Goal: Task Accomplishment & Management: Use online tool/utility

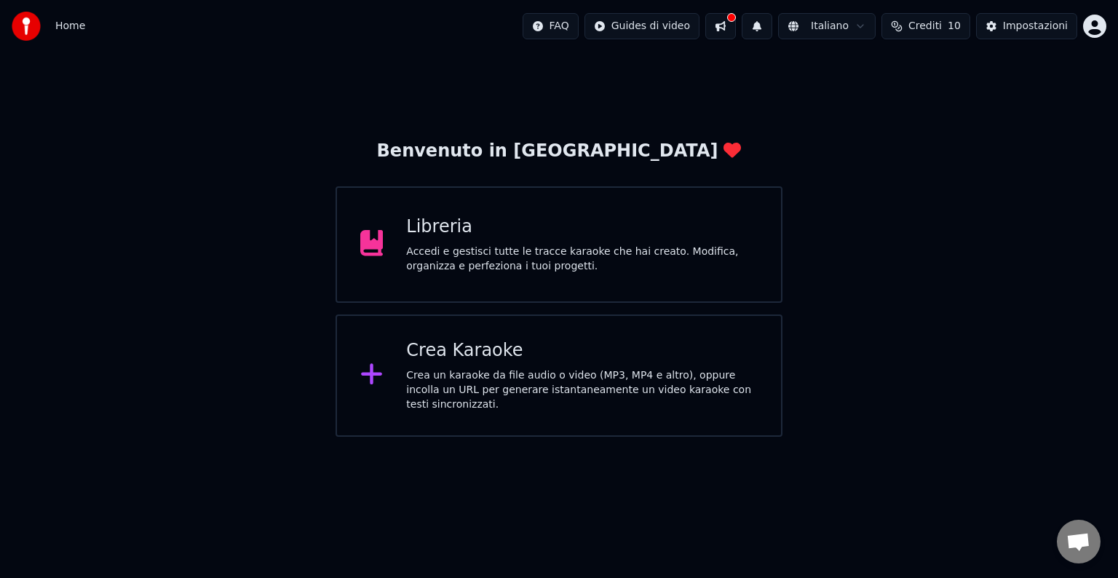
click at [590, 247] on div "Accedi e gestisci tutte le tracce karaoke che hai creato. Modifica, organizza e…" at bounding box center [582, 259] width 352 height 29
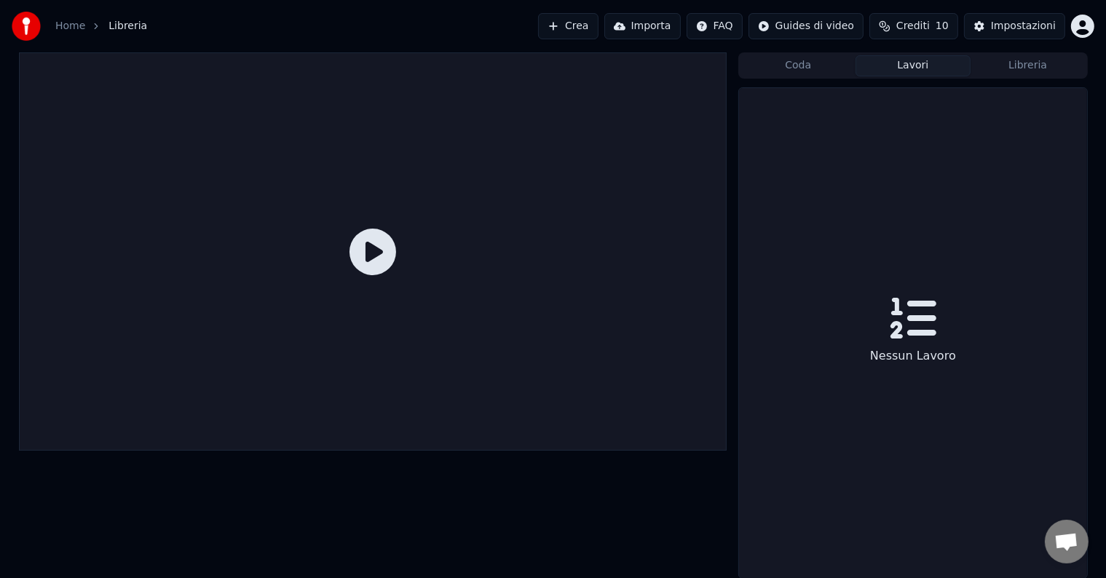
click at [906, 55] on button "Lavori" at bounding box center [912, 65] width 115 height 21
click at [786, 66] on button "Coda" at bounding box center [797, 65] width 115 height 21
click at [1001, 61] on button "Libreria" at bounding box center [1027, 65] width 115 height 21
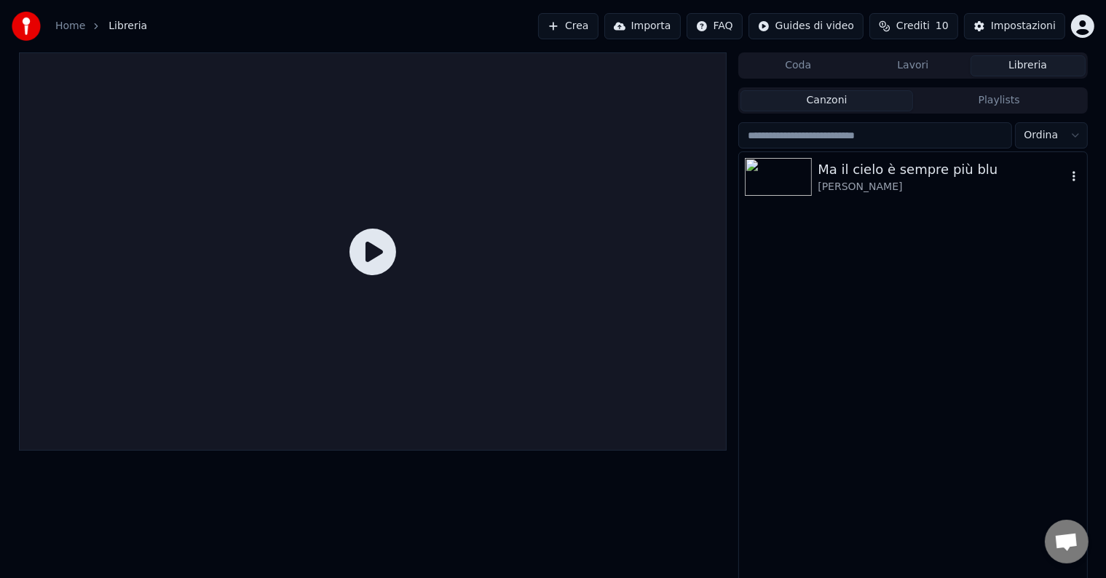
click at [885, 171] on div "Ma il cielo è sempre più blu" at bounding box center [942, 169] width 248 height 20
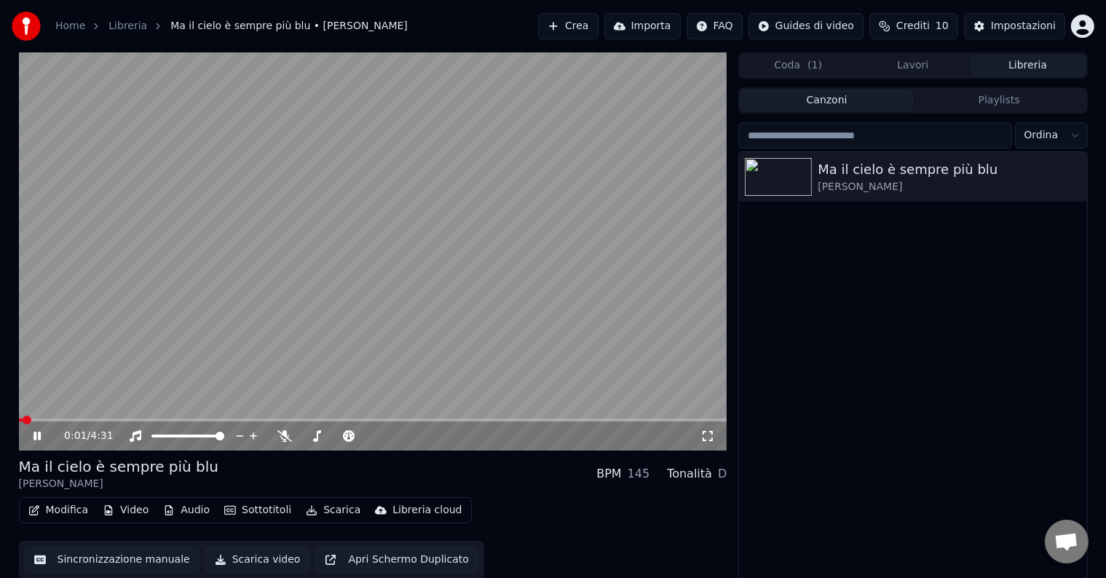
click at [39, 432] on icon at bounding box center [36, 436] width 7 height 9
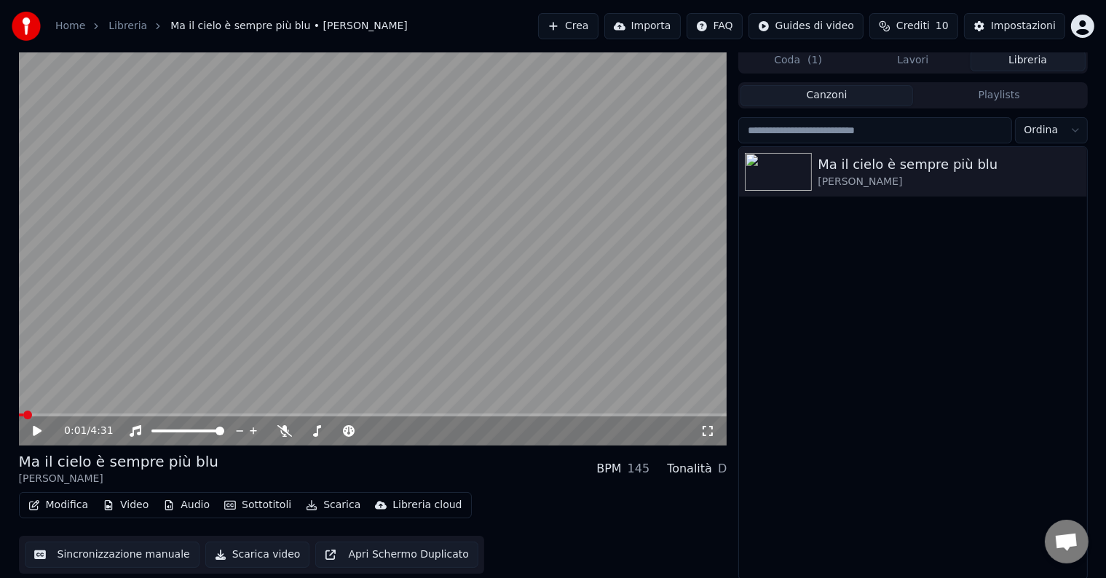
scroll to position [7, 0]
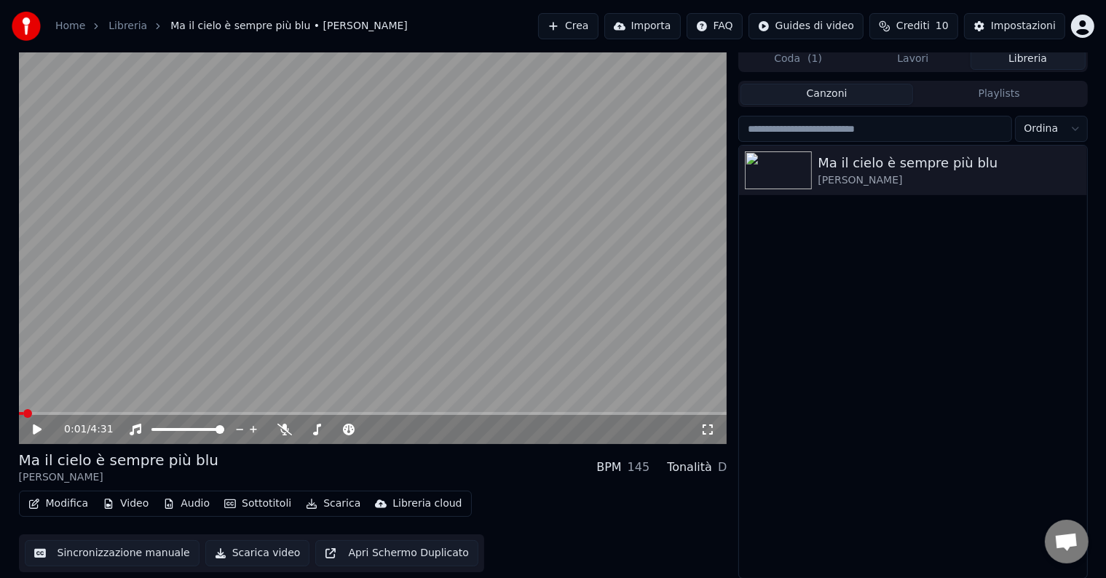
click at [32, 426] on icon at bounding box center [48, 430] width 34 height 12
click at [27, 424] on div "0:50 / 4:31" at bounding box center [373, 429] width 697 height 15
click at [38, 427] on icon at bounding box center [36, 429] width 7 height 9
click at [39, 420] on div "0:51 / 4:31" at bounding box center [373, 429] width 708 height 29
click at [39, 430] on icon at bounding box center [37, 429] width 9 height 10
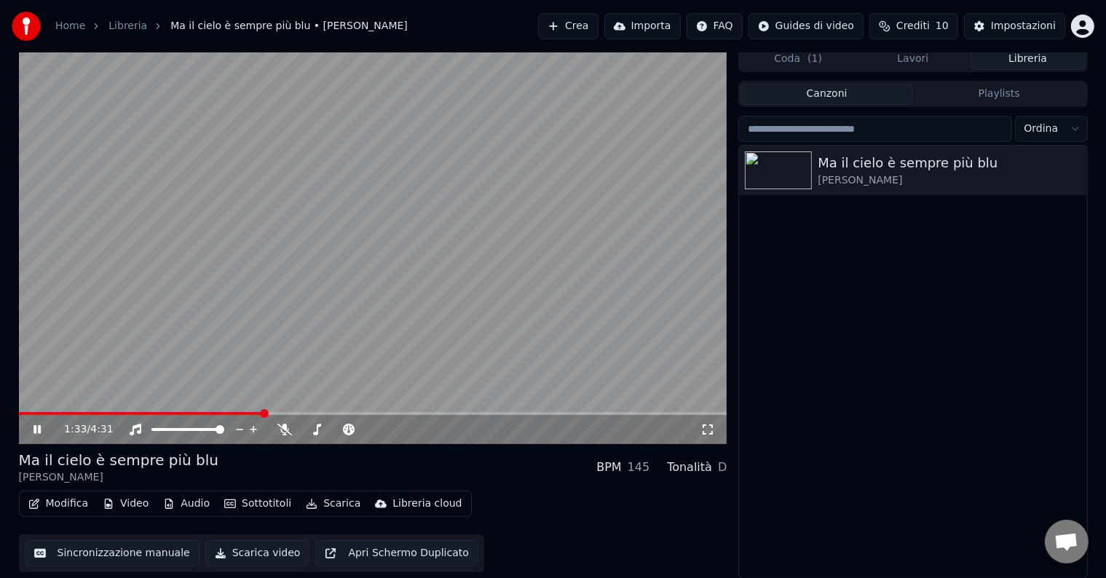
click at [36, 425] on icon at bounding box center [48, 430] width 34 height 12
click at [251, 412] on span at bounding box center [135, 413] width 232 height 3
click at [41, 435] on icon at bounding box center [48, 430] width 34 height 12
click at [35, 432] on icon at bounding box center [37, 429] width 9 height 10
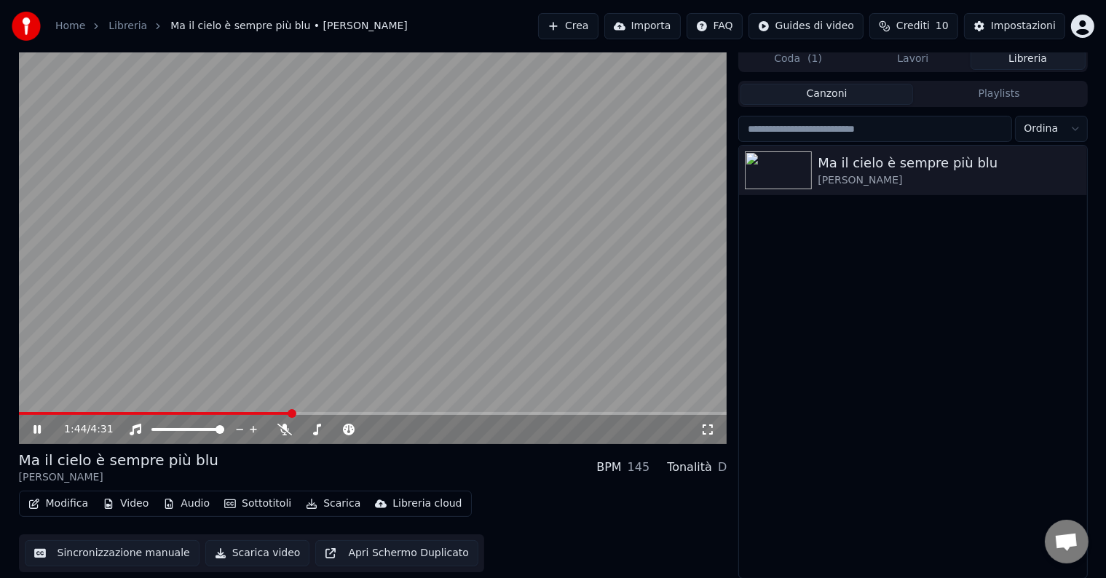
click at [35, 425] on icon at bounding box center [36, 429] width 7 height 9
click at [40, 425] on icon at bounding box center [48, 430] width 34 height 12
click at [280, 428] on icon at bounding box center [284, 430] width 15 height 12
click at [280, 430] on icon at bounding box center [284, 430] width 15 height 12
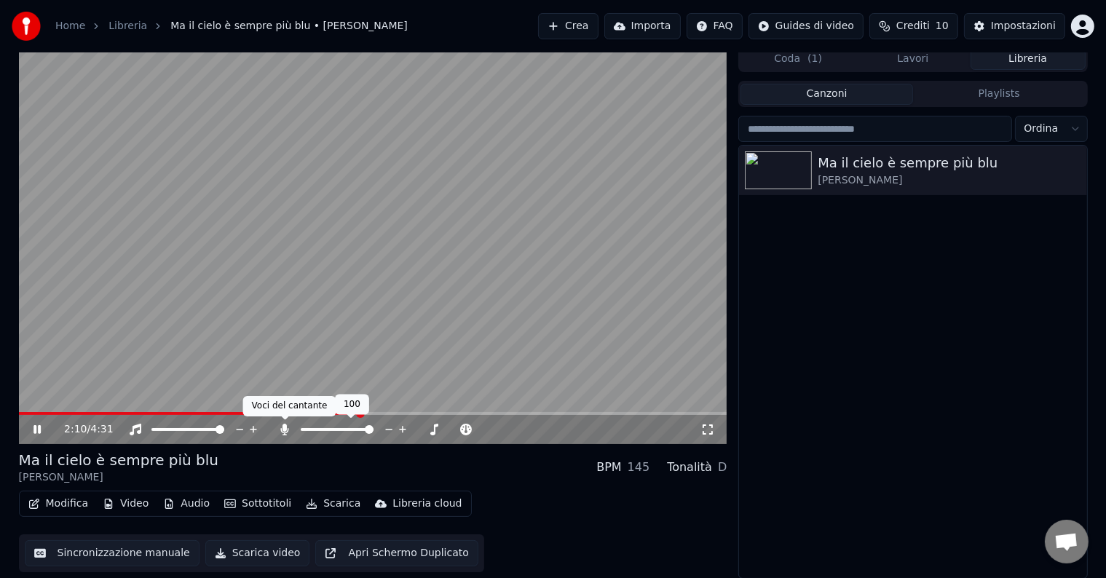
click at [284, 430] on icon at bounding box center [285, 430] width 8 height 12
click at [8, 253] on div "2:22 / 4:31 Ma il cielo è sempre più blu [PERSON_NAME] BPM 145 Tonalità D Modif…" at bounding box center [553, 312] width 1092 height 533
click at [282, 421] on span at bounding box center [284, 419] width 7 height 7
click at [282, 433] on icon at bounding box center [284, 430] width 15 height 12
click at [284, 426] on icon at bounding box center [285, 430] width 8 height 12
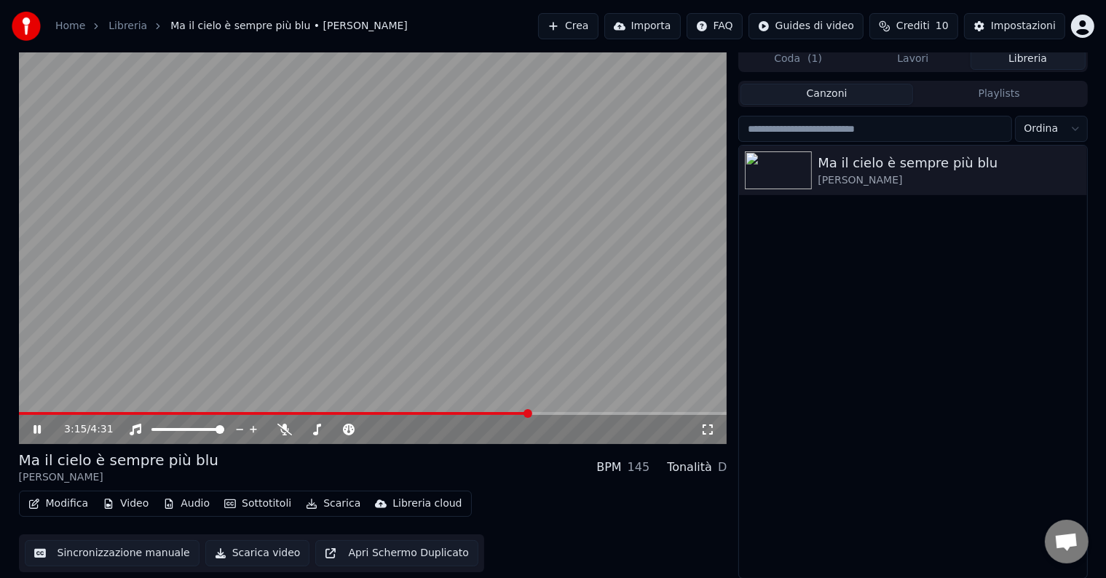
click at [38, 424] on icon at bounding box center [48, 430] width 34 height 12
click at [67, 551] on button "Sincronizzazione manuale" at bounding box center [112, 553] width 175 height 26
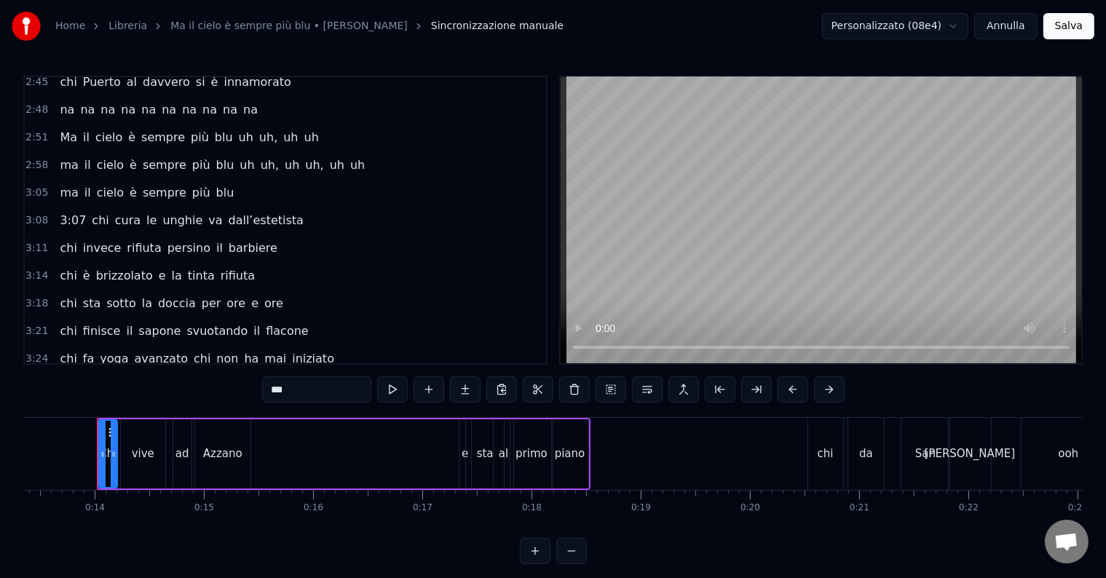
scroll to position [485, 0]
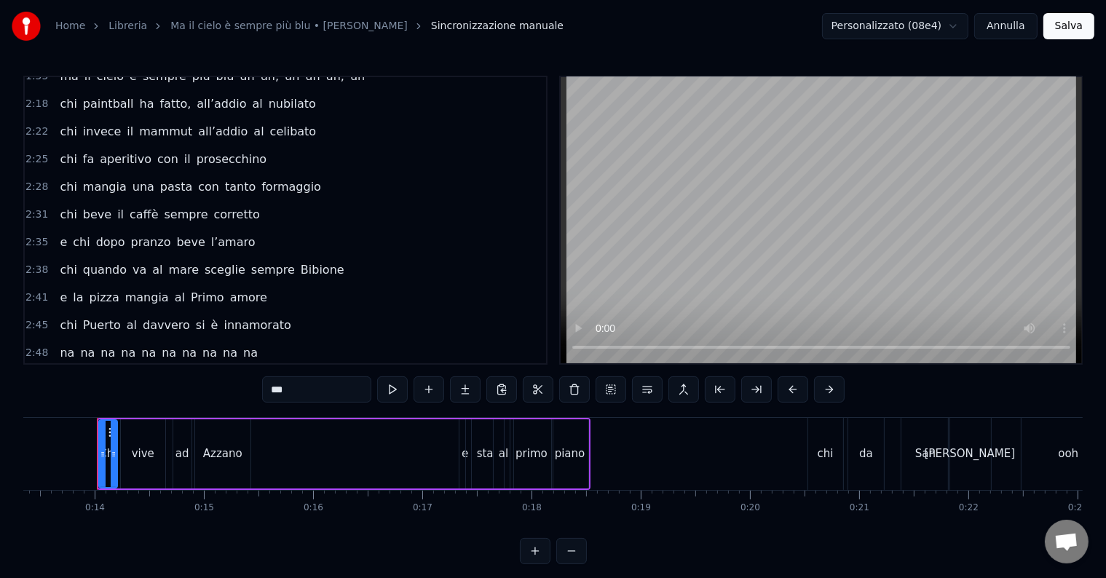
click at [124, 289] on span "mangia" at bounding box center [147, 297] width 47 height 17
type input "******"
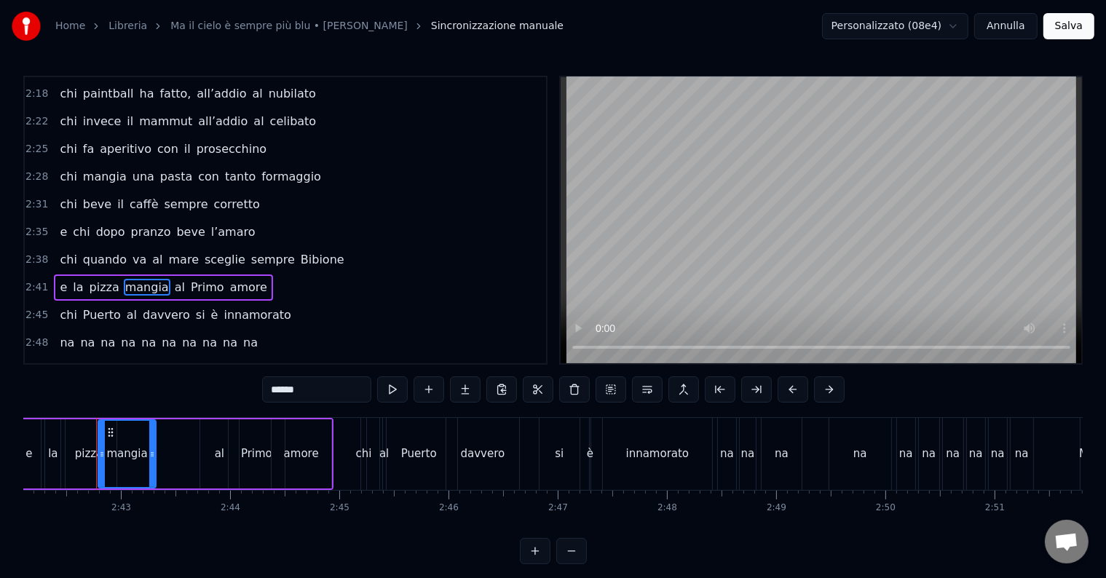
click at [181, 248] on div "chi quando va al mare sceglie sempre Bibione" at bounding box center [202, 260] width 296 height 26
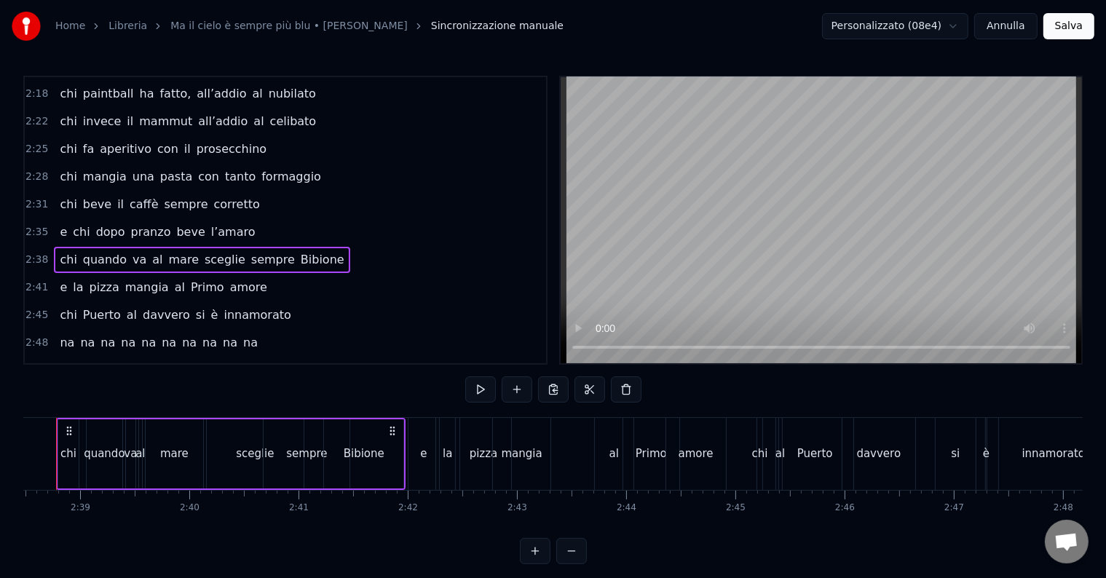
scroll to position [0, 17266]
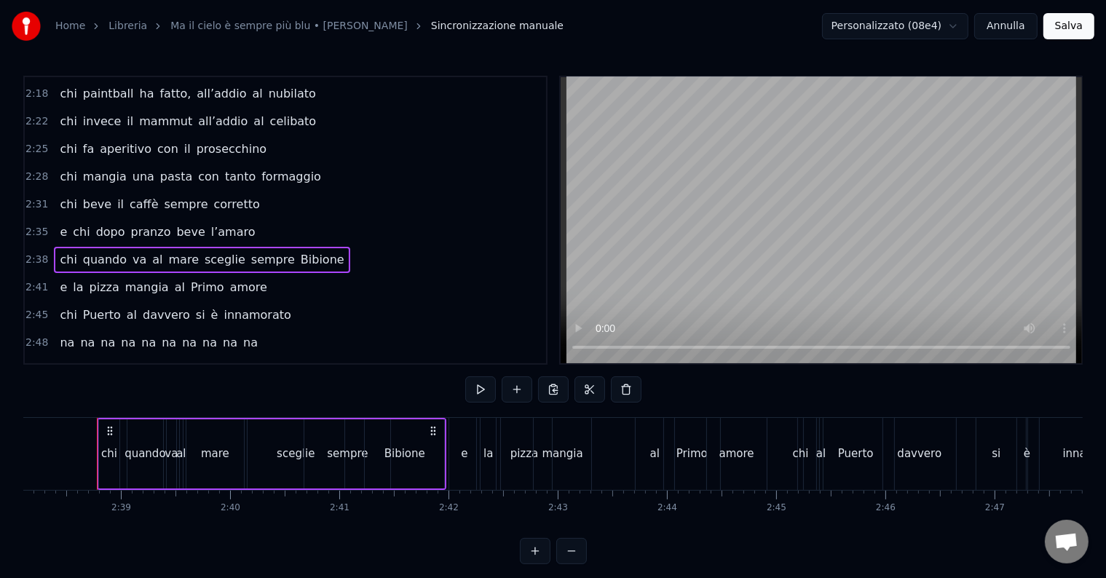
click at [203, 251] on span "sceglie" at bounding box center [225, 259] width 44 height 17
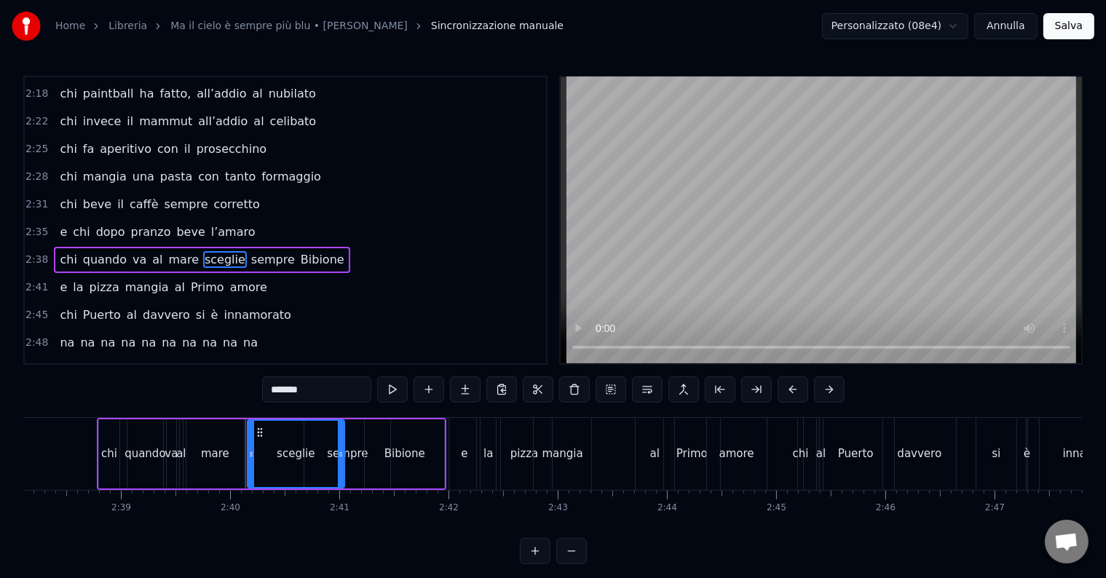
scroll to position [513, 0]
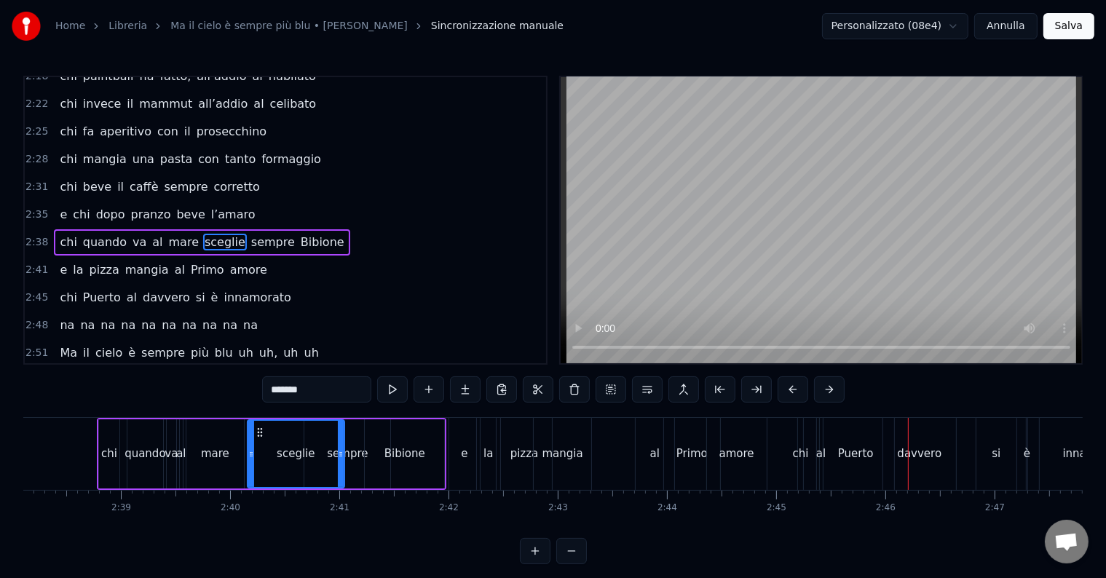
click at [82, 289] on span "Puerto" at bounding box center [102, 297] width 41 height 17
type input "******"
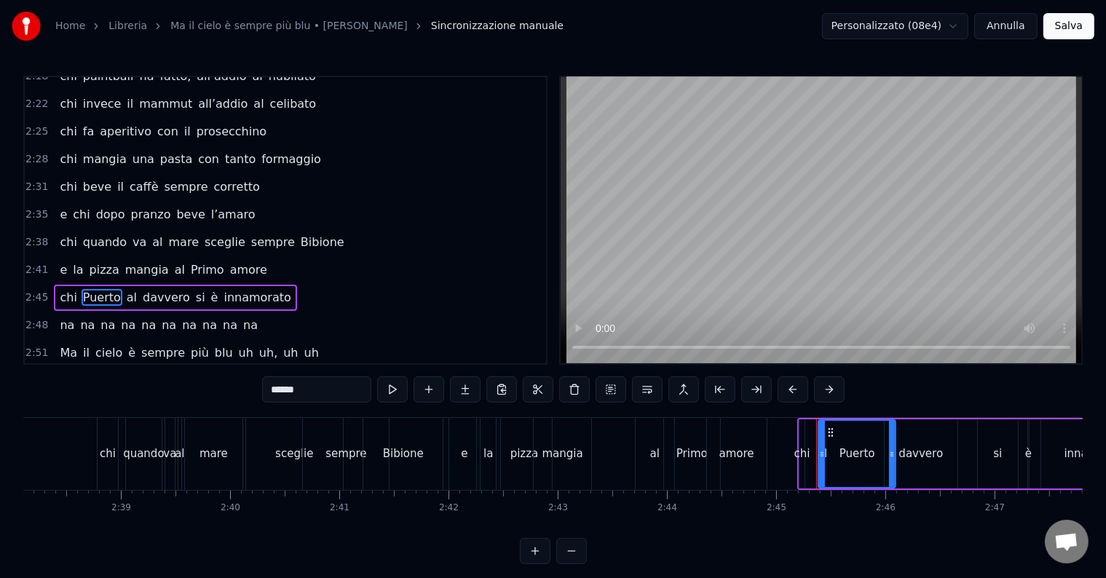
scroll to position [566, 0]
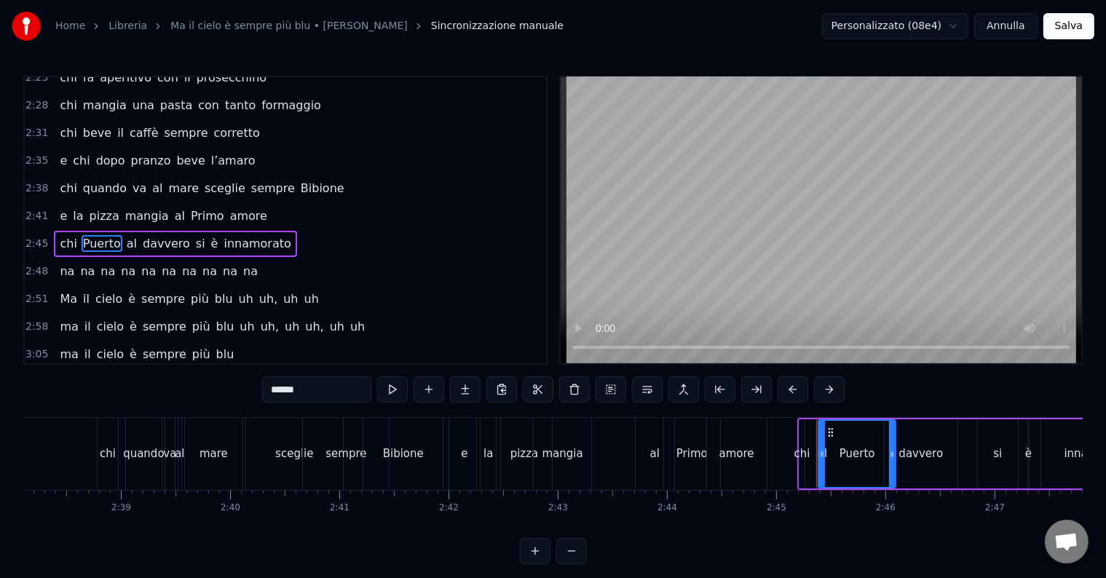
drag, startPoint x: 116, startPoint y: 221, endPoint x: 87, endPoint y: 224, distance: 29.3
click at [75, 231] on div "chi Puerto al davvero si è innamorato" at bounding box center [175, 244] width 242 height 26
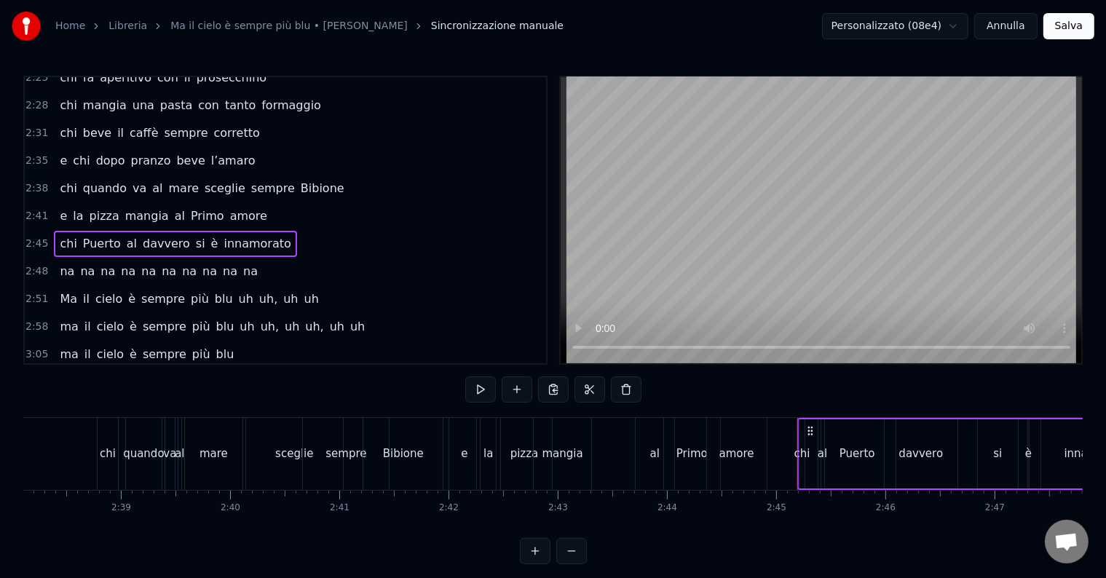
click at [125, 235] on span "al" at bounding box center [131, 243] width 13 height 17
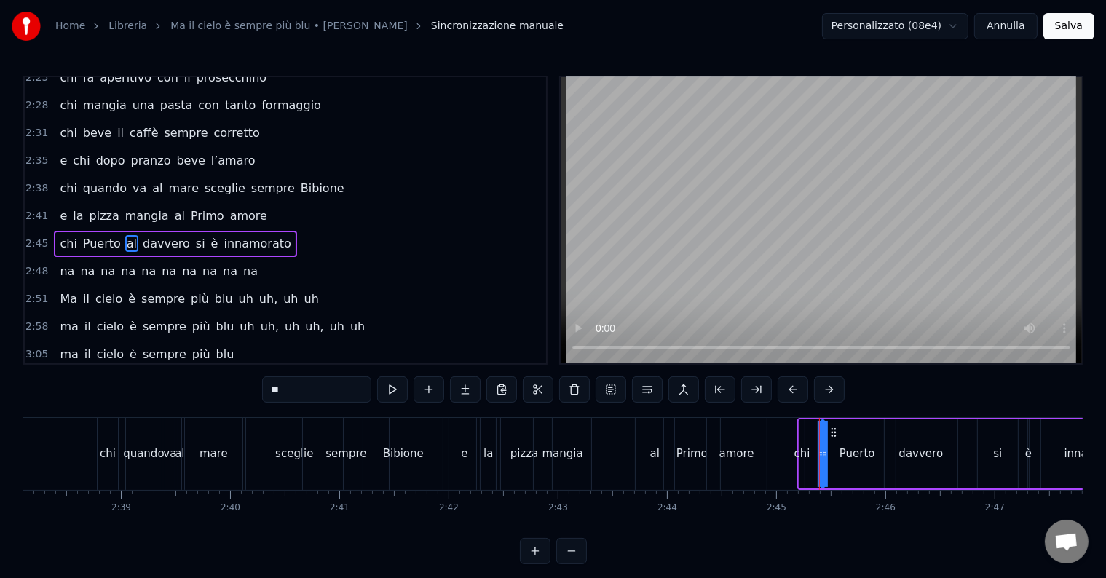
drag, startPoint x: 119, startPoint y: 214, endPoint x: 73, endPoint y: 217, distance: 46.0
click at [73, 231] on div "chi Puerto al davvero si è innamorato" at bounding box center [175, 244] width 242 height 26
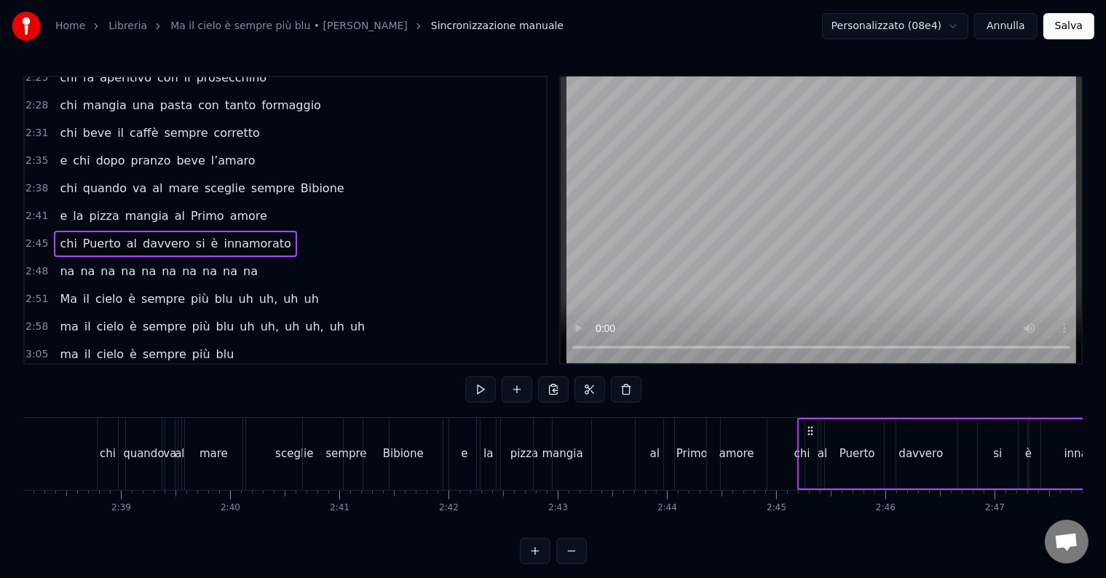
click at [824, 441] on div "Puerto" at bounding box center [856, 453] width 77 height 69
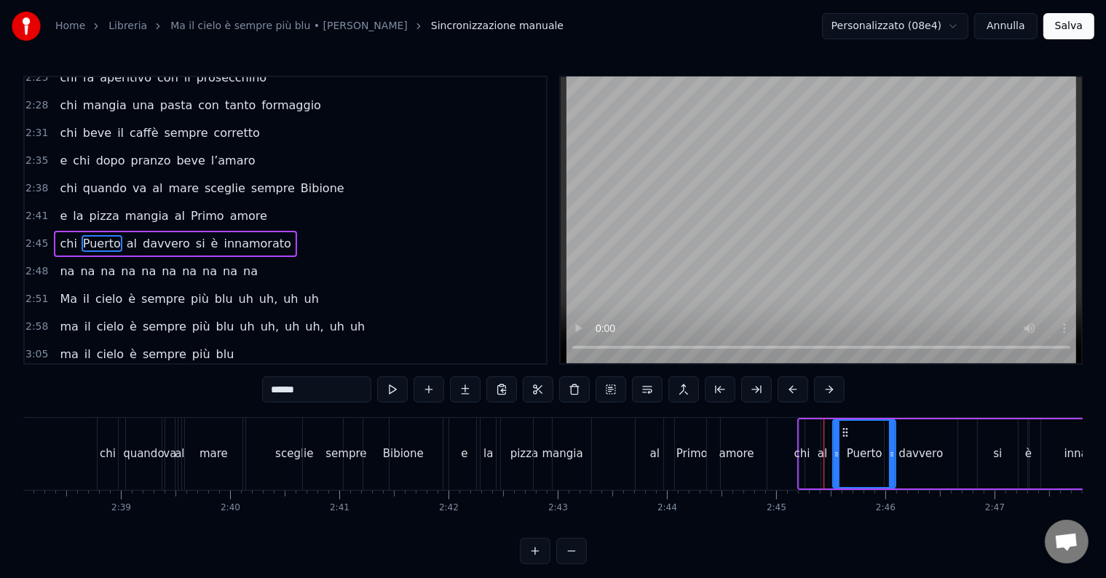
drag, startPoint x: 821, startPoint y: 451, endPoint x: 836, endPoint y: 452, distance: 14.6
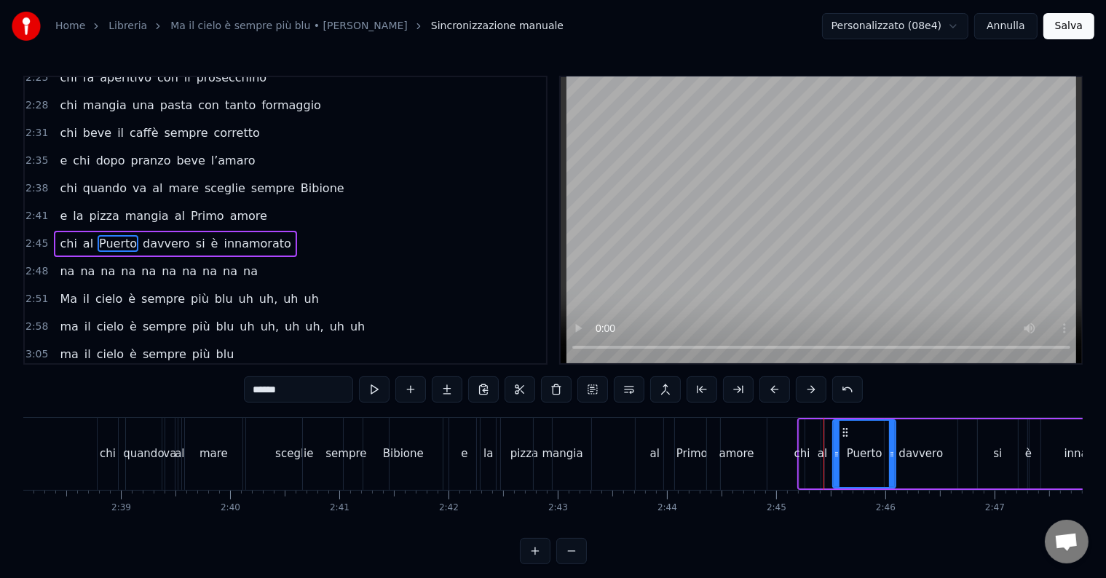
click at [818, 455] on div "al" at bounding box center [822, 454] width 9 height 17
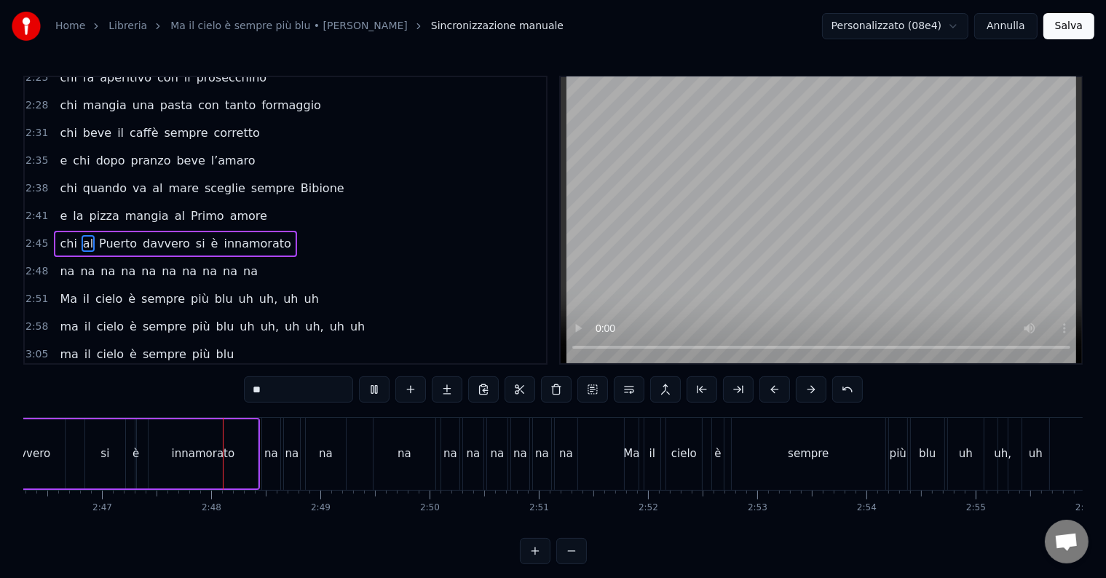
scroll to position [0, 18204]
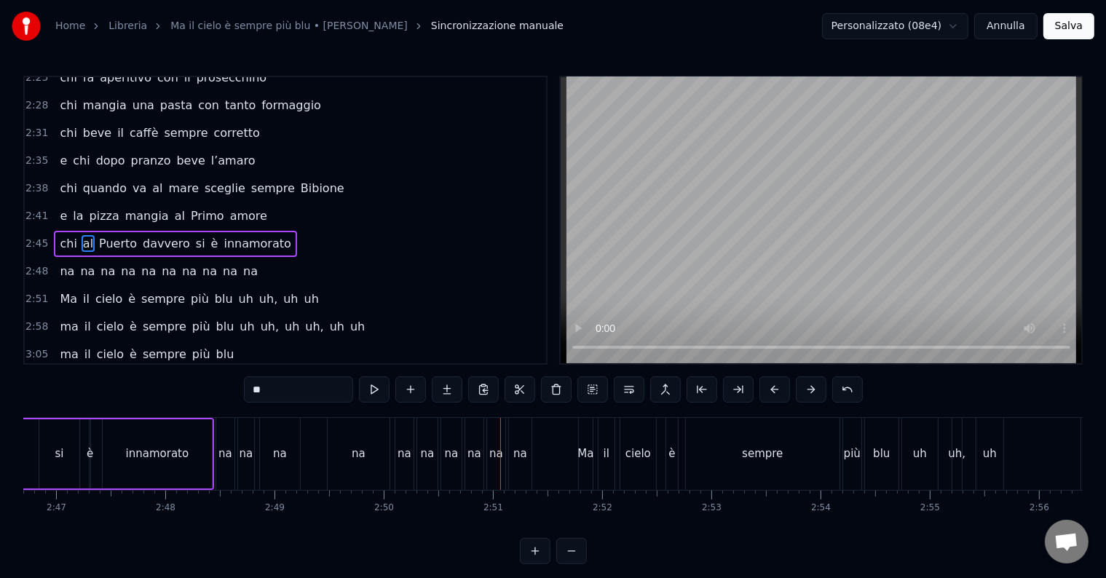
click at [363, 449] on div "na" at bounding box center [359, 454] width 14 height 17
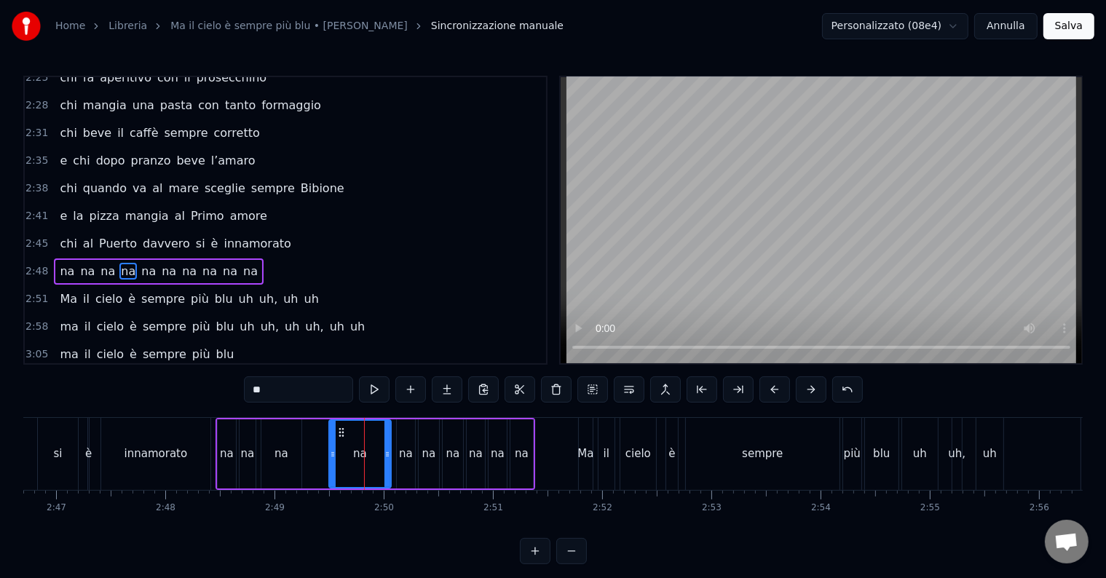
scroll to position [593, 0]
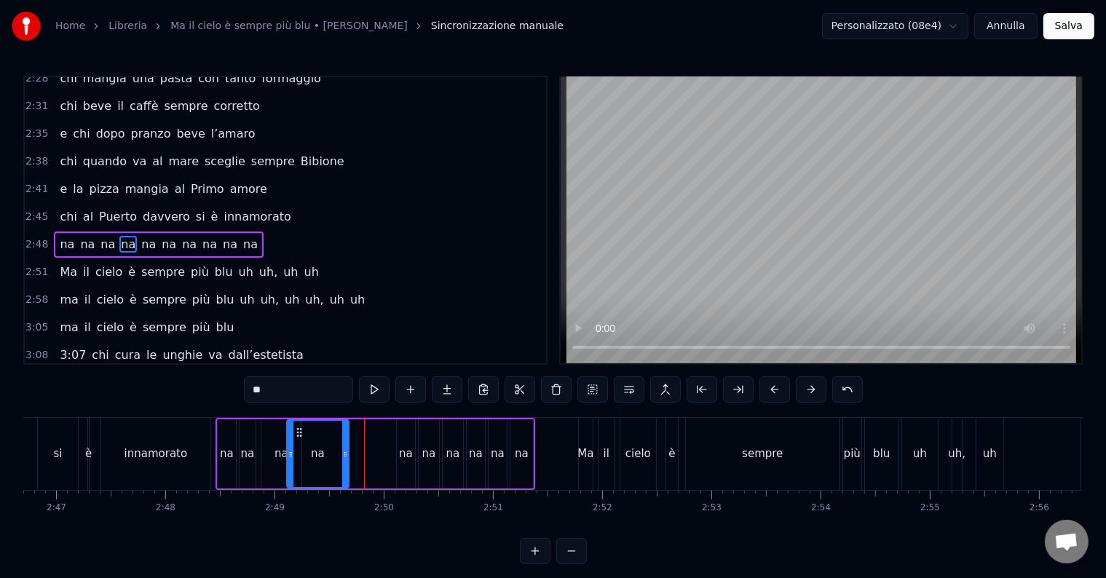
drag, startPoint x: 342, startPoint y: 429, endPoint x: 300, endPoint y: 423, distance: 42.6
click at [300, 423] on div "na" at bounding box center [318, 454] width 60 height 66
drag, startPoint x: 375, startPoint y: 414, endPoint x: 400, endPoint y: 440, distance: 36.0
click at [400, 440] on div "0:14 Chi vive ad [GEOGRAPHIC_DATA] e sta al primo piano 0:20 chi da San [PERSON…" at bounding box center [552, 320] width 1059 height 488
click at [409, 453] on div "na" at bounding box center [406, 454] width 14 height 17
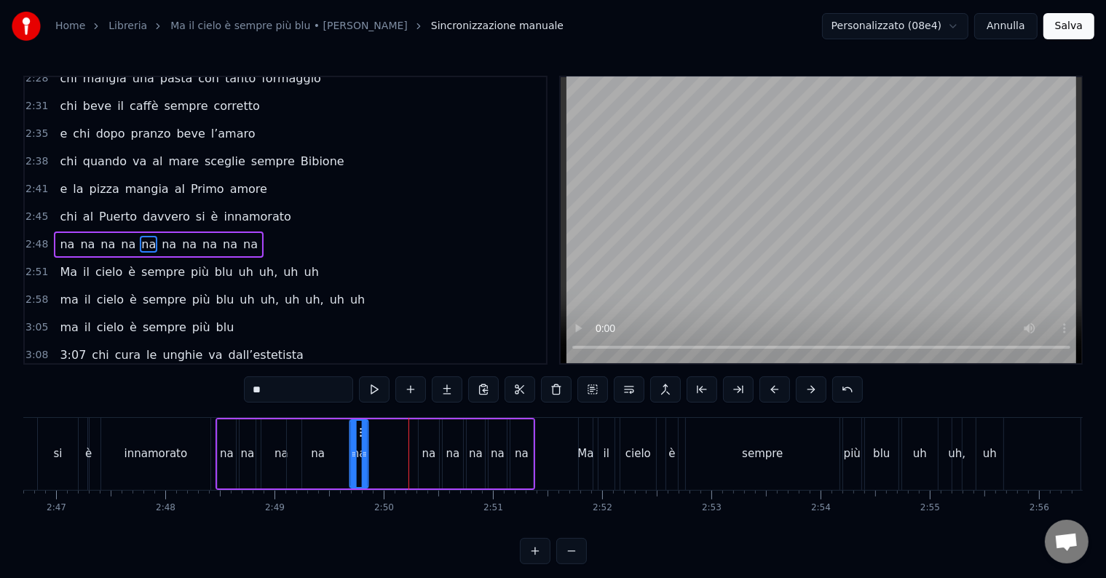
drag, startPoint x: 406, startPoint y: 431, endPoint x: 362, endPoint y: 435, distance: 43.8
click at [362, 435] on icon at bounding box center [363, 433] width 12 height 12
click at [428, 458] on div "na" at bounding box center [429, 454] width 14 height 17
drag, startPoint x: 428, startPoint y: 431, endPoint x: 412, endPoint y: 430, distance: 16.1
click at [407, 430] on icon at bounding box center [411, 433] width 12 height 12
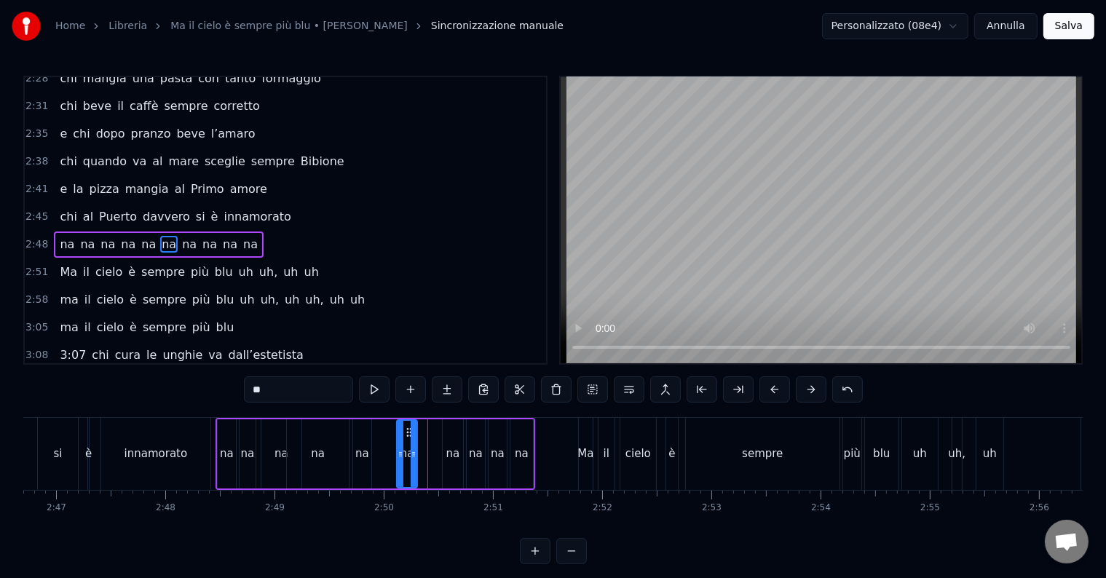
click at [448, 458] on div "na" at bounding box center [453, 454] width 14 height 17
drag, startPoint x: 452, startPoint y: 431, endPoint x: 437, endPoint y: 430, distance: 15.4
click at [437, 430] on icon at bounding box center [438, 433] width 12 height 12
click at [473, 458] on div "na" at bounding box center [476, 454] width 14 height 17
drag, startPoint x: 474, startPoint y: 427, endPoint x: 454, endPoint y: 430, distance: 19.8
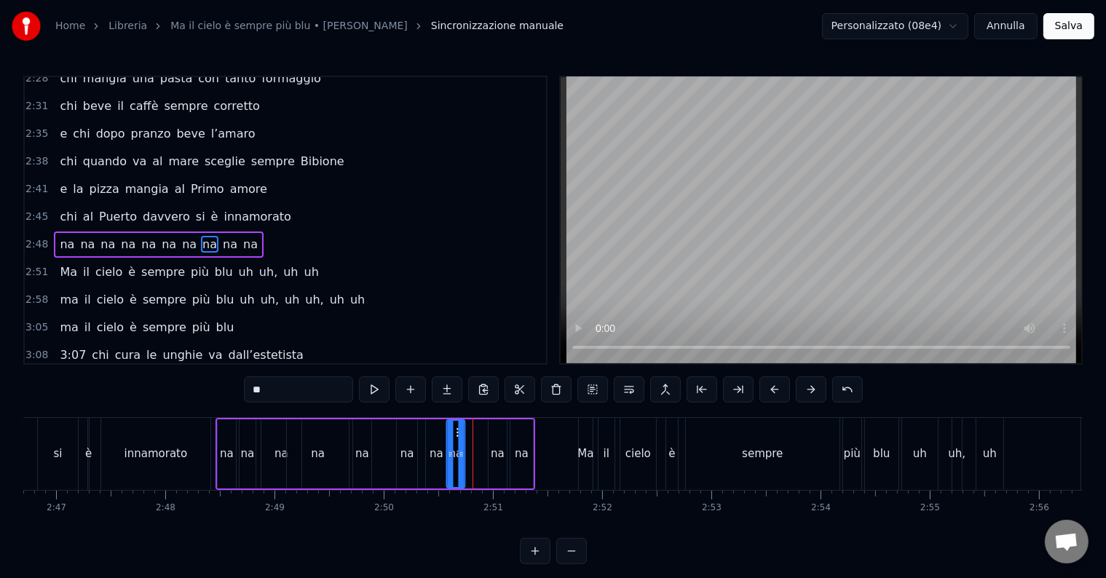
click at [454, 430] on icon at bounding box center [460, 433] width 12 height 12
click at [494, 459] on div "na" at bounding box center [498, 454] width 14 height 17
drag, startPoint x: 498, startPoint y: 430, endPoint x: 484, endPoint y: 429, distance: 13.9
click at [484, 429] on icon at bounding box center [487, 433] width 12 height 12
click at [521, 461] on div "na" at bounding box center [522, 454] width 14 height 17
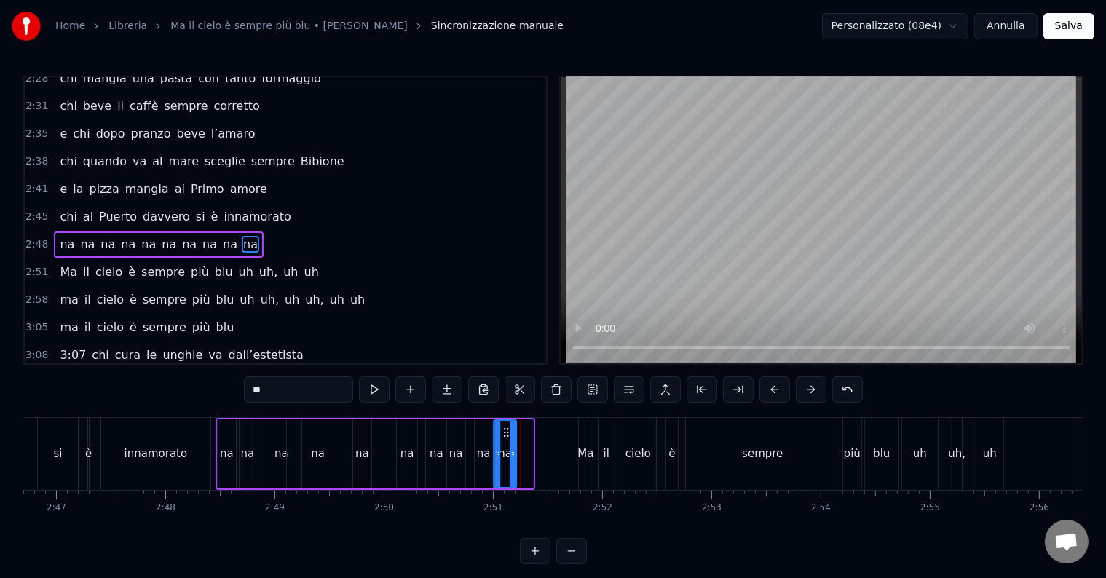
drag, startPoint x: 513, startPoint y: 428, endPoint x: 503, endPoint y: 430, distance: 9.6
click at [503, 430] on icon at bounding box center [506, 433] width 12 height 12
click at [192, 419] on div "innamorato" at bounding box center [155, 454] width 109 height 72
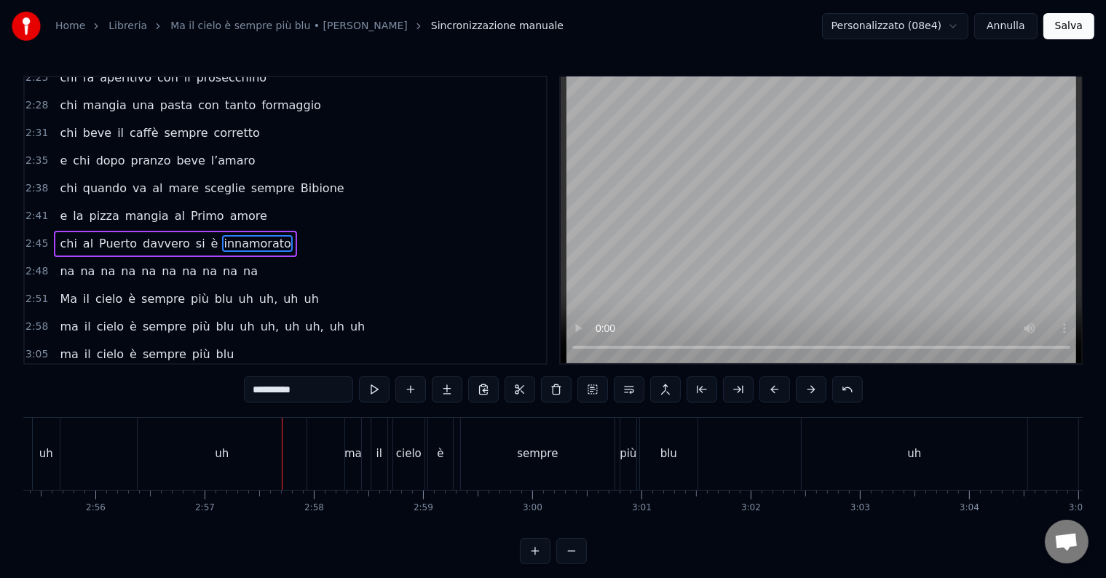
scroll to position [0, 18516]
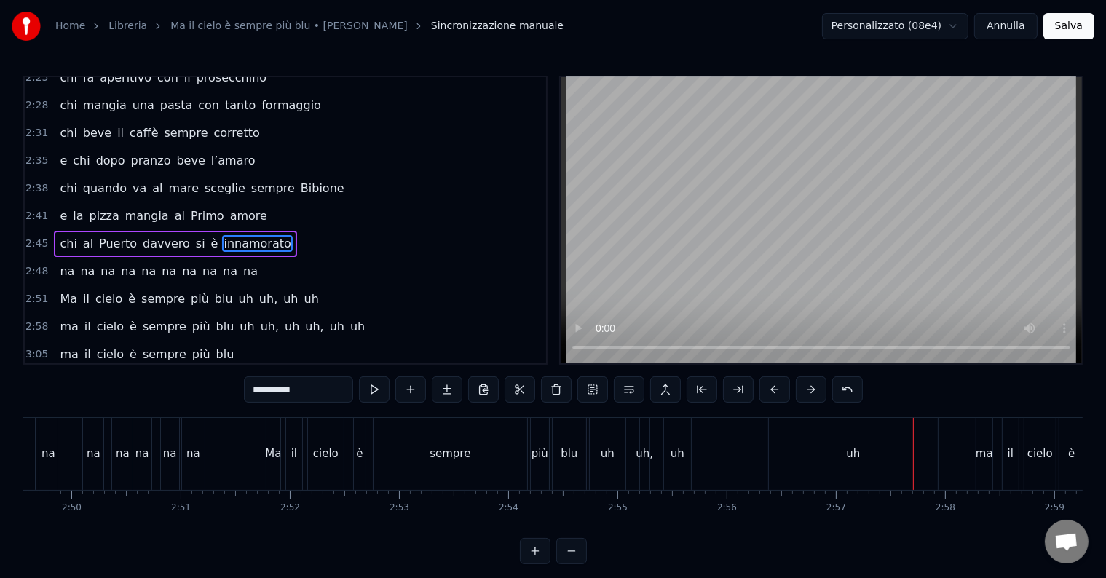
click at [582, 430] on div "blu" at bounding box center [569, 454] width 33 height 72
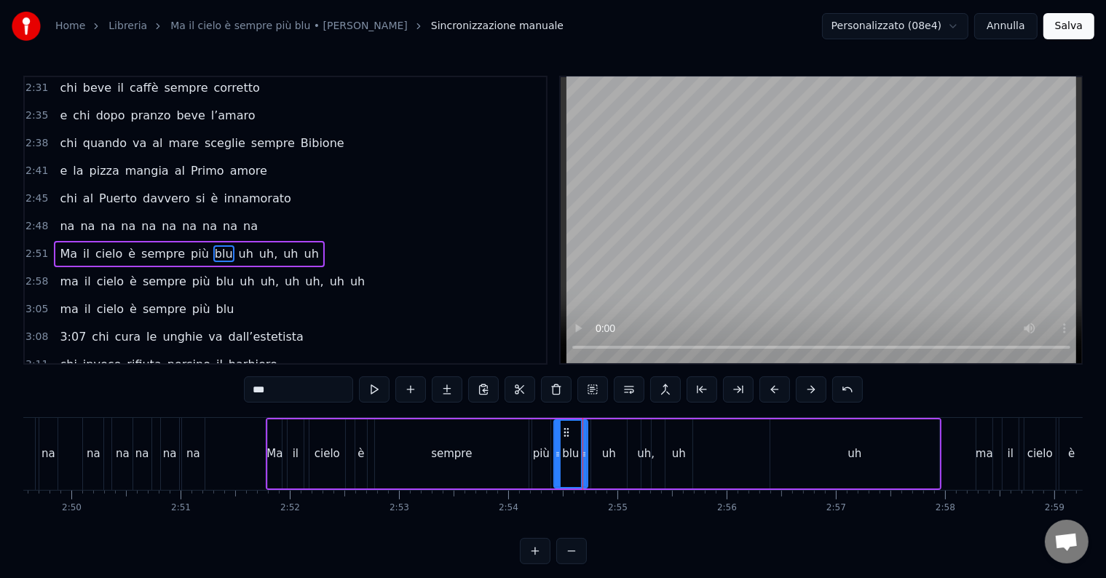
scroll to position [620, 0]
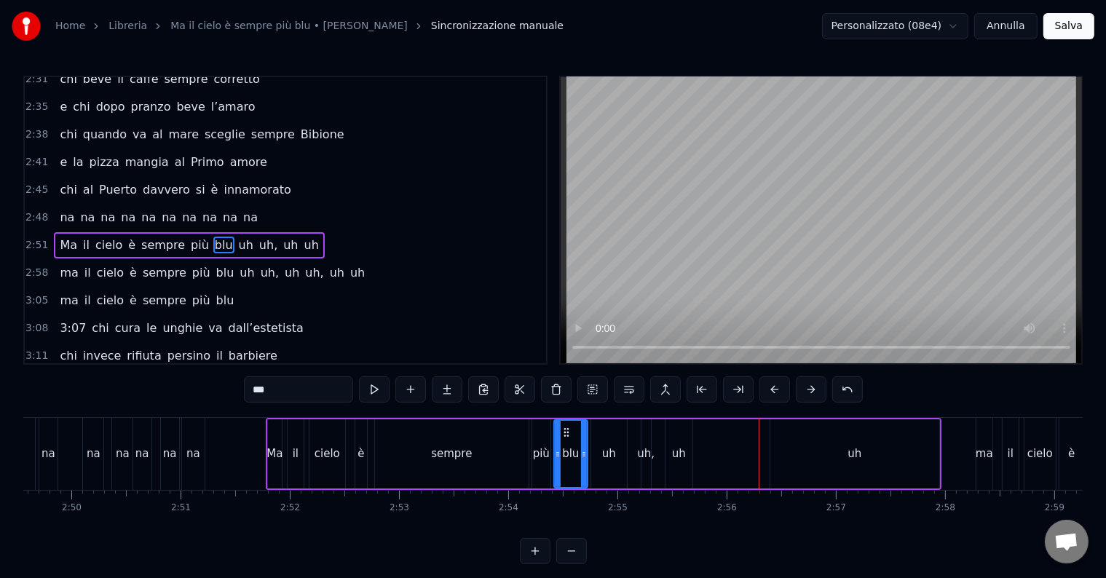
click at [646, 453] on div "uh," at bounding box center [645, 454] width 17 height 17
click at [687, 454] on div "uh" at bounding box center [678, 453] width 27 height 69
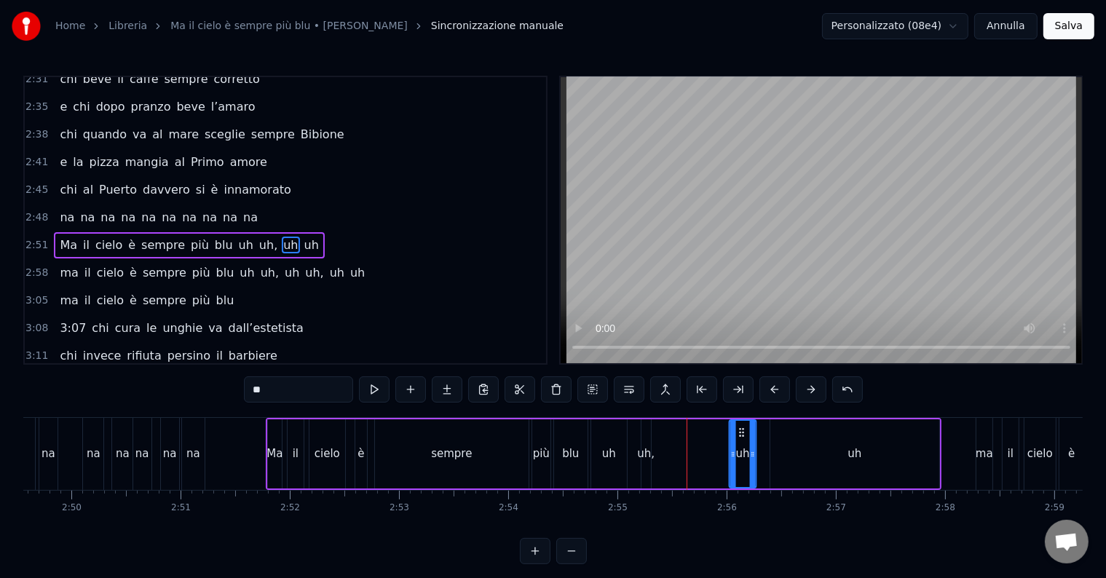
drag, startPoint x: 676, startPoint y: 434, endPoint x: 728, endPoint y: 440, distance: 52.8
click at [738, 436] on icon at bounding box center [742, 433] width 12 height 12
click at [643, 456] on div "uh," at bounding box center [645, 454] width 17 height 17
drag, startPoint x: 656, startPoint y: 431, endPoint x: 722, endPoint y: 439, distance: 66.7
click at [722, 439] on div "Ma il cielo è sempre più blu uh uh, uh uh" at bounding box center [604, 454] width 676 height 72
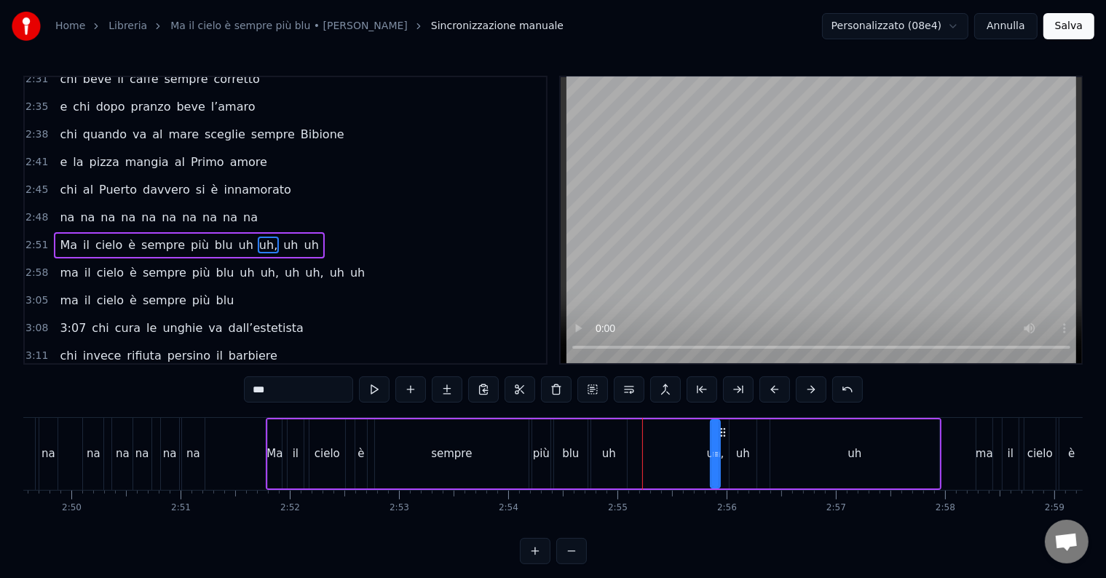
click at [616, 457] on div "uh" at bounding box center [609, 453] width 36 height 69
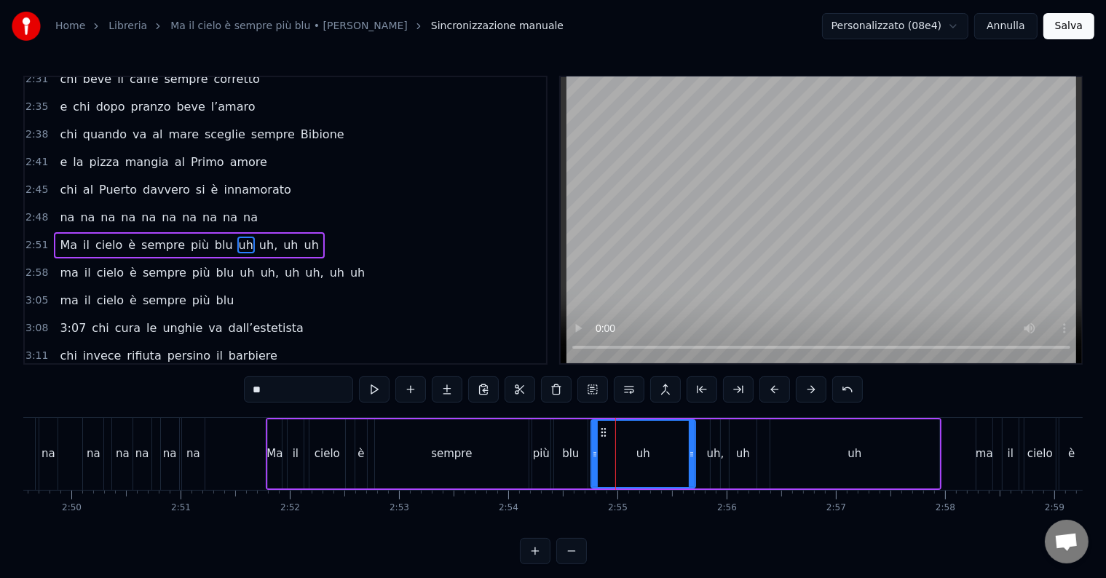
drag, startPoint x: 622, startPoint y: 451, endPoint x: 662, endPoint y: 459, distance: 41.4
click at [689, 456] on icon at bounding box center [692, 454] width 6 height 12
click at [574, 428] on div "blu" at bounding box center [570, 453] width 33 height 69
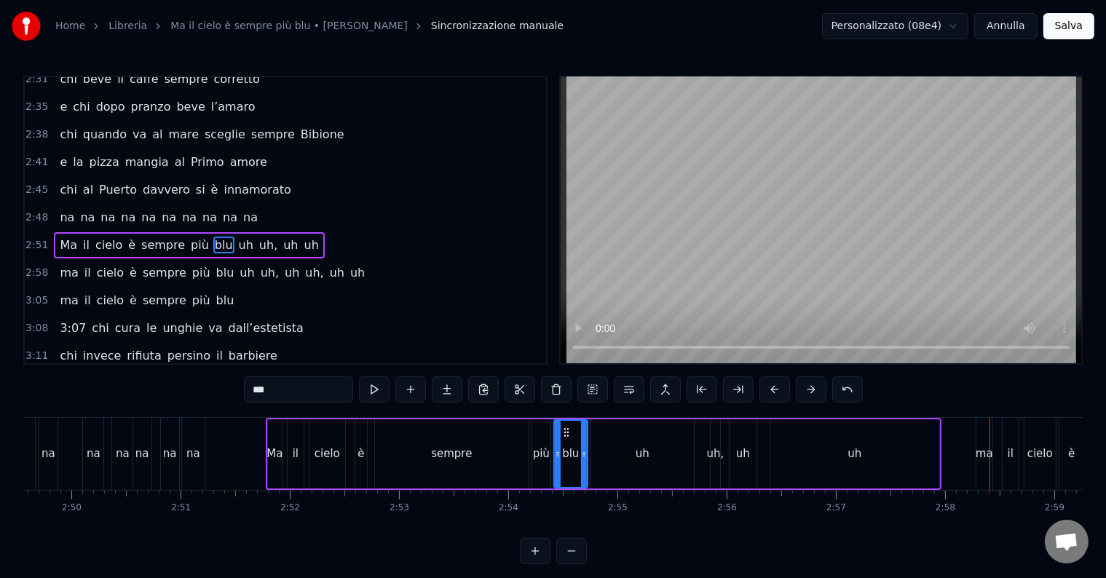
click at [858, 454] on div "uh" at bounding box center [854, 454] width 14 height 17
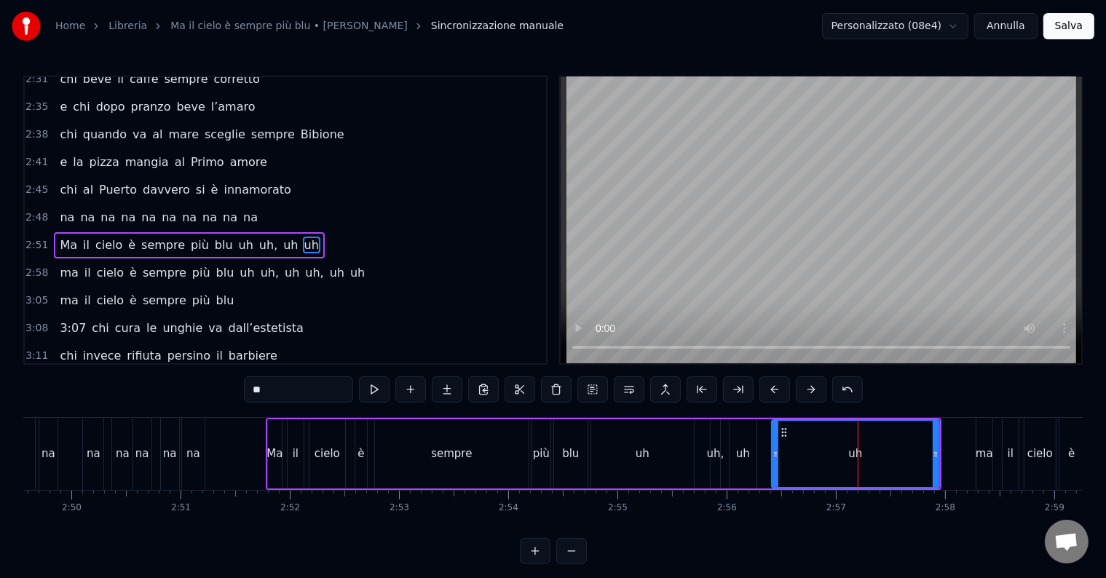
click at [775, 425] on div at bounding box center [775, 454] width 6 height 66
drag, startPoint x: 775, startPoint y: 429, endPoint x: 882, endPoint y: 446, distance: 107.6
click at [882, 446] on div at bounding box center [882, 454] width 6 height 66
click at [579, 434] on div "blu" at bounding box center [570, 453] width 33 height 69
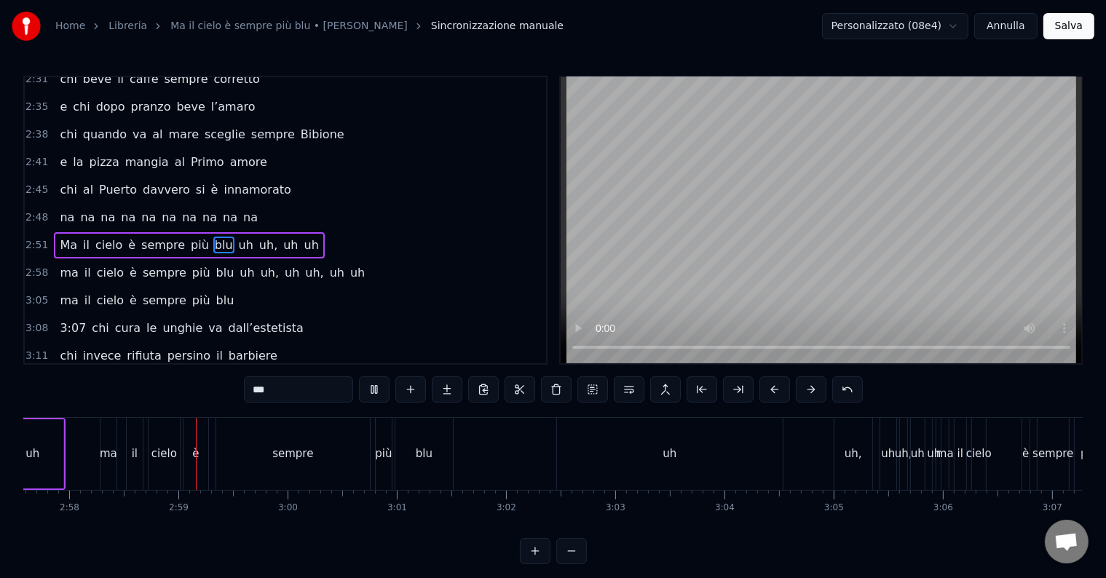
scroll to position [0, 19430]
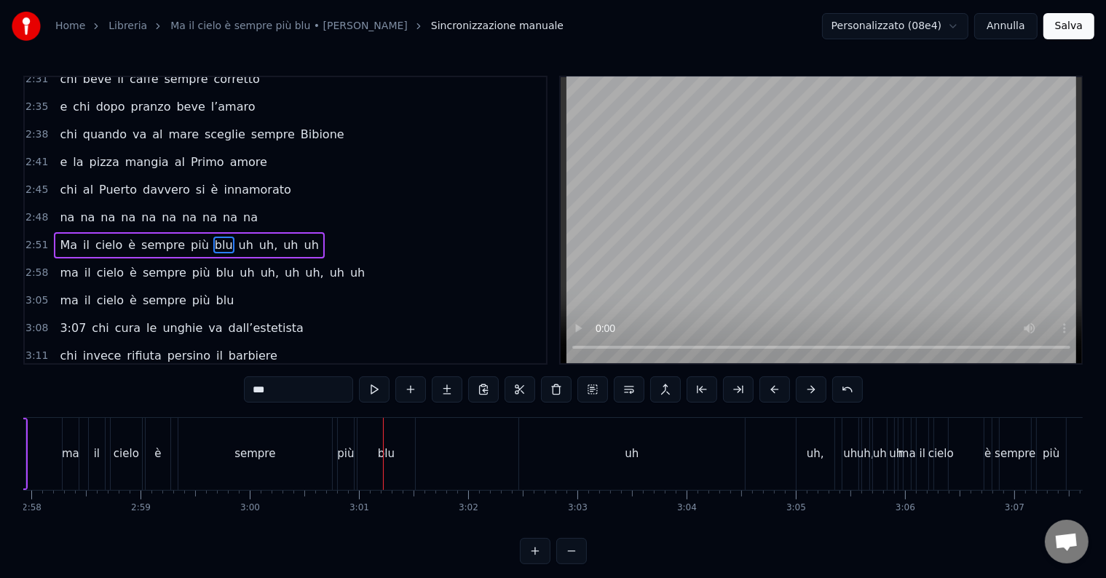
click at [68, 449] on div "ma" at bounding box center [70, 454] width 17 height 17
type input "**"
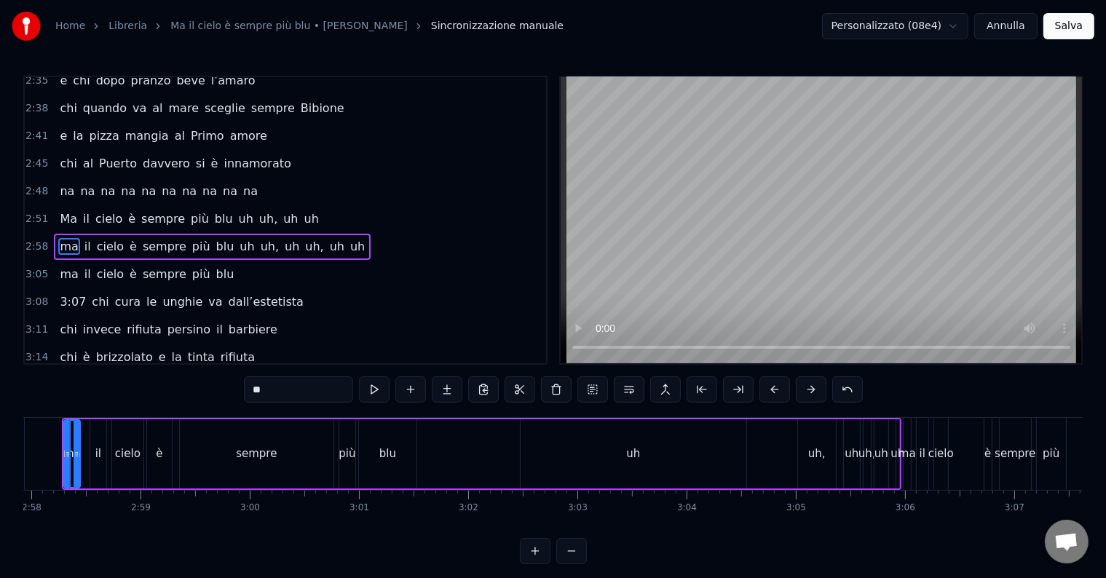
scroll to position [0, 19402]
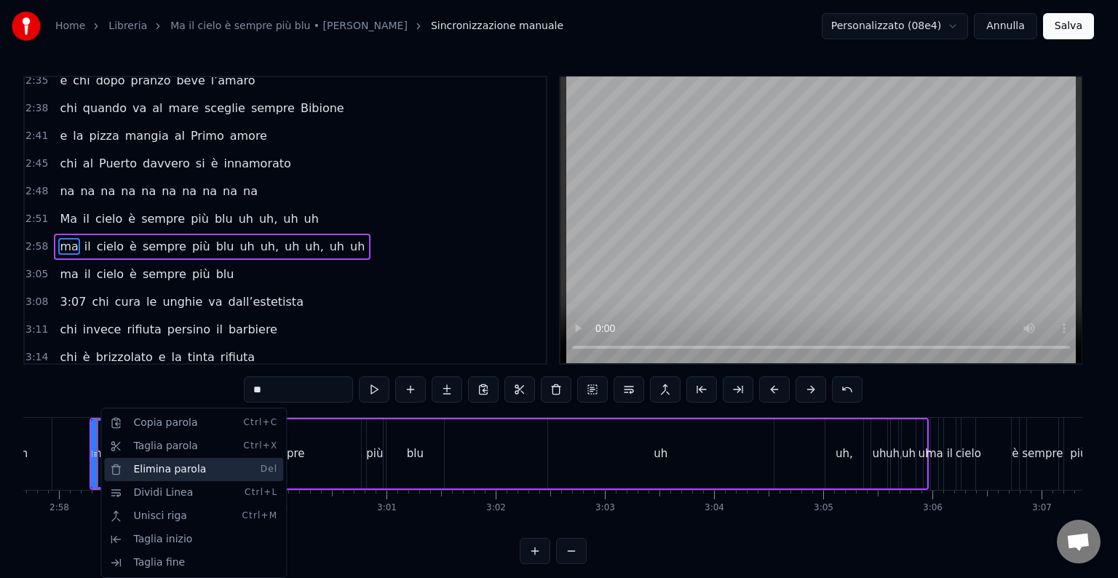
click at [177, 465] on div "Elimina parola Del" at bounding box center [193, 469] width 179 height 23
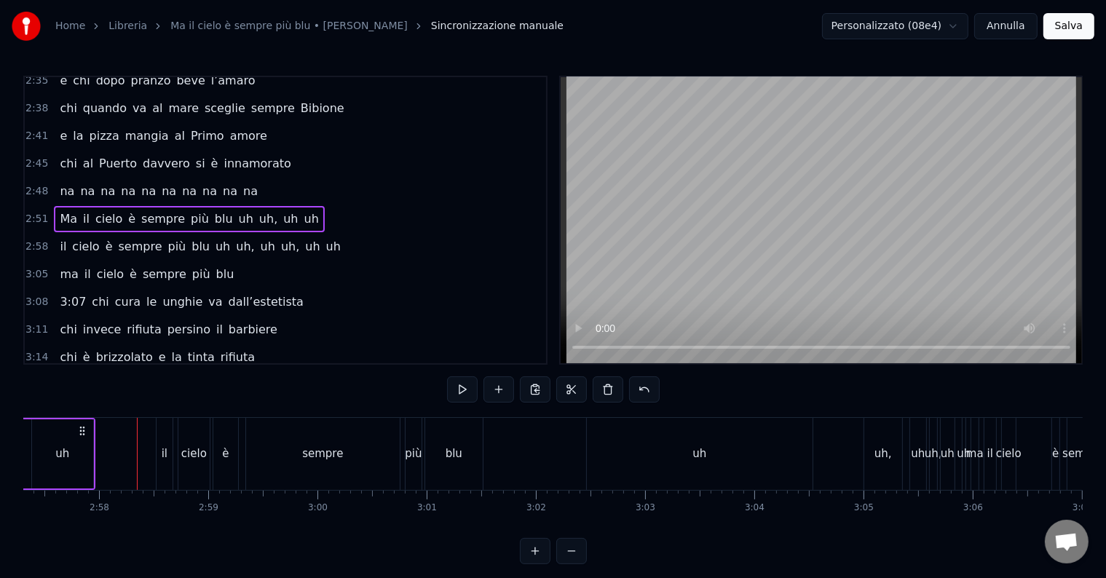
scroll to position [0, 19359]
click at [711, 445] on div "uh" at bounding box center [703, 454] width 226 height 72
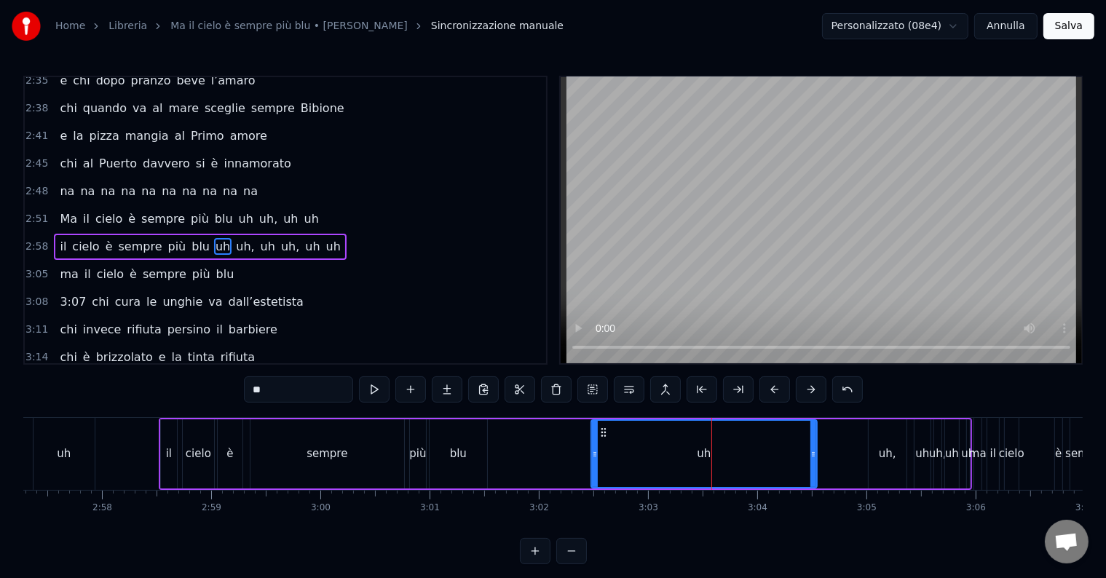
click at [705, 456] on div "uh" at bounding box center [704, 454] width 14 height 17
drag, startPoint x: 811, startPoint y: 448, endPoint x: 623, endPoint y: 434, distance: 188.3
click at [646, 454] on icon at bounding box center [647, 454] width 6 height 12
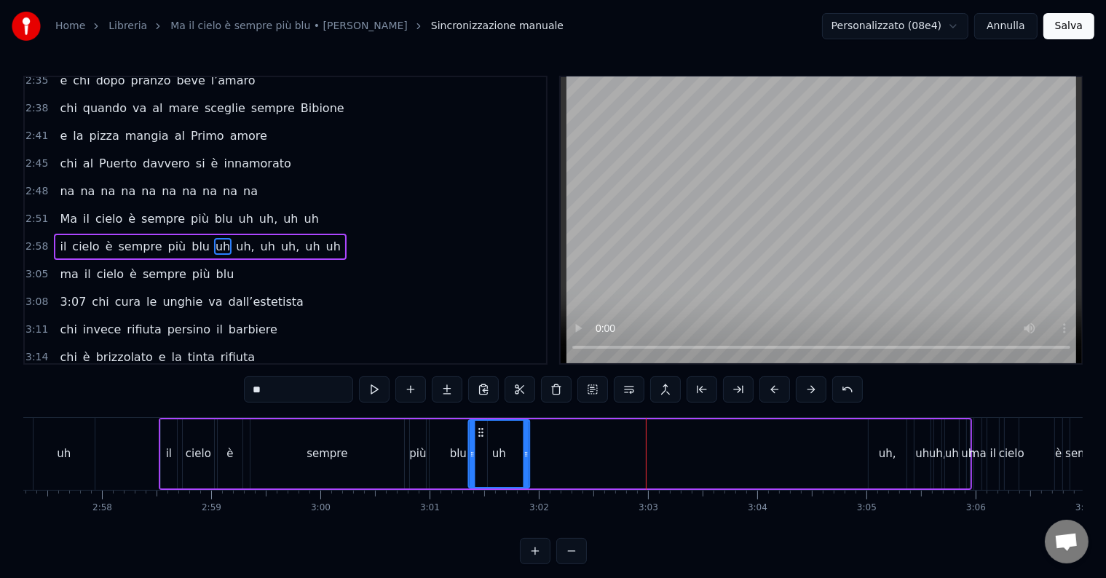
drag, startPoint x: 602, startPoint y: 427, endPoint x: 488, endPoint y: 421, distance: 114.5
click at [480, 422] on div "uh" at bounding box center [500, 454] width 60 height 66
click at [569, 437] on div "il cielo è sempre più blu uh uh, uh uh, uh uh" at bounding box center [565, 454] width 813 height 72
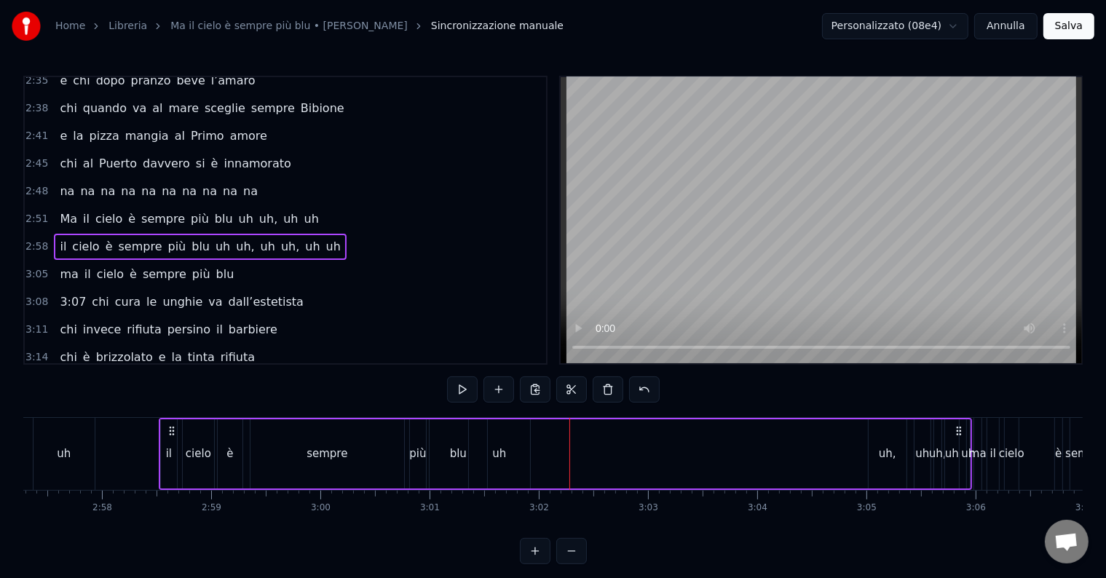
click at [476, 428] on div "uh" at bounding box center [499, 453] width 61 height 69
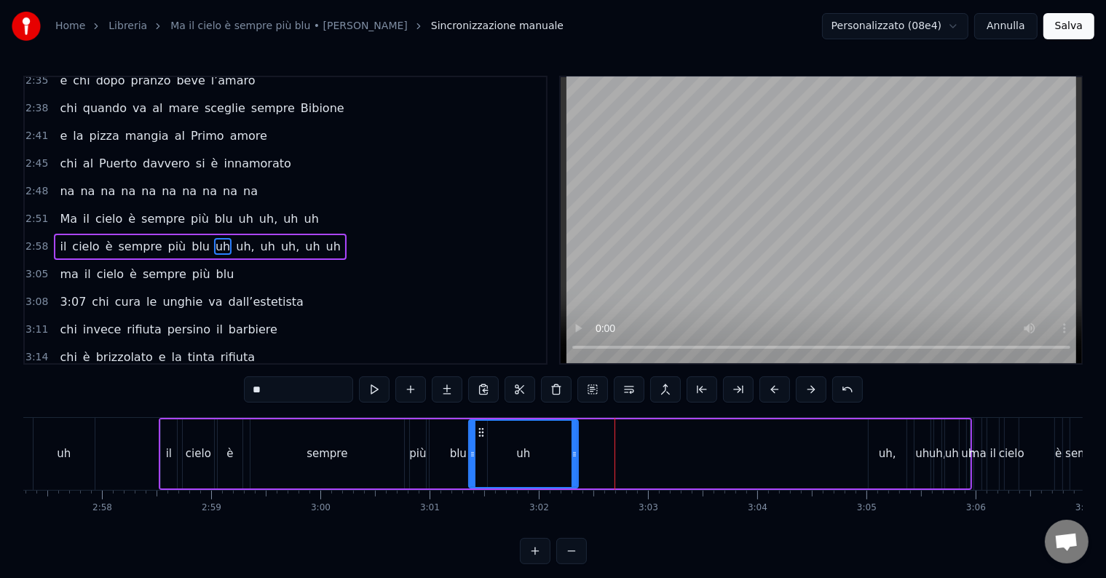
drag, startPoint x: 526, startPoint y: 451, endPoint x: 582, endPoint y: 459, distance: 57.3
click at [577, 461] on div at bounding box center [574, 454] width 6 height 66
click at [892, 456] on div "uh," at bounding box center [887, 454] width 17 height 17
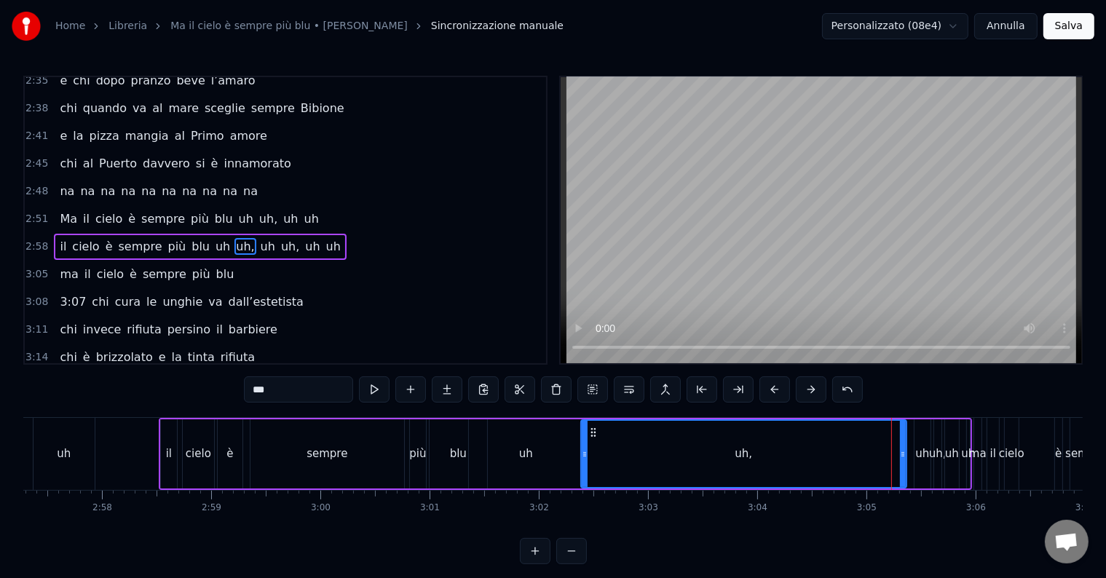
drag, startPoint x: 874, startPoint y: 453, endPoint x: 635, endPoint y: 437, distance: 239.3
click at [587, 436] on div "uh," at bounding box center [744, 454] width 324 height 66
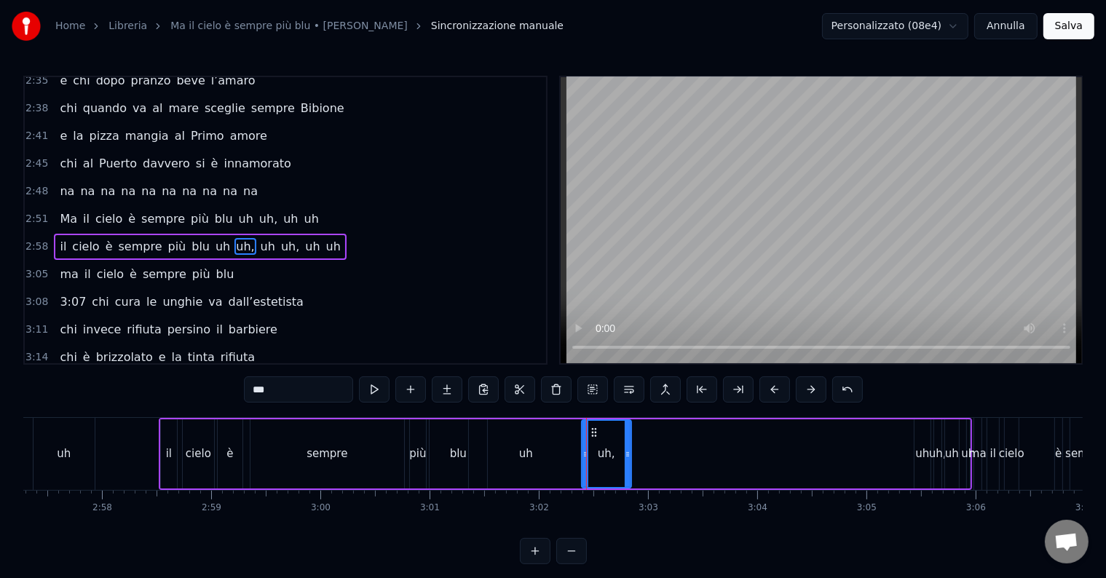
drag, startPoint x: 897, startPoint y: 454, endPoint x: 625, endPoint y: 436, distance: 272.9
click at [625, 436] on div at bounding box center [628, 454] width 6 height 66
click at [923, 456] on div "uh" at bounding box center [922, 454] width 14 height 17
type input "**"
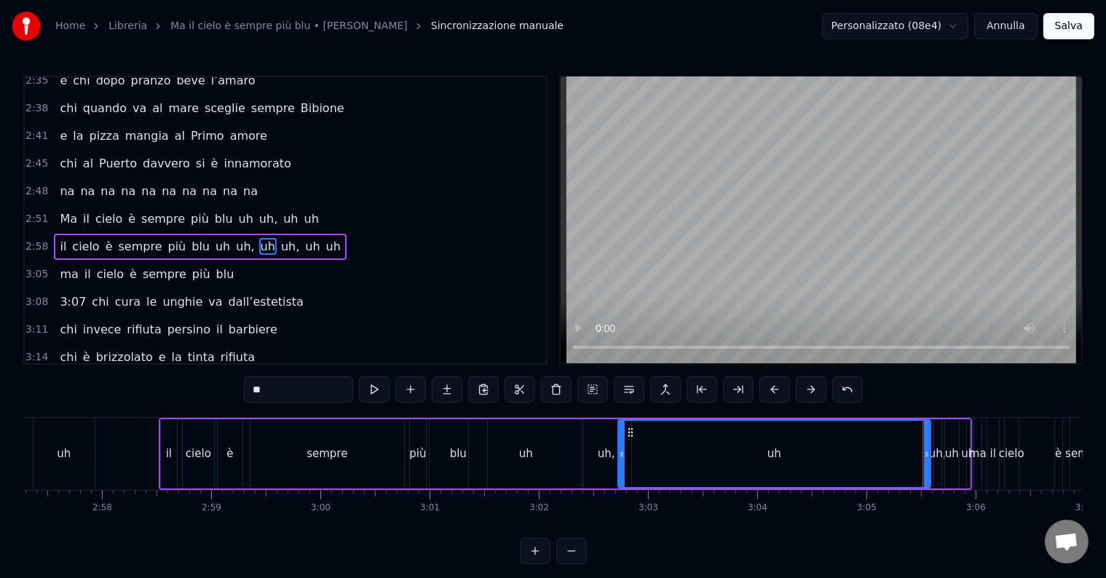
drag, startPoint x: 917, startPoint y: 456, endPoint x: 620, endPoint y: 440, distance: 296.7
click at [620, 440] on div at bounding box center [622, 454] width 6 height 66
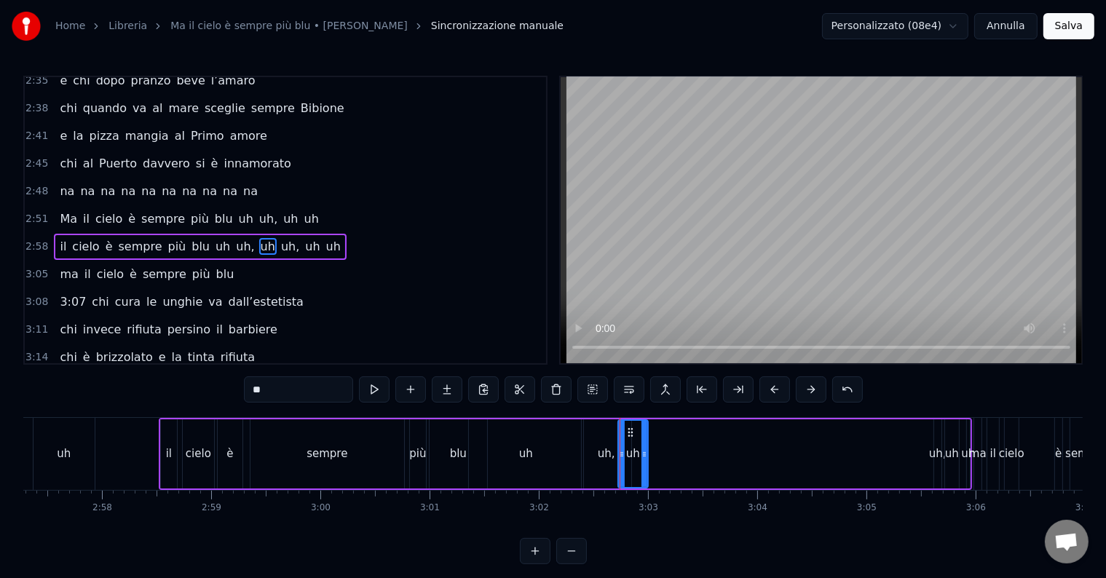
drag, startPoint x: 928, startPoint y: 453, endPoint x: 651, endPoint y: 447, distance: 277.4
click at [646, 451] on icon at bounding box center [644, 454] width 6 height 12
click at [652, 435] on div "il cielo è sempre più blu uh uh, uh uh, uh uh" at bounding box center [565, 454] width 813 height 72
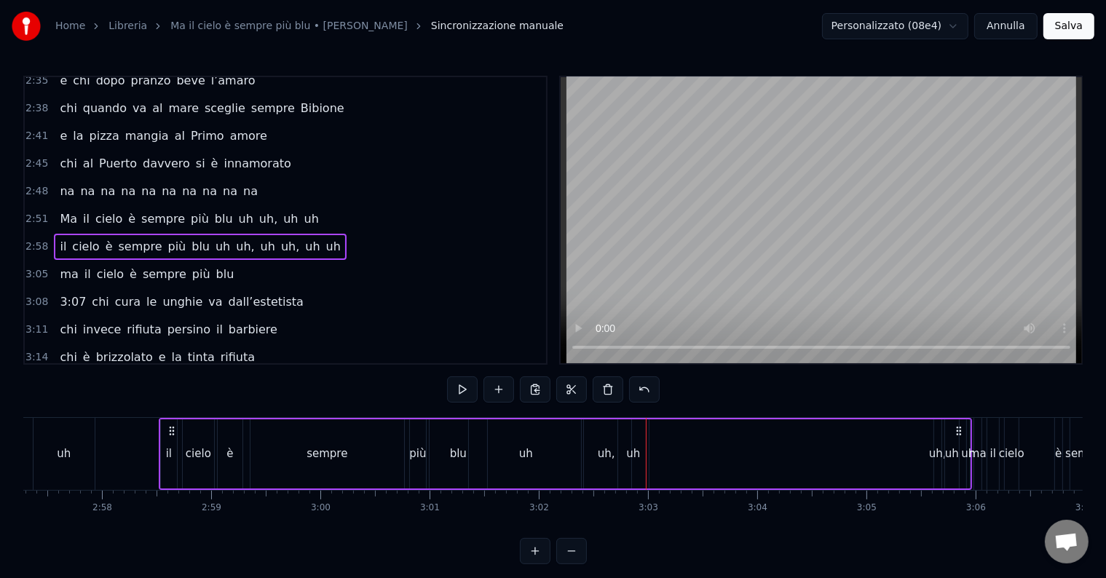
click at [515, 426] on div "uh" at bounding box center [526, 453] width 114 height 69
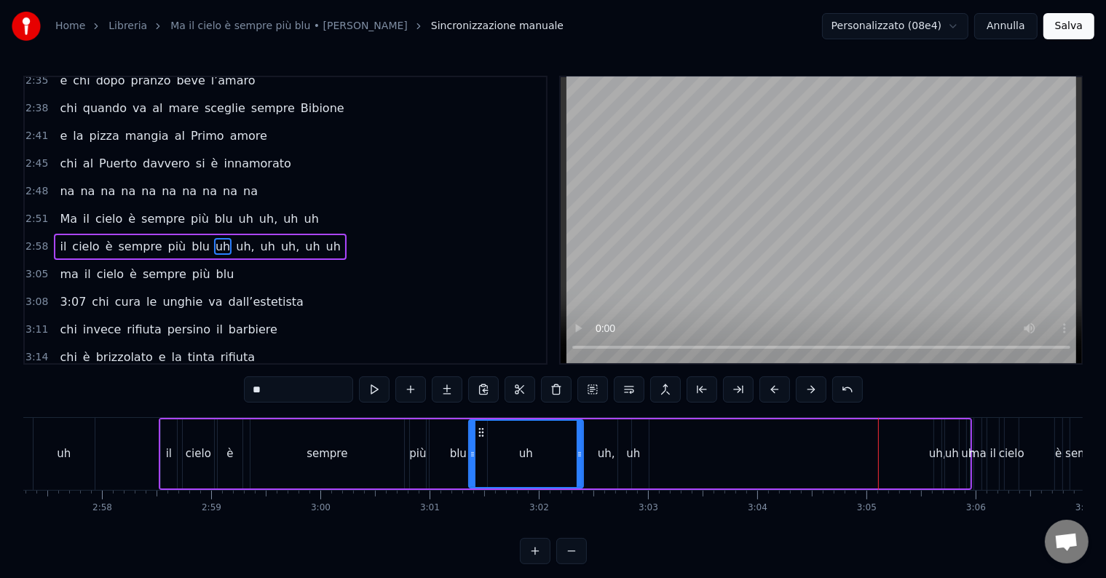
click at [652, 453] on div "il cielo è sempre più blu uh uh, uh uh, uh uh" at bounding box center [565, 454] width 813 height 72
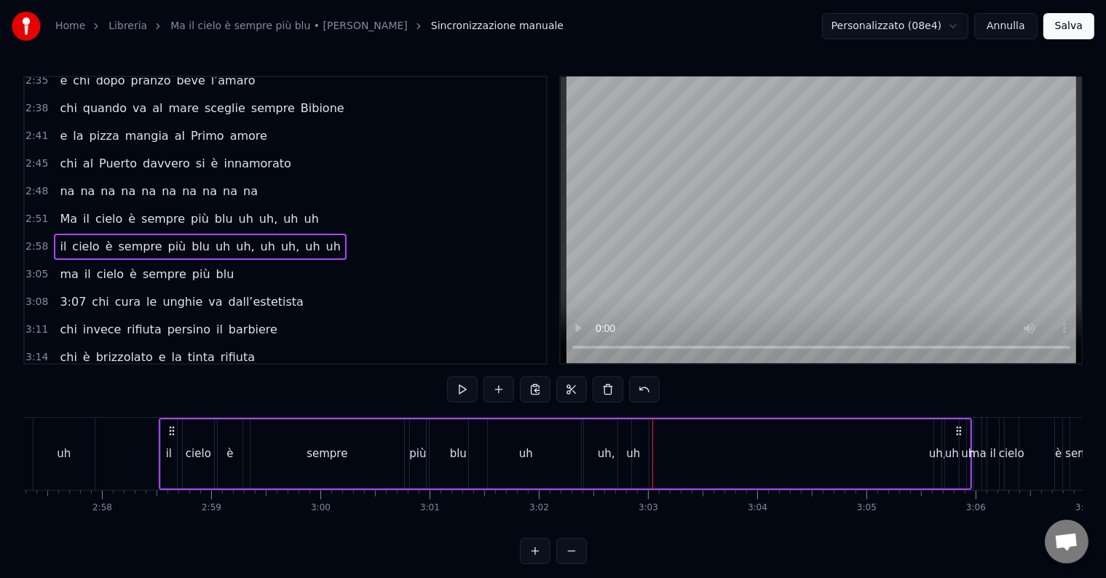
click at [652, 427] on div "il cielo è sempre più blu uh uh, uh uh, uh uh" at bounding box center [565, 454] width 813 height 72
click at [931, 458] on div "uh," at bounding box center [937, 454] width 17 height 17
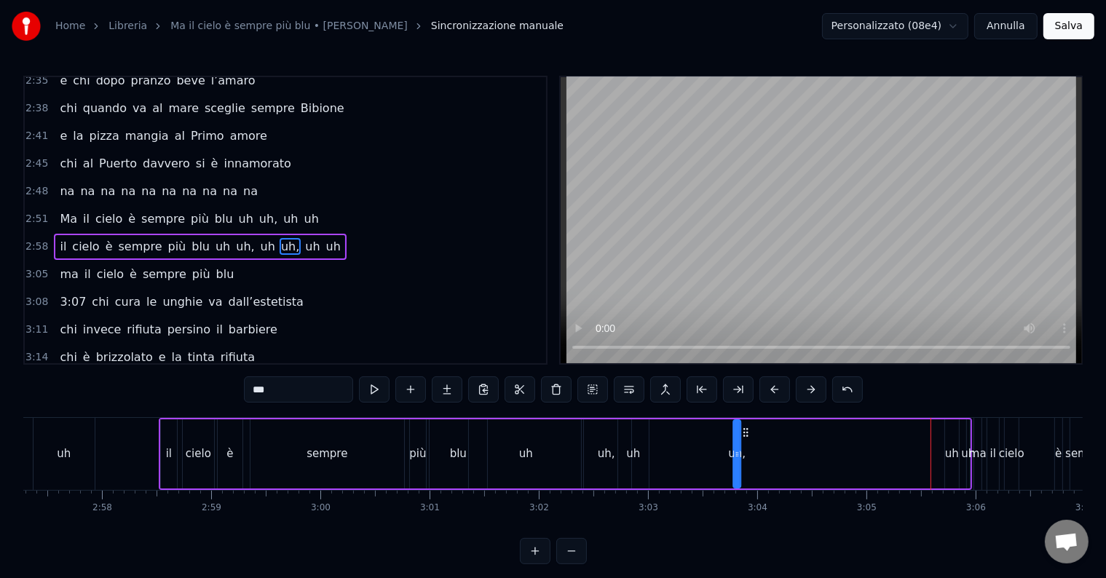
drag, startPoint x: 944, startPoint y: 435, endPoint x: 744, endPoint y: 435, distance: 200.2
click at [744, 435] on icon at bounding box center [746, 433] width 12 height 12
drag, startPoint x: 737, startPoint y: 452, endPoint x: 758, endPoint y: 454, distance: 20.5
click at [758, 454] on icon at bounding box center [758, 454] width 6 height 12
click at [955, 454] on div "uh" at bounding box center [952, 454] width 14 height 17
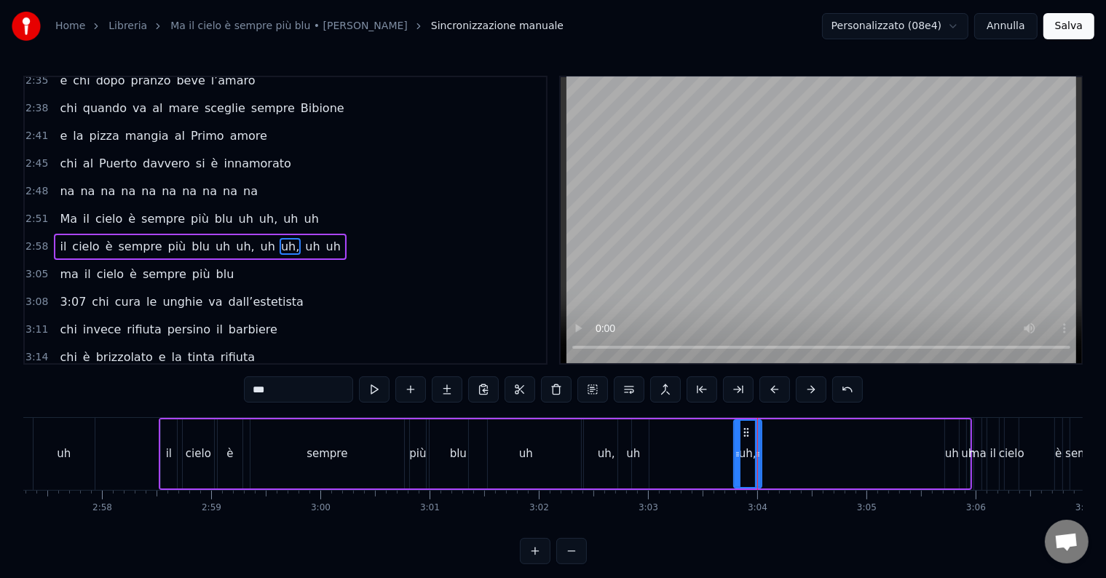
type input "**"
drag, startPoint x: 956, startPoint y: 435, endPoint x: 962, endPoint y: 445, distance: 11.5
click at [962, 445] on div at bounding box center [963, 454] width 6 height 66
drag, startPoint x: 954, startPoint y: 432, endPoint x: 778, endPoint y: 447, distance: 177.5
click at [775, 446] on div "uh" at bounding box center [776, 454] width 20 height 66
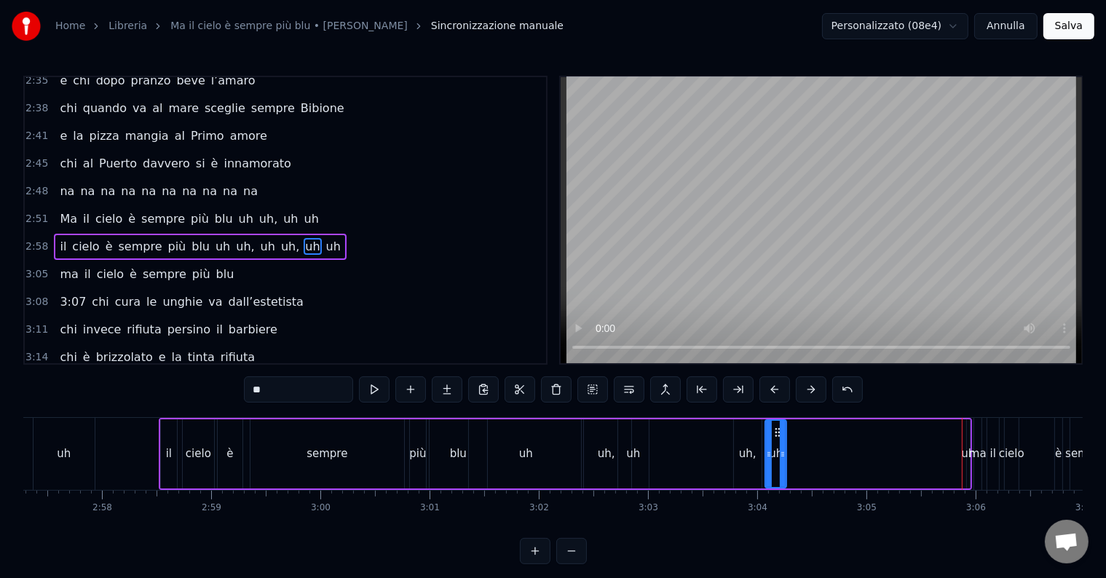
click at [786, 454] on div "uh" at bounding box center [775, 453] width 23 height 69
drag, startPoint x: 780, startPoint y: 454, endPoint x: 807, endPoint y: 454, distance: 26.9
click at [808, 454] on icon at bounding box center [811, 454] width 6 height 12
click at [698, 439] on div "il cielo è sempre più blu uh uh, uh uh, uh uh" at bounding box center [565, 454] width 813 height 72
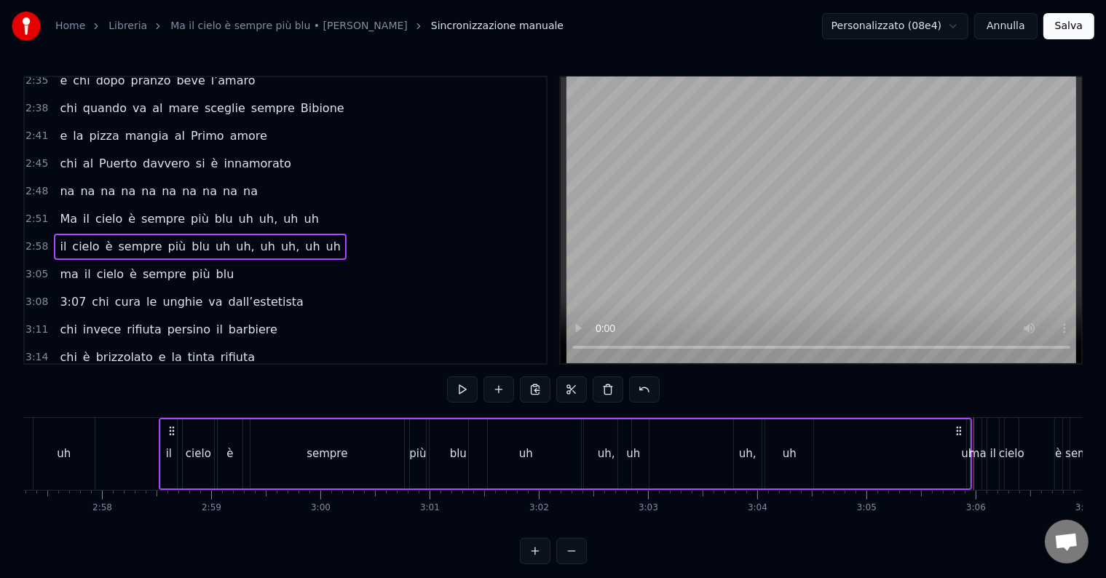
click at [965, 454] on div "uh" at bounding box center [968, 454] width 14 height 17
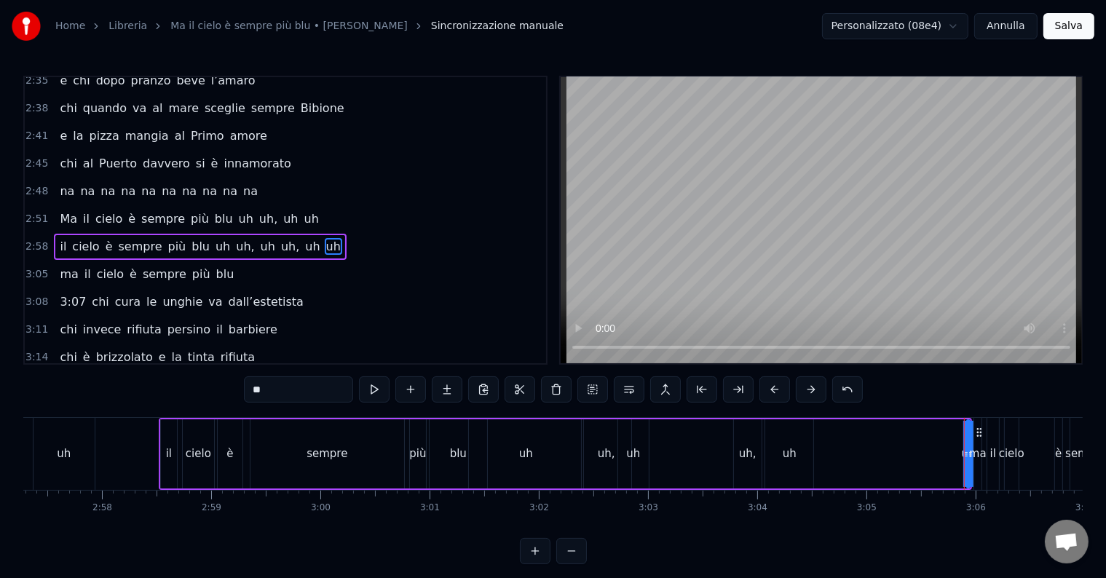
drag, startPoint x: 978, startPoint y: 428, endPoint x: 947, endPoint y: 437, distance: 31.8
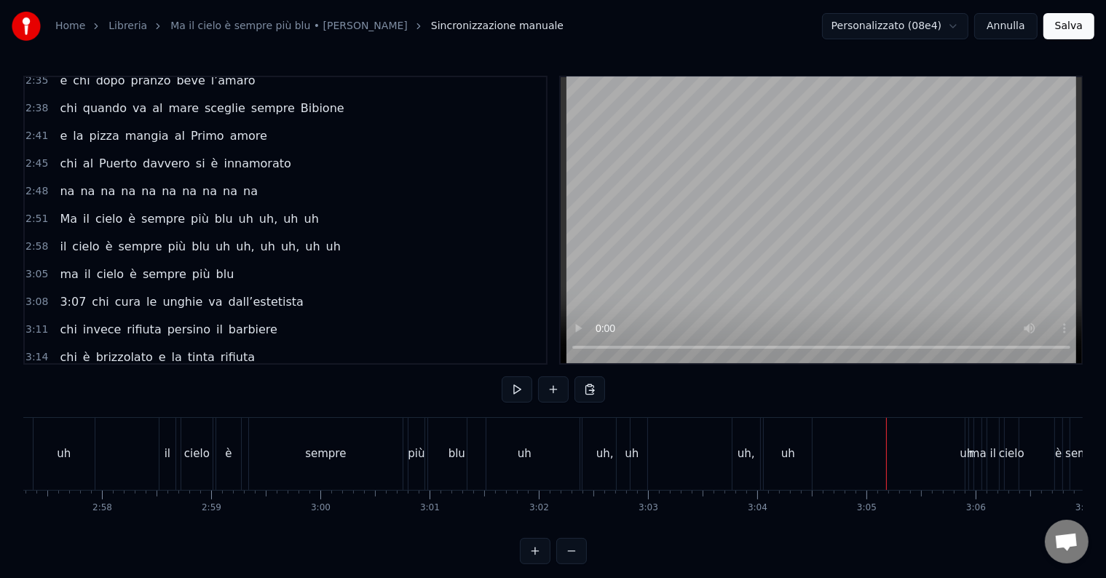
click at [962, 459] on div "uh" at bounding box center [967, 454] width 14 height 17
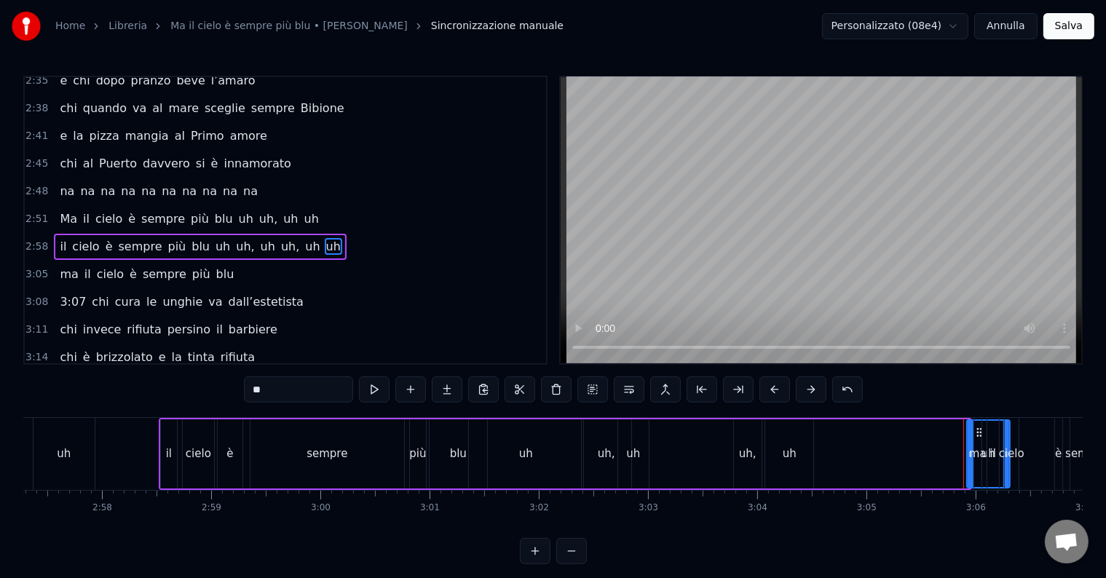
drag, startPoint x: 966, startPoint y: 451, endPoint x: 1006, endPoint y: 457, distance: 40.5
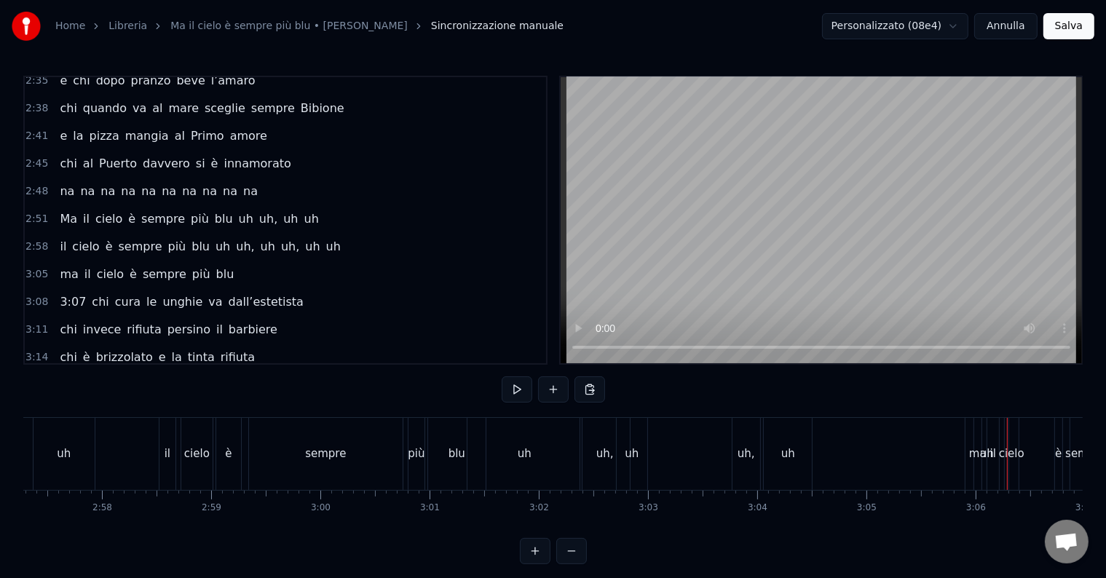
click at [976, 442] on div "ma" at bounding box center [977, 454] width 7 height 72
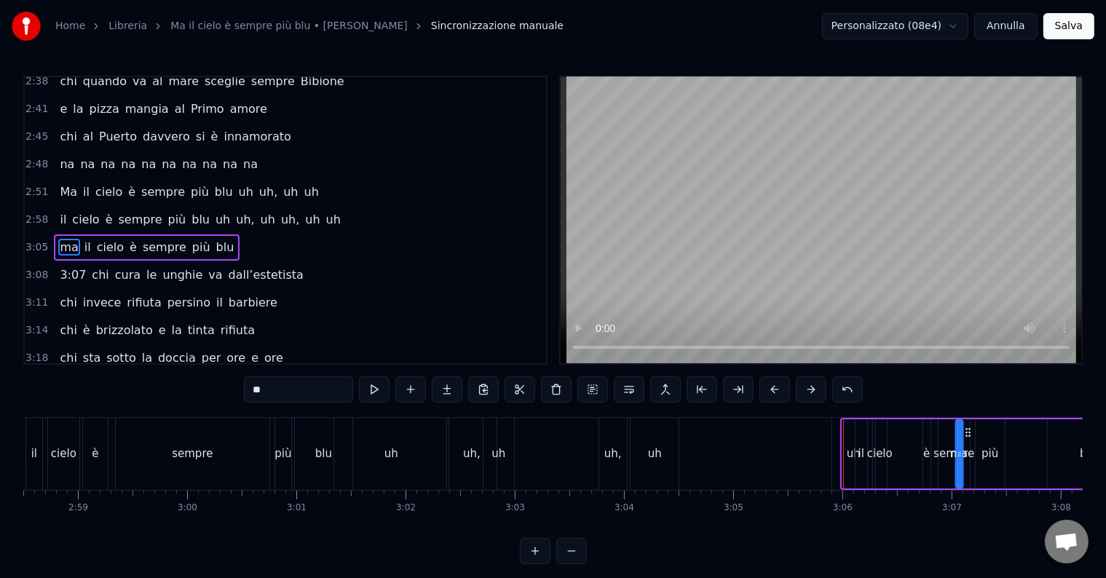
scroll to position [0, 19493]
drag, startPoint x: 990, startPoint y: 432, endPoint x: 857, endPoint y: 468, distance: 137.9
click at [850, 448] on div "uh" at bounding box center [853, 454] width 14 height 17
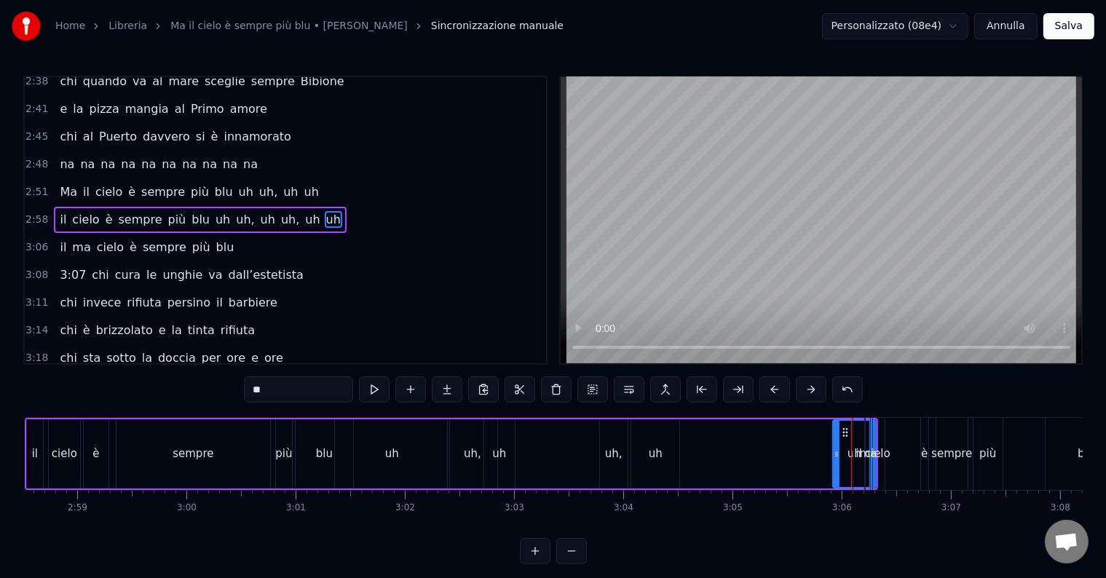
type input "**"
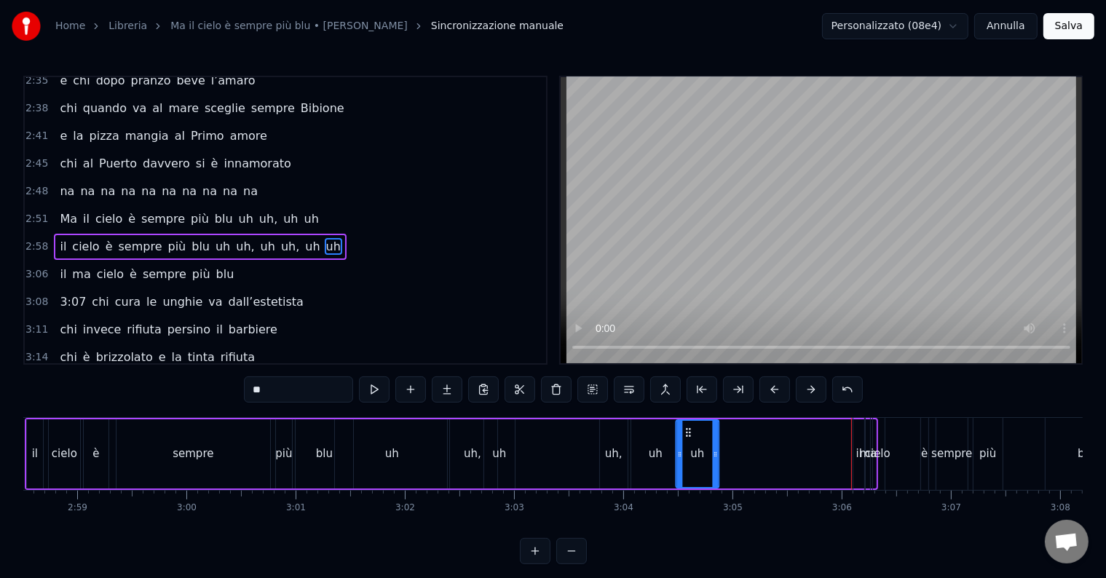
drag, startPoint x: 839, startPoint y: 430, endPoint x: 687, endPoint y: 435, distance: 152.2
click at [687, 435] on icon at bounding box center [688, 433] width 12 height 12
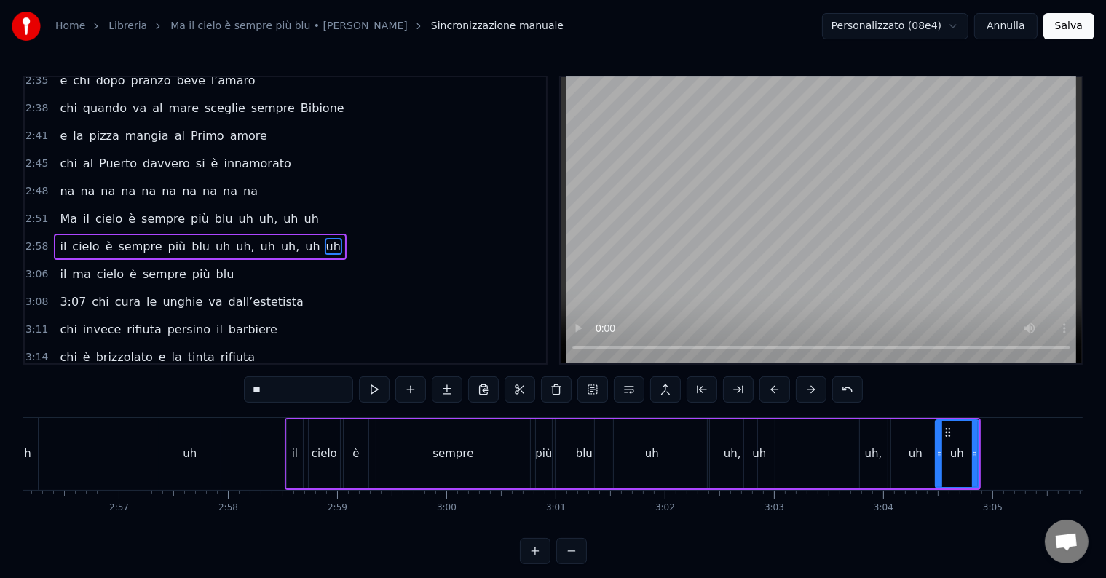
scroll to position [0, 19199]
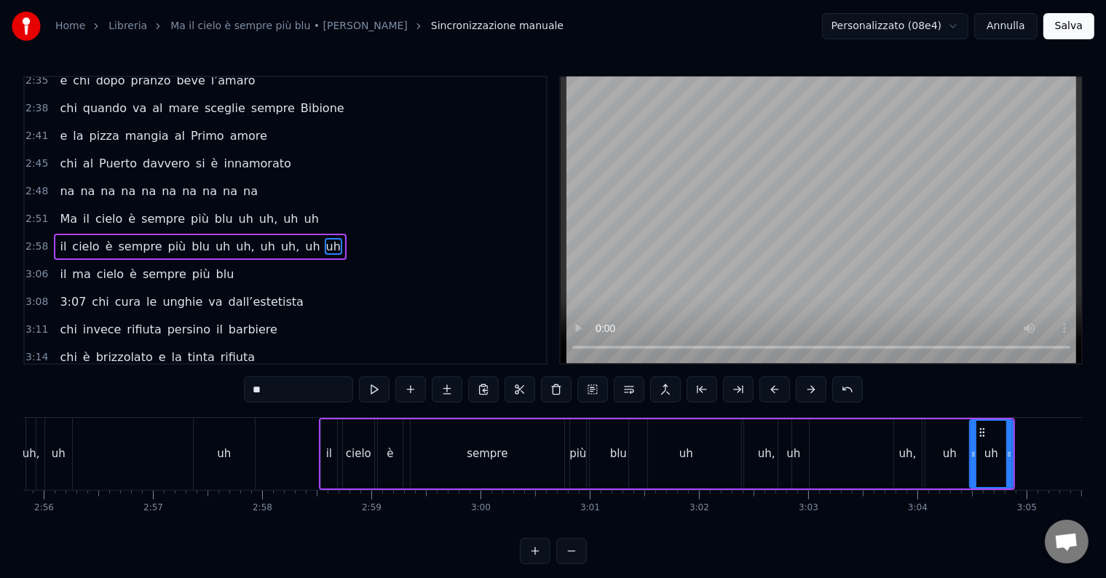
click at [629, 432] on div "uh" at bounding box center [686, 453] width 114 height 69
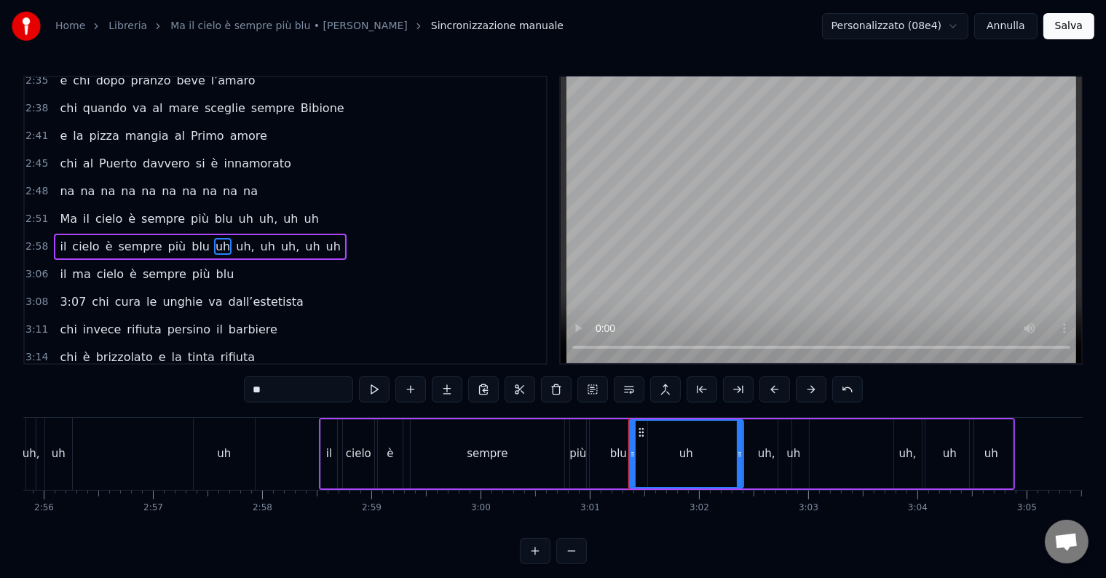
click at [586, 430] on div "il cielo è sempre più blu uh uh, uh uh, uh uh" at bounding box center [667, 454] width 696 height 72
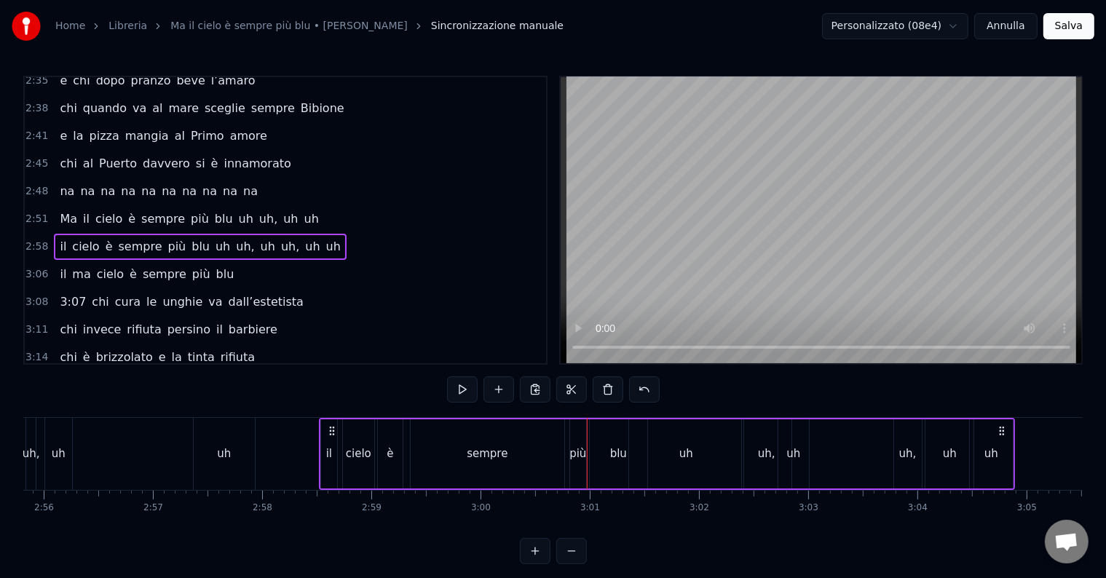
click at [518, 448] on div "sempre" at bounding box center [488, 453] width 154 height 69
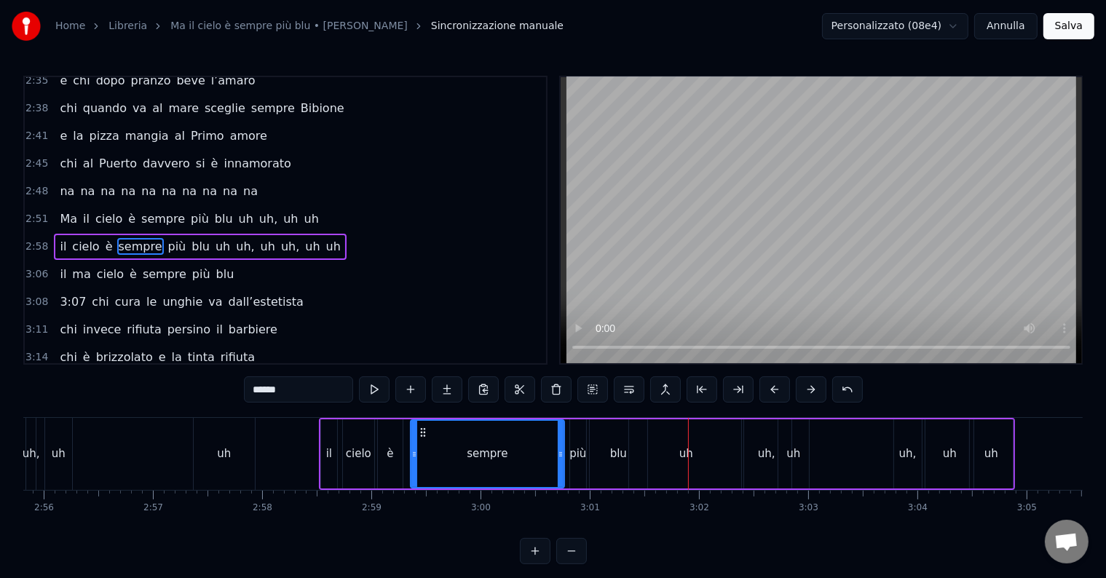
click at [614, 446] on div "blu" at bounding box center [618, 454] width 17 height 17
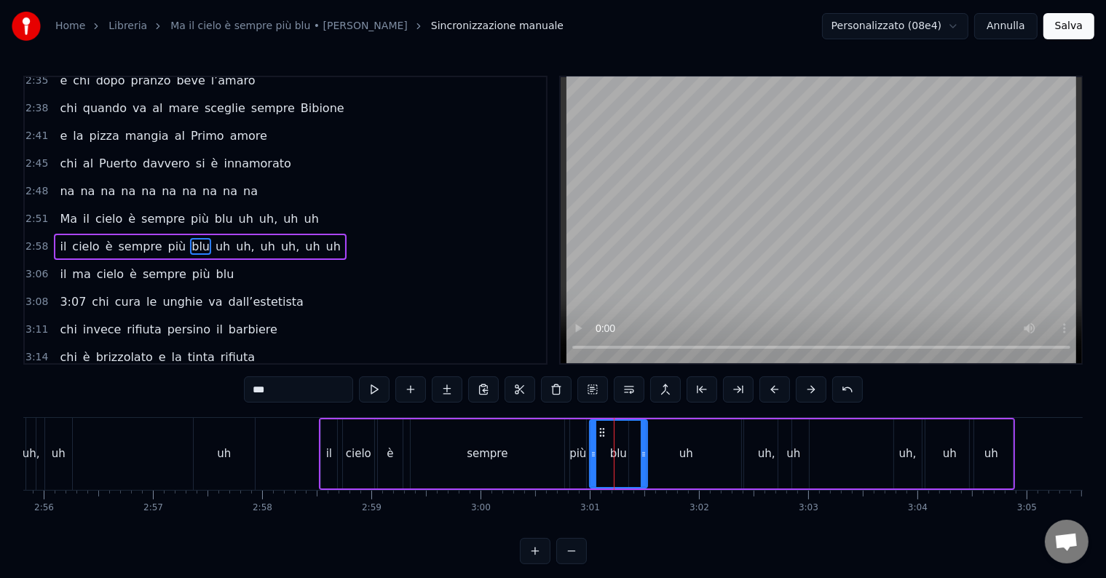
click at [571, 457] on div "più" at bounding box center [577, 454] width 17 height 17
type input "***"
drag, startPoint x: 576, startPoint y: 451, endPoint x: 563, endPoint y: 451, distance: 12.4
click at [559, 451] on div "il cielo è sempre più blu uh uh, uh uh, uh uh" at bounding box center [667, 454] width 696 height 72
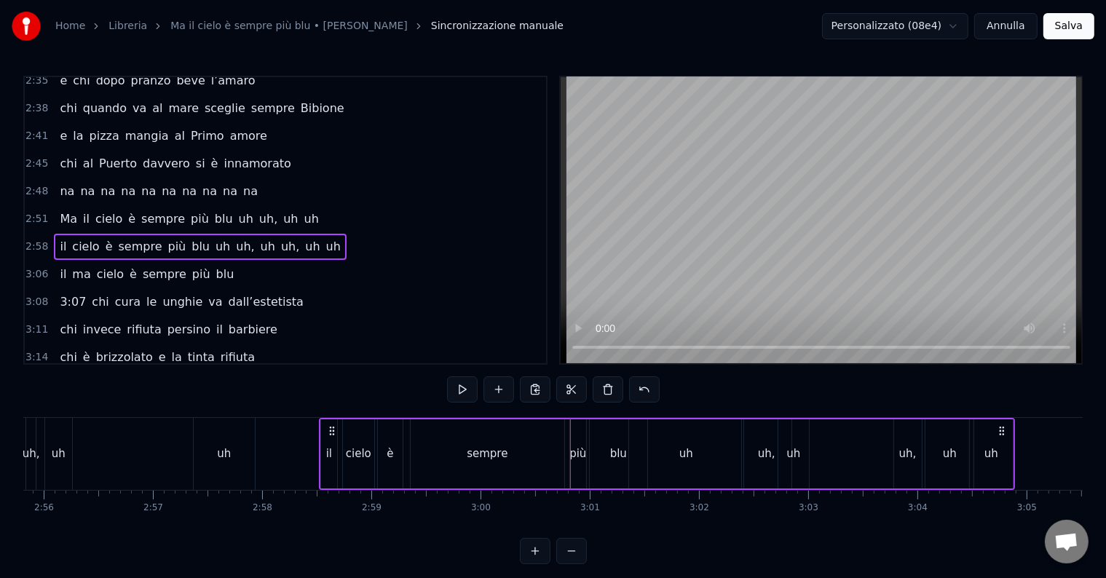
click at [574, 451] on div "più" at bounding box center [577, 454] width 17 height 17
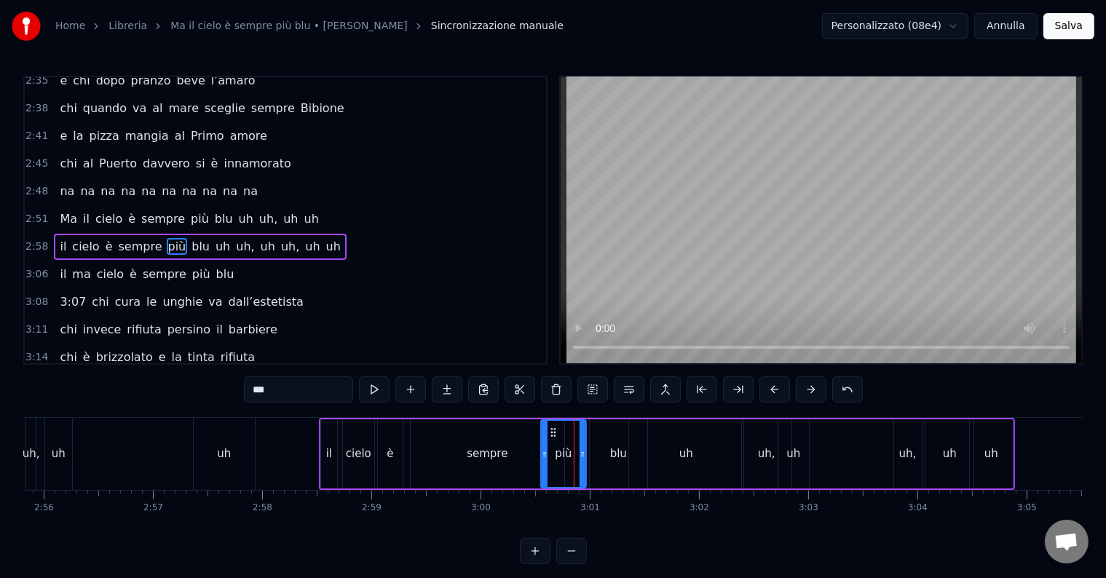
drag, startPoint x: 573, startPoint y: 453, endPoint x: 555, endPoint y: 450, distance: 17.7
click at [542, 451] on icon at bounding box center [545, 454] width 6 height 12
drag, startPoint x: 582, startPoint y: 451, endPoint x: 565, endPoint y: 451, distance: 16.7
click at [565, 451] on icon at bounding box center [566, 454] width 6 height 12
drag, startPoint x: 616, startPoint y: 456, endPoint x: 602, endPoint y: 452, distance: 14.3
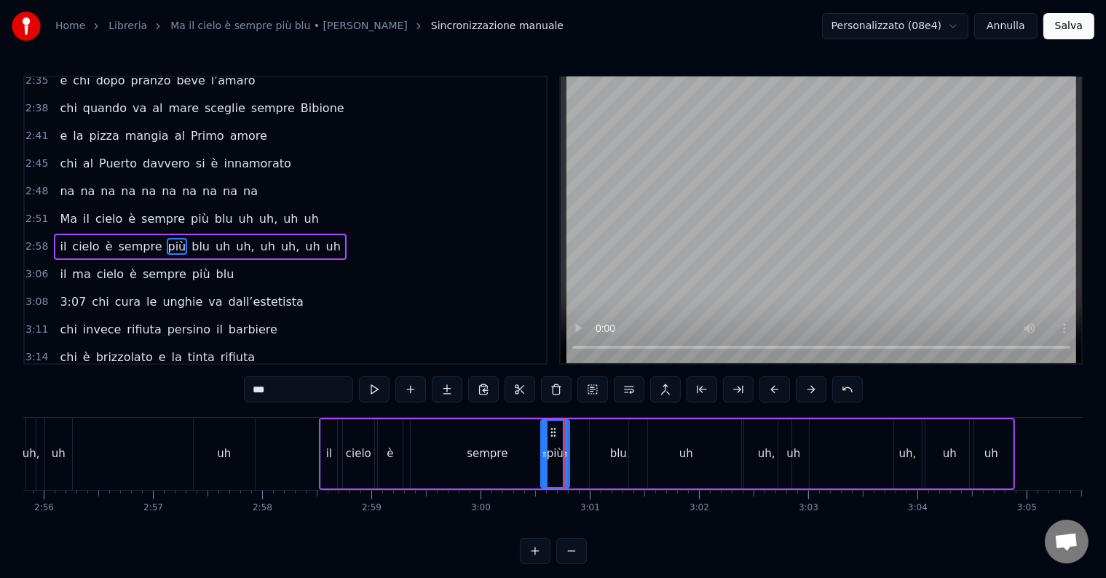
click at [615, 456] on div "blu" at bounding box center [618, 454] width 17 height 17
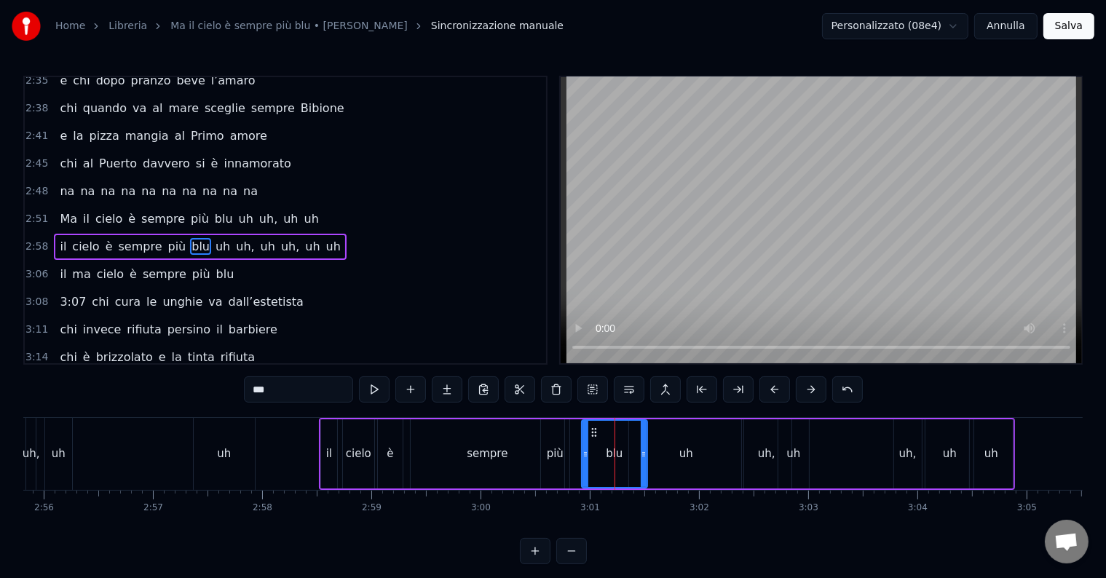
drag, startPoint x: 589, startPoint y: 450, endPoint x: 608, endPoint y: 449, distance: 18.9
click at [582, 452] on icon at bounding box center [585, 454] width 6 height 12
drag, startPoint x: 643, startPoint y: 451, endPoint x: 633, endPoint y: 459, distance: 12.5
click at [633, 459] on icon at bounding box center [634, 454] width 6 height 12
click at [692, 454] on div "uh" at bounding box center [686, 453] width 114 height 69
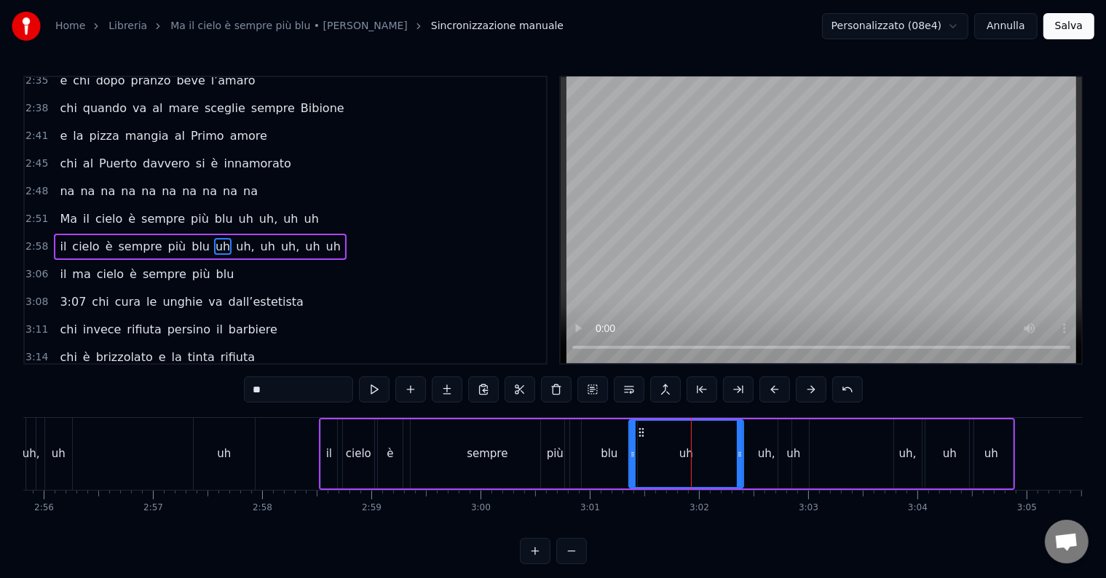
drag, startPoint x: 732, startPoint y: 458, endPoint x: 712, endPoint y: 462, distance: 20.8
click at [712, 462] on div "uh" at bounding box center [686, 454] width 113 height 66
drag, startPoint x: 727, startPoint y: 455, endPoint x: 670, endPoint y: 451, distance: 56.9
click at [670, 451] on icon at bounding box center [670, 454] width 6 height 12
click at [628, 428] on icon at bounding box center [631, 433] width 12 height 12
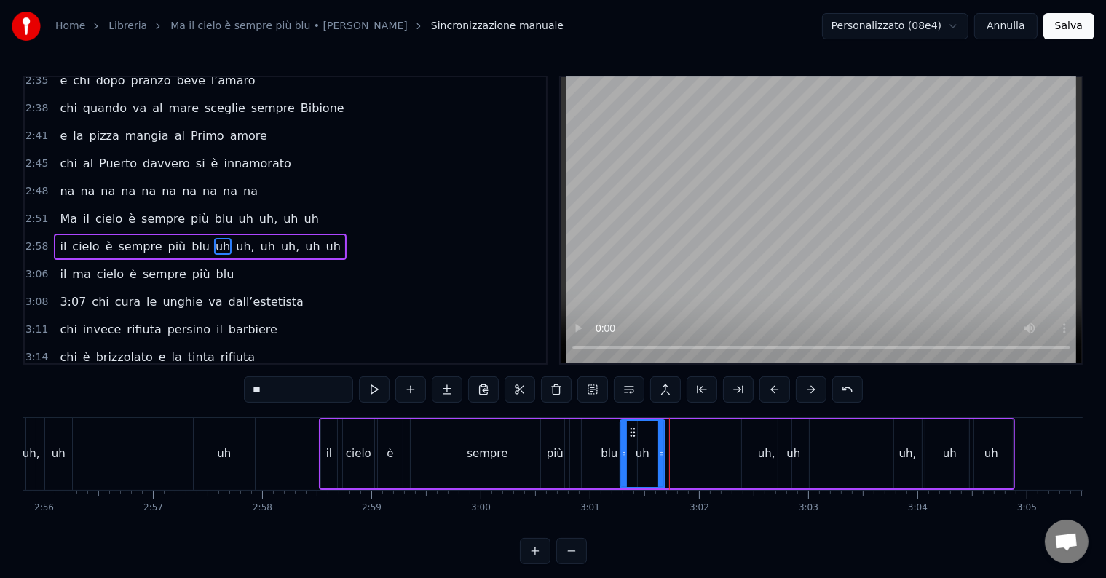
click at [562, 437] on div "più" at bounding box center [555, 453] width 28 height 69
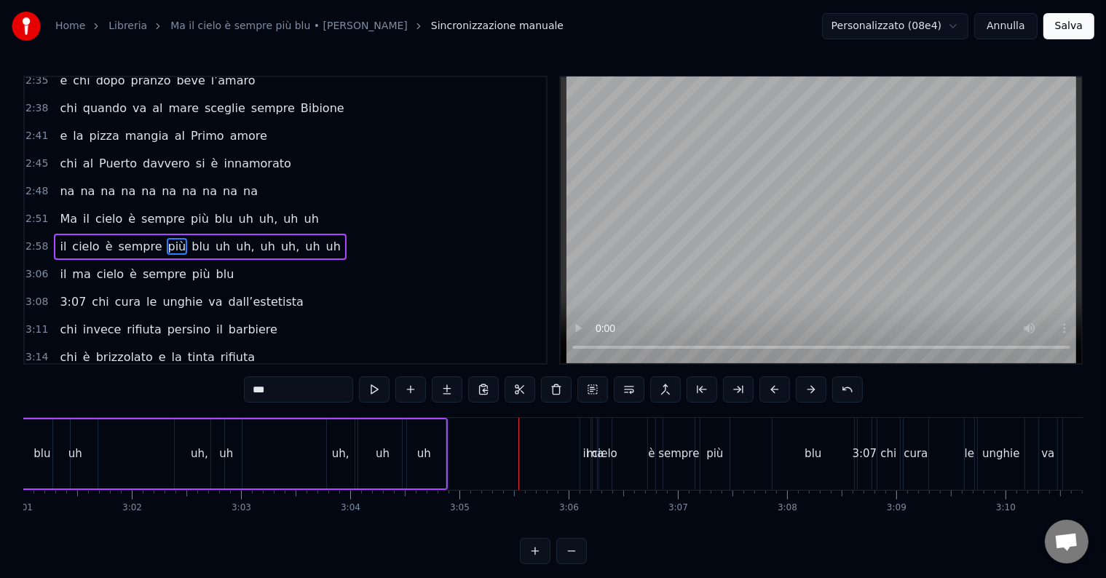
scroll to position [0, 19616]
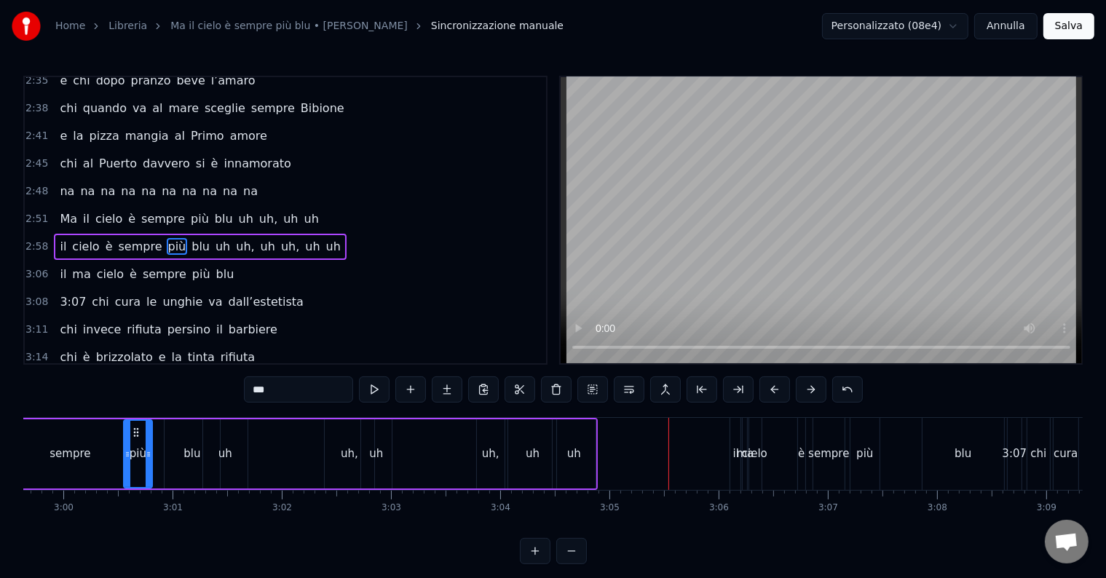
click at [579, 454] on div "uh" at bounding box center [574, 454] width 14 height 17
type input "**"
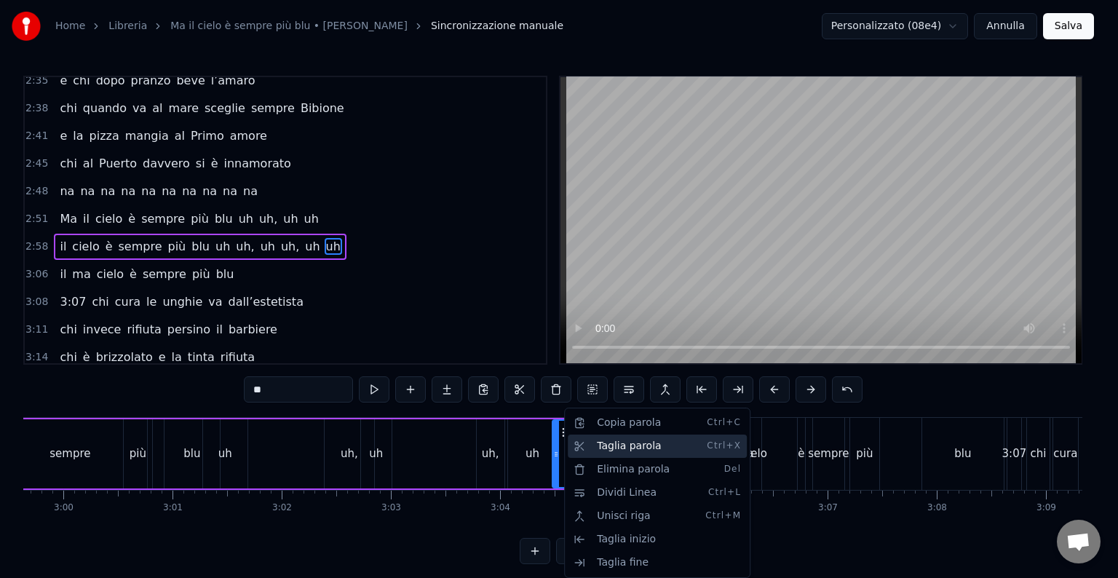
click at [632, 451] on div "Taglia parola Ctrl+X" at bounding box center [657, 446] width 179 height 23
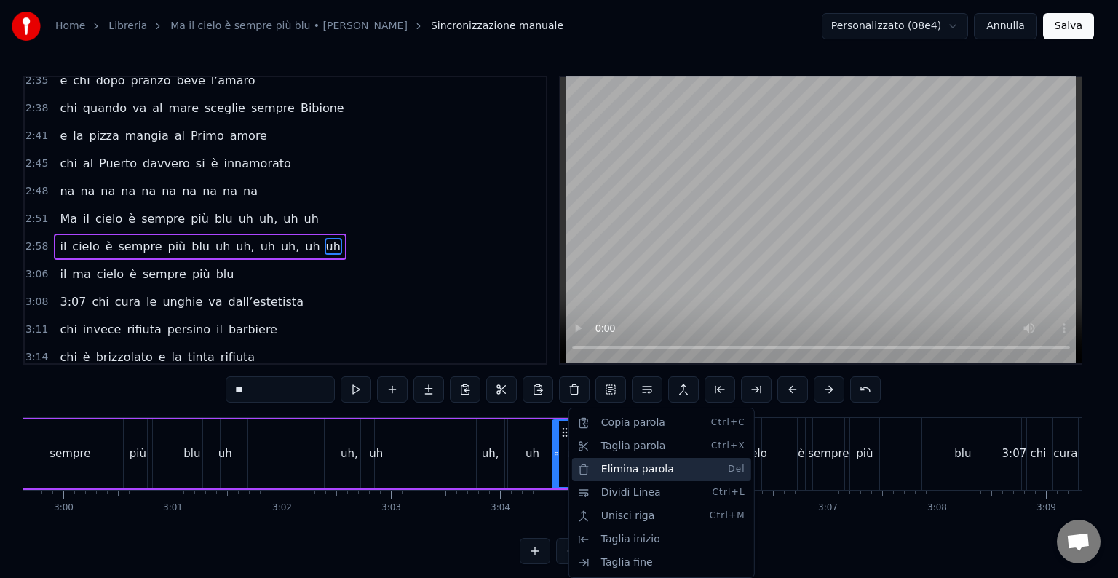
click at [629, 471] on div "Elimina parola Del" at bounding box center [661, 469] width 179 height 23
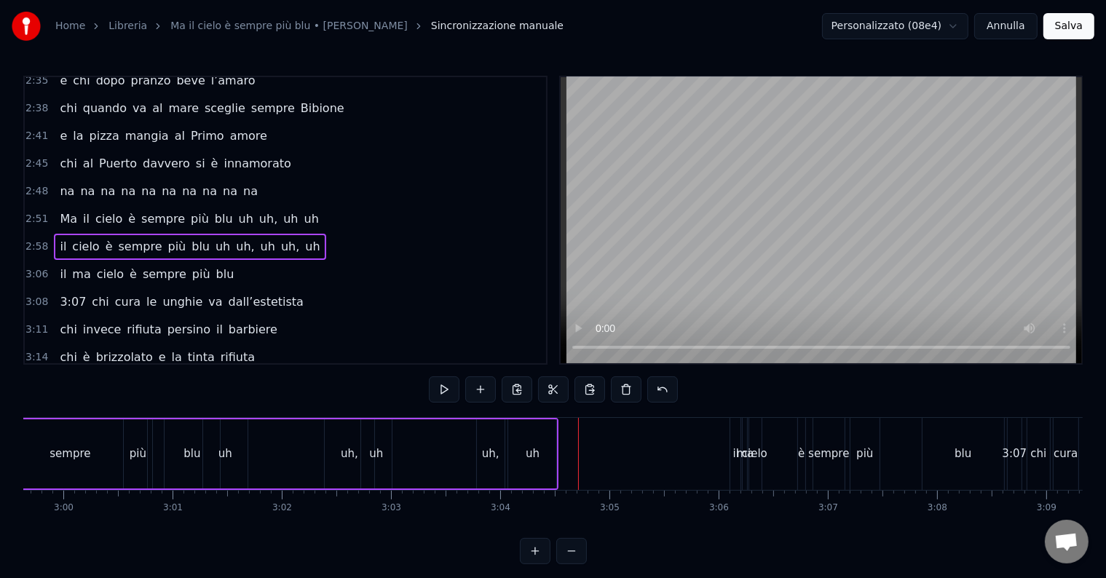
click at [740, 454] on div "ma" at bounding box center [745, 454] width 17 height 17
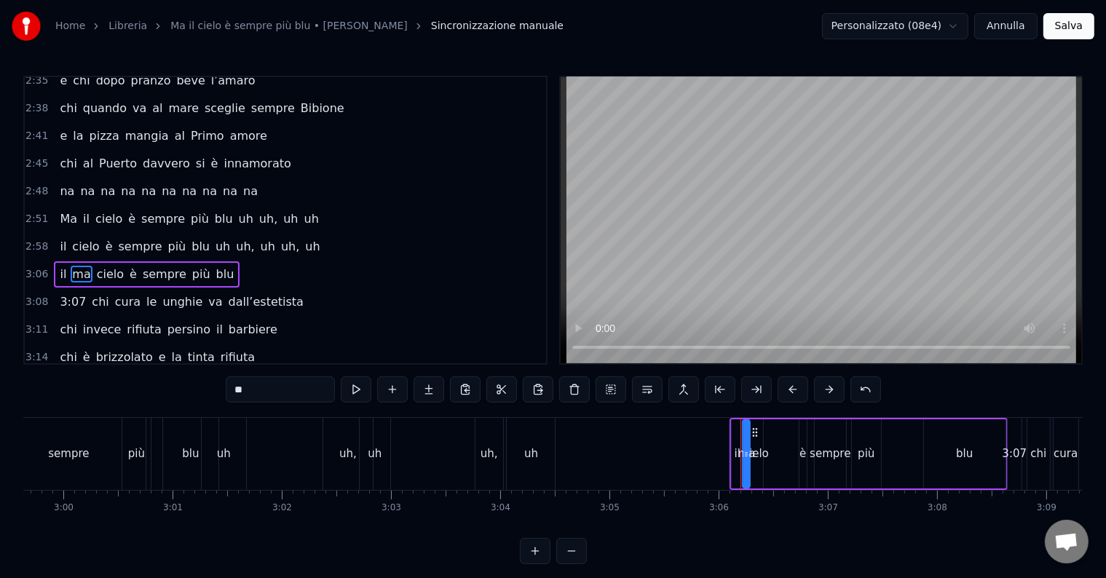
scroll to position [673, 0]
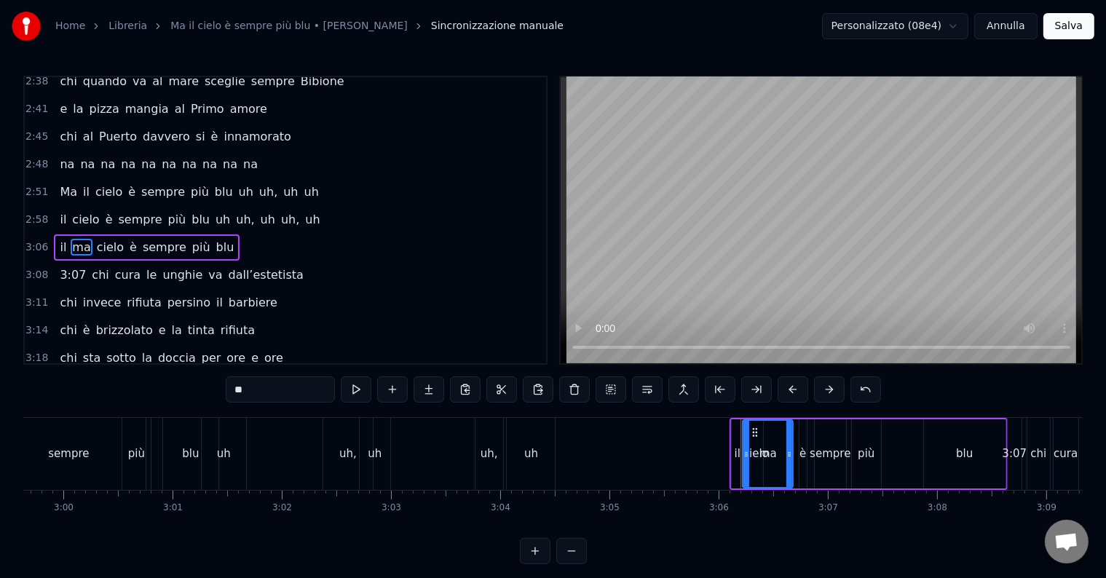
drag, startPoint x: 745, startPoint y: 452, endPoint x: 788, endPoint y: 448, distance: 43.1
click at [788, 448] on icon at bounding box center [789, 454] width 6 height 12
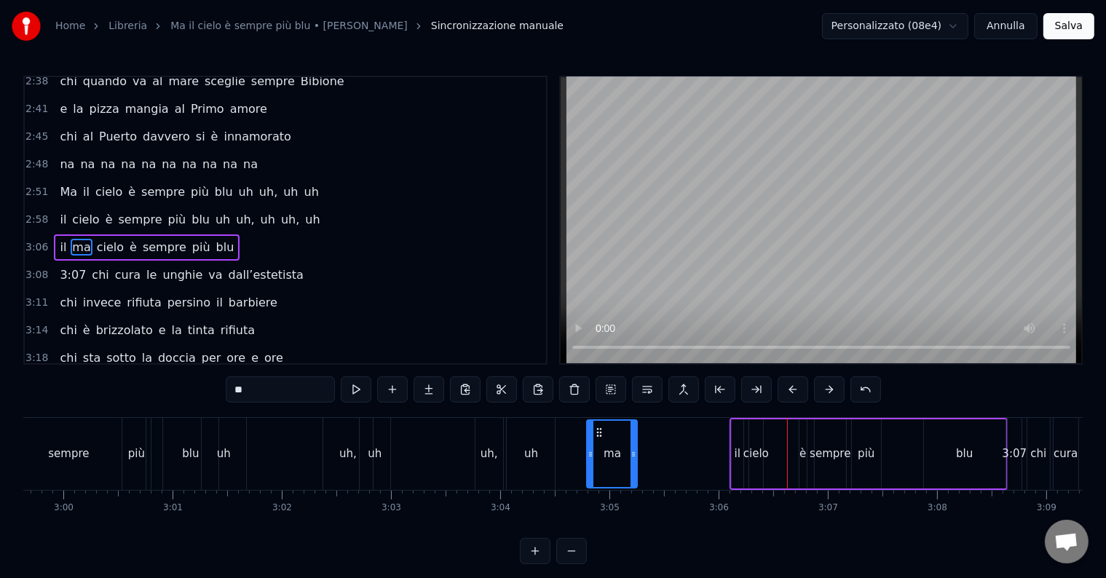
drag, startPoint x: 731, startPoint y: 437, endPoint x: 595, endPoint y: 425, distance: 136.6
click at [595, 427] on icon at bounding box center [599, 433] width 12 height 12
click at [751, 455] on div "cielo" at bounding box center [755, 454] width 25 height 17
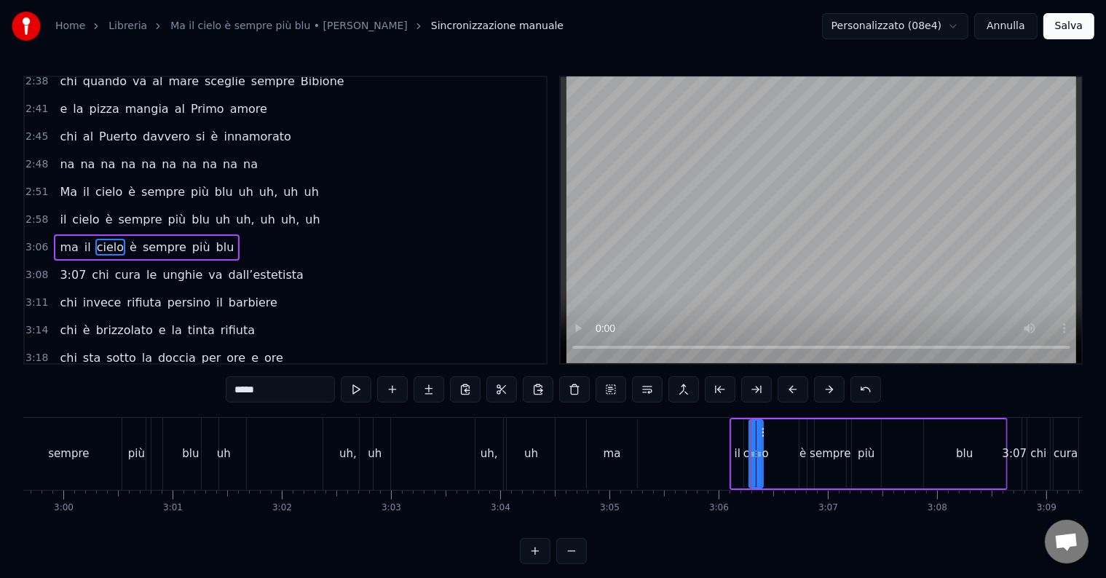
click at [732, 448] on div "il" at bounding box center [738, 453] width 12 height 69
drag, startPoint x: 744, startPoint y: 432, endPoint x: 649, endPoint y: 426, distance: 94.8
click at [649, 427] on icon at bounding box center [650, 433] width 12 height 12
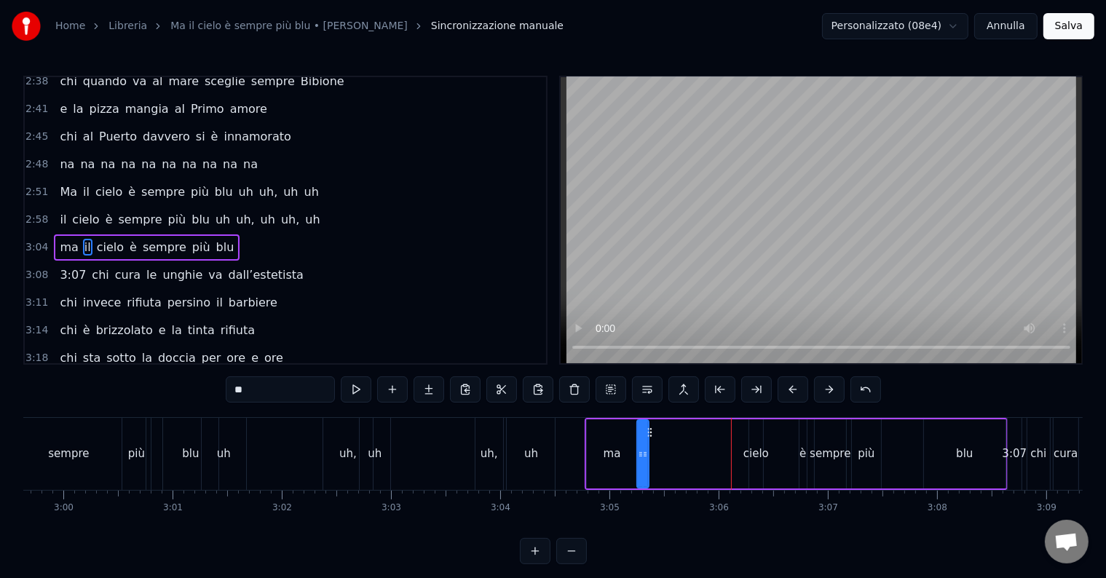
click at [762, 448] on div "cielo" at bounding box center [755, 454] width 25 height 17
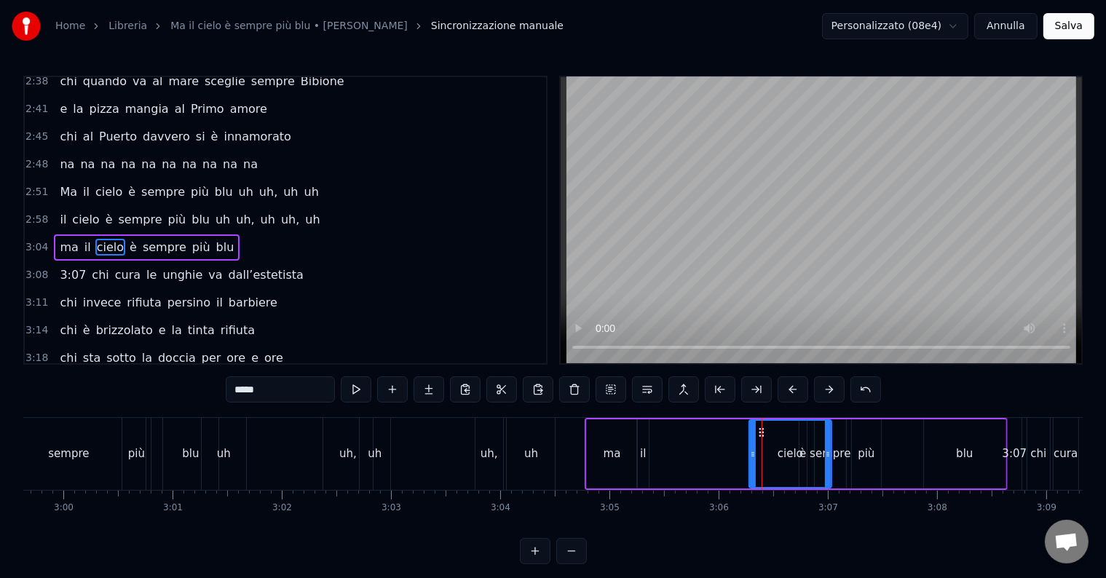
drag, startPoint x: 756, startPoint y: 443, endPoint x: 793, endPoint y: 451, distance: 37.3
click at [825, 456] on div at bounding box center [828, 454] width 6 height 66
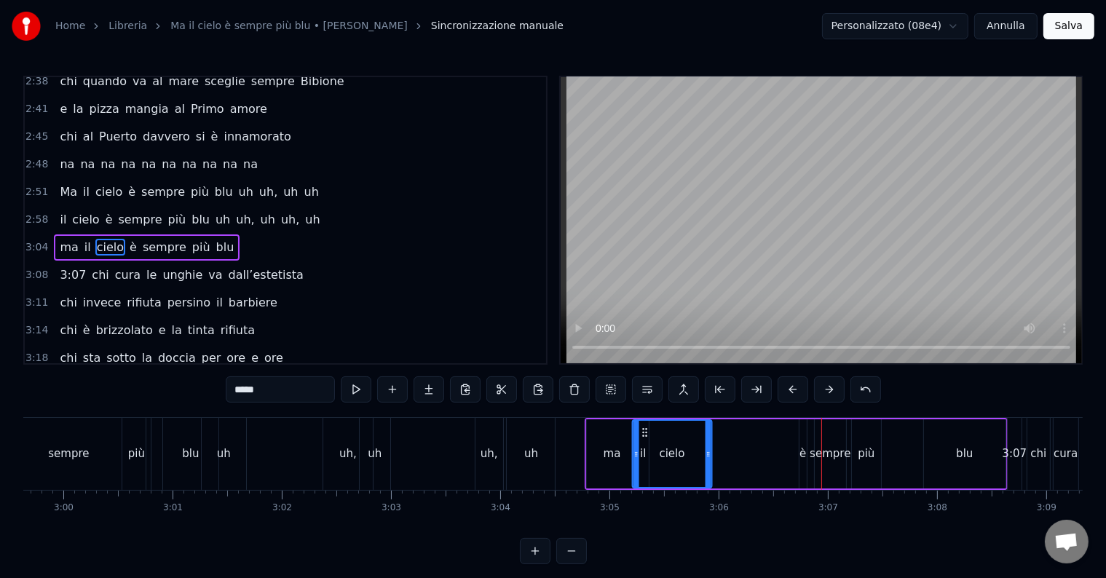
drag, startPoint x: 728, startPoint y: 428, endPoint x: 644, endPoint y: 423, distance: 84.6
click at [644, 423] on div "cielo" at bounding box center [672, 454] width 78 height 66
click at [804, 451] on div "è" at bounding box center [802, 454] width 7 height 17
drag, startPoint x: 810, startPoint y: 428, endPoint x: 719, endPoint y: 440, distance: 91.0
click at [713, 440] on div "ma cielo il è sempre più blu" at bounding box center [796, 454] width 423 height 72
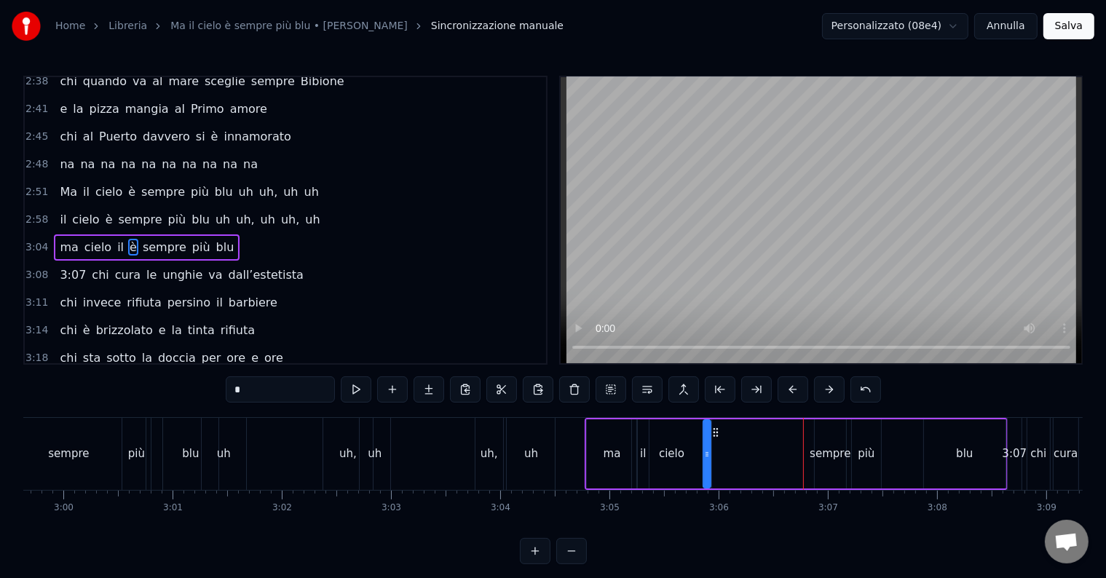
click at [828, 456] on div "sempre" at bounding box center [830, 454] width 41 height 17
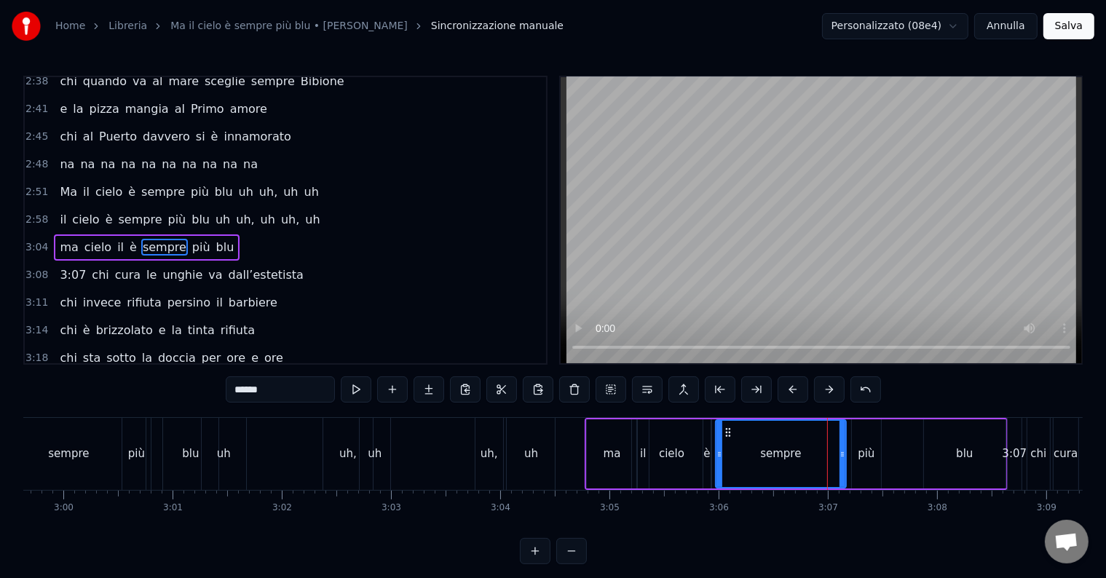
drag, startPoint x: 765, startPoint y: 457, endPoint x: 719, endPoint y: 459, distance: 45.9
click at [719, 459] on div at bounding box center [719, 454] width 6 height 66
drag, startPoint x: 844, startPoint y: 448, endPoint x: 763, endPoint y: 451, distance: 80.9
click at [763, 451] on icon at bounding box center [762, 454] width 6 height 12
click at [858, 457] on div "più" at bounding box center [866, 454] width 17 height 17
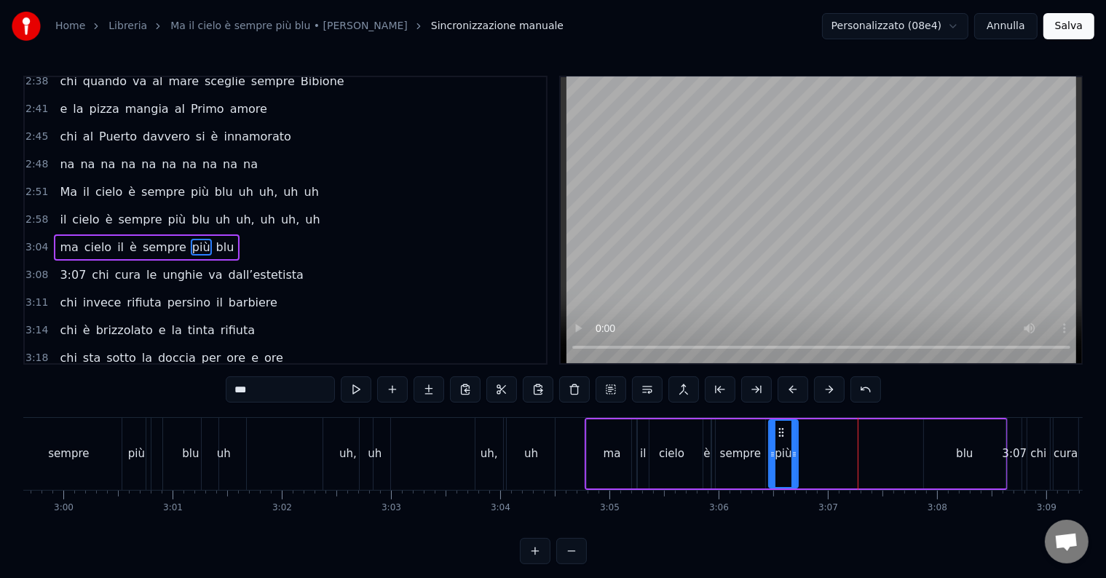
drag, startPoint x: 861, startPoint y: 431, endPoint x: 778, endPoint y: 428, distance: 83.0
click at [778, 428] on icon at bounding box center [781, 433] width 12 height 12
click at [964, 457] on div "blu" at bounding box center [964, 454] width 17 height 17
type input "***"
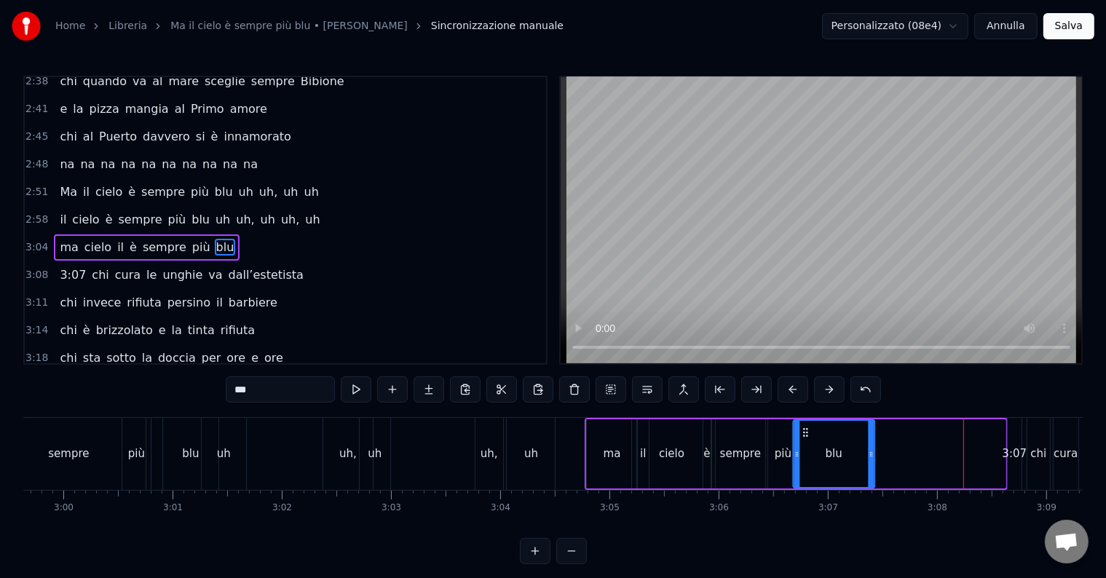
drag, startPoint x: 929, startPoint y: 435, endPoint x: 810, endPoint y: 428, distance: 119.6
click at [804, 427] on icon at bounding box center [805, 433] width 12 height 12
drag, startPoint x: 874, startPoint y: 454, endPoint x: 845, endPoint y: 459, distance: 28.7
click at [845, 459] on icon at bounding box center [843, 454] width 6 height 12
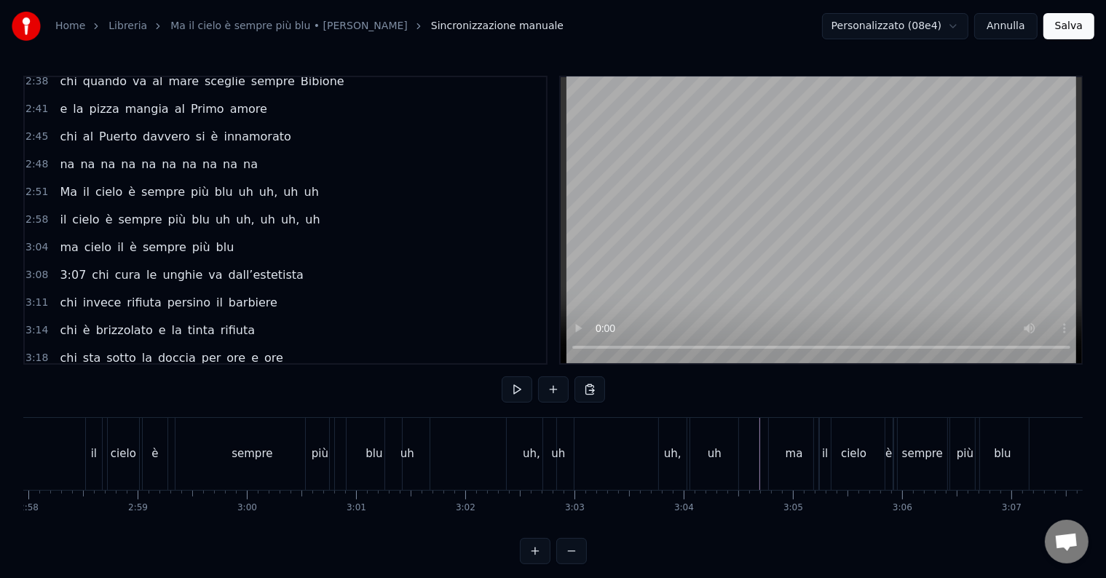
scroll to position [0, 19466]
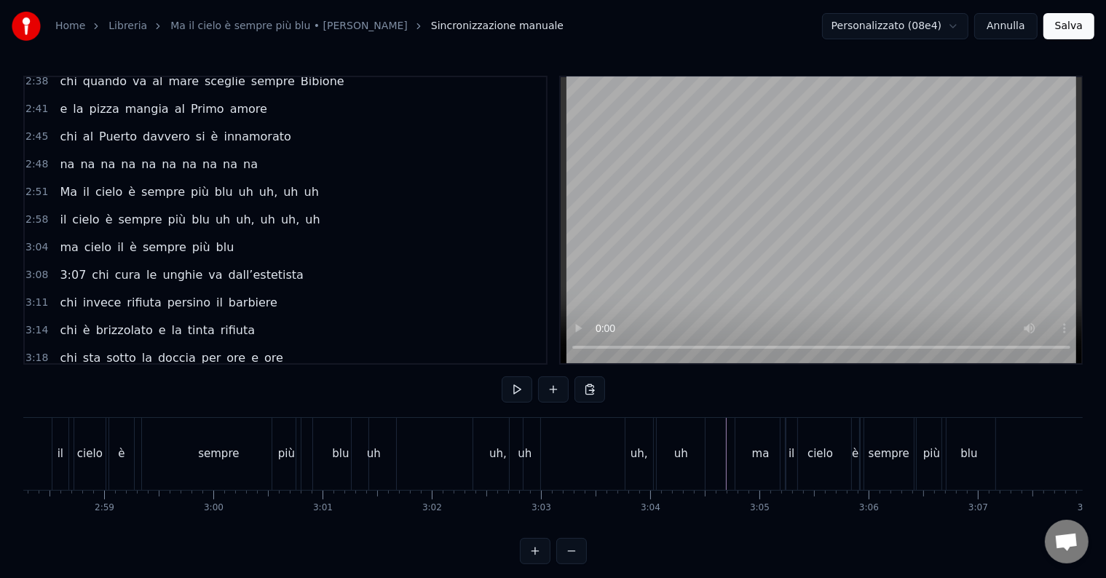
click at [703, 432] on div "uh" at bounding box center [681, 454] width 48 height 72
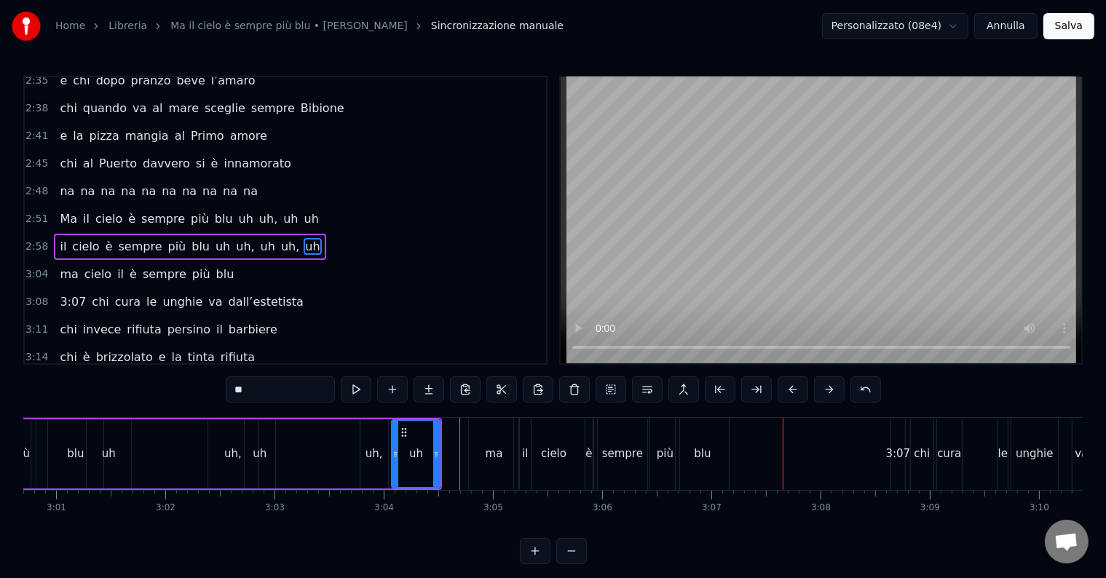
scroll to position [0, 19616]
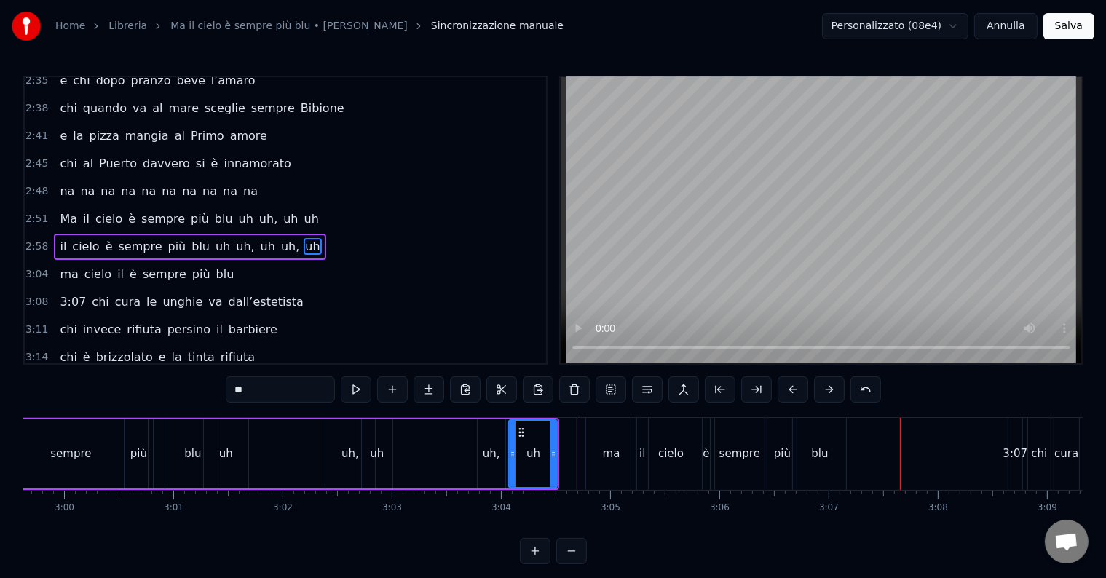
drag, startPoint x: 815, startPoint y: 451, endPoint x: 846, endPoint y: 451, distance: 30.6
click at [846, 451] on div "blu" at bounding box center [819, 454] width 55 height 72
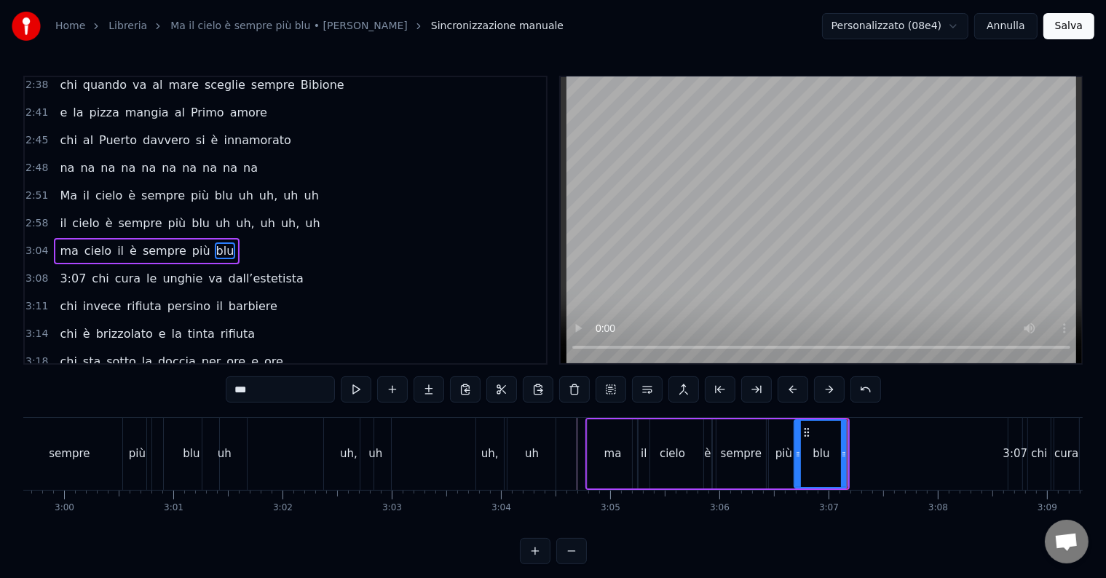
scroll to position [673, 0]
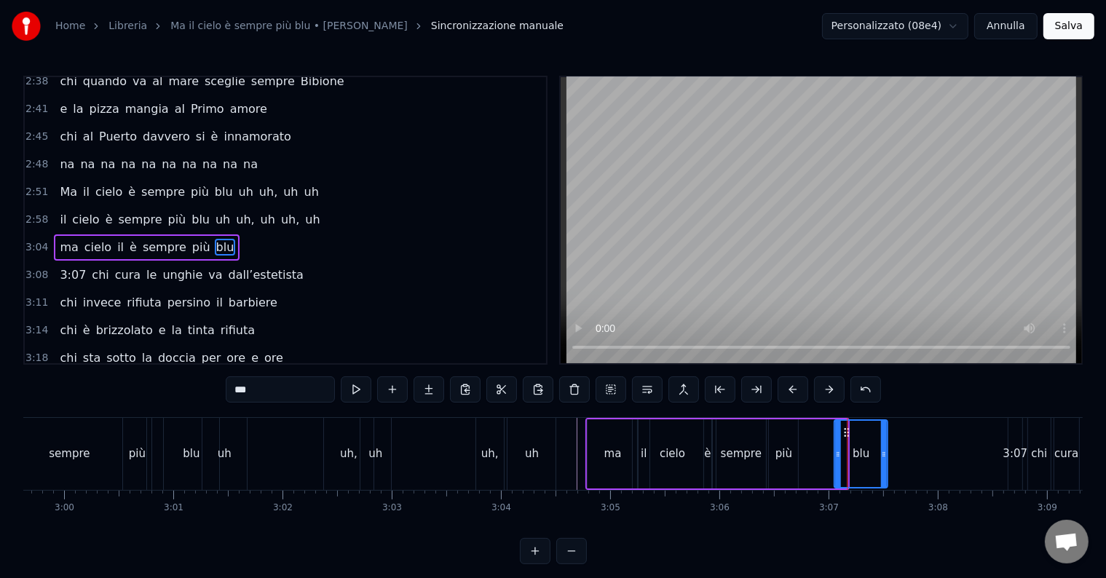
drag, startPoint x: 834, startPoint y: 437, endPoint x: 845, endPoint y: 435, distance: 10.4
click at [845, 435] on icon at bounding box center [847, 433] width 12 height 12
click at [780, 457] on div "più" at bounding box center [783, 454] width 17 height 17
drag, startPoint x: 780, startPoint y: 432, endPoint x: 828, endPoint y: 440, distance: 47.9
click at [828, 440] on div "più" at bounding box center [832, 454] width 28 height 66
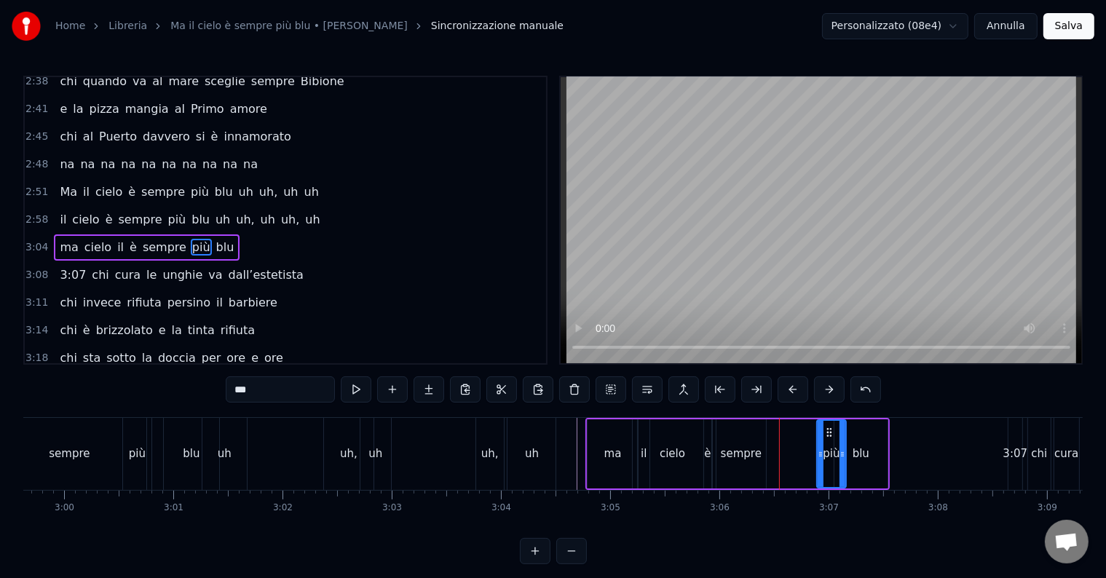
click at [753, 457] on div "sempre" at bounding box center [741, 454] width 41 height 17
type input "******"
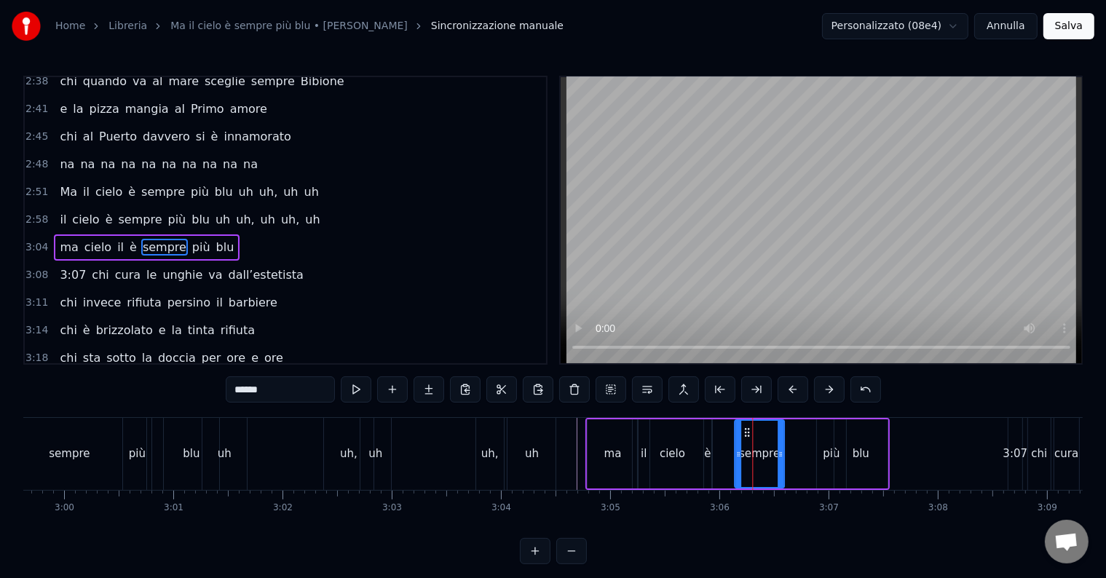
drag, startPoint x: 725, startPoint y: 431, endPoint x: 746, endPoint y: 437, distance: 21.9
click at [746, 437] on div "sempre" at bounding box center [759, 454] width 48 height 66
drag, startPoint x: 783, startPoint y: 454, endPoint x: 814, endPoint y: 456, distance: 30.7
click at [814, 456] on icon at bounding box center [814, 454] width 6 height 12
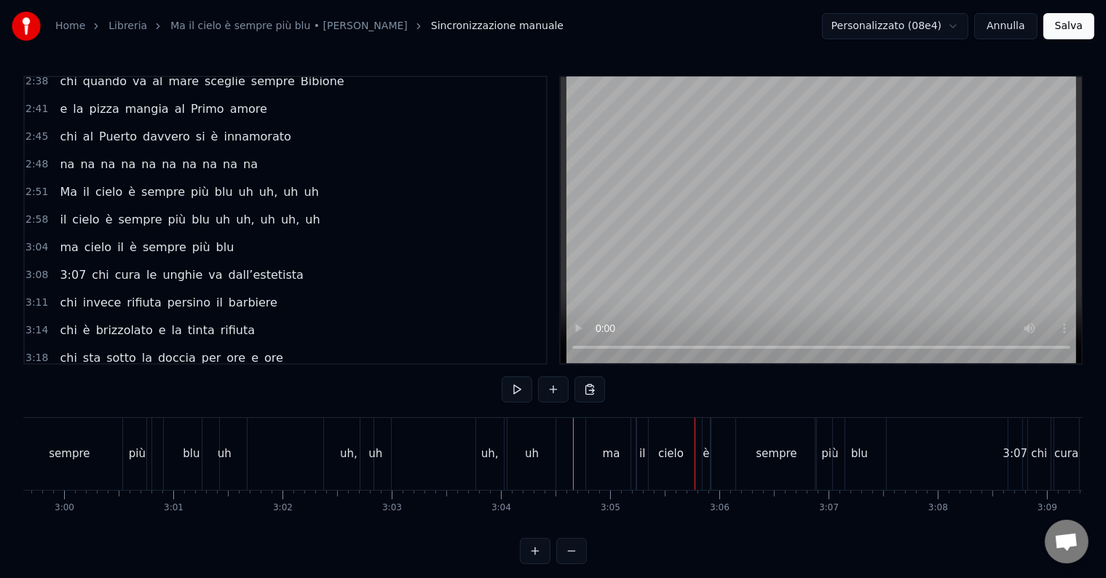
click at [655, 457] on div "cielo" at bounding box center [670, 454] width 79 height 72
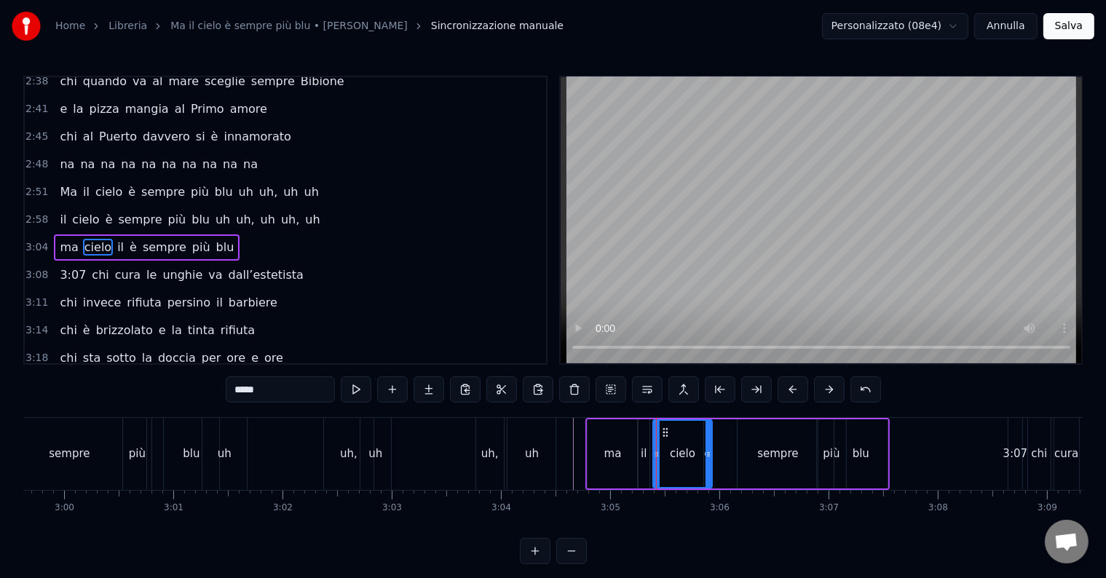
drag, startPoint x: 636, startPoint y: 454, endPoint x: 659, endPoint y: 456, distance: 23.4
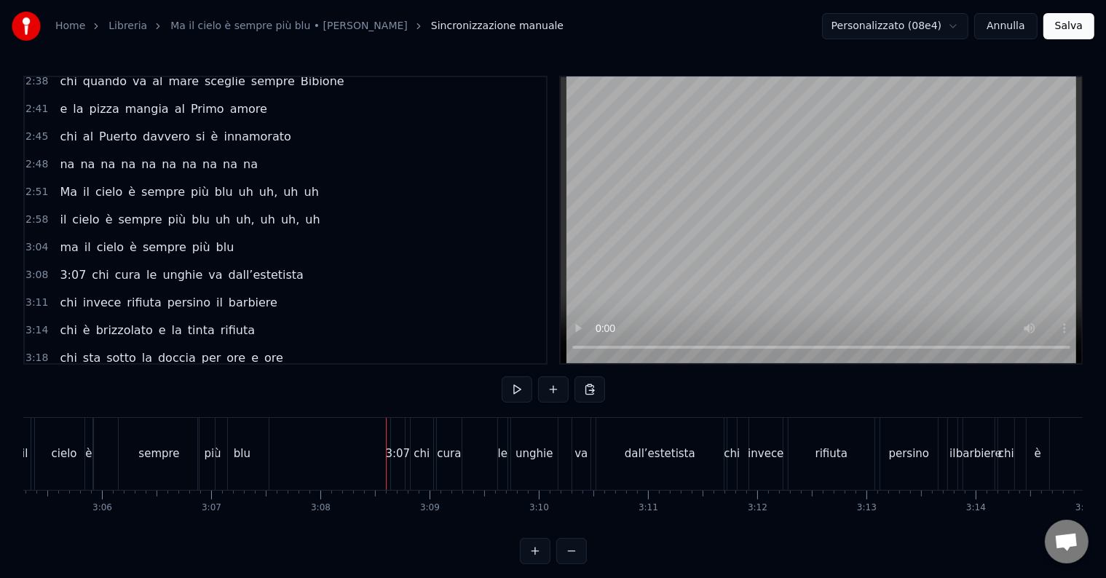
scroll to position [0, 20117]
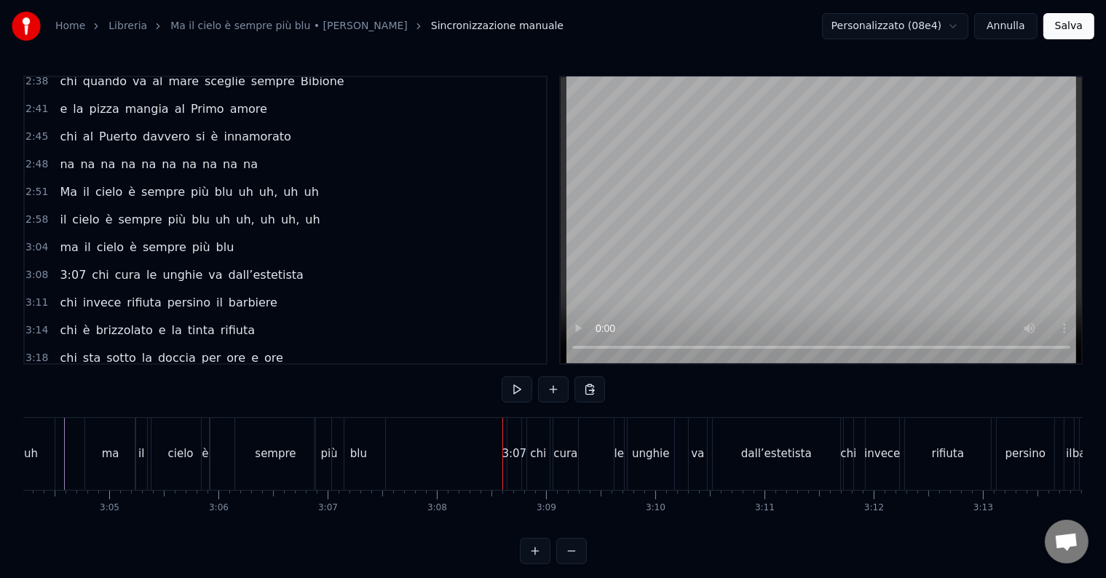
click at [508, 457] on div "3:07" at bounding box center [514, 454] width 25 height 17
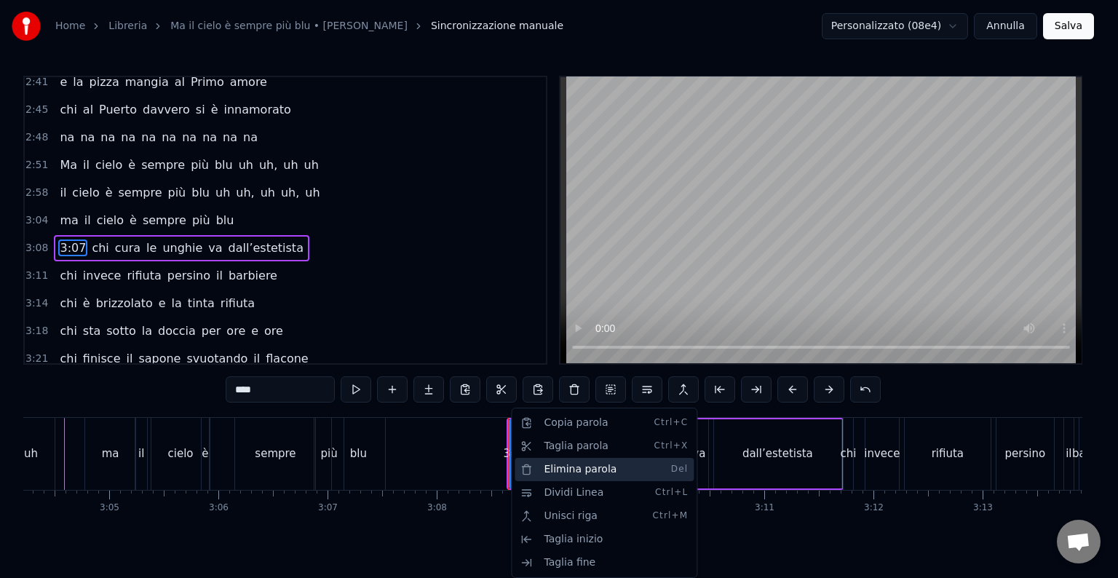
click at [555, 475] on div "Elimina parola Del" at bounding box center [604, 469] width 179 height 23
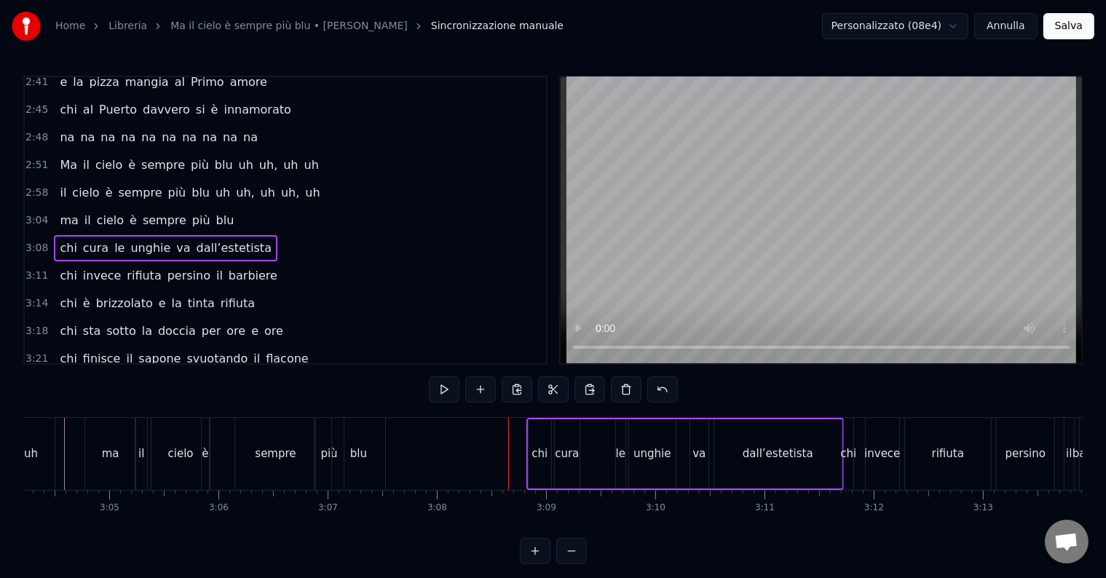
click at [536, 458] on div "chi" at bounding box center [539, 454] width 16 height 17
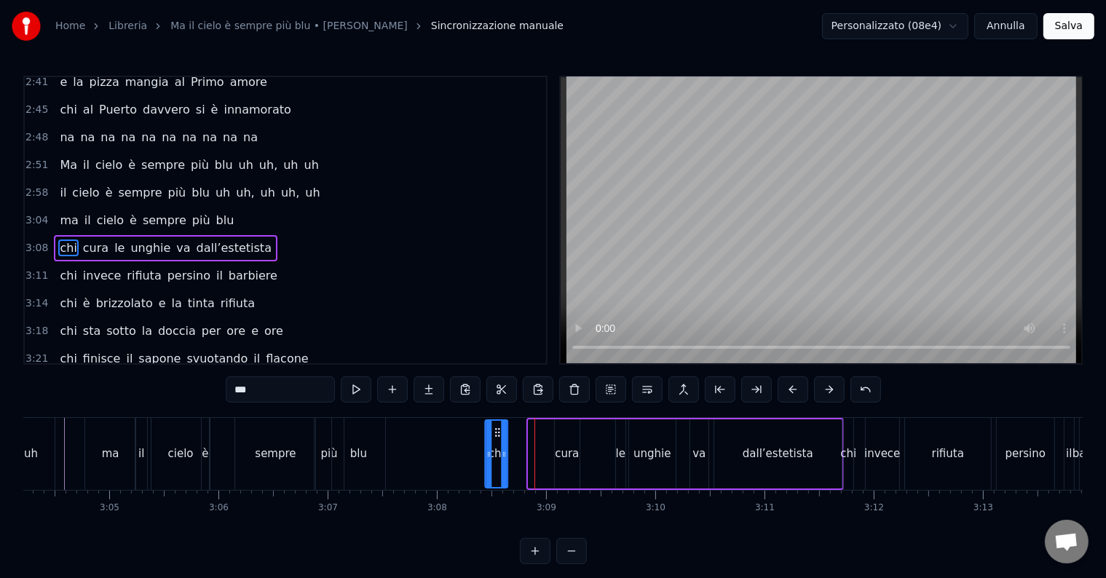
drag, startPoint x: 542, startPoint y: 431, endPoint x: 499, endPoint y: 430, distance: 43.0
click at [499, 428] on icon at bounding box center [497, 433] width 12 height 12
click at [580, 446] on div "chi cura le unghie va dall’estetista" at bounding box center [663, 454] width 361 height 72
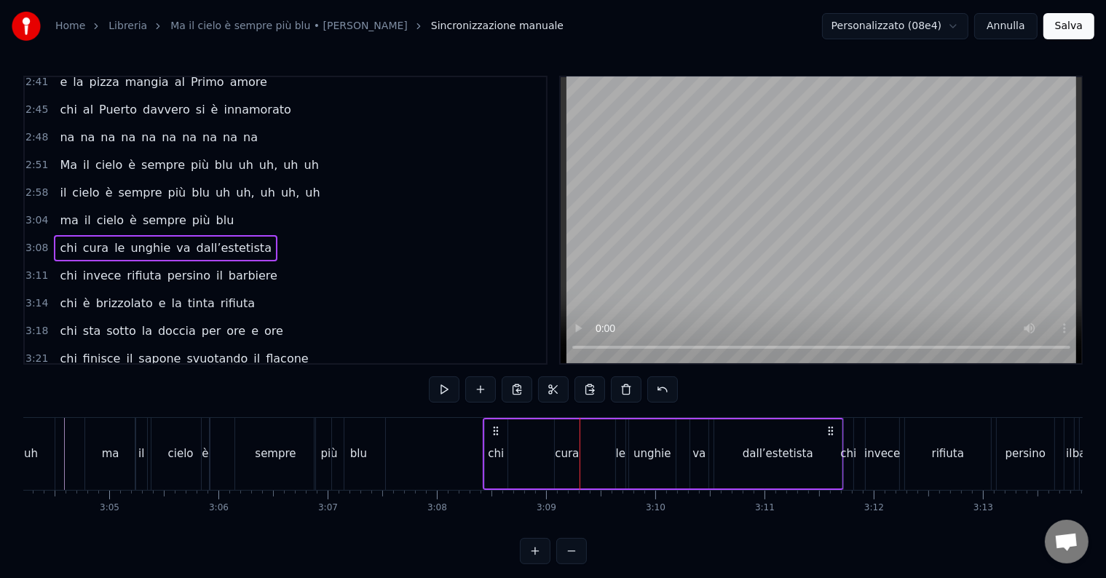
click at [571, 450] on div "cura" at bounding box center [567, 454] width 24 height 17
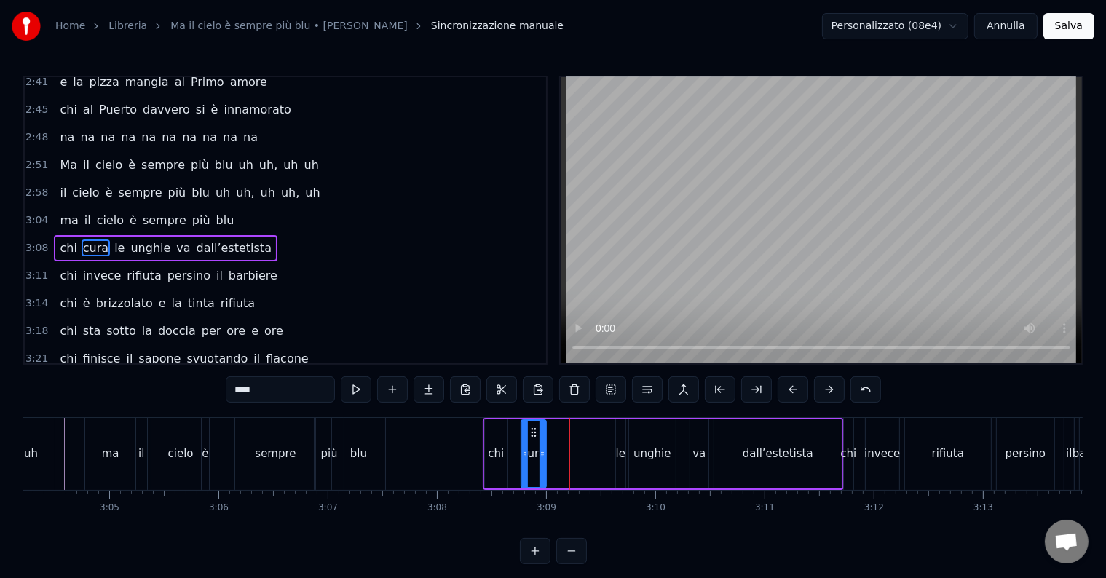
drag, startPoint x: 563, startPoint y: 428, endPoint x: 534, endPoint y: 419, distance: 30.4
click at [530, 422] on div "cura" at bounding box center [532, 454] width 23 height 66
click at [616, 451] on div "le" at bounding box center [620, 454] width 9 height 17
drag, startPoint x: 629, startPoint y: 428, endPoint x: 580, endPoint y: 431, distance: 49.6
click at [568, 429] on circle at bounding box center [567, 429] width 1 height 1
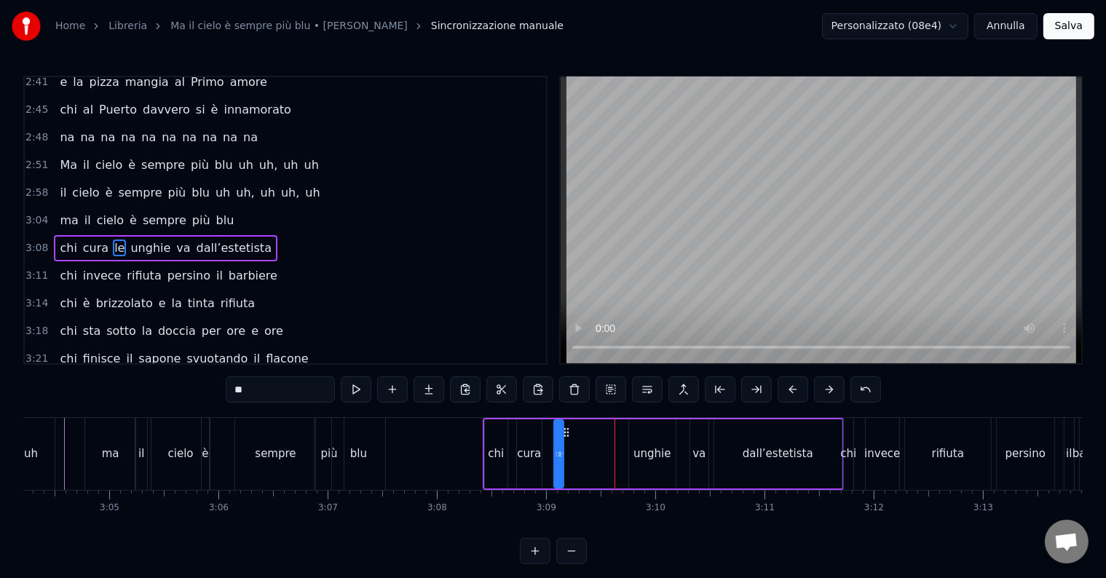
click at [649, 456] on div "unghie" at bounding box center [651, 454] width 37 height 17
type input "******"
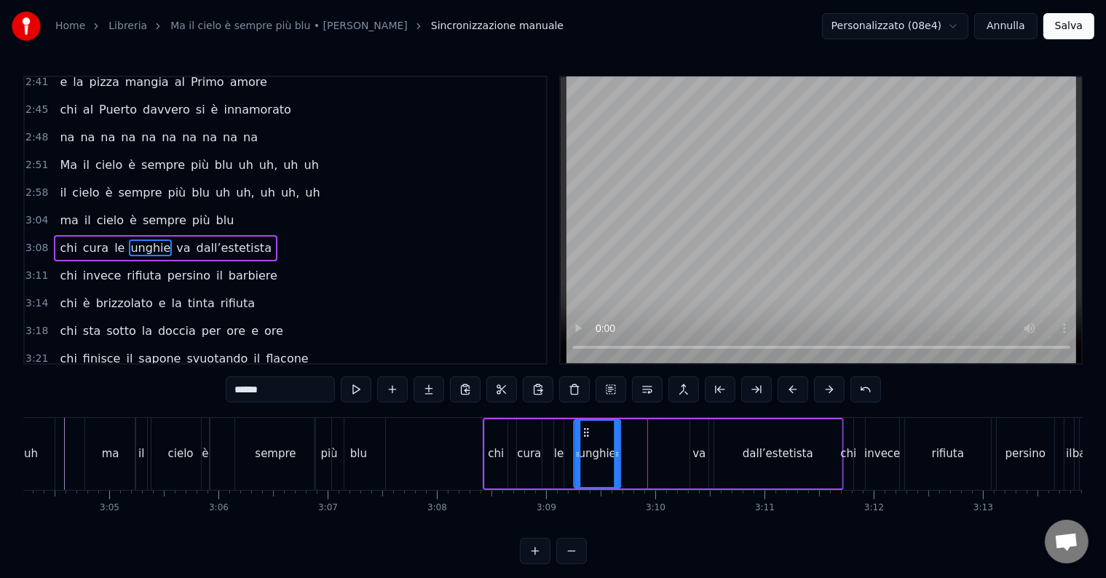
drag, startPoint x: 641, startPoint y: 433, endPoint x: 587, endPoint y: 437, distance: 54.0
click at [587, 437] on div "unghie" at bounding box center [596, 454] width 45 height 66
click at [711, 454] on div "chi cura le unghie va dall’estetista" at bounding box center [663, 454] width 361 height 72
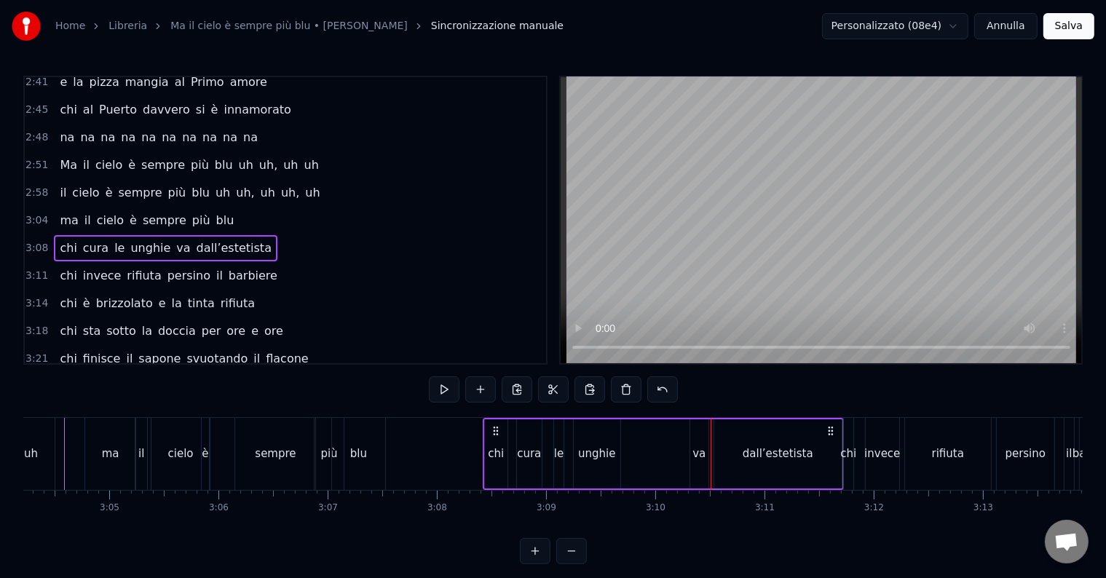
click at [701, 451] on div "va" at bounding box center [698, 454] width 13 height 17
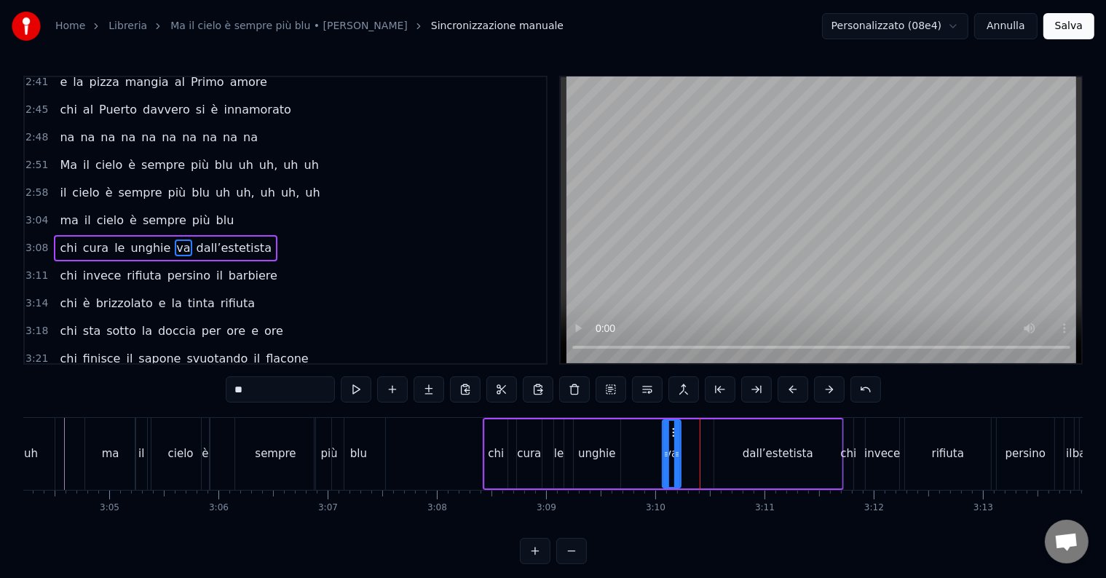
drag, startPoint x: 697, startPoint y: 432, endPoint x: 670, endPoint y: 437, distance: 28.1
click at [670, 437] on icon at bounding box center [674, 433] width 12 height 12
click at [766, 464] on div "dall’estetista" at bounding box center [777, 453] width 127 height 69
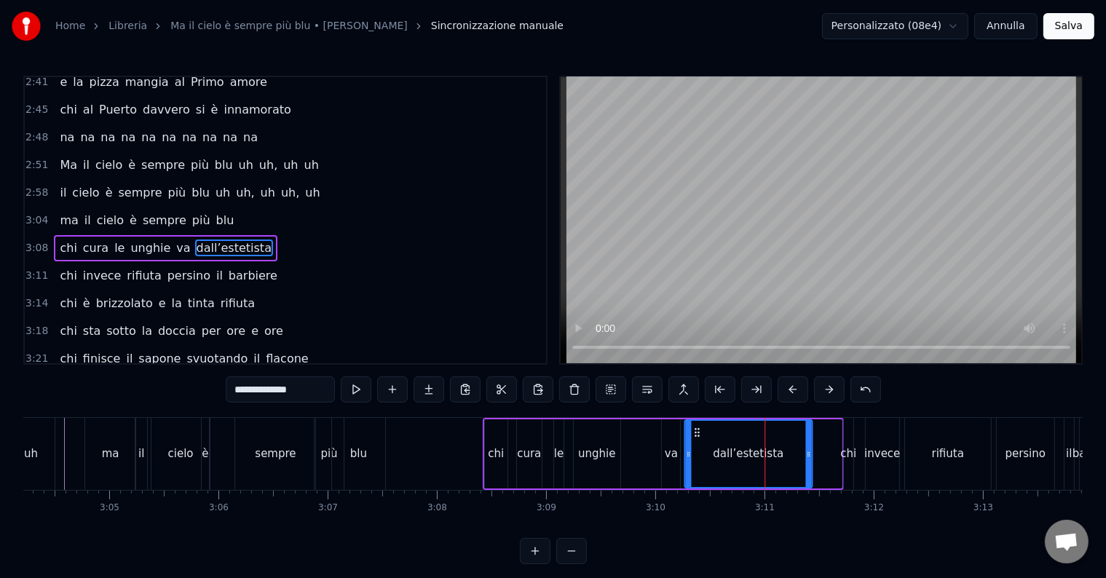
drag, startPoint x: 728, startPoint y: 428, endPoint x: 699, endPoint y: 433, distance: 29.6
click at [699, 433] on icon at bounding box center [697, 433] width 12 height 12
click at [845, 446] on div "chi" at bounding box center [848, 454] width 16 height 17
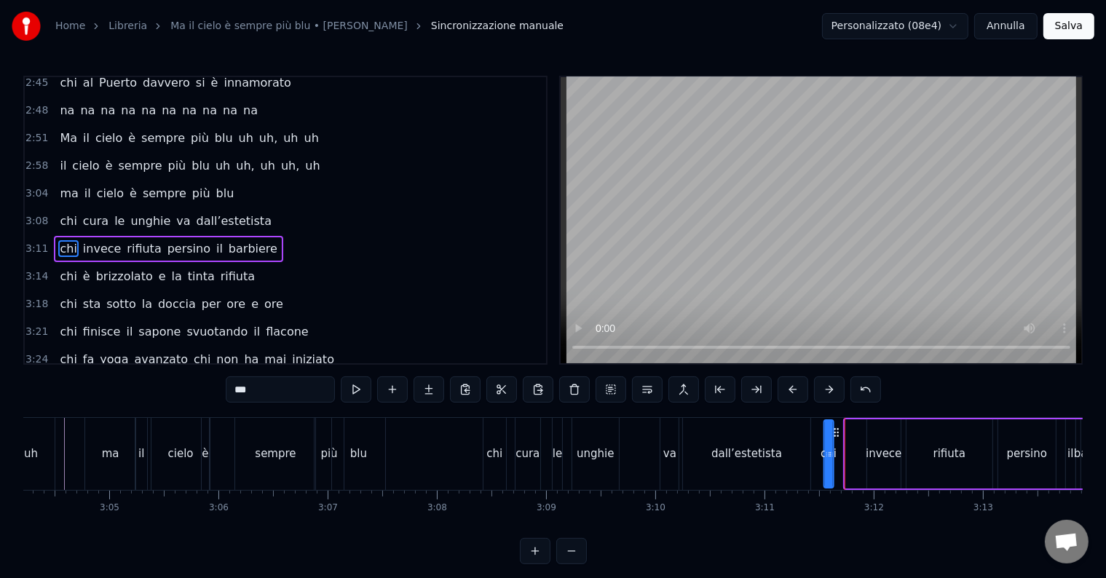
drag, startPoint x: 857, startPoint y: 428, endPoint x: 836, endPoint y: 427, distance: 20.4
click at [836, 427] on icon at bounding box center [836, 433] width 12 height 12
click at [881, 454] on div "invece" at bounding box center [884, 454] width 36 height 17
type input "******"
drag, startPoint x: 875, startPoint y: 431, endPoint x: 853, endPoint y: 432, distance: 21.9
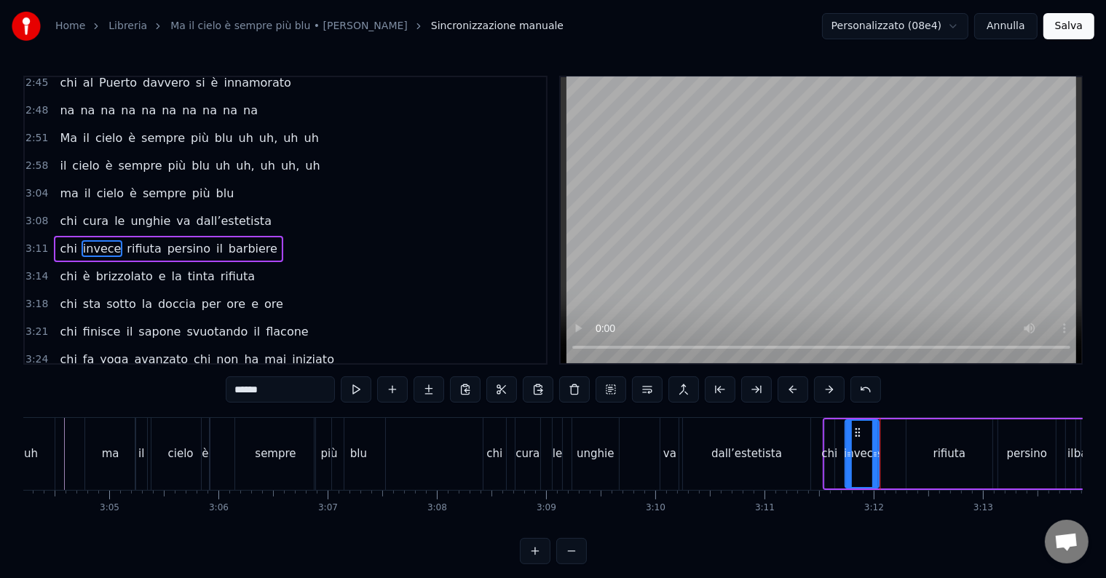
click at [853, 432] on icon at bounding box center [857, 433] width 12 height 12
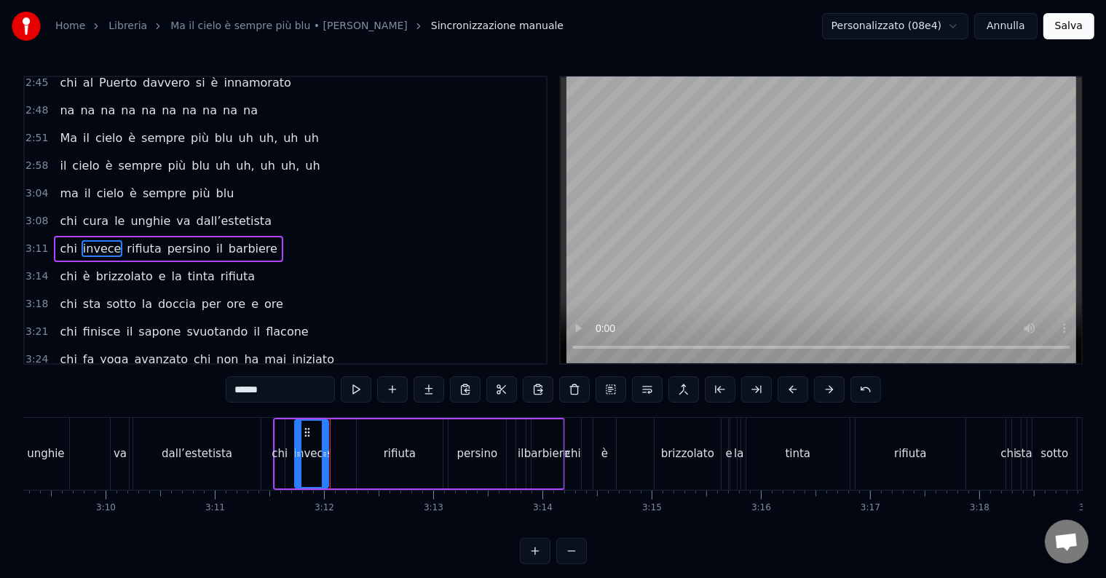
scroll to position [0, 20500]
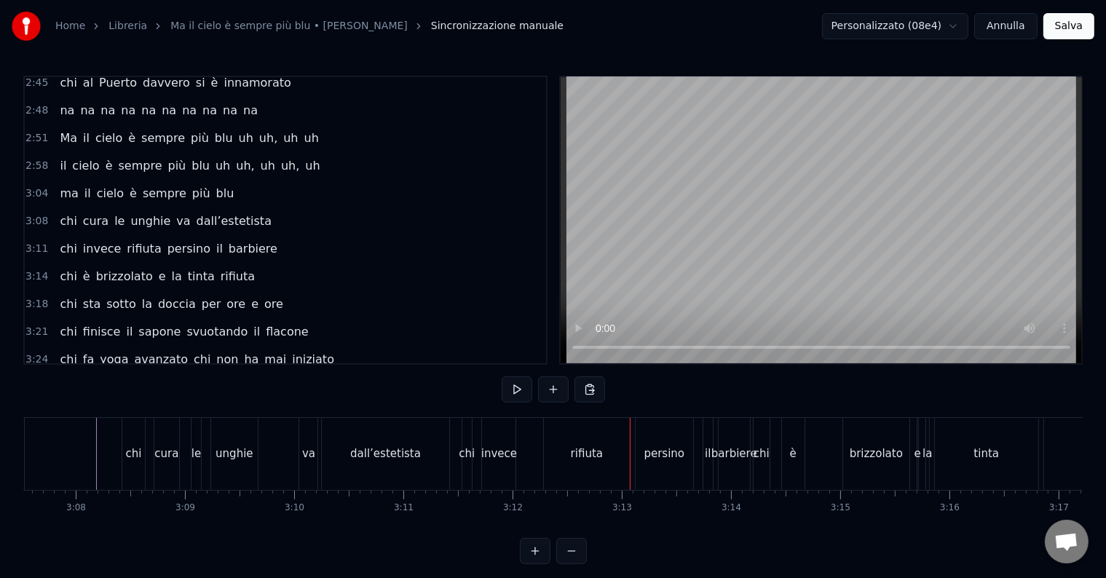
click at [486, 451] on div "invece" at bounding box center [499, 454] width 36 height 17
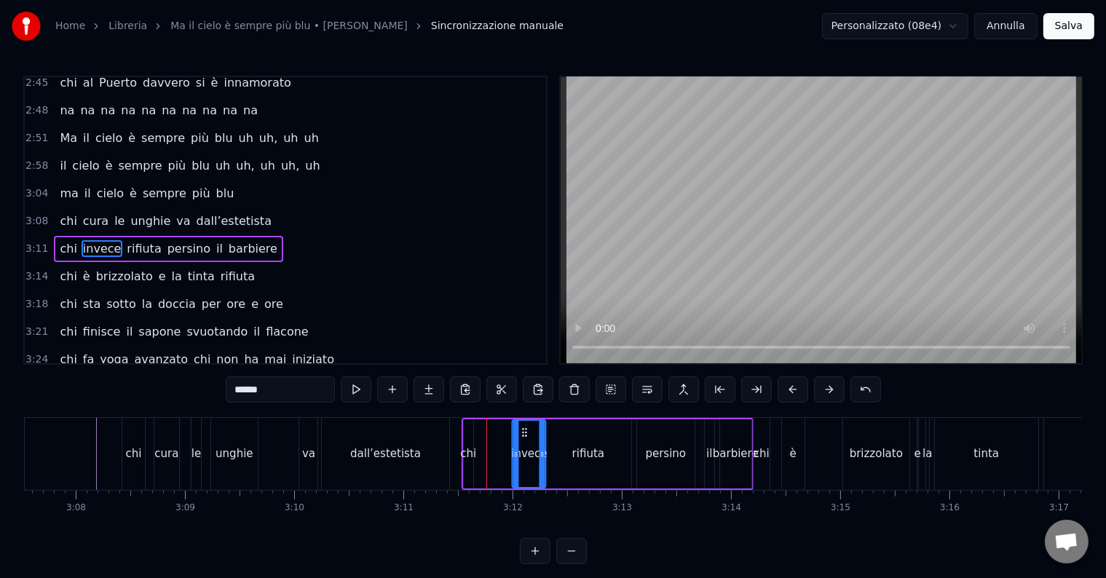
drag, startPoint x: 497, startPoint y: 431, endPoint x: 525, endPoint y: 432, distance: 28.4
click at [526, 432] on circle at bounding box center [526, 432] width 1 height 1
click at [471, 451] on div "chi" at bounding box center [468, 454] width 16 height 17
drag, startPoint x: 478, startPoint y: 431, endPoint x: 486, endPoint y: 430, distance: 8.0
click at [486, 430] on icon at bounding box center [486, 433] width 12 height 12
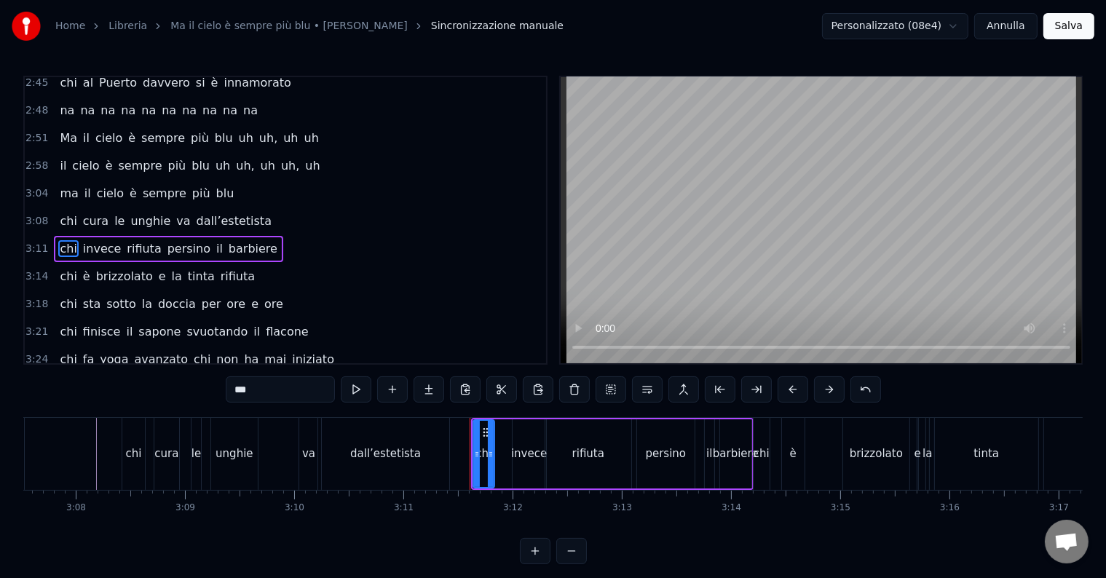
drag, startPoint x: 478, startPoint y: 455, endPoint x: 489, endPoint y: 455, distance: 11.6
click at [490, 456] on circle at bounding box center [489, 456] width 1 height 1
click at [438, 426] on div "dall’estetista" at bounding box center [385, 454] width 127 height 72
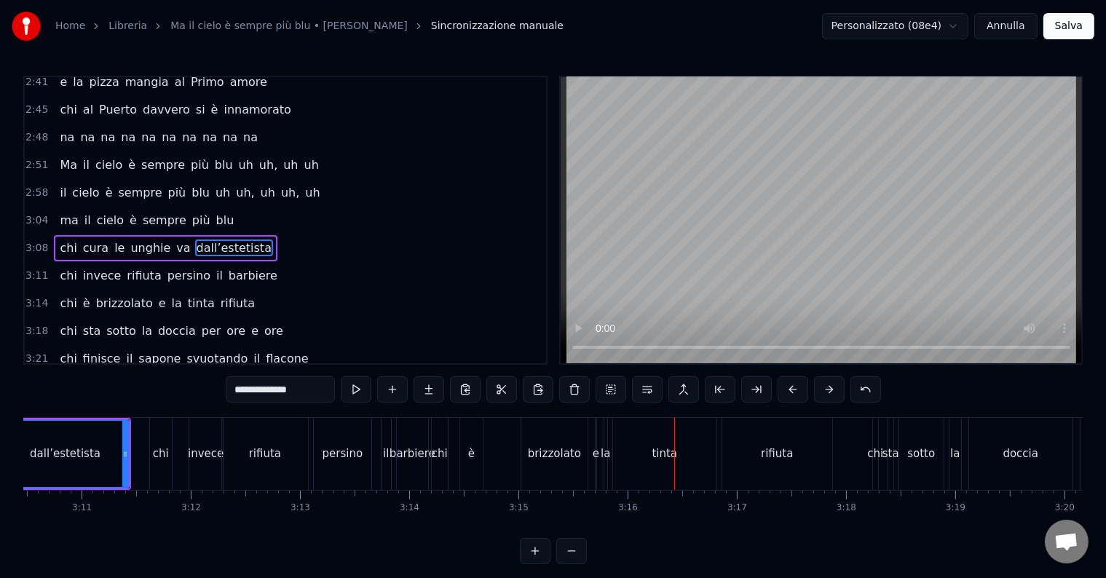
scroll to position [0, 20716]
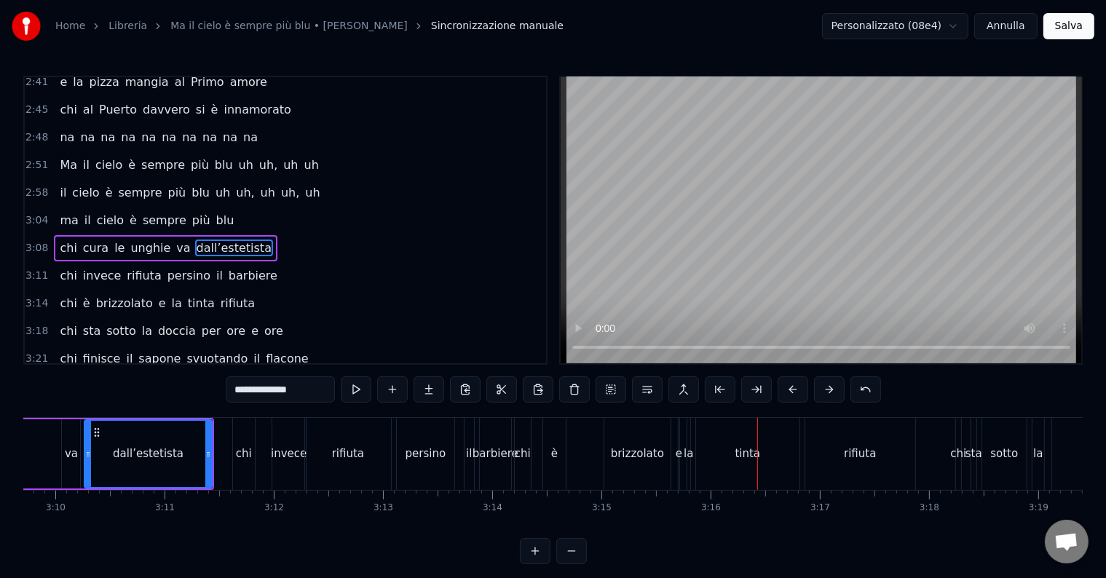
click at [743, 454] on div "tinta" at bounding box center [747, 454] width 25 height 17
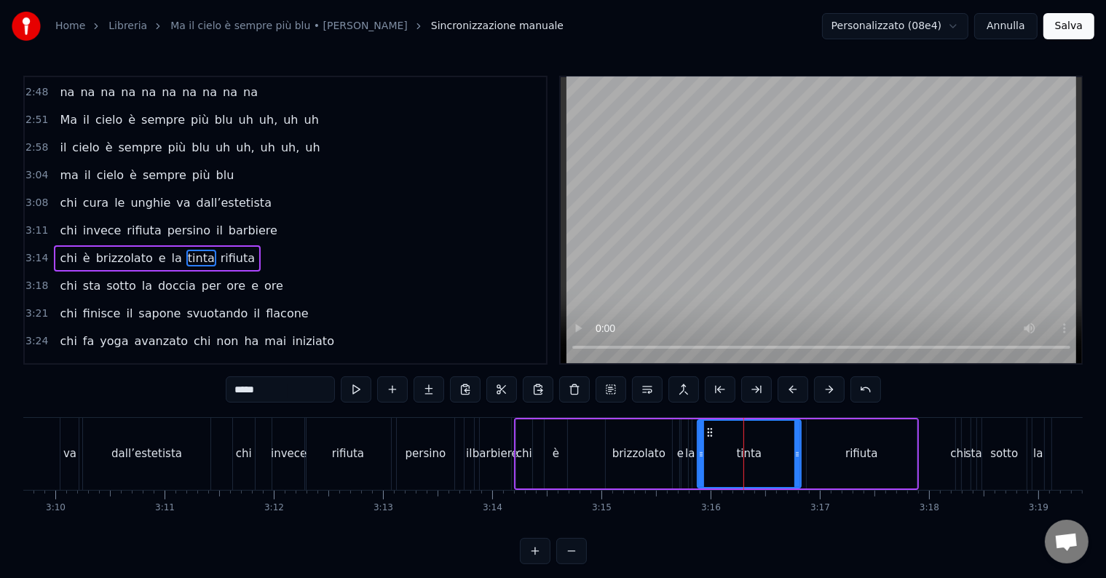
scroll to position [754, 0]
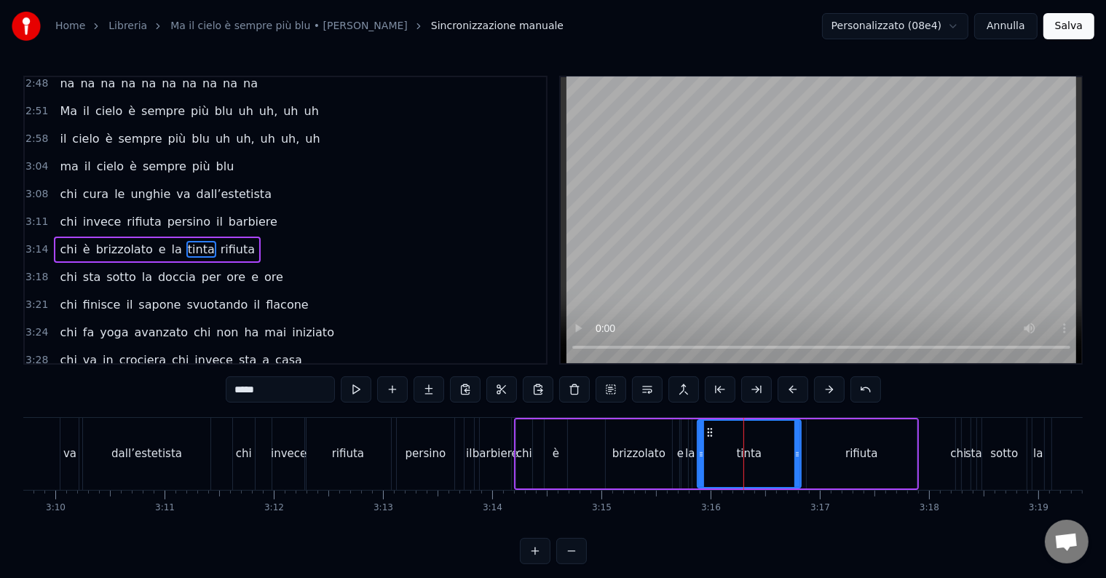
click at [855, 451] on div "rifiuta" at bounding box center [861, 454] width 32 height 17
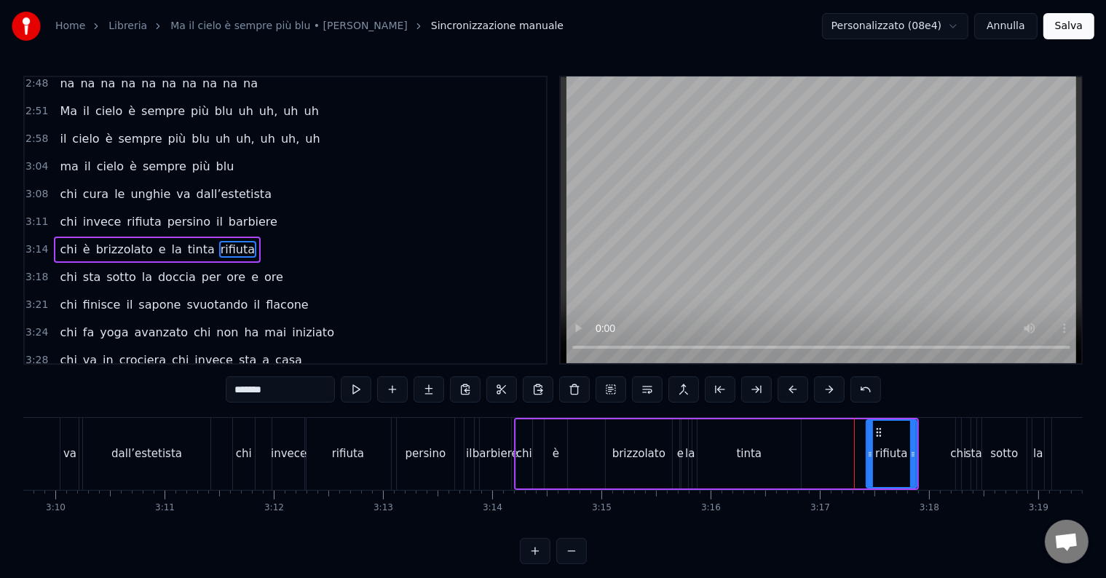
drag, startPoint x: 808, startPoint y: 454, endPoint x: 866, endPoint y: 469, distance: 60.0
click at [867, 469] on div at bounding box center [870, 454] width 6 height 66
click at [757, 458] on div "tinta" at bounding box center [749, 454] width 25 height 17
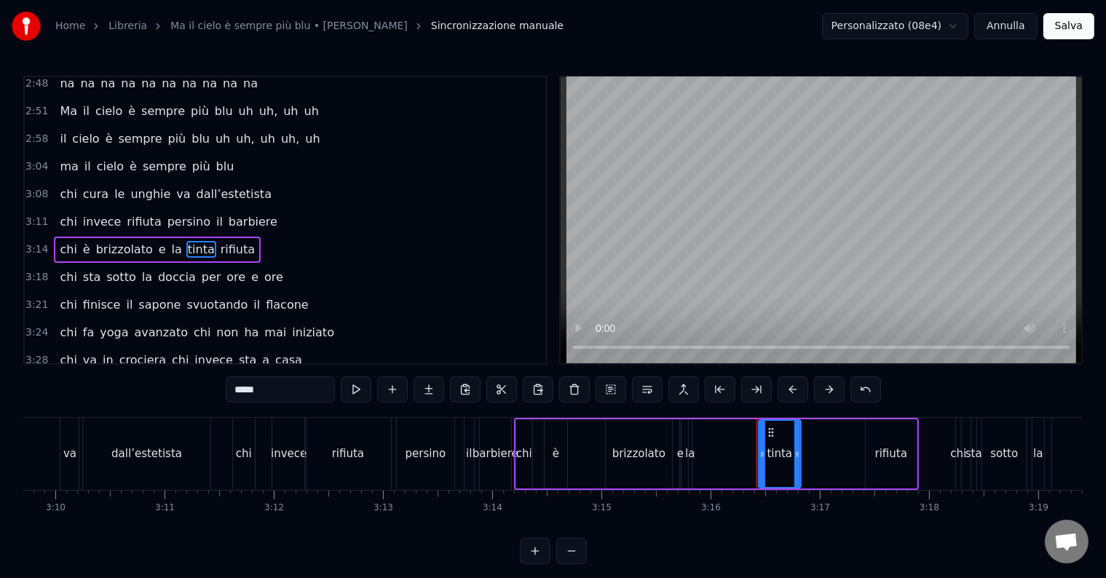
drag, startPoint x: 699, startPoint y: 451, endPoint x: 760, endPoint y: 463, distance: 62.3
click at [760, 463] on div at bounding box center [762, 454] width 6 height 66
drag, startPoint x: 776, startPoint y: 430, endPoint x: 845, endPoint y: 442, distance: 70.1
click at [845, 442] on div "tinta" at bounding box center [855, 454] width 41 height 66
click at [689, 455] on div "la" at bounding box center [689, 454] width 9 height 17
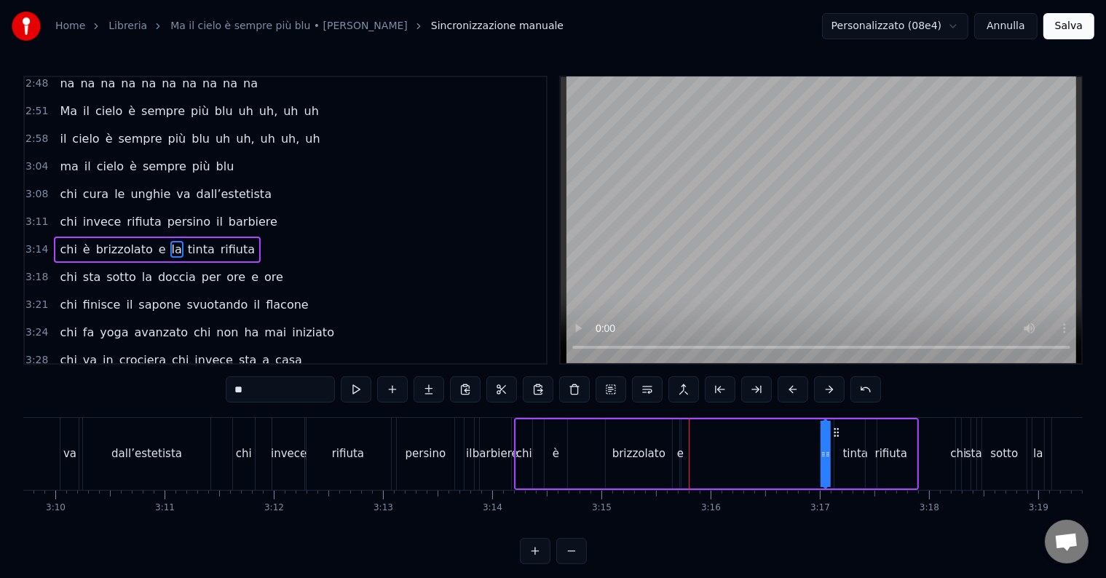
drag, startPoint x: 700, startPoint y: 427, endPoint x: 835, endPoint y: 443, distance: 135.6
click at [835, 443] on div "chi è brizzolato e la tinta rifiuta" at bounding box center [716, 454] width 405 height 72
click at [681, 453] on div "e" at bounding box center [680, 454] width 7 height 17
drag, startPoint x: 690, startPoint y: 432, endPoint x: 806, endPoint y: 449, distance: 117.0
click at [806, 449] on div "chi è brizzolato e la tinta rifiuta" at bounding box center [716, 454] width 405 height 72
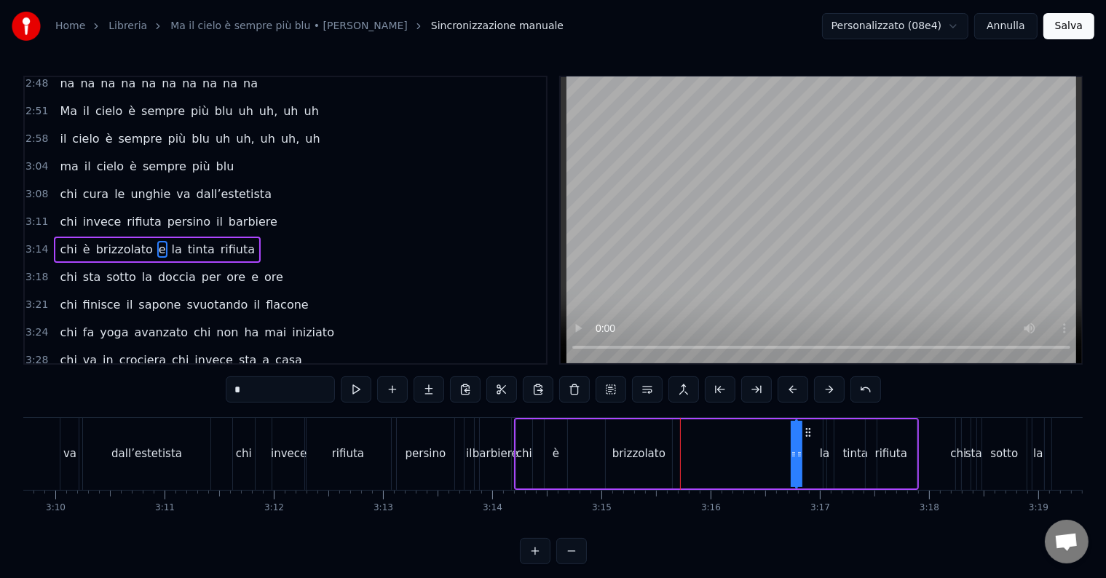
click at [823, 449] on div "la" at bounding box center [824, 454] width 9 height 17
click at [826, 428] on icon at bounding box center [826, 433] width 12 height 12
click at [853, 451] on div "tinta" at bounding box center [855, 454] width 25 height 17
click at [839, 432] on circle at bounding box center [839, 432] width 1 height 1
click at [651, 453] on div "brizzolato" at bounding box center [638, 454] width 53 height 17
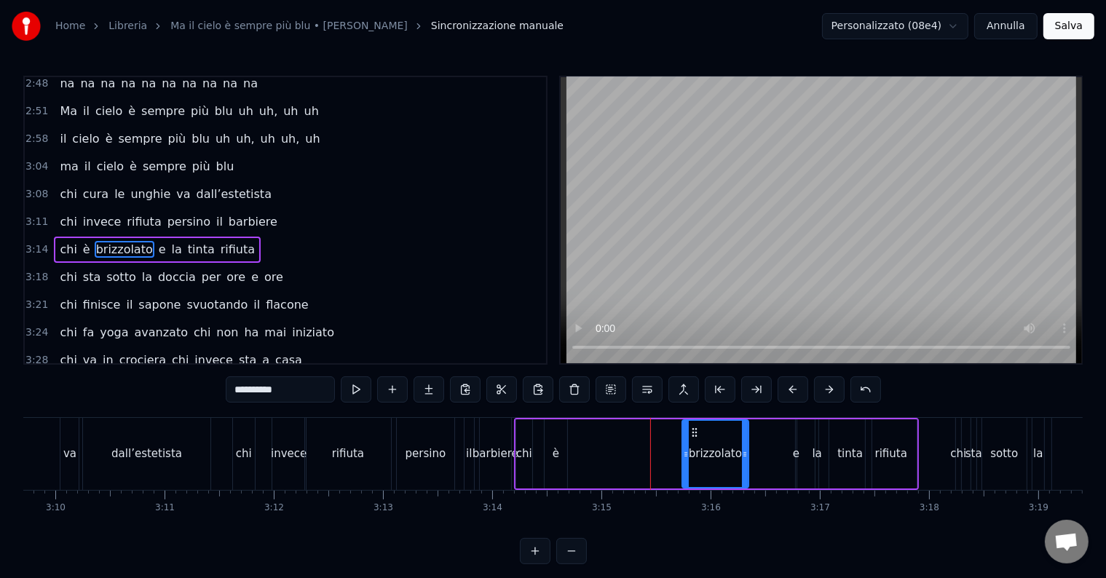
drag, startPoint x: 617, startPoint y: 430, endPoint x: 693, endPoint y: 436, distance: 76.0
click at [693, 436] on icon at bounding box center [695, 433] width 12 height 12
click at [558, 455] on div "è" at bounding box center [556, 453] width 23 height 69
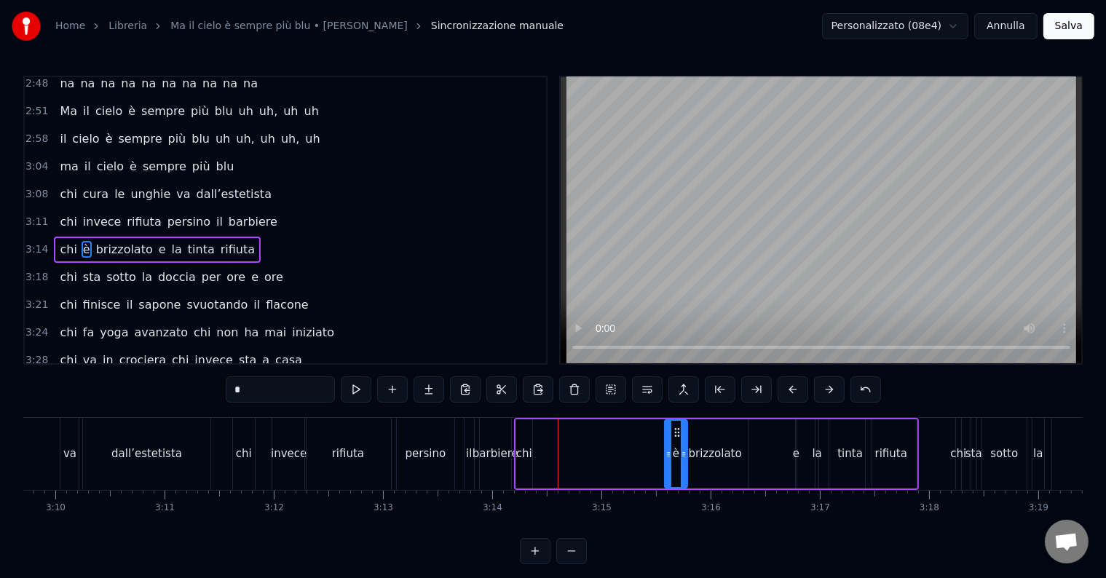
drag, startPoint x: 580, startPoint y: 429, endPoint x: 676, endPoint y: 446, distance: 97.5
click at [676, 446] on div "è" at bounding box center [675, 454] width 21 height 66
click at [518, 454] on div "chi" at bounding box center [524, 454] width 16 height 17
type input "***"
drag, startPoint x: 530, startPoint y: 438, endPoint x: 542, endPoint y: 438, distance: 11.6
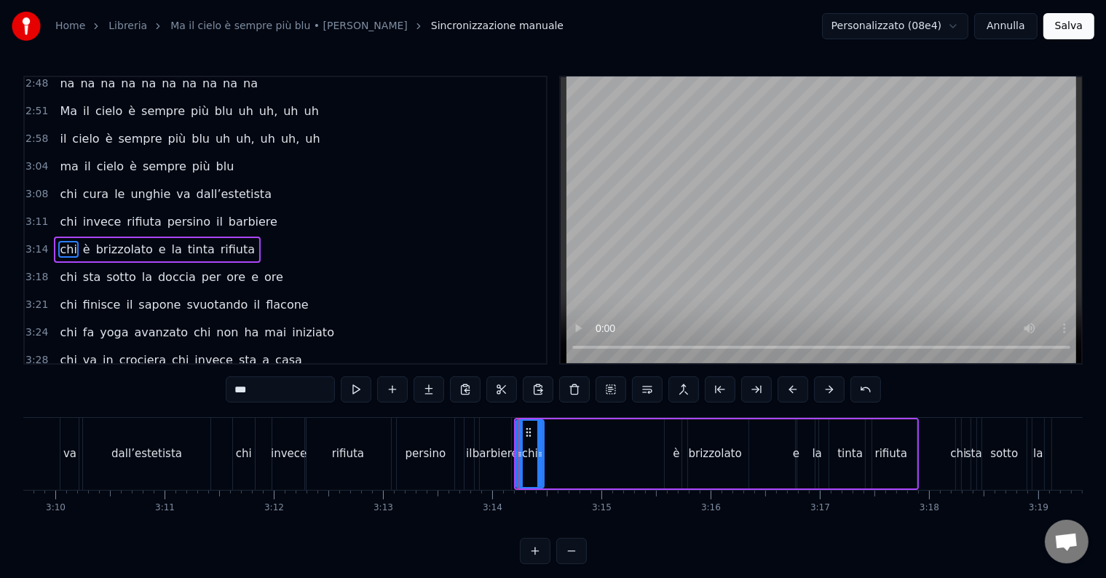
click at [542, 438] on div at bounding box center [540, 454] width 6 height 66
drag, startPoint x: 524, startPoint y: 432, endPoint x: 638, endPoint y: 443, distance: 114.1
click at [638, 443] on div "chi" at bounding box center [643, 454] width 26 height 66
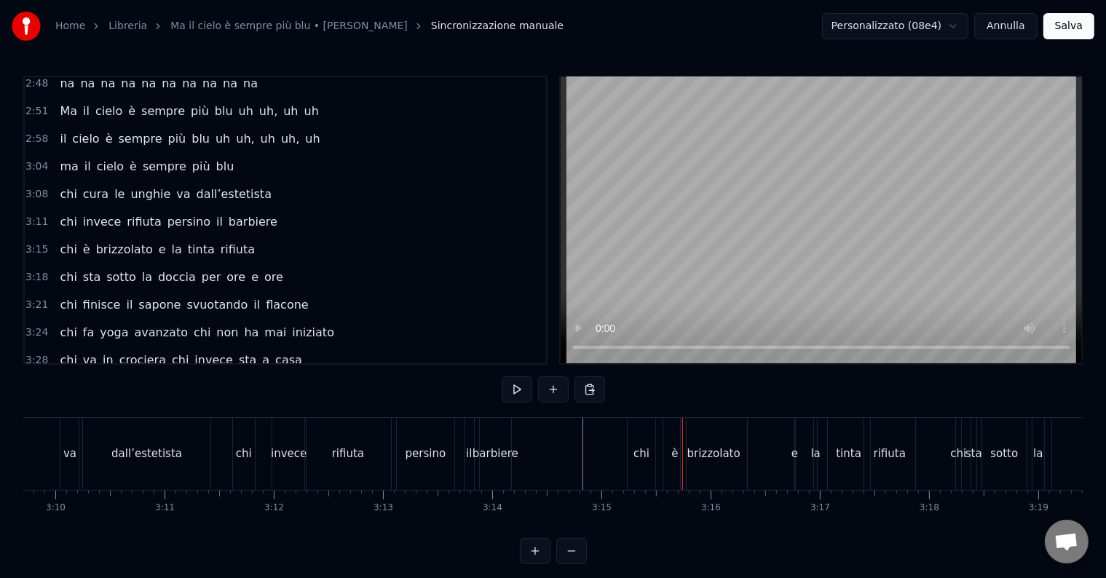
click at [641, 449] on div "chi" at bounding box center [641, 454] width 16 height 17
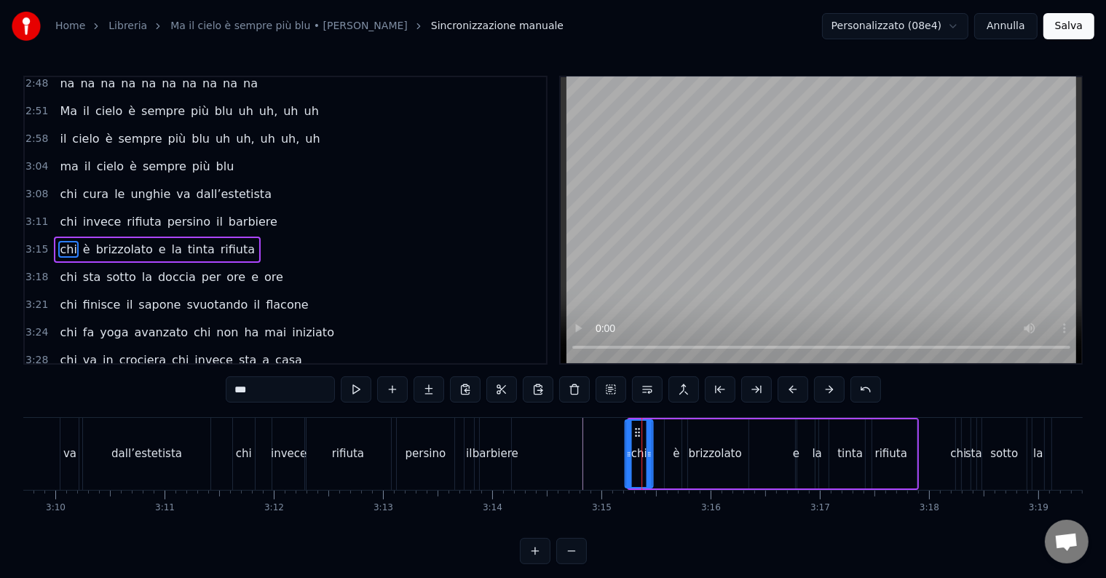
click at [635, 432] on icon at bounding box center [637, 433] width 12 height 12
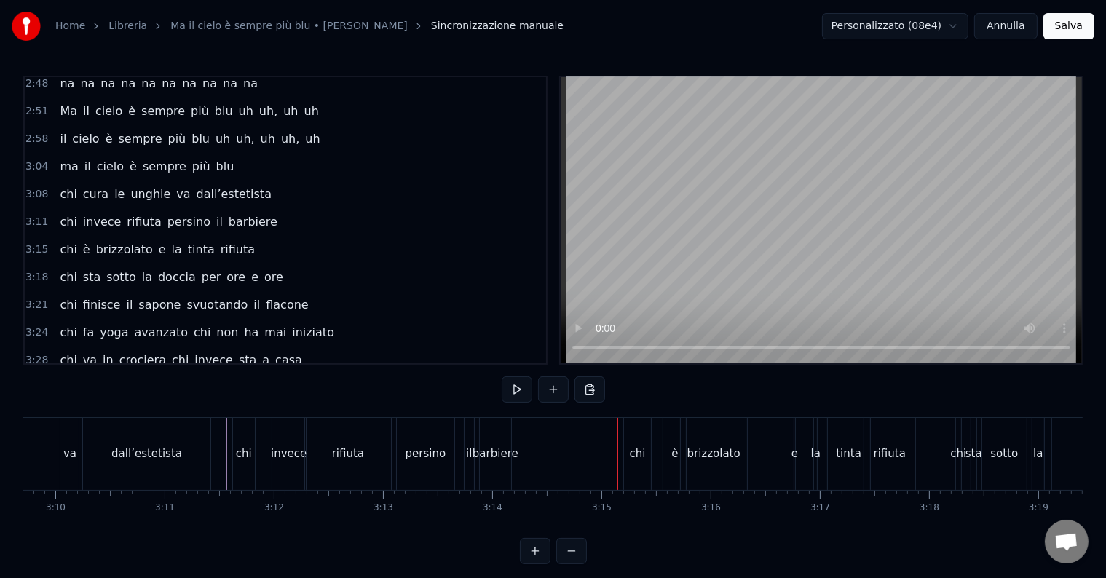
click at [495, 466] on div "barbiere" at bounding box center [495, 454] width 31 height 72
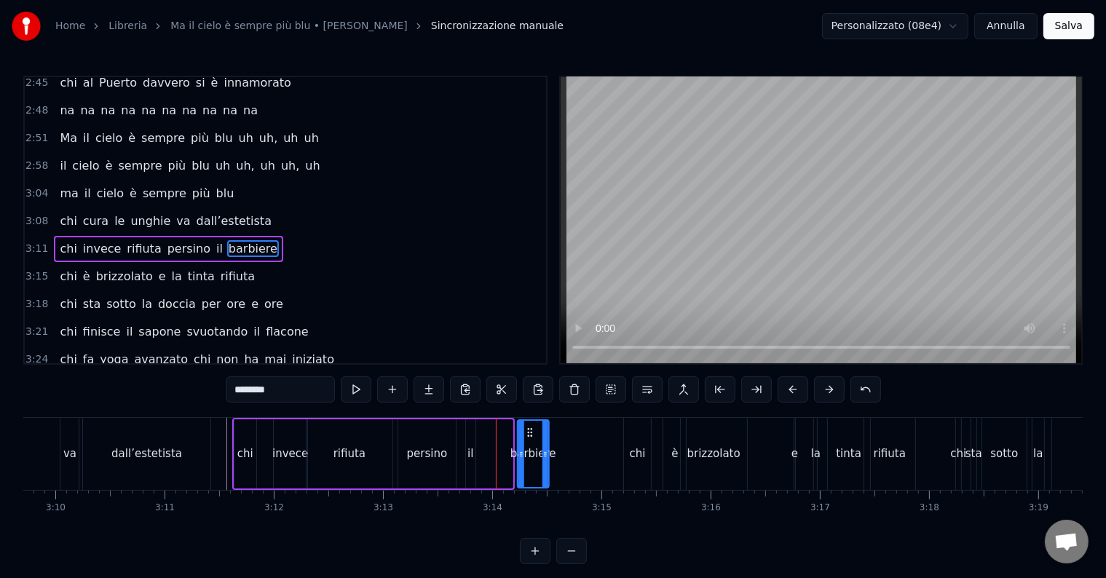
drag, startPoint x: 492, startPoint y: 428, endPoint x: 528, endPoint y: 432, distance: 35.9
click at [528, 432] on icon at bounding box center [529, 433] width 12 height 12
drag, startPoint x: 517, startPoint y: 460, endPoint x: 492, endPoint y: 461, distance: 24.8
click at [493, 461] on div at bounding box center [496, 454] width 6 height 66
click at [381, 423] on div "rifiuta" at bounding box center [349, 453] width 86 height 69
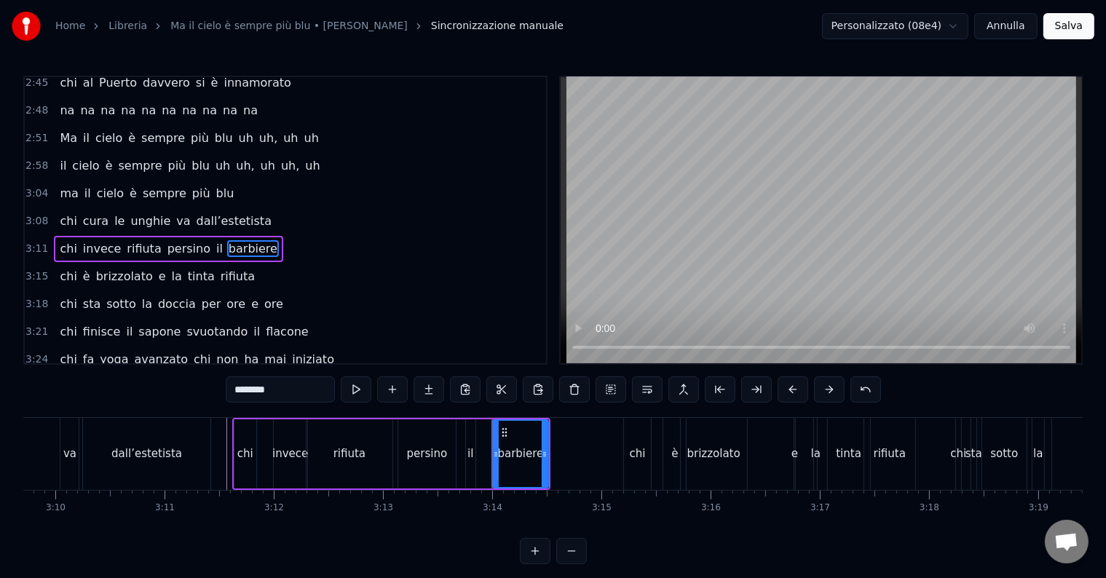
type input "*******"
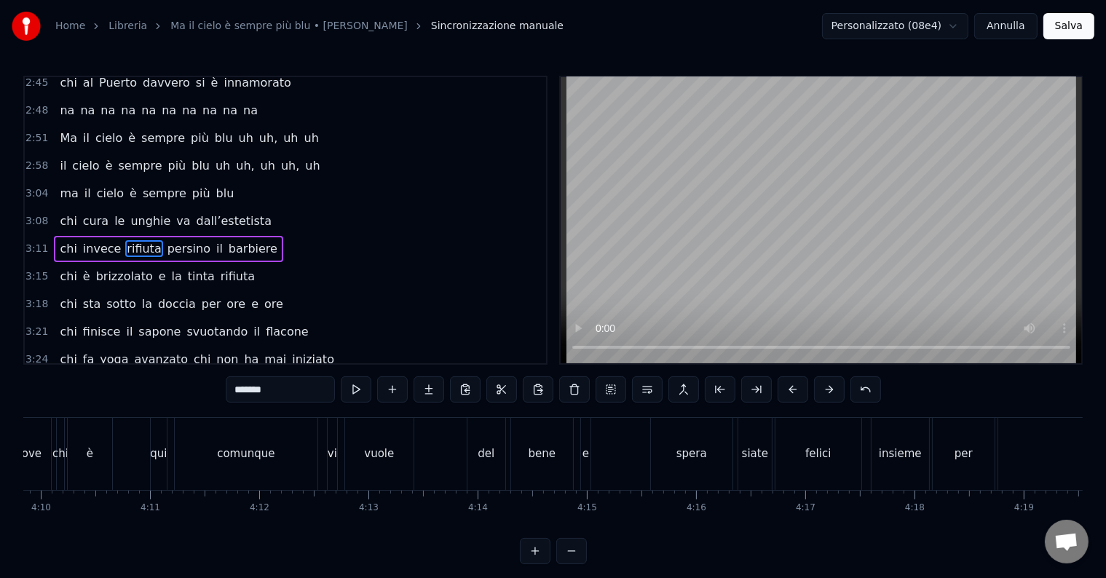
scroll to position [0, 27367]
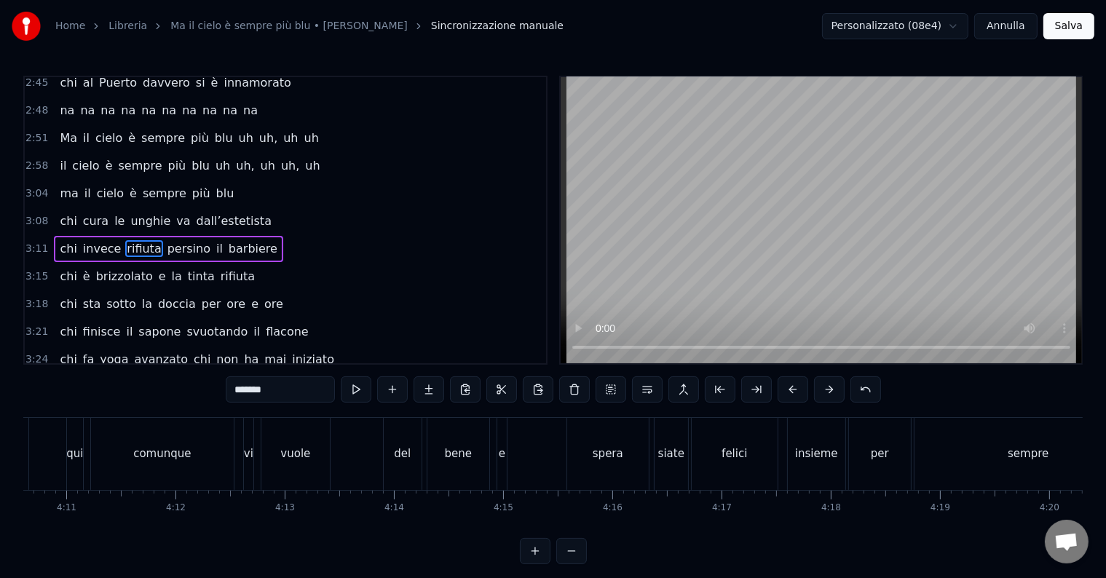
click at [564, 423] on div "e spera siate felici insieme per sempre" at bounding box center [821, 454] width 649 height 72
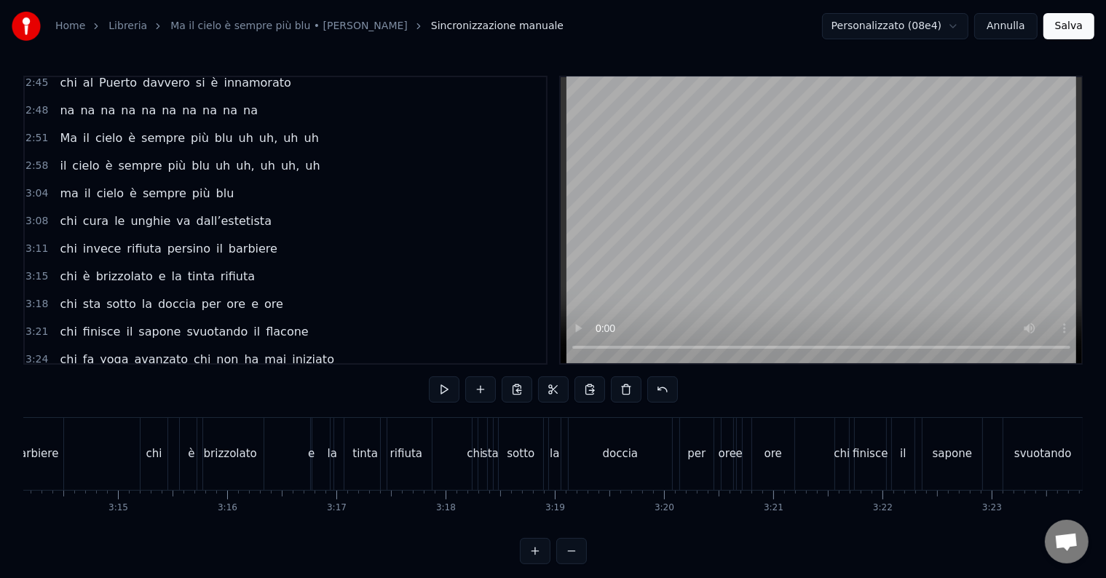
scroll to position [0, 21517]
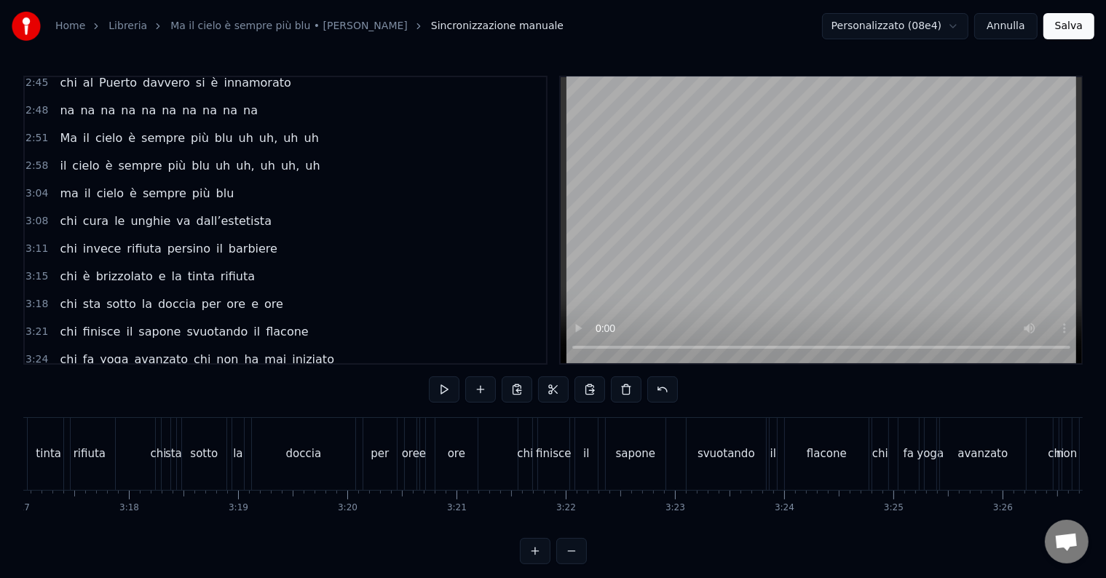
click at [752, 411] on div "0:14 Chi vive ad [GEOGRAPHIC_DATA] e sta al primo piano 0:20 chi da San [PERSON…" at bounding box center [552, 320] width 1059 height 488
click at [679, 430] on div "chi finisce il sapone svuotando il flacone" at bounding box center [695, 454] width 355 height 72
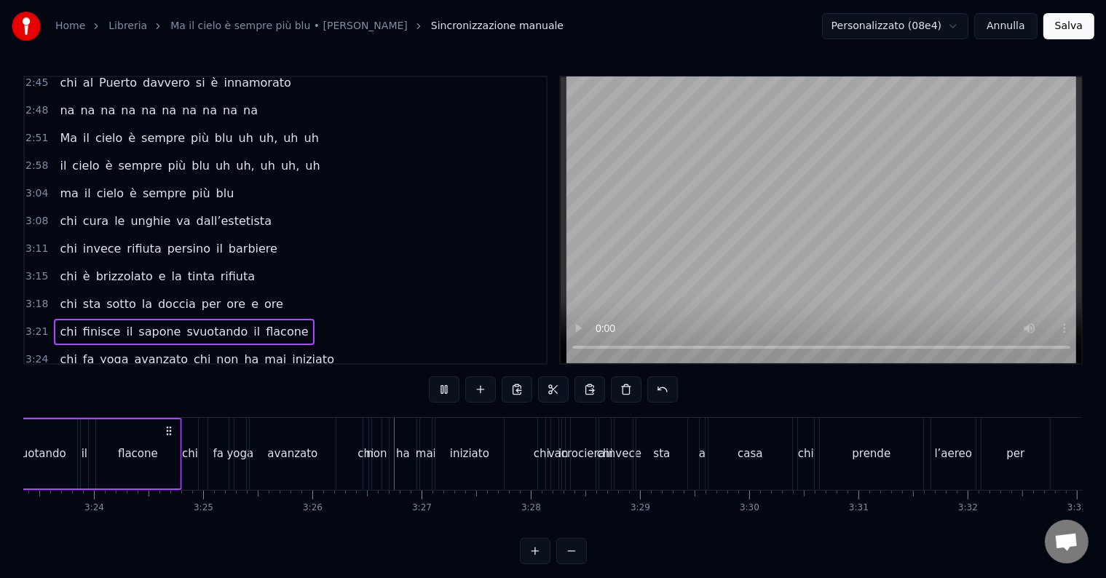
scroll to position [0, 22443]
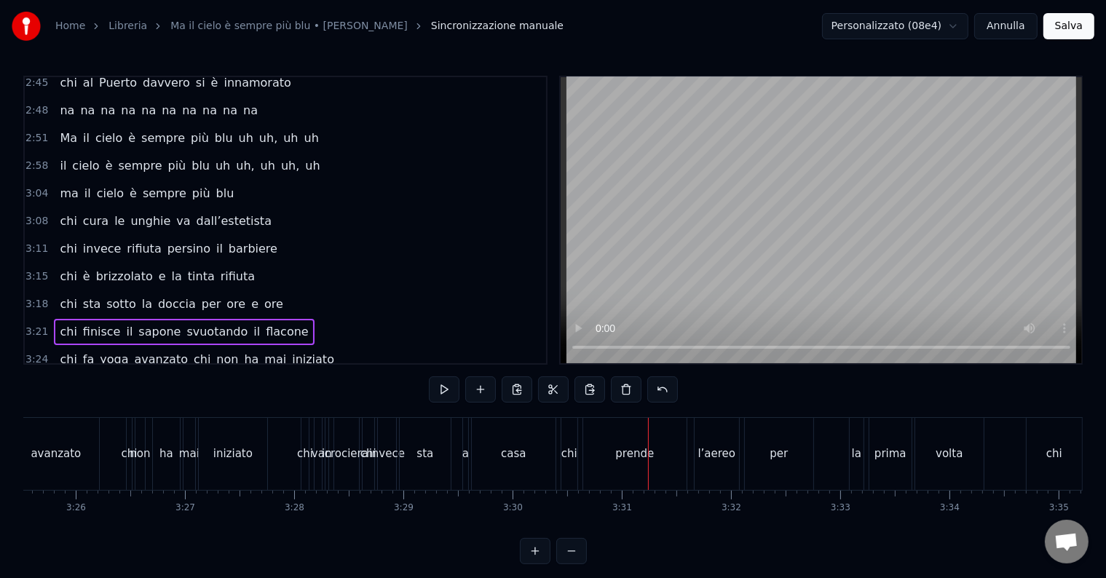
click at [644, 459] on div "prende" at bounding box center [634, 454] width 39 height 17
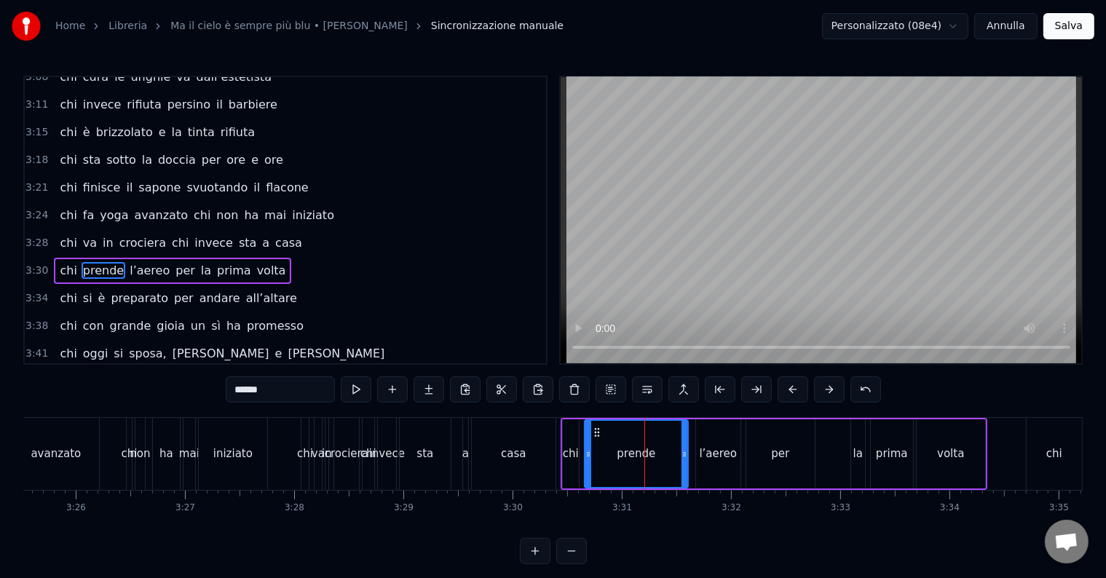
scroll to position [888, 0]
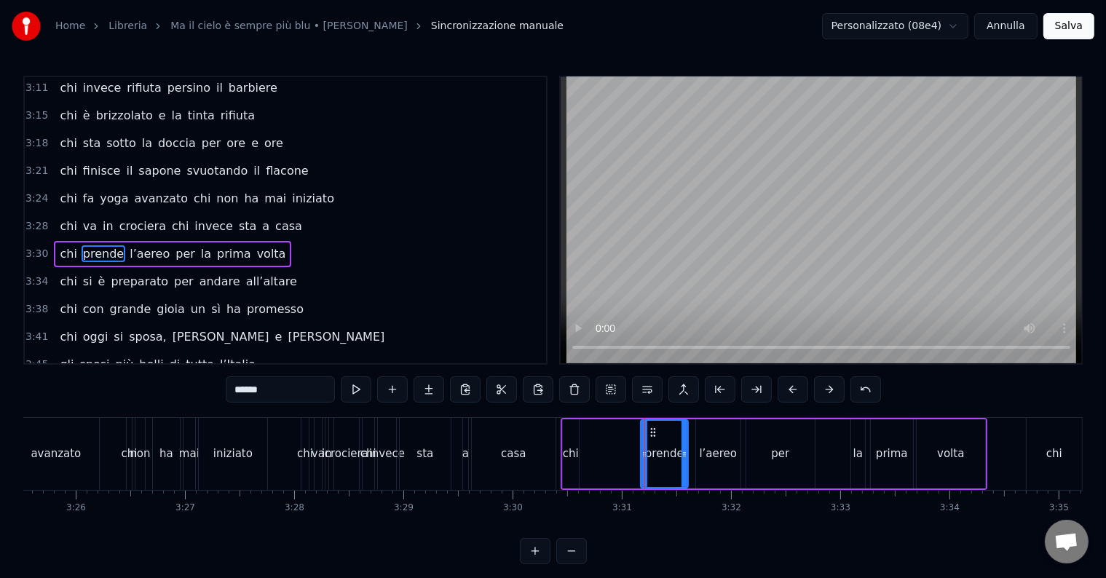
drag, startPoint x: 586, startPoint y: 425, endPoint x: 639, endPoint y: 430, distance: 53.3
click at [641, 430] on div at bounding box center [644, 454] width 6 height 66
click at [781, 448] on div "per" at bounding box center [780, 454] width 18 height 17
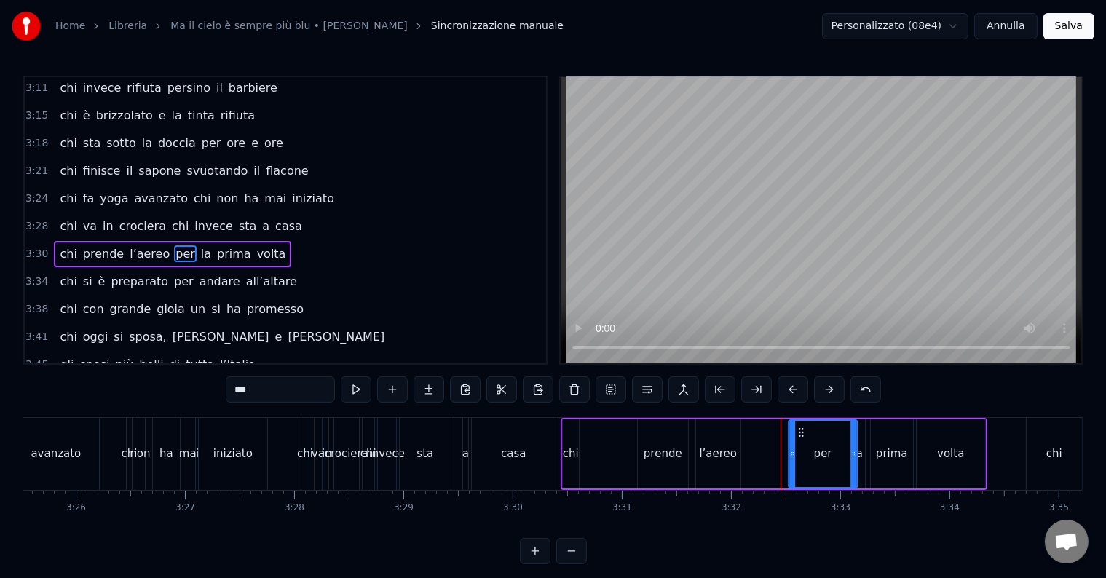
drag, startPoint x: 756, startPoint y: 427, endPoint x: 799, endPoint y: 430, distance: 42.3
click at [799, 430] on icon at bounding box center [801, 433] width 12 height 12
drag, startPoint x: 804, startPoint y: 454, endPoint x: 827, endPoint y: 459, distance: 23.0
click at [827, 459] on icon at bounding box center [829, 454] width 6 height 12
click at [859, 456] on div "la" at bounding box center [857, 454] width 9 height 17
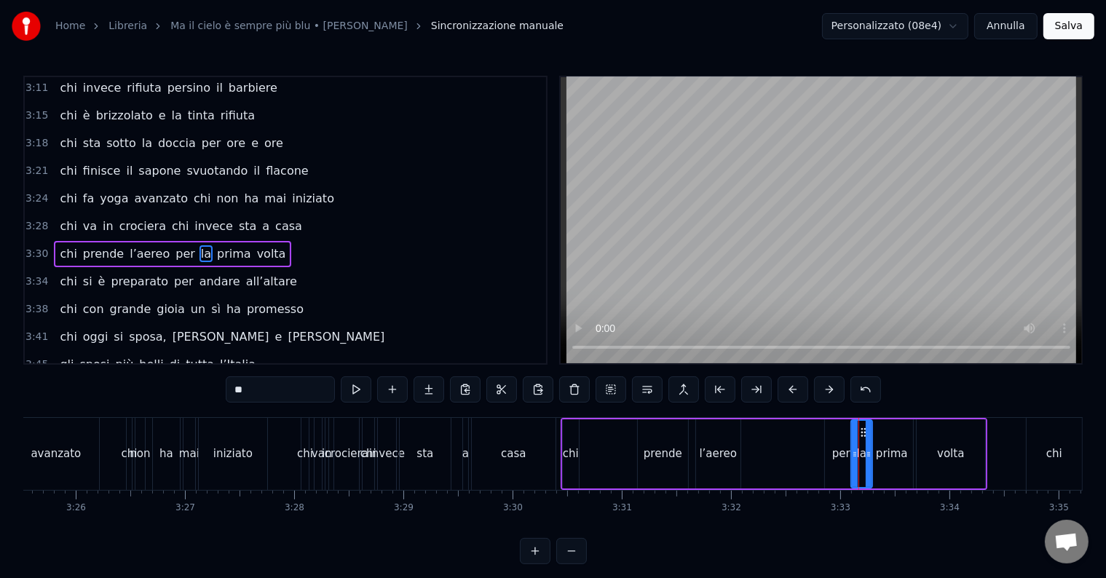
click at [870, 431] on div at bounding box center [869, 454] width 6 height 66
click at [895, 457] on div "prima" at bounding box center [892, 454] width 32 height 17
click at [834, 451] on div "per" at bounding box center [841, 454] width 18 height 17
drag, startPoint x: 712, startPoint y: 453, endPoint x: 731, endPoint y: 451, distance: 19.0
click at [731, 451] on div "l’aereo" at bounding box center [719, 454] width 38 height 17
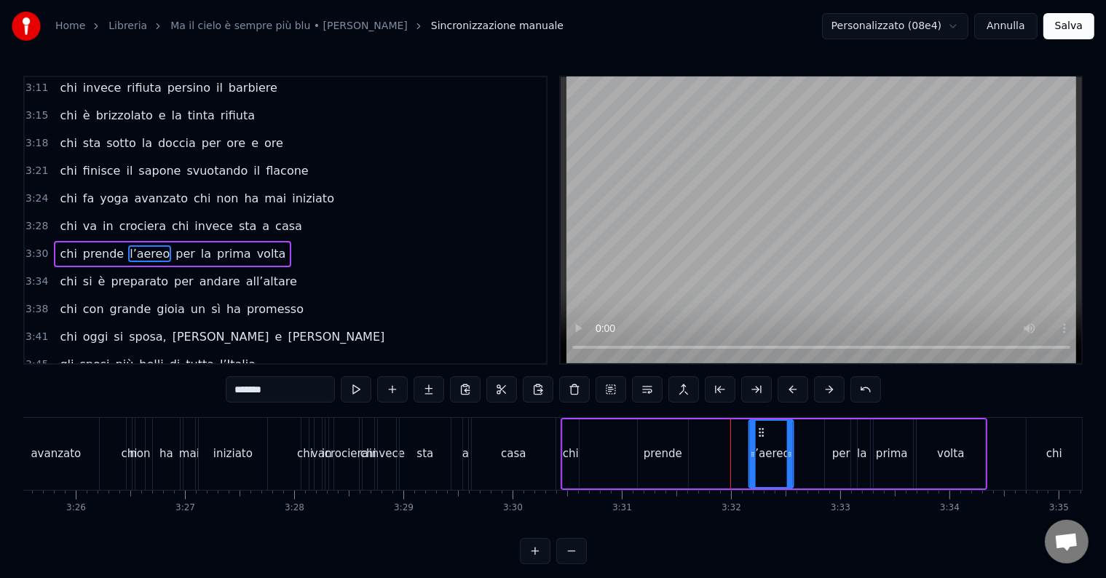
drag, startPoint x: 706, startPoint y: 431, endPoint x: 759, endPoint y: 440, distance: 54.0
click at [759, 440] on div "l’aereo" at bounding box center [771, 454] width 43 height 66
click at [679, 454] on div "prende" at bounding box center [663, 453] width 50 height 69
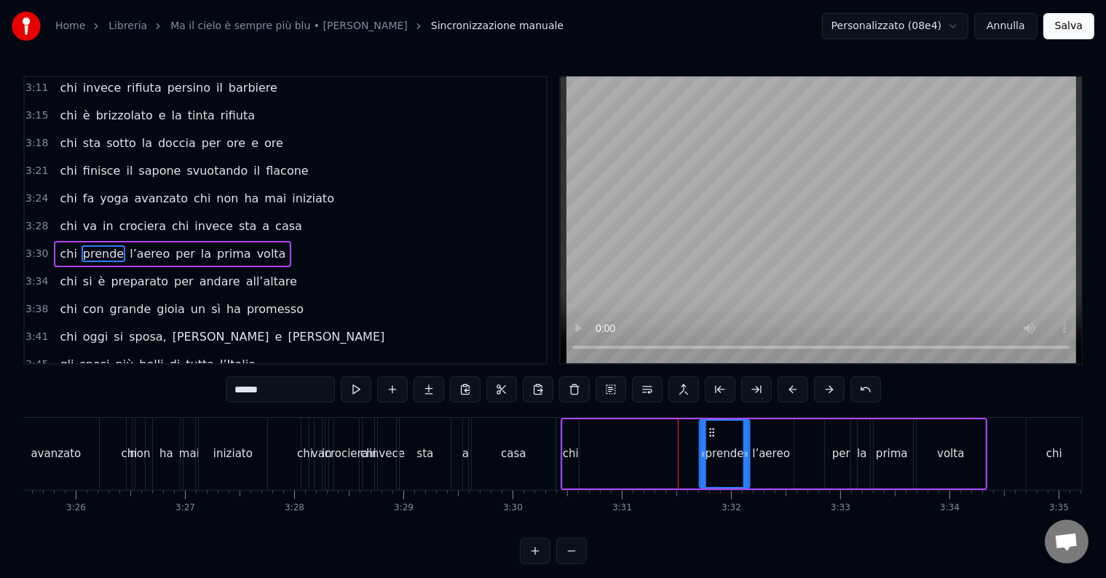
drag, startPoint x: 648, startPoint y: 425, endPoint x: 711, endPoint y: 437, distance: 63.7
click at [711, 437] on div "prende" at bounding box center [724, 454] width 49 height 66
click at [566, 451] on div "chi" at bounding box center [571, 454] width 16 height 17
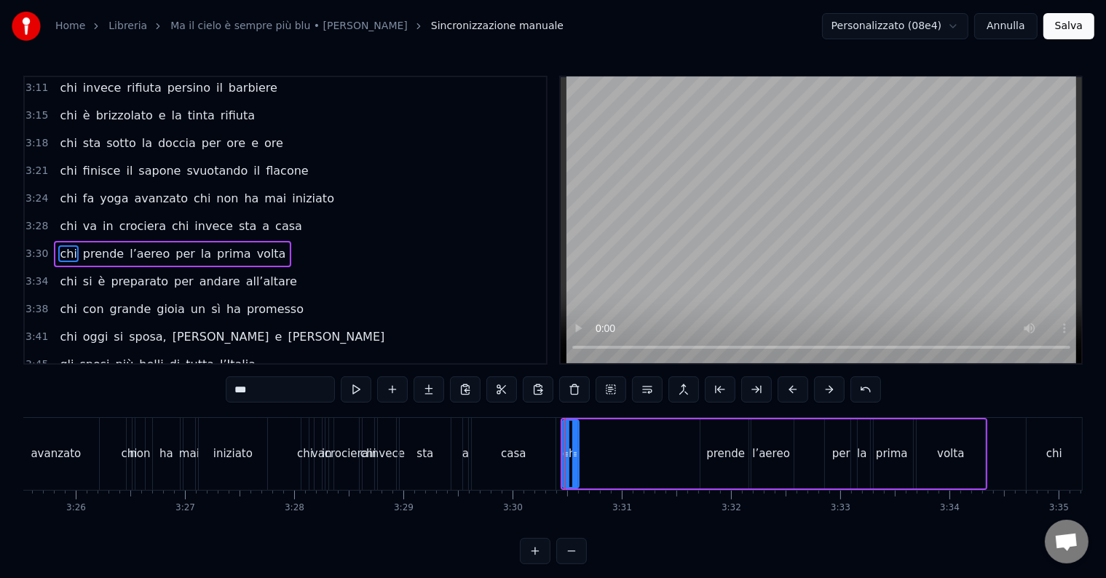
click at [577, 432] on icon at bounding box center [575, 433] width 12 height 12
drag, startPoint x: 571, startPoint y: 444, endPoint x: 582, endPoint y: 445, distance: 11.7
click at [582, 445] on div "chi" at bounding box center [574, 454] width 23 height 66
drag, startPoint x: 573, startPoint y: 431, endPoint x: 679, endPoint y: 440, distance: 105.9
click at [679, 440] on div "chi" at bounding box center [682, 454] width 26 height 66
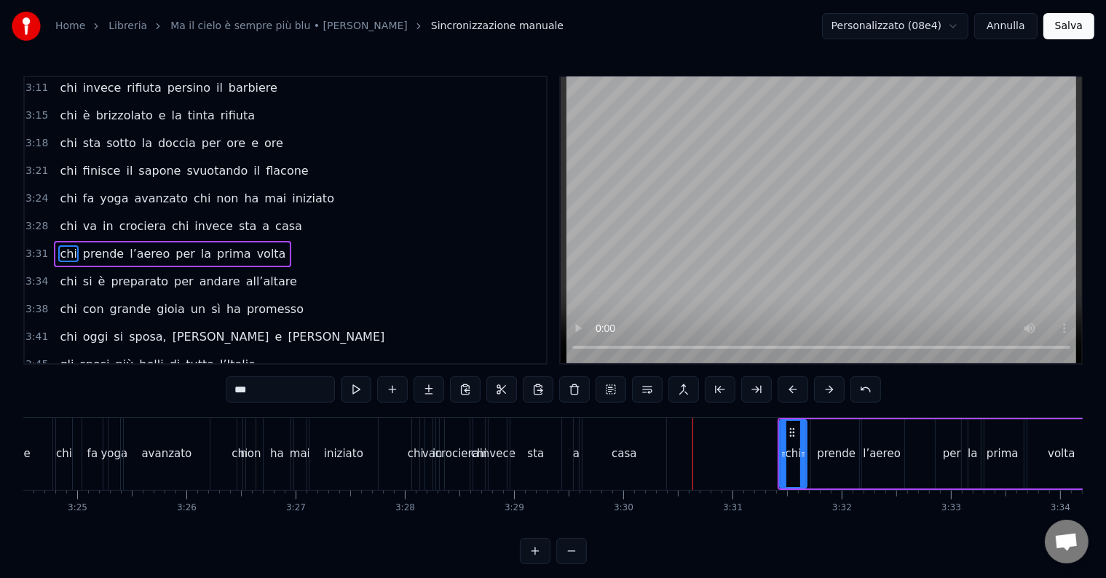
scroll to position [0, 22100]
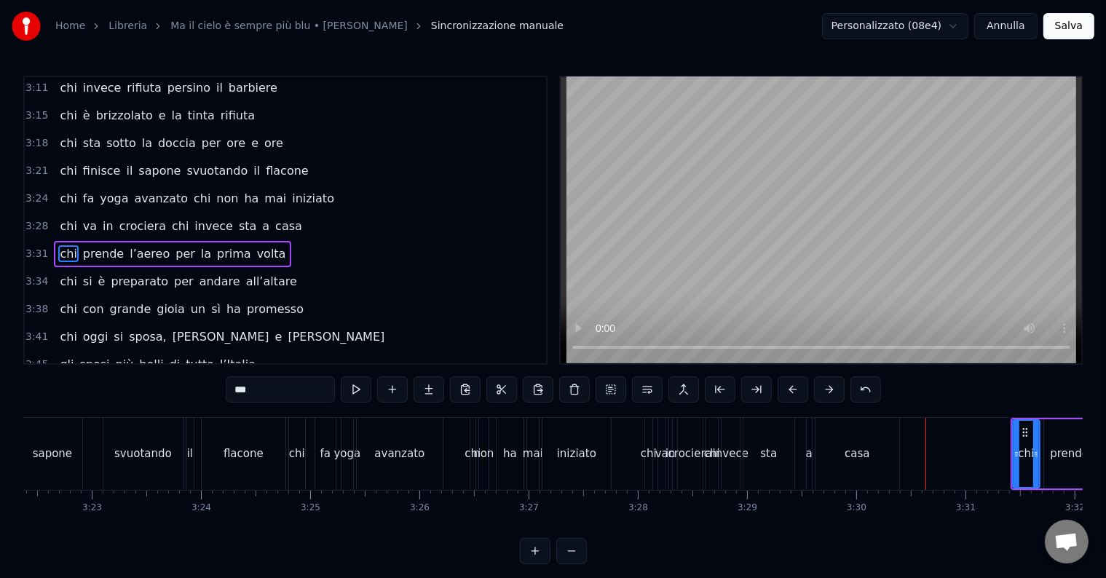
click at [845, 445] on div "casa" at bounding box center [857, 454] width 84 height 72
type input "****"
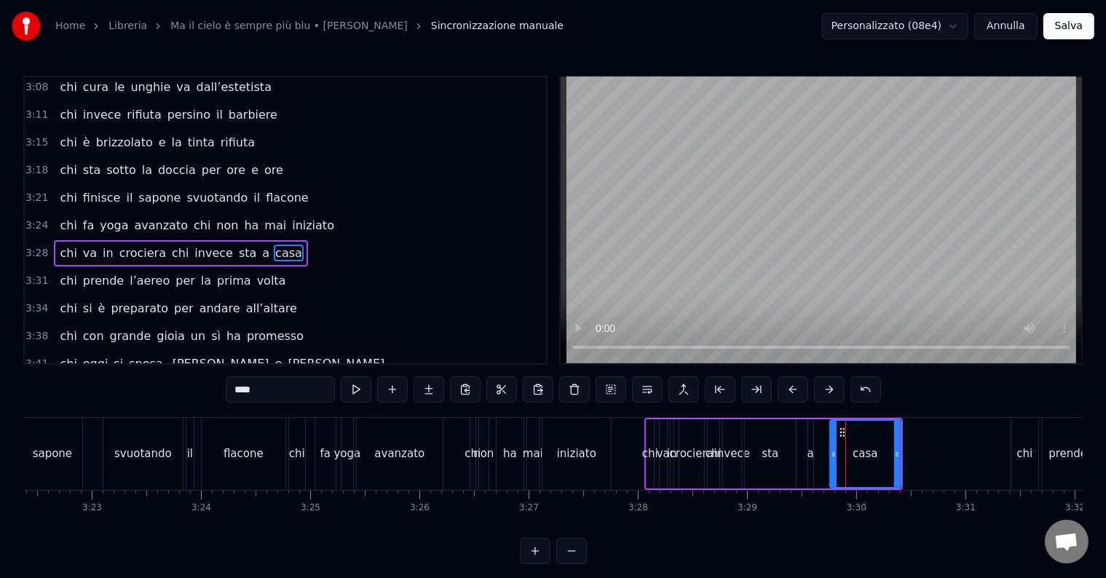
drag, startPoint x: 822, startPoint y: 454, endPoint x: 836, endPoint y: 457, distance: 14.1
click at [833, 457] on icon at bounding box center [834, 454] width 6 height 12
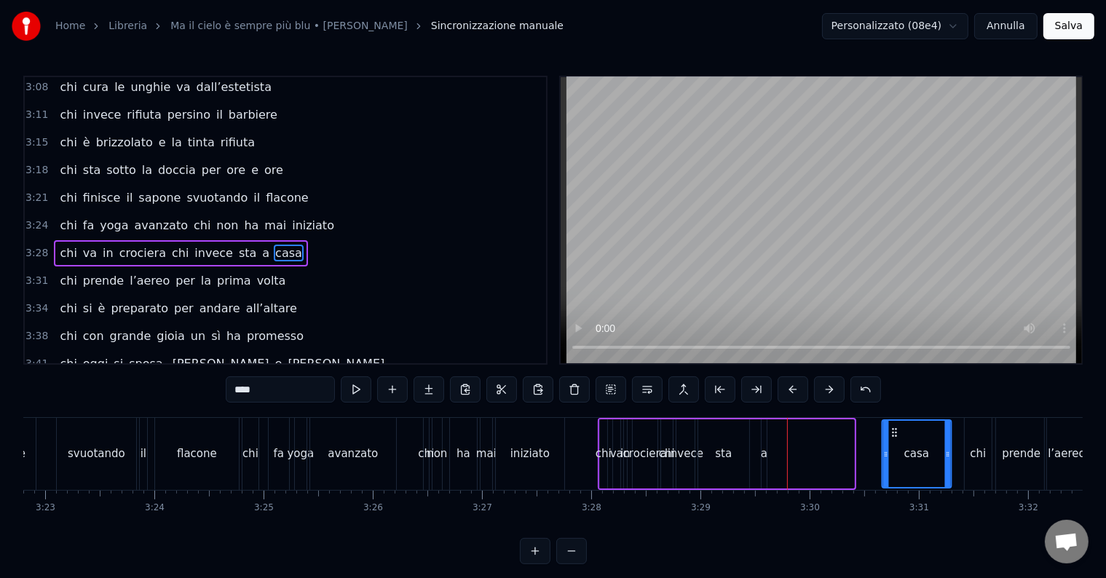
scroll to position [0, 22149]
drag, startPoint x: 854, startPoint y: 428, endPoint x: 869, endPoint y: 443, distance: 20.6
click at [869, 443] on div "casa" at bounding box center [891, 454] width 68 height 66
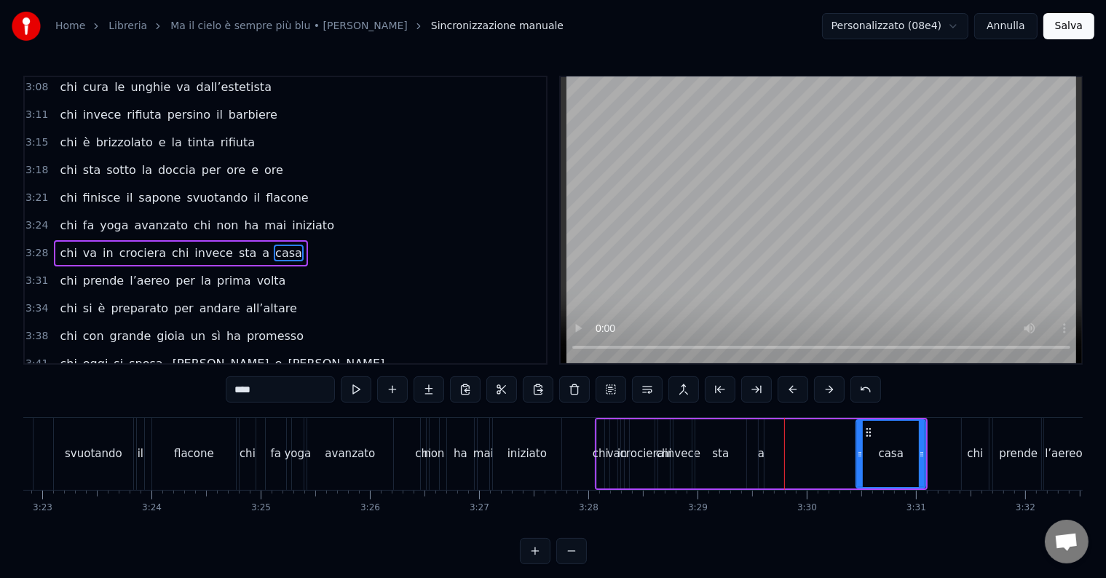
click at [772, 452] on div "chi va in crociera chi invece sta a casa" at bounding box center [761, 454] width 333 height 72
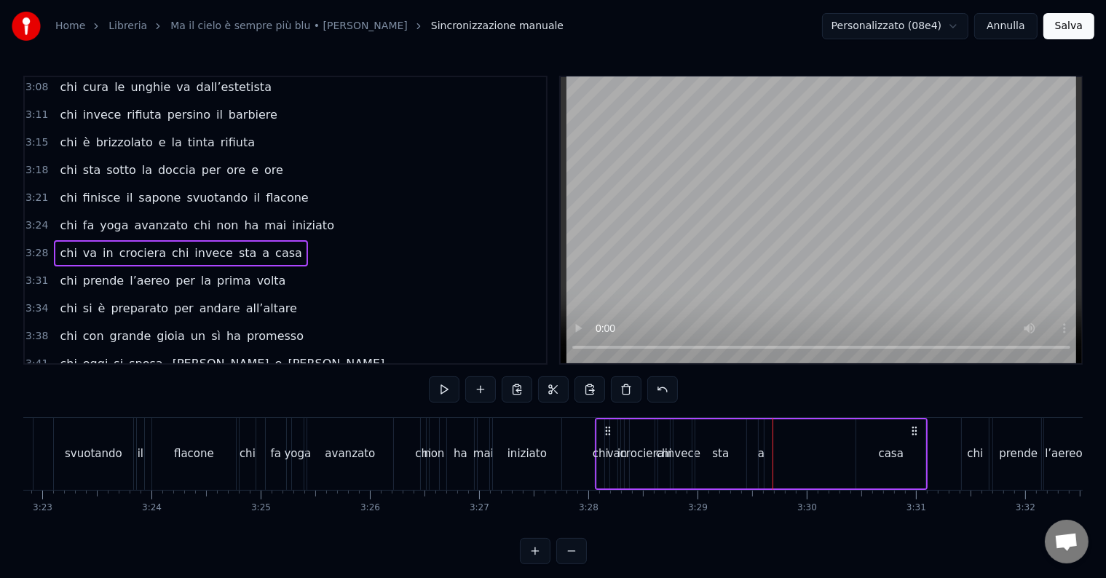
click at [751, 452] on div "chi va in crociera chi invece sta a casa" at bounding box center [761, 454] width 333 height 72
click at [759, 451] on div "a" at bounding box center [761, 454] width 7 height 17
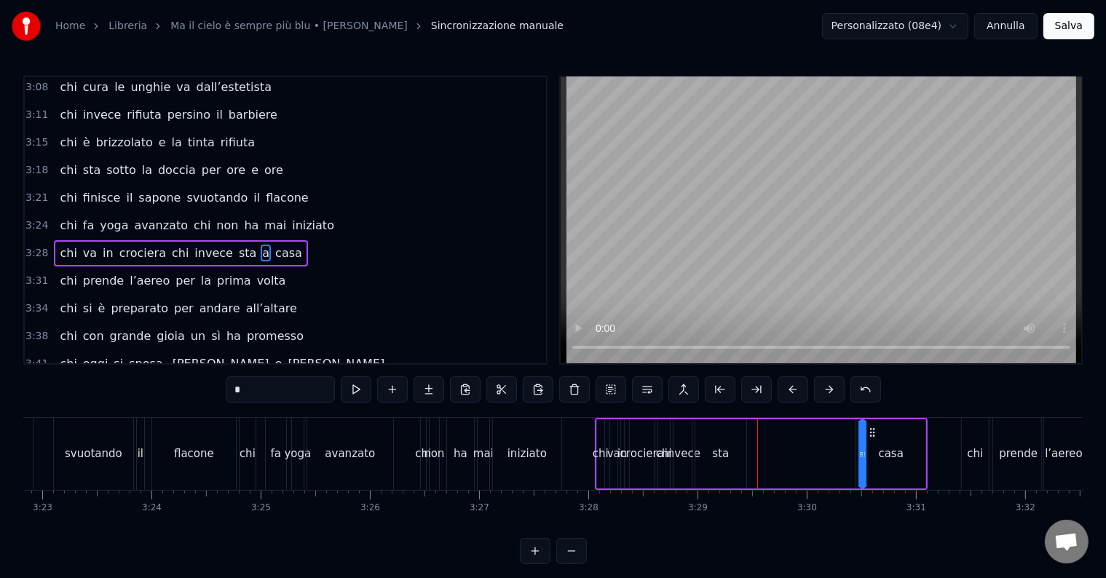
drag, startPoint x: 770, startPoint y: 430, endPoint x: 871, endPoint y: 454, distance: 104.2
click at [725, 449] on div "sta" at bounding box center [720, 454] width 17 height 17
drag, startPoint x: 708, startPoint y: 434, endPoint x: 822, endPoint y: 442, distance: 114.6
click at [822, 442] on div "sta" at bounding box center [835, 454] width 50 height 66
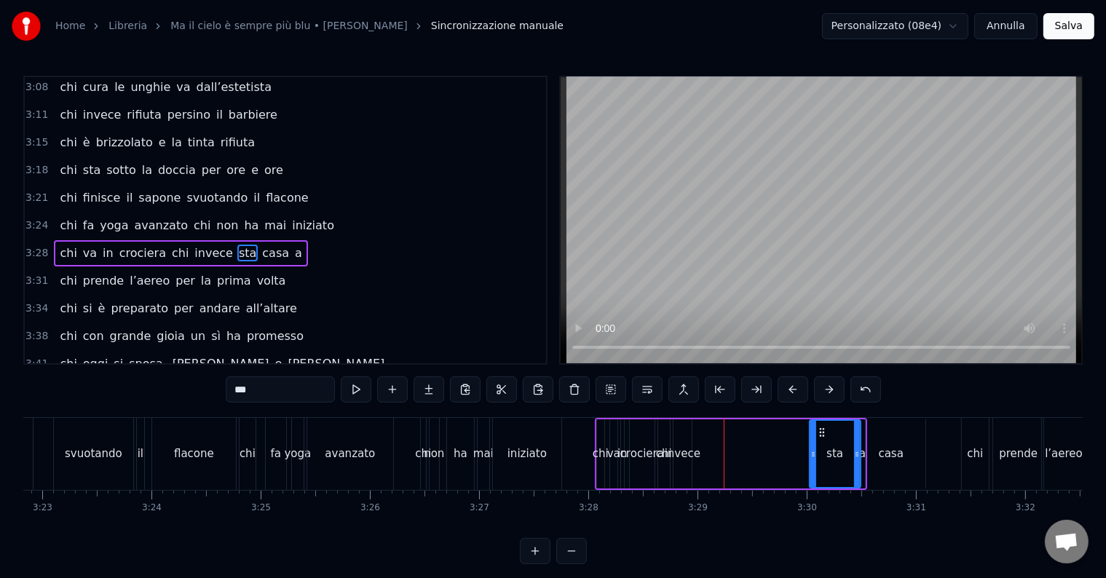
click at [673, 454] on div "invece" at bounding box center [683, 454] width 36 height 17
drag, startPoint x: 682, startPoint y: 432, endPoint x: 810, endPoint y: 450, distance: 128.7
click at [810, 450] on div "invece" at bounding box center [809, 454] width 17 height 66
click at [644, 453] on div "crociera" at bounding box center [642, 454] width 44 height 17
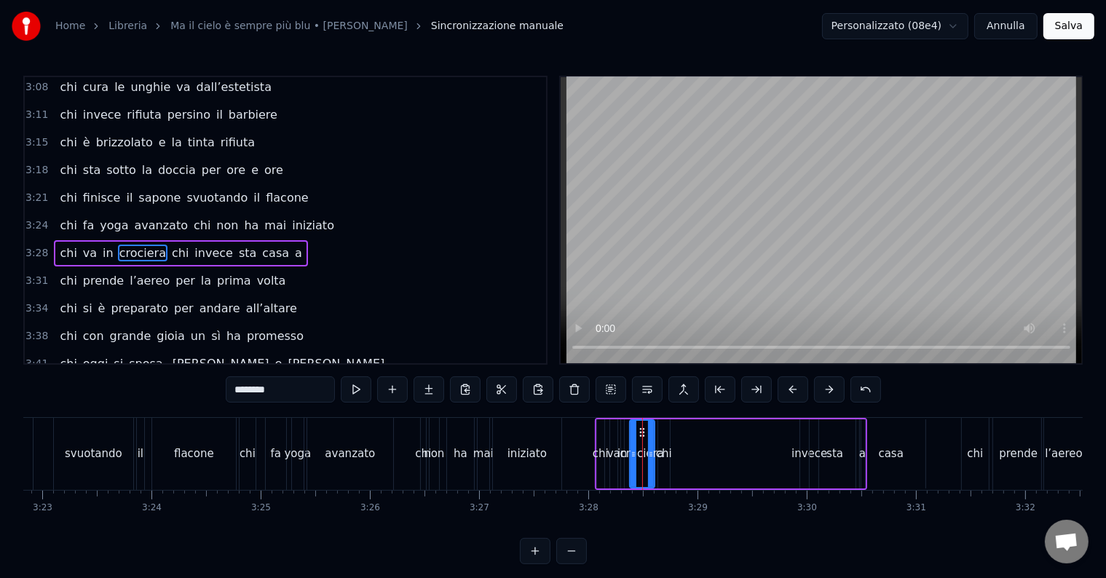
click at [662, 448] on div "chi" at bounding box center [664, 454] width 16 height 17
drag, startPoint x: 685, startPoint y: 432, endPoint x: 780, endPoint y: 451, distance: 97.2
click at [780, 451] on div "chi" at bounding box center [775, 454] width 10 height 66
click at [638, 448] on div "crociera" at bounding box center [642, 454] width 44 height 17
drag, startPoint x: 659, startPoint y: 436, endPoint x: 723, endPoint y: 443, distance: 64.4
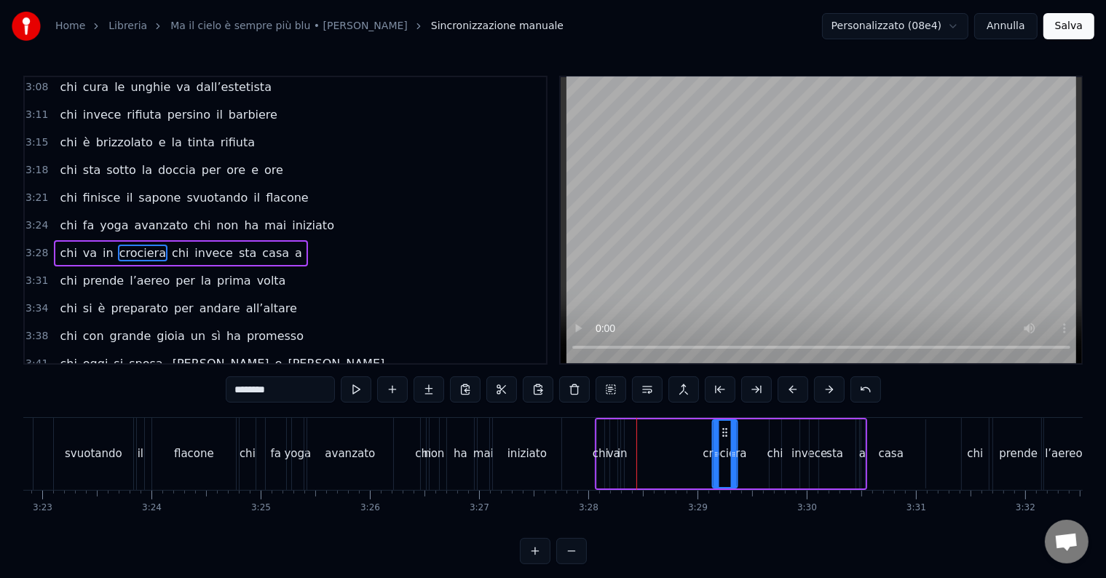
click at [723, 443] on div "crociera" at bounding box center [724, 454] width 23 height 66
click at [615, 451] on div "va" at bounding box center [613, 454] width 13 height 17
click at [620, 451] on div "in" at bounding box center [622, 454] width 10 height 17
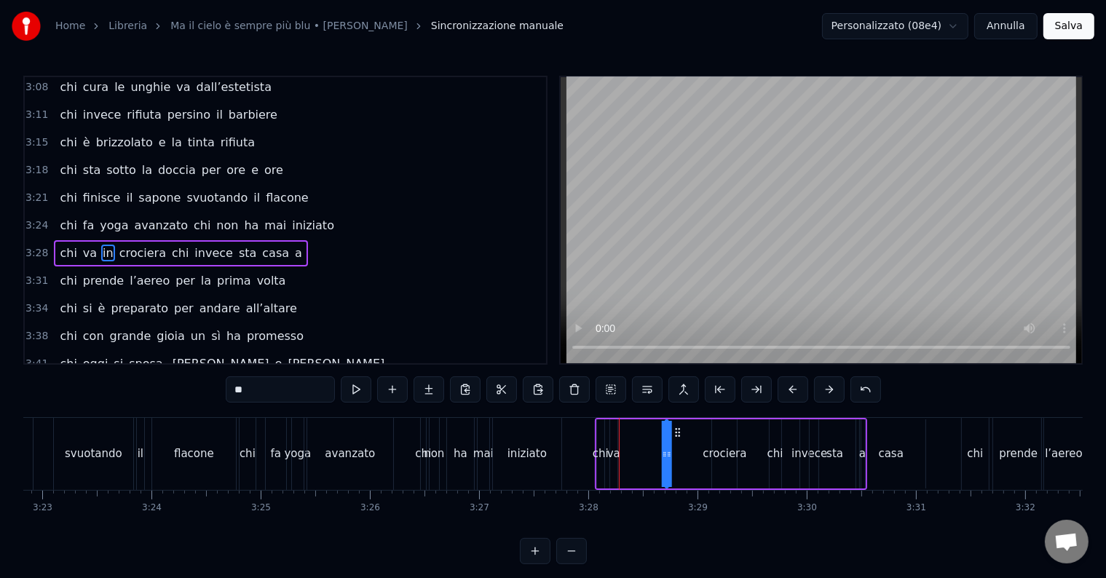
drag, startPoint x: 637, startPoint y: 429, endPoint x: 679, endPoint y: 430, distance: 41.5
click at [679, 430] on icon at bounding box center [678, 433] width 12 height 12
click at [614, 454] on div "va" at bounding box center [613, 454] width 13 height 17
type input "**"
drag, startPoint x: 625, startPoint y: 428, endPoint x: 649, endPoint y: 434, distance: 24.7
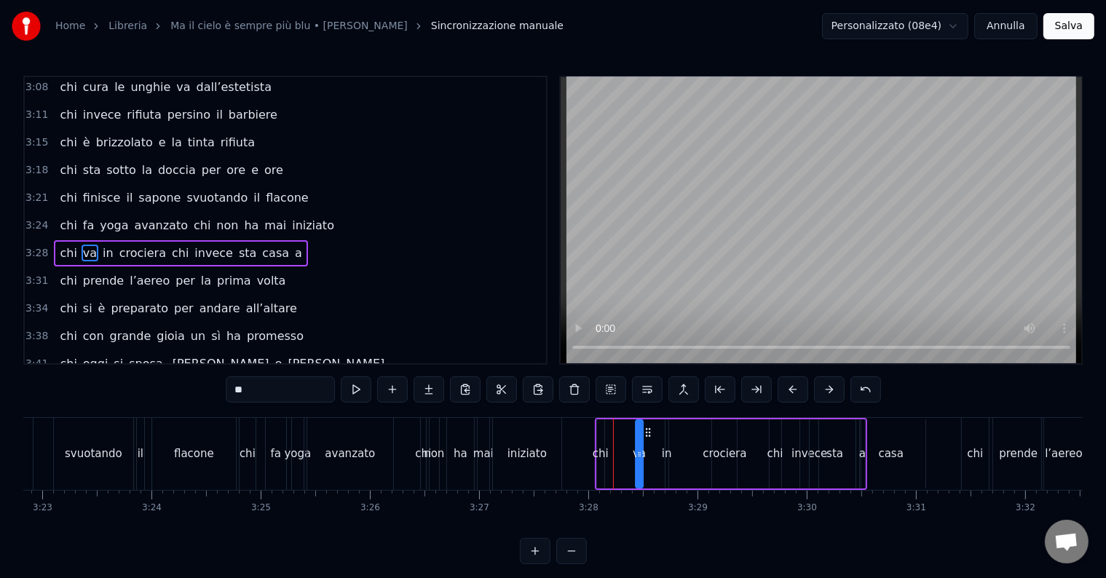
click at [649, 434] on icon at bounding box center [648, 433] width 12 height 12
click at [596, 437] on div "chi va in crociera chi invece sta casa a" at bounding box center [731, 454] width 272 height 72
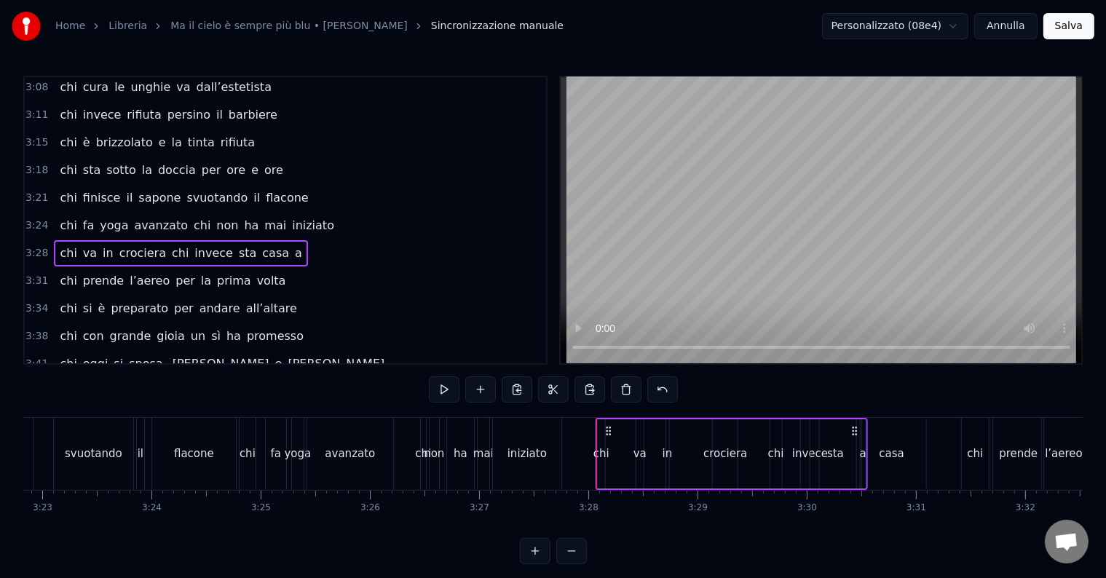
click at [606, 430] on icon at bounding box center [609, 431] width 12 height 12
click at [605, 428] on icon at bounding box center [611, 431] width 12 height 12
click at [601, 449] on div "chi" at bounding box center [596, 454] width 16 height 17
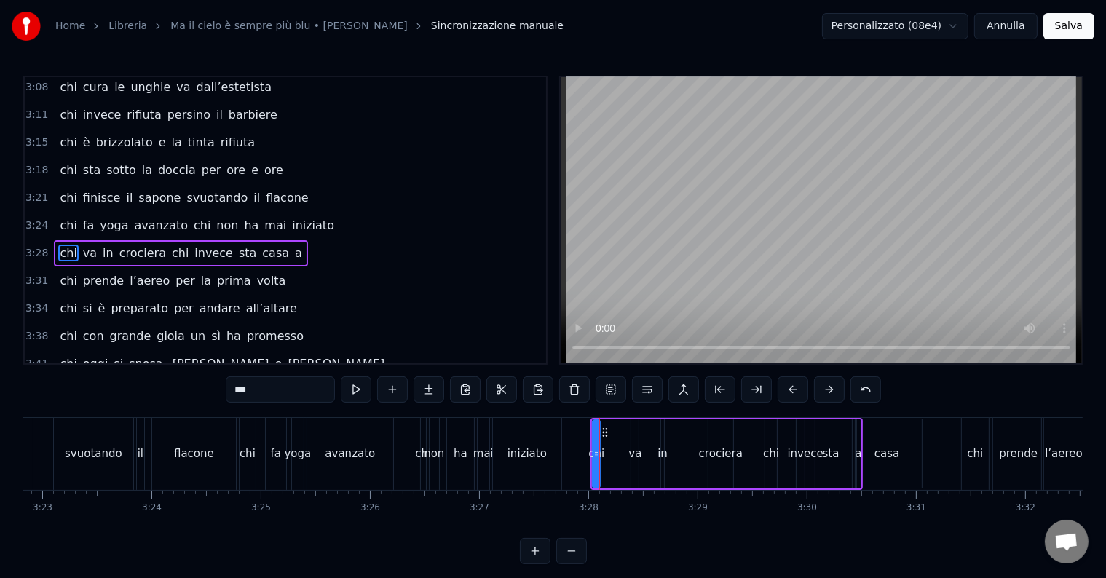
click at [626, 419] on div "chi va in crociera chi invece sta casa a" at bounding box center [726, 454] width 272 height 72
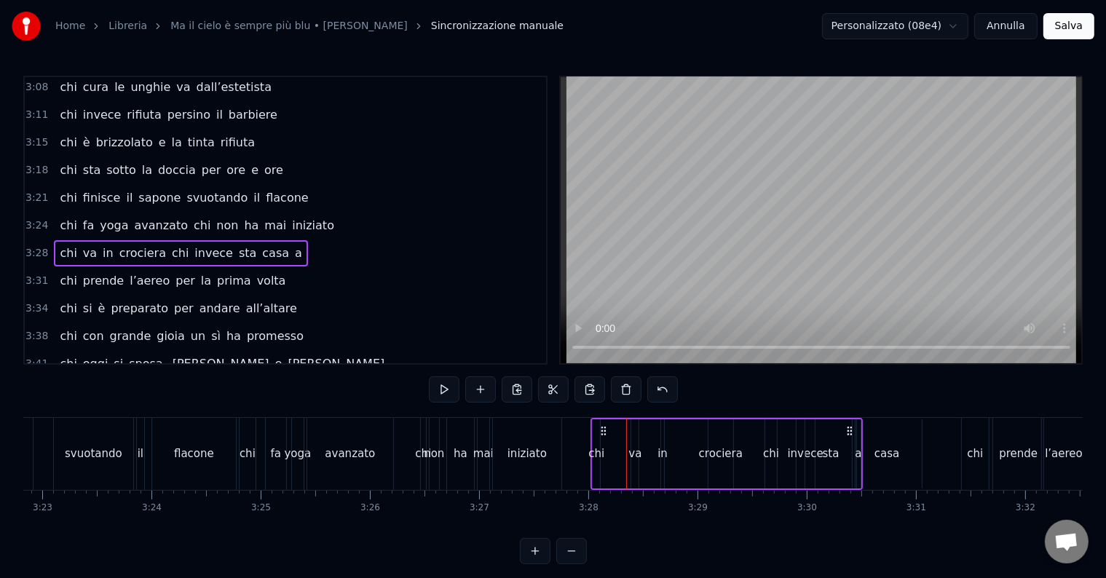
drag, startPoint x: 622, startPoint y: 420, endPoint x: 632, endPoint y: 424, distance: 10.8
click at [632, 424] on div "chi va in crociera chi invece sta casa a" at bounding box center [726, 454] width 272 height 72
click at [601, 452] on div "chi" at bounding box center [596, 454] width 16 height 17
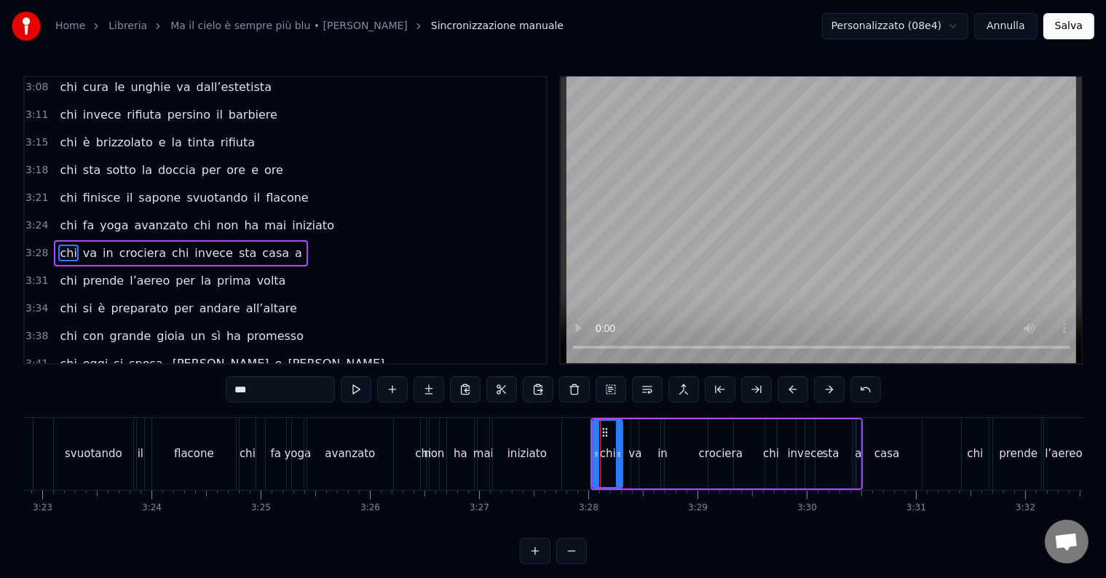
drag, startPoint x: 598, startPoint y: 454, endPoint x: 620, endPoint y: 455, distance: 22.6
click at [620, 455] on icon at bounding box center [619, 454] width 6 height 12
click at [640, 451] on div "va" at bounding box center [634, 454] width 13 height 17
type input "**"
drag, startPoint x: 636, startPoint y: 456, endPoint x: 654, endPoint y: 456, distance: 18.2
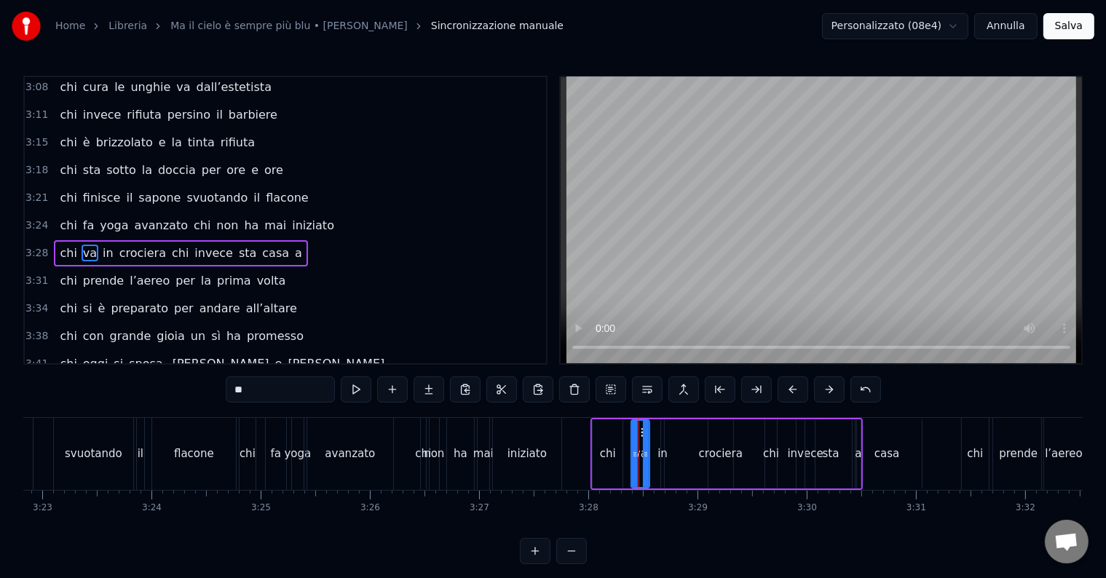
click at [647, 456] on icon at bounding box center [646, 454] width 6 height 12
click at [668, 455] on div "chi va in crociera chi invece sta casa a" at bounding box center [726, 454] width 272 height 72
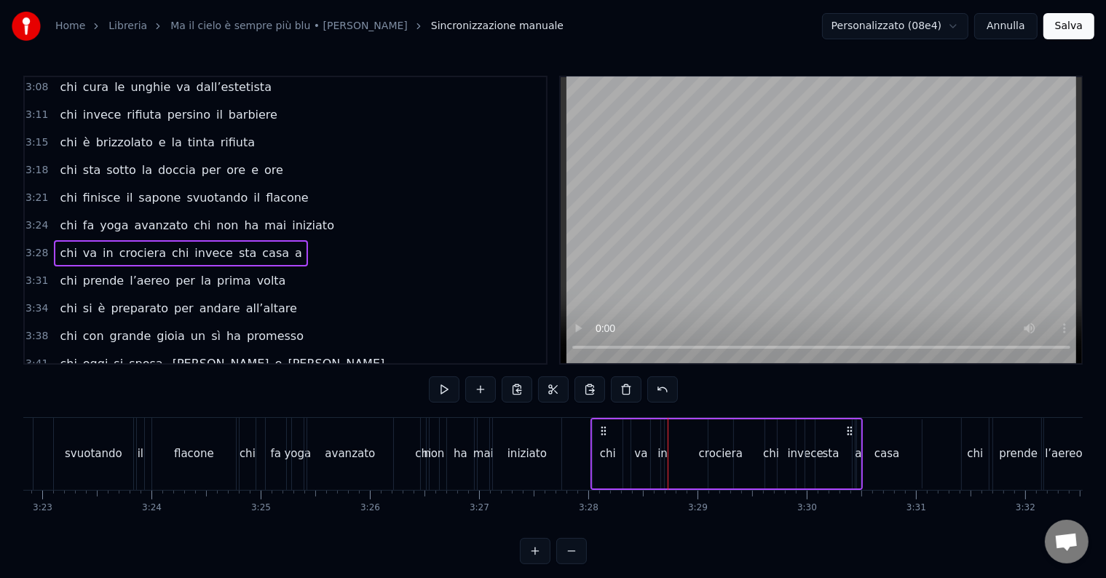
click at [655, 455] on div "chi va in crociera chi invece sta casa a" at bounding box center [726, 454] width 272 height 72
click at [660, 455] on div "in" at bounding box center [662, 454] width 10 height 17
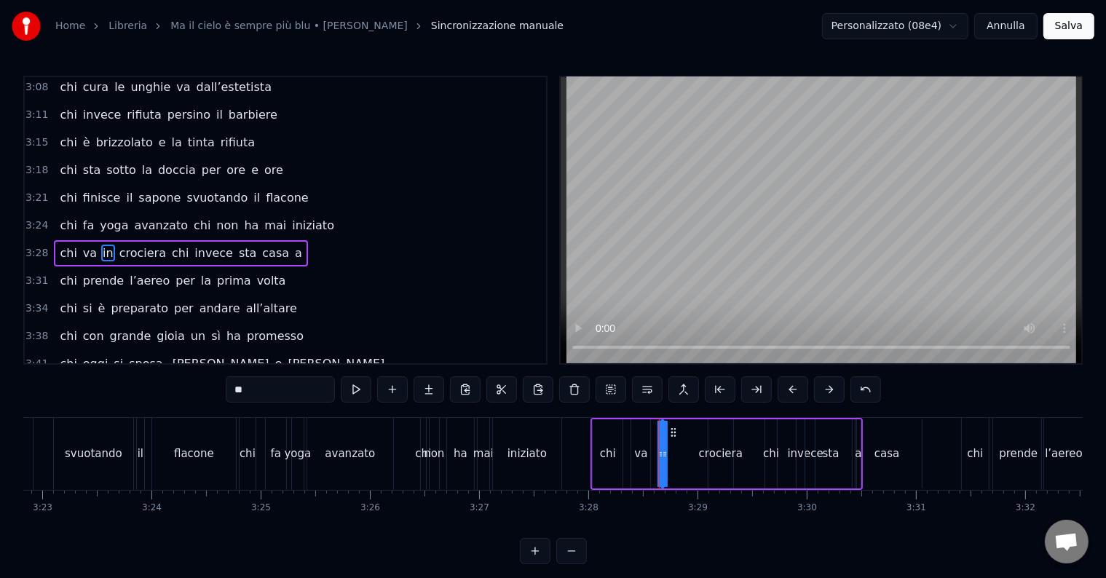
click at [705, 452] on div "crociera" at bounding box center [721, 454] width 44 height 17
type input "********"
drag, startPoint x: 709, startPoint y: 454, endPoint x: 682, endPoint y: 454, distance: 26.9
click at [682, 454] on icon at bounding box center [684, 454] width 6 height 12
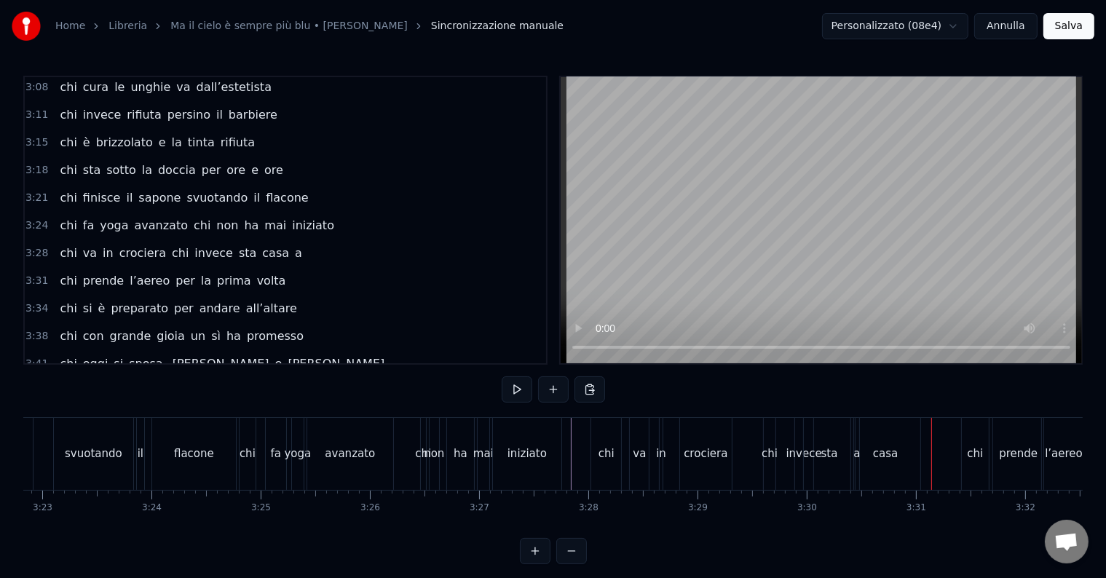
click at [871, 461] on div "casa" at bounding box center [885, 454] width 69 height 72
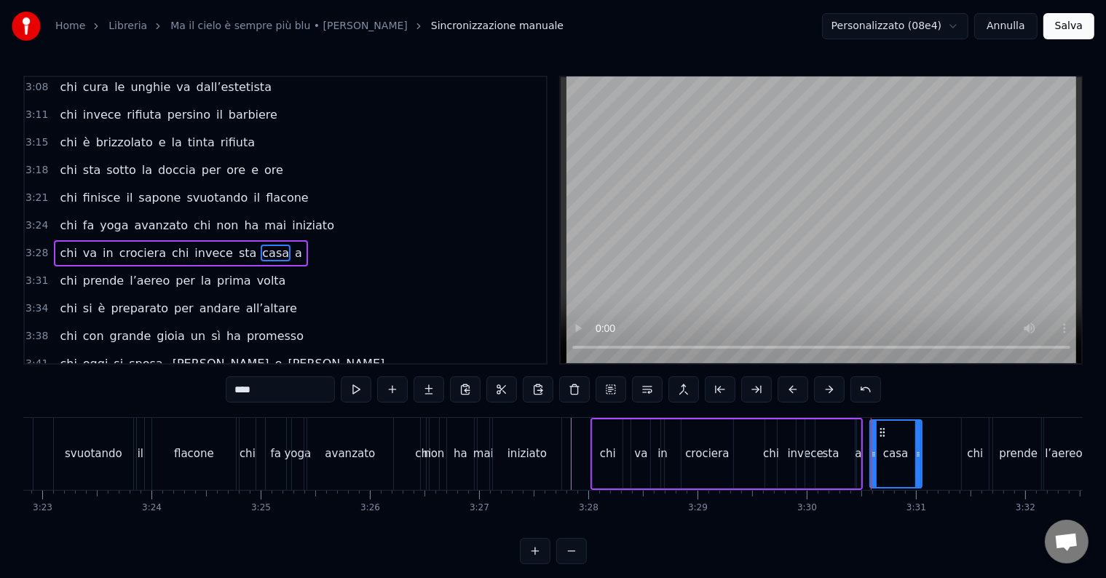
drag, startPoint x: 861, startPoint y: 448, endPoint x: 873, endPoint y: 448, distance: 11.6
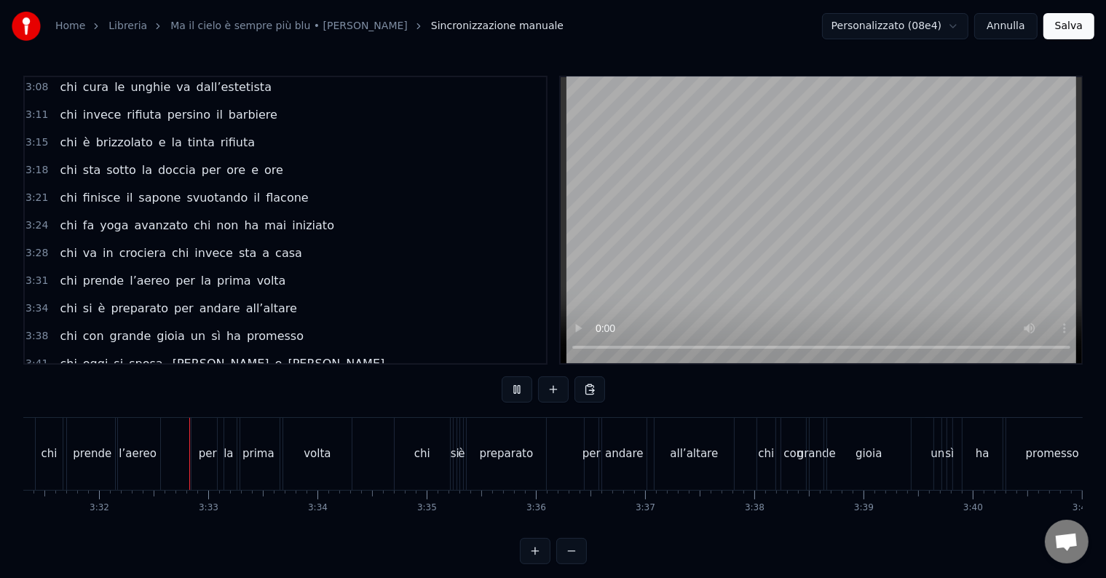
scroll to position [0, 23087]
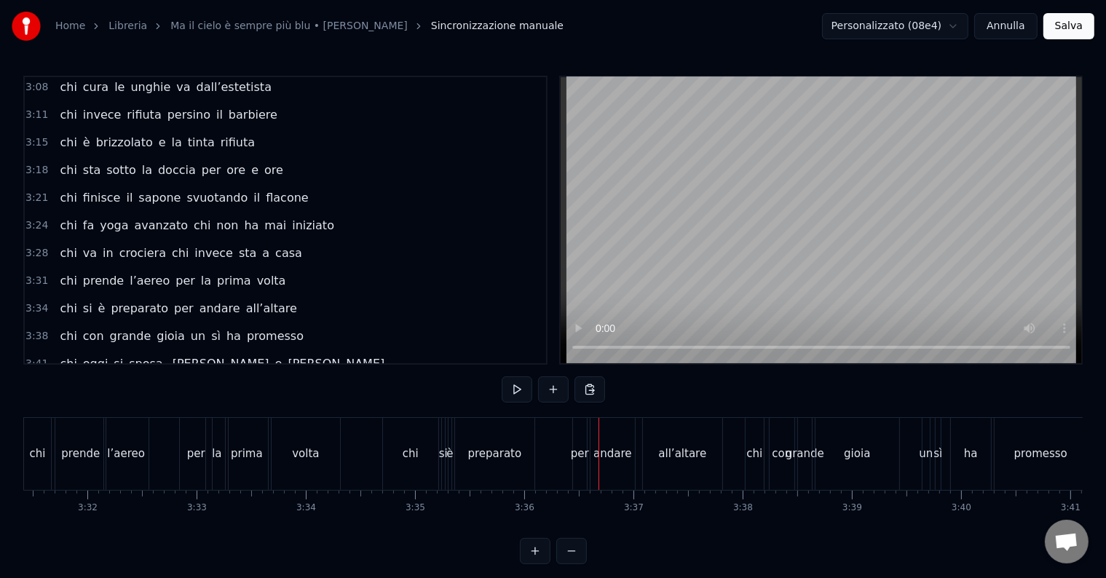
click at [501, 454] on div "preparato" at bounding box center [495, 454] width 54 height 17
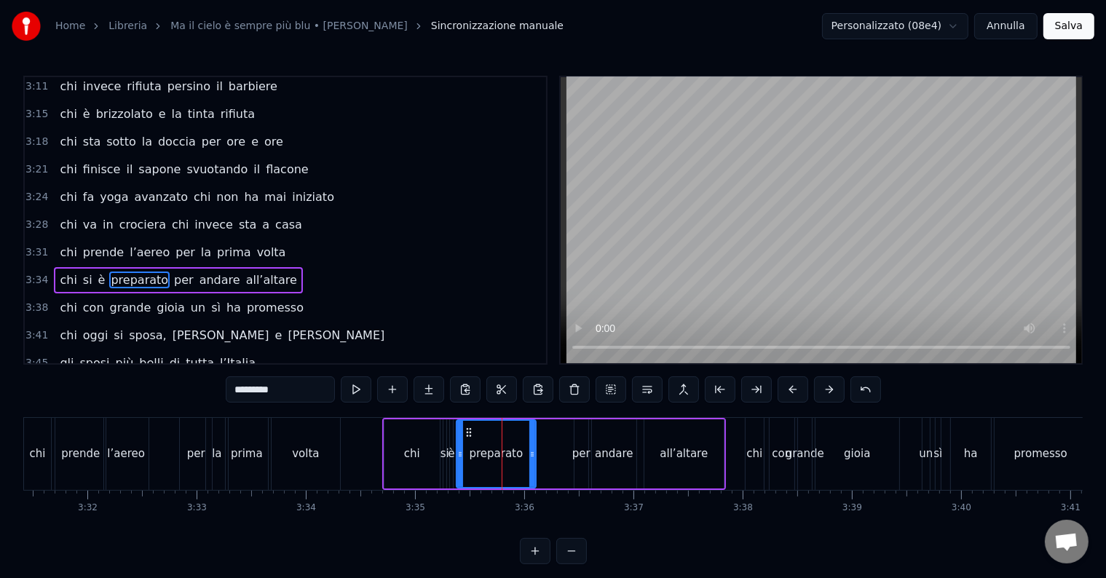
scroll to position [914, 0]
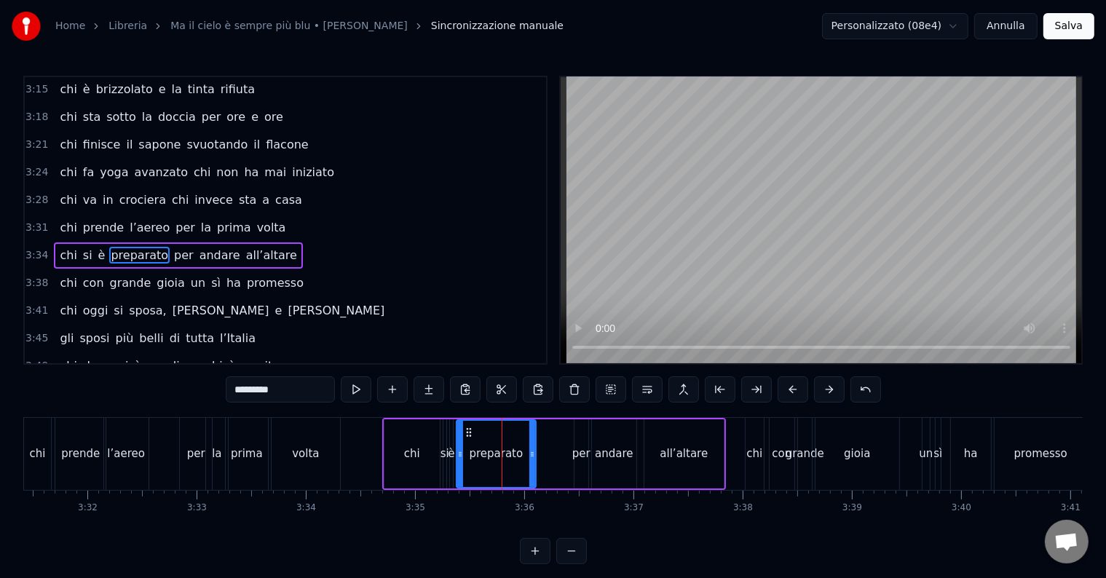
click at [408, 454] on div "chi" at bounding box center [412, 454] width 16 height 17
type input "***"
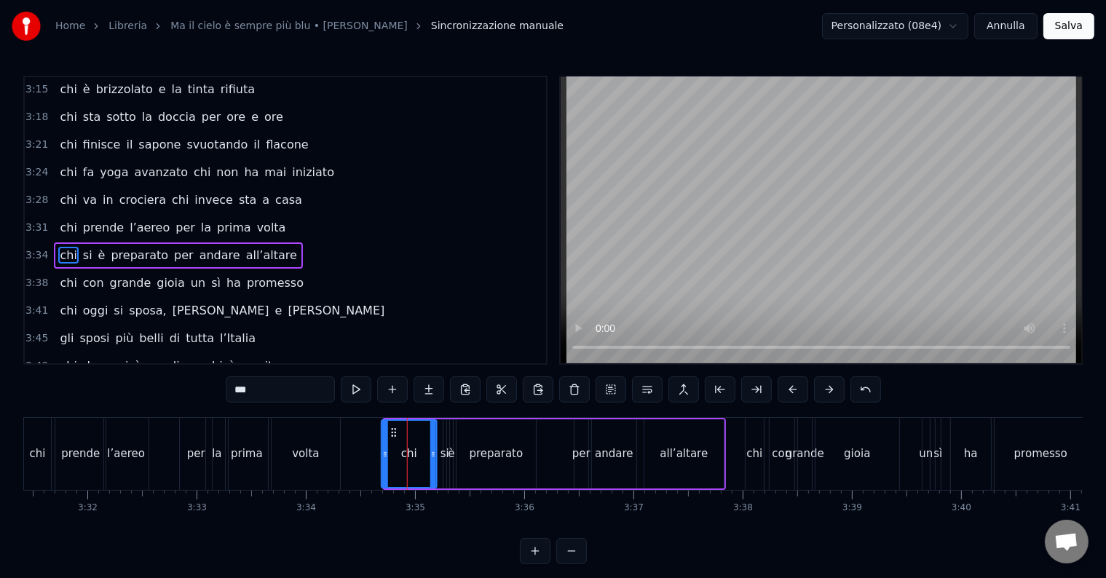
click at [389, 427] on icon at bounding box center [394, 433] width 12 height 12
click at [439, 454] on div "chi si è preparato per andare all’altare" at bounding box center [552, 454] width 347 height 72
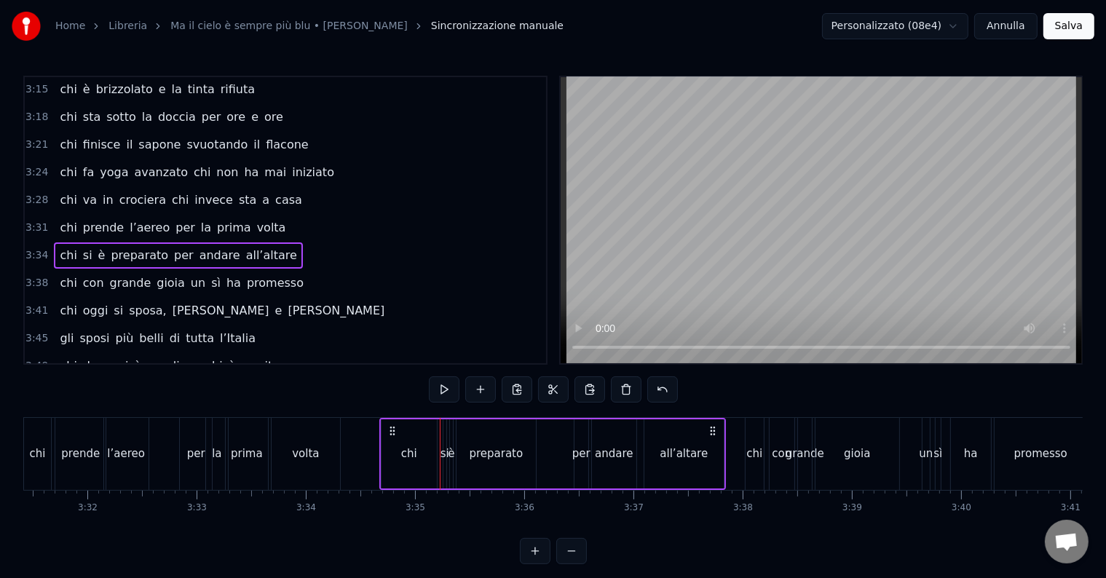
click at [440, 453] on div "si" at bounding box center [444, 454] width 9 height 17
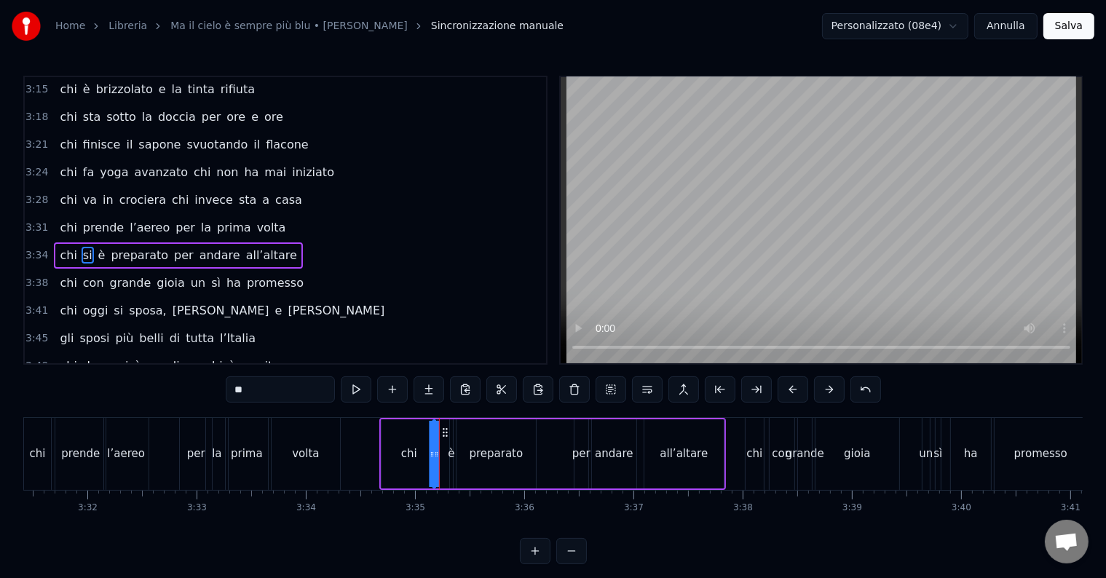
drag, startPoint x: 451, startPoint y: 428, endPoint x: 443, endPoint y: 428, distance: 8.0
click at [443, 428] on icon at bounding box center [445, 433] width 12 height 12
click at [476, 451] on div "preparato" at bounding box center [497, 454] width 54 height 17
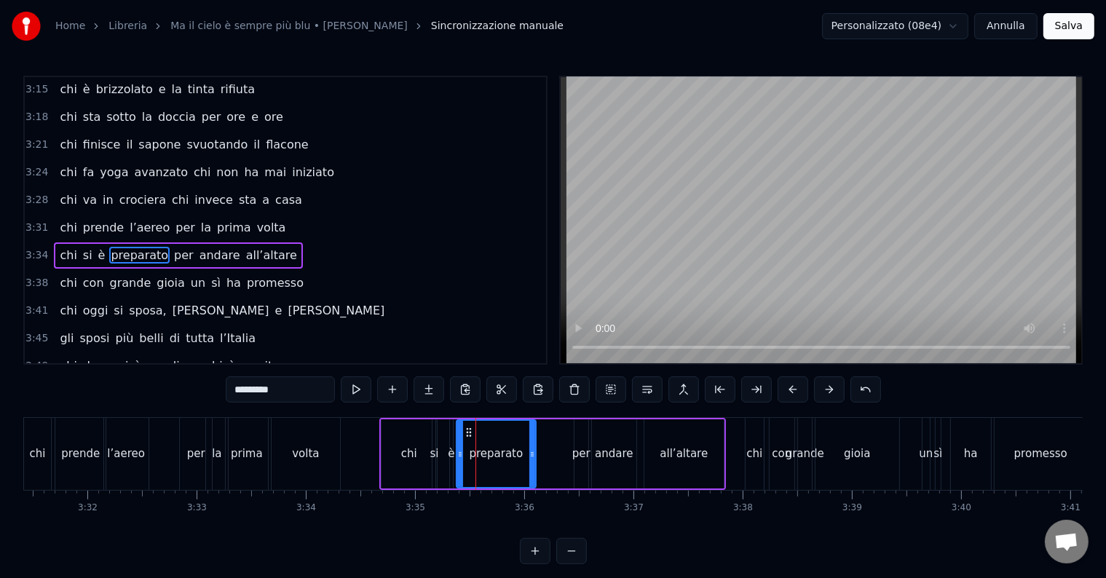
click at [611, 451] on div "andare" at bounding box center [614, 454] width 38 height 17
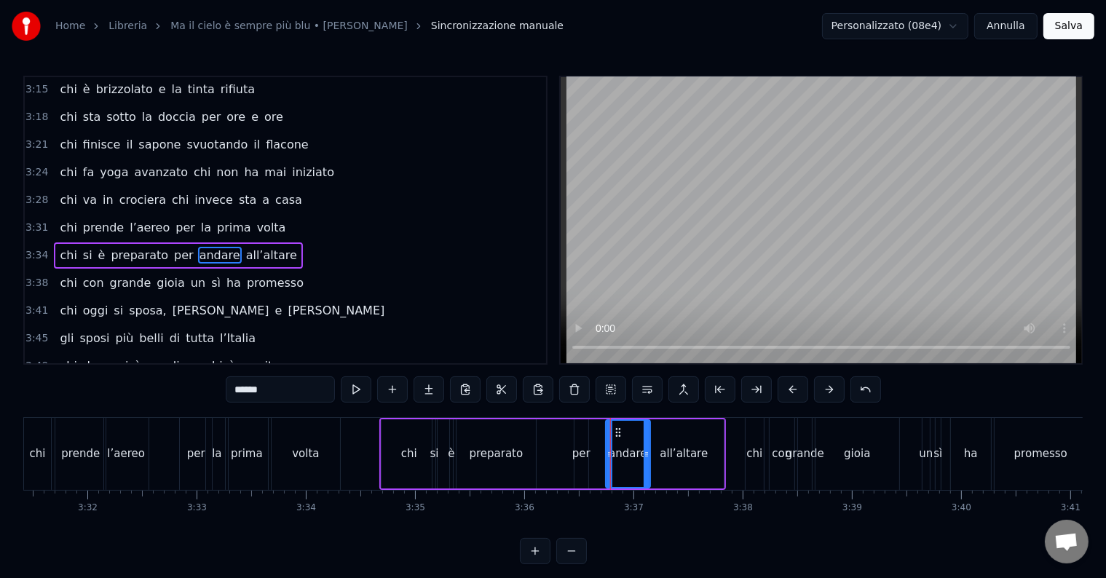
drag, startPoint x: 604, startPoint y: 425, endPoint x: 613, endPoint y: 425, distance: 8.7
click at [613, 425] on div "andare" at bounding box center [627, 454] width 43 height 66
click at [576, 454] on div "per" at bounding box center [581, 454] width 18 height 17
type input "***"
drag, startPoint x: 586, startPoint y: 434, endPoint x: 605, endPoint y: 432, distance: 19.1
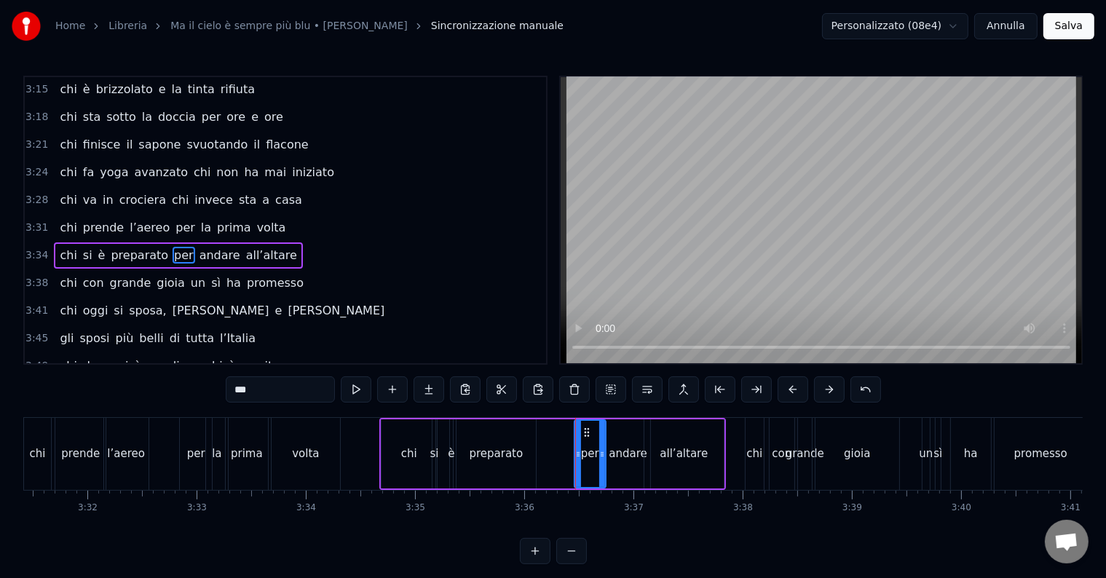
click at [605, 431] on div at bounding box center [602, 454] width 6 height 66
click at [581, 456] on div "per" at bounding box center [590, 454] width 31 height 66
click at [582, 456] on icon at bounding box center [583, 454] width 6 height 12
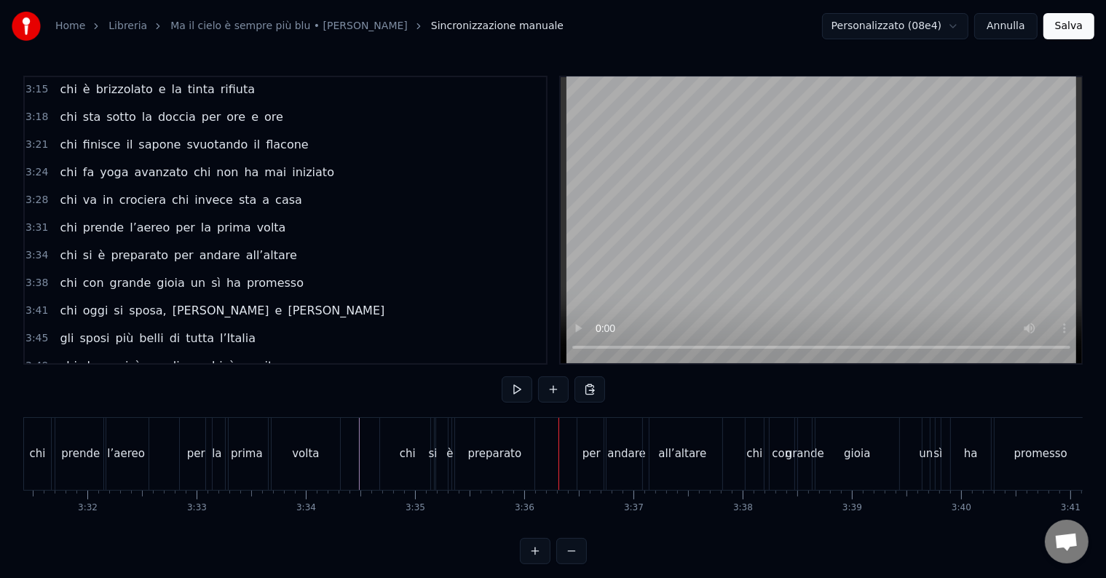
click at [517, 456] on div "preparato" at bounding box center [494, 454] width 79 height 72
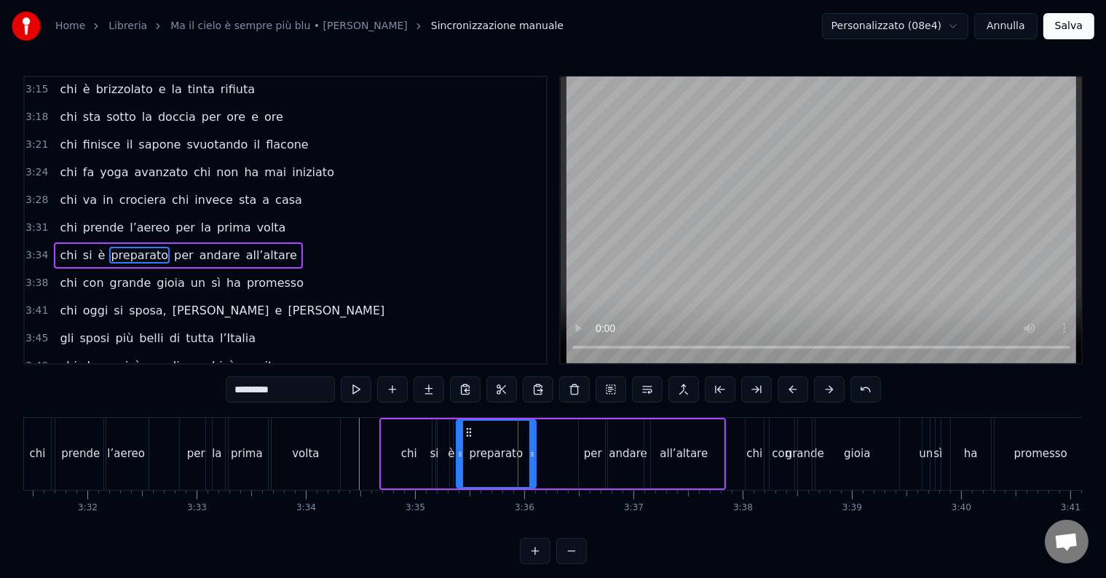
click at [574, 419] on div "chi si è preparato per andare all’altare" at bounding box center [552, 454] width 347 height 72
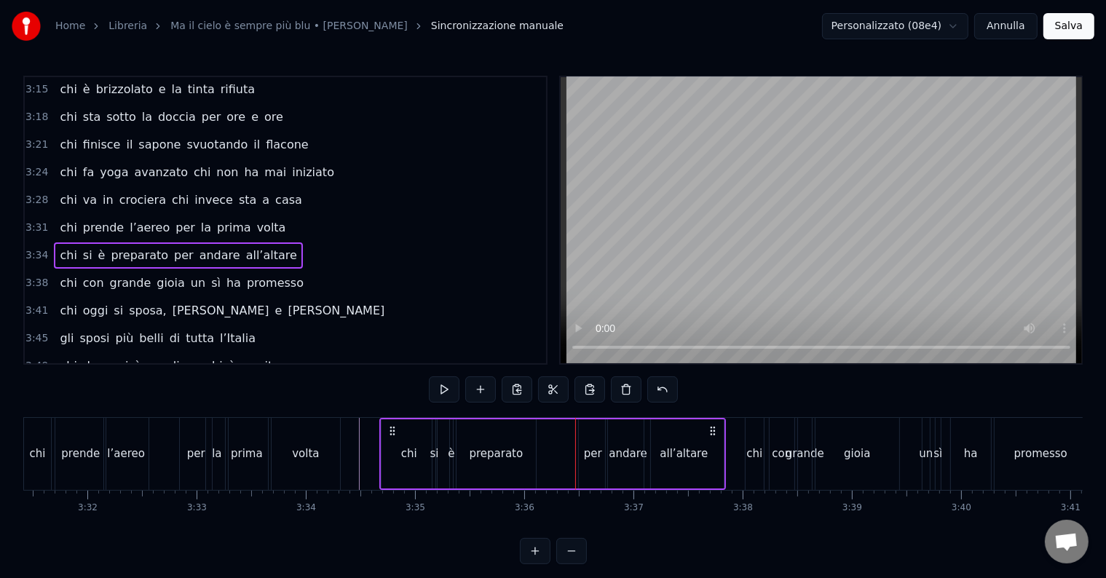
click at [532, 414] on div "0:14 Chi vive ad [GEOGRAPHIC_DATA] e sta al primo piano 0:20 chi da San [PERSON…" at bounding box center [552, 320] width 1059 height 488
click at [534, 418] on div "chi si è preparato per andare all’altare" at bounding box center [552, 454] width 347 height 72
click at [592, 459] on div "per" at bounding box center [593, 454] width 18 height 17
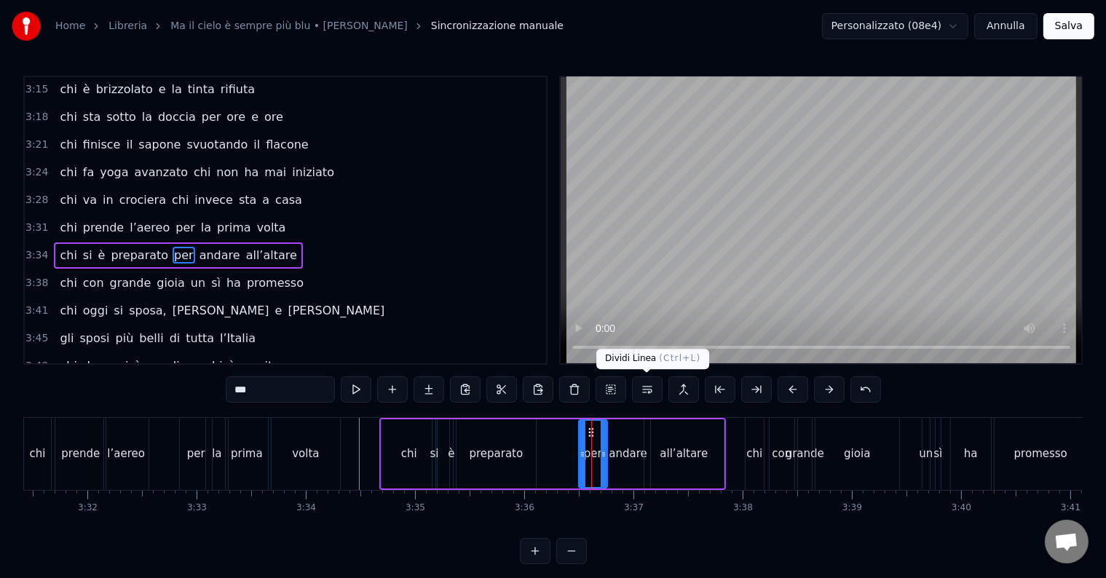
click at [649, 392] on button at bounding box center [647, 389] width 31 height 26
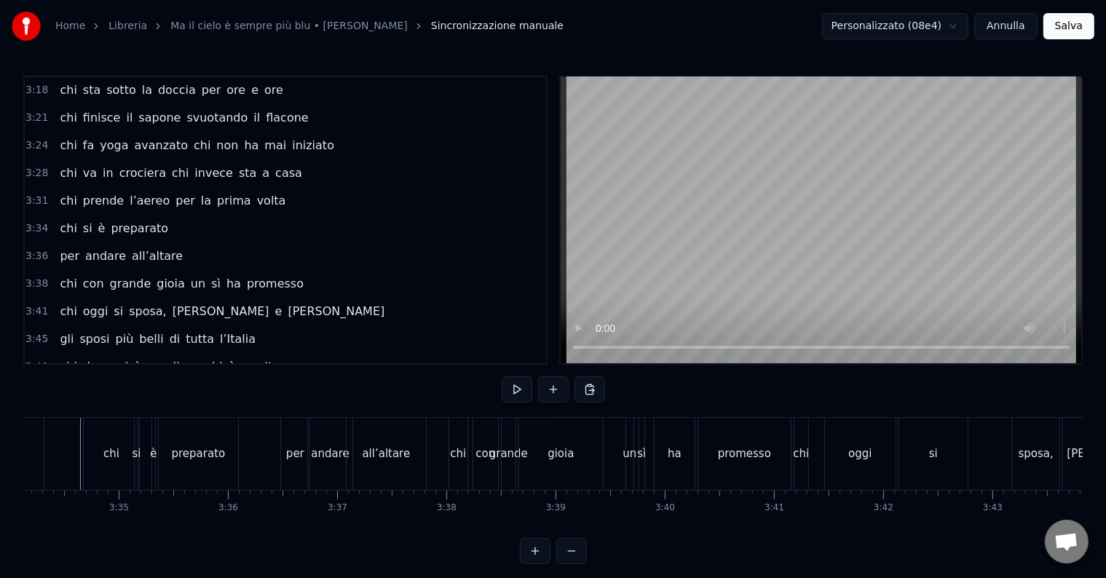
scroll to position [0, 23633]
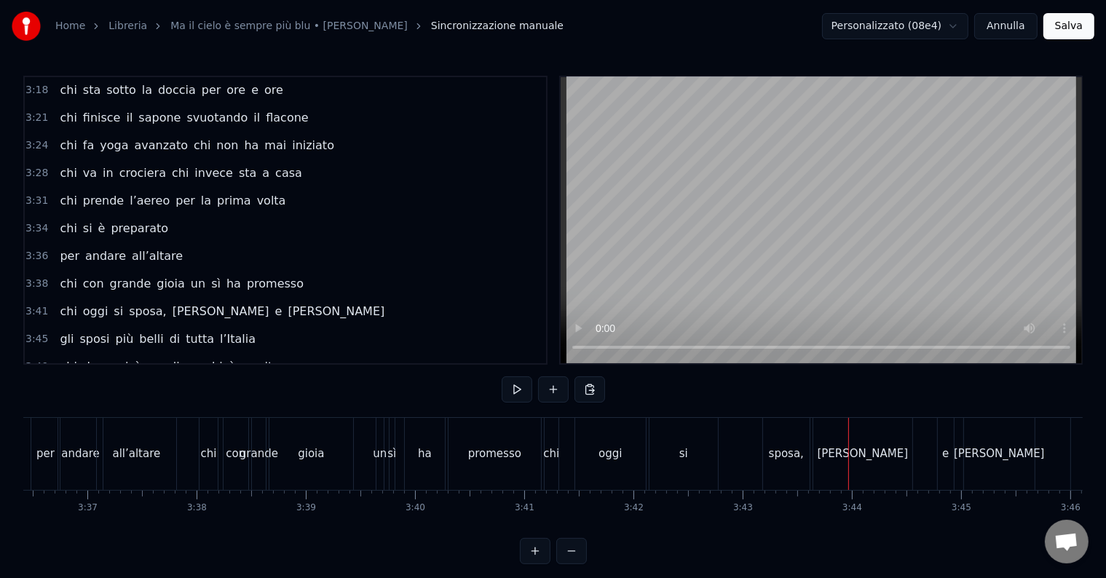
click at [780, 448] on div "sposa," at bounding box center [786, 454] width 35 height 17
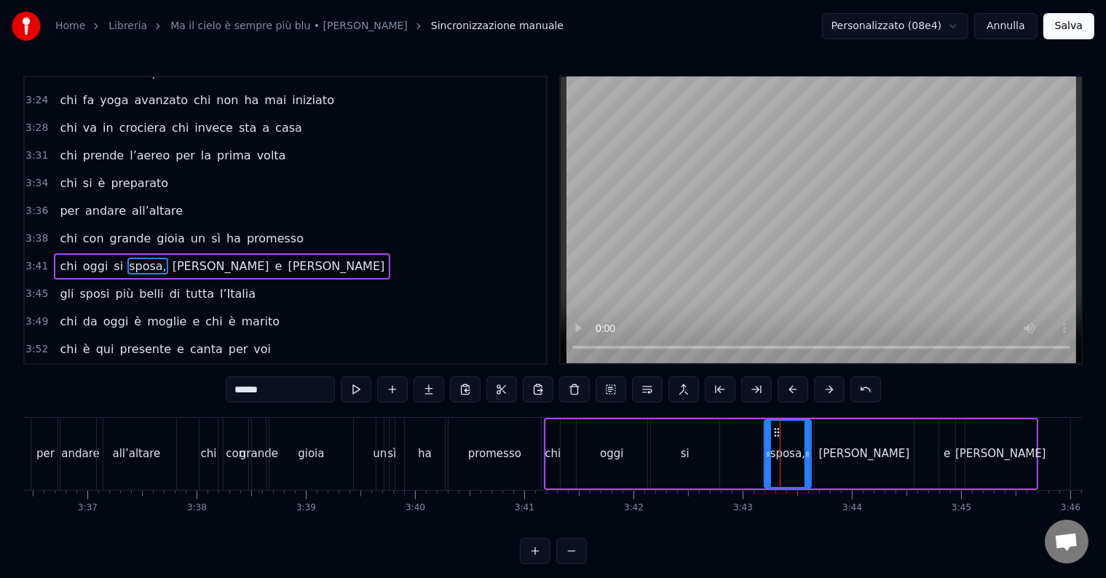
scroll to position [995, 0]
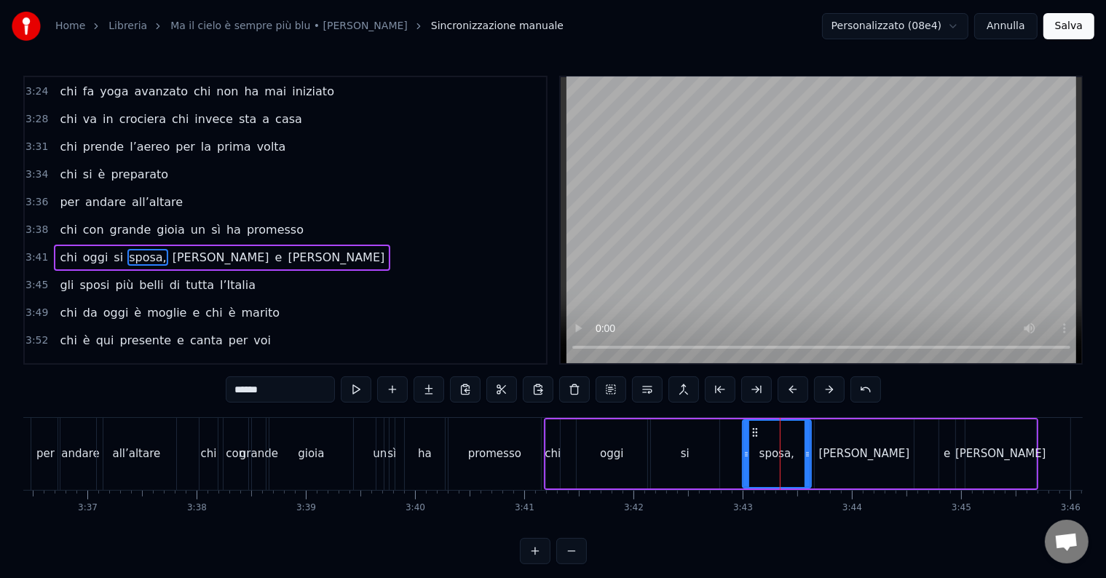
drag, startPoint x: 767, startPoint y: 451, endPoint x: 745, endPoint y: 448, distance: 22.1
click at [745, 448] on icon at bounding box center [746, 454] width 6 height 12
click at [853, 457] on div "[PERSON_NAME]" at bounding box center [864, 454] width 91 height 17
type input "*********"
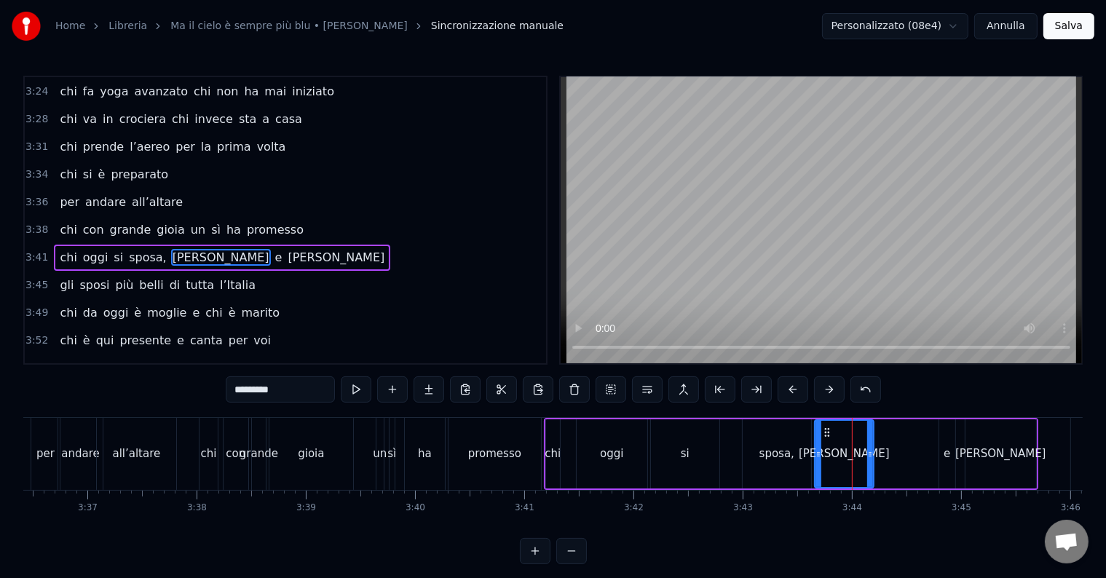
drag, startPoint x: 909, startPoint y: 453, endPoint x: 869, endPoint y: 454, distance: 40.1
click at [869, 454] on icon at bounding box center [870, 454] width 6 height 12
click at [542, 419] on div "chi con grande gioia un sì ha promesso" at bounding box center [372, 454] width 346 height 72
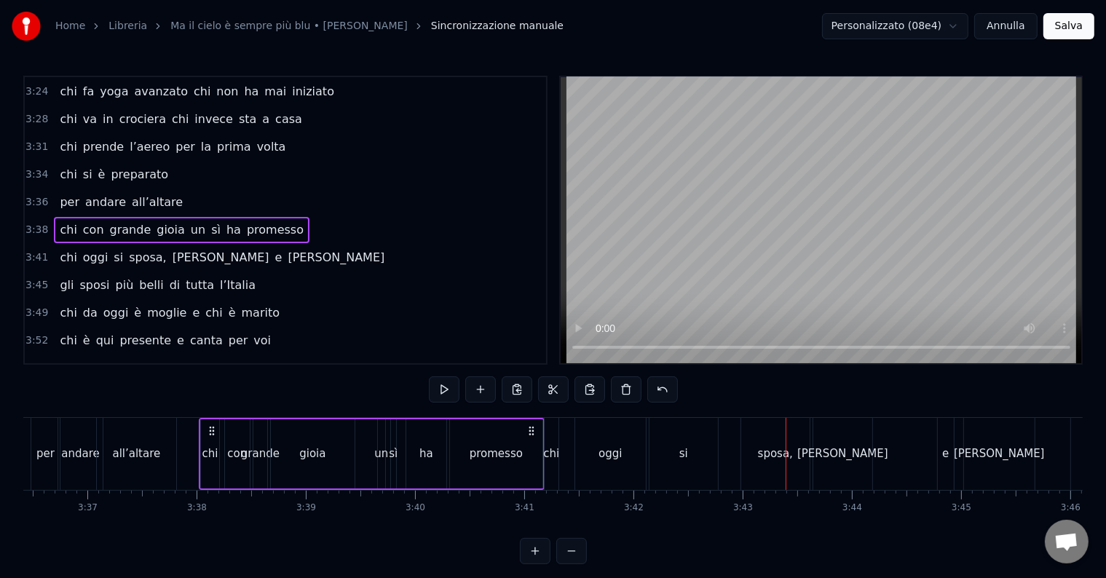
click at [684, 463] on div "si" at bounding box center [683, 454] width 68 height 72
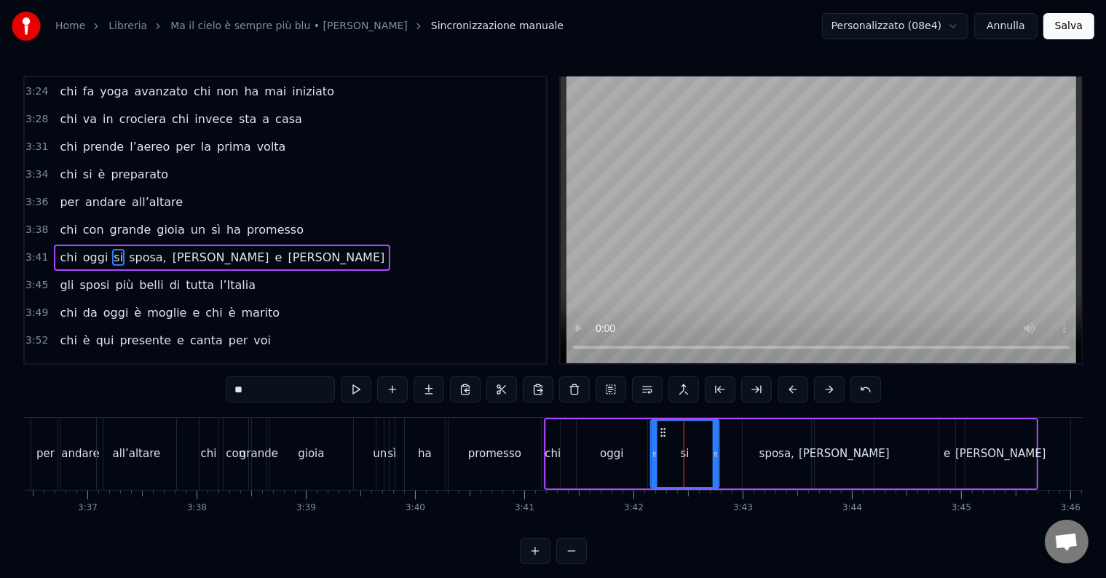
click at [660, 431] on icon at bounding box center [663, 433] width 12 height 12
click at [615, 439] on div "oggi" at bounding box center [612, 453] width 71 height 69
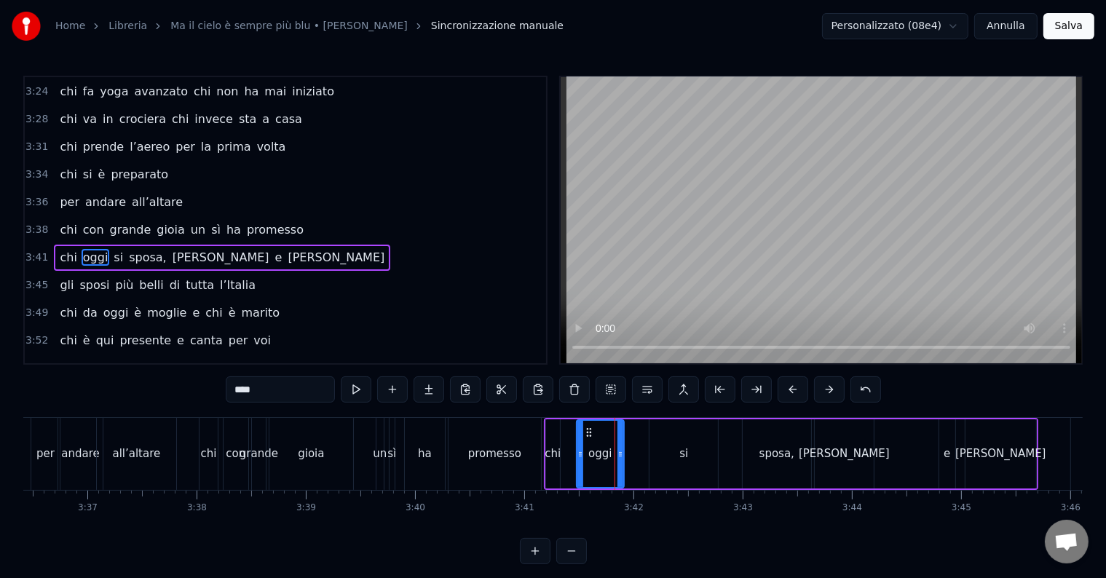
drag, startPoint x: 643, startPoint y: 458, endPoint x: 623, endPoint y: 457, distance: 19.7
click at [620, 457] on icon at bounding box center [620, 454] width 6 height 12
click at [666, 454] on div "si" at bounding box center [683, 453] width 68 height 69
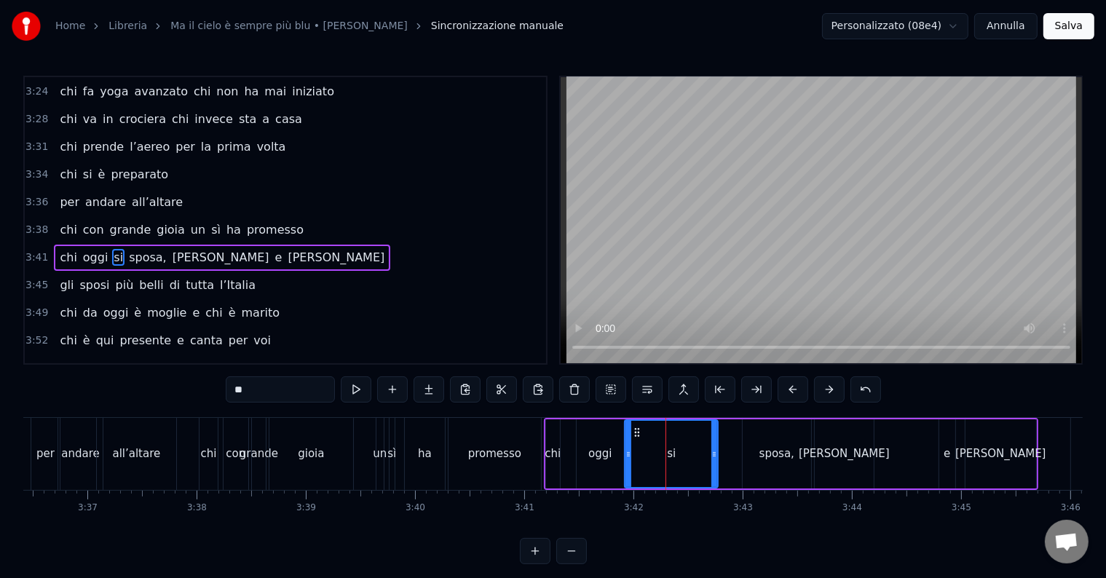
drag, startPoint x: 654, startPoint y: 456, endPoint x: 629, endPoint y: 449, distance: 25.6
click at [628, 449] on icon at bounding box center [628, 454] width 6 height 12
drag, startPoint x: 716, startPoint y: 453, endPoint x: 659, endPoint y: 454, distance: 56.8
click at [659, 454] on icon at bounding box center [660, 454] width 6 height 12
click at [766, 451] on div "sposa," at bounding box center [776, 454] width 35 height 17
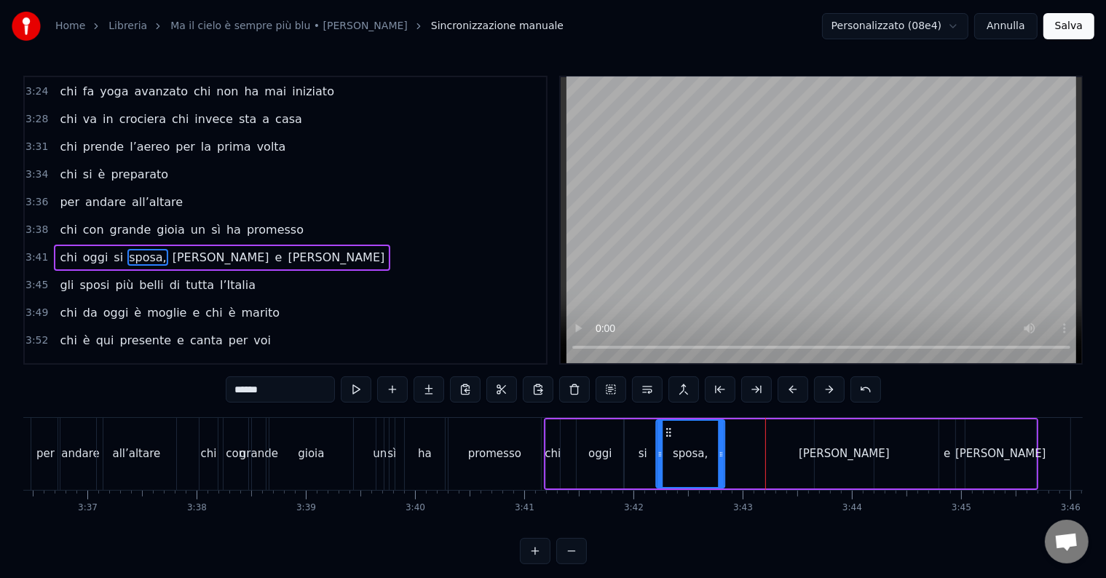
drag, startPoint x: 755, startPoint y: 432, endPoint x: 669, endPoint y: 432, distance: 85.9
click at [669, 432] on icon at bounding box center [668, 433] width 12 height 12
click at [836, 453] on div "[PERSON_NAME]" at bounding box center [844, 454] width 91 height 17
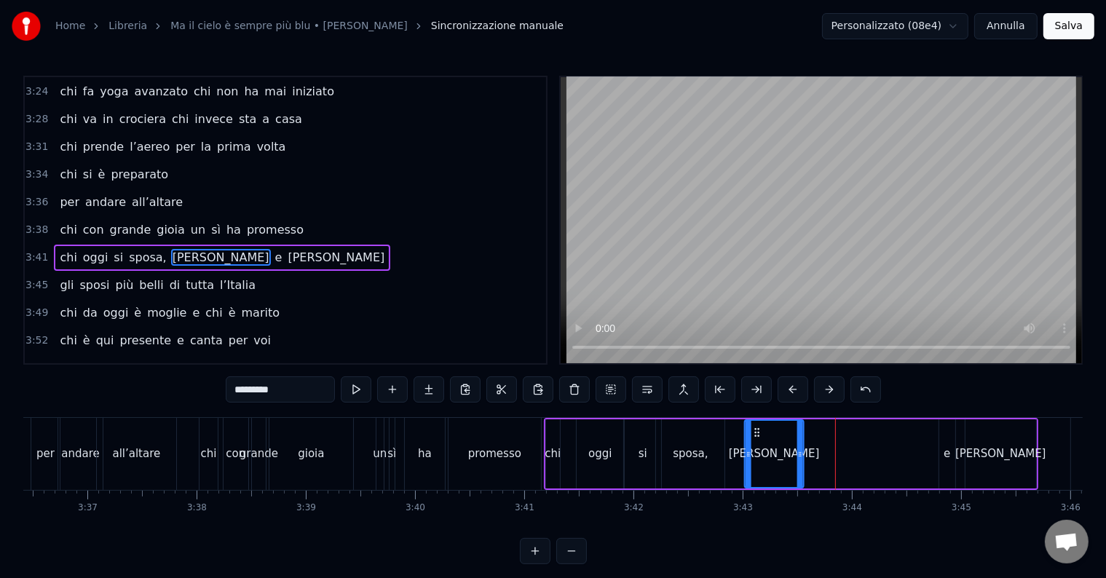
drag, startPoint x: 825, startPoint y: 432, endPoint x: 756, endPoint y: 435, distance: 69.2
click at [756, 435] on icon at bounding box center [757, 433] width 12 height 12
click at [939, 454] on div "e" at bounding box center [947, 453] width 16 height 69
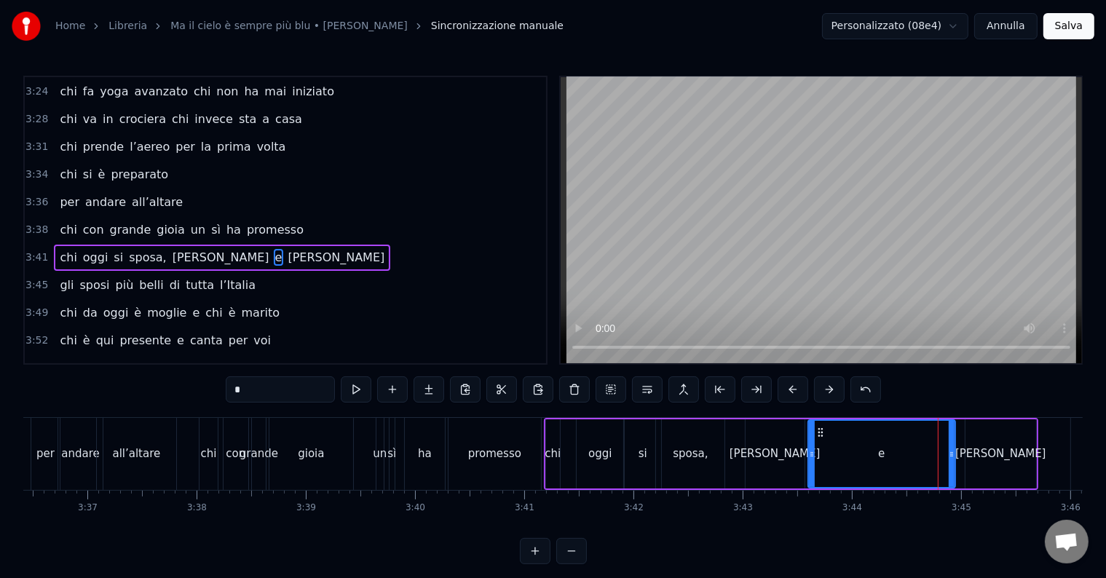
drag, startPoint x: 936, startPoint y: 451, endPoint x: 812, endPoint y: 443, distance: 124.1
click at [812, 443] on div at bounding box center [812, 454] width 6 height 66
drag, startPoint x: 950, startPoint y: 455, endPoint x: 824, endPoint y: 452, distance: 126.0
click at [824, 452] on icon at bounding box center [826, 454] width 6 height 12
click at [1007, 448] on div "[PERSON_NAME]" at bounding box center [1000, 454] width 91 height 17
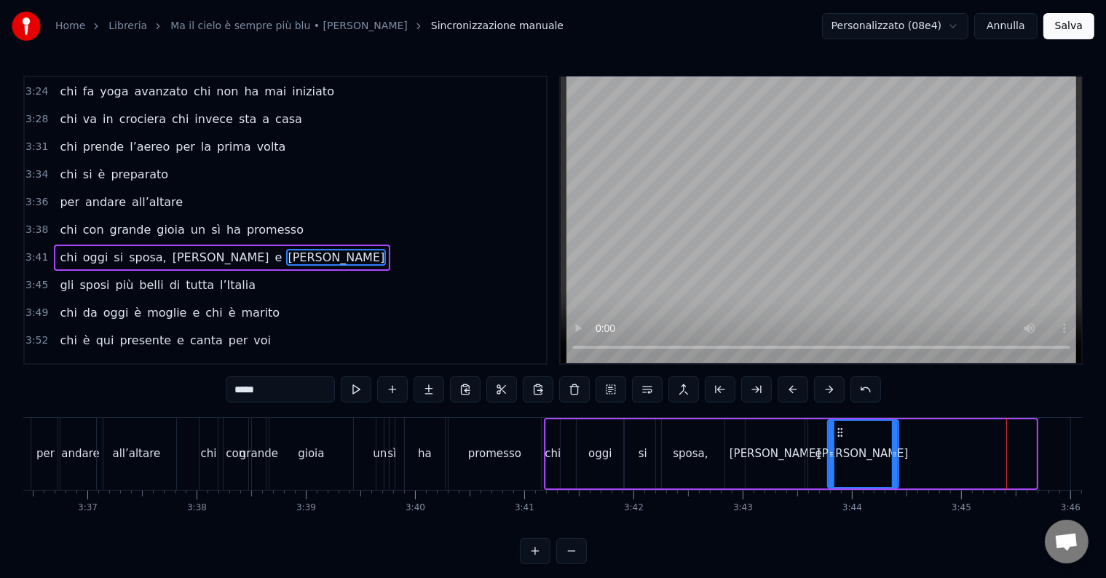
drag, startPoint x: 925, startPoint y: 432, endPoint x: 836, endPoint y: 430, distance: 88.8
click at [836, 430] on icon at bounding box center [840, 433] width 12 height 12
click at [523, 422] on div "promesso" at bounding box center [494, 454] width 92 height 72
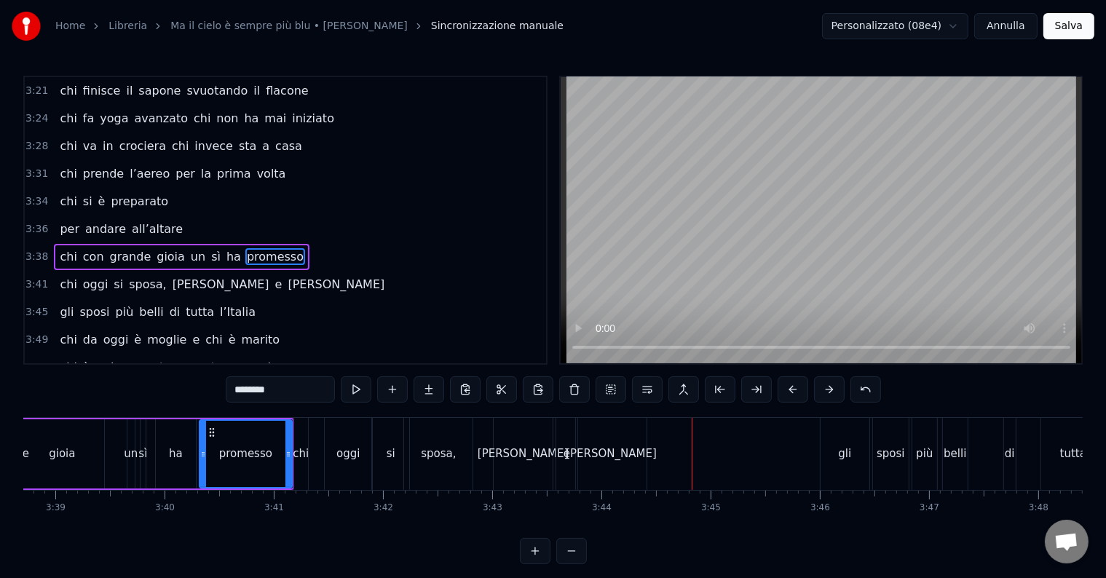
scroll to position [0, 23899]
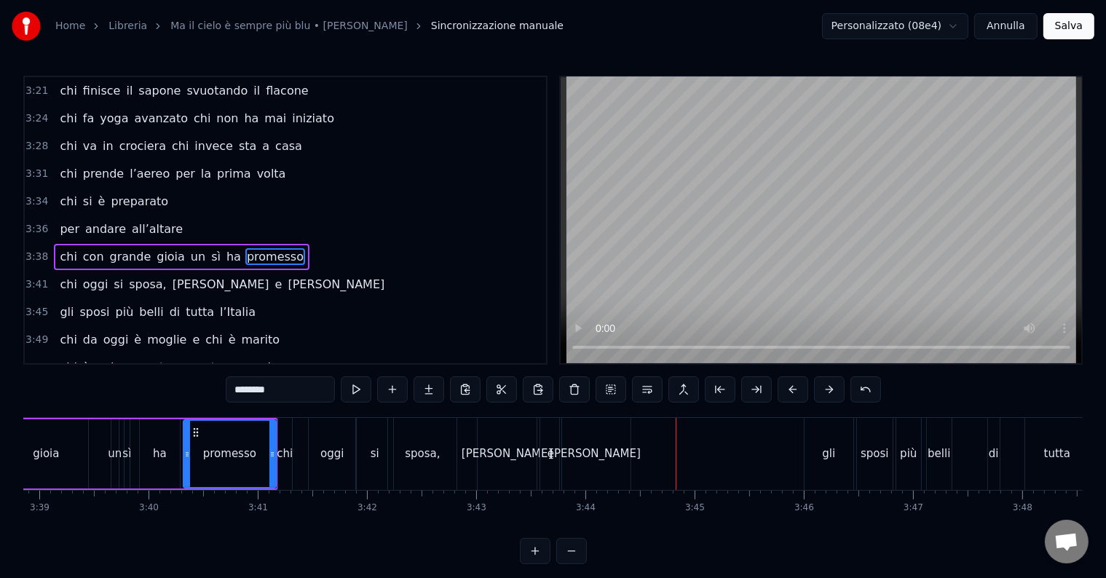
click at [820, 451] on div "gli" at bounding box center [828, 454] width 49 height 72
type input "***"
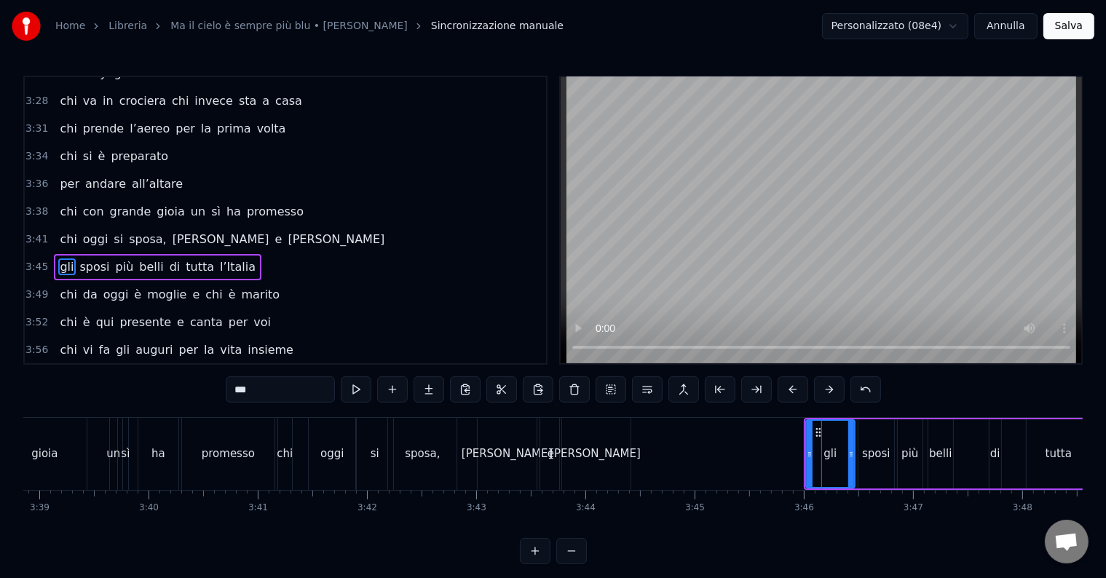
scroll to position [1022, 0]
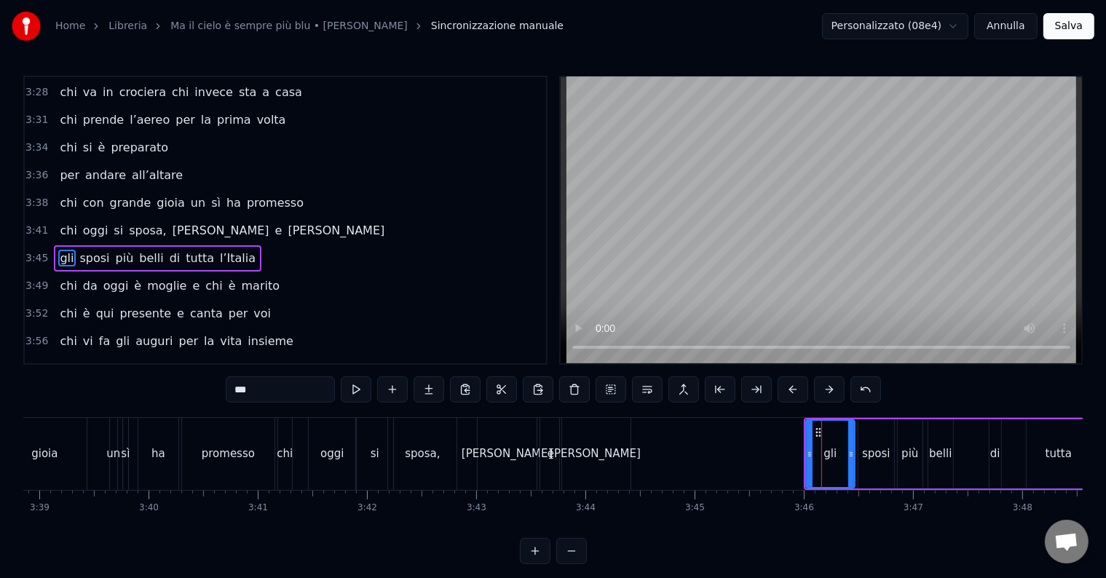
drag, startPoint x: 874, startPoint y: 416, endPoint x: 862, endPoint y: 419, distance: 11.9
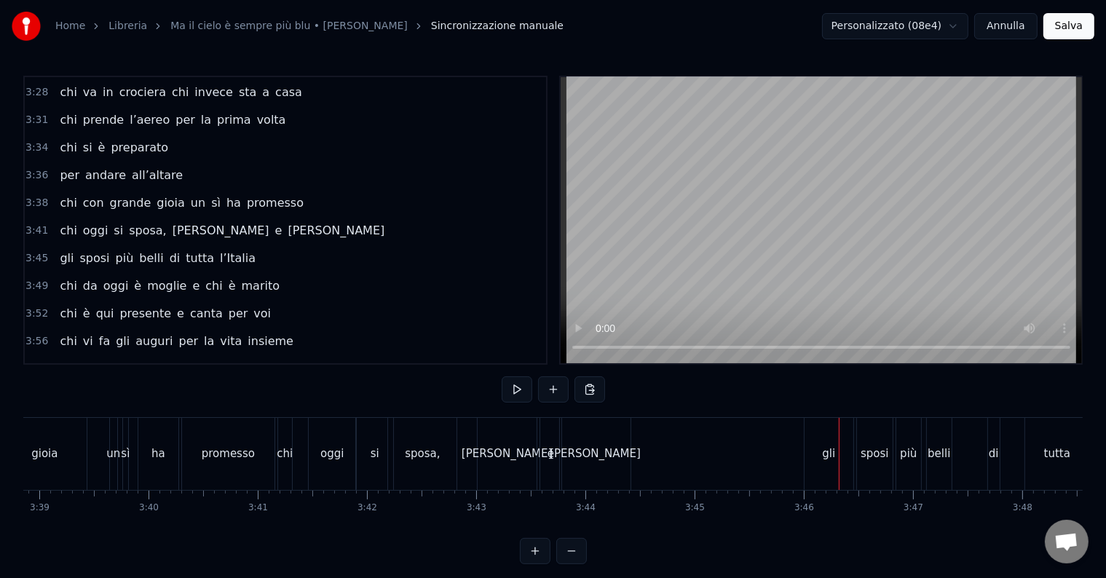
click at [823, 452] on div "gli" at bounding box center [828, 454] width 13 height 17
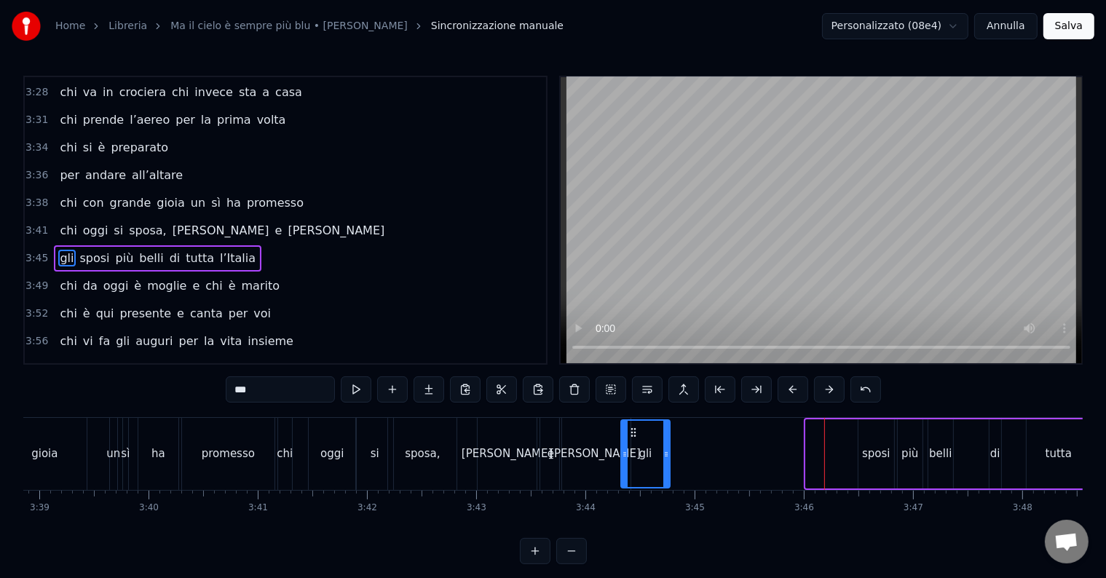
drag, startPoint x: 659, startPoint y: 411, endPoint x: 633, endPoint y: 443, distance: 41.4
click at [633, 443] on div "gli" at bounding box center [645, 454] width 47 height 66
click at [863, 454] on div "sposi" at bounding box center [876, 454] width 28 height 17
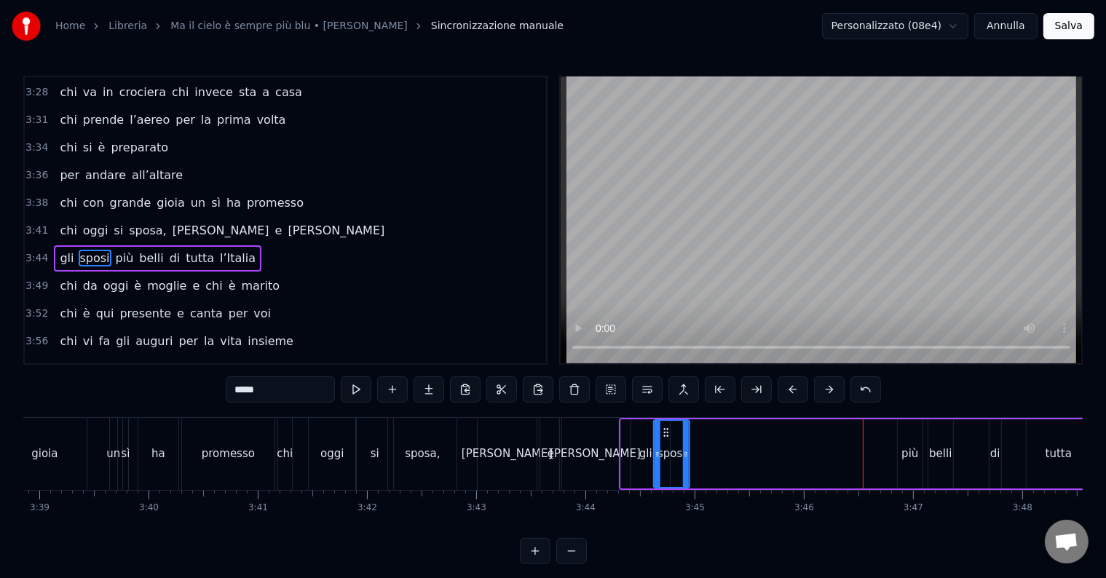
drag, startPoint x: 834, startPoint y: 432, endPoint x: 666, endPoint y: 444, distance: 168.6
click at [661, 444] on div "sposi" at bounding box center [671, 454] width 34 height 66
click at [909, 462] on div "più" at bounding box center [910, 453] width 25 height 69
type input "***"
drag, startPoint x: 910, startPoint y: 429, endPoint x: 705, endPoint y: 438, distance: 205.5
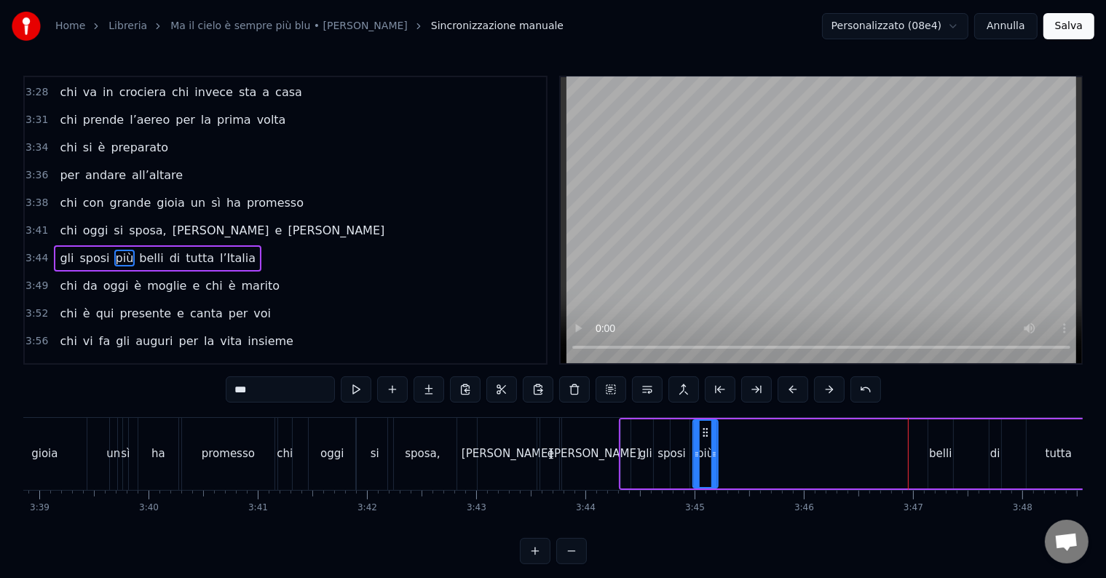
click at [705, 438] on div "più" at bounding box center [705, 454] width 23 height 66
drag, startPoint x: 961, startPoint y: 454, endPoint x: 952, endPoint y: 454, distance: 8.7
click at [959, 454] on div "gli sposi più belli di tutta l’[GEOGRAPHIC_DATA]" at bounding box center [897, 454] width 557 height 72
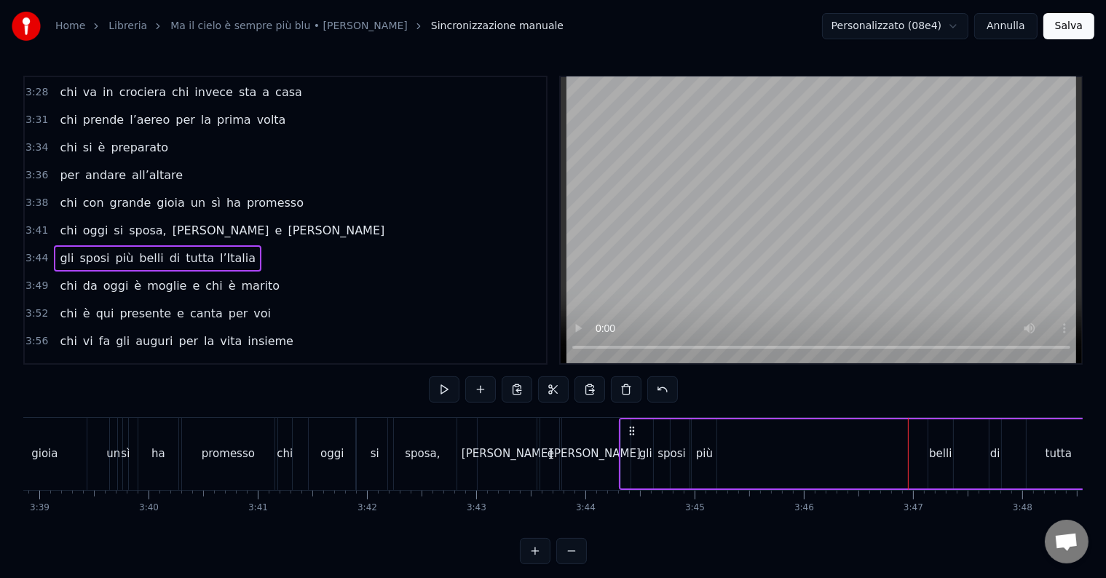
click at [939, 454] on div "belli" at bounding box center [940, 454] width 23 height 17
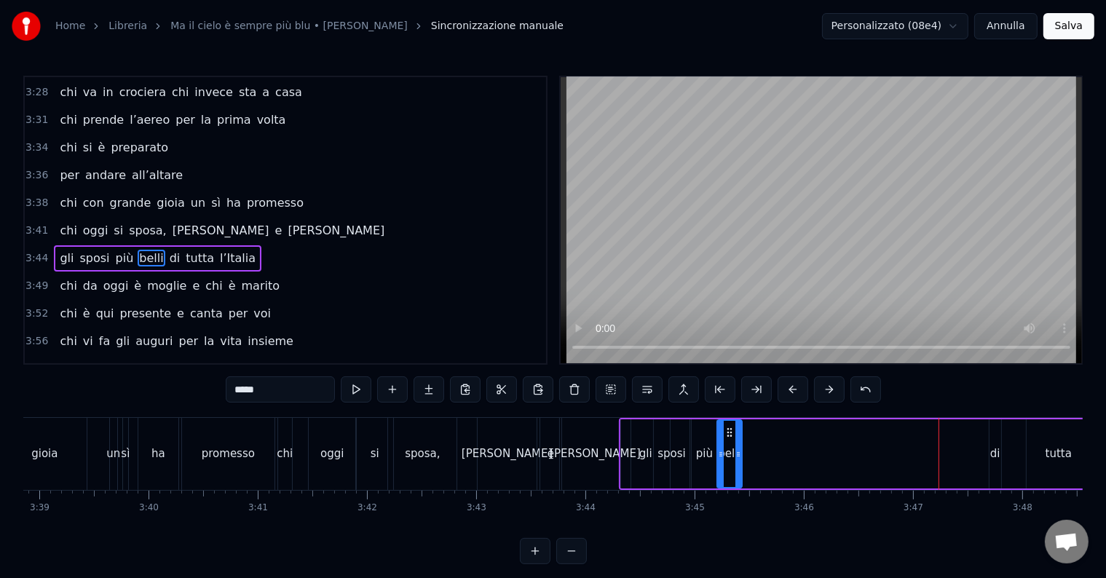
drag, startPoint x: 939, startPoint y: 430, endPoint x: 734, endPoint y: 431, distance: 205.3
click at [734, 431] on icon at bounding box center [730, 433] width 12 height 12
click at [997, 456] on div "di" at bounding box center [995, 454] width 10 height 17
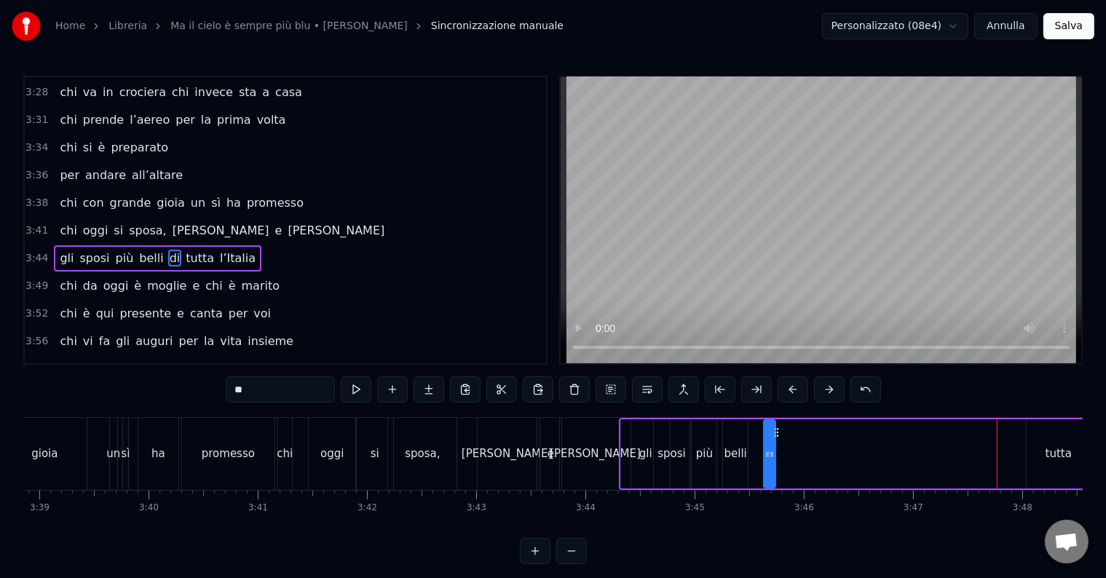
drag, startPoint x: 993, startPoint y: 432, endPoint x: 778, endPoint y: 436, distance: 215.5
click at [775, 435] on icon at bounding box center [776, 433] width 12 height 12
click at [1067, 456] on div "tutta" at bounding box center [1058, 454] width 26 height 17
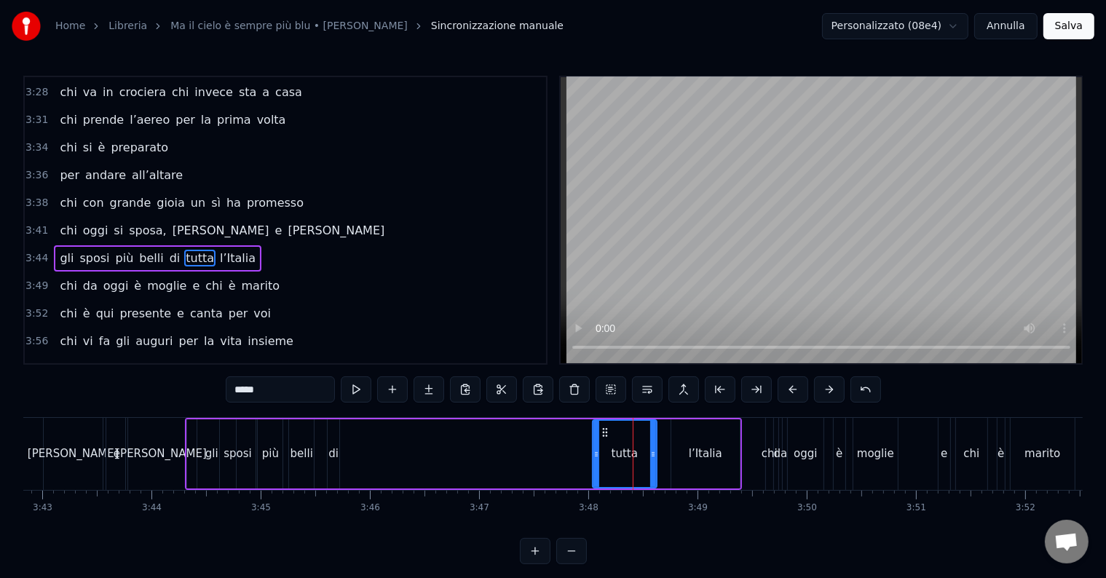
scroll to position [0, 24217]
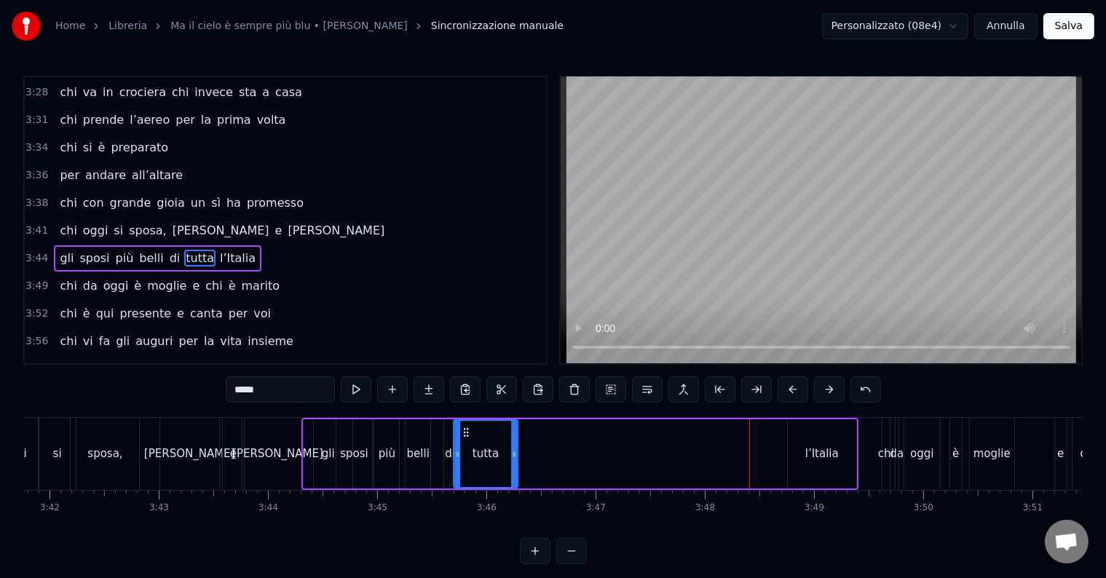
drag, startPoint x: 721, startPoint y: 434, endPoint x: 466, endPoint y: 447, distance: 255.1
click at [466, 447] on div "tutta" at bounding box center [485, 454] width 63 height 66
click at [815, 457] on div "l’Italia" at bounding box center [821, 454] width 33 height 17
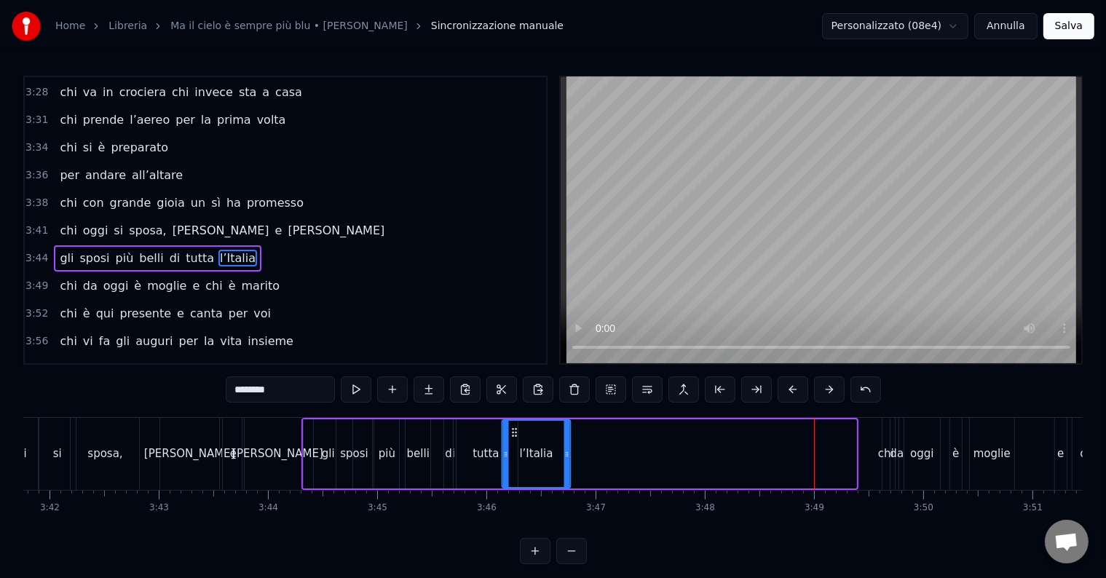
drag, startPoint x: 801, startPoint y: 428, endPoint x: 513, endPoint y: 439, distance: 287.8
click at [513, 439] on div "l’Italia" at bounding box center [536, 454] width 67 height 66
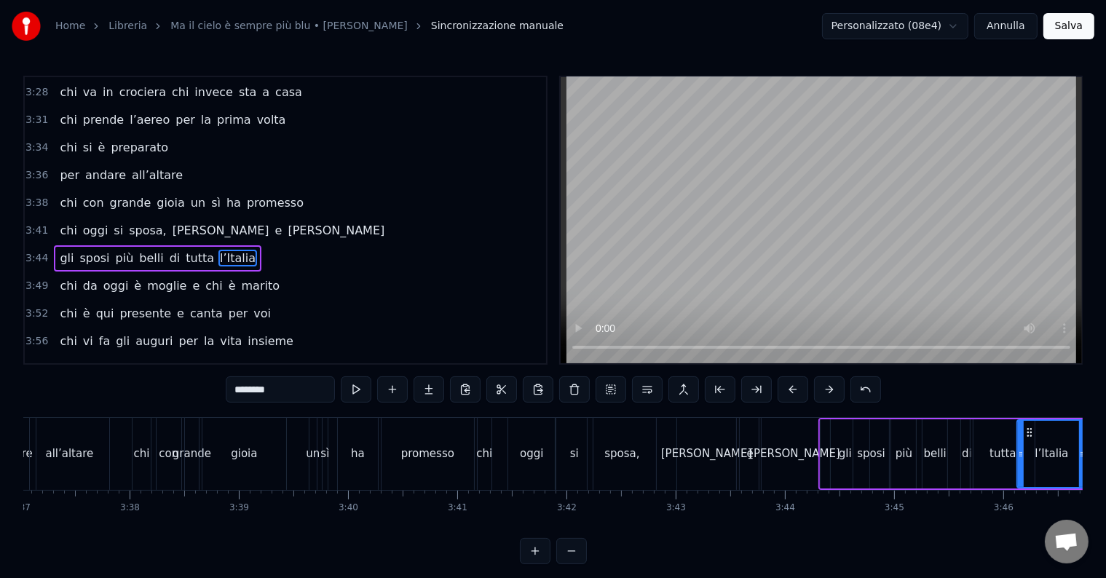
scroll to position [0, 23716]
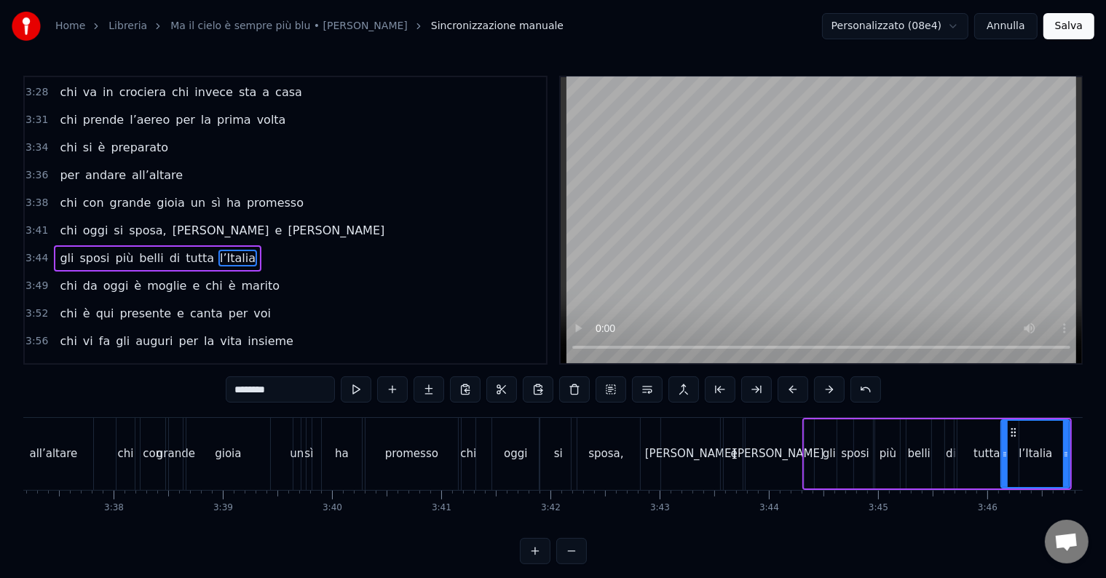
click at [614, 432] on div "sposa," at bounding box center [605, 454] width 68 height 72
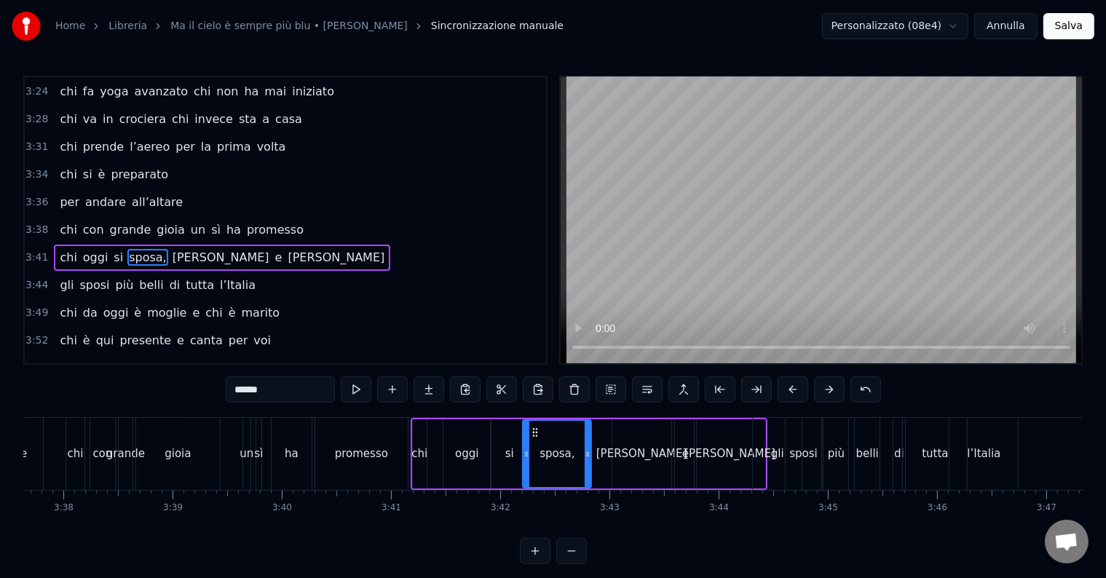
scroll to position [0, 23583]
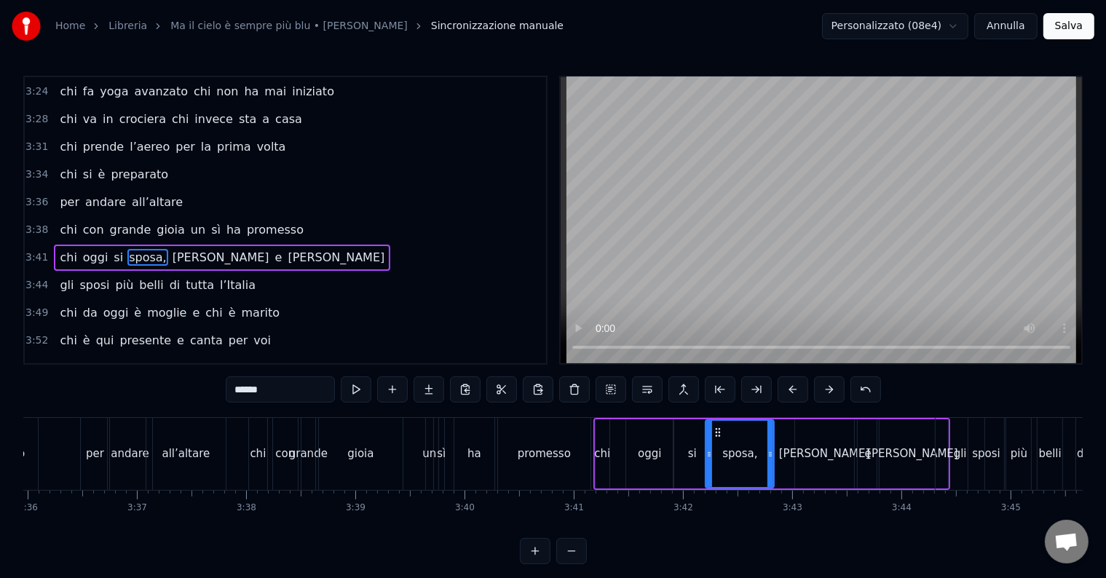
click at [378, 418] on div "gioia" at bounding box center [360, 454] width 85 height 72
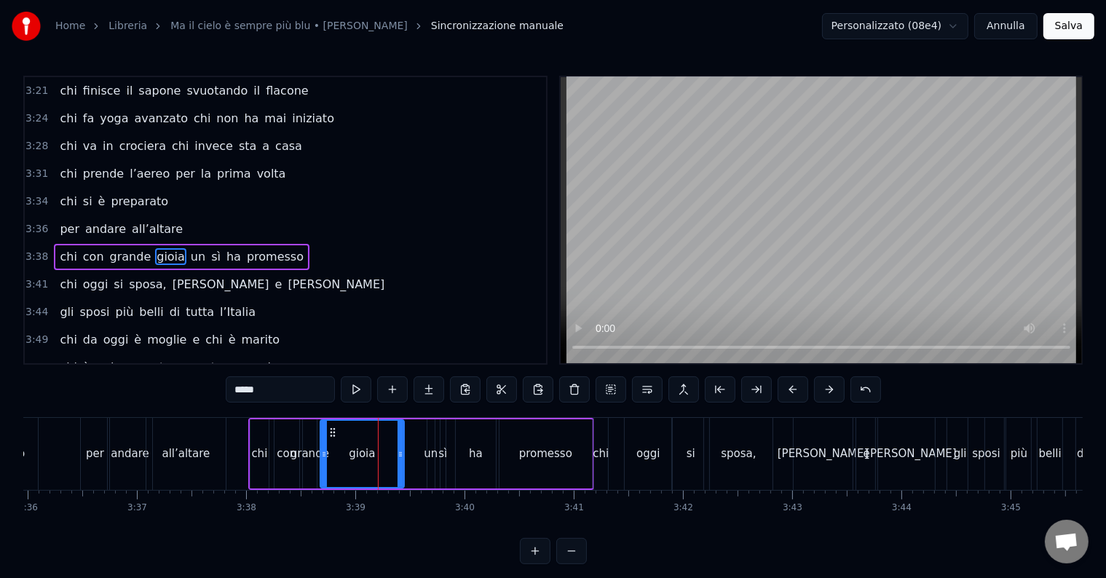
click at [214, 421] on div "all’altare" at bounding box center [185, 454] width 79 height 72
type input "**********"
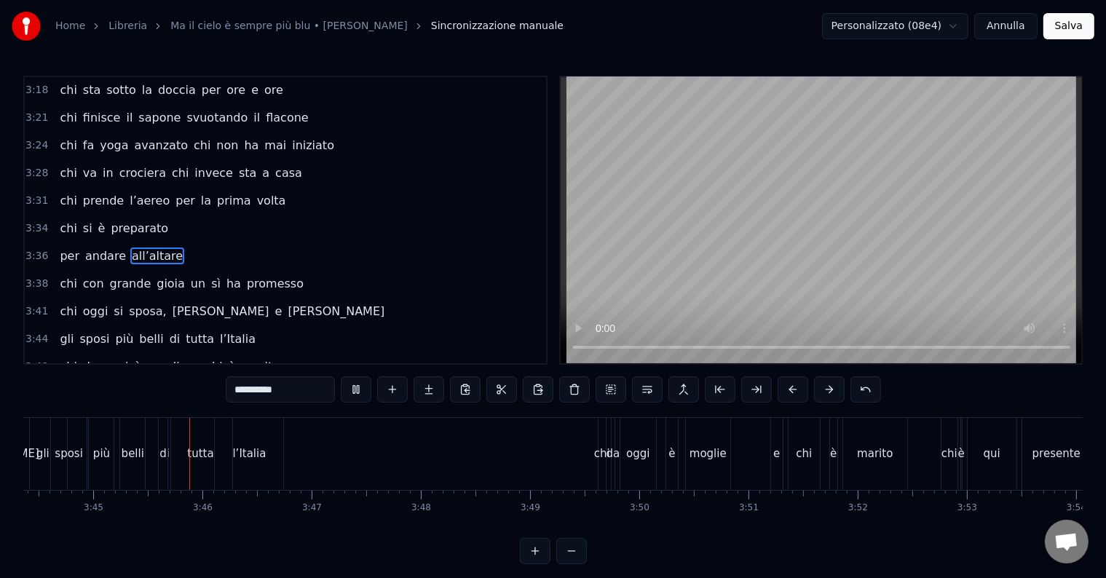
scroll to position [0, 24521]
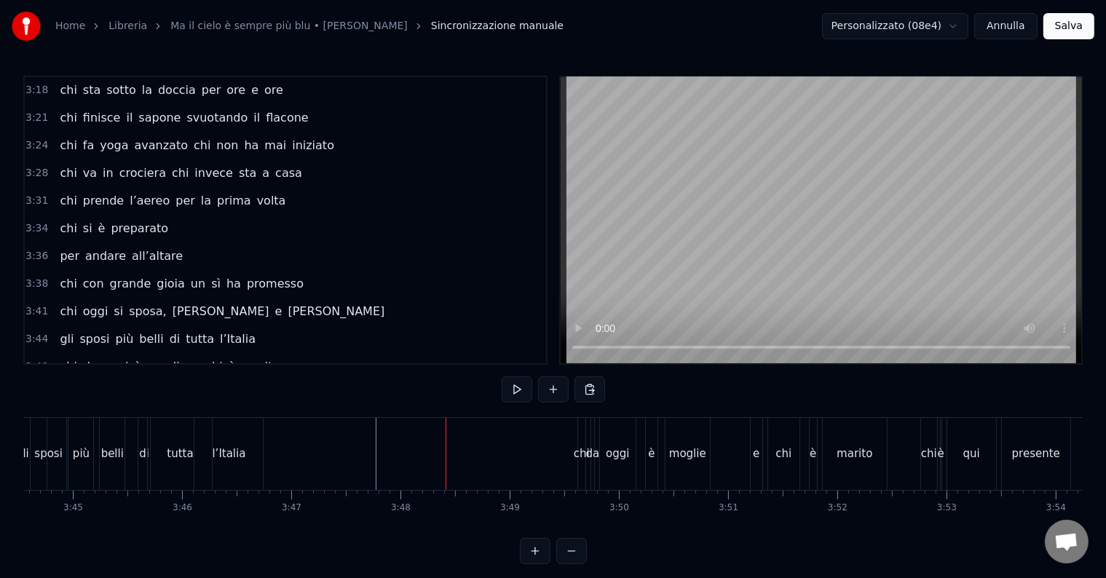
click at [584, 451] on div "chi" at bounding box center [582, 454] width 16 height 17
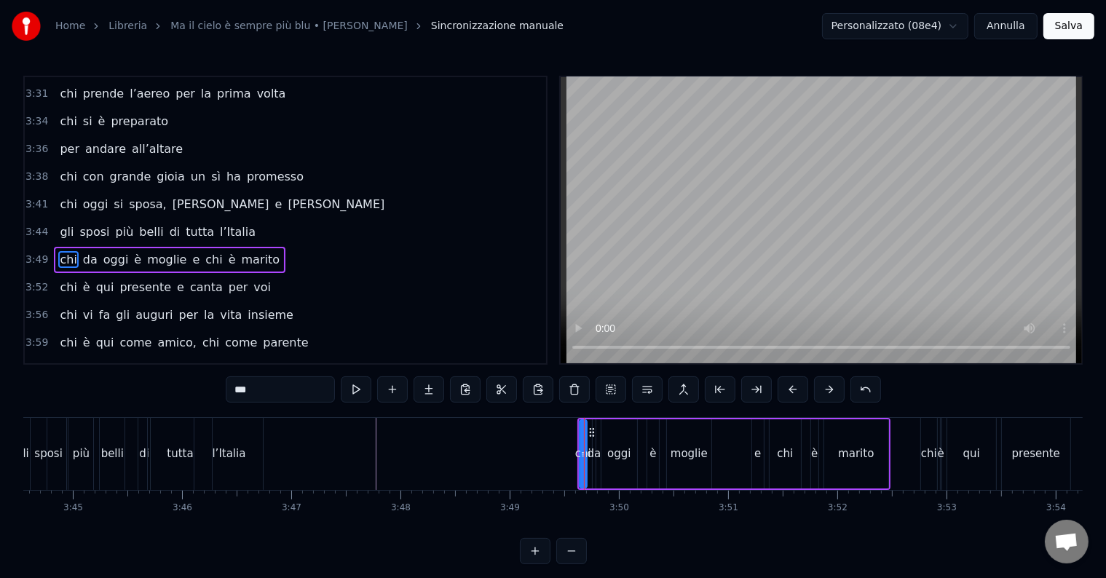
scroll to position [1048, 0]
click at [632, 437] on div "oggi" at bounding box center [619, 453] width 36 height 69
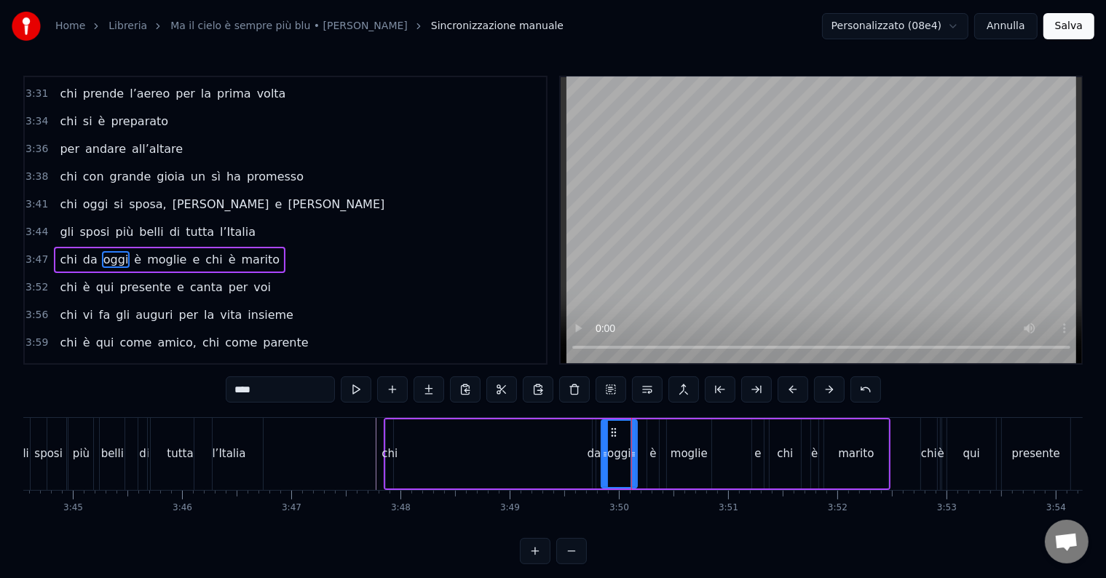
click at [593, 450] on div "da" at bounding box center [595, 454] width 14 height 17
type input "**"
drag, startPoint x: 585, startPoint y: 434, endPoint x: 604, endPoint y: 448, distance: 23.4
click at [469, 440] on div "chi da [DATE] è moglie e chi è marito" at bounding box center [637, 454] width 507 height 72
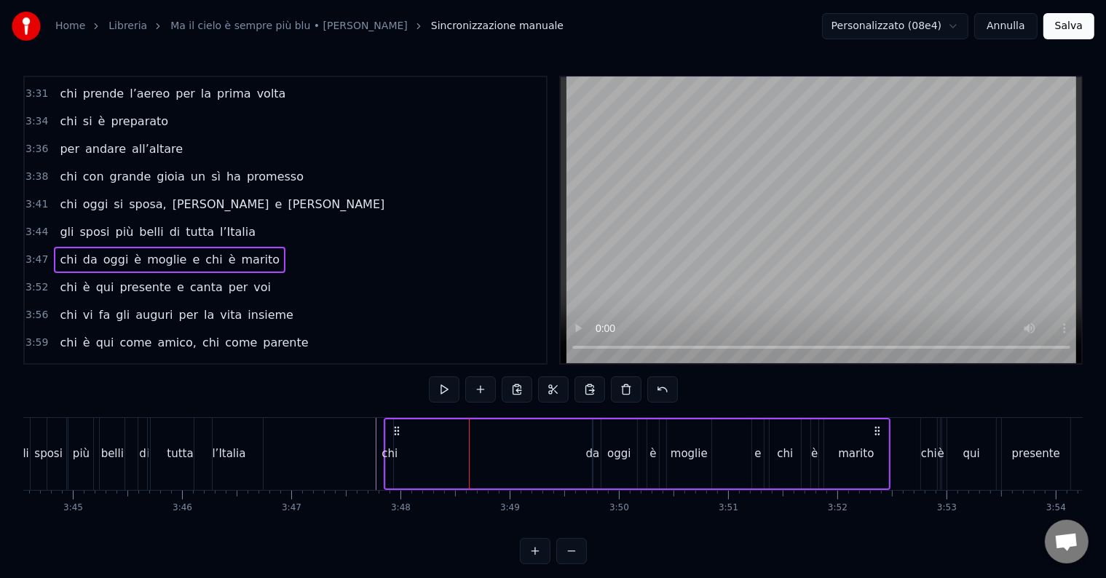
click at [590, 459] on div "da" at bounding box center [593, 454] width 14 height 17
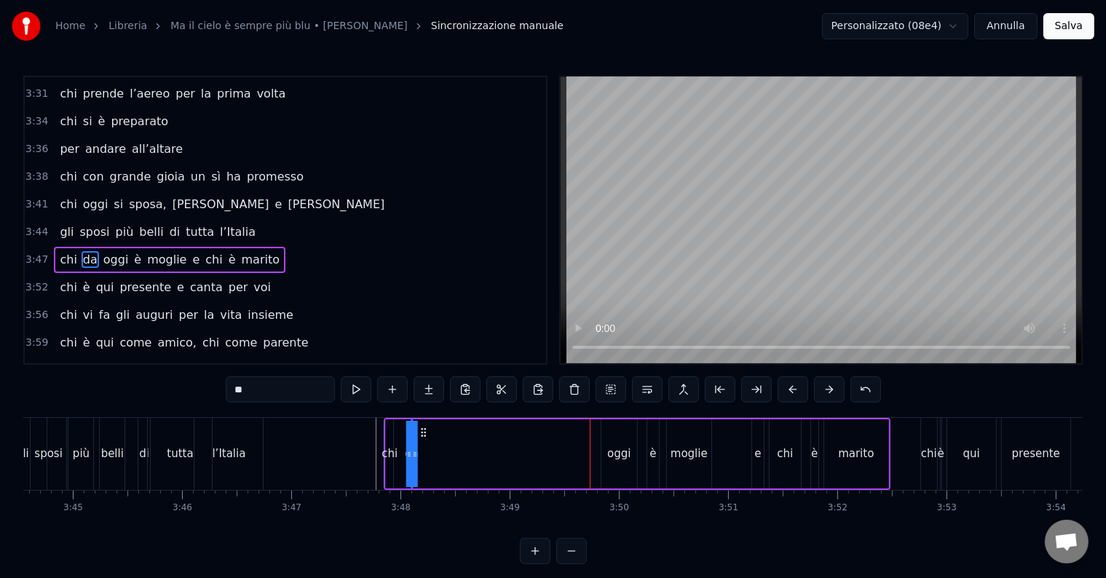
drag, startPoint x: 602, startPoint y: 432, endPoint x: 422, endPoint y: 441, distance: 180.8
click at [421, 441] on div "chi da [DATE] è moglie e chi è marito" at bounding box center [637, 454] width 507 height 72
click at [626, 451] on div "oggi" at bounding box center [618, 454] width 23 height 17
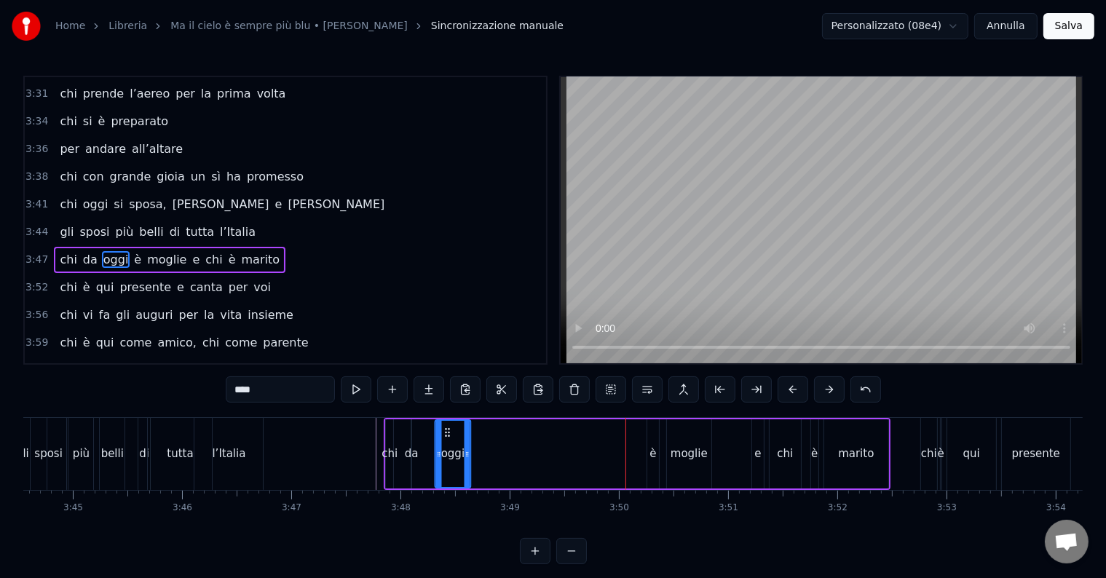
drag, startPoint x: 610, startPoint y: 430, endPoint x: 465, endPoint y: 440, distance: 145.2
click at [444, 446] on div "oggi" at bounding box center [453, 454] width 34 height 66
click at [654, 454] on div "è" at bounding box center [652, 454] width 7 height 17
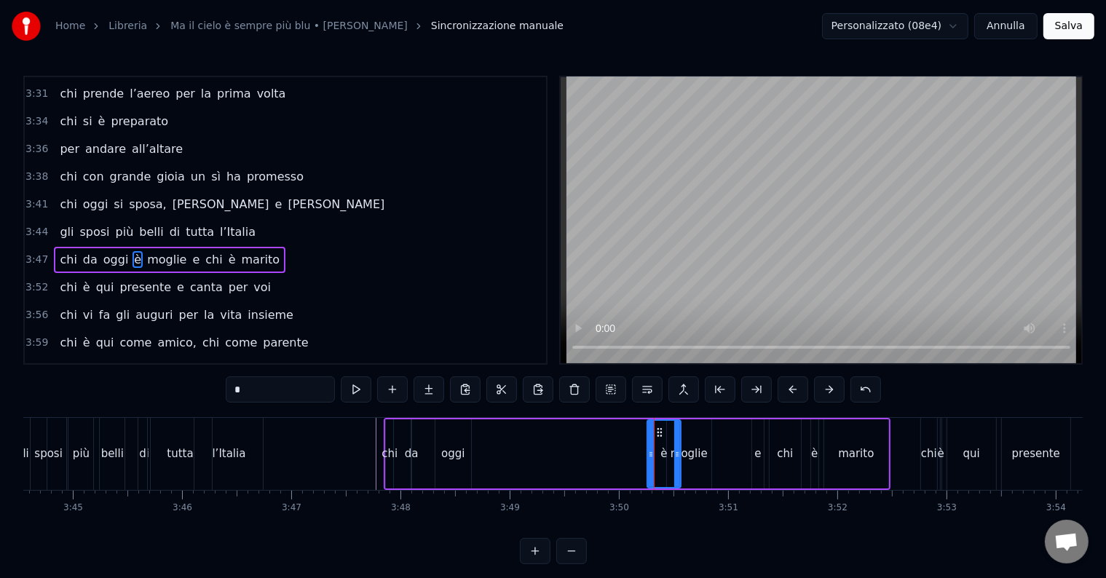
drag, startPoint x: 657, startPoint y: 431, endPoint x: 665, endPoint y: 437, distance: 9.9
click at [678, 443] on div at bounding box center [677, 454] width 6 height 66
drag, startPoint x: 658, startPoint y: 433, endPoint x: 507, endPoint y: 435, distance: 151.4
click at [483, 437] on icon at bounding box center [485, 433] width 12 height 12
click at [680, 446] on div "moglie" at bounding box center [689, 454] width 37 height 17
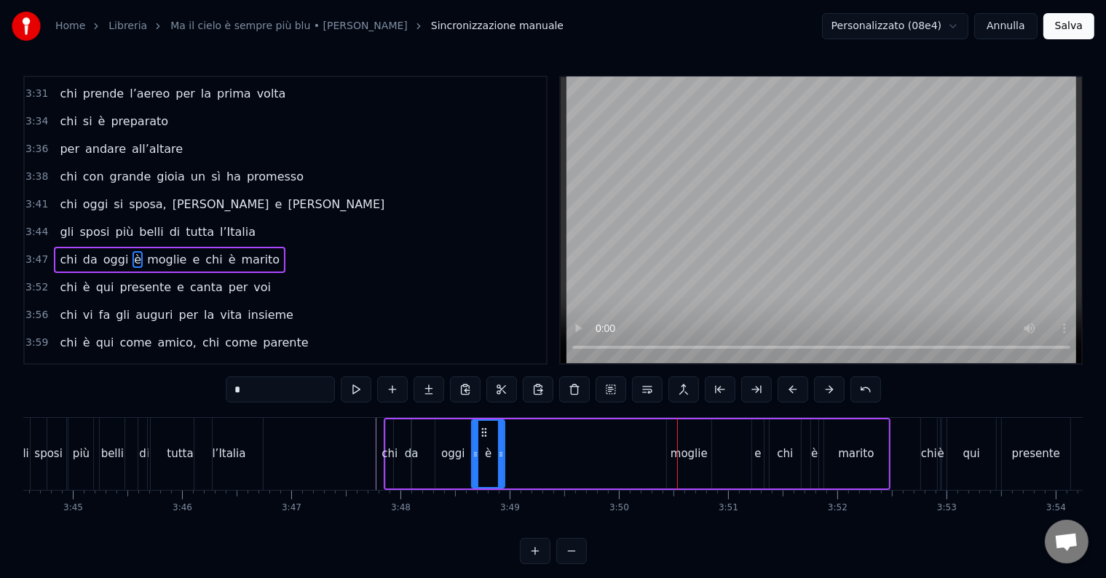
type input "******"
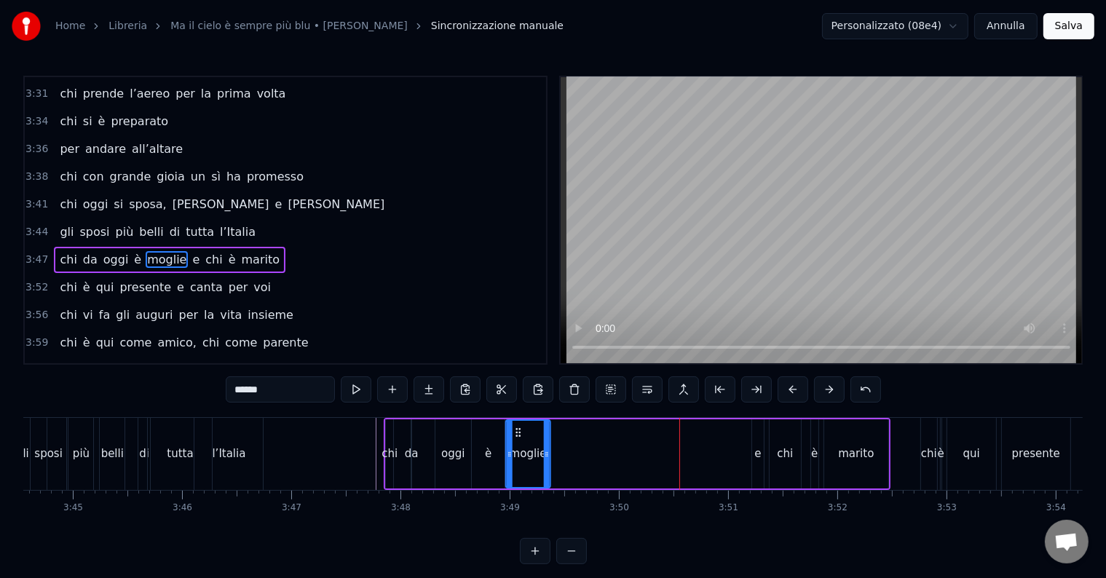
drag, startPoint x: 667, startPoint y: 432, endPoint x: 517, endPoint y: 451, distance: 151.2
click at [517, 451] on div "moglie" at bounding box center [528, 454] width 43 height 66
drag, startPoint x: 722, startPoint y: 425, endPoint x: 828, endPoint y: 464, distance: 113.1
click at [817, 472] on div "chi da [DATE] è moglie e chi è marito" at bounding box center [637, 454] width 507 height 72
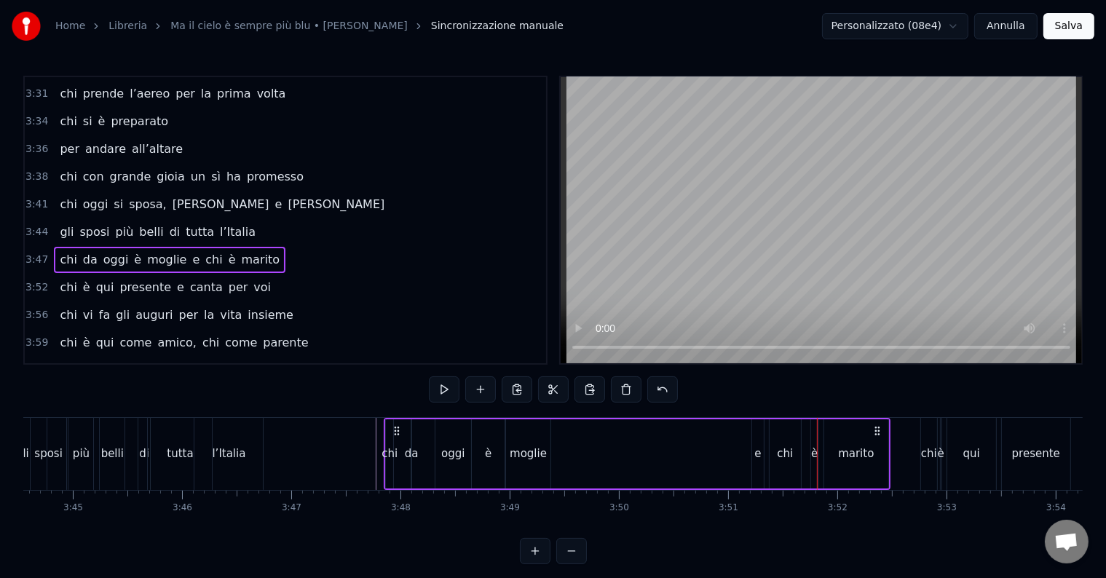
click at [757, 446] on div "e" at bounding box center [757, 454] width 7 height 17
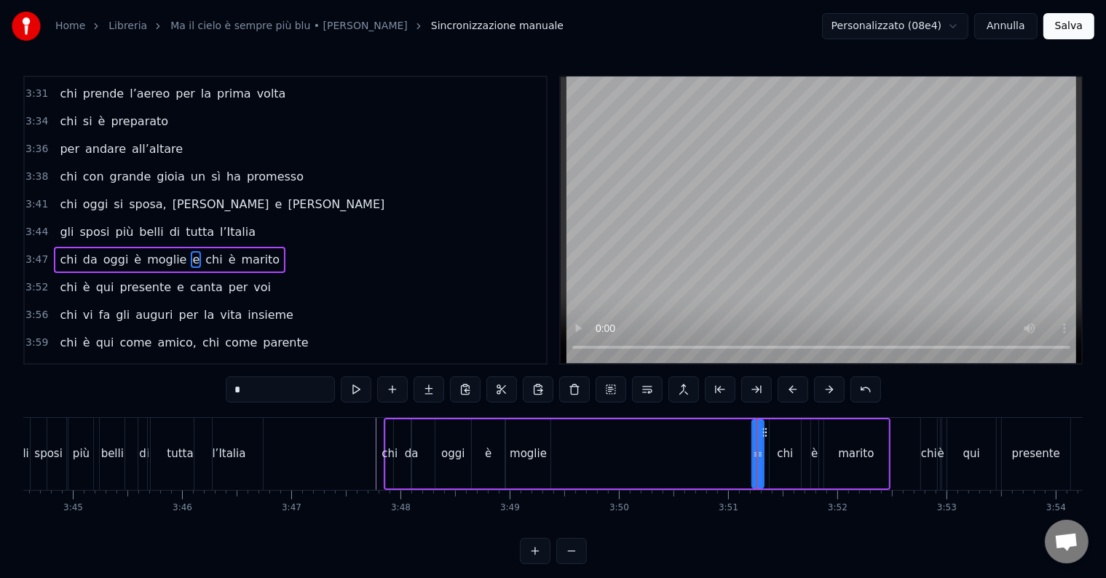
click at [779, 430] on div "chi" at bounding box center [785, 453] width 31 height 69
click at [757, 443] on div "e" at bounding box center [758, 453] width 12 height 69
drag, startPoint x: 766, startPoint y: 433, endPoint x: 594, endPoint y: 444, distance: 172.2
click at [594, 444] on div "chi da [DATE] è moglie e chi è marito" at bounding box center [637, 454] width 507 height 72
click at [780, 451] on div "chi" at bounding box center [785, 454] width 16 height 17
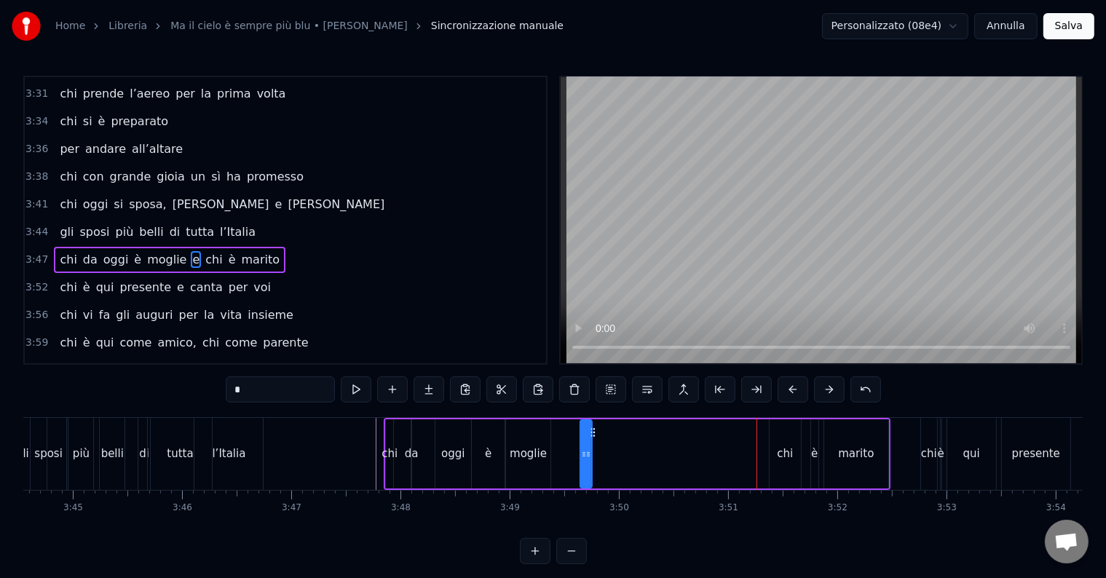
type input "***"
drag, startPoint x: 779, startPoint y: 429, endPoint x: 646, endPoint y: 436, distance: 132.7
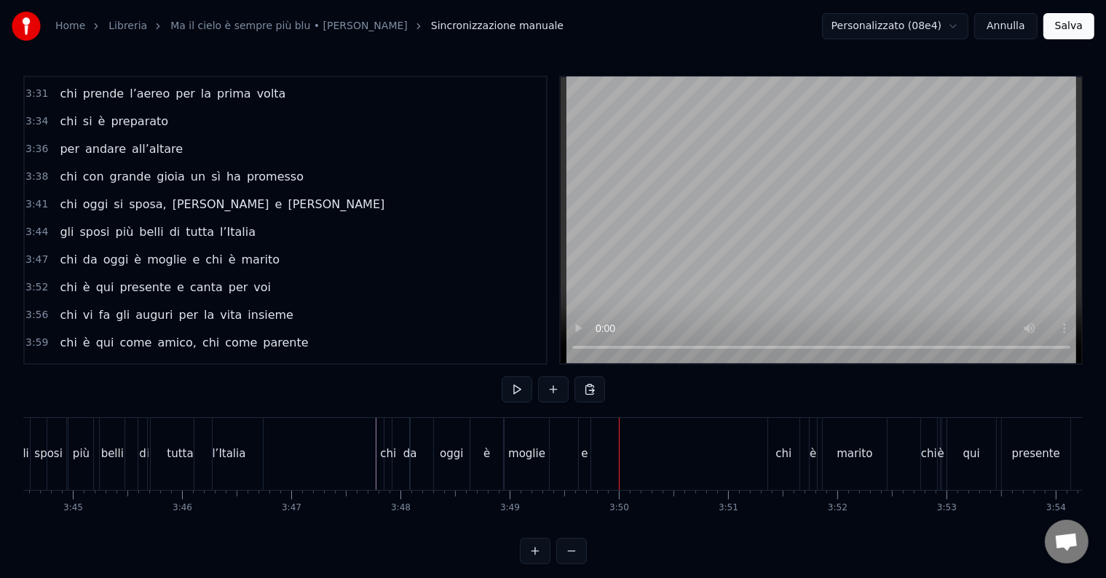
click at [784, 432] on div "chi" at bounding box center [783, 454] width 31 height 72
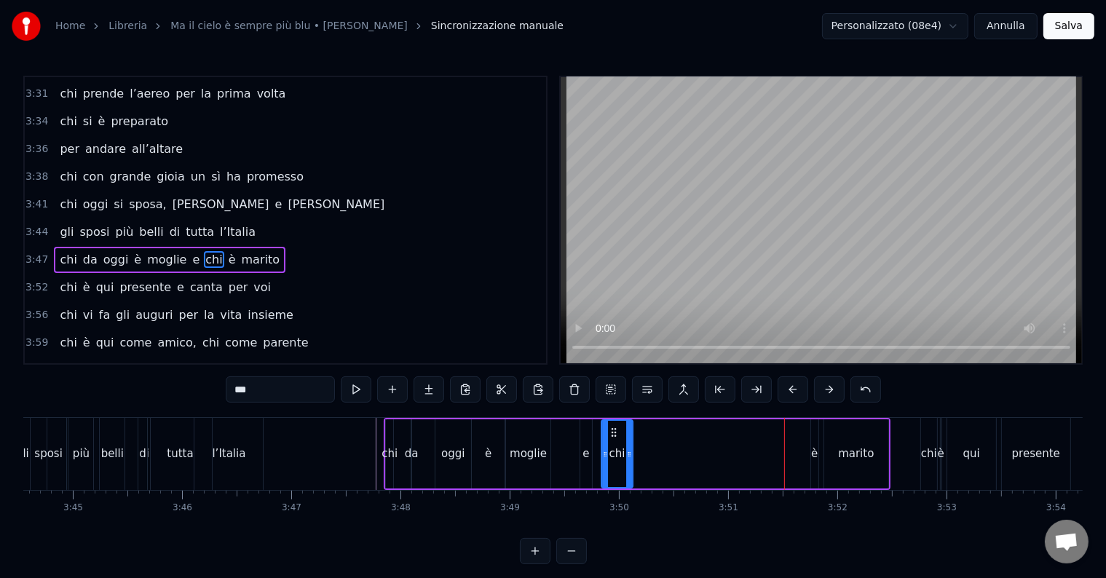
drag, startPoint x: 782, startPoint y: 432, endPoint x: 614, endPoint y: 442, distance: 167.7
click at [614, 442] on div "chi" at bounding box center [617, 454] width 30 height 66
click at [815, 448] on div "è" at bounding box center [814, 454] width 7 height 17
drag, startPoint x: 820, startPoint y: 430, endPoint x: 664, endPoint y: 436, distance: 155.9
click at [655, 440] on div "chi da [DATE] è moglie e chi è marito" at bounding box center [637, 454] width 507 height 72
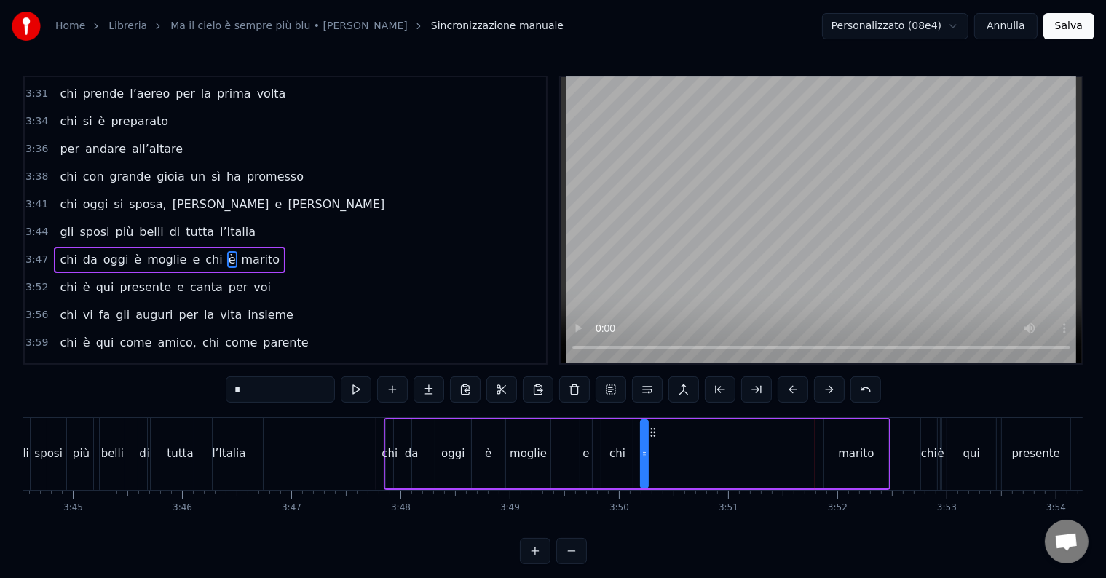
click at [853, 463] on div "marito" at bounding box center [856, 453] width 64 height 69
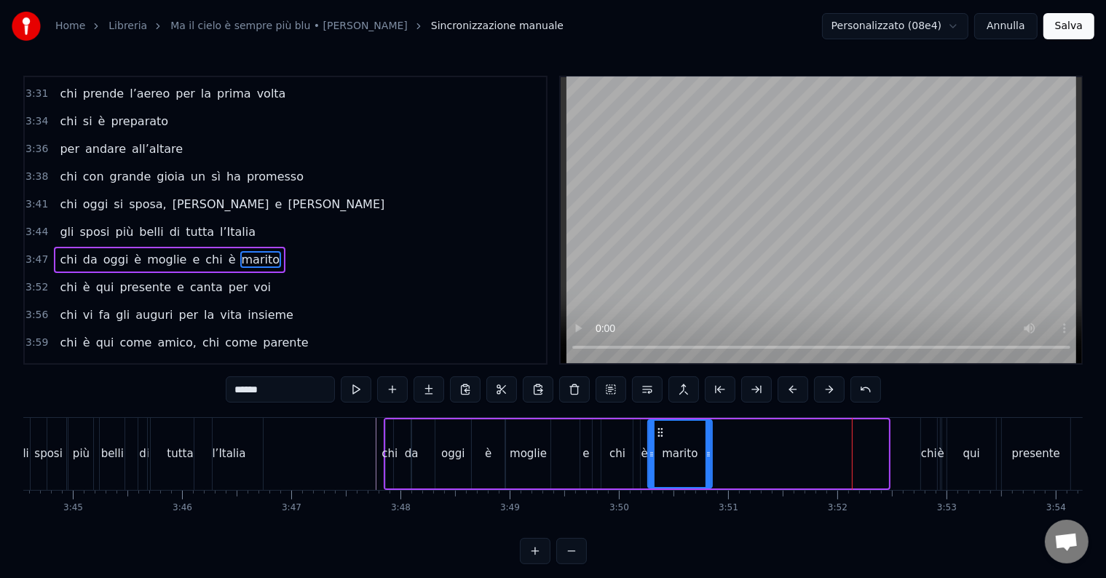
drag, startPoint x: 752, startPoint y: 431, endPoint x: 649, endPoint y: 431, distance: 103.4
click at [657, 427] on icon at bounding box center [660, 433] width 12 height 12
click at [37, 419] on div "sposi" at bounding box center [49, 454] width 36 height 72
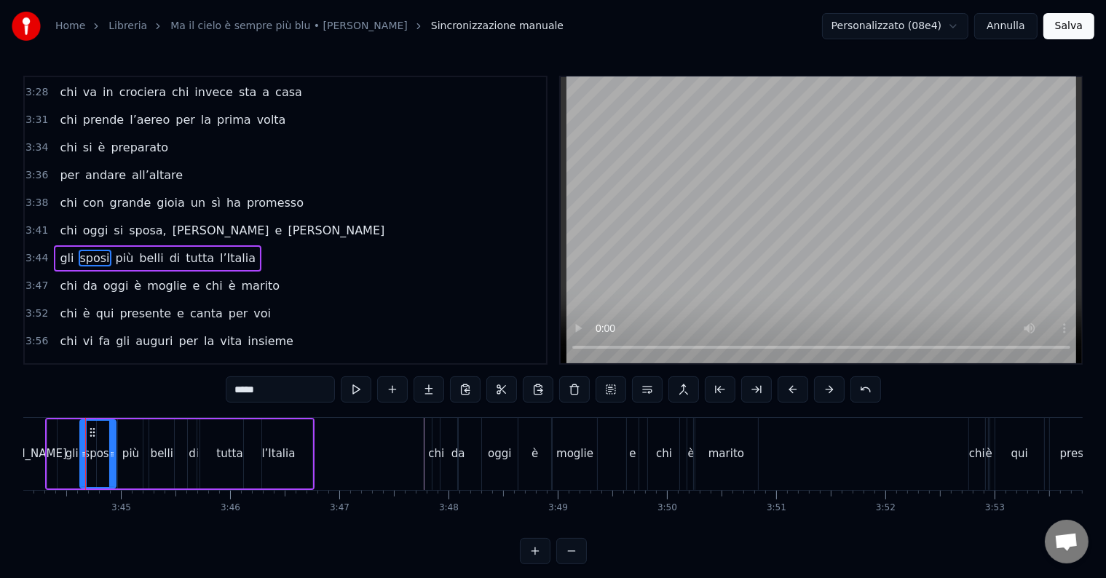
scroll to position [0, 24461]
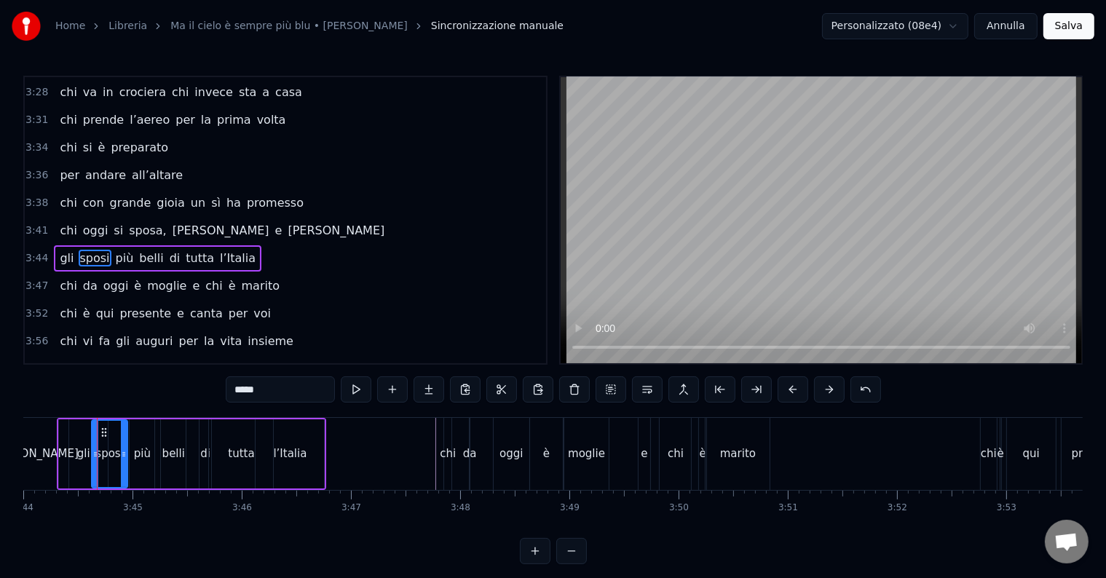
click at [63, 423] on div "gli" at bounding box center [83, 453] width 49 height 69
type input "***"
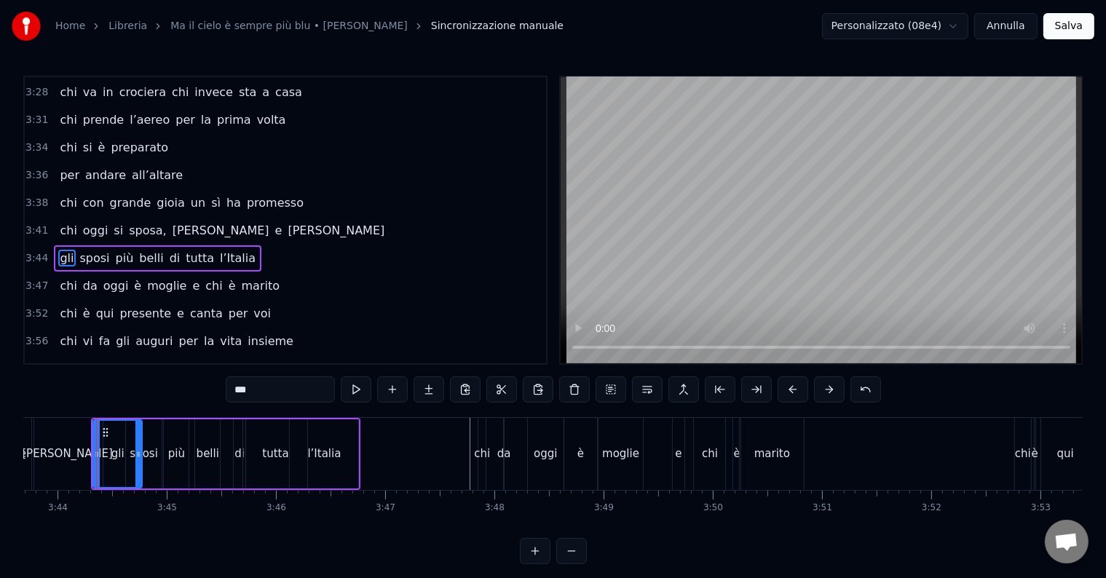
scroll to position [0, 24426]
click at [357, 388] on button at bounding box center [356, 389] width 31 height 26
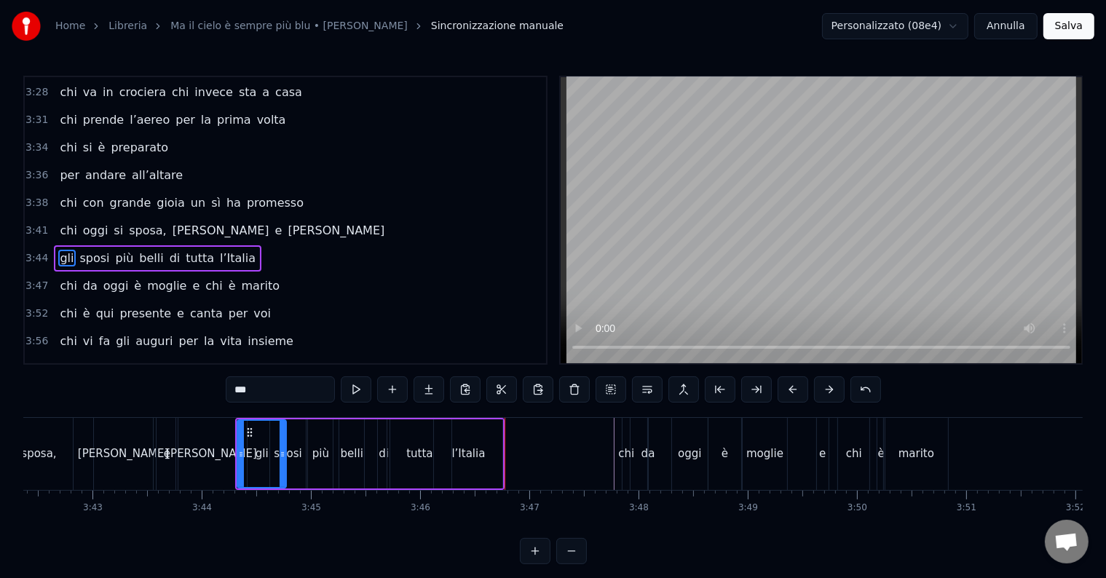
click at [31, 523] on div "Chi vive ad Azzano e sta al primo piano chi da San [PERSON_NAME] ooh si è trasf…" at bounding box center [552, 471] width 1059 height 109
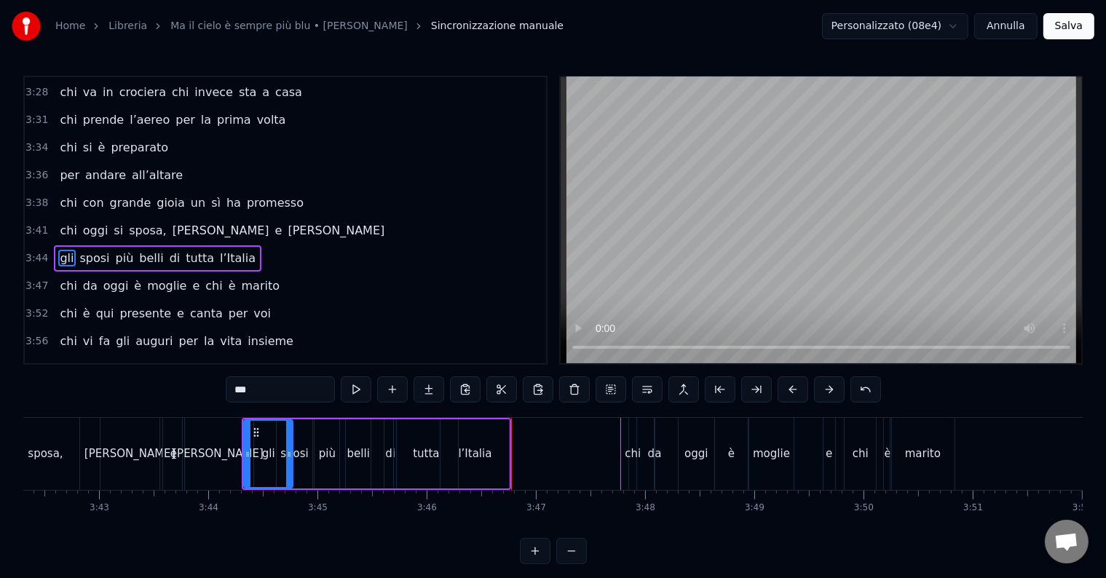
click at [31, 523] on div "Chi vive ad Azzano e sta al primo piano chi da San [PERSON_NAME] ooh si è trasf…" at bounding box center [552, 471] width 1059 height 109
click at [31, 522] on div "Chi vive ad Azzano e sta al primo piano chi da San [PERSON_NAME] ooh si è trasf…" at bounding box center [552, 471] width 1059 height 109
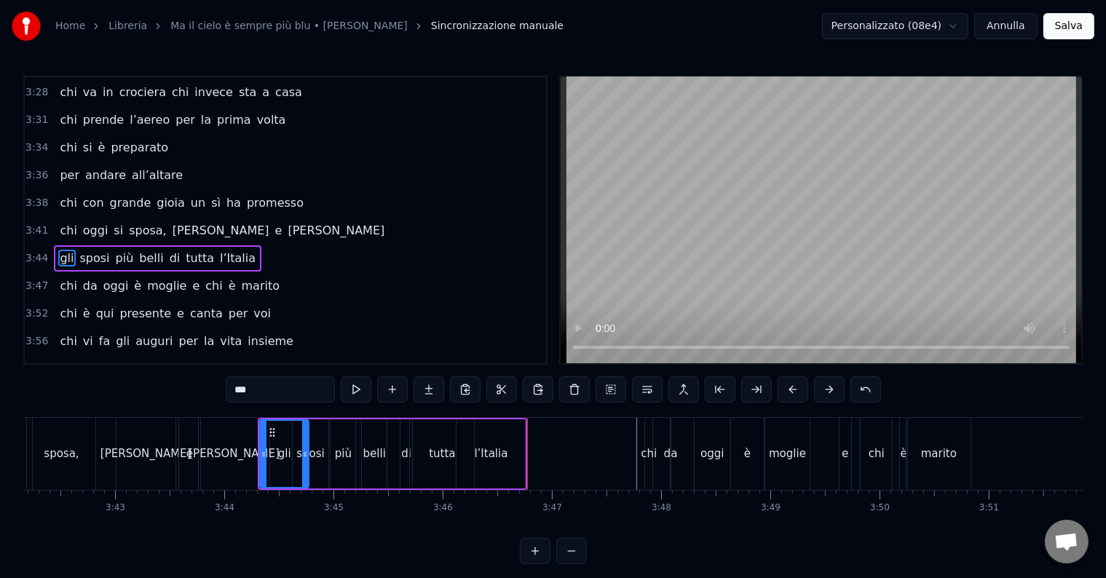
click at [96, 437] on div "chi [DATE] si sposa, [PERSON_NAME] e [PERSON_NAME]" at bounding box center [94, 454] width 357 height 72
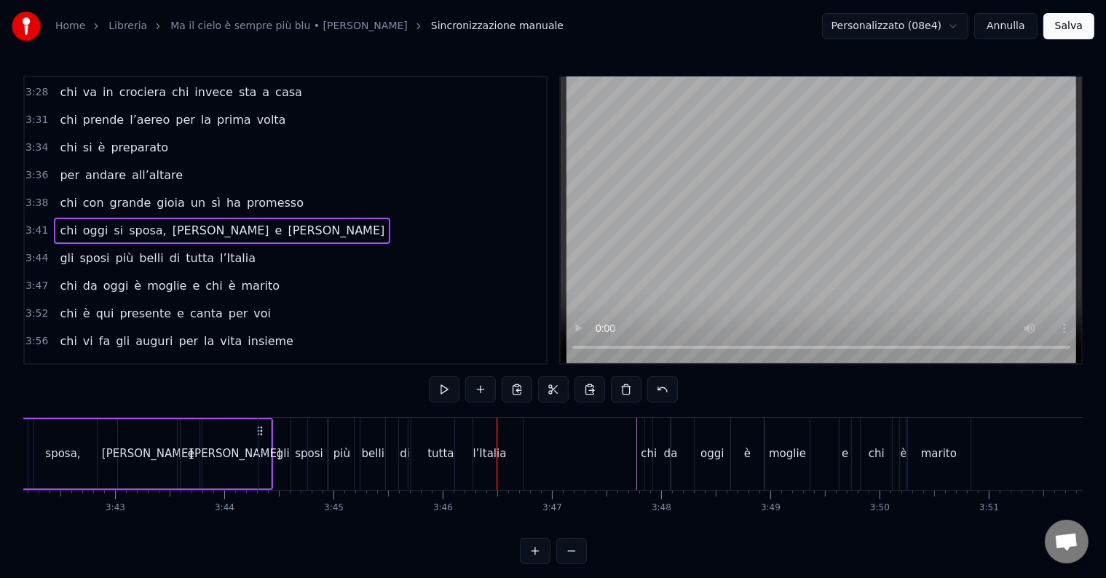
click at [497, 454] on div at bounding box center [497, 454] width 1 height 72
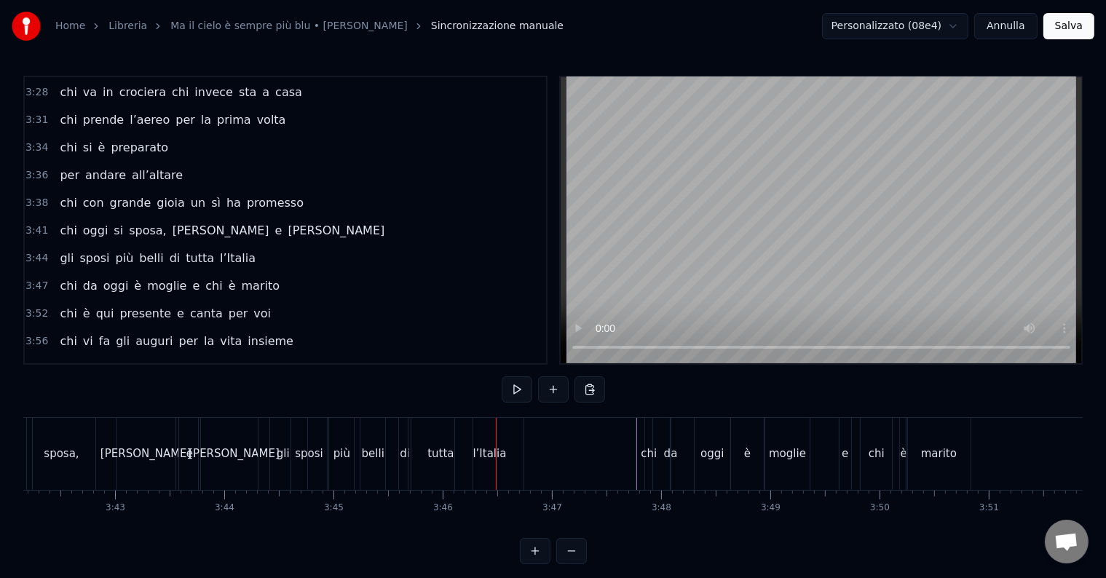
click at [486, 454] on div "l’Italia" at bounding box center [488, 454] width 33 height 17
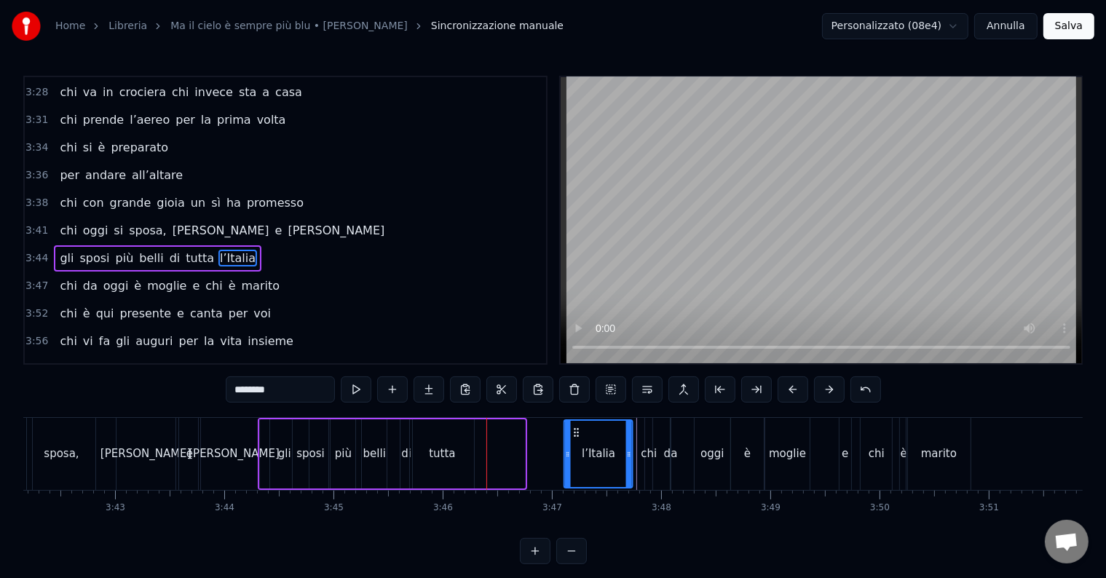
drag, startPoint x: 466, startPoint y: 427, endPoint x: 574, endPoint y: 435, distance: 108.0
click at [574, 435] on icon at bounding box center [577, 433] width 12 height 12
click at [435, 454] on div "tutta" at bounding box center [442, 454] width 26 height 17
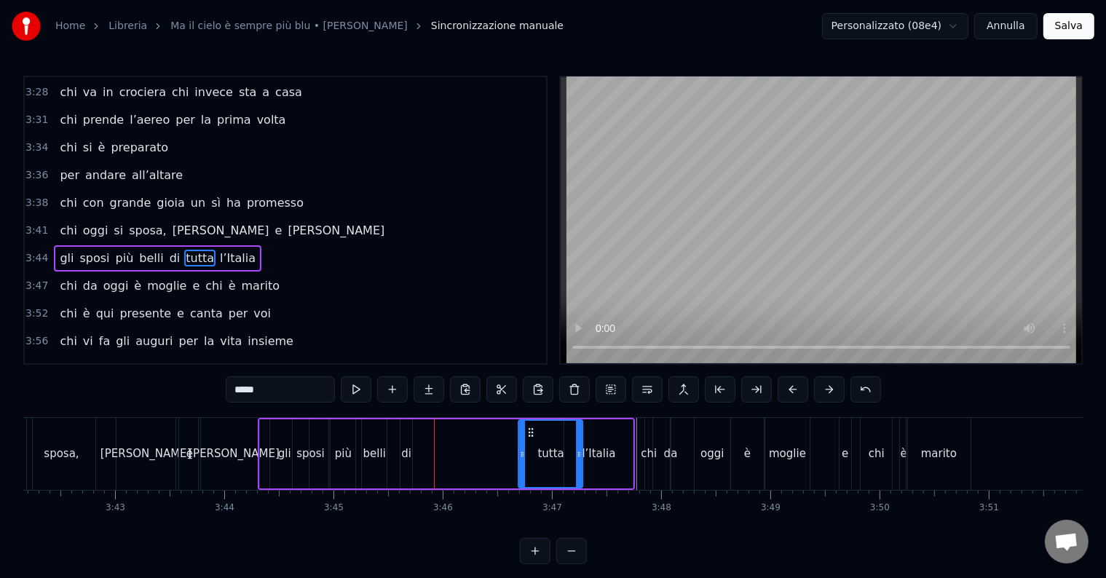
drag, startPoint x: 423, startPoint y: 429, endPoint x: 530, endPoint y: 443, distance: 108.0
click at [530, 443] on div "tutta" at bounding box center [551, 454] width 63 height 66
click at [405, 454] on div "di" at bounding box center [406, 454] width 10 height 17
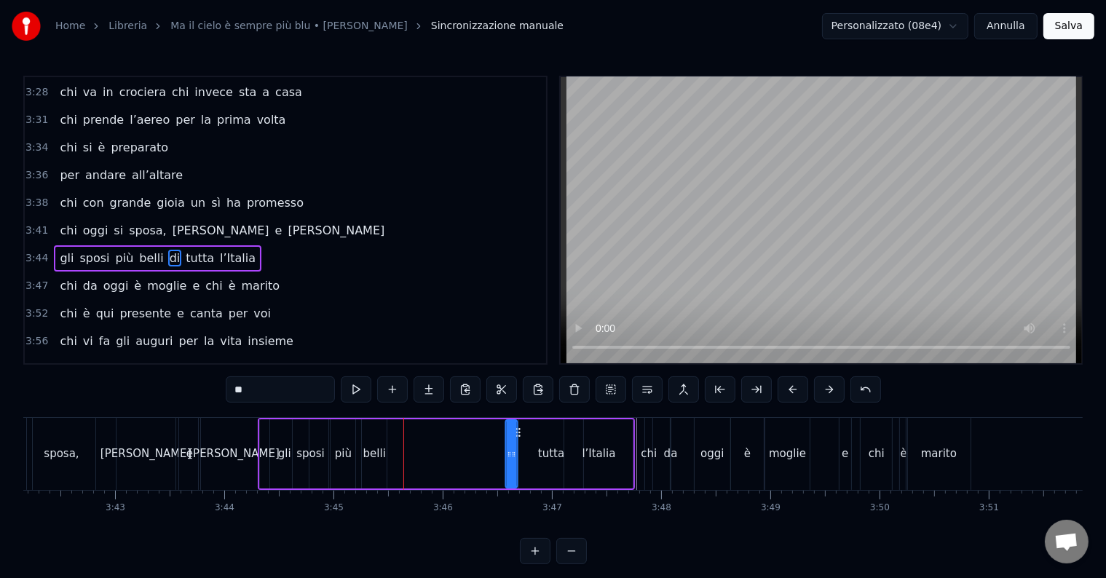
drag, startPoint x: 412, startPoint y: 428, endPoint x: 518, endPoint y: 440, distance: 106.2
click at [518, 440] on div "gli sposi più belli di tutta l’[GEOGRAPHIC_DATA]" at bounding box center [446, 454] width 377 height 72
click at [375, 453] on div "belli" at bounding box center [374, 454] width 23 height 17
type input "*****"
drag, startPoint x: 373, startPoint y: 428, endPoint x: 406, endPoint y: 441, distance: 35.3
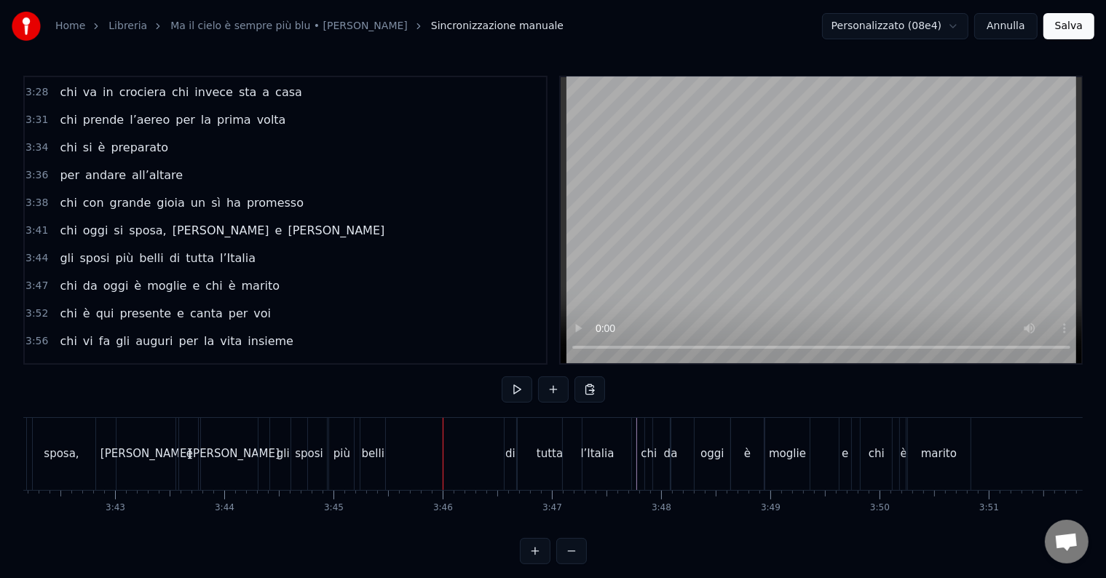
click at [369, 443] on div "belli" at bounding box center [372, 454] width 25 height 72
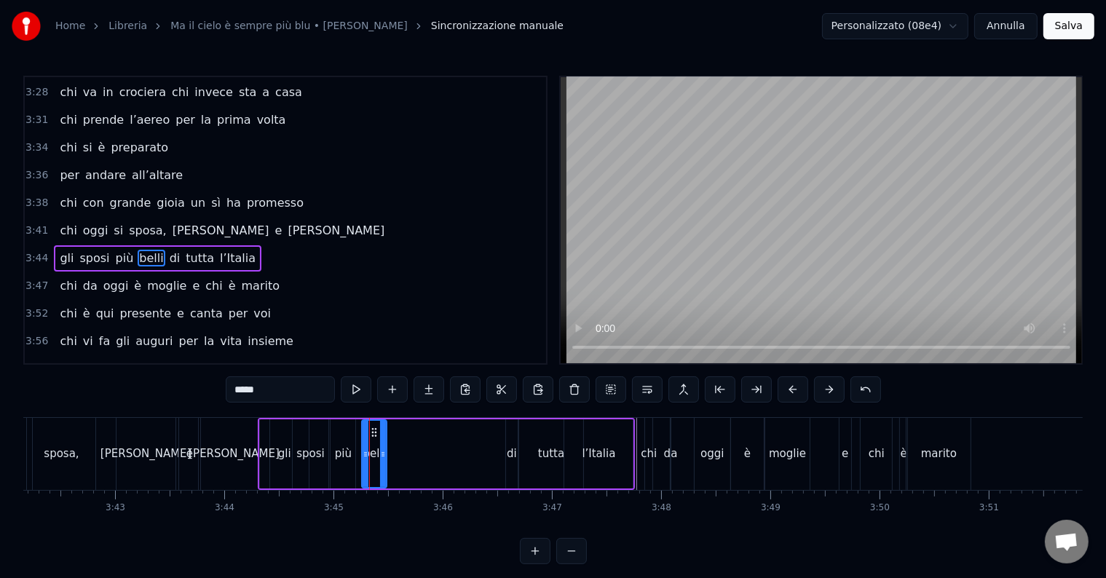
drag, startPoint x: 385, startPoint y: 461, endPoint x: 415, endPoint y: 463, distance: 29.9
click at [386, 463] on div at bounding box center [383, 454] width 6 height 66
drag, startPoint x: 399, startPoint y: 429, endPoint x: 449, endPoint y: 436, distance: 50.8
click at [449, 436] on icon at bounding box center [451, 433] width 12 height 12
click at [345, 453] on div "più" at bounding box center [343, 454] width 17 height 17
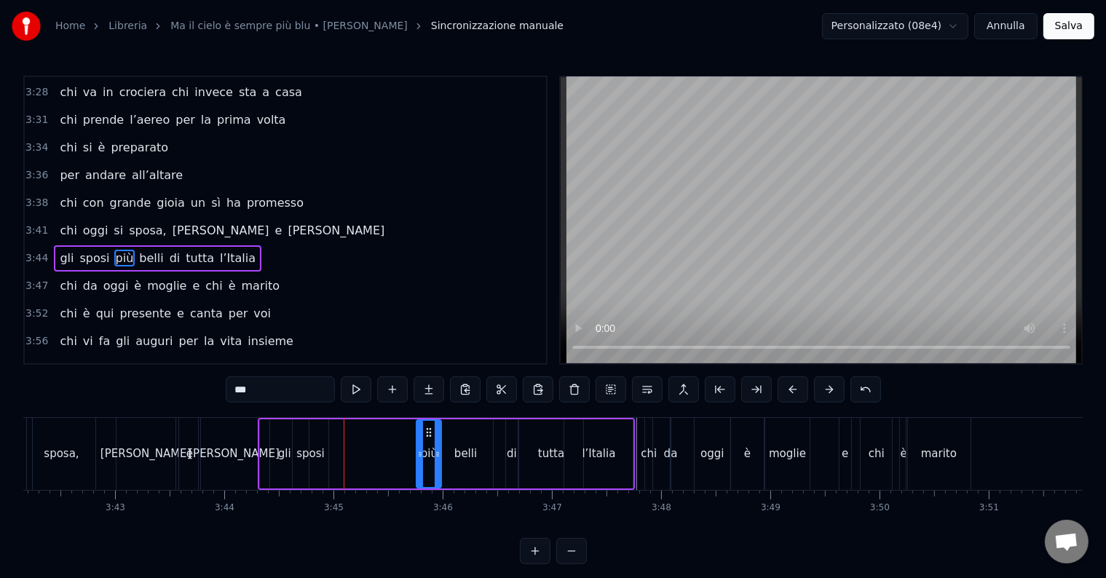
drag, startPoint x: 341, startPoint y: 425, endPoint x: 423, endPoint y: 443, distance: 84.1
click at [425, 441] on div "più" at bounding box center [429, 454] width 23 height 66
click at [314, 449] on div "sposi" at bounding box center [310, 454] width 28 height 17
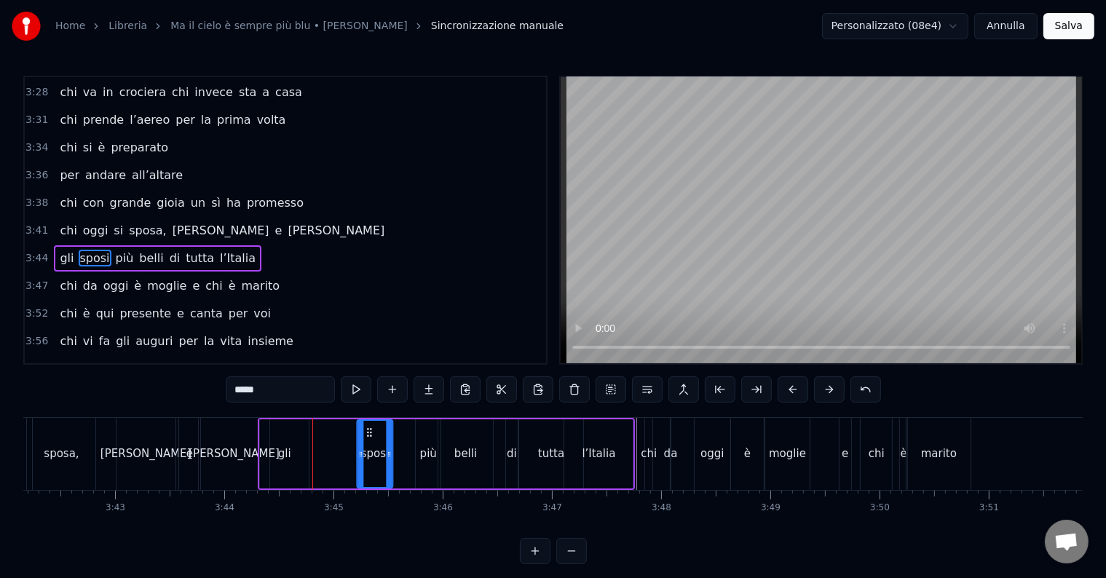
drag, startPoint x: 301, startPoint y: 429, endPoint x: 366, endPoint y: 441, distance: 66.0
click at [366, 441] on div "sposi" at bounding box center [375, 454] width 34 height 66
click at [281, 451] on div "gli" at bounding box center [284, 454] width 13 height 17
drag, startPoint x: 269, startPoint y: 430, endPoint x: 324, endPoint y: 439, distance: 55.4
click at [324, 439] on div "gli" at bounding box center [338, 454] width 47 height 66
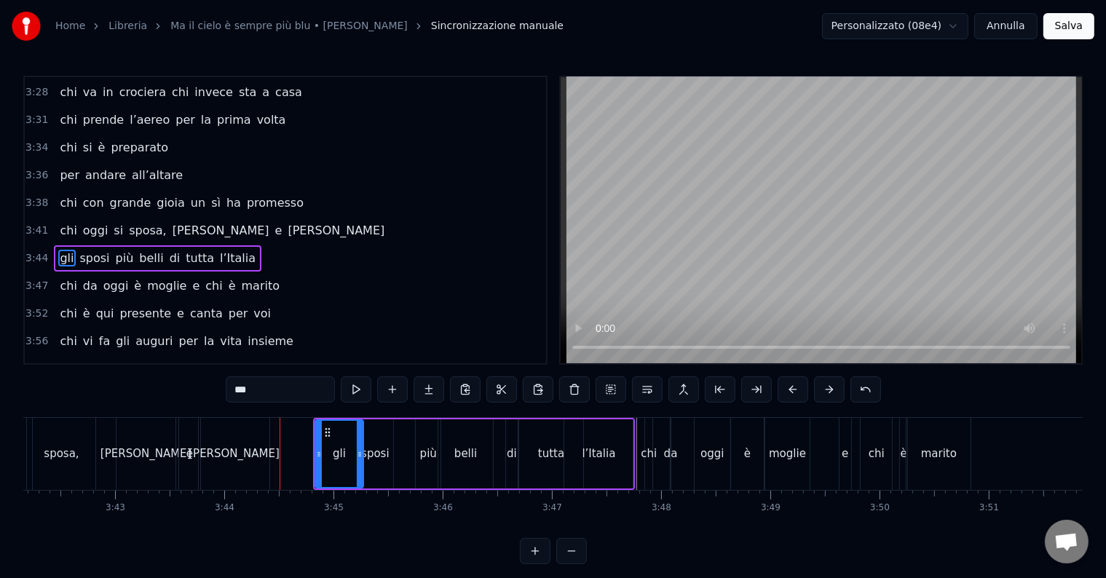
click at [91, 424] on div "sposa," at bounding box center [61, 454] width 68 height 72
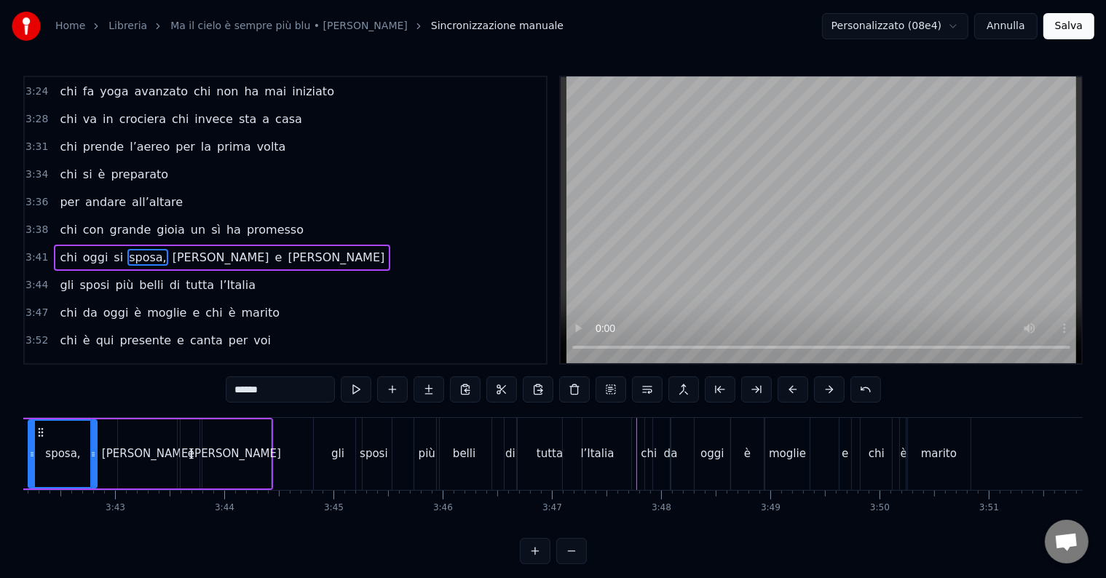
scroll to position [0, 24255]
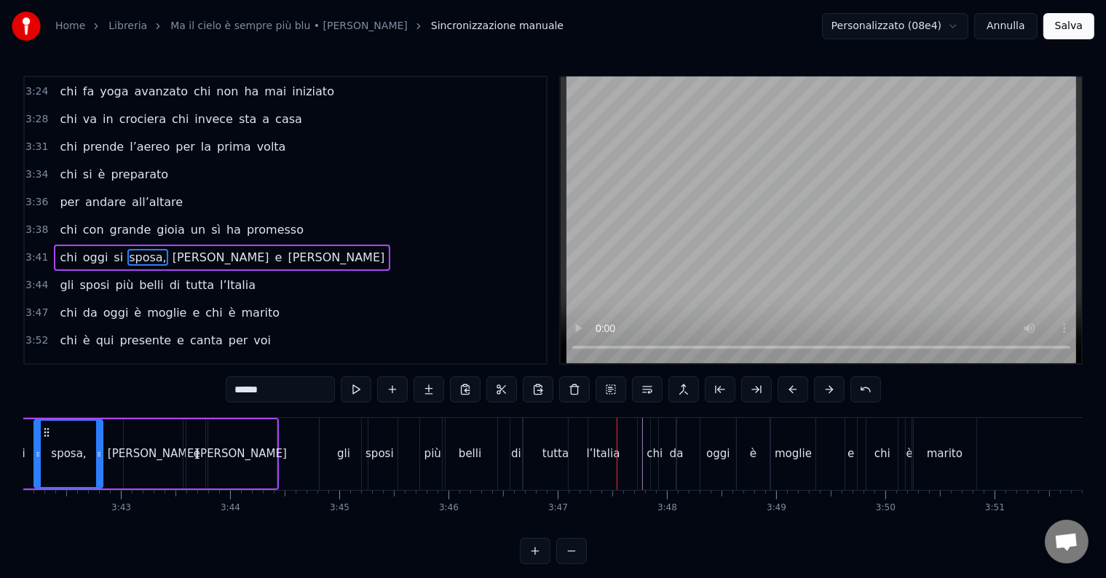
click at [513, 452] on div "di" at bounding box center [516, 454] width 10 height 17
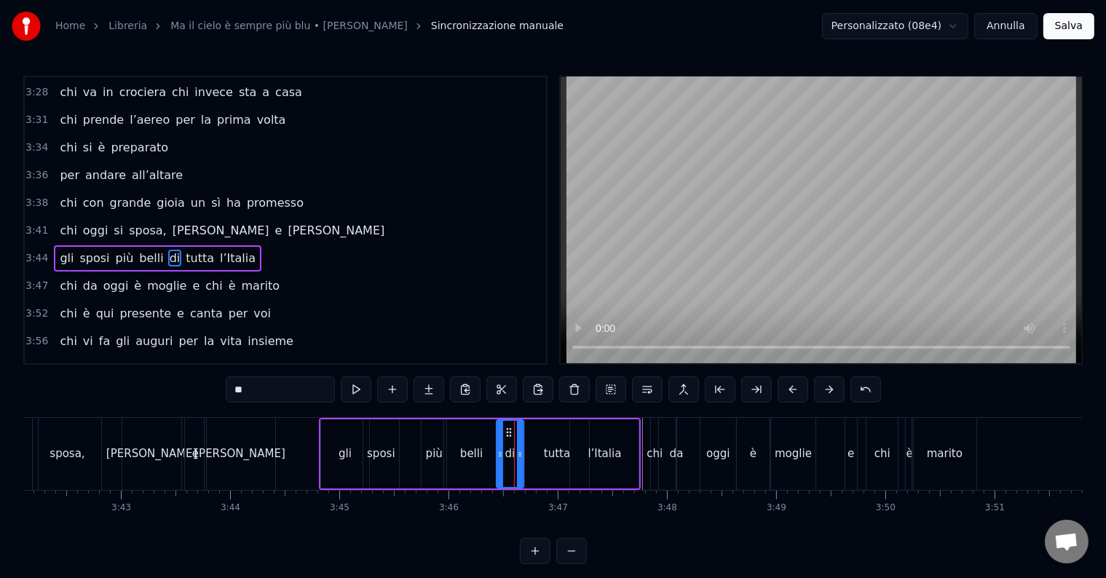
drag, startPoint x: 510, startPoint y: 450, endPoint x: 495, endPoint y: 450, distance: 15.3
click at [497, 450] on icon at bounding box center [500, 454] width 6 height 12
click at [349, 453] on div "gli" at bounding box center [345, 454] width 13 height 17
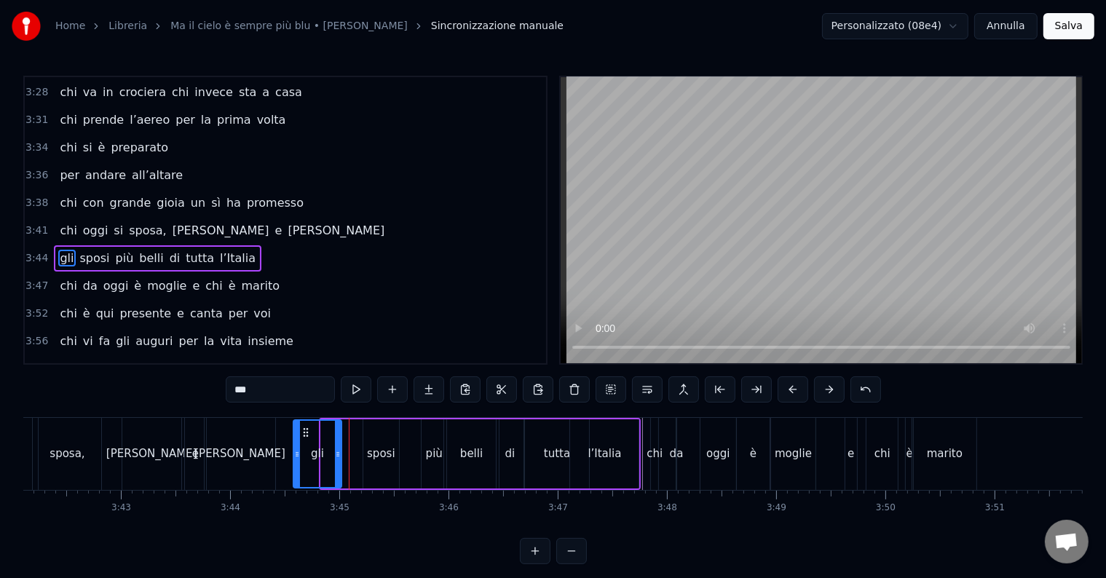
drag, startPoint x: 330, startPoint y: 428, endPoint x: 305, endPoint y: 427, distance: 24.8
click at [305, 427] on icon at bounding box center [306, 433] width 12 height 12
click at [376, 459] on div "sposi" at bounding box center [381, 454] width 28 height 17
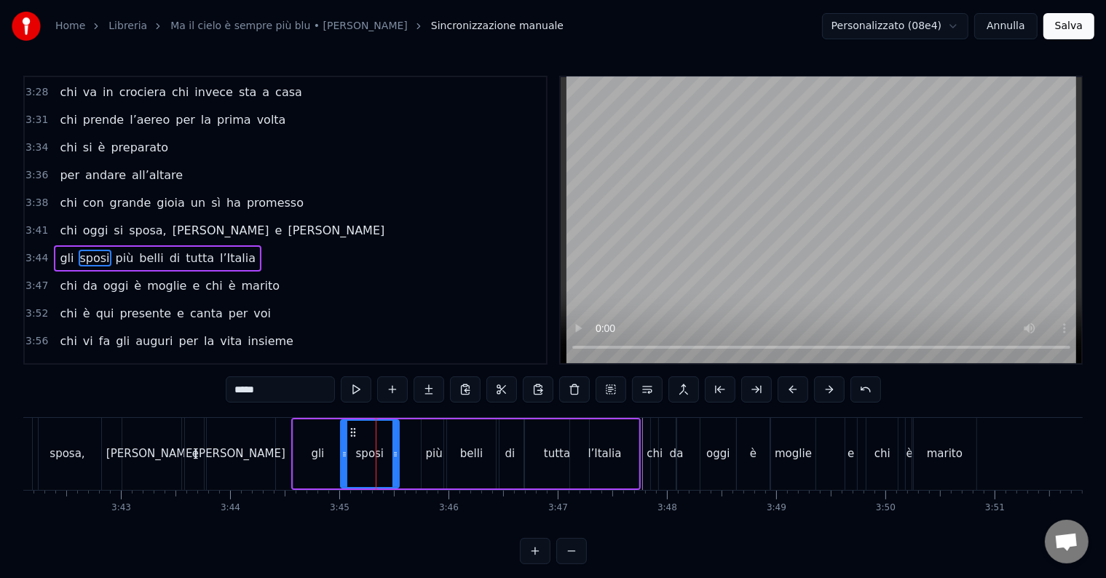
drag, startPoint x: 367, startPoint y: 454, endPoint x: 344, endPoint y: 452, distance: 22.7
click at [344, 452] on icon at bounding box center [344, 454] width 6 height 12
click at [429, 458] on div "più" at bounding box center [434, 454] width 17 height 17
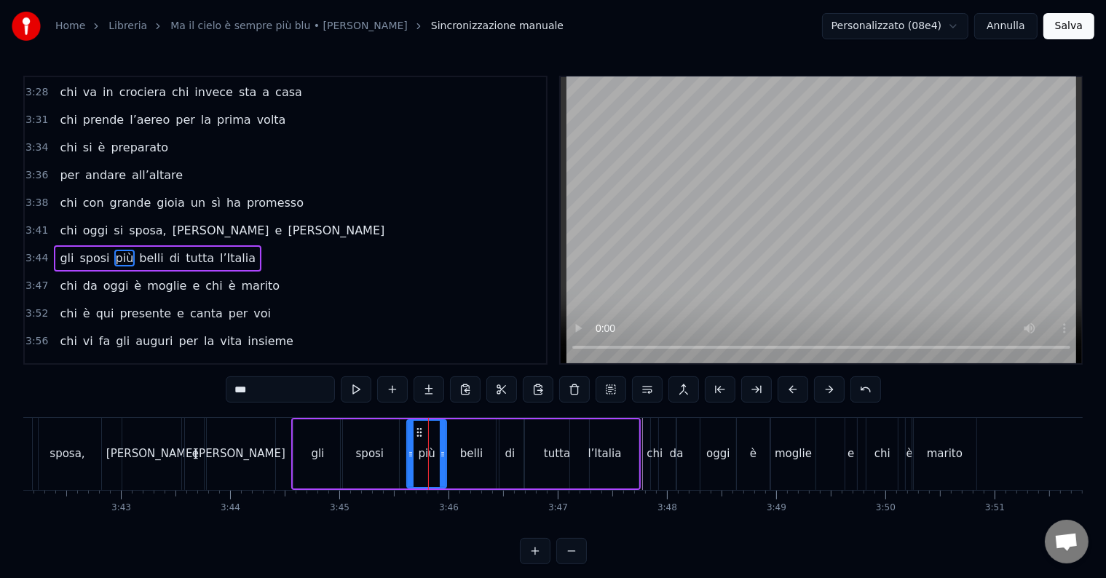
drag, startPoint x: 422, startPoint y: 454, endPoint x: 406, endPoint y: 455, distance: 16.0
click at [408, 455] on icon at bounding box center [411, 454] width 6 height 12
drag, startPoint x: 440, startPoint y: 456, endPoint x: 422, endPoint y: 457, distance: 17.5
click at [422, 457] on icon at bounding box center [425, 454] width 6 height 12
click at [463, 446] on div "belli" at bounding box center [471, 454] width 23 height 17
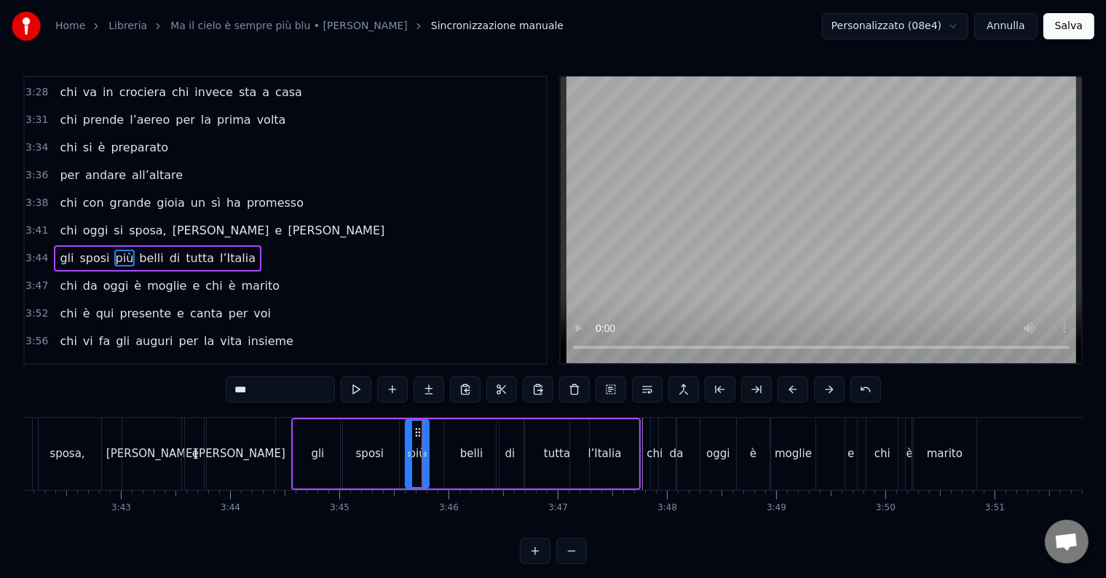
type input "*****"
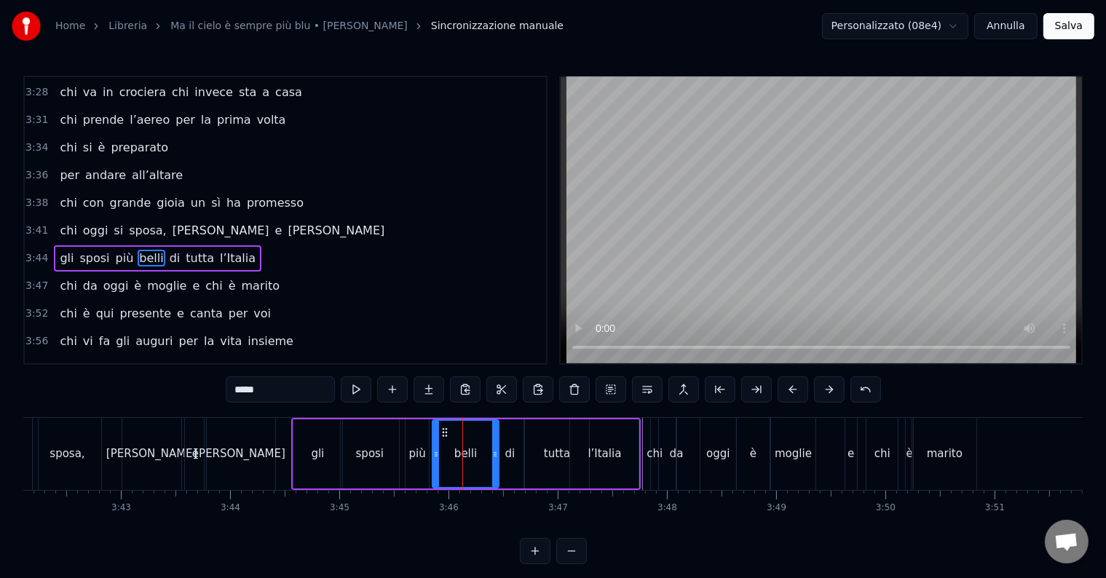
drag, startPoint x: 446, startPoint y: 448, endPoint x: 434, endPoint y: 449, distance: 11.7
click at [434, 449] on icon at bounding box center [436, 454] width 6 height 12
click at [103, 423] on div "chi [DATE] si sposa, [PERSON_NAME] e [PERSON_NAME]" at bounding box center [100, 454] width 357 height 72
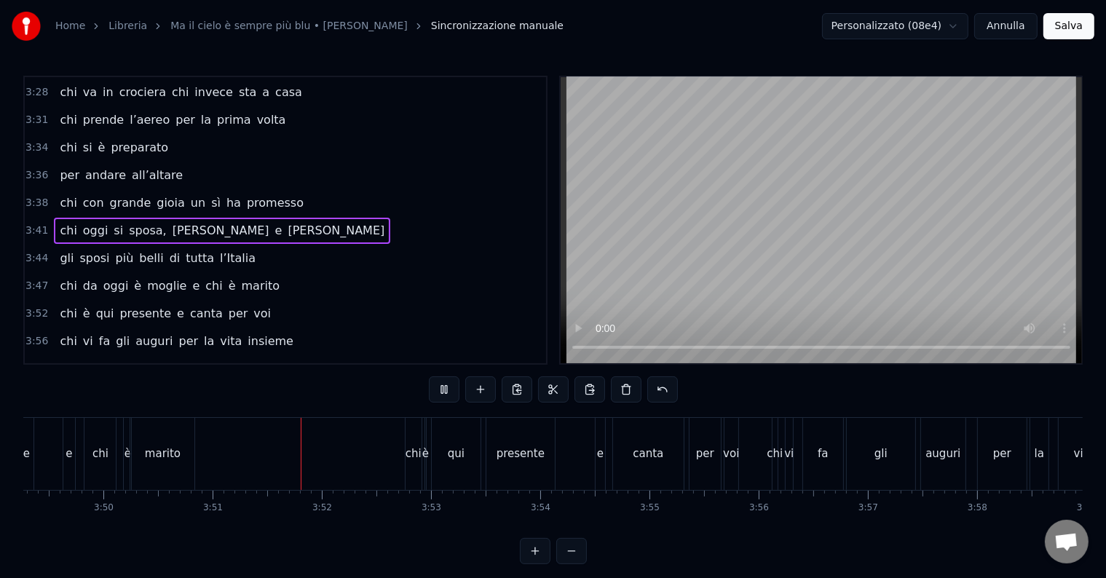
scroll to position [0, 25184]
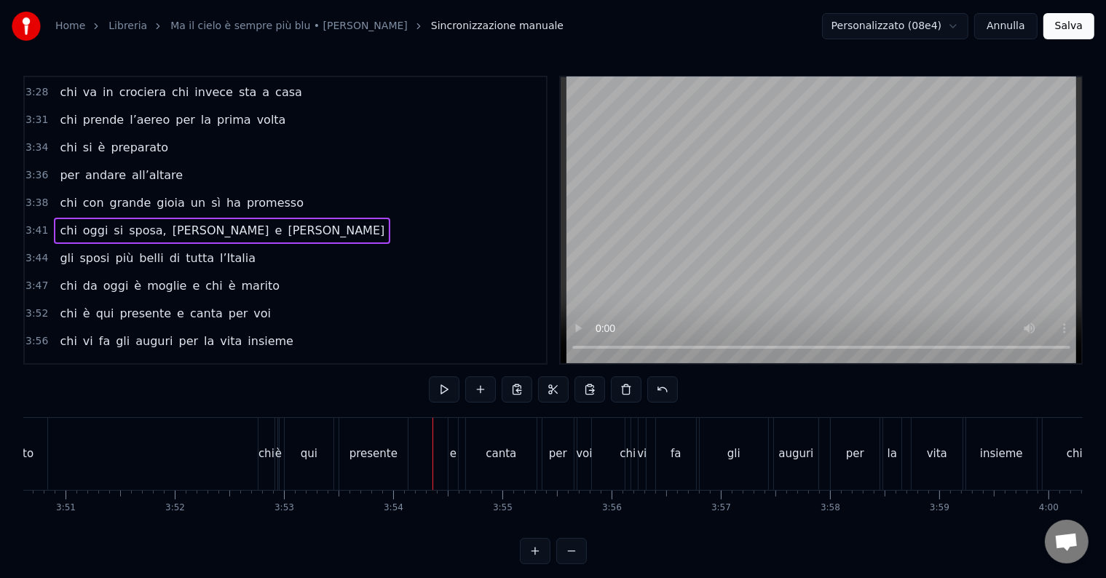
click at [263, 448] on div "chi" at bounding box center [266, 454] width 16 height 17
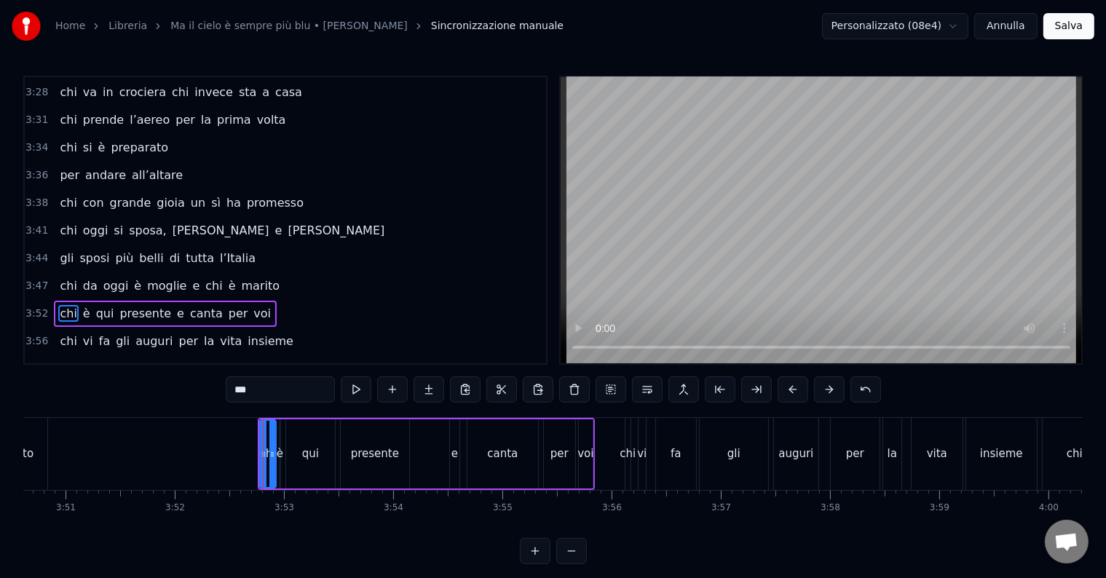
scroll to position [1075, 0]
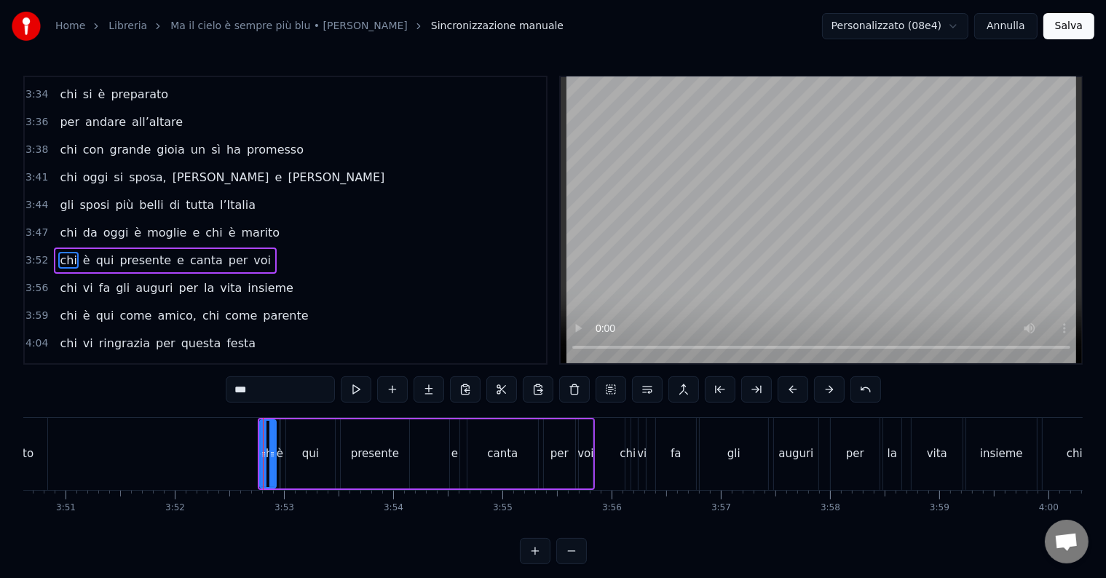
drag, startPoint x: 292, startPoint y: 414, endPoint x: 267, endPoint y: 419, distance: 25.3
click at [267, 419] on div "0:14 Chi vive ad [GEOGRAPHIC_DATA] e sta al primo piano 0:20 chi da San [PERSON…" at bounding box center [552, 320] width 1059 height 488
drag, startPoint x: 539, startPoint y: 490, endPoint x: 451, endPoint y: 480, distance: 87.9
click at [451, 481] on div "Chi vive ad Azzano e sta al primo piano chi da San [PERSON_NAME] ooh si è trasf…" at bounding box center [552, 471] width 1059 height 109
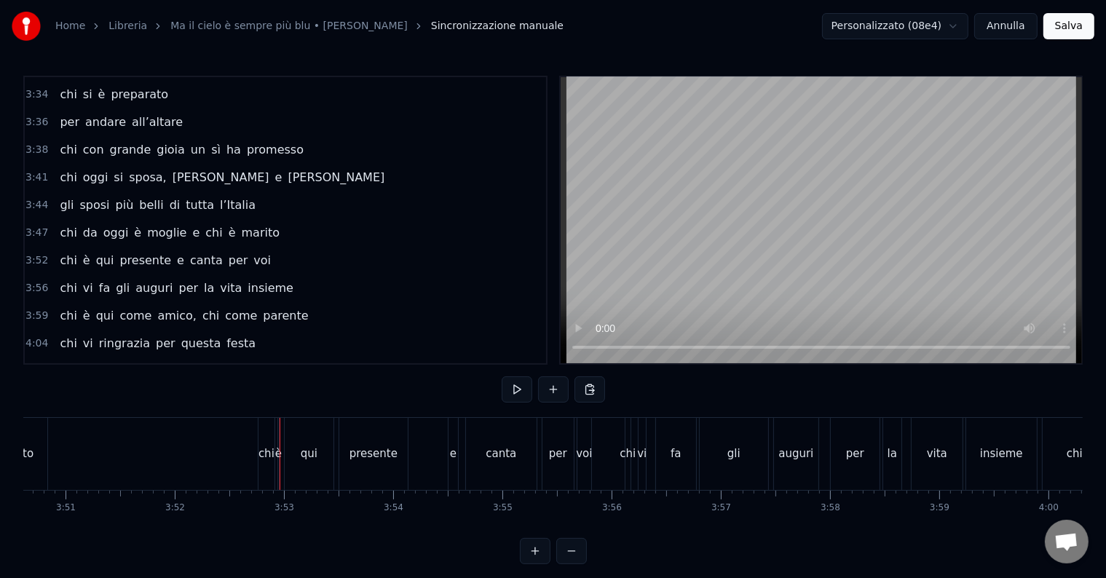
click at [306, 423] on div "qui" at bounding box center [309, 454] width 49 height 72
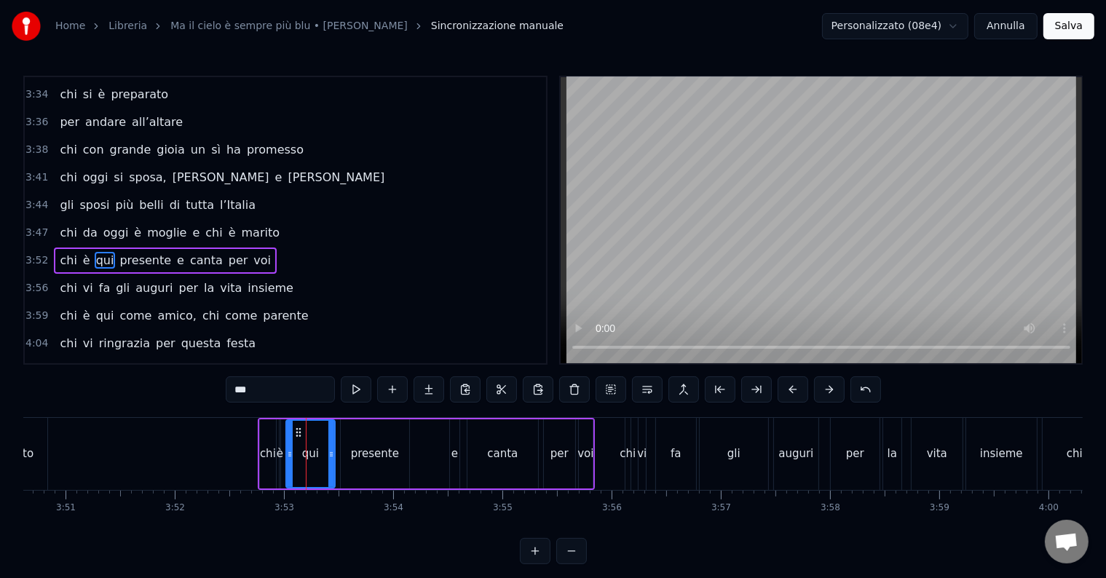
click at [265, 418] on div "chi è qui presente e canta per voi" at bounding box center [426, 454] width 337 height 72
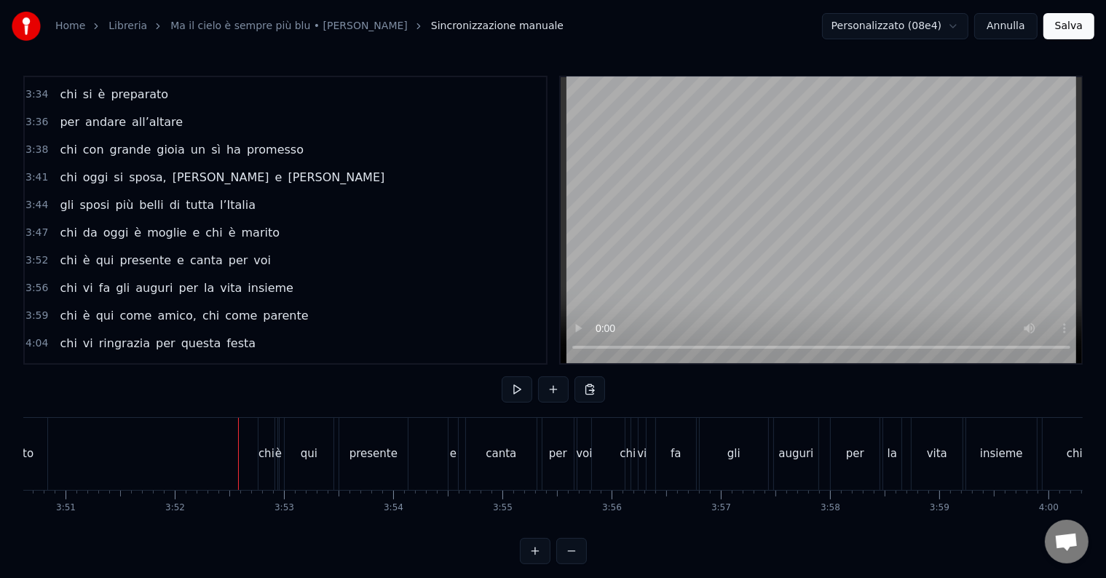
click at [489, 437] on div "canta" at bounding box center [501, 454] width 71 height 72
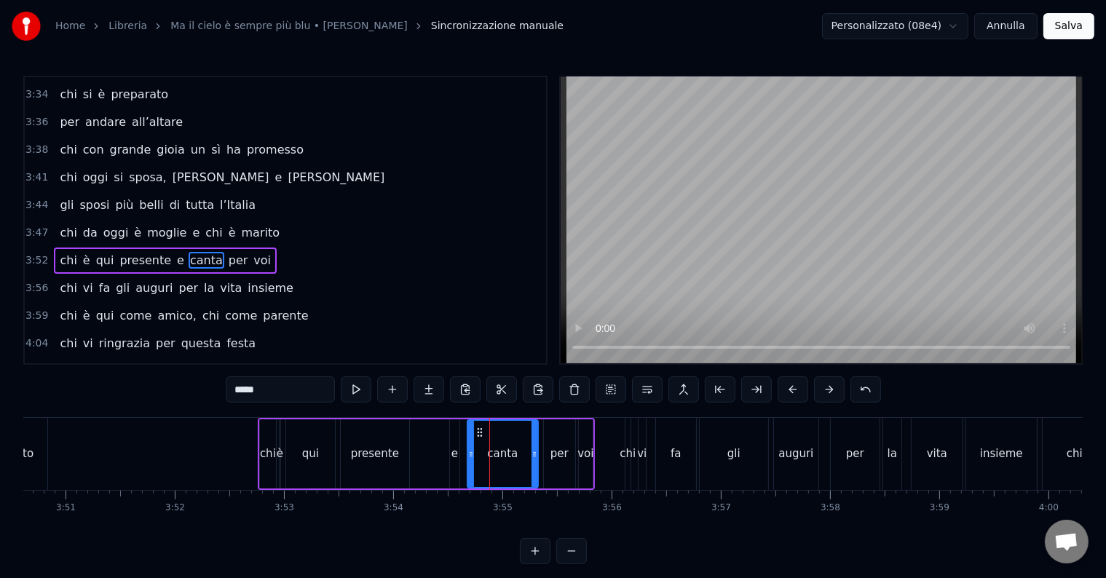
click at [331, 424] on div "qui" at bounding box center [310, 453] width 49 height 69
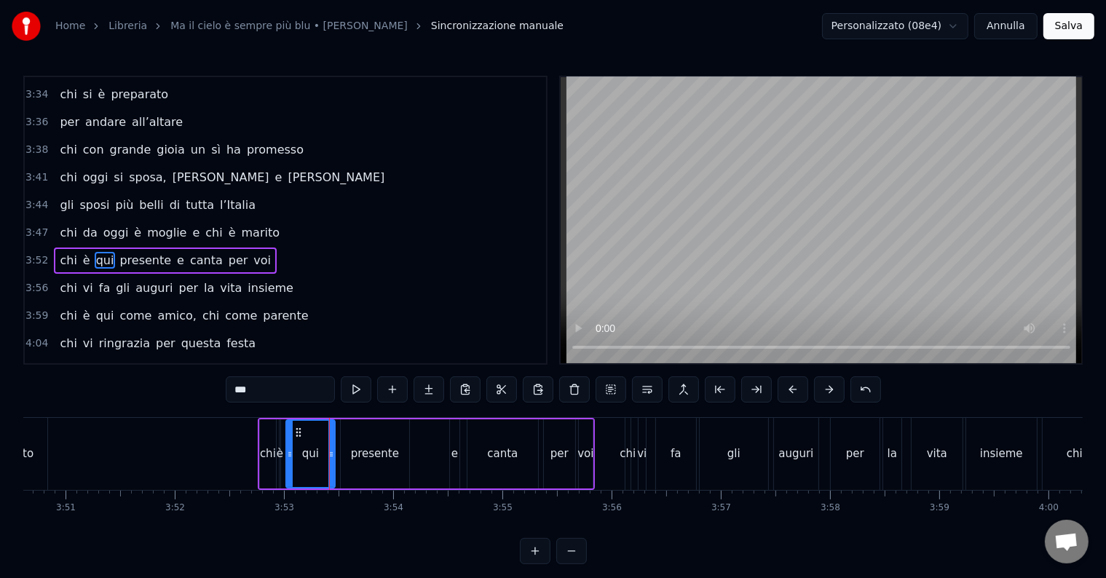
click at [268, 416] on div "0:14 Chi vive ad [GEOGRAPHIC_DATA] e sta al primo piano 0:20 chi da San [PERSON…" at bounding box center [552, 320] width 1059 height 488
click at [266, 419] on div "chi" at bounding box center [267, 453] width 17 height 69
type input "***"
click at [261, 419] on div "chi" at bounding box center [267, 453] width 17 height 69
click at [318, 416] on div "0:14 Chi vive ad [GEOGRAPHIC_DATA] e sta al primo piano 0:20 chi da San [PERSON…" at bounding box center [552, 320] width 1059 height 488
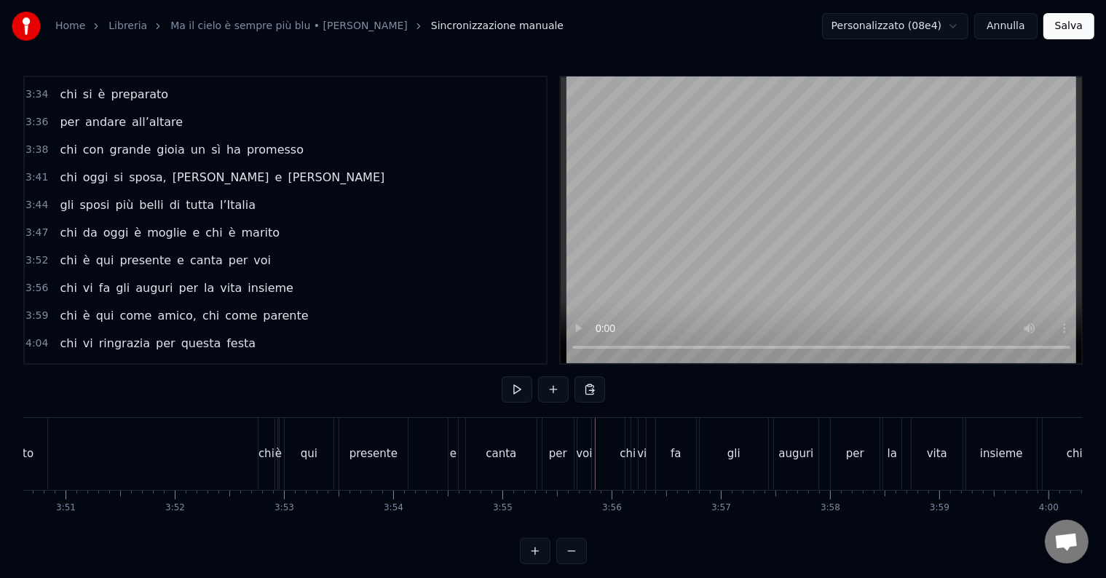
click at [588, 422] on div "voi" at bounding box center [584, 454] width 14 height 72
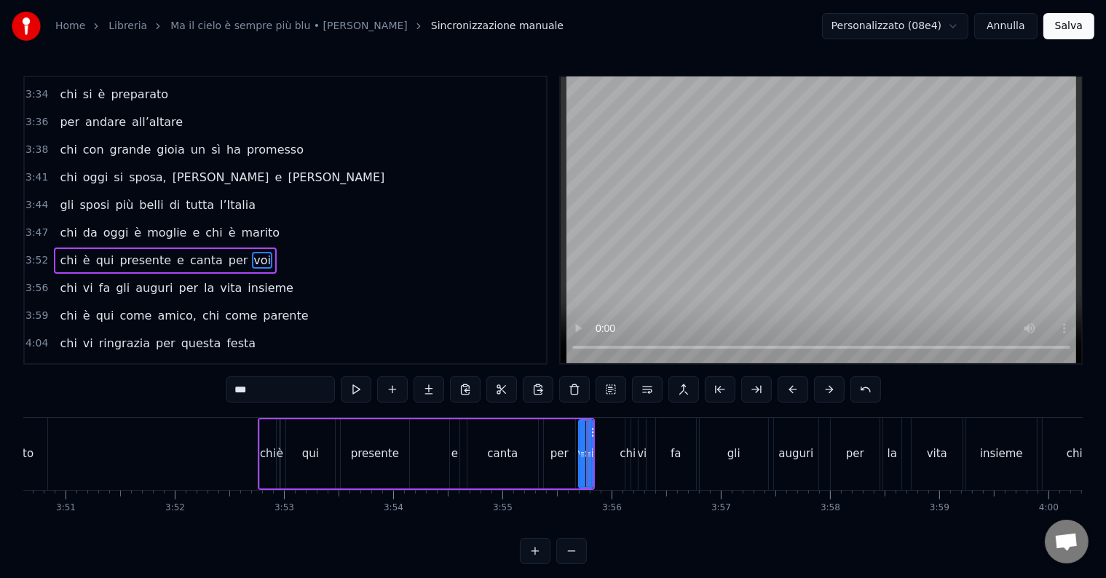
click at [487, 483] on div "canta" at bounding box center [502, 453] width 71 height 69
type input "*****"
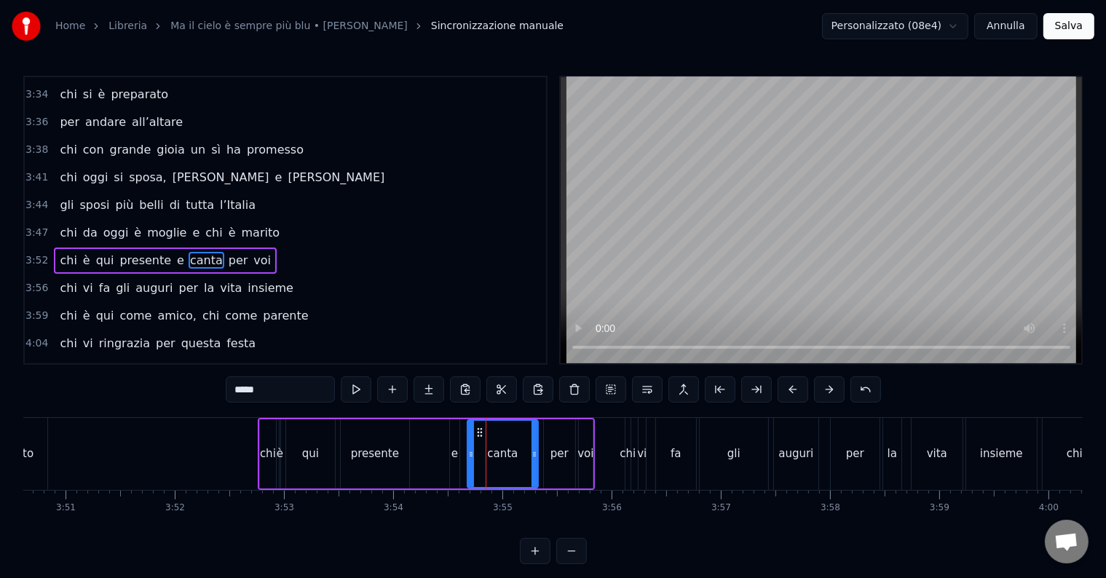
click at [450, 488] on div "chi è qui presente e canta per voi" at bounding box center [426, 454] width 337 height 72
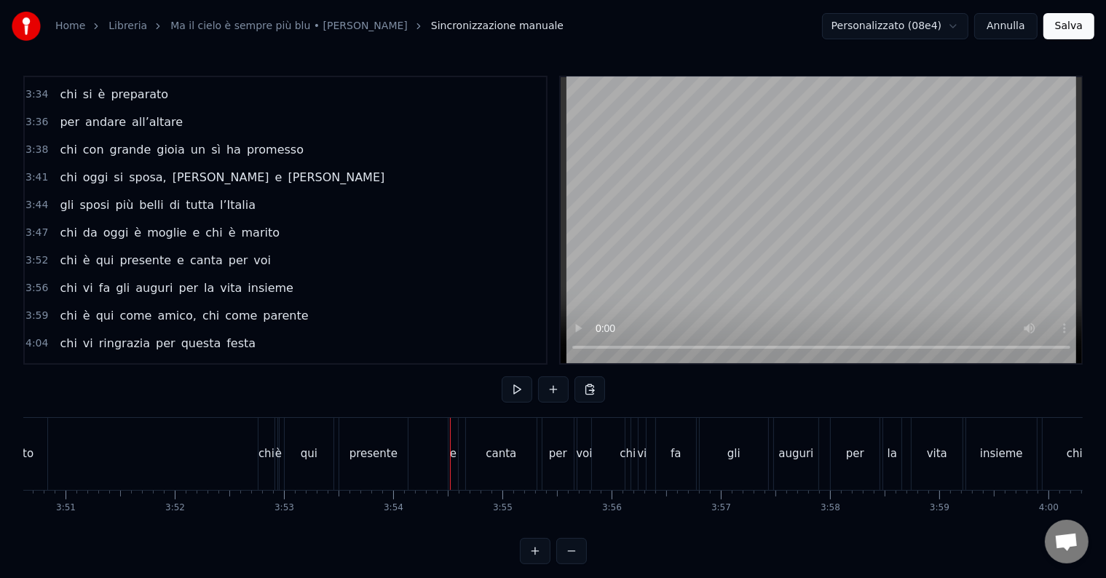
click at [431, 485] on div "chi è qui presente e canta per voi" at bounding box center [426, 454] width 337 height 72
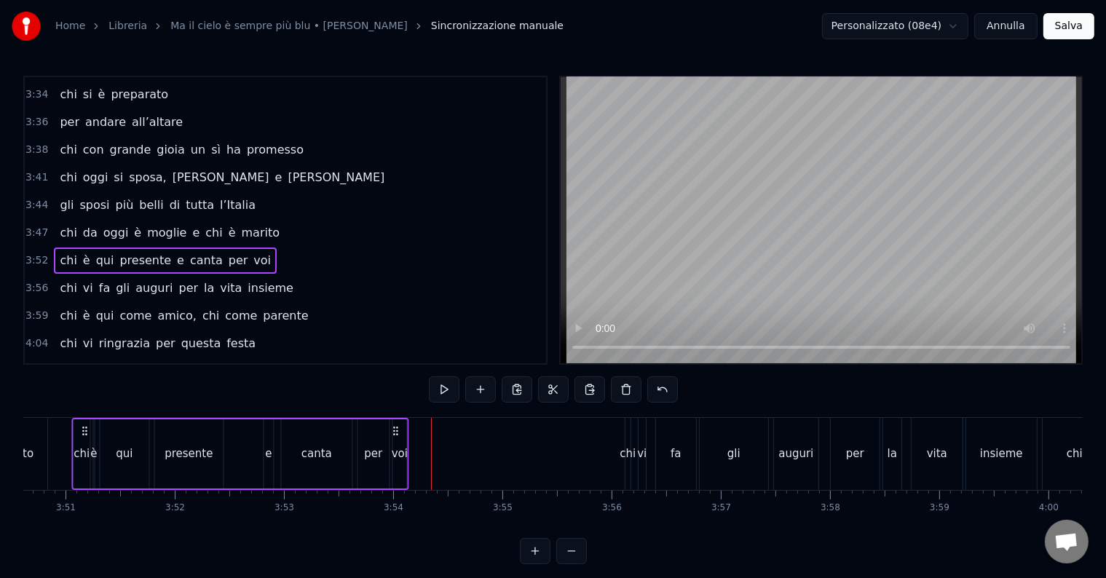
drag, startPoint x: 582, startPoint y: 429, endPoint x: 396, endPoint y: 421, distance: 186.5
click at [396, 421] on div "chi è qui presente e canta per voi" at bounding box center [239, 454] width 337 height 72
click at [274, 444] on div "chi è qui presente e canta per voi" at bounding box center [239, 454] width 337 height 72
click at [263, 454] on div "chi è qui presente e canta per voi" at bounding box center [239, 454] width 337 height 72
click at [270, 448] on div "e" at bounding box center [268, 453] width 9 height 69
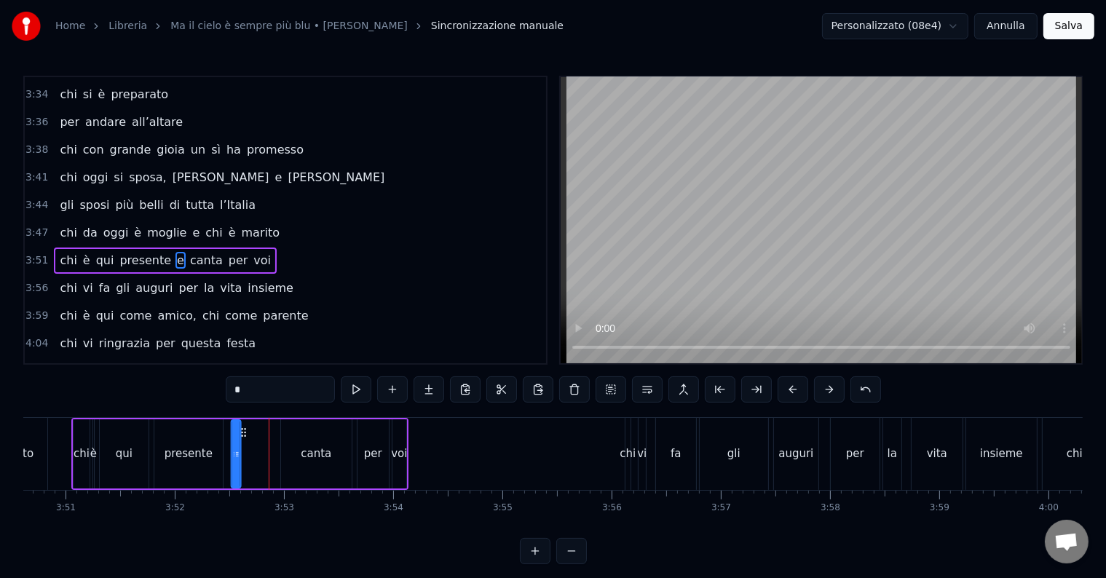
drag, startPoint x: 275, startPoint y: 428, endPoint x: 245, endPoint y: 437, distance: 31.8
click at [245, 437] on icon at bounding box center [243, 433] width 12 height 12
click at [328, 446] on div "canta" at bounding box center [316, 454] width 31 height 17
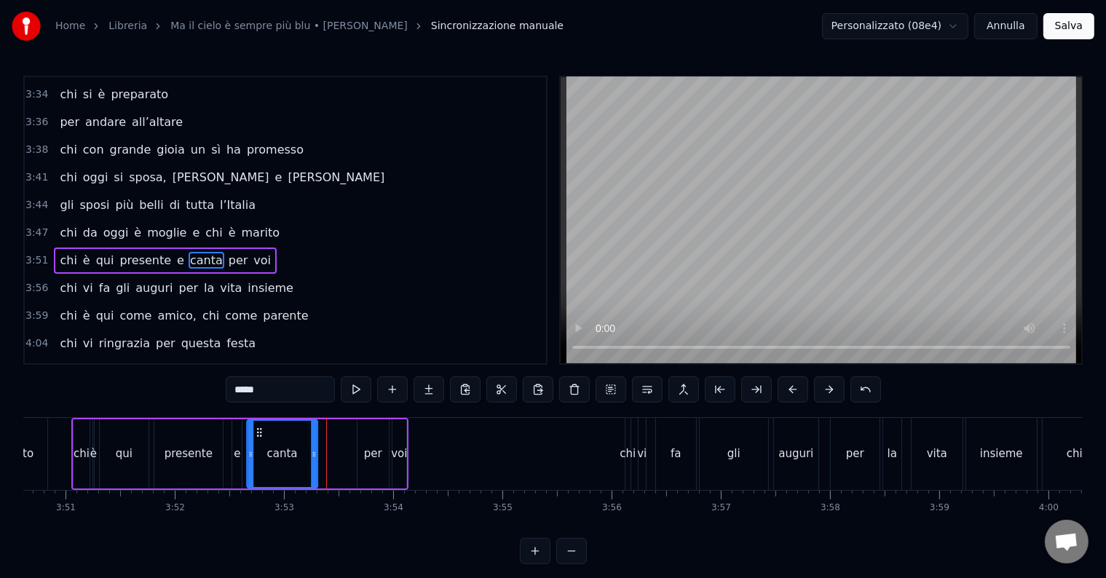
drag, startPoint x: 293, startPoint y: 430, endPoint x: 259, endPoint y: 438, distance: 35.1
click at [259, 438] on div "canta" at bounding box center [282, 454] width 69 height 66
drag, startPoint x: 250, startPoint y: 461, endPoint x: 274, endPoint y: 452, distance: 24.9
click at [268, 459] on div at bounding box center [265, 454] width 6 height 66
drag, startPoint x: 277, startPoint y: 429, endPoint x: 264, endPoint y: 428, distance: 13.1
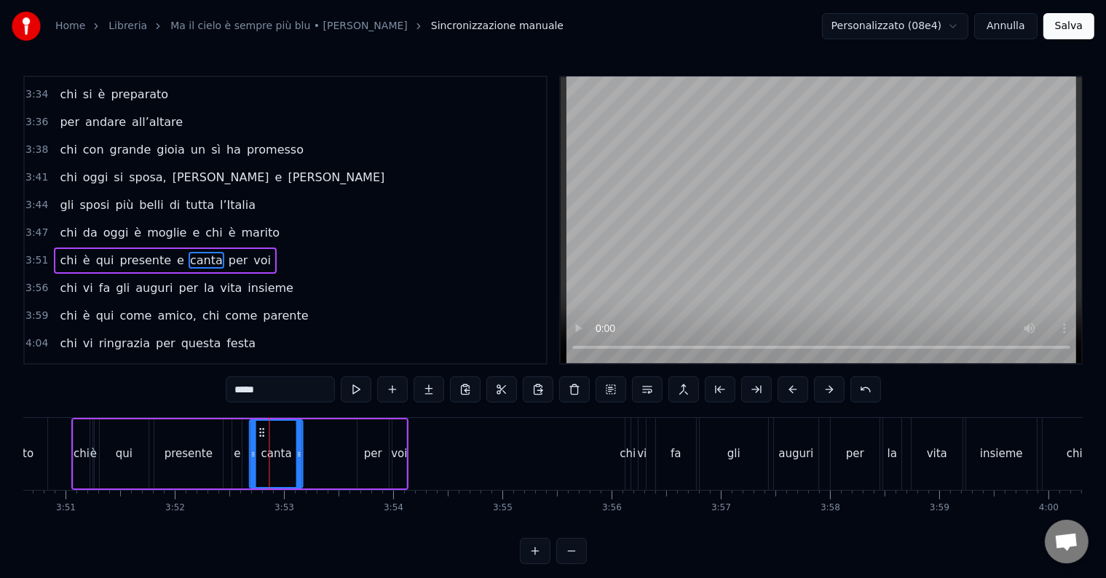
click at [263, 428] on icon at bounding box center [262, 433] width 12 height 12
click at [372, 456] on div "per" at bounding box center [373, 454] width 18 height 17
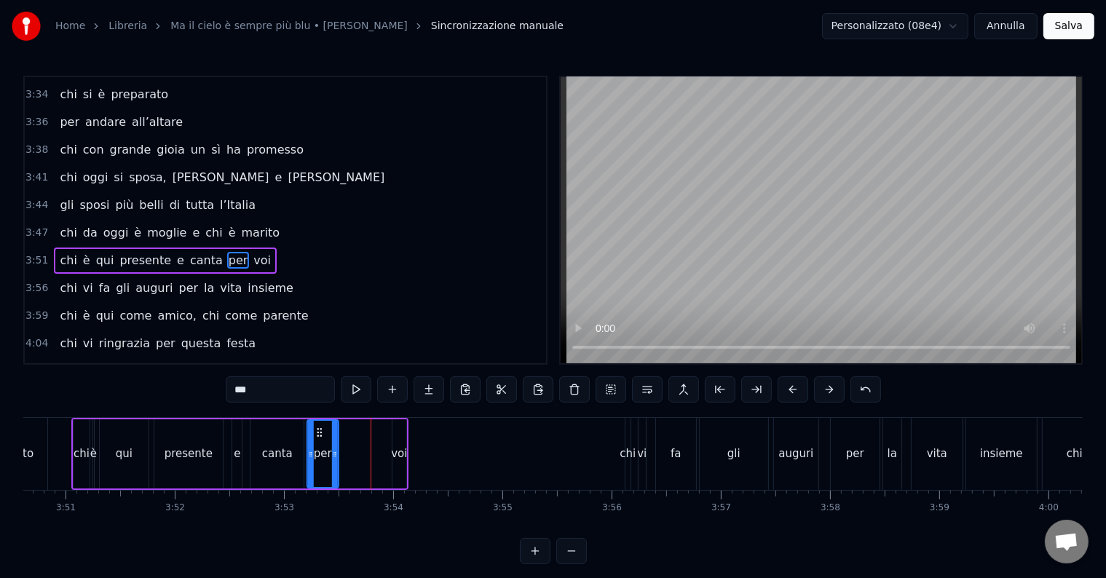
drag, startPoint x: 367, startPoint y: 430, endPoint x: 316, endPoint y: 427, distance: 51.0
click at [316, 427] on icon at bounding box center [319, 433] width 12 height 12
click at [397, 460] on div "voi" at bounding box center [399, 454] width 16 height 17
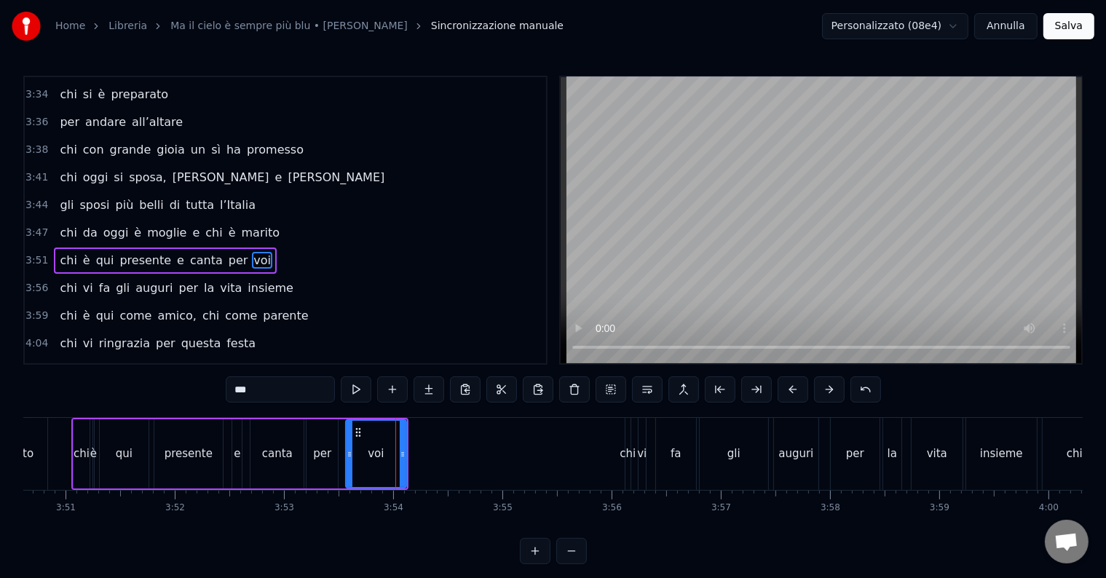
drag, startPoint x: 394, startPoint y: 451, endPoint x: 351, endPoint y: 452, distance: 43.0
click at [347, 454] on icon at bounding box center [350, 454] width 6 height 12
drag, startPoint x: 403, startPoint y: 460, endPoint x: 390, endPoint y: 462, distance: 12.6
click at [390, 462] on div at bounding box center [390, 454] width 6 height 66
click at [625, 448] on div "chi" at bounding box center [628, 454] width 16 height 17
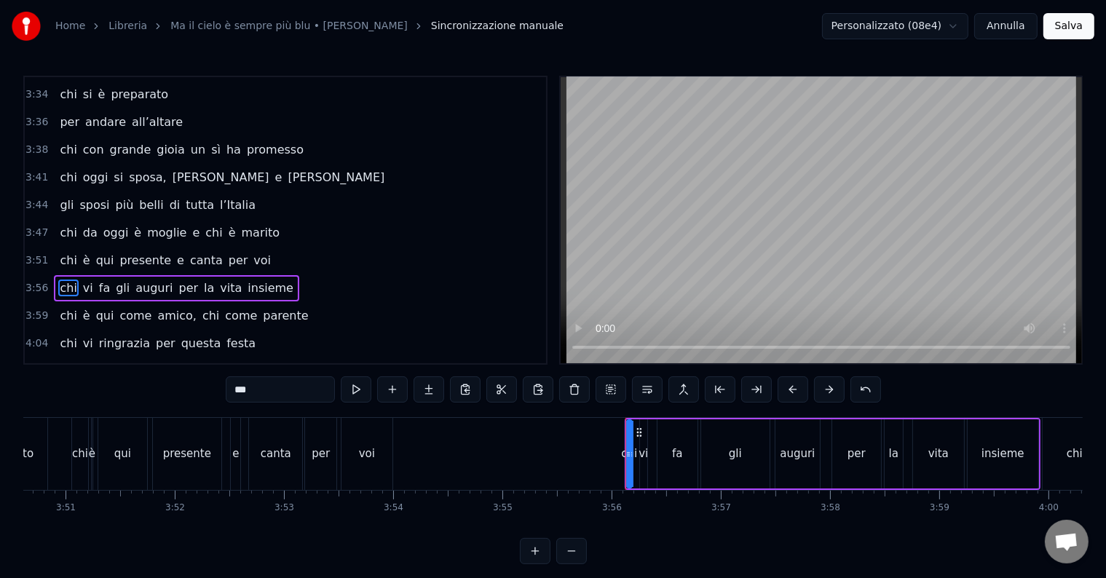
scroll to position [1102, 0]
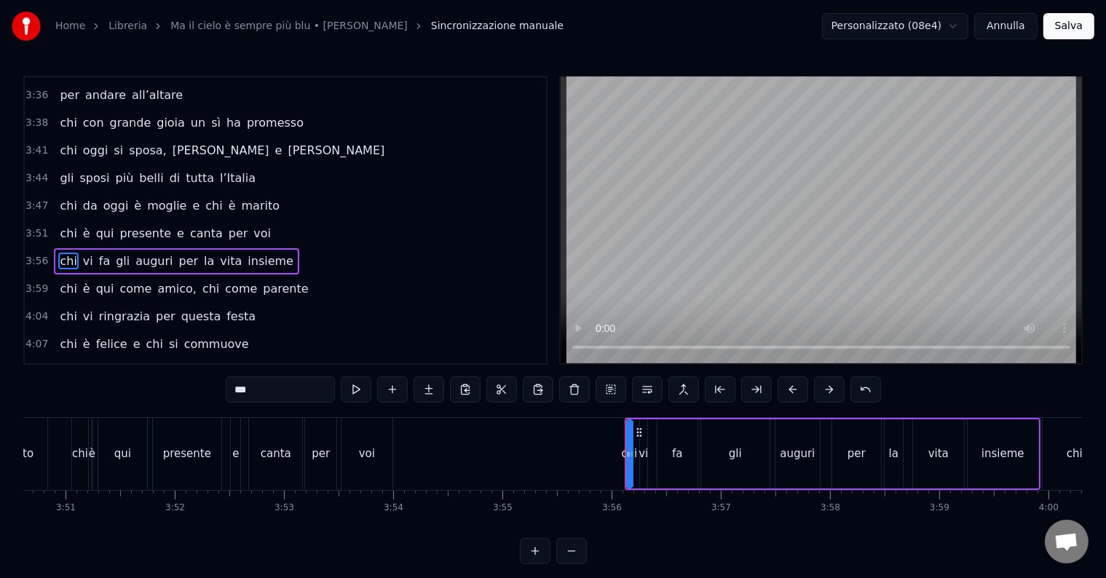
click at [1031, 423] on div "insieme" at bounding box center [1003, 453] width 71 height 69
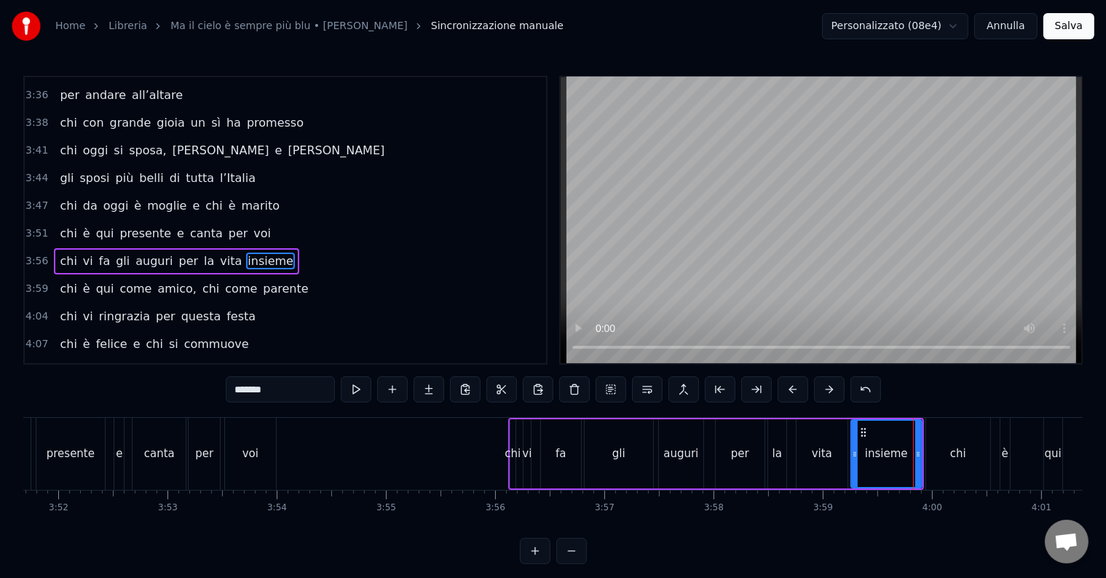
scroll to position [0, 25250]
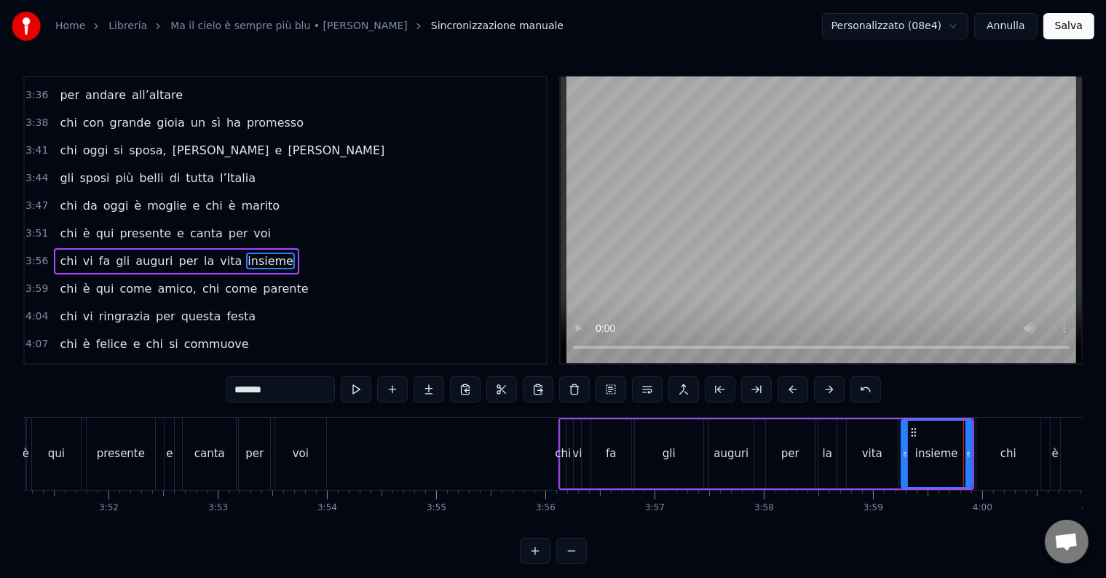
click at [735, 414] on div "0:14 Chi vive ad [GEOGRAPHIC_DATA] e sta al primo piano 0:20 chi da San [PERSON…" at bounding box center [552, 320] width 1059 height 488
click at [725, 422] on div "auguri" at bounding box center [731, 453] width 44 height 69
type input "******"
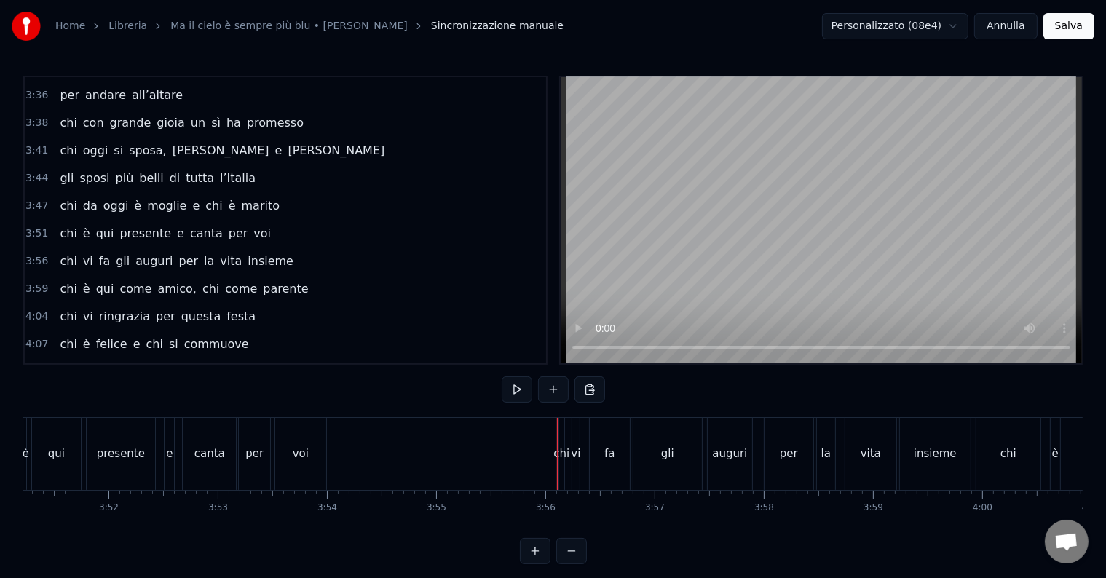
click at [565, 425] on div "chi vi fa gli auguri per la vita insieme" at bounding box center [766, 454] width 416 height 72
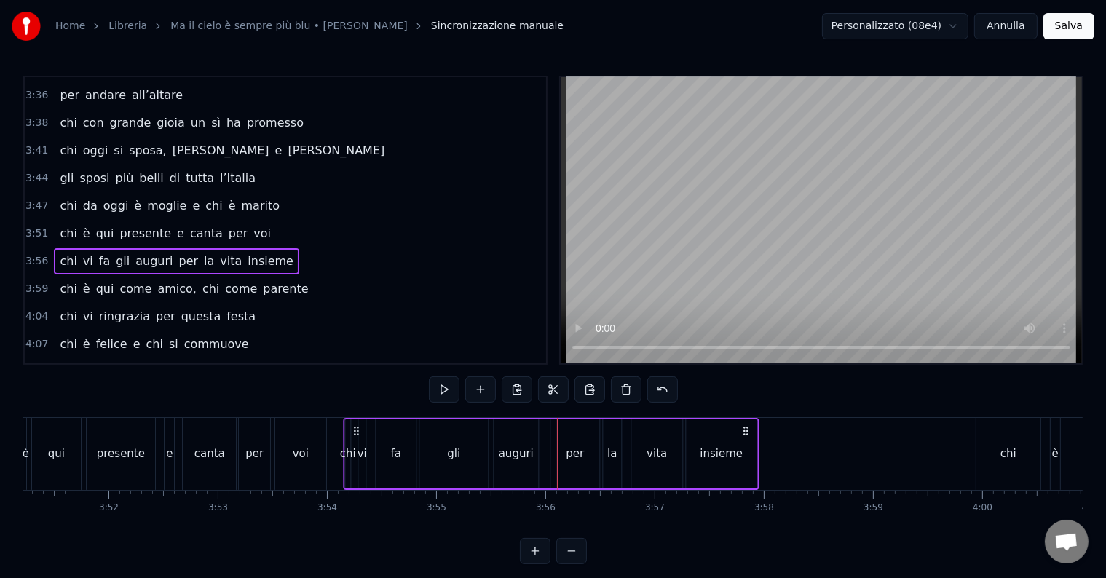
drag, startPoint x: 946, startPoint y: 435, endPoint x: 740, endPoint y: 445, distance: 206.3
click at [740, 445] on div "chi vi fa gli auguri per la vita insieme" at bounding box center [551, 454] width 416 height 72
click at [347, 456] on div "chi" at bounding box center [347, 454] width 16 height 17
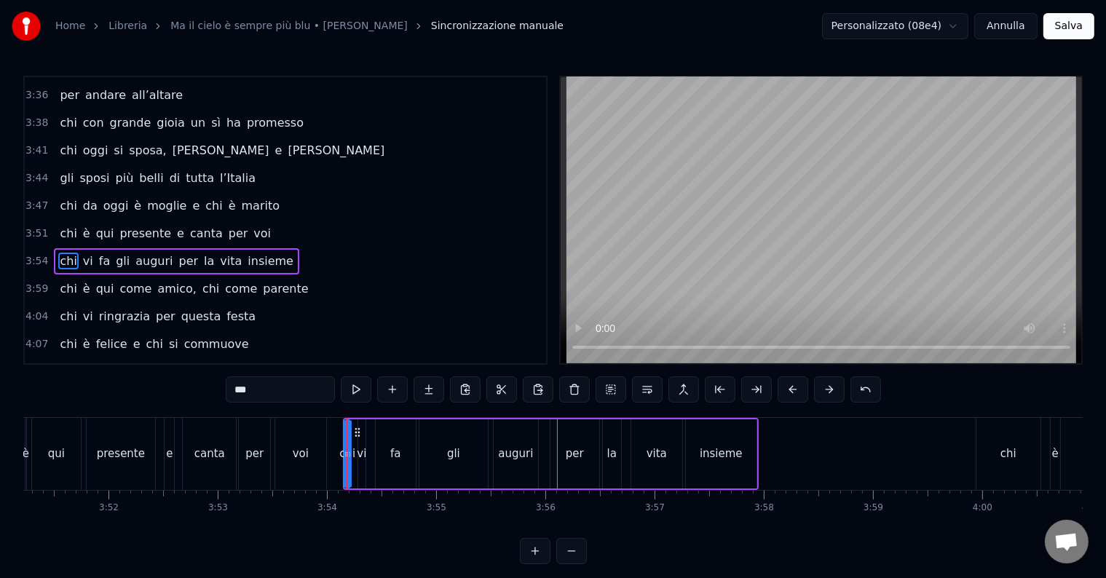
click at [357, 451] on div "vi" at bounding box center [361, 454] width 9 height 17
click at [386, 451] on div "fa" at bounding box center [396, 453] width 40 height 69
click at [452, 456] on div "gli" at bounding box center [453, 454] width 13 height 17
type input "***"
drag, startPoint x: 483, startPoint y: 449, endPoint x: 488, endPoint y: 460, distance: 12.4
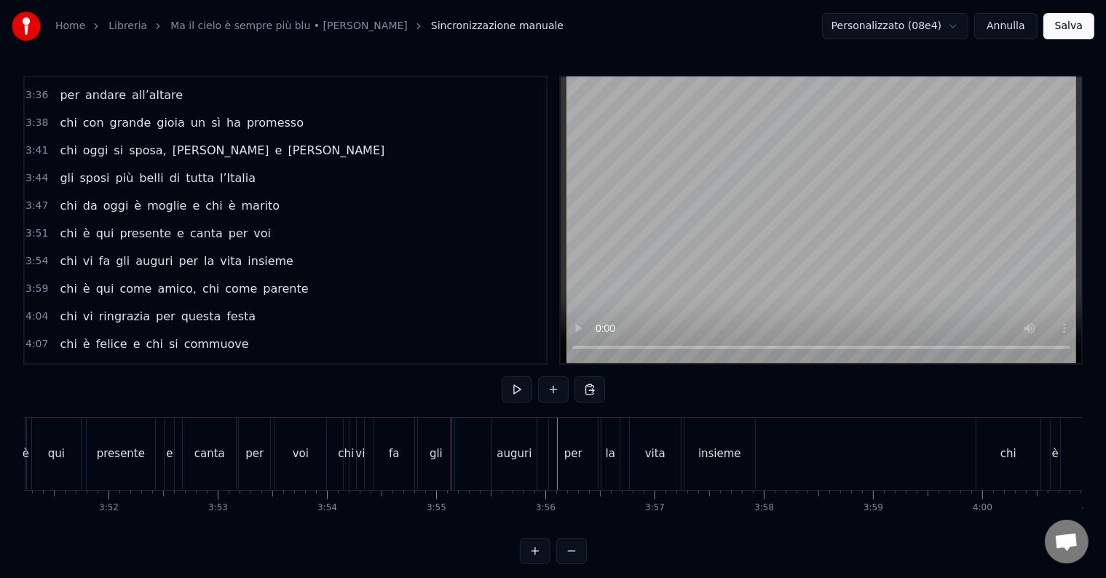
click at [512, 454] on div "auguri" at bounding box center [514, 454] width 35 height 17
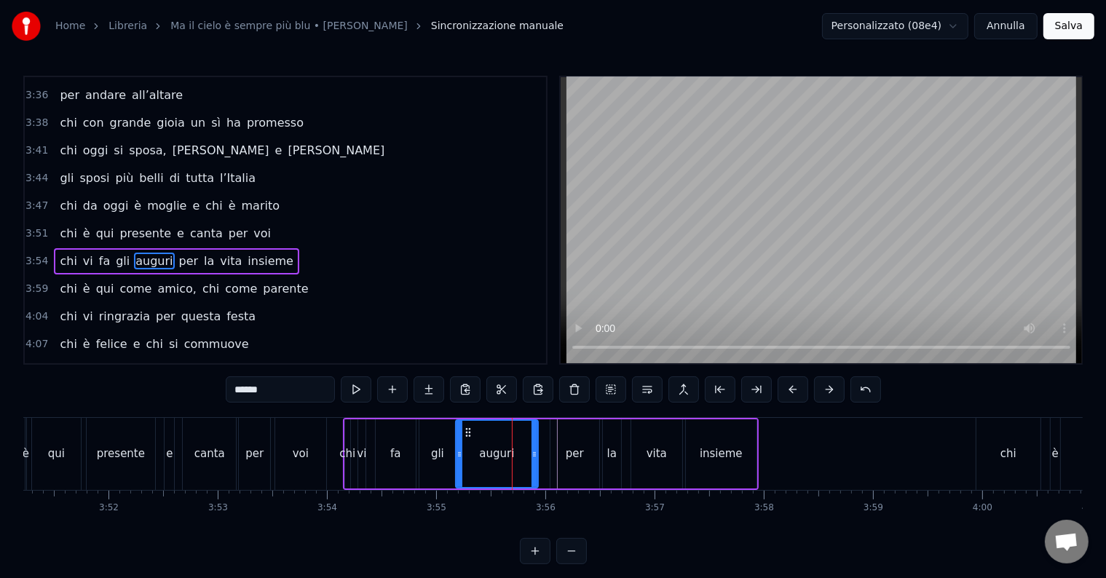
drag, startPoint x: 498, startPoint y: 449, endPoint x: 460, endPoint y: 445, distance: 38.1
click at [460, 445] on div at bounding box center [459, 454] width 6 height 66
drag, startPoint x: 535, startPoint y: 459, endPoint x: 515, endPoint y: 460, distance: 20.4
click at [515, 460] on div at bounding box center [514, 454] width 6 height 66
click at [573, 450] on div "per" at bounding box center [575, 454] width 18 height 17
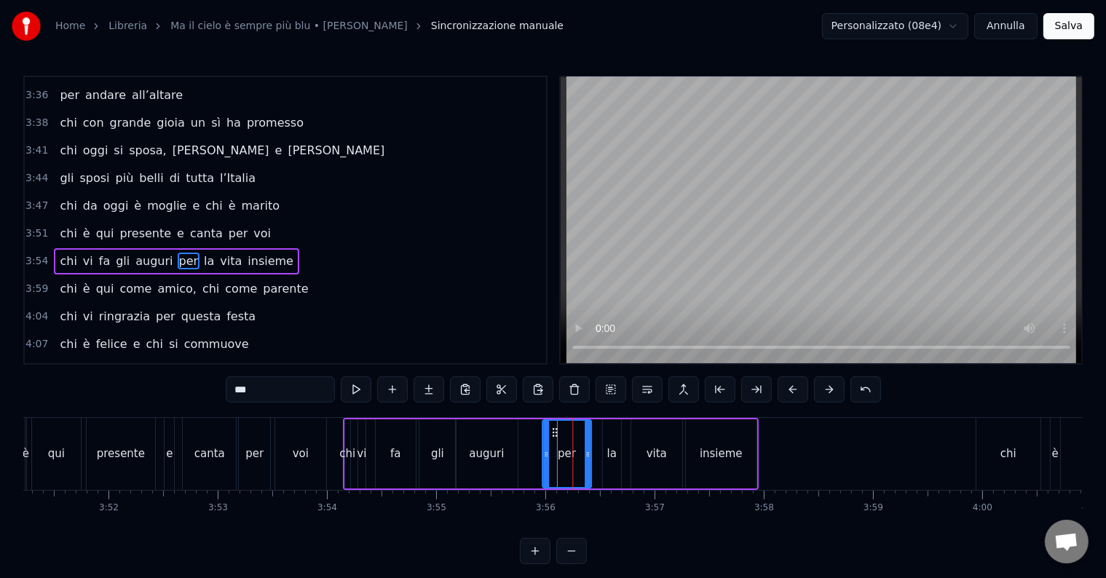
click at [554, 431] on icon at bounding box center [555, 433] width 12 height 12
click at [611, 457] on div "la" at bounding box center [611, 454] width 9 height 17
drag, startPoint x: 612, startPoint y: 428, endPoint x: 599, endPoint y: 431, distance: 12.7
click at [603, 429] on circle at bounding box center [603, 429] width 1 height 1
click at [649, 455] on div "vita" at bounding box center [656, 454] width 20 height 17
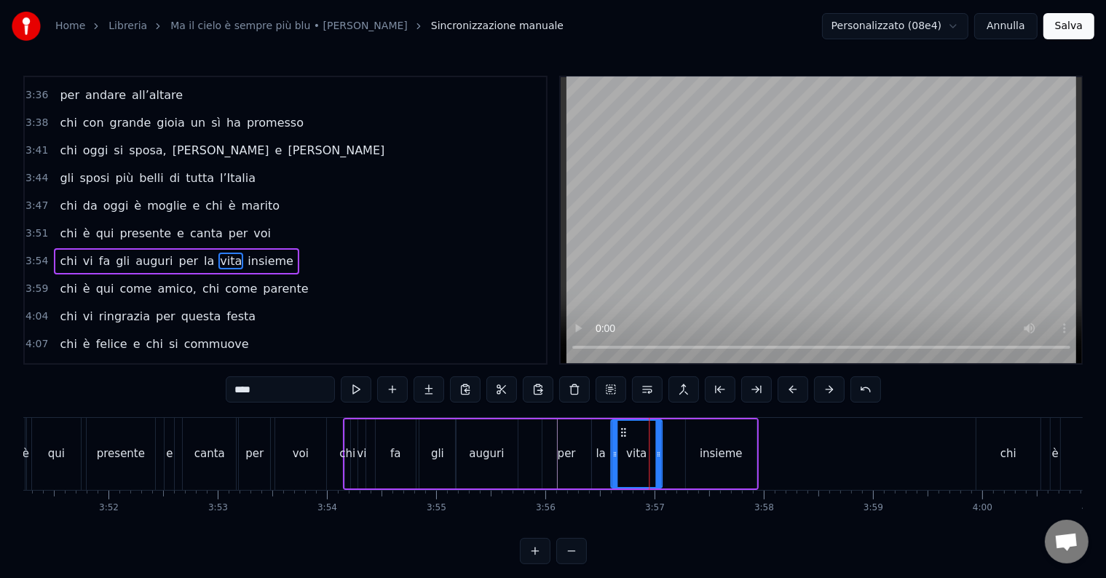
drag, startPoint x: 633, startPoint y: 432, endPoint x: 622, endPoint y: 435, distance: 11.1
click at [622, 435] on icon at bounding box center [623, 433] width 12 height 12
click at [716, 456] on div "insieme" at bounding box center [721, 454] width 43 height 17
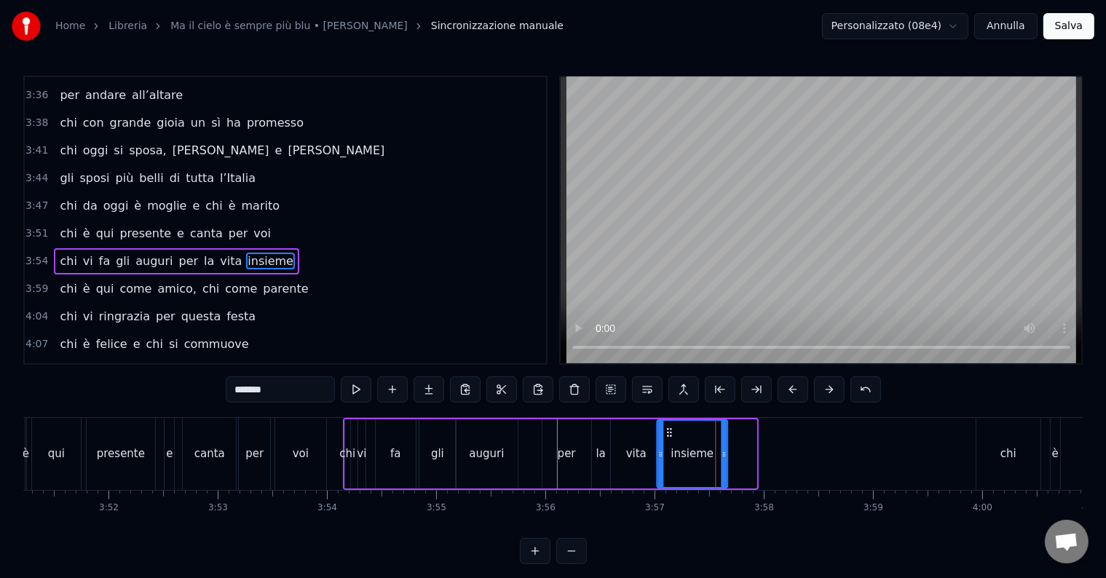
drag, startPoint x: 687, startPoint y: 431, endPoint x: 665, endPoint y: 430, distance: 21.9
click at [665, 430] on icon at bounding box center [669, 433] width 12 height 12
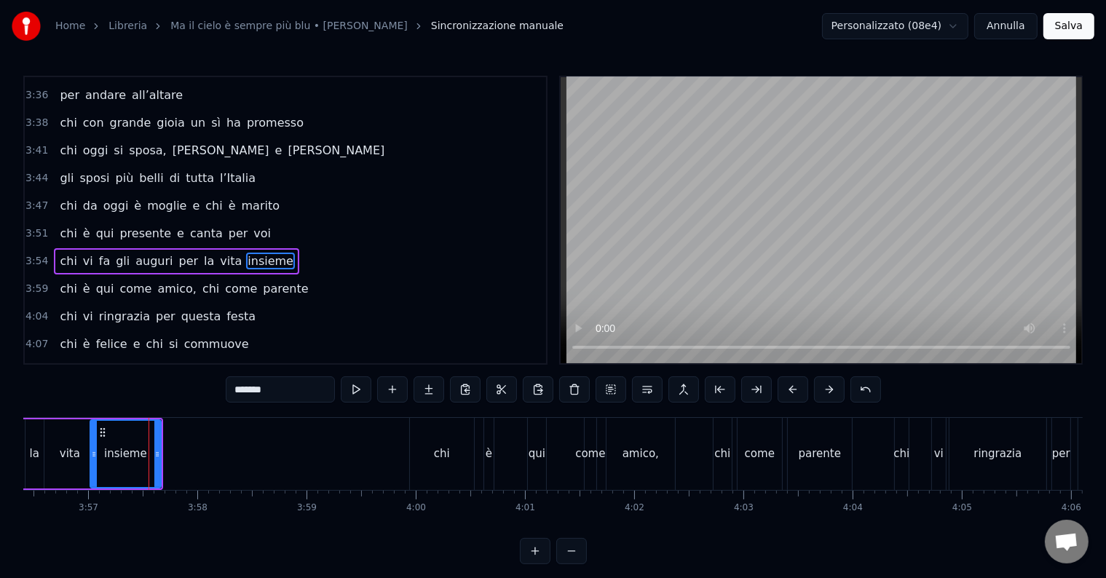
scroll to position [0, 25799]
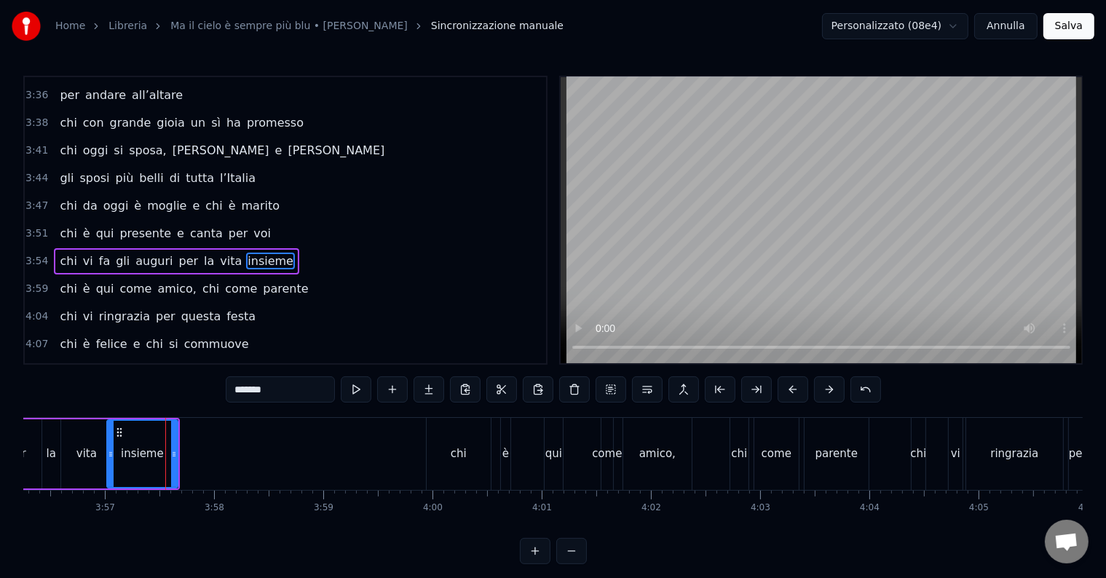
click at [472, 432] on div "chi" at bounding box center [459, 454] width 64 height 72
type input "***"
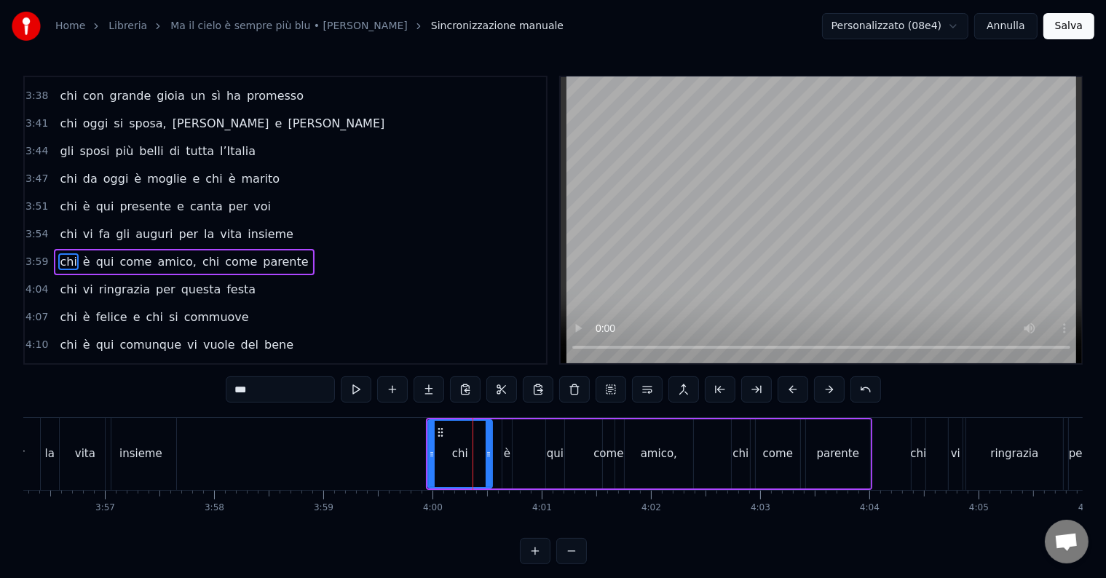
click at [437, 418] on div "chi è qui come amico, chi come parente" at bounding box center [649, 454] width 446 height 72
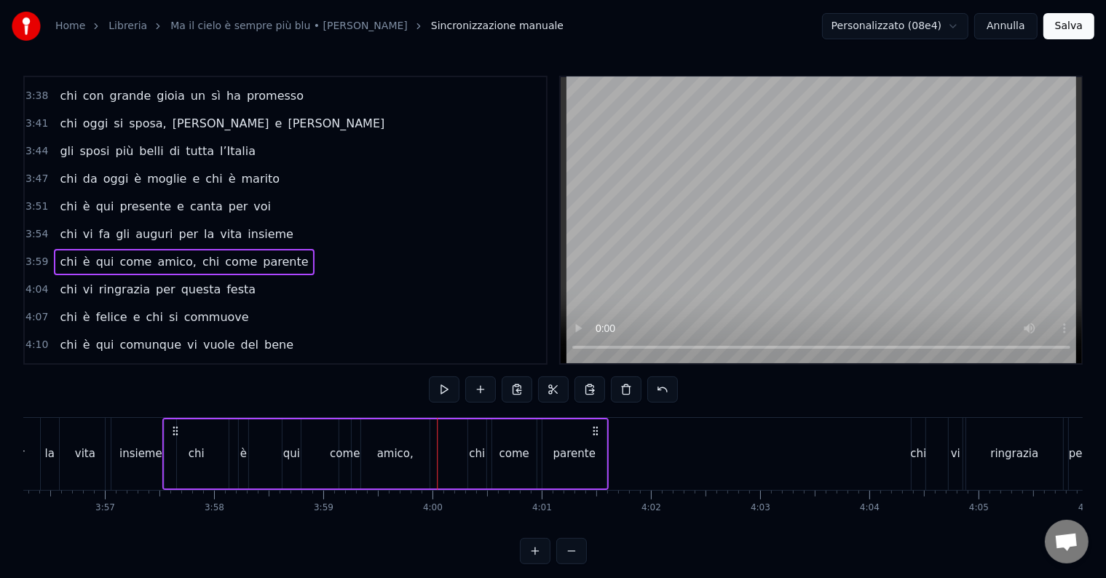
drag, startPoint x: 851, startPoint y: 432, endPoint x: 597, endPoint y: 419, distance: 254.4
click at [597, 419] on div "chi è qui come amico, chi come parente" at bounding box center [385, 454] width 446 height 72
click at [240, 446] on div "è" at bounding box center [243, 454] width 7 height 17
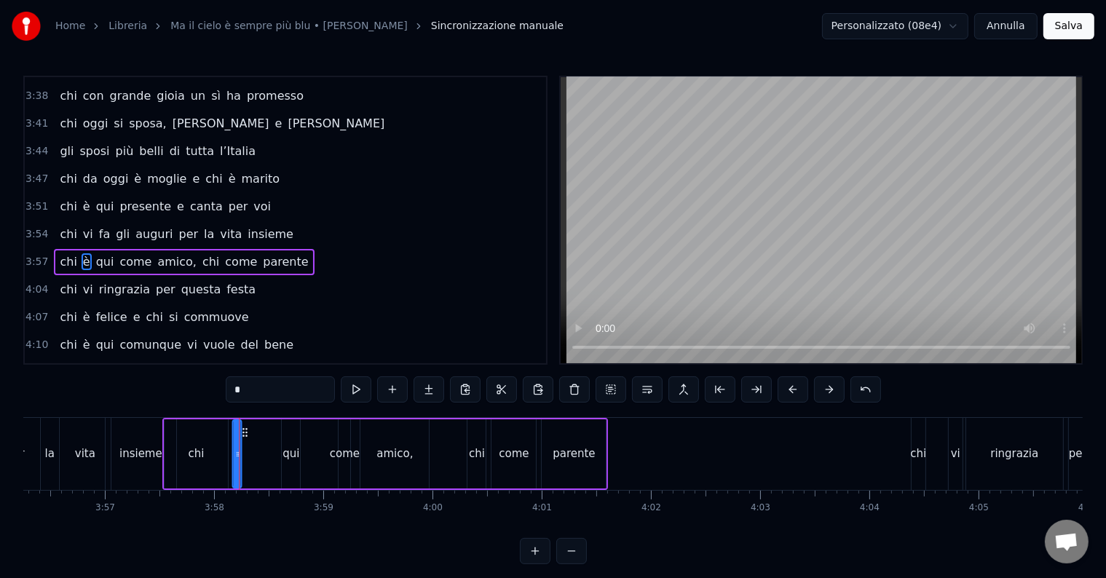
click at [244, 434] on icon at bounding box center [245, 433] width 12 height 12
click at [288, 460] on div "qui" at bounding box center [290, 454] width 17 height 17
type input "***"
click at [274, 443] on div "chi è qui come amico, chi come parente" at bounding box center [385, 454] width 446 height 72
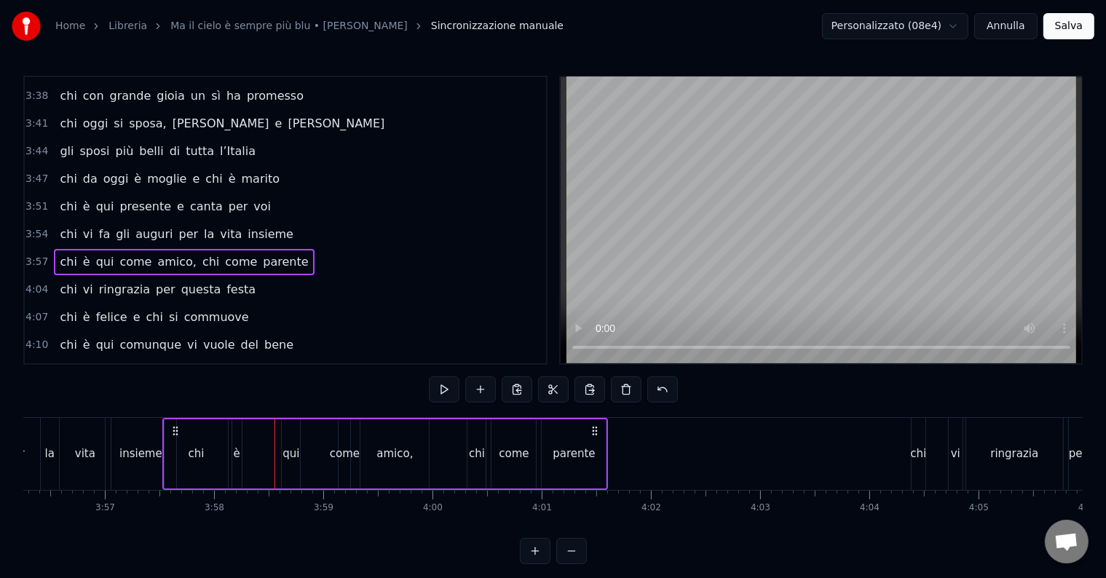
click at [291, 441] on div "qui" at bounding box center [291, 453] width 18 height 69
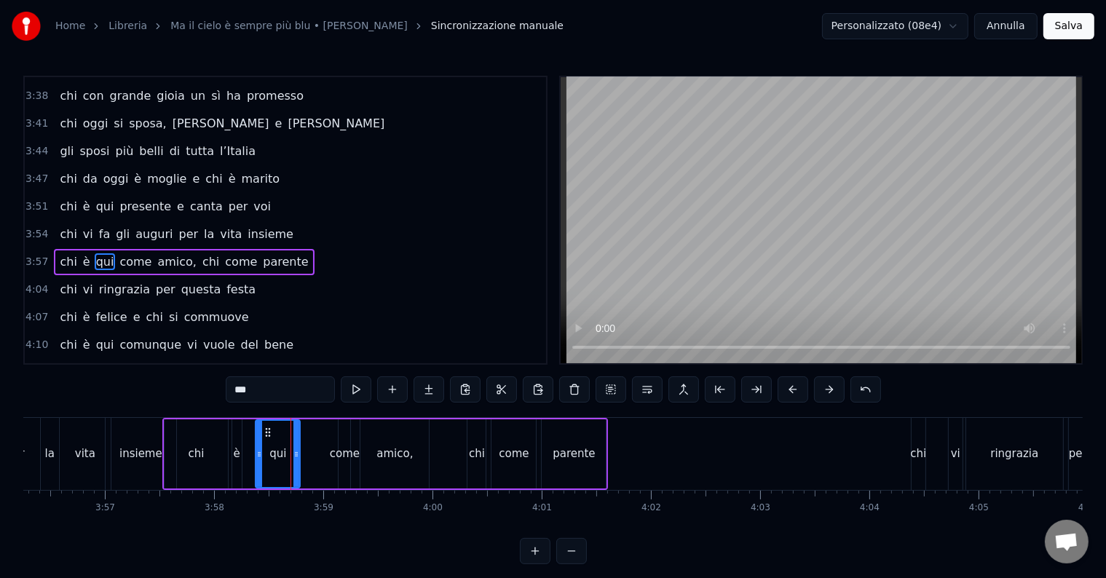
drag, startPoint x: 285, startPoint y: 454, endPoint x: 269, endPoint y: 451, distance: 16.2
click at [256, 452] on icon at bounding box center [259, 454] width 6 height 12
drag, startPoint x: 293, startPoint y: 457, endPoint x: 283, endPoint y: 460, distance: 10.6
click at [283, 460] on div at bounding box center [284, 454] width 6 height 66
click at [351, 451] on div "come" at bounding box center [345, 454] width 30 height 17
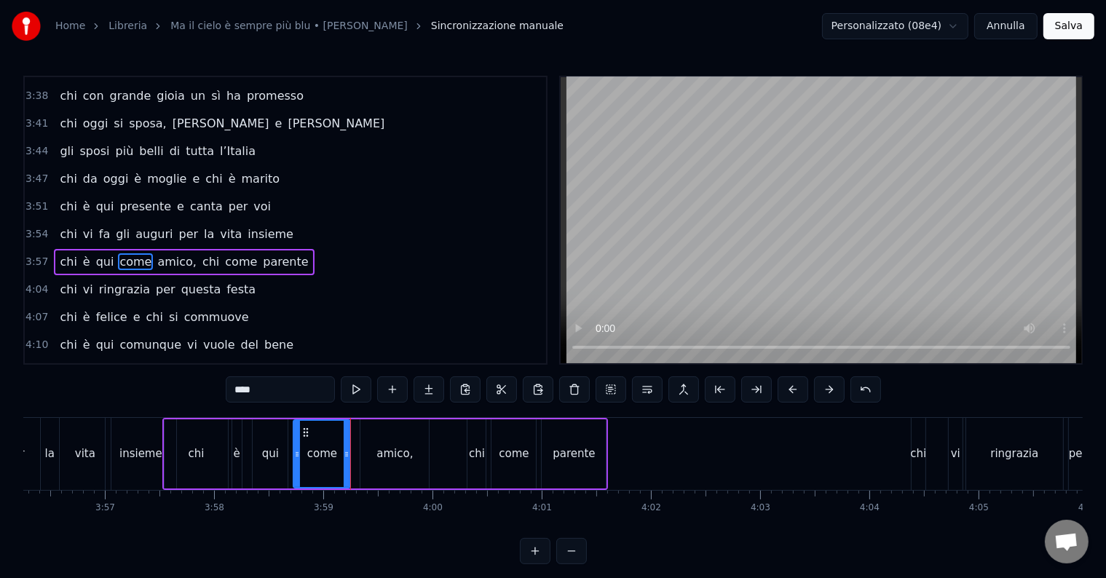
drag, startPoint x: 339, startPoint y: 451, endPoint x: 295, endPoint y: 450, distance: 44.4
click at [294, 449] on icon at bounding box center [297, 454] width 6 height 12
drag, startPoint x: 347, startPoint y: 453, endPoint x: 328, endPoint y: 458, distance: 19.6
click at [328, 458] on icon at bounding box center [328, 454] width 6 height 12
click at [389, 451] on div "amico," at bounding box center [394, 454] width 36 height 17
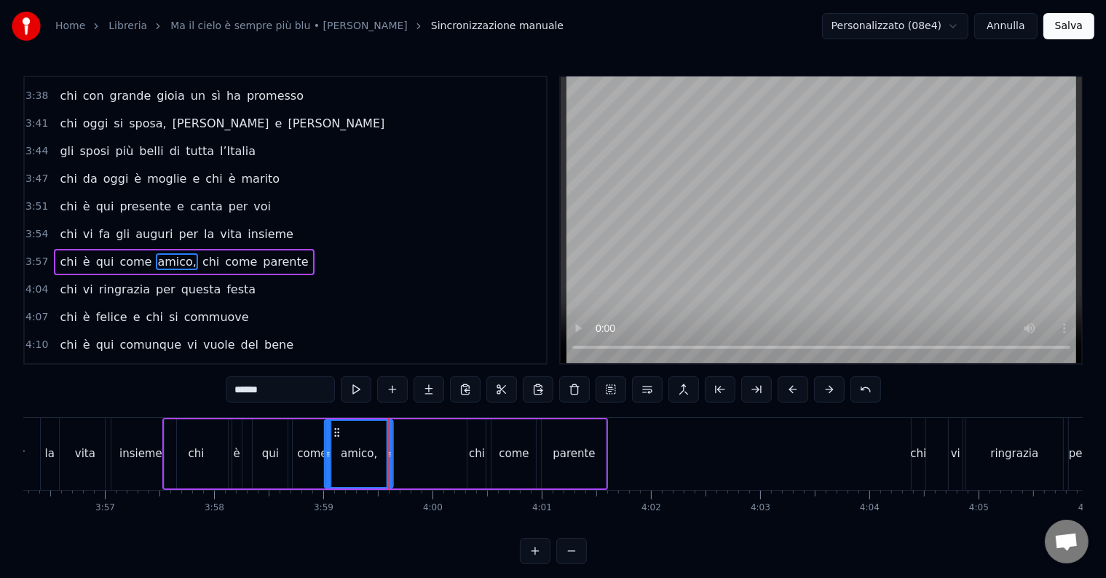
drag, startPoint x: 370, startPoint y: 431, endPoint x: 333, endPoint y: 419, distance: 38.2
click at [333, 421] on div "amico," at bounding box center [358, 454] width 67 height 66
click at [478, 450] on div "chi" at bounding box center [477, 454] width 16 height 17
type input "***"
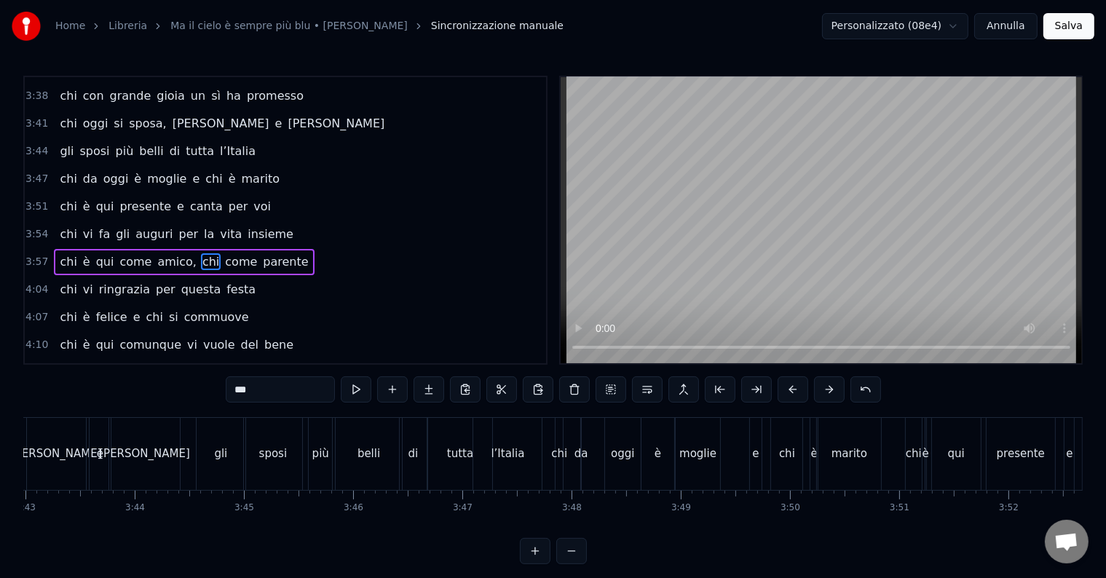
scroll to position [0, 24366]
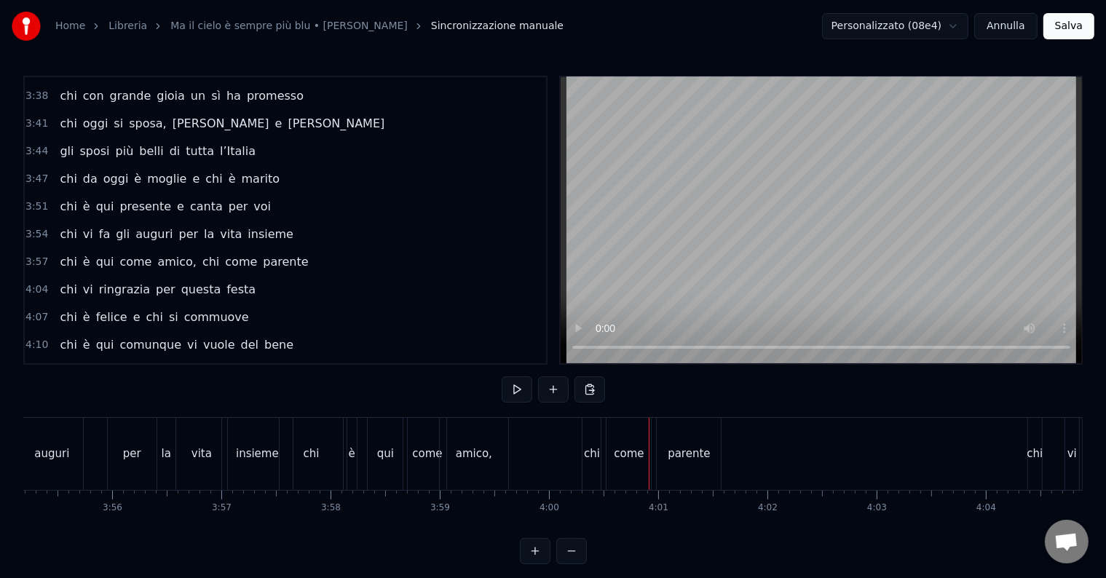
scroll to position [0, 25450]
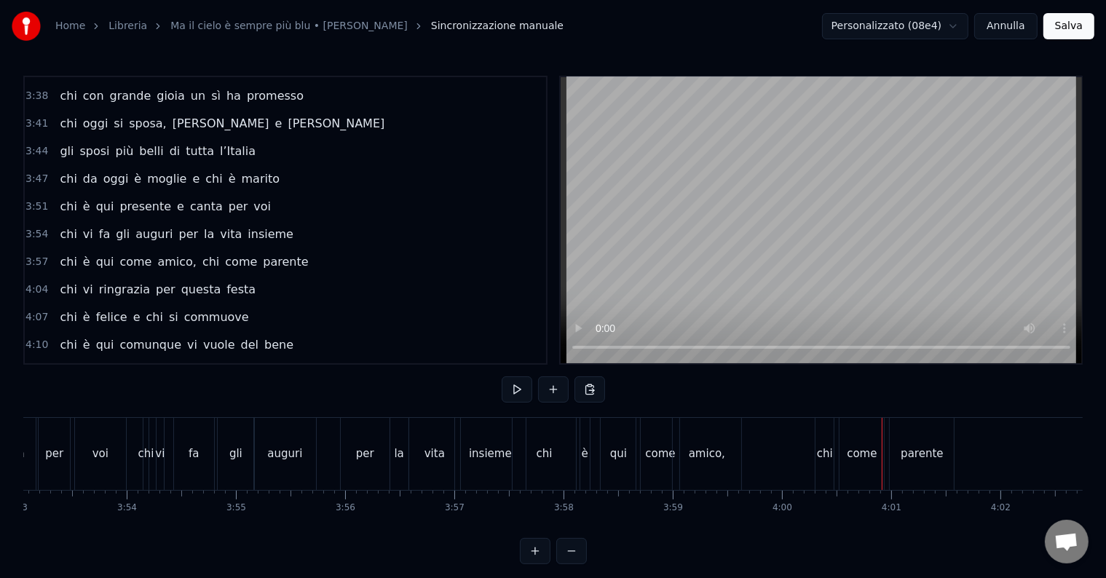
click at [820, 463] on div "chi" at bounding box center [824, 454] width 18 height 72
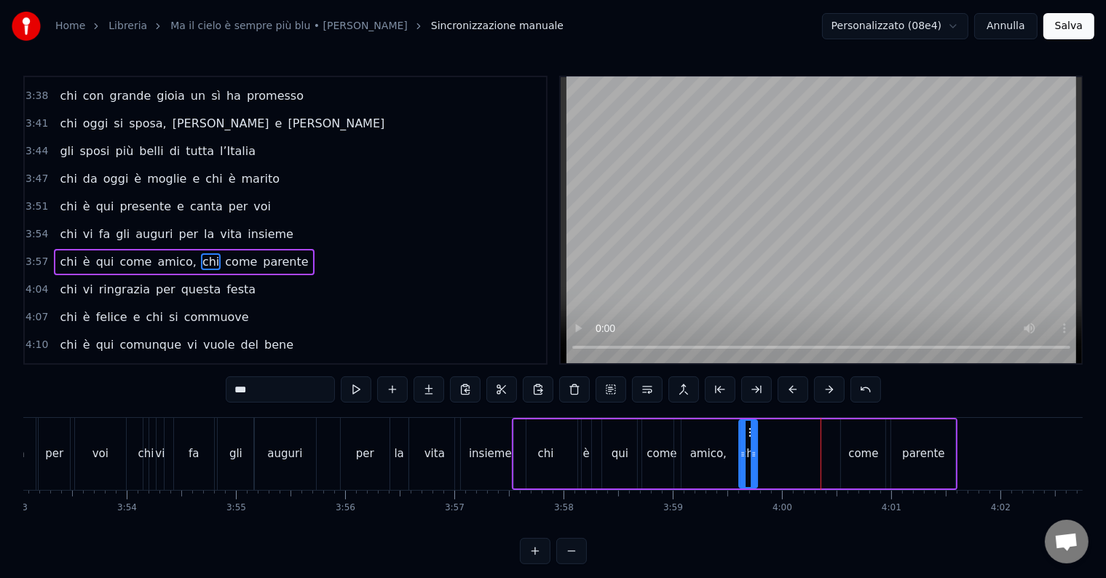
drag, startPoint x: 825, startPoint y: 430, endPoint x: 747, endPoint y: 423, distance: 78.2
click at [747, 423] on div "chi" at bounding box center [748, 454] width 17 height 66
click at [874, 454] on div "come" at bounding box center [863, 454] width 30 height 17
type input "****"
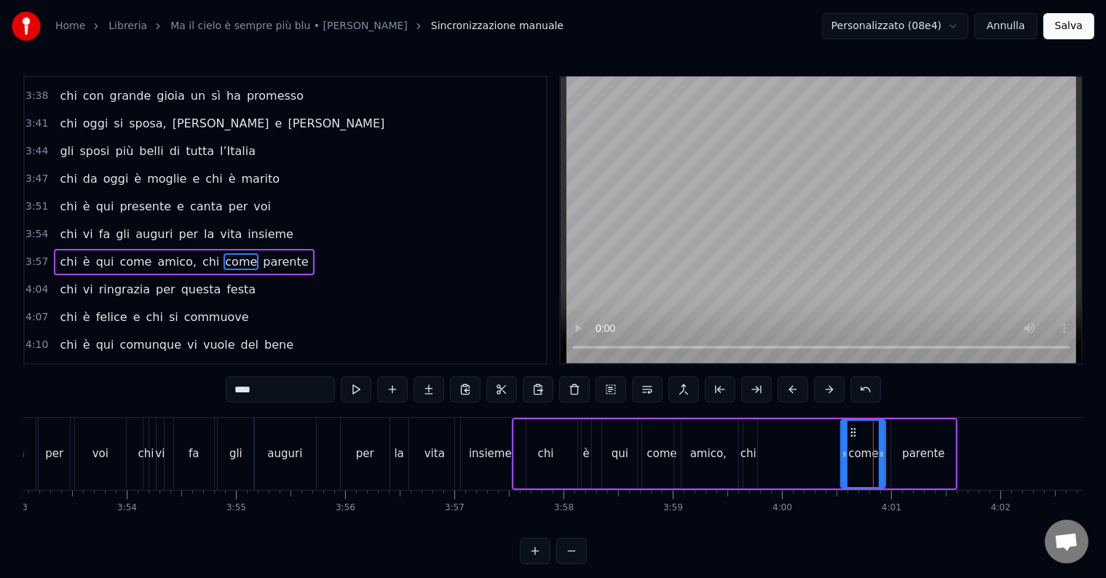
drag, startPoint x: 850, startPoint y: 424, endPoint x: 799, endPoint y: 431, distance: 52.1
click at [775, 421] on div "chi è qui come amico, chi come parente" at bounding box center [735, 454] width 446 height 72
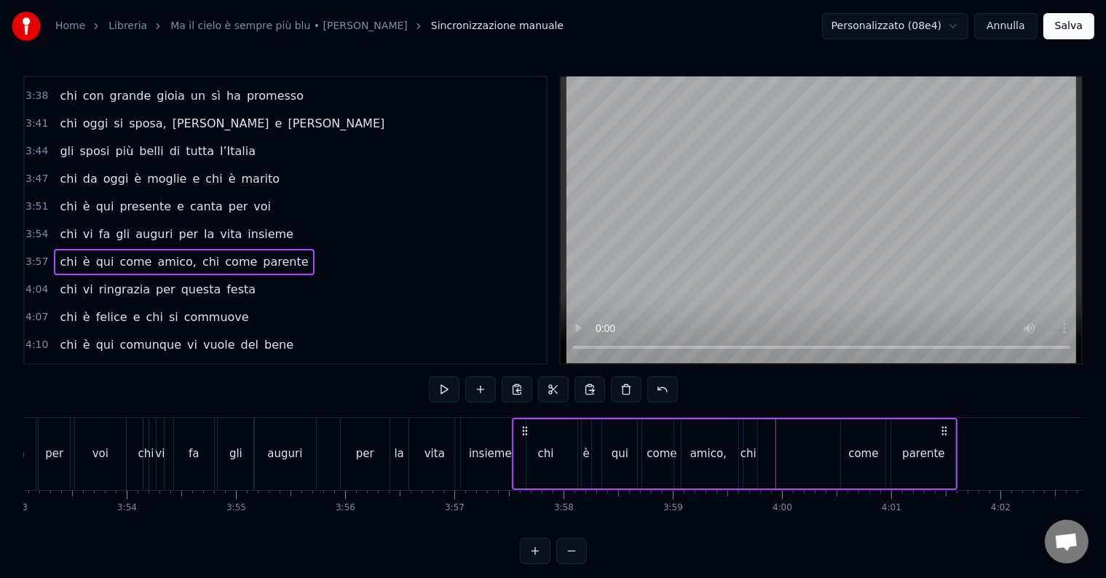
drag, startPoint x: 864, startPoint y: 457, endPoint x: 850, endPoint y: 443, distance: 19.6
click at [863, 457] on div "come" at bounding box center [863, 454] width 30 height 17
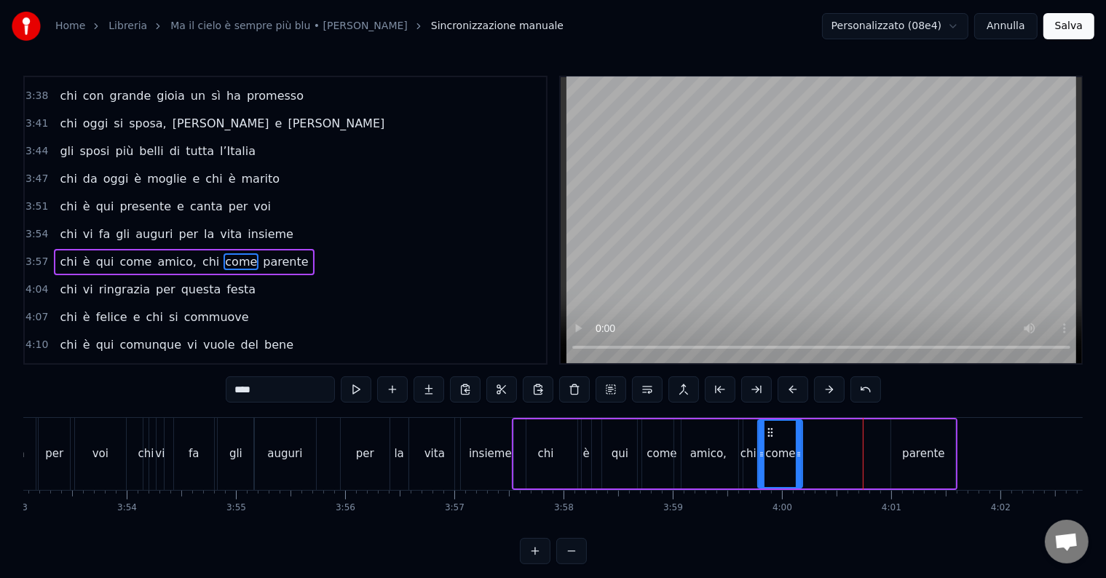
drag, startPoint x: 853, startPoint y: 431, endPoint x: 770, endPoint y: 415, distance: 83.8
click at [770, 415] on div "0:14 Chi vive ad [GEOGRAPHIC_DATA] e sta al primo piano 0:20 chi da San [PERSON…" at bounding box center [552, 320] width 1059 height 488
click at [922, 459] on div "parente" at bounding box center [923, 454] width 42 height 17
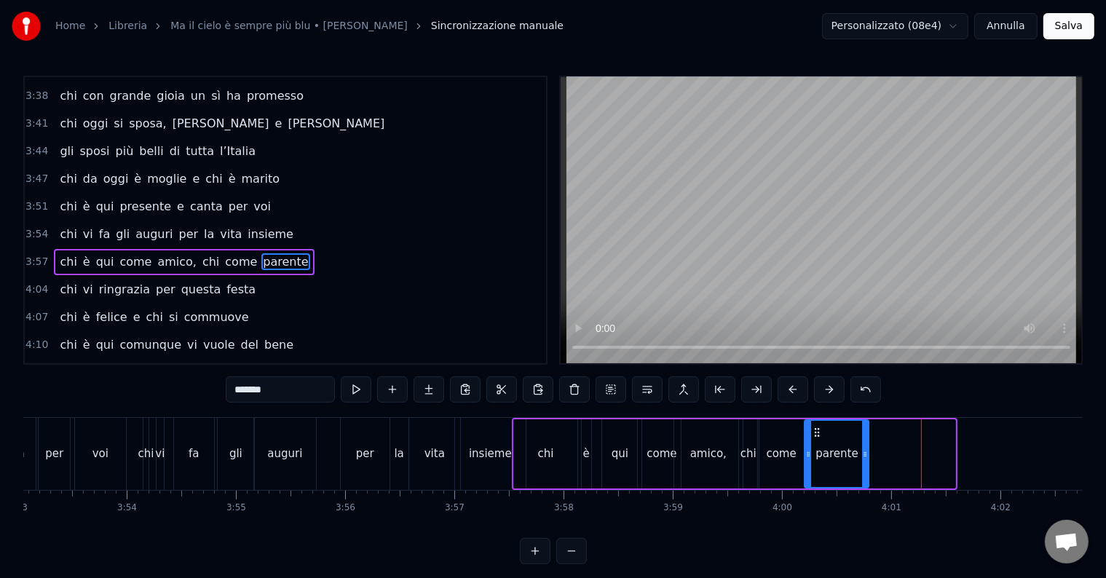
drag, startPoint x: 900, startPoint y: 426, endPoint x: 815, endPoint y: 426, distance: 85.2
click at [813, 427] on icon at bounding box center [817, 433] width 12 height 12
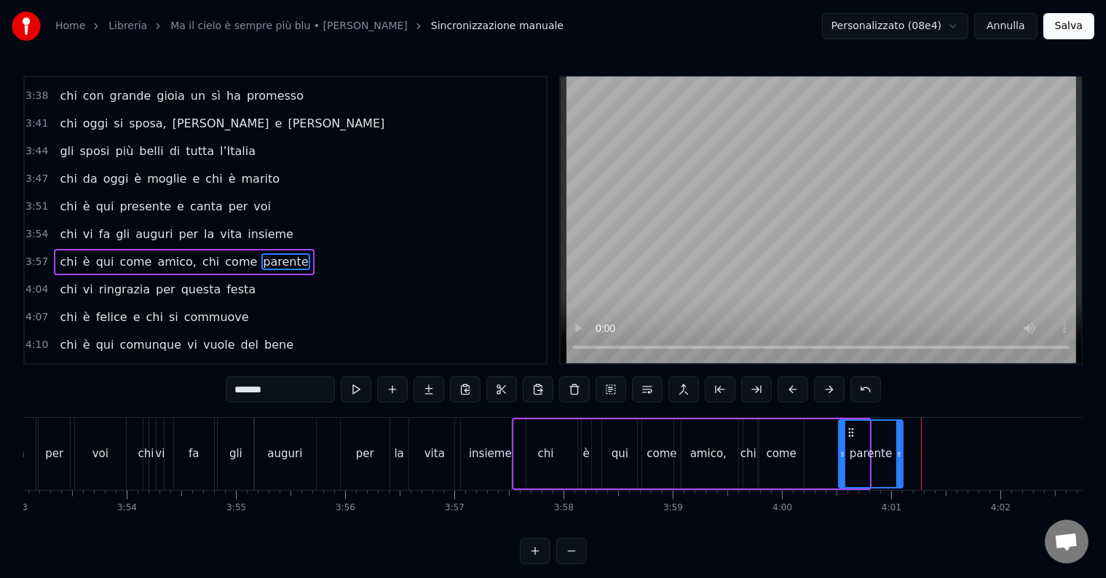
drag, startPoint x: 824, startPoint y: 430, endPoint x: 849, endPoint y: 435, distance: 25.3
click at [849, 435] on icon at bounding box center [851, 433] width 12 height 12
click at [777, 447] on div "come" at bounding box center [782, 454] width 30 height 17
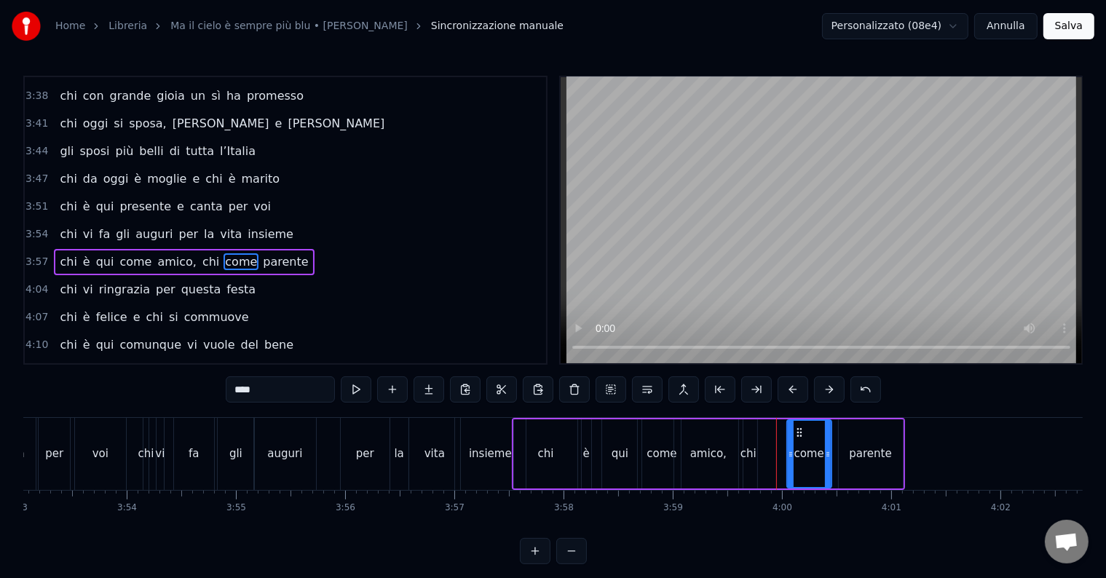
drag, startPoint x: 775, startPoint y: 431, endPoint x: 795, endPoint y: 432, distance: 19.7
click at [795, 432] on icon at bounding box center [799, 433] width 12 height 12
click at [745, 452] on div "chi" at bounding box center [748, 454] width 16 height 17
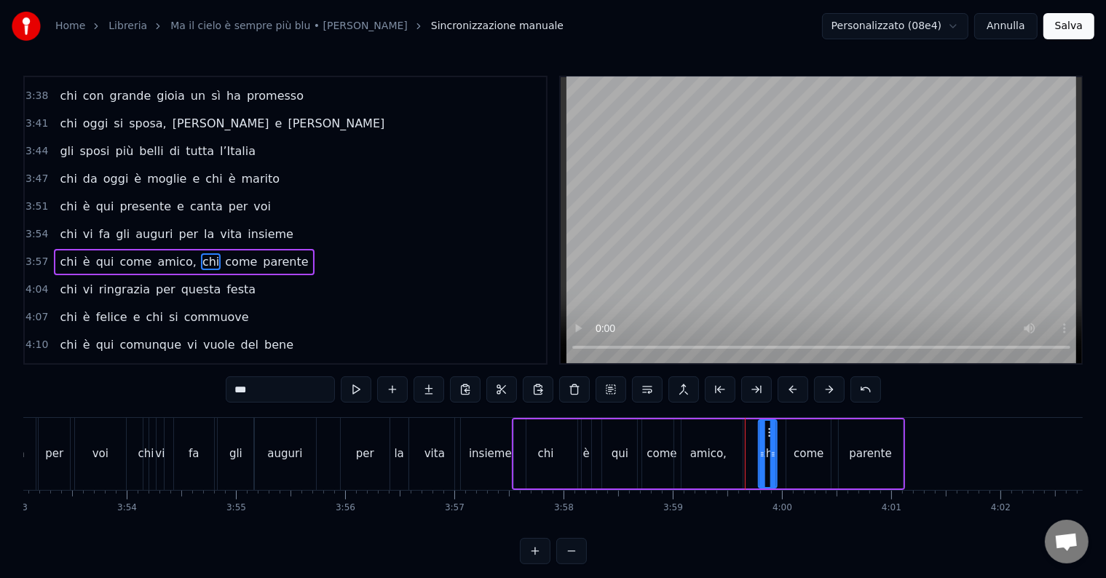
drag, startPoint x: 748, startPoint y: 427, endPoint x: 767, endPoint y: 435, distance: 20.3
click at [767, 435] on icon at bounding box center [771, 433] width 12 height 12
click at [518, 425] on div "chi" at bounding box center [546, 453] width 64 height 69
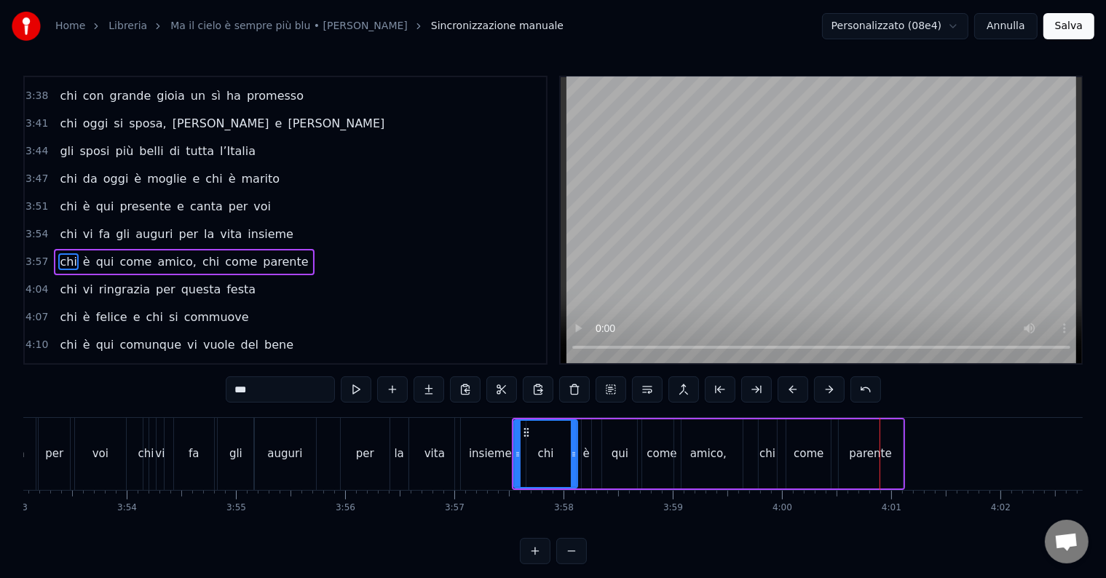
click at [771, 466] on div "chi" at bounding box center [768, 453] width 18 height 69
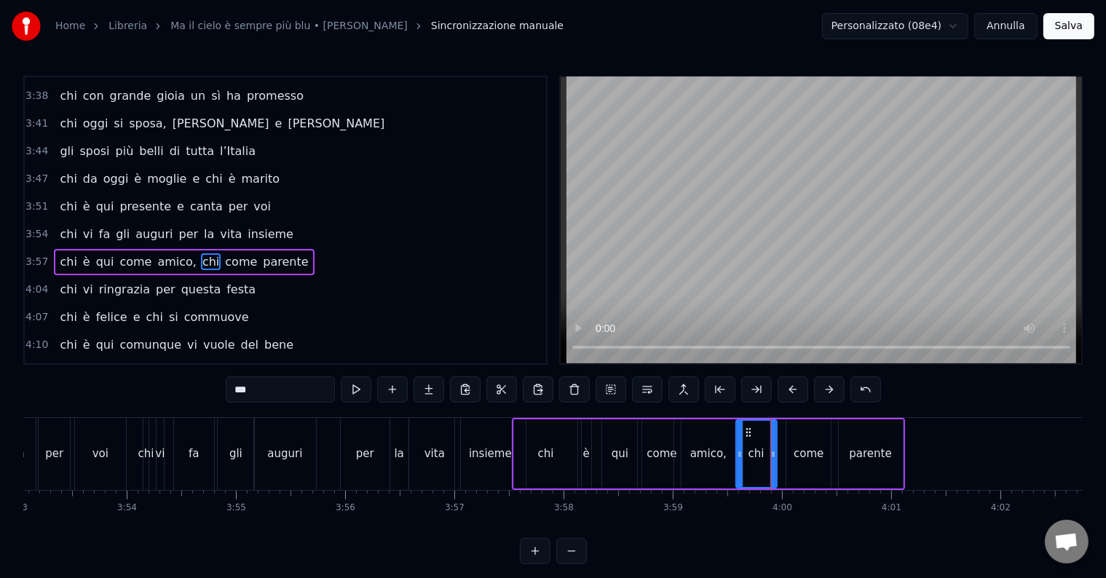
drag, startPoint x: 759, startPoint y: 448, endPoint x: 736, endPoint y: 451, distance: 22.9
click at [737, 451] on icon at bounding box center [740, 454] width 6 height 12
drag, startPoint x: 772, startPoint y: 454, endPoint x: 761, endPoint y: 457, distance: 11.5
click at [761, 457] on icon at bounding box center [762, 454] width 6 height 12
click at [794, 455] on div "come" at bounding box center [808, 453] width 44 height 69
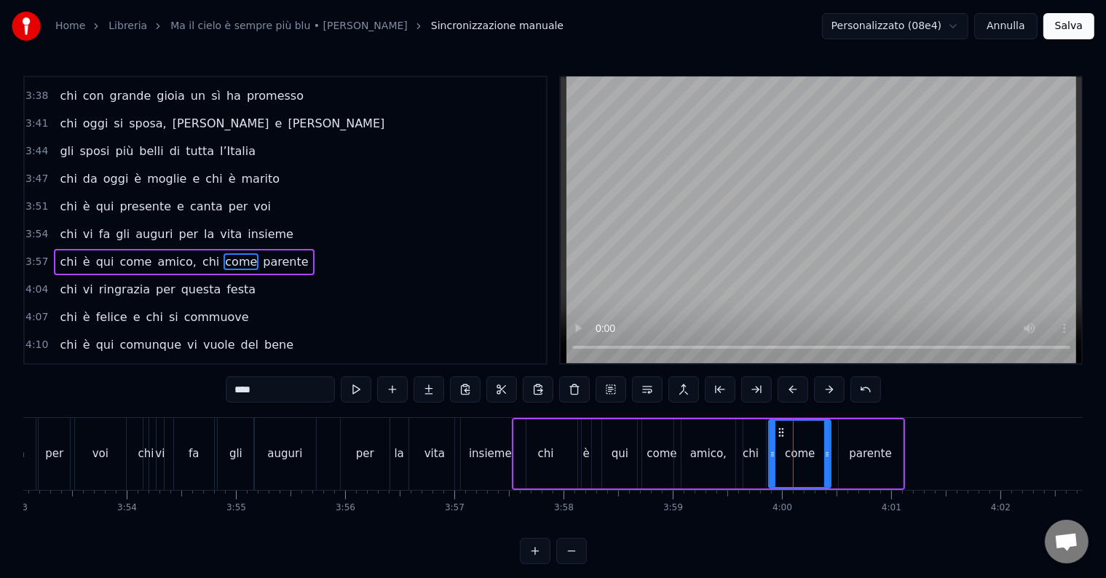
drag, startPoint x: 789, startPoint y: 454, endPoint x: 772, endPoint y: 454, distance: 17.5
click at [772, 454] on icon at bounding box center [773, 454] width 6 height 12
drag, startPoint x: 827, startPoint y: 454, endPoint x: 812, endPoint y: 454, distance: 15.3
click at [812, 454] on icon at bounding box center [812, 454] width 6 height 12
click at [847, 452] on div "parente" at bounding box center [871, 453] width 64 height 69
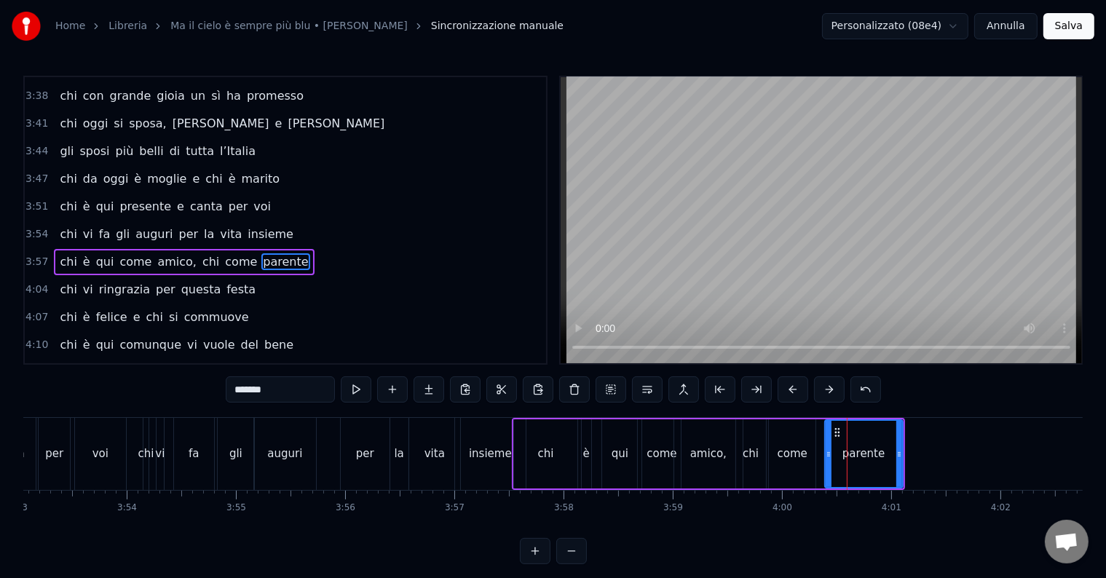
drag, startPoint x: 841, startPoint y: 452, endPoint x: 823, endPoint y: 454, distance: 17.6
click at [826, 454] on icon at bounding box center [829, 454] width 6 height 12
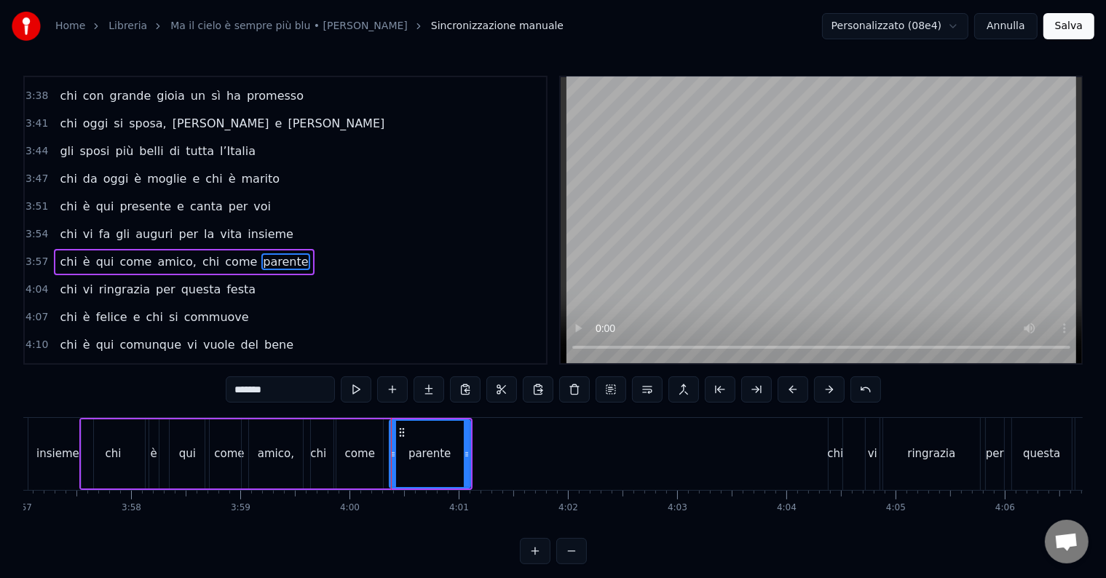
scroll to position [0, 25900]
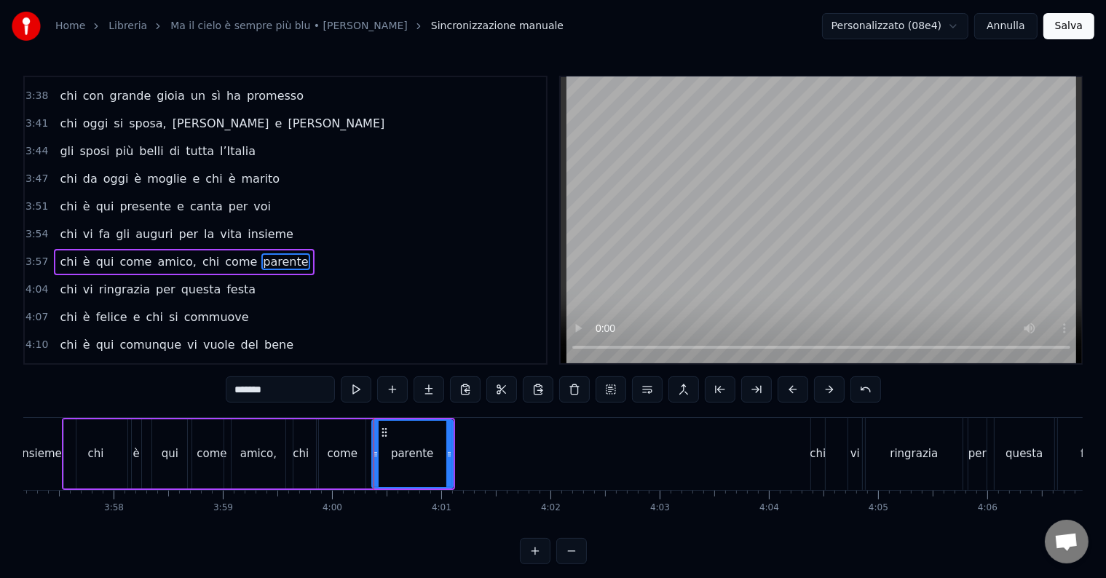
click at [815, 441] on div "chi" at bounding box center [818, 454] width 14 height 72
type input "***"
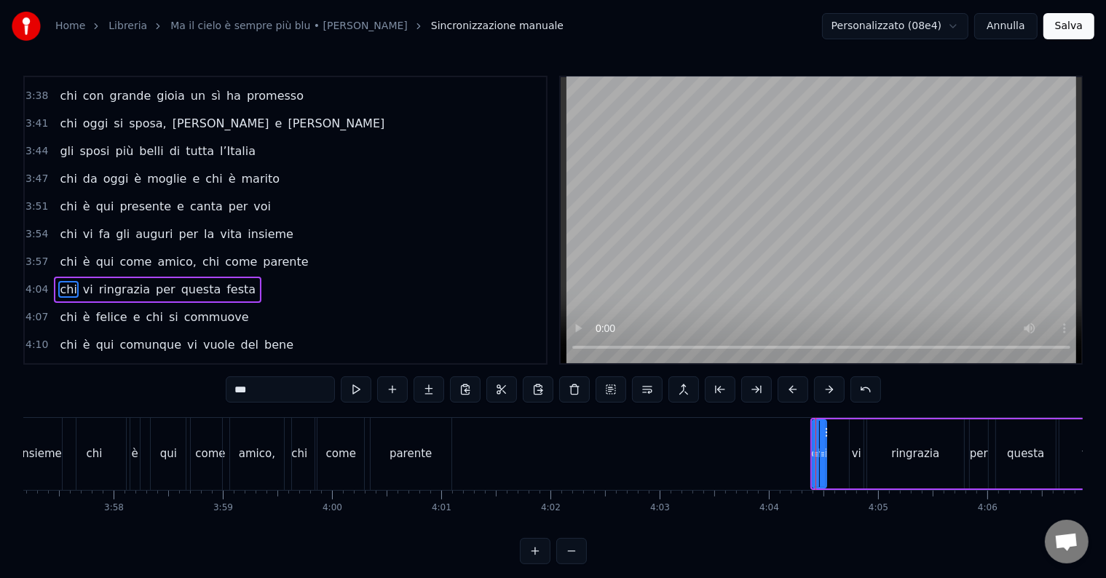
scroll to position [1133, 0]
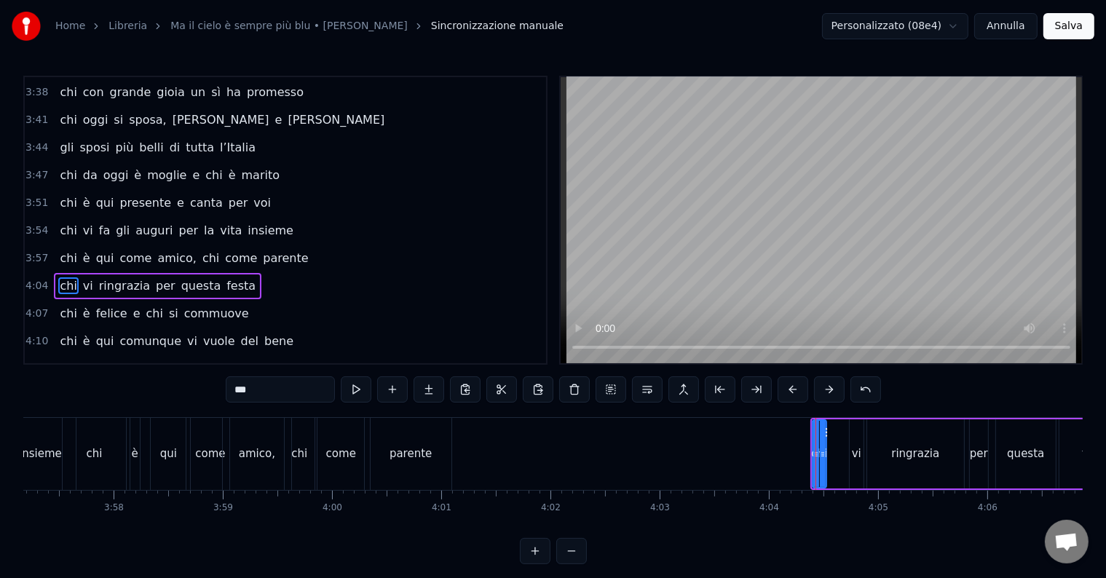
click at [818, 421] on div at bounding box center [816, 454] width 6 height 66
click at [844, 419] on div "chi vi ringrazia per questa festa" at bounding box center [972, 454] width 324 height 72
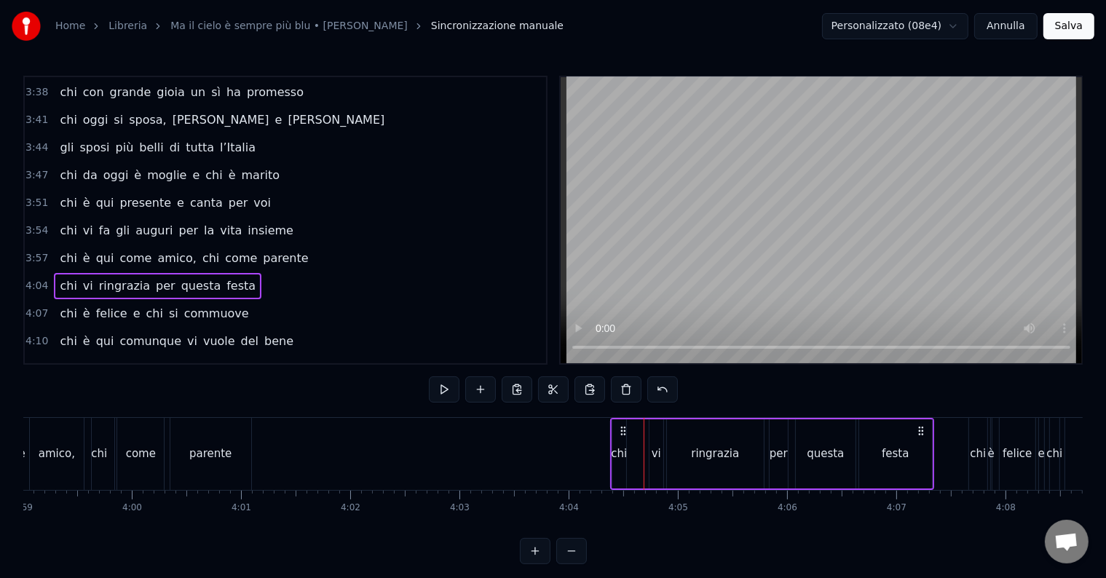
scroll to position [0, 26166]
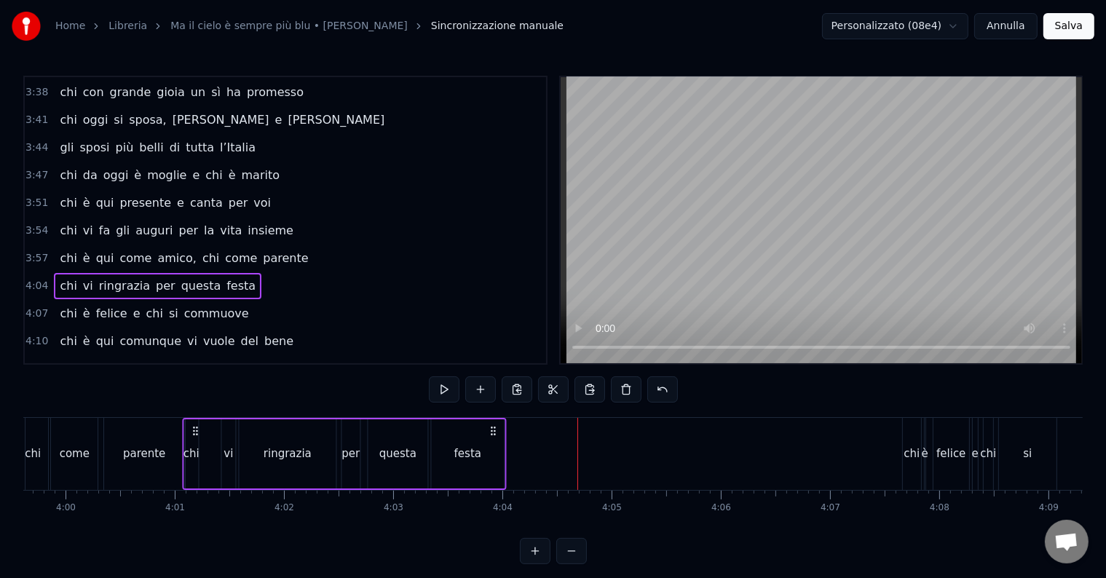
drag, startPoint x: 846, startPoint y: 428, endPoint x: 494, endPoint y: 431, distance: 352.4
click at [494, 431] on icon at bounding box center [493, 431] width 12 height 12
click at [186, 455] on div "chi" at bounding box center [191, 454] width 16 height 17
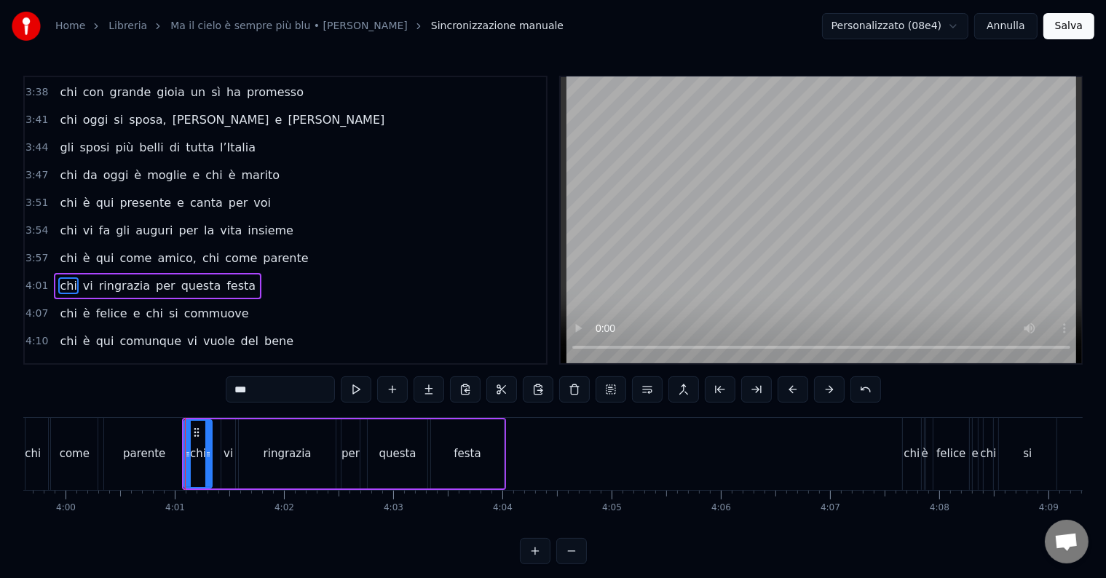
drag, startPoint x: 195, startPoint y: 435, endPoint x: 209, endPoint y: 440, distance: 14.5
click at [209, 440] on div at bounding box center [208, 454] width 6 height 66
click at [232, 454] on div "vi" at bounding box center [228, 453] width 14 height 69
click at [269, 454] on div "ringrazia" at bounding box center [288, 454] width 48 height 17
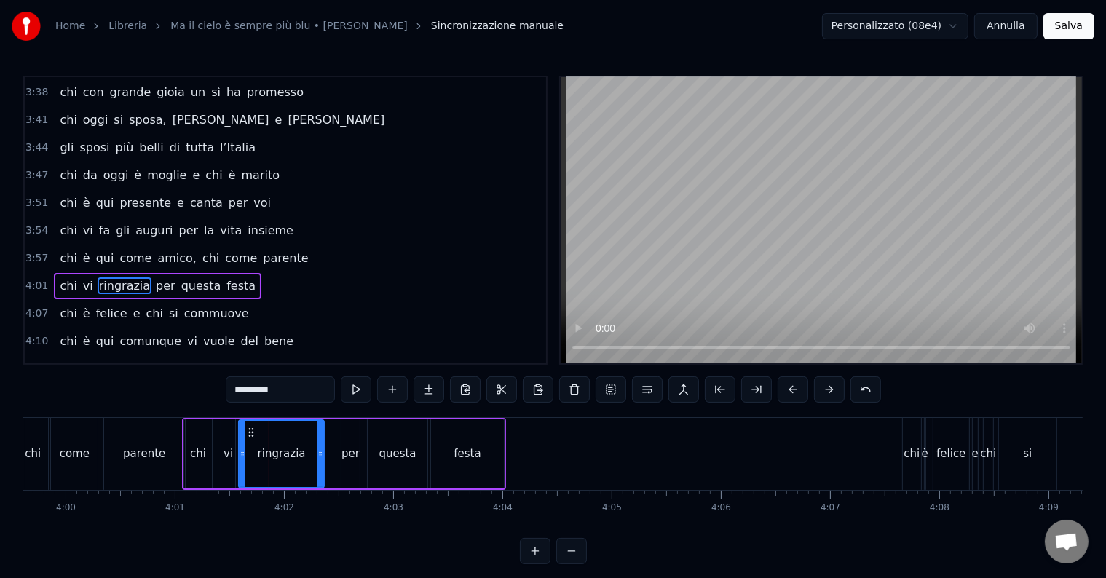
drag, startPoint x: 331, startPoint y: 457, endPoint x: 319, endPoint y: 459, distance: 11.7
click at [319, 459] on icon at bounding box center [320, 454] width 6 height 12
click at [344, 448] on div "per" at bounding box center [350, 454] width 18 height 17
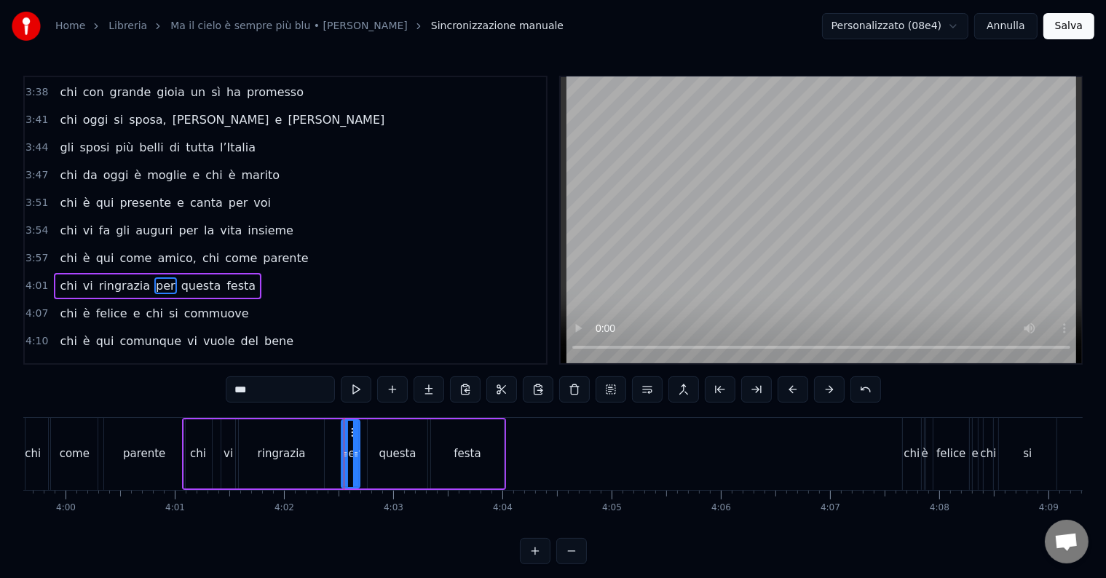
drag, startPoint x: 352, startPoint y: 454, endPoint x: 361, endPoint y: 458, distance: 9.5
click at [359, 458] on icon at bounding box center [356, 454] width 6 height 12
click at [370, 458] on icon at bounding box center [371, 454] width 6 height 12
click at [400, 454] on div "questa" at bounding box center [397, 454] width 37 height 17
type input "******"
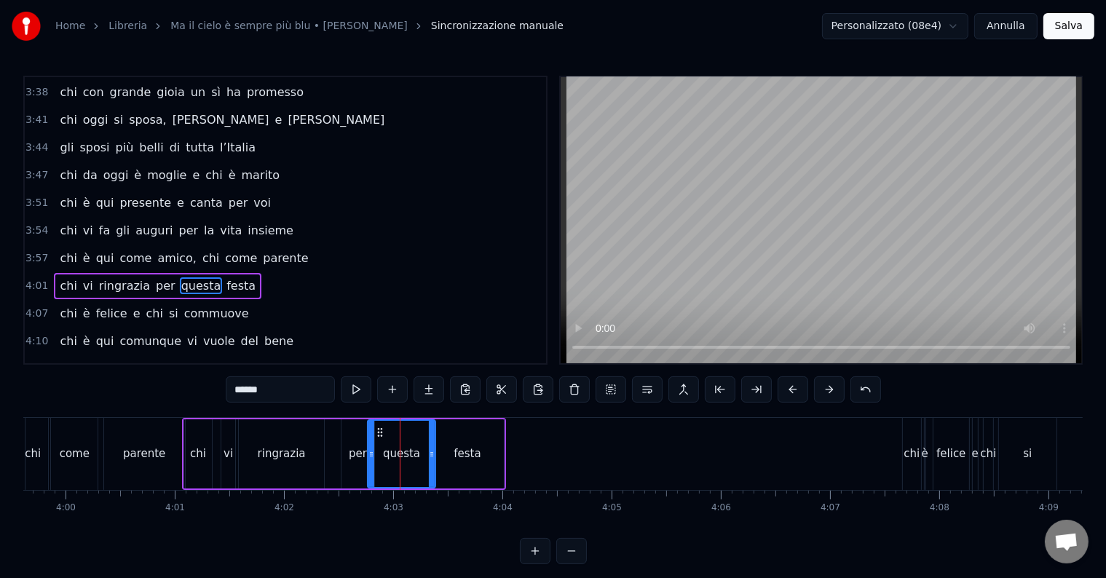
drag, startPoint x: 423, startPoint y: 451, endPoint x: 430, endPoint y: 459, distance: 11.4
click at [430, 459] on div at bounding box center [432, 454] width 6 height 66
click at [922, 441] on div "chi è felice e chi si commuove" at bounding box center [1036, 454] width 269 height 72
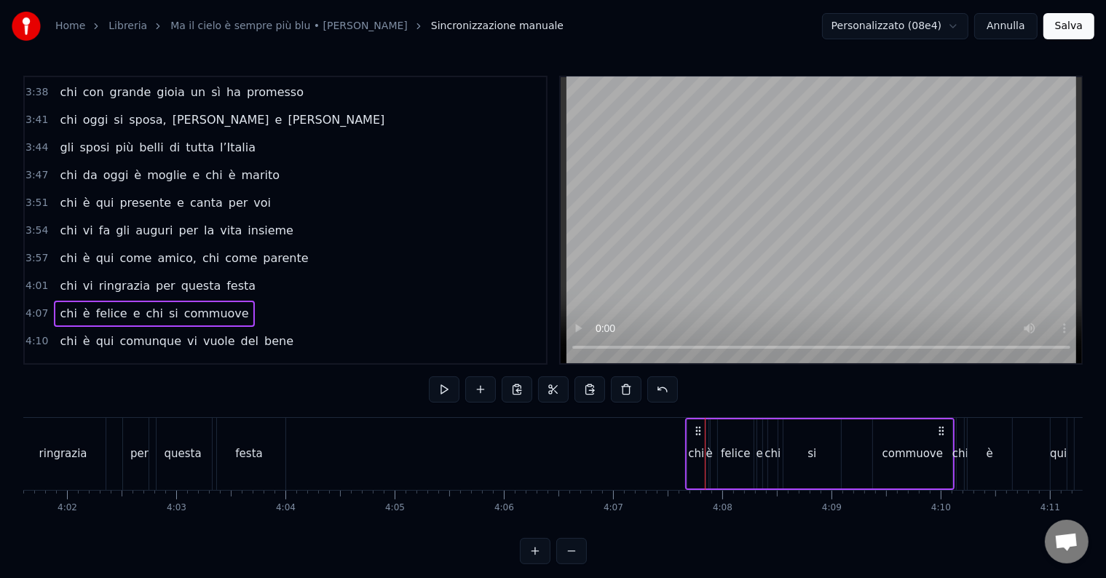
scroll to position [0, 26433]
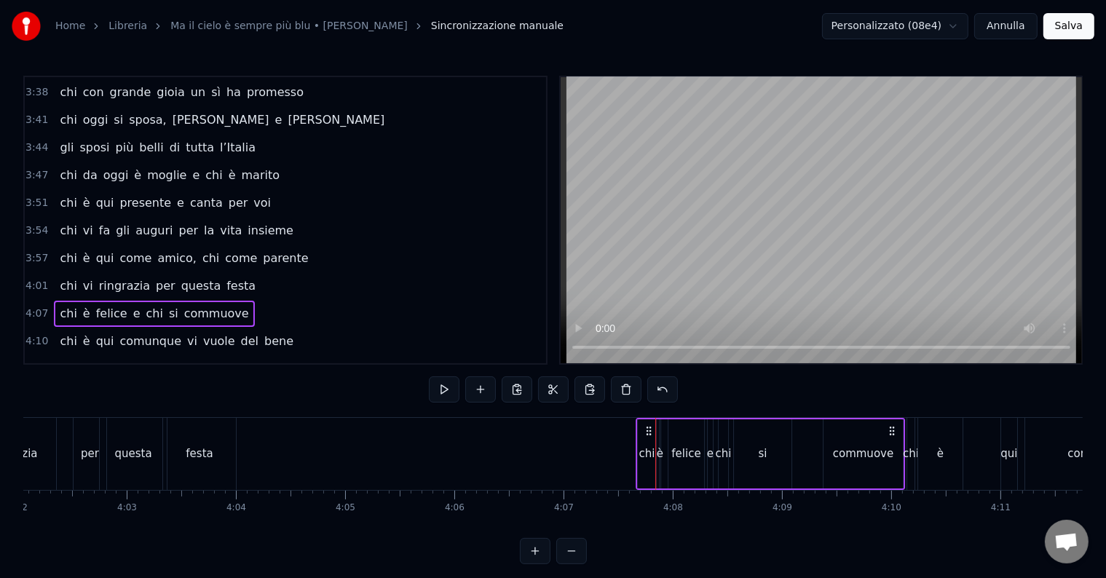
click at [644, 425] on icon at bounding box center [649, 431] width 12 height 12
click at [649, 425] on icon at bounding box center [649, 431] width 12 height 12
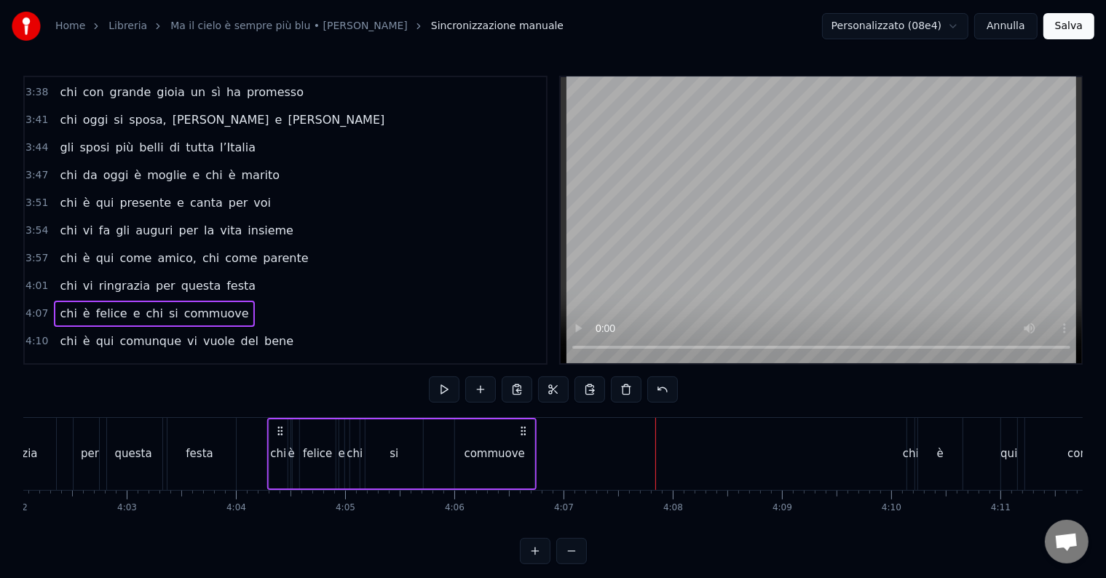
drag, startPoint x: 894, startPoint y: 430, endPoint x: 525, endPoint y: 446, distance: 369.4
click at [525, 448] on div "chi è felice e chi si commuove" at bounding box center [400, 454] width 269 height 72
click at [504, 450] on div "commuove" at bounding box center [494, 454] width 60 height 17
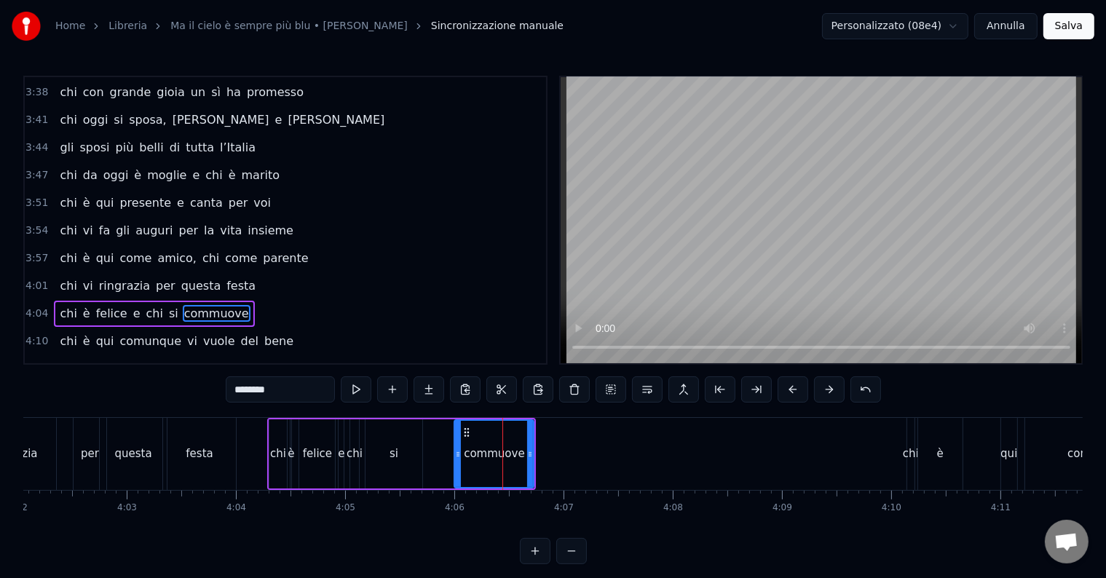
click at [256, 414] on div "0:14 Chi vive ad [GEOGRAPHIC_DATA] e sta al primo piano 0:20 chi da San [PERSON…" at bounding box center [552, 320] width 1059 height 488
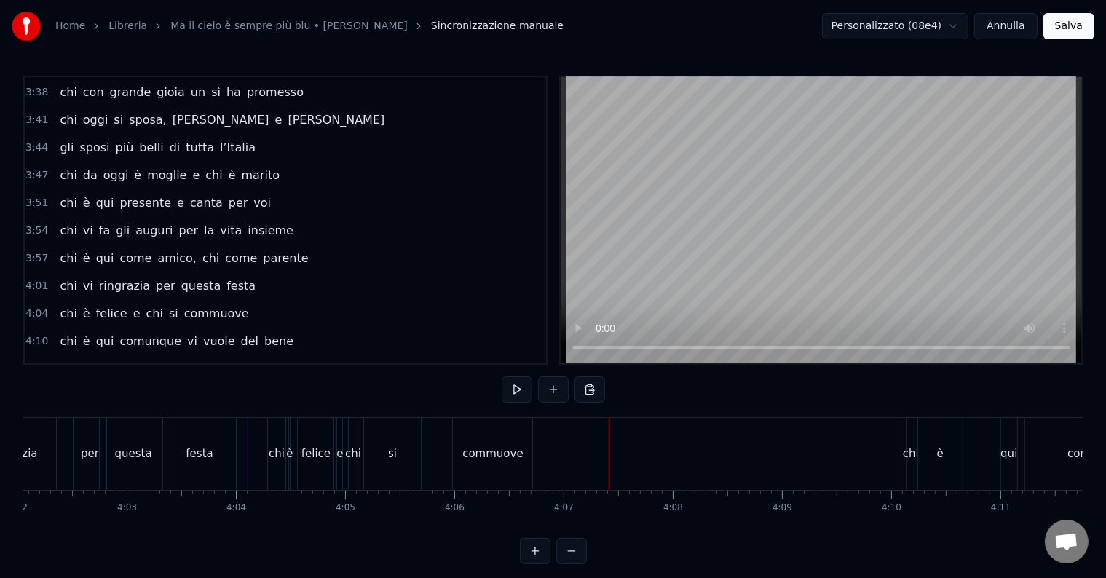
click at [478, 452] on div "commuove" at bounding box center [492, 454] width 60 height 17
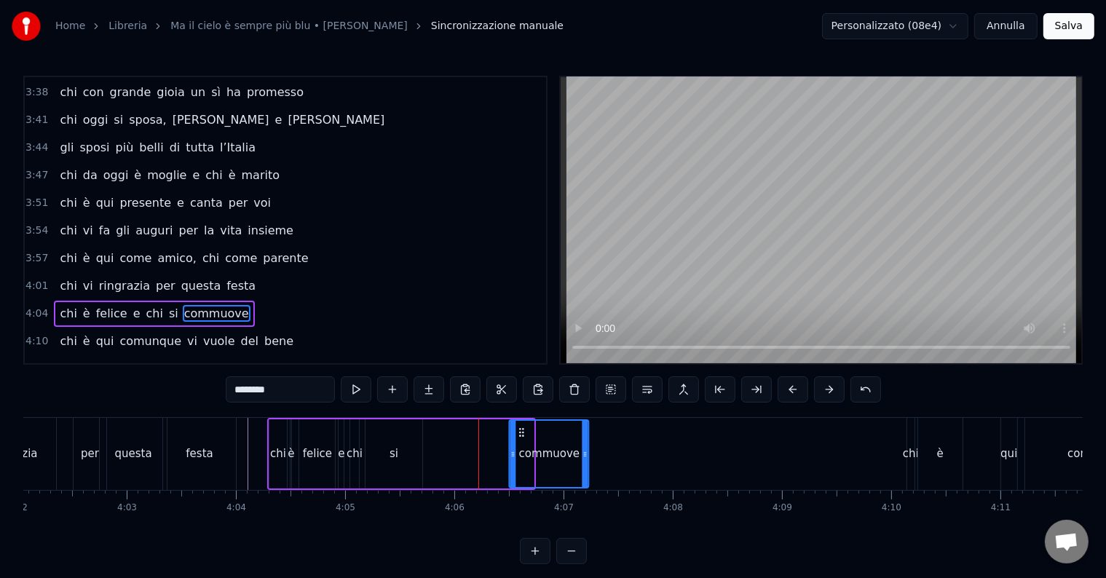
drag, startPoint x: 480, startPoint y: 431, endPoint x: 518, endPoint y: 432, distance: 37.9
click at [518, 432] on icon at bounding box center [522, 433] width 12 height 12
click at [395, 453] on div "si" at bounding box center [393, 454] width 9 height 17
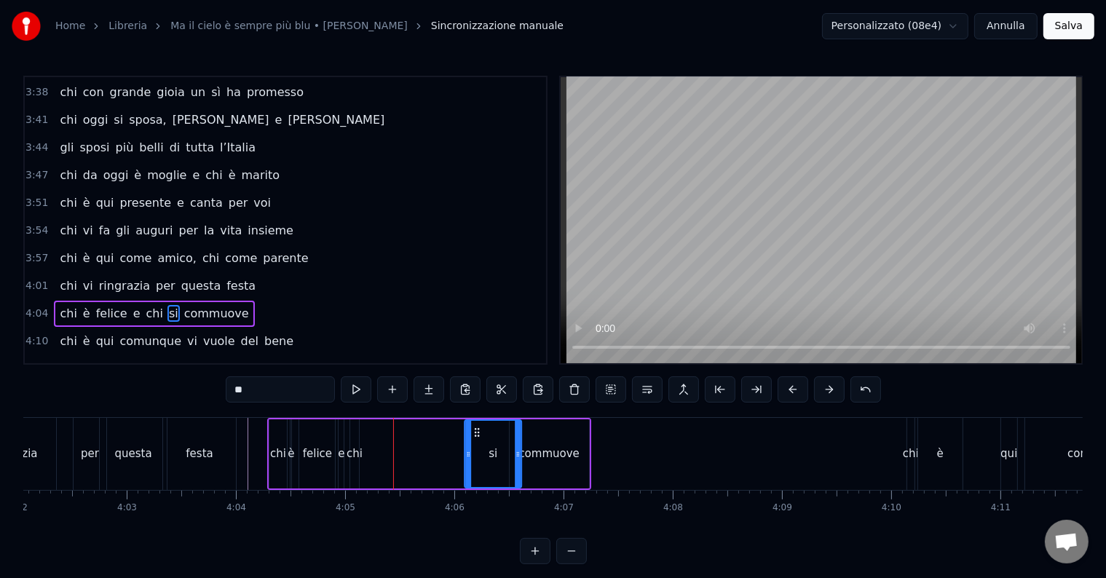
drag, startPoint x: 373, startPoint y: 428, endPoint x: 472, endPoint y: 448, distance: 101.1
click at [472, 448] on div "si" at bounding box center [493, 454] width 56 height 66
click at [352, 457] on div "chi" at bounding box center [355, 454] width 16 height 17
drag, startPoint x: 360, startPoint y: 430, endPoint x: 471, endPoint y: 442, distance: 112.0
click at [471, 442] on div "chi è felice e chi si commuove" at bounding box center [429, 454] width 324 height 72
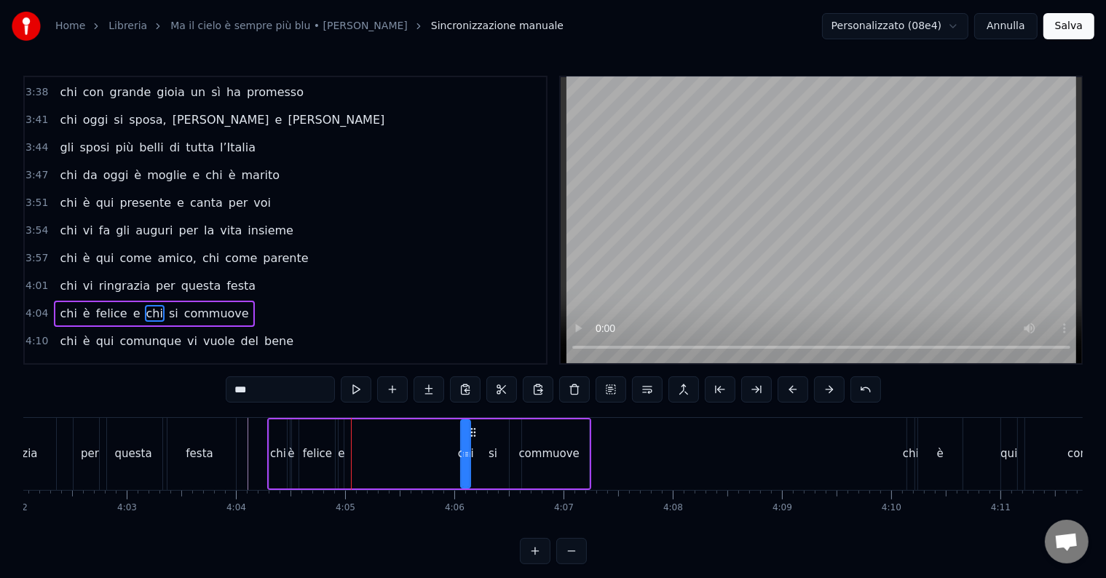
click at [341, 454] on div "e" at bounding box center [341, 454] width 7 height 17
drag, startPoint x: 371, startPoint y: 432, endPoint x: 453, endPoint y: 443, distance: 82.9
click at [453, 443] on div "chi è felice e chi si commuove" at bounding box center [429, 454] width 324 height 72
click at [327, 456] on div "felice" at bounding box center [317, 454] width 29 height 17
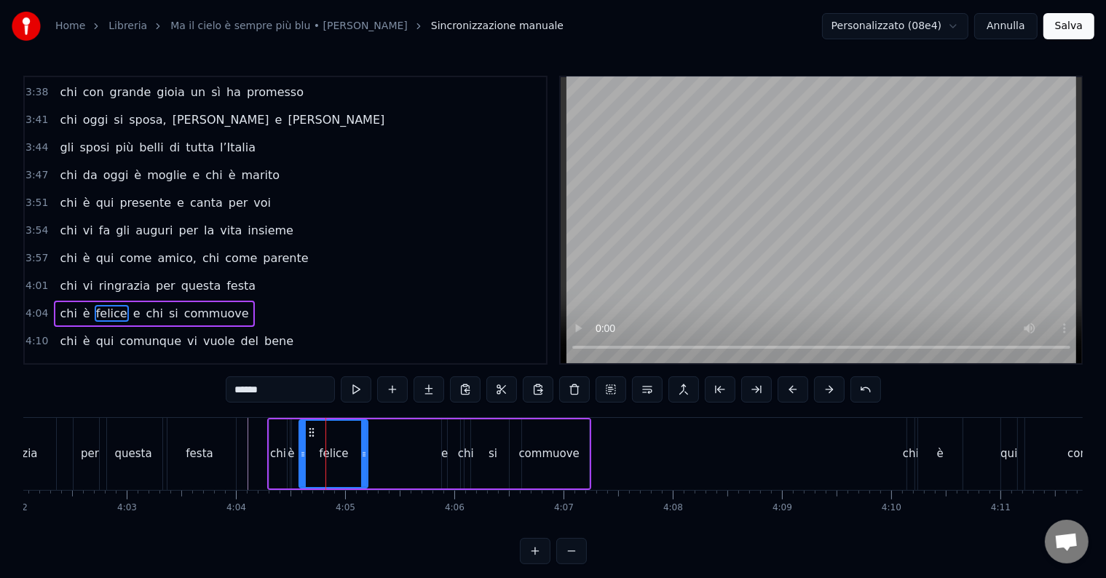
drag, startPoint x: 331, startPoint y: 449, endPoint x: 367, endPoint y: 451, distance: 35.7
click at [367, 453] on icon at bounding box center [364, 454] width 6 height 12
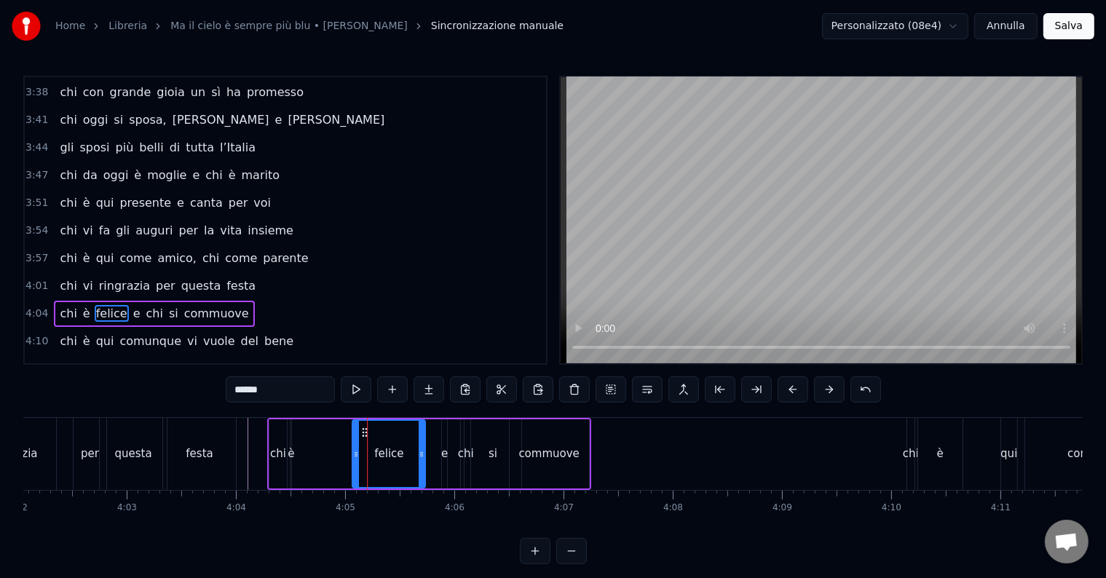
drag, startPoint x: 321, startPoint y: 430, endPoint x: 366, endPoint y: 440, distance: 46.3
click at [366, 440] on div "felice" at bounding box center [388, 454] width 71 height 66
click at [293, 451] on div "è" at bounding box center [291, 454] width 7 height 17
type input "*"
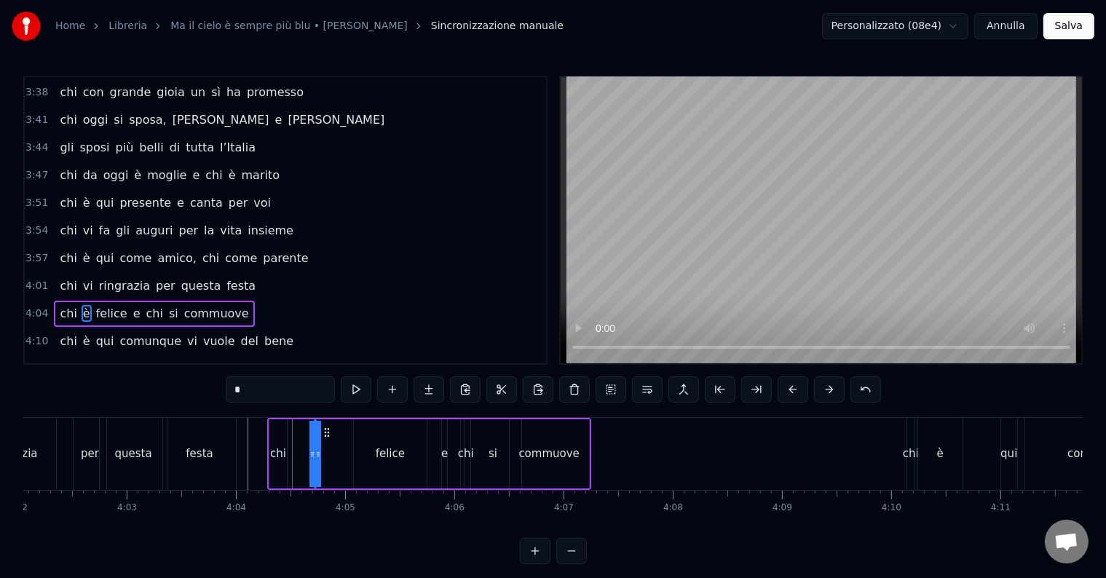
drag, startPoint x: 311, startPoint y: 434, endPoint x: 324, endPoint y: 440, distance: 14.3
click at [324, 440] on div "chi è felice e chi si commuove" at bounding box center [429, 454] width 324 height 72
drag, startPoint x: 317, startPoint y: 453, endPoint x: 343, endPoint y: 453, distance: 25.5
click at [344, 453] on div "chi è felice e chi si commuove" at bounding box center [429, 454] width 324 height 72
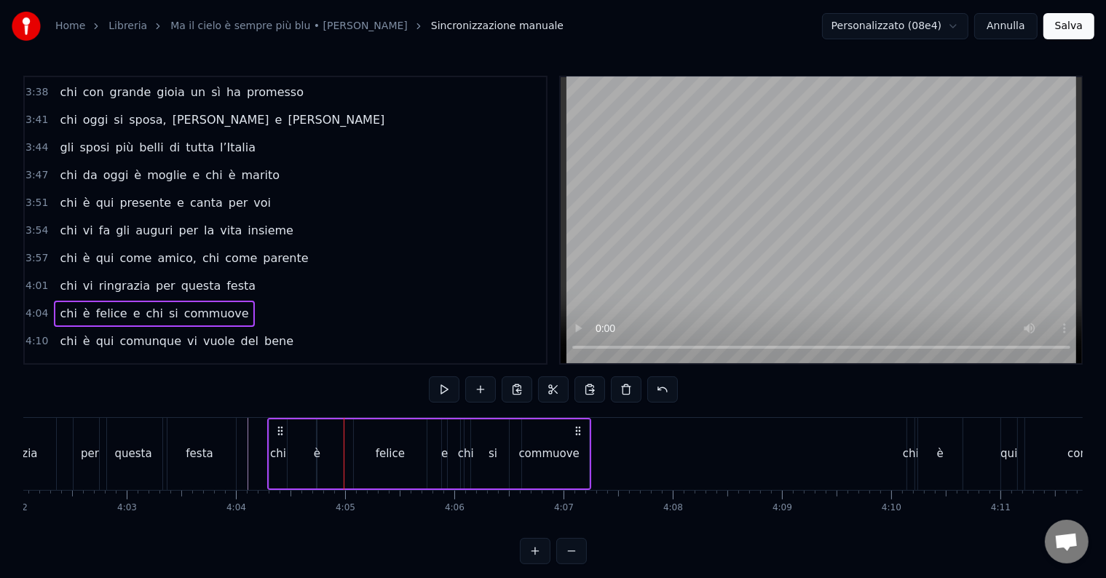
click at [314, 459] on div "chi è felice e chi si commuove" at bounding box center [429, 454] width 324 height 72
click at [317, 451] on div "è" at bounding box center [317, 454] width 7 height 17
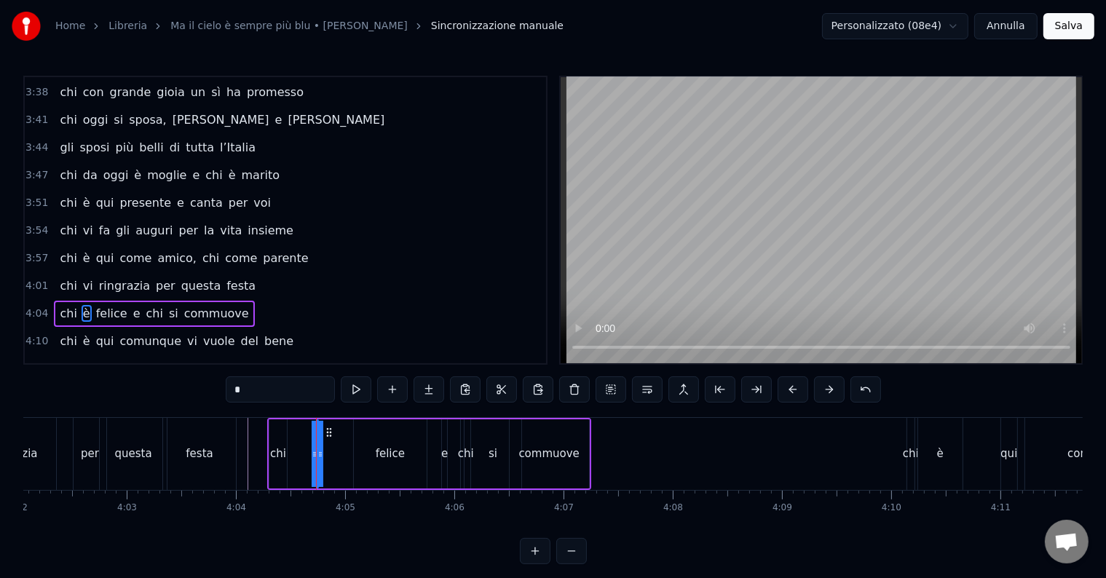
click at [331, 458] on div "chi è felice e chi si commuove" at bounding box center [429, 454] width 324 height 72
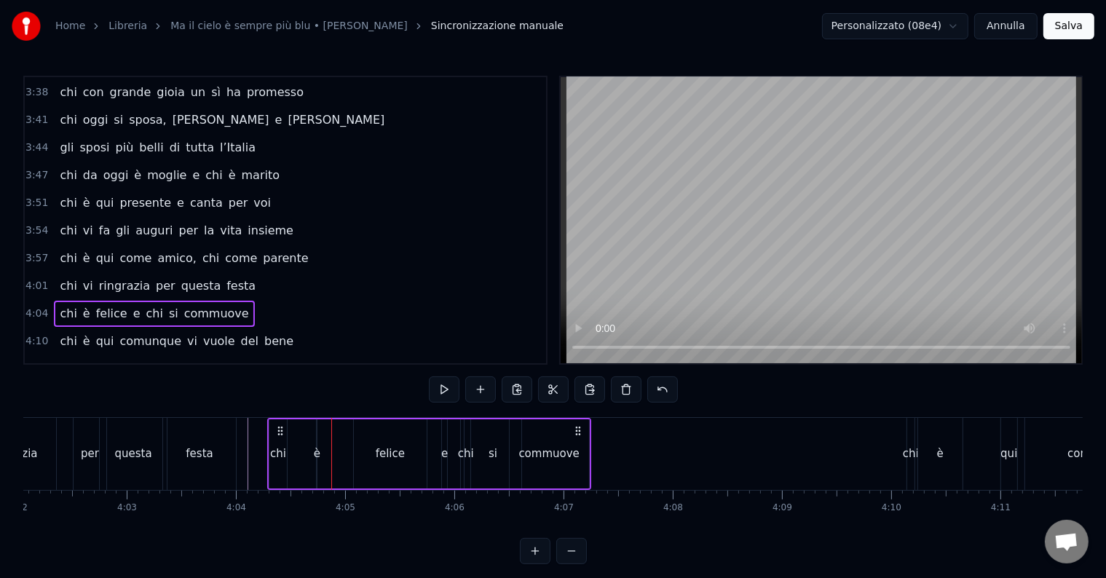
click at [315, 448] on div "è" at bounding box center [317, 454] width 7 height 17
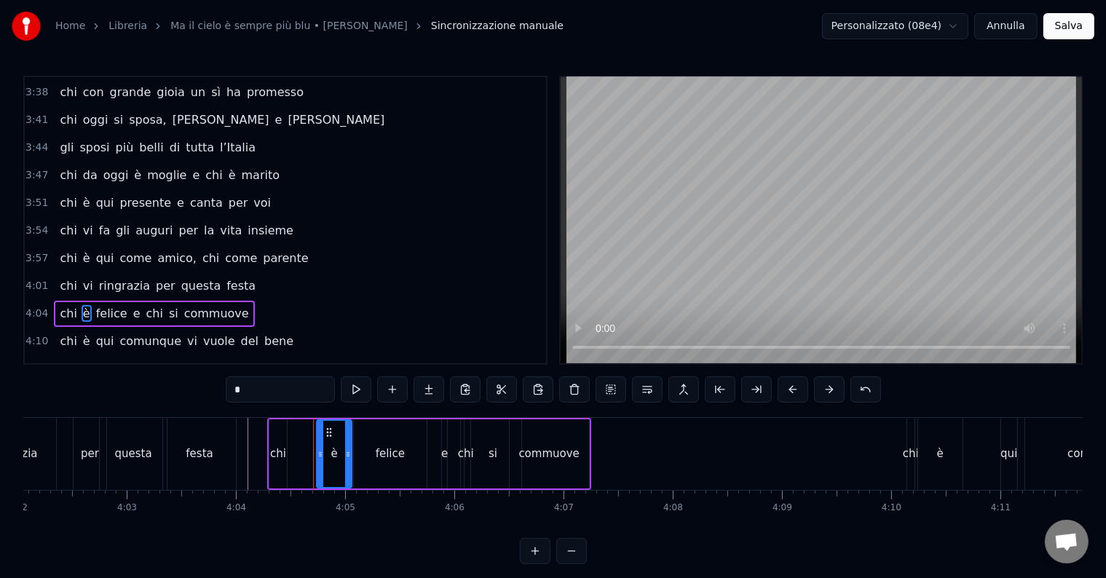
drag, startPoint x: 312, startPoint y: 448, endPoint x: 348, endPoint y: 455, distance: 37.0
click at [348, 455] on icon at bounding box center [348, 454] width 6 height 12
click at [279, 452] on div "chi" at bounding box center [278, 454] width 16 height 17
type input "***"
drag, startPoint x: 285, startPoint y: 449, endPoint x: 301, endPoint y: 454, distance: 16.8
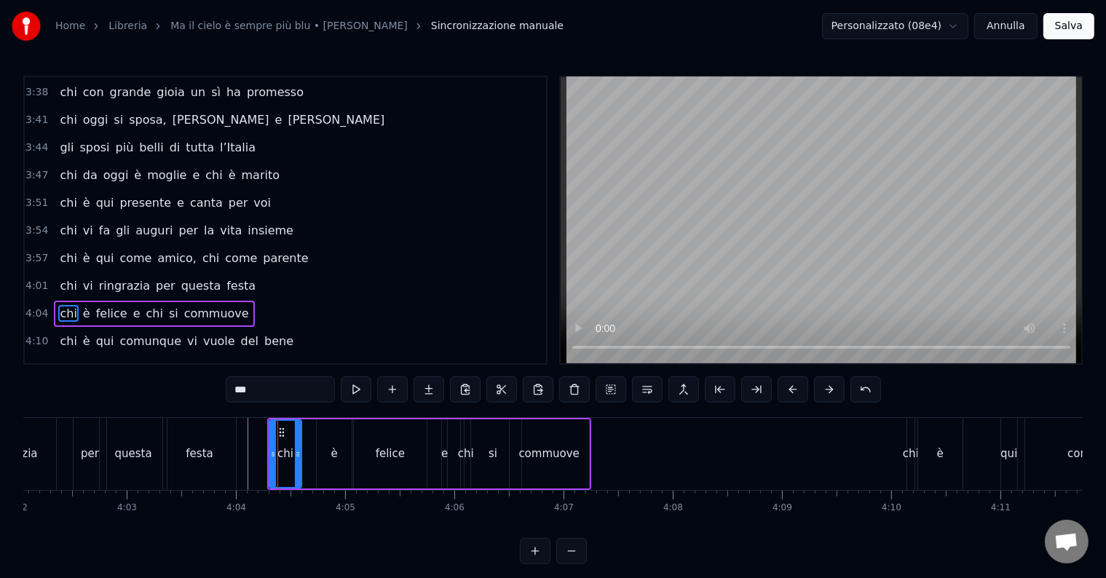
click at [301, 454] on icon at bounding box center [298, 454] width 6 height 12
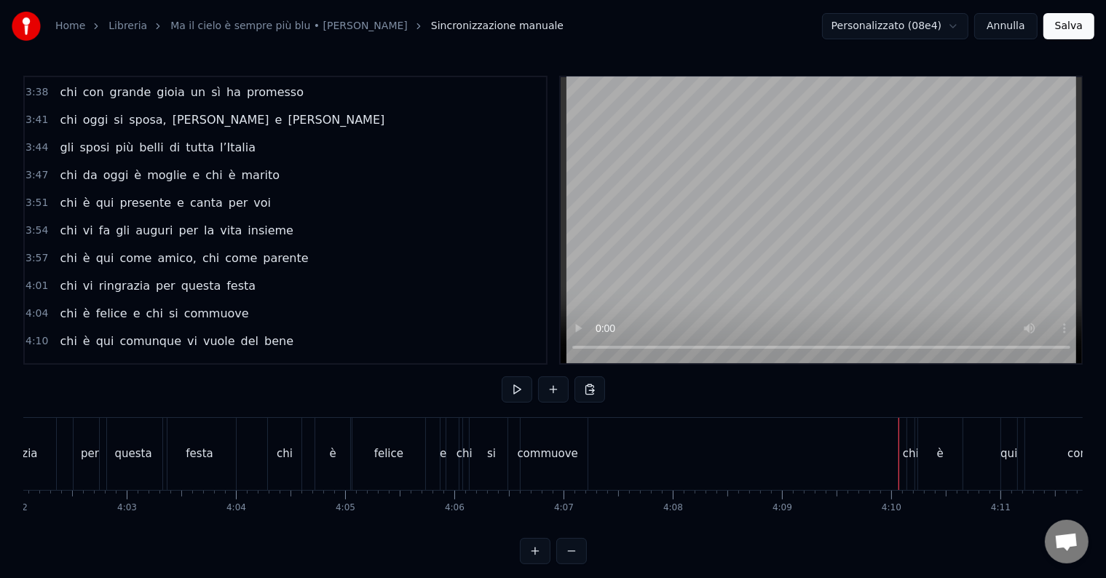
click at [912, 454] on div "chi" at bounding box center [911, 454] width 16 height 17
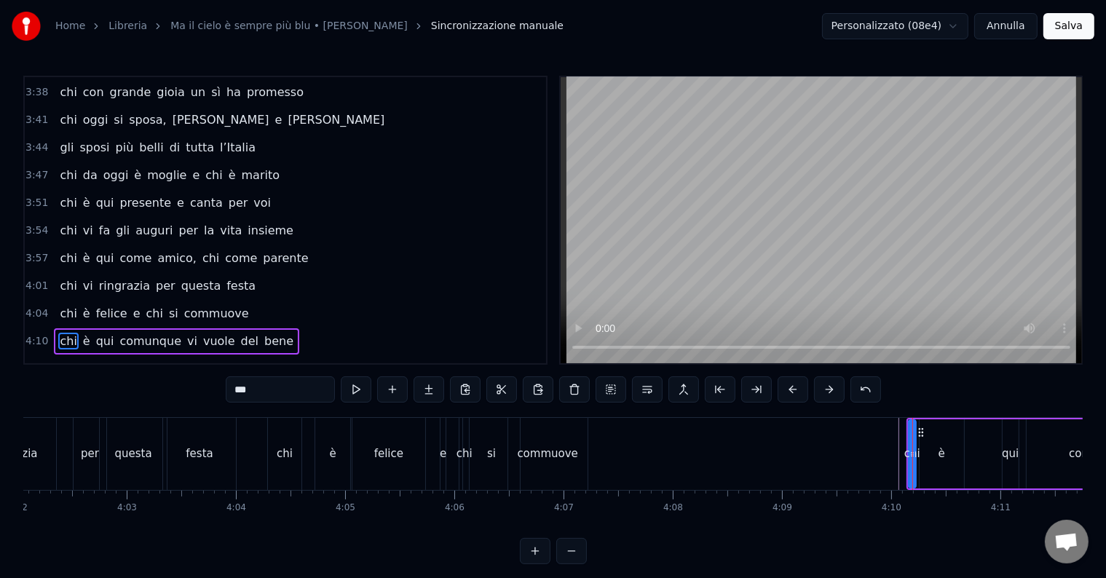
scroll to position [7, 0]
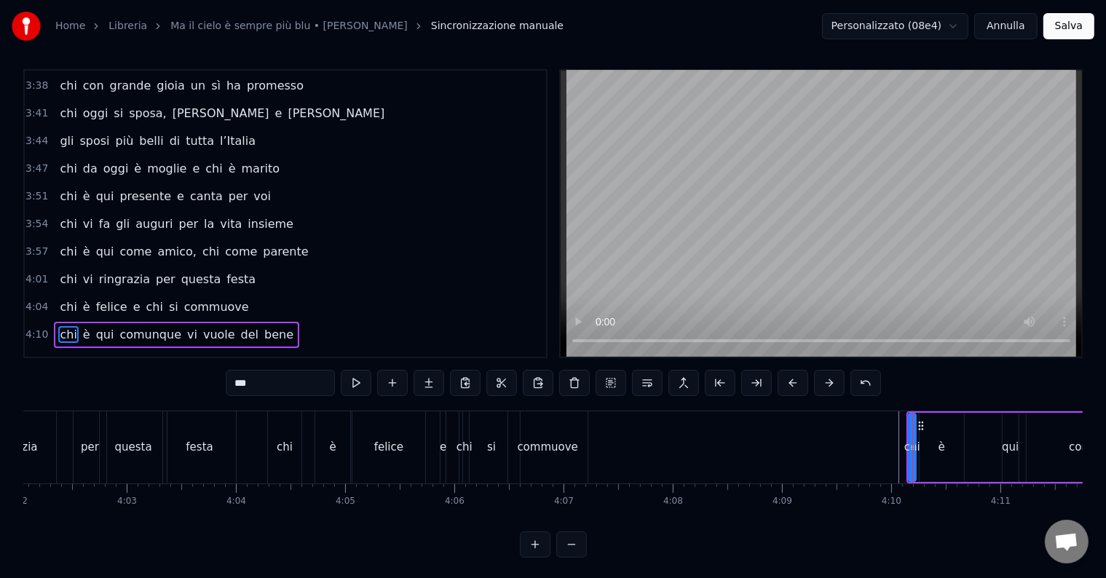
click at [909, 418] on div at bounding box center [912, 447] width 6 height 66
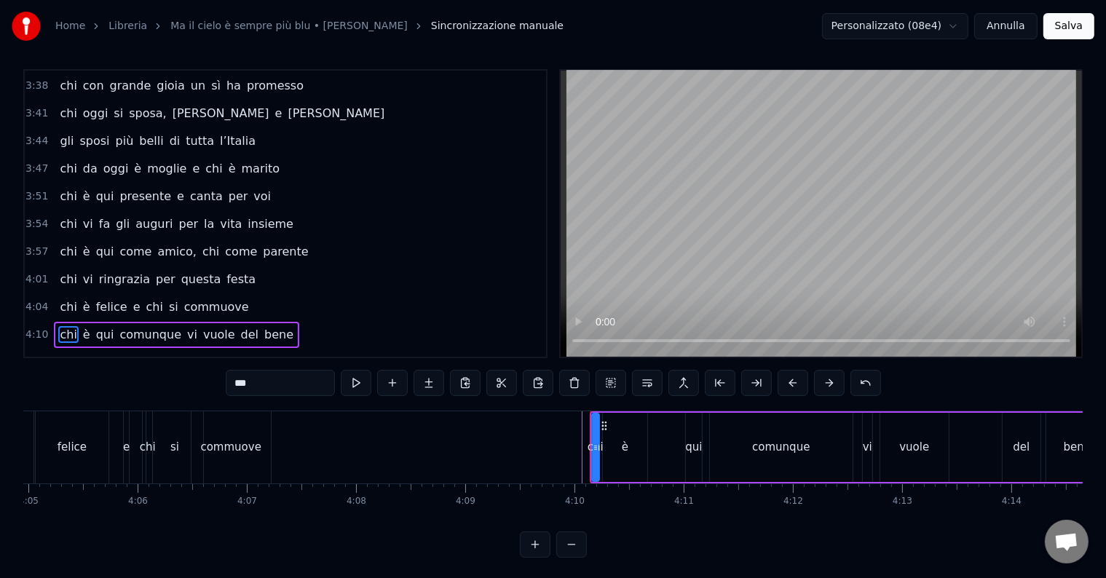
scroll to position [0, 26933]
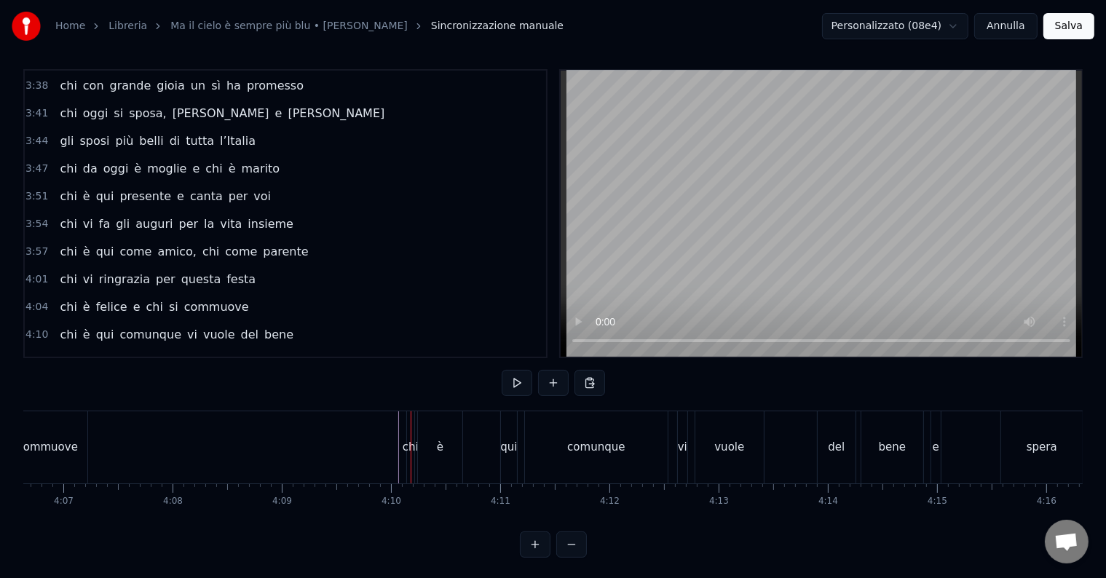
click at [410, 422] on div "chi" at bounding box center [410, 447] width 7 height 72
click at [431, 429] on div "è" at bounding box center [440, 447] width 44 height 72
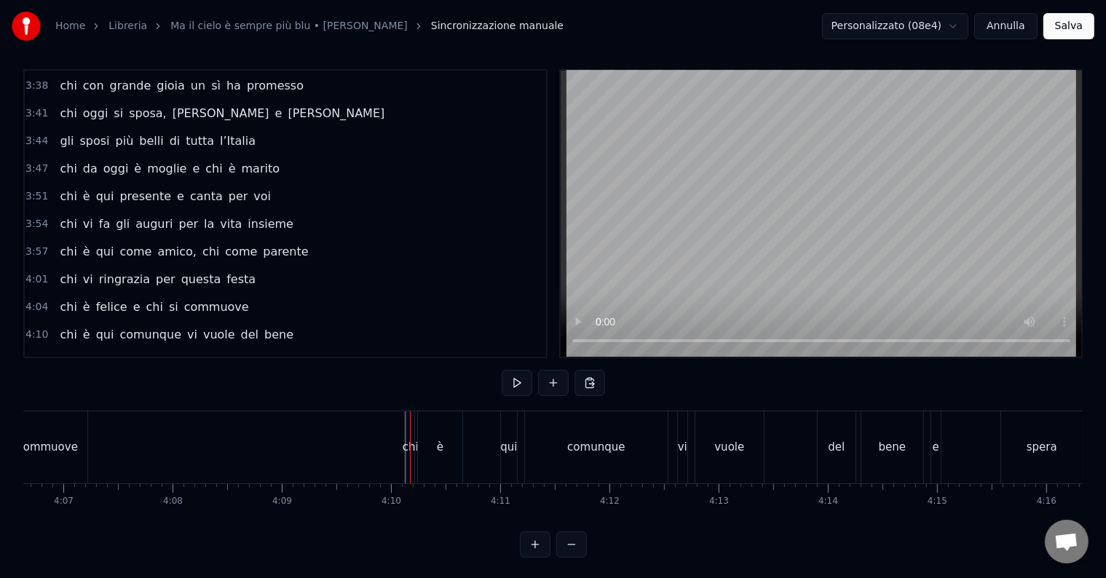
click at [443, 427] on div "è" at bounding box center [440, 447] width 44 height 72
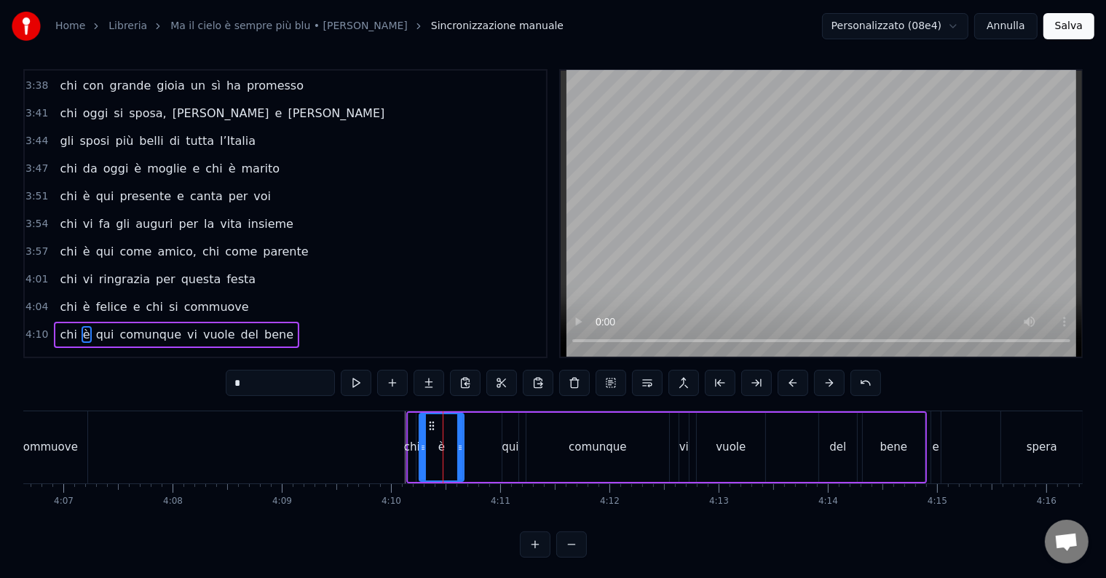
click at [762, 411] on div "chi è qui comunque vi vuole del bene" at bounding box center [666, 447] width 521 height 72
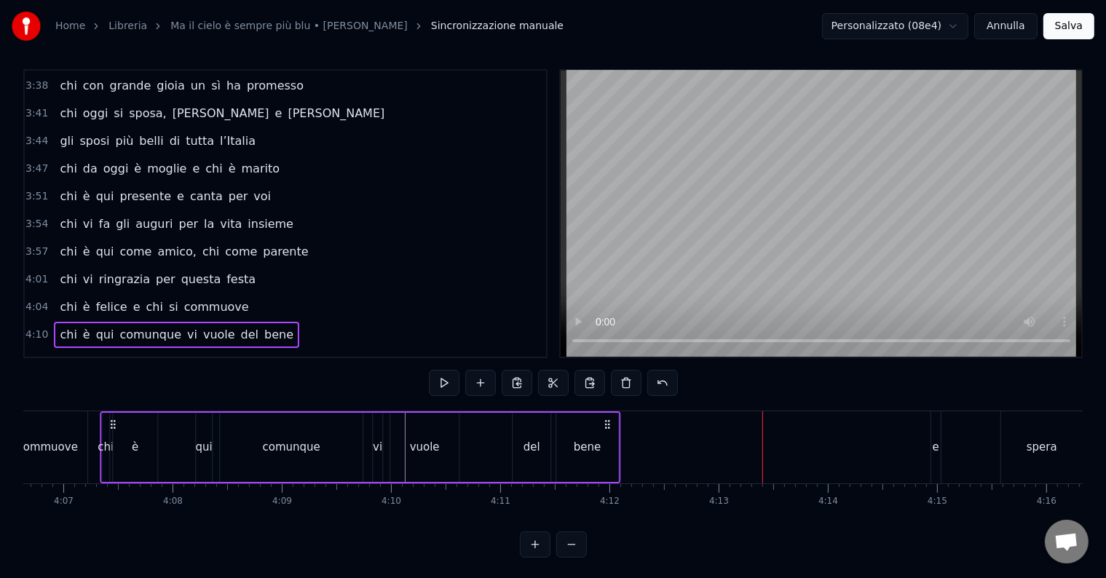
drag, startPoint x: 916, startPoint y: 419, endPoint x: 609, endPoint y: 430, distance: 306.7
click at [609, 430] on div "chi è qui comunque vi vuole del bene" at bounding box center [360, 447] width 521 height 72
click at [200, 448] on div "qui" at bounding box center [203, 447] width 17 height 17
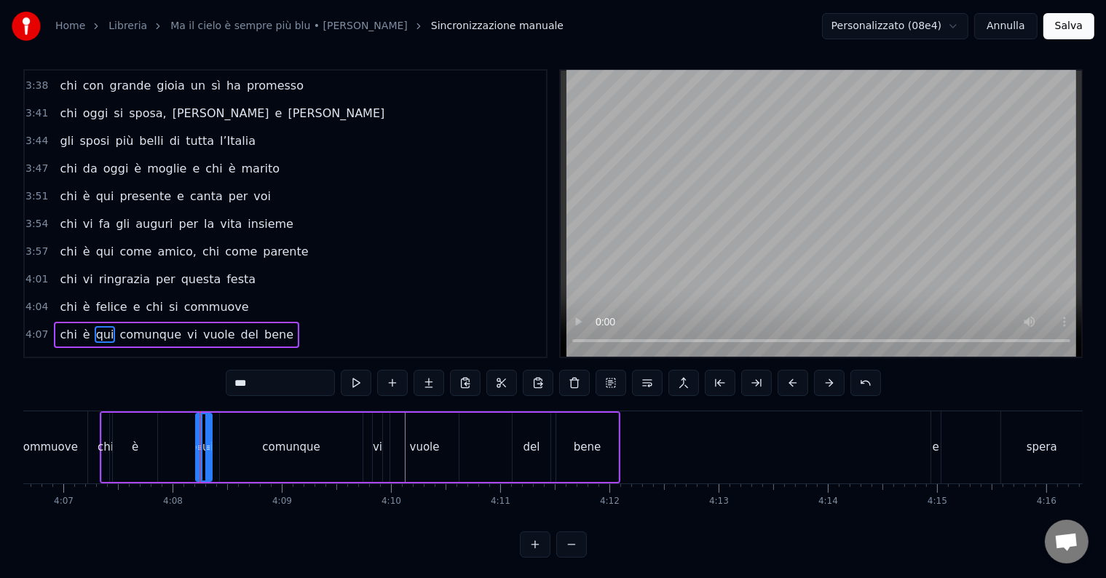
click at [197, 448] on icon at bounding box center [200, 448] width 6 height 12
drag, startPoint x: 197, startPoint y: 446, endPoint x: 187, endPoint y: 443, distance: 9.9
click at [153, 449] on icon at bounding box center [156, 448] width 6 height 12
drag, startPoint x: 209, startPoint y: 443, endPoint x: 186, endPoint y: 447, distance: 23.0
click at [186, 447] on icon at bounding box center [185, 448] width 6 height 12
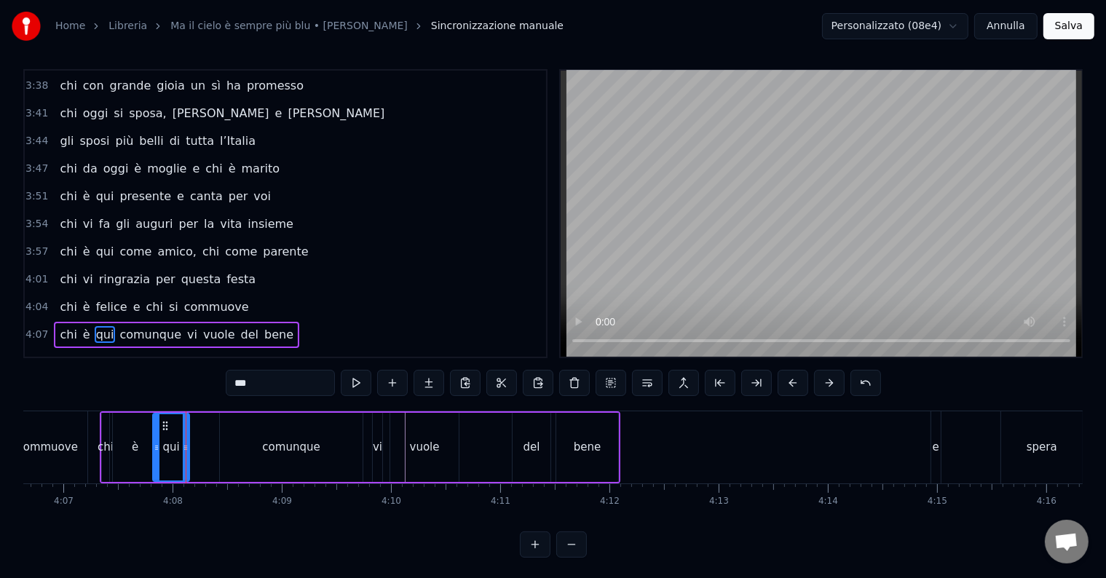
click at [266, 446] on div "comunque" at bounding box center [291, 447] width 58 height 17
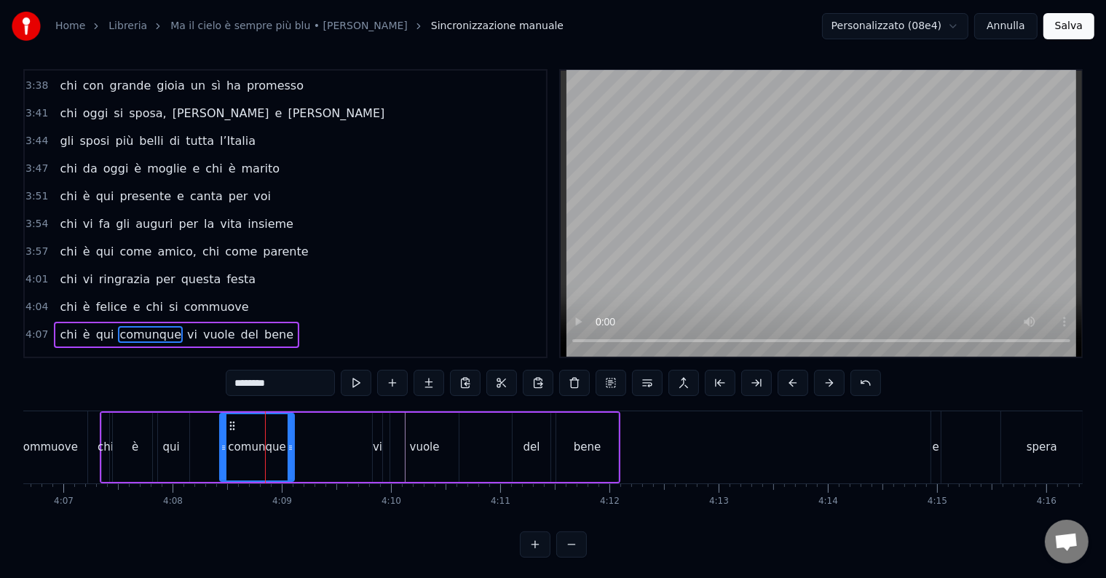
drag, startPoint x: 351, startPoint y: 457, endPoint x: 285, endPoint y: 458, distance: 65.5
click at [288, 458] on div at bounding box center [291, 447] width 6 height 66
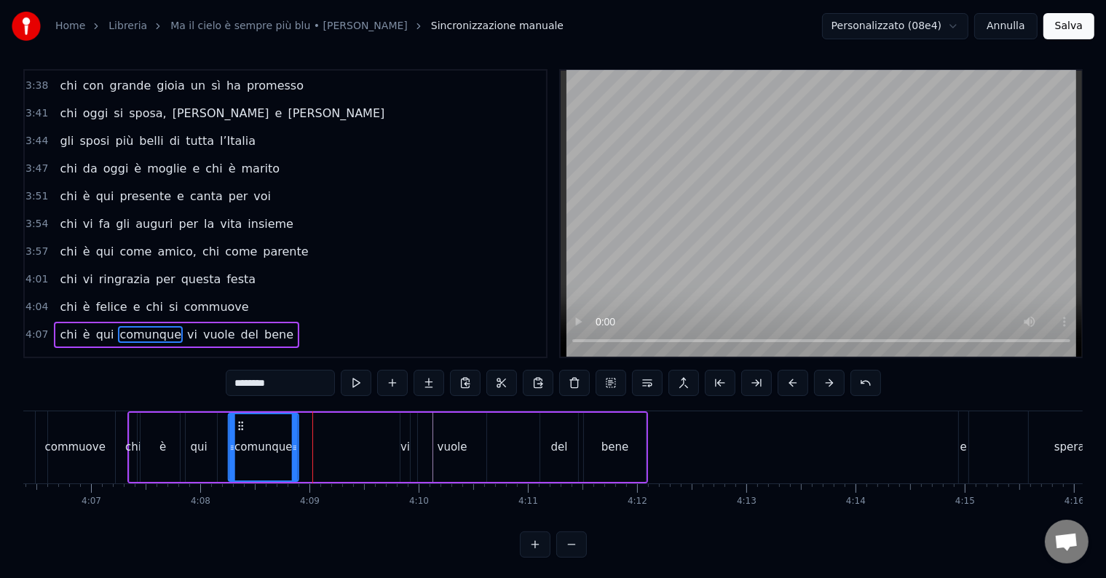
scroll to position [0, 26905]
drag, startPoint x: 224, startPoint y: 427, endPoint x: 247, endPoint y: 431, distance: 23.0
click at [247, 431] on div "comunque" at bounding box center [271, 447] width 68 height 66
click at [405, 448] on div "vi" at bounding box center [405, 447] width 9 height 17
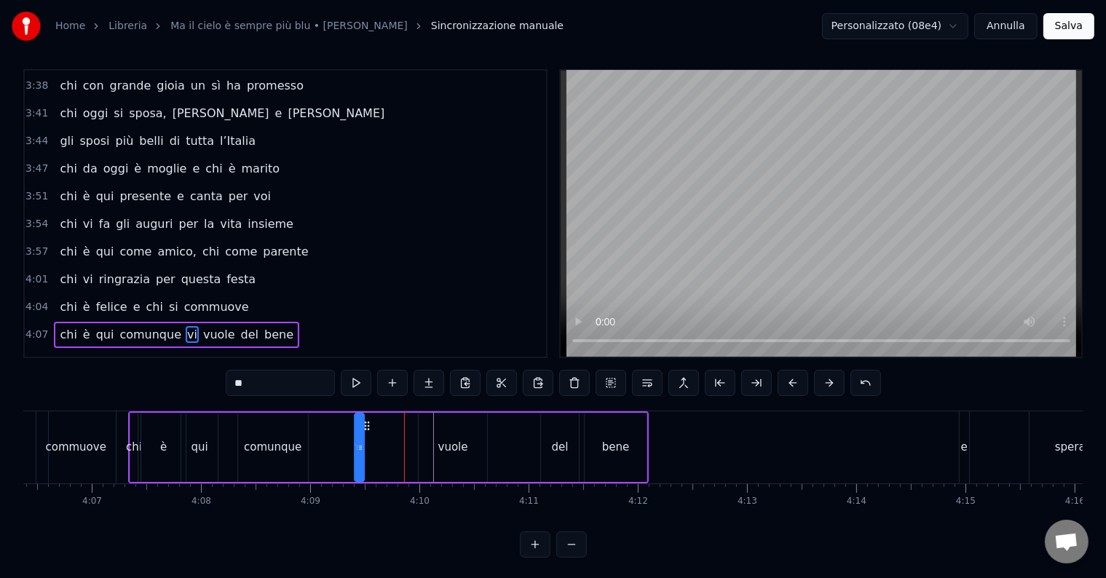
drag, startPoint x: 409, startPoint y: 425, endPoint x: 361, endPoint y: 432, distance: 48.6
click at [361, 432] on div "vi" at bounding box center [359, 447] width 11 height 69
click at [446, 448] on div "vuole" at bounding box center [453, 447] width 30 height 17
drag, startPoint x: 427, startPoint y: 422, endPoint x: 379, endPoint y: 422, distance: 48.1
click at [376, 416] on div "vuole" at bounding box center [401, 447] width 67 height 66
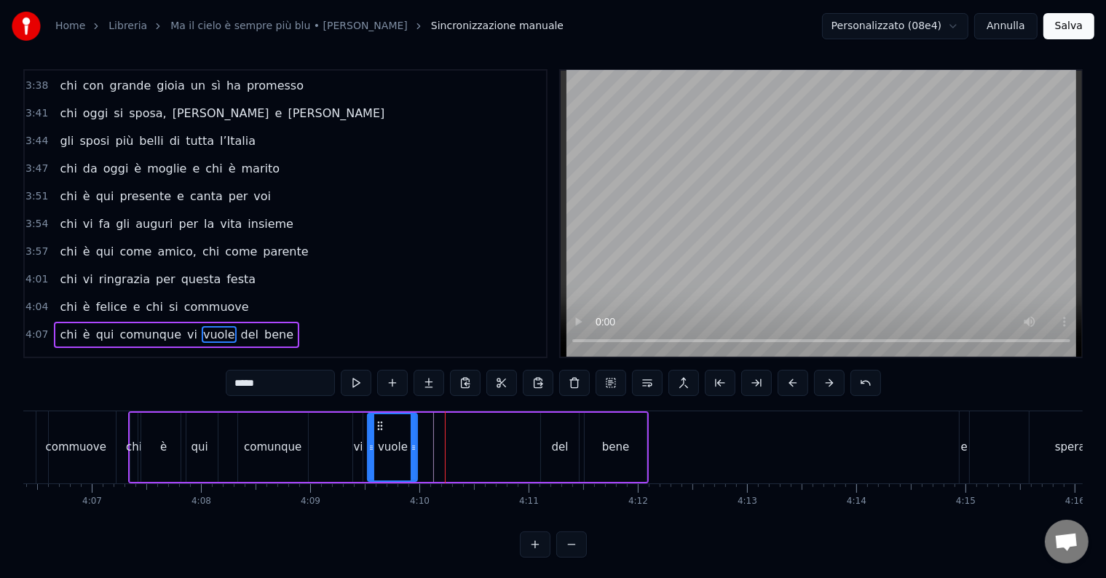
drag, startPoint x: 431, startPoint y: 451, endPoint x: 412, endPoint y: 453, distance: 19.0
click at [412, 453] on div at bounding box center [414, 447] width 6 height 66
click at [562, 441] on div "del" at bounding box center [560, 447] width 17 height 17
drag, startPoint x: 548, startPoint y: 423, endPoint x: 418, endPoint y: 424, distance: 130.3
click at [418, 424] on icon at bounding box center [423, 426] width 12 height 12
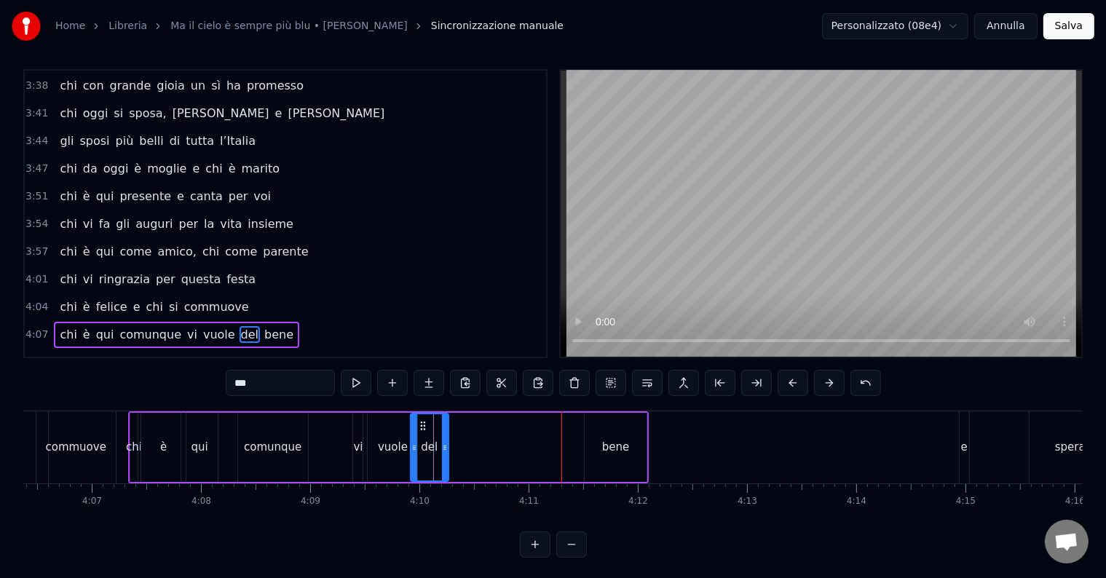
click at [620, 434] on div "bene" at bounding box center [616, 447] width 62 height 69
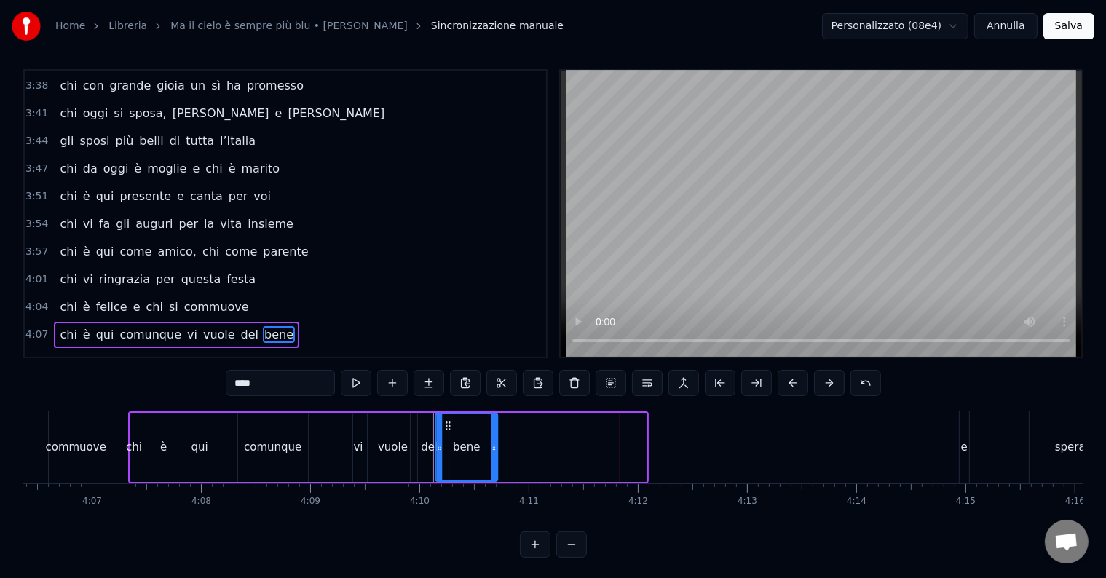
drag, startPoint x: 556, startPoint y: 430, endPoint x: 446, endPoint y: 430, distance: 109.9
click at [446, 430] on div "bene" at bounding box center [466, 447] width 60 height 66
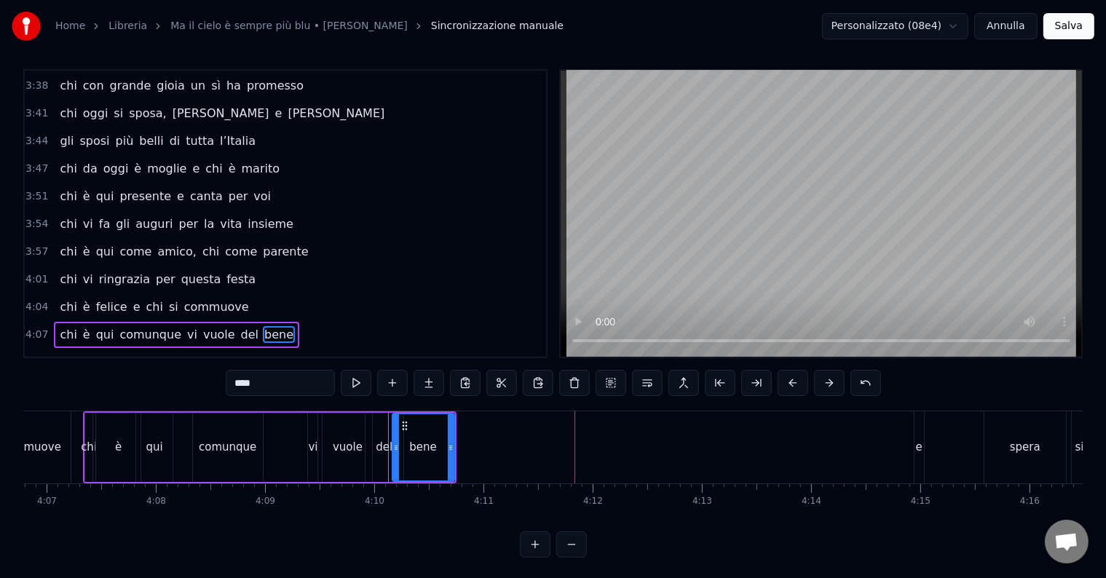
scroll to position [0, 26966]
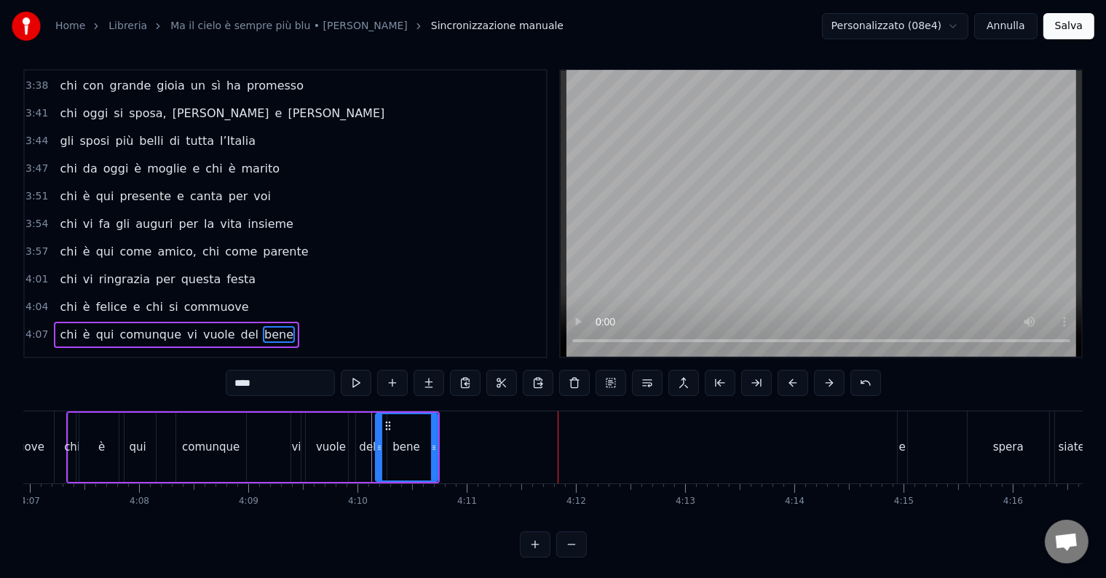
click at [903, 443] on div "e" at bounding box center [902, 447] width 7 height 17
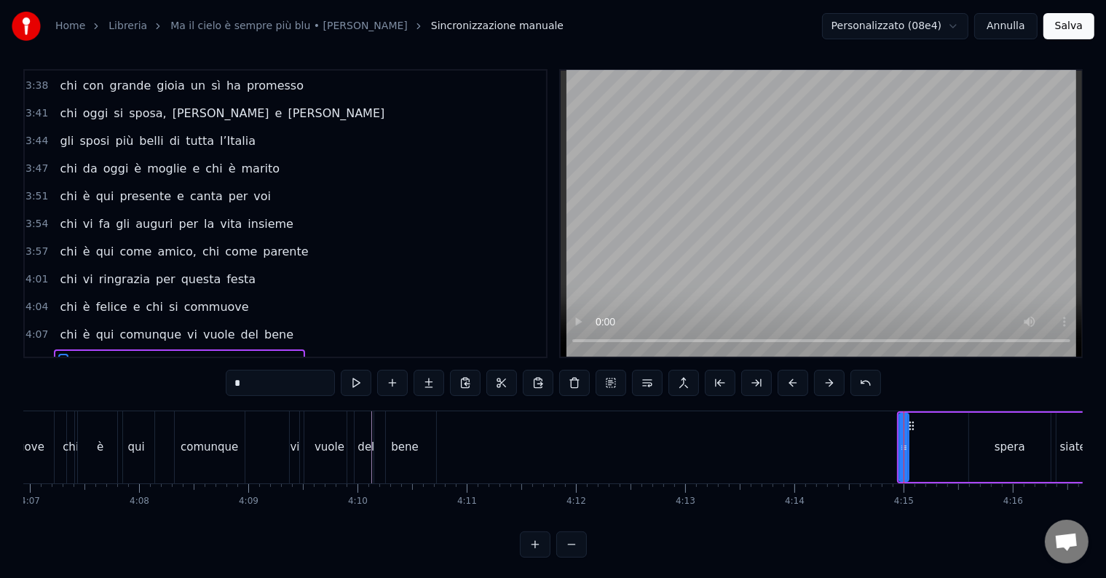
scroll to position [22, 0]
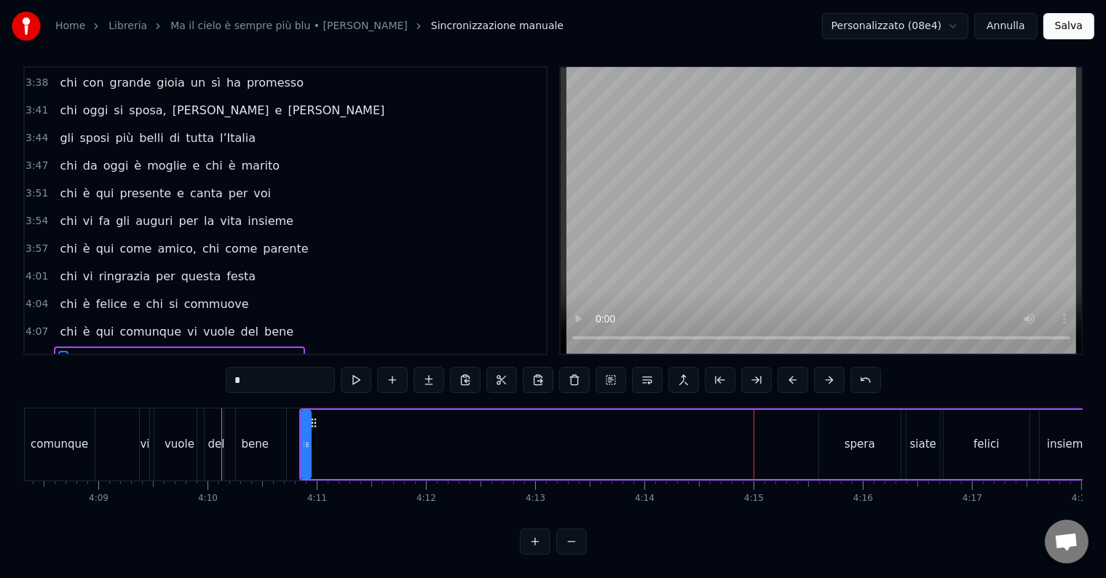
scroll to position [0, 27132]
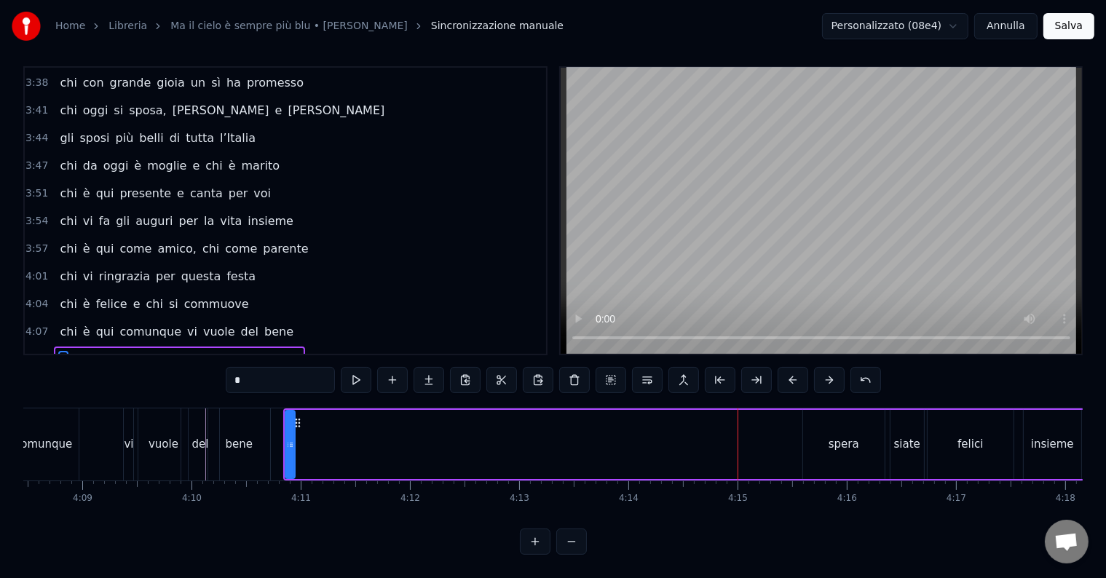
click at [462, 394] on div "0:14 Chi vive ad [GEOGRAPHIC_DATA] e sta al primo piano 0:20 chi da San [PERSON…" at bounding box center [552, 310] width 1059 height 488
click at [807, 432] on div "spera" at bounding box center [844, 444] width 82 height 69
drag, startPoint x: 796, startPoint y: 411, endPoint x: 309, endPoint y: 419, distance: 487.1
click at [309, 419] on div "spera" at bounding box center [336, 444] width 80 height 66
click at [906, 436] on div "siate" at bounding box center [907, 444] width 26 height 17
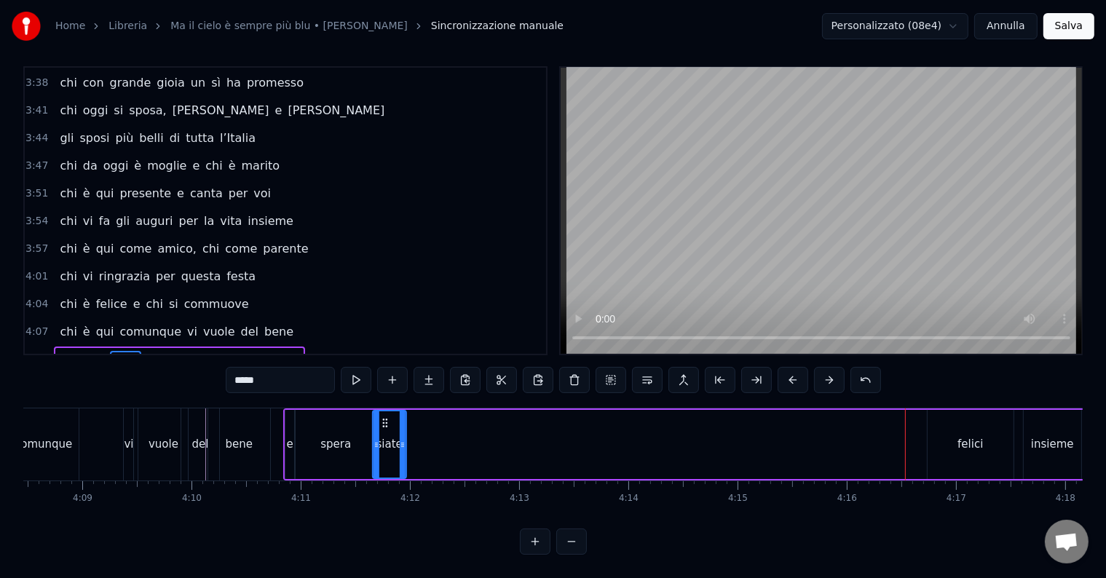
drag, startPoint x: 902, startPoint y: 408, endPoint x: 384, endPoint y: 422, distance: 517.8
click at [384, 422] on div "siate" at bounding box center [389, 444] width 32 height 66
click at [980, 438] on div "felici" at bounding box center [970, 444] width 86 height 69
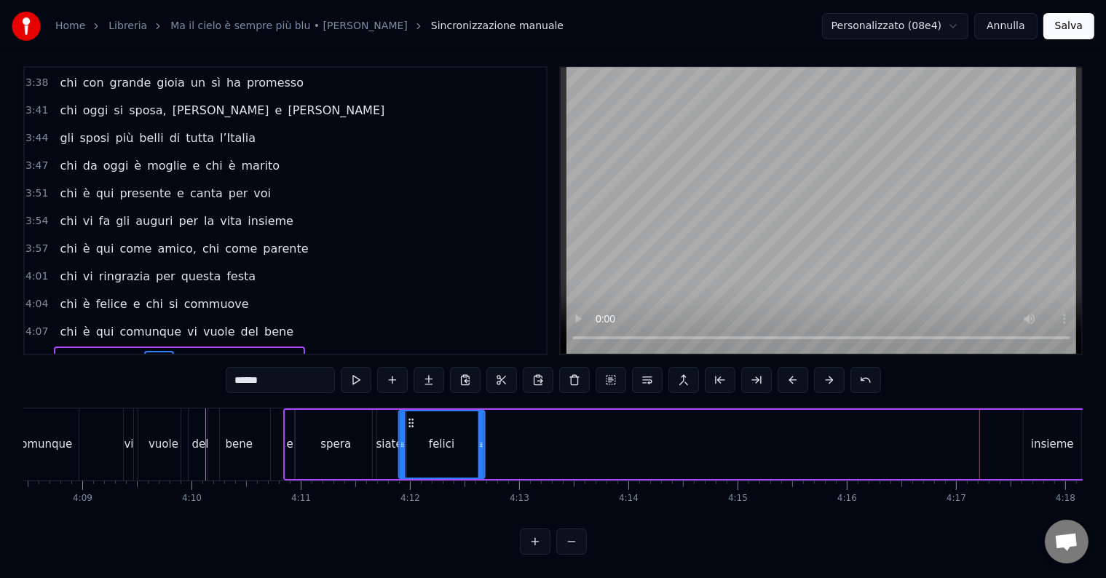
drag, startPoint x: 942, startPoint y: 404, endPoint x: 416, endPoint y: 430, distance: 527.0
click at [414, 430] on div "felici" at bounding box center [441, 444] width 84 height 66
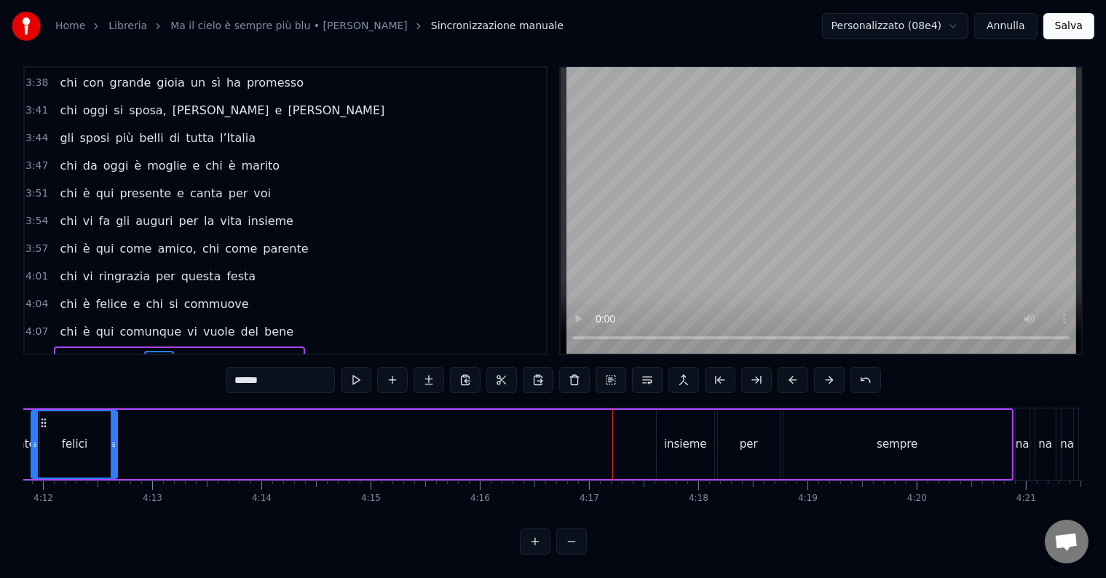
scroll to position [0, 27467]
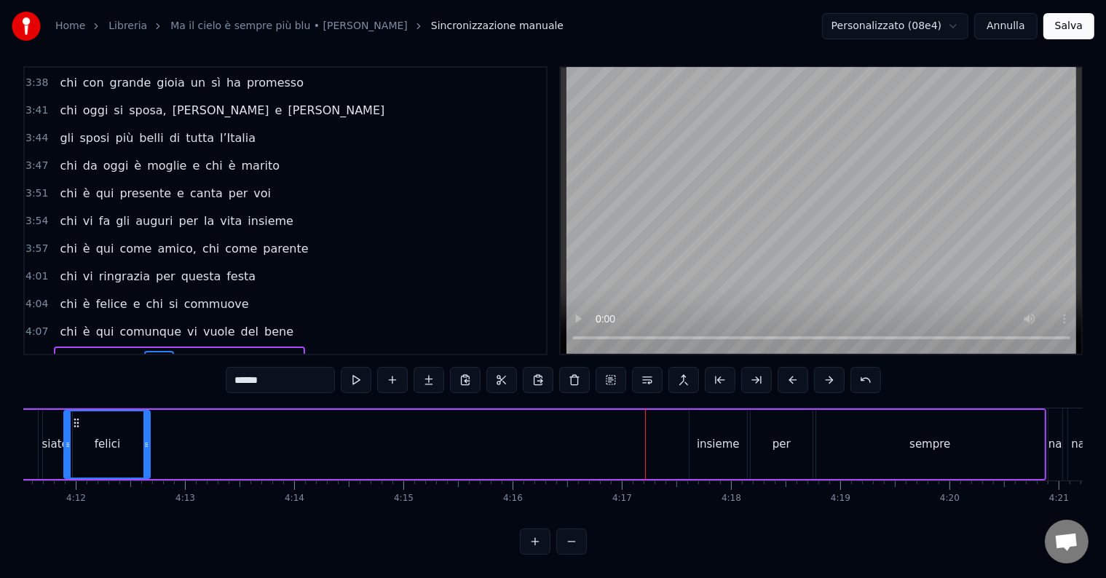
click at [705, 436] on div "insieme" at bounding box center [718, 444] width 43 height 17
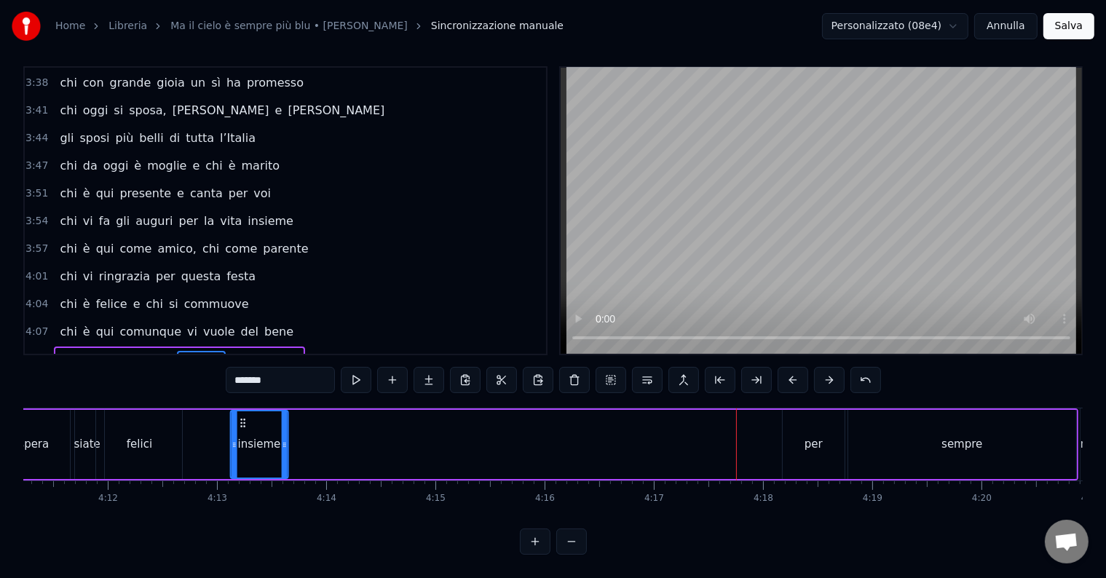
scroll to position [0, 27432]
drag, startPoint x: 699, startPoint y: 405, endPoint x: 245, endPoint y: 425, distance: 454.7
click at [245, 425] on div "insieme" at bounding box center [264, 444] width 56 height 66
click at [816, 436] on div "per" at bounding box center [816, 444] width 18 height 17
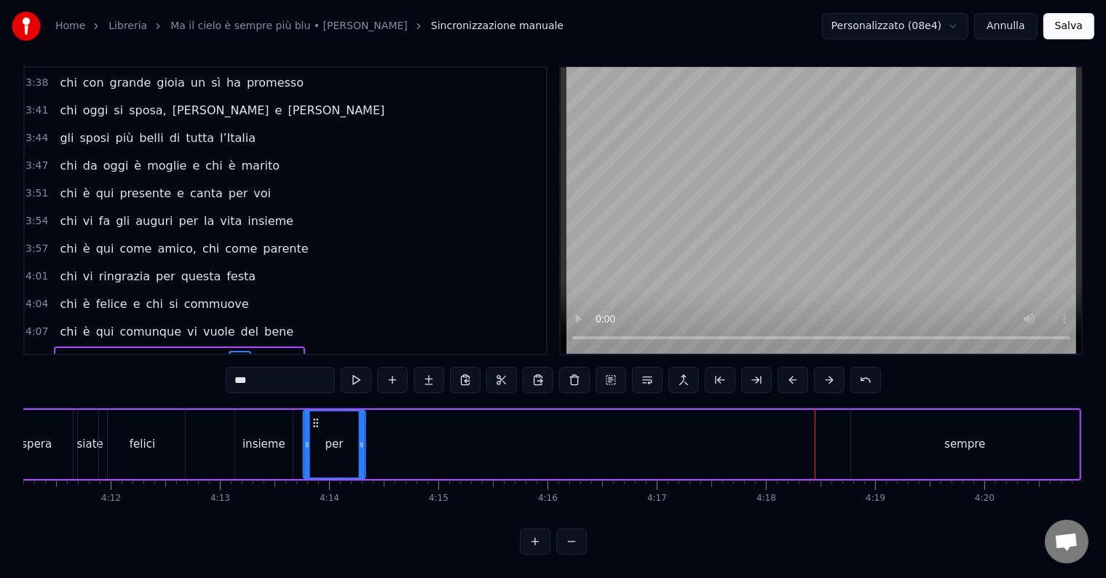
drag, startPoint x: 633, startPoint y: 403, endPoint x: 315, endPoint y: 419, distance: 319.3
click at [309, 416] on div "per" at bounding box center [334, 444] width 60 height 66
click at [963, 436] on div "sempre" at bounding box center [964, 444] width 41 height 17
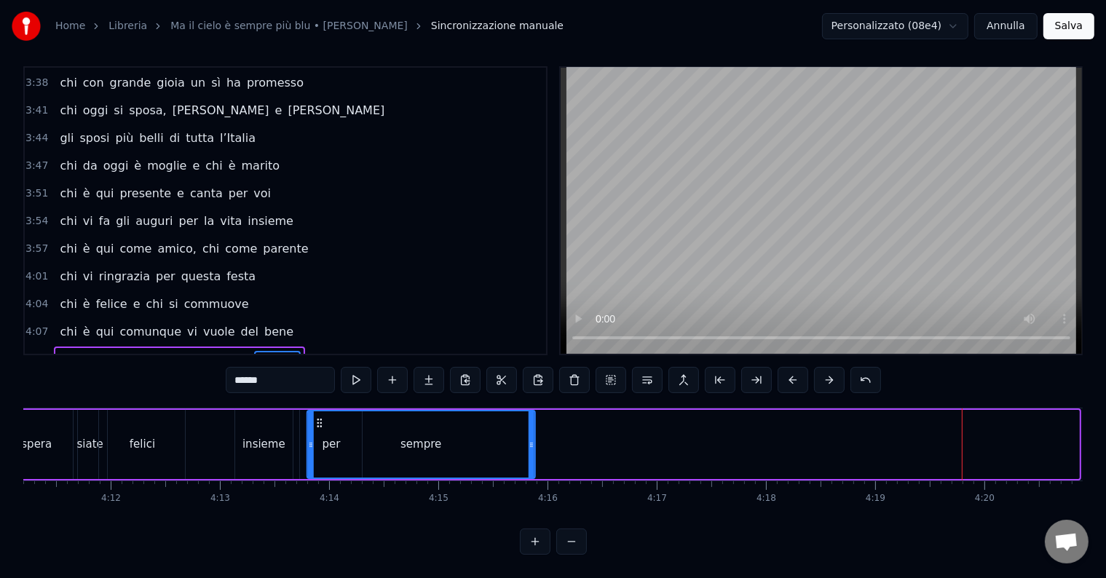
drag, startPoint x: 754, startPoint y: 402, endPoint x: 317, endPoint y: 422, distance: 437.3
click at [317, 422] on div "sempre" at bounding box center [421, 444] width 226 height 66
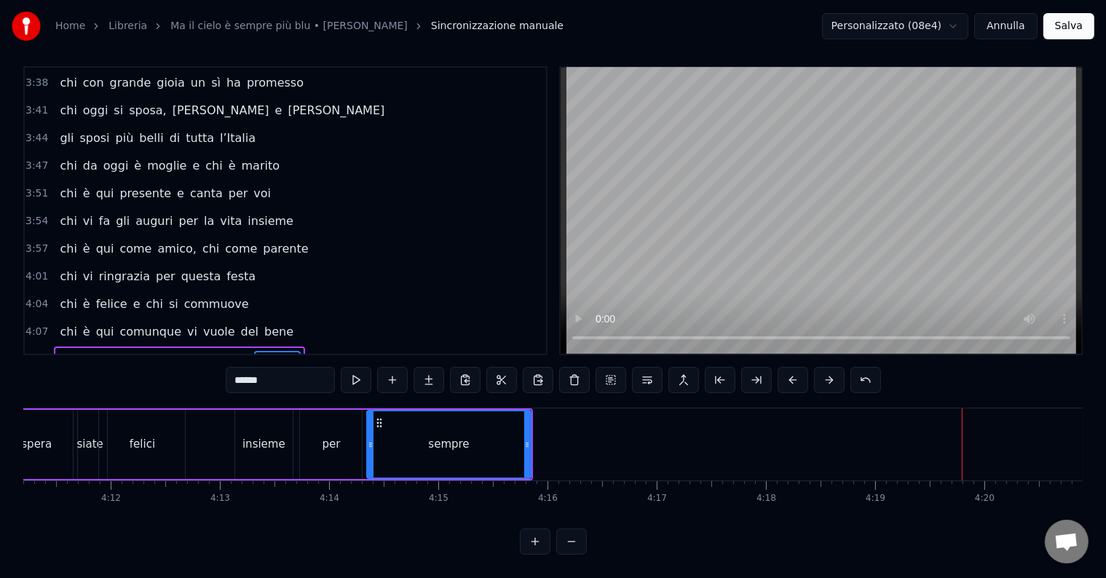
drag, startPoint x: 304, startPoint y: 427, endPoint x: 377, endPoint y: 438, distance: 73.7
click at [368, 438] on div at bounding box center [371, 444] width 6 height 66
drag, startPoint x: 371, startPoint y: 431, endPoint x: 390, endPoint y: 432, distance: 19.0
click at [387, 439] on icon at bounding box center [384, 445] width 6 height 12
drag, startPoint x: 392, startPoint y: 407, endPoint x: 373, endPoint y: 408, distance: 19.0
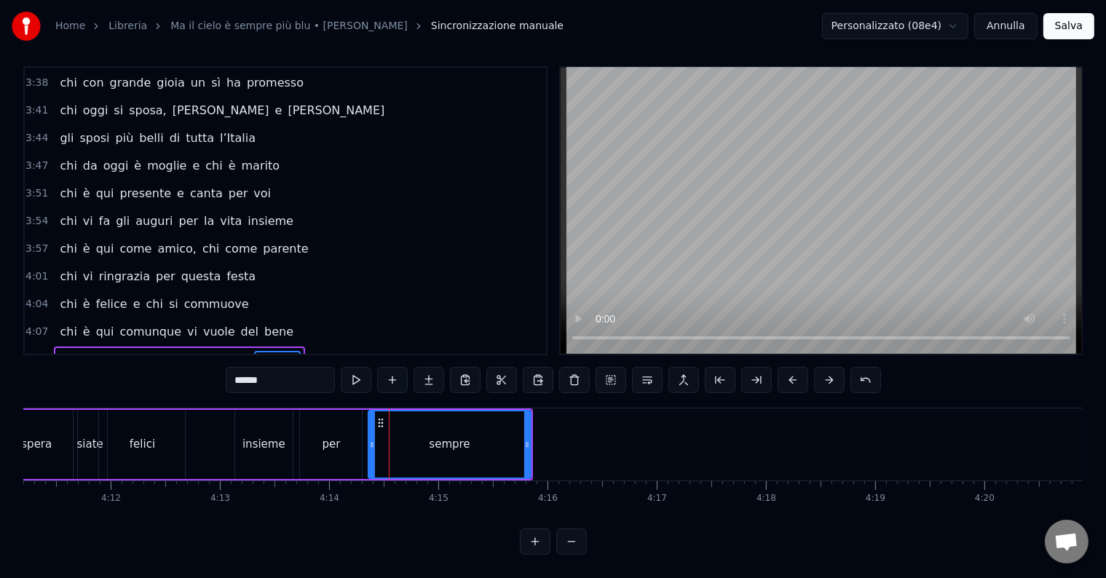
click at [373, 411] on div at bounding box center [372, 444] width 6 height 66
click at [291, 410] on div "insieme" at bounding box center [263, 444] width 59 height 69
type input "*******"
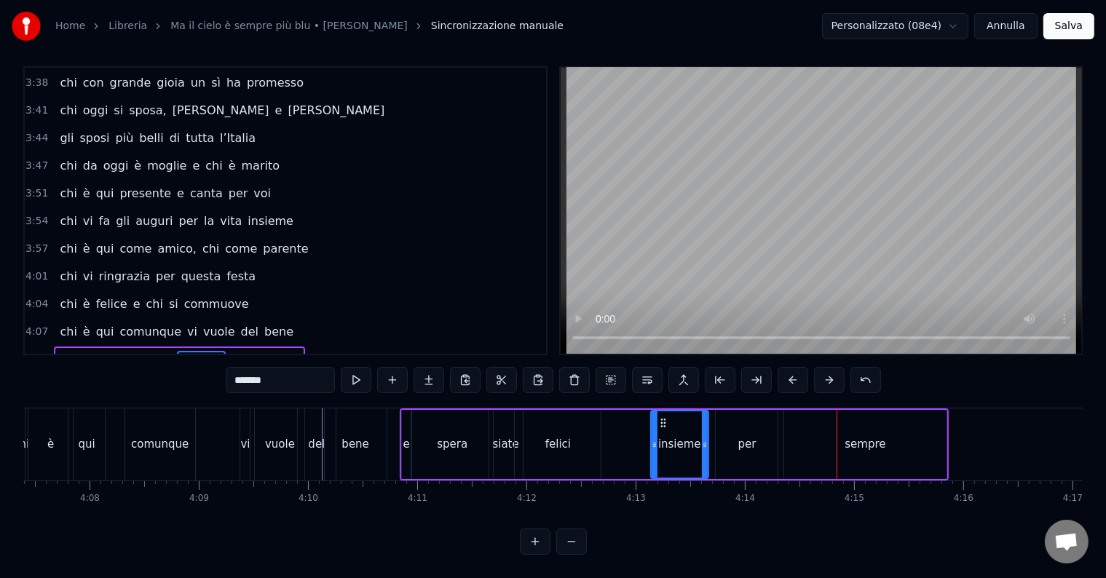
scroll to position [0, 26950]
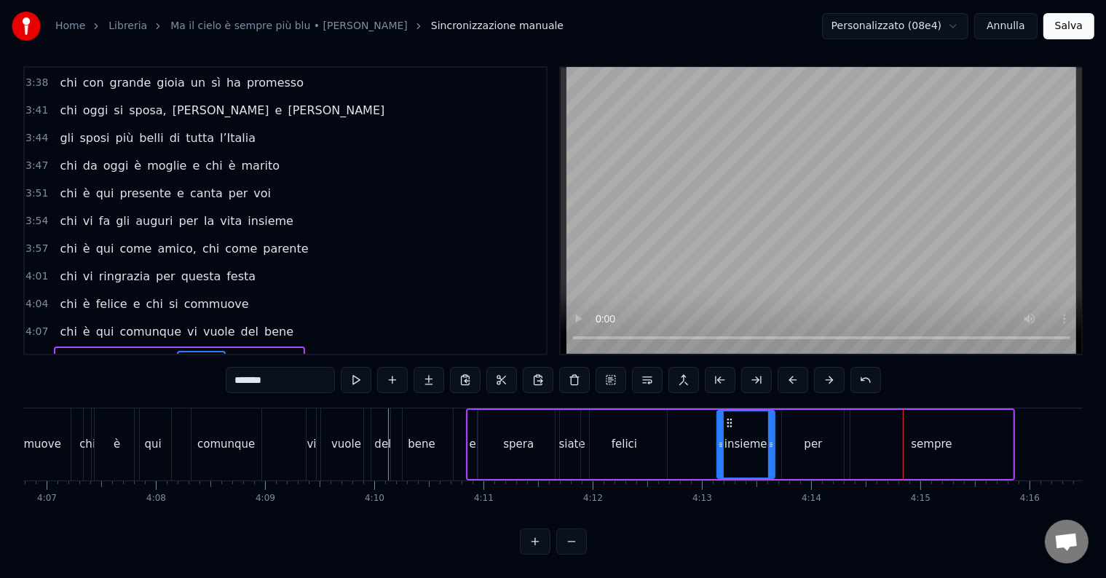
click at [282, 408] on div "chi è qui comunque vi vuole del bene" at bounding box center [269, 444] width 373 height 72
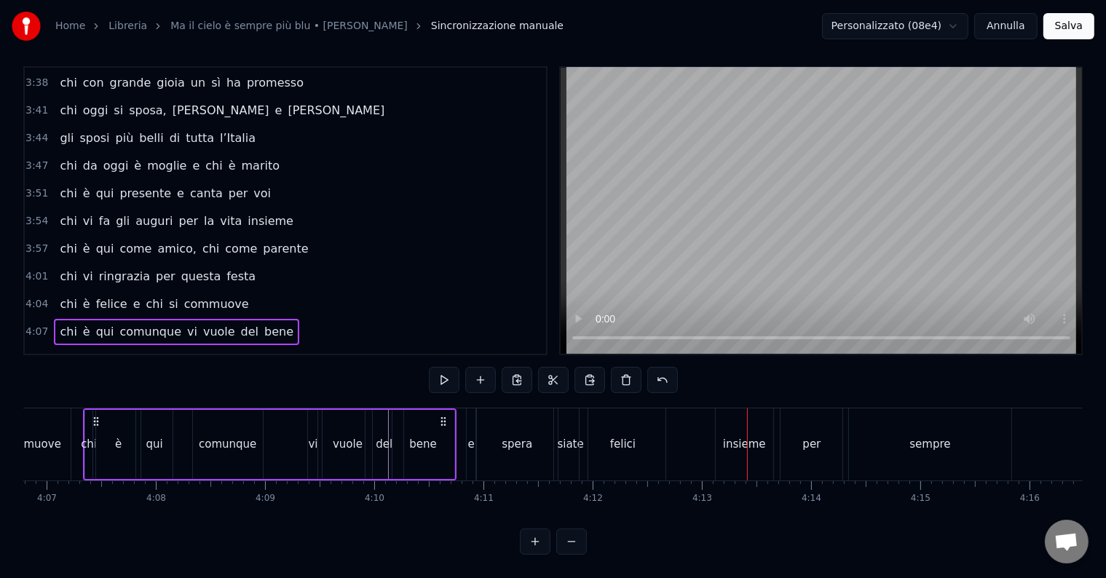
click at [571, 436] on div "siate" at bounding box center [571, 444] width 26 height 17
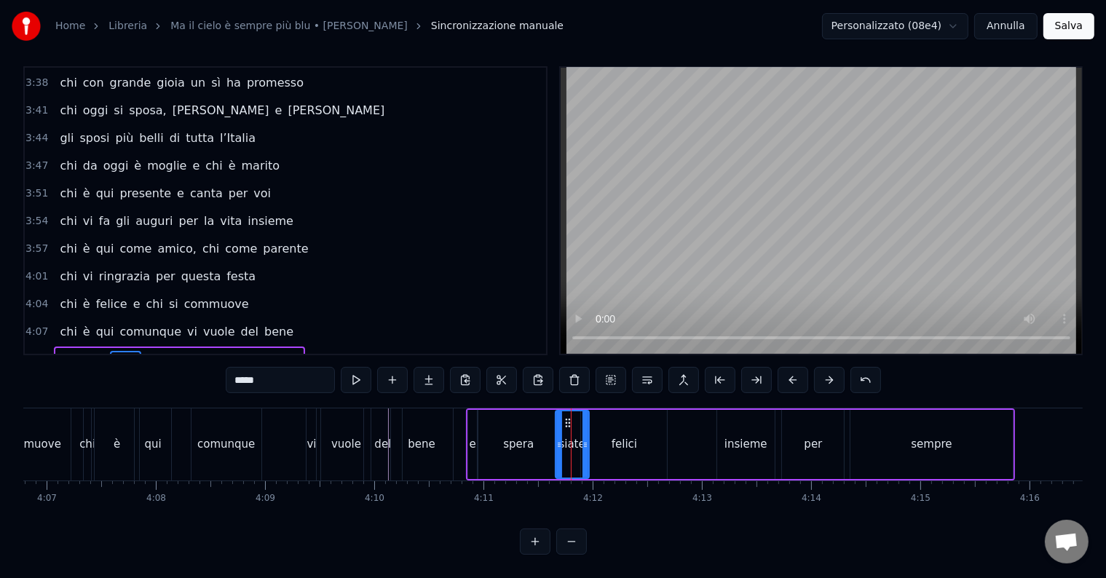
click at [510, 436] on div "spera" at bounding box center [518, 444] width 31 height 17
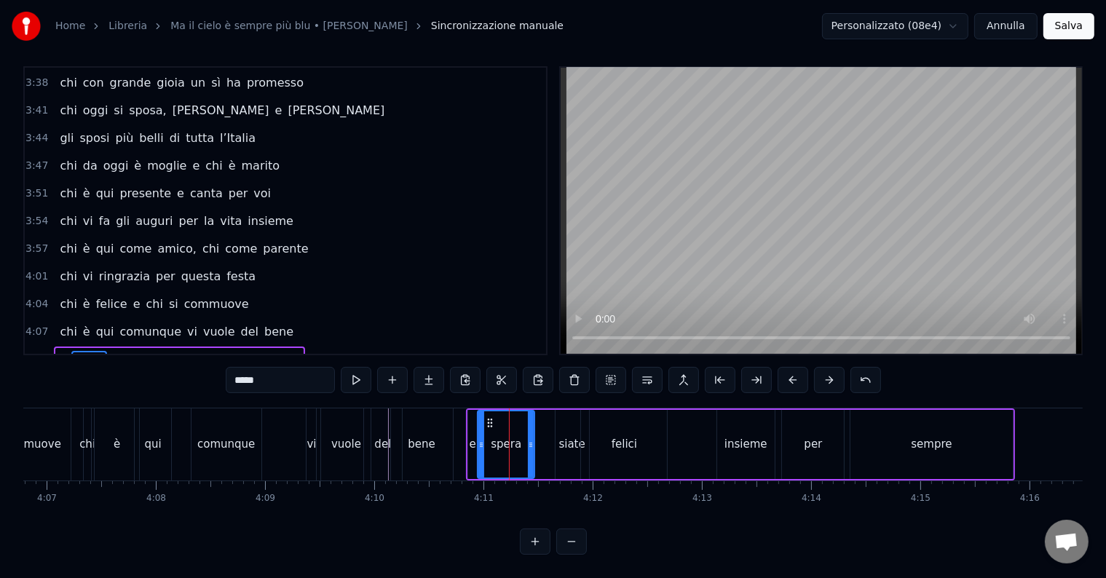
drag, startPoint x: 555, startPoint y: 429, endPoint x: 530, endPoint y: 430, distance: 25.5
click at [530, 439] on icon at bounding box center [531, 445] width 6 height 12
click at [563, 436] on div "siate" at bounding box center [572, 444] width 26 height 17
drag, startPoint x: 565, startPoint y: 405, endPoint x: 542, endPoint y: 403, distance: 23.3
click at [542, 417] on icon at bounding box center [545, 423] width 12 height 12
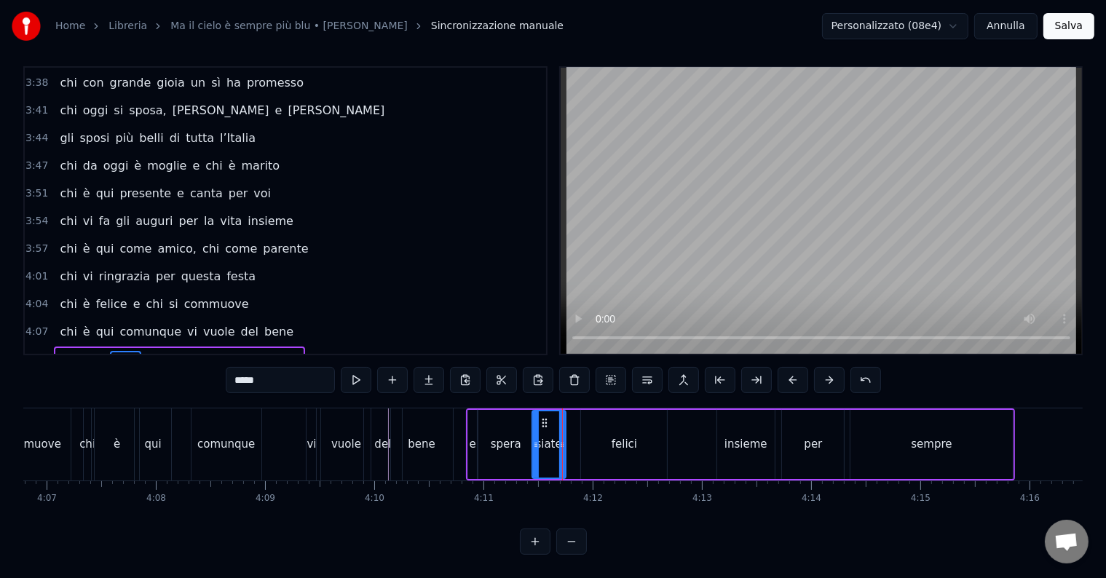
click at [623, 436] on div "felici" at bounding box center [624, 444] width 25 height 17
type input "******"
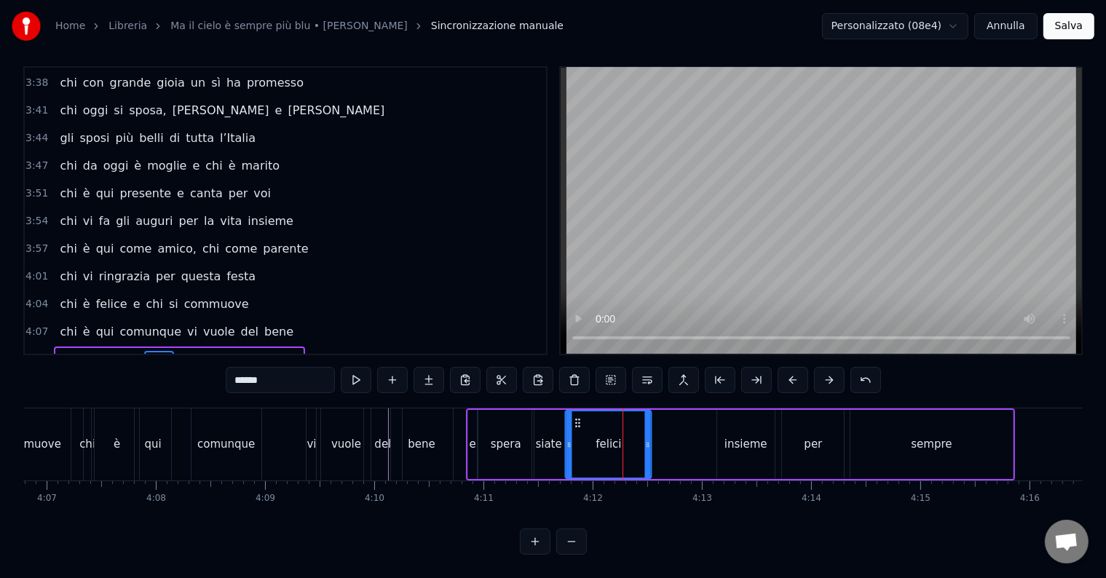
drag, startPoint x: 590, startPoint y: 408, endPoint x: 574, endPoint y: 410, distance: 16.2
click at [574, 417] on icon at bounding box center [578, 423] width 12 height 12
drag, startPoint x: 649, startPoint y: 435, endPoint x: 635, endPoint y: 440, distance: 14.7
click at [635, 440] on div at bounding box center [634, 444] width 6 height 66
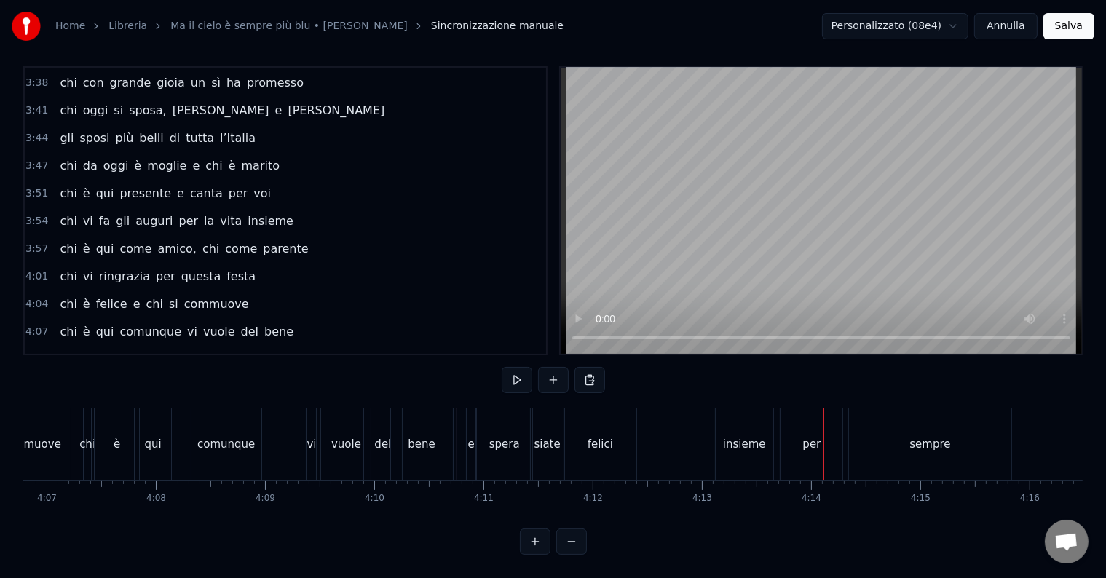
click at [749, 436] on div "insieme" at bounding box center [744, 444] width 43 height 17
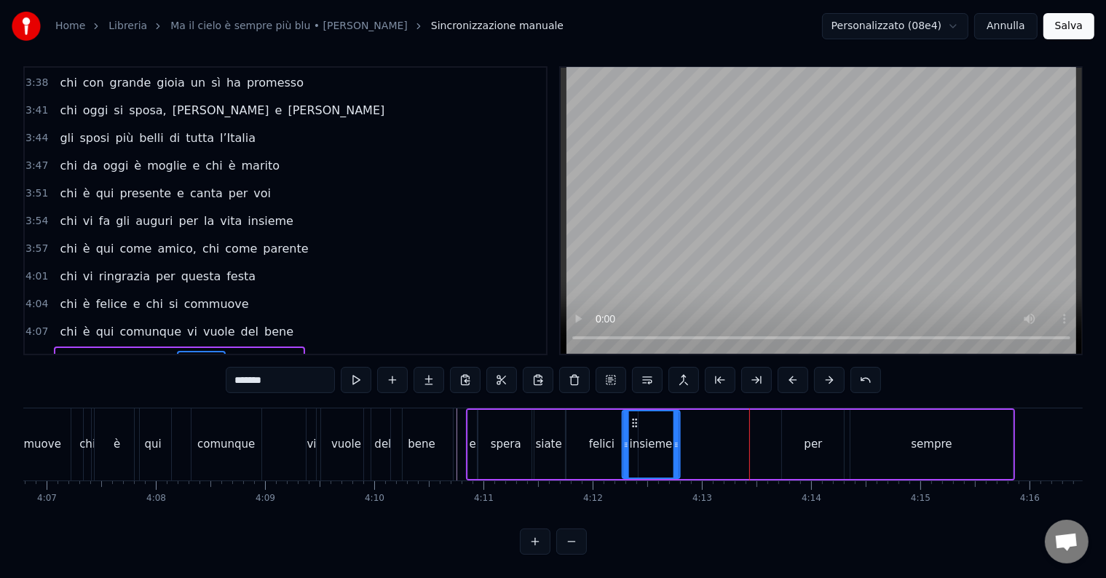
drag, startPoint x: 725, startPoint y: 404, endPoint x: 630, endPoint y: 409, distance: 95.5
click at [630, 417] on icon at bounding box center [634, 423] width 12 height 12
click at [810, 436] on div "per" at bounding box center [813, 444] width 18 height 17
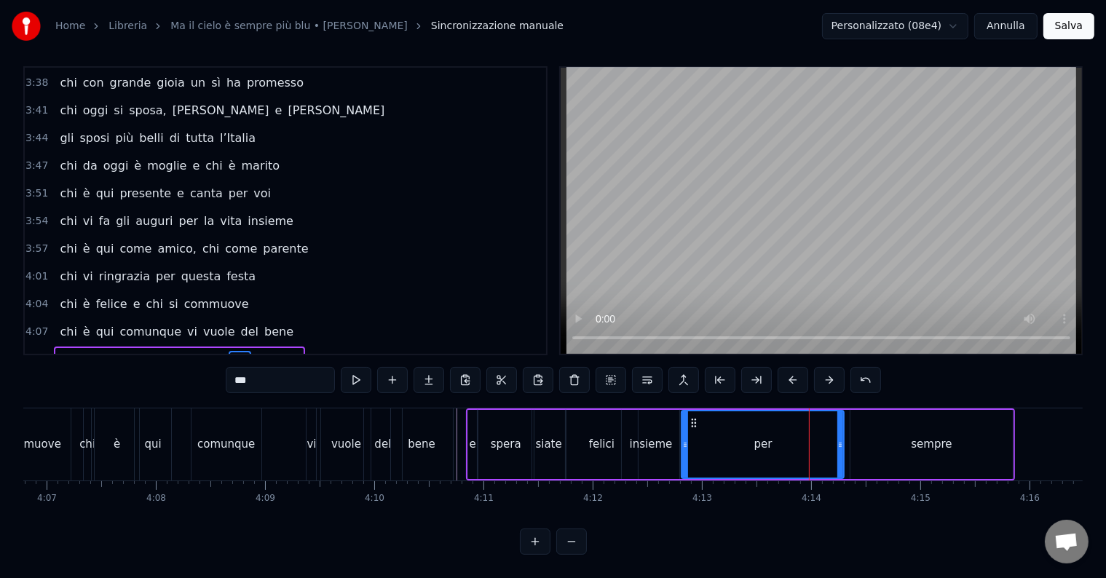
drag, startPoint x: 786, startPoint y: 411, endPoint x: 686, endPoint y: 422, distance: 101.1
click at [686, 422] on div at bounding box center [685, 444] width 6 height 66
drag, startPoint x: 837, startPoint y: 429, endPoint x: 723, endPoint y: 438, distance: 114.7
click at [723, 438] on div at bounding box center [726, 444] width 6 height 66
click at [919, 436] on div "sempre" at bounding box center [931, 444] width 41 height 17
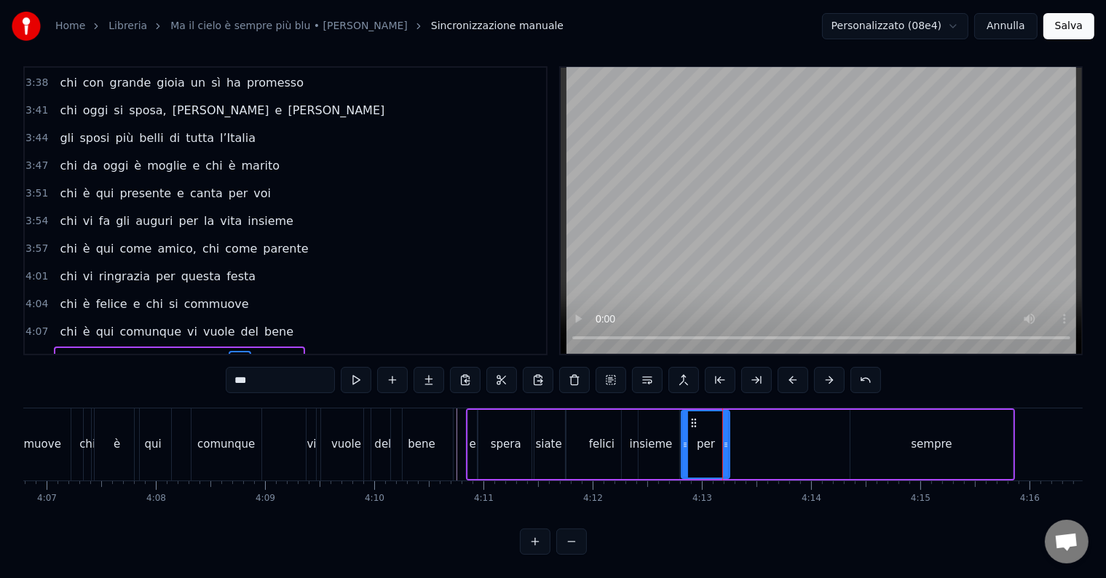
type input "******"
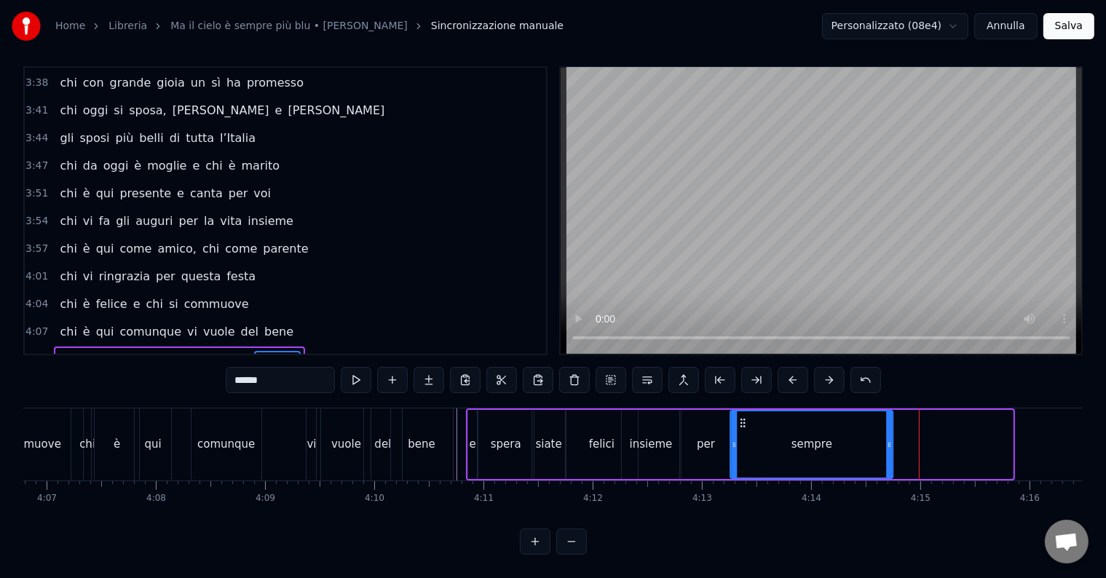
drag, startPoint x: 859, startPoint y: 410, endPoint x: 730, endPoint y: 419, distance: 129.2
click at [731, 417] on div "sempre" at bounding box center [811, 444] width 161 height 66
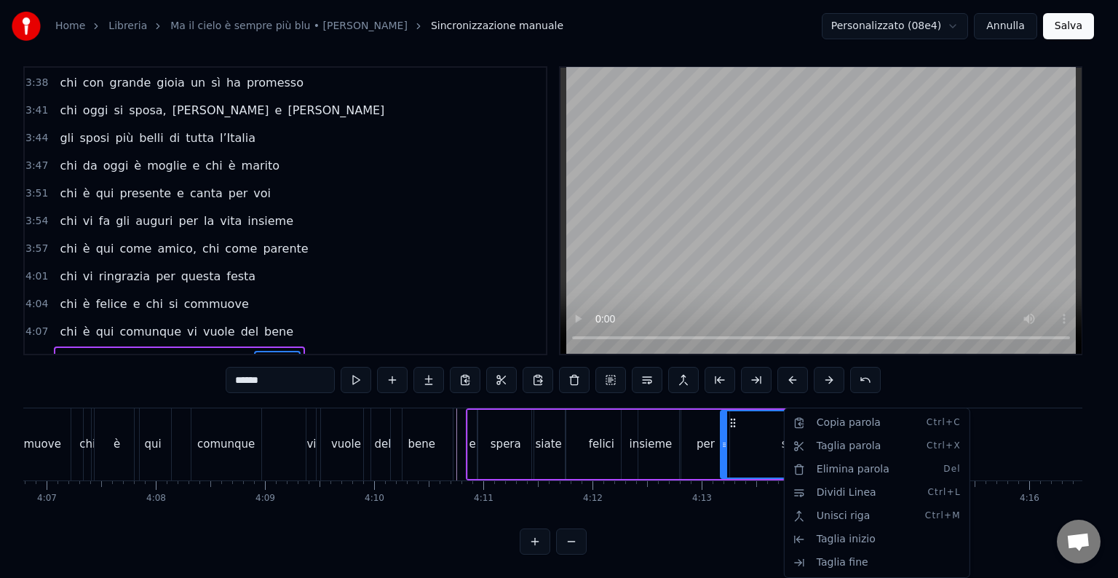
click at [234, 300] on html "Home Libreria Ma il cielo è sempre più blu • [PERSON_NAME] manuale Personalizza…" at bounding box center [559, 285] width 1118 height 588
click at [254, 351] on span "sempre" at bounding box center [277, 359] width 47 height 17
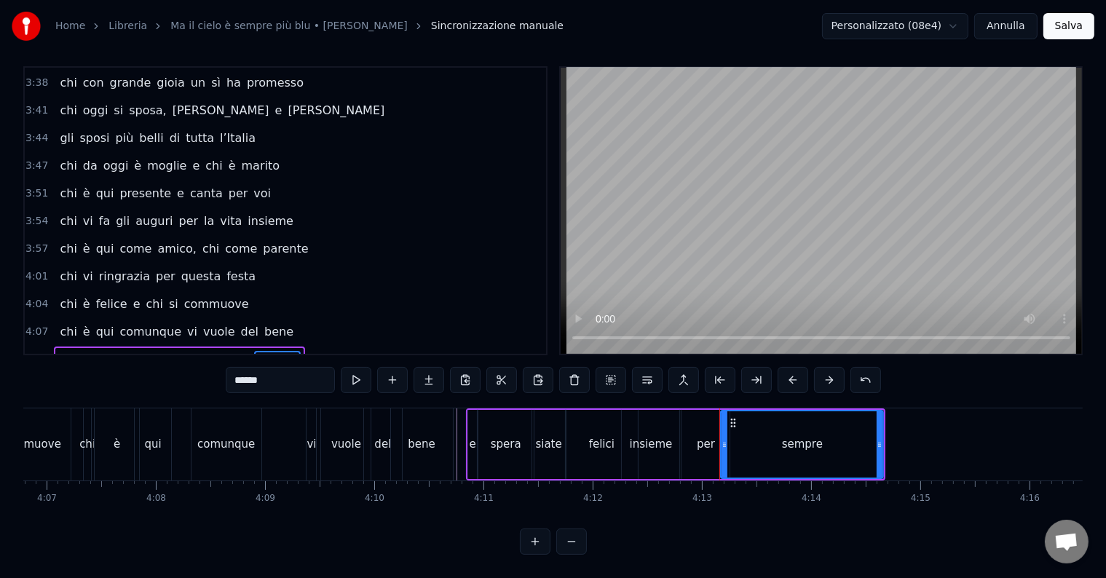
click at [254, 351] on span "sempre" at bounding box center [277, 359] width 47 height 17
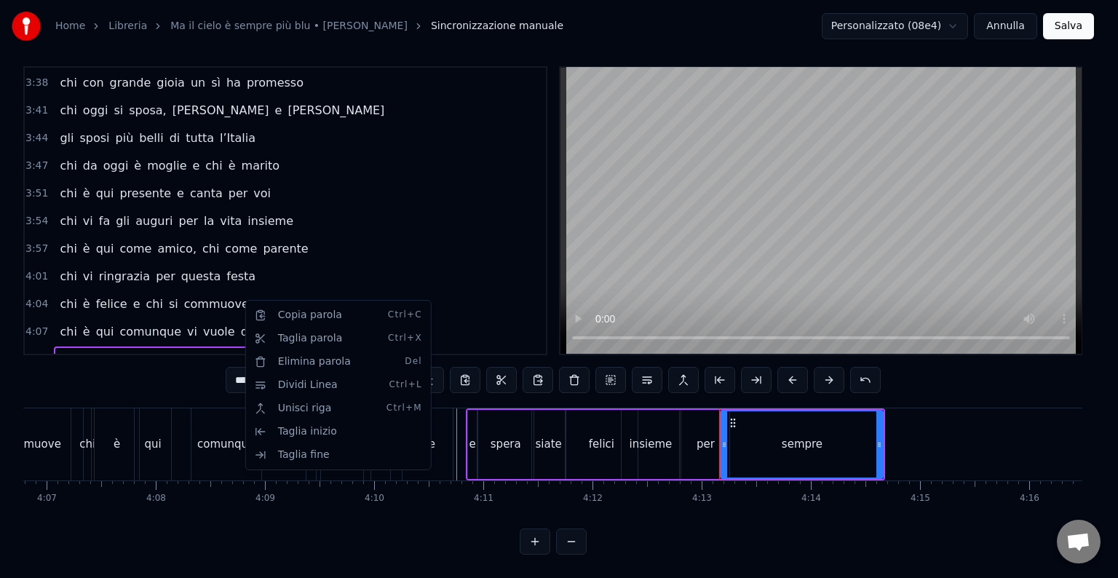
click at [795, 423] on html "Home Libreria Ma il cielo è sempre più blu • [PERSON_NAME] manuale Personalizza…" at bounding box center [559, 285] width 1118 height 588
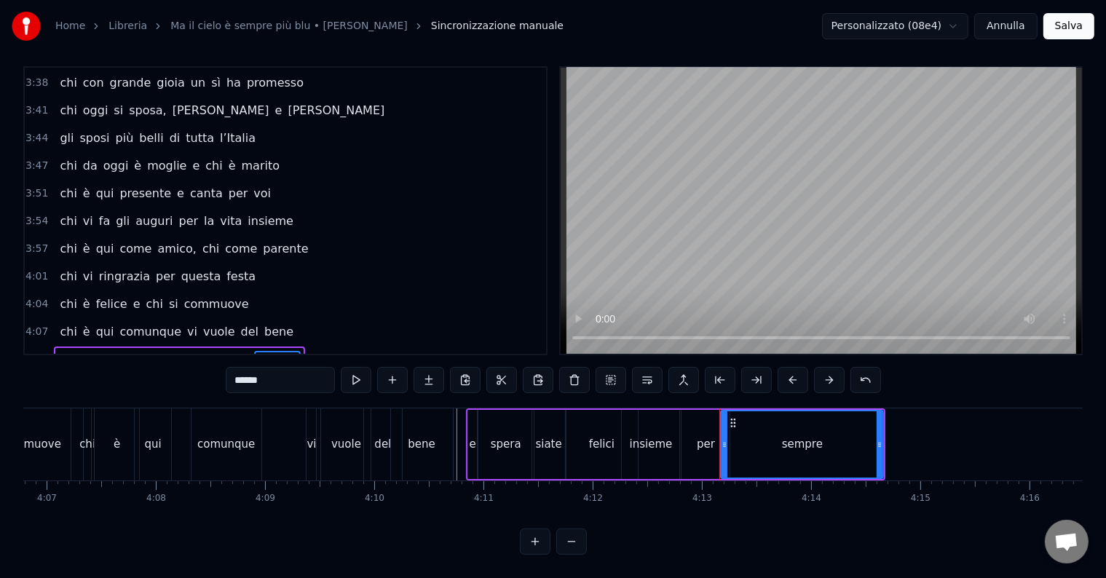
click at [233, 347] on div "e spera siate felici insieme per sempre" at bounding box center [179, 360] width 250 height 26
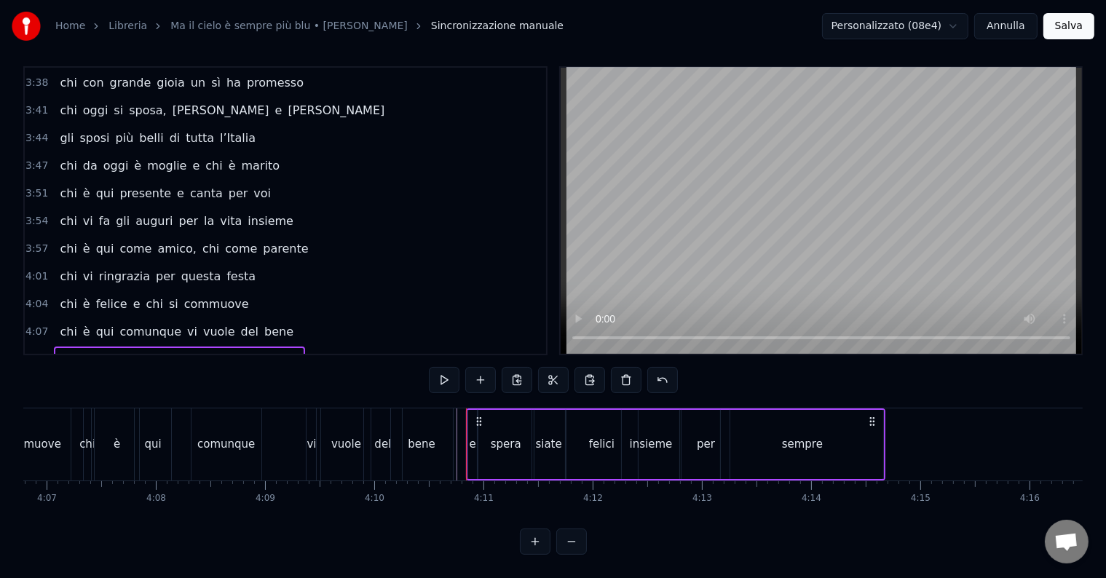
click at [254, 351] on span "sempre" at bounding box center [277, 359] width 47 height 17
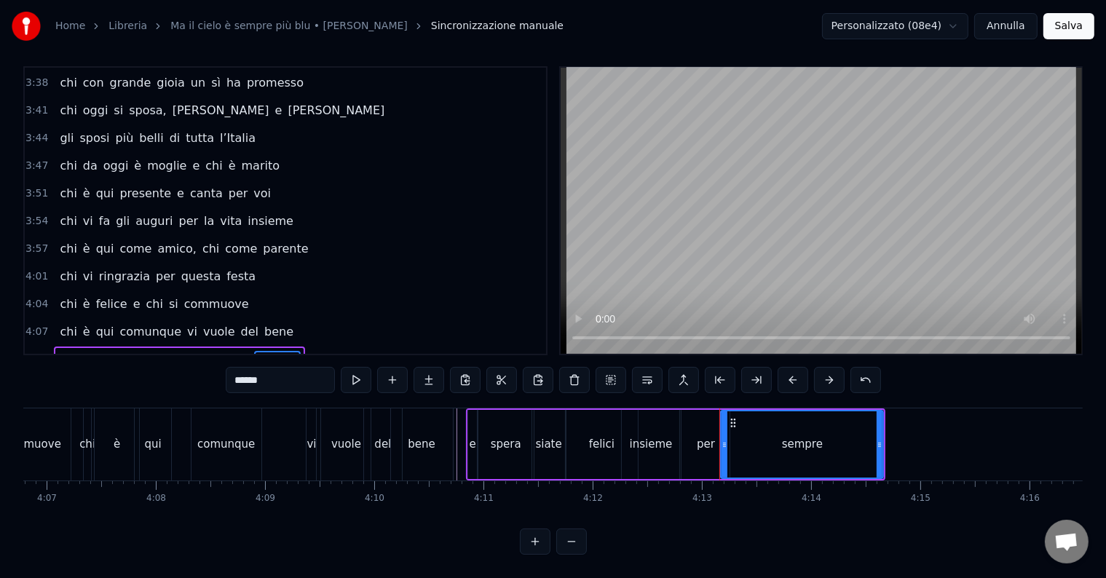
click at [254, 351] on span "sempre" at bounding box center [277, 359] width 47 height 17
drag, startPoint x: 294, startPoint y: 371, endPoint x: 213, endPoint y: 372, distance: 81.6
click at [213, 372] on div "0:14 Chi vive ad [GEOGRAPHIC_DATA] e sta al primo piano 0:20 chi da San [PERSON…" at bounding box center [552, 310] width 1059 height 488
click at [697, 437] on div "per" at bounding box center [706, 444] width 18 height 17
type input "***"
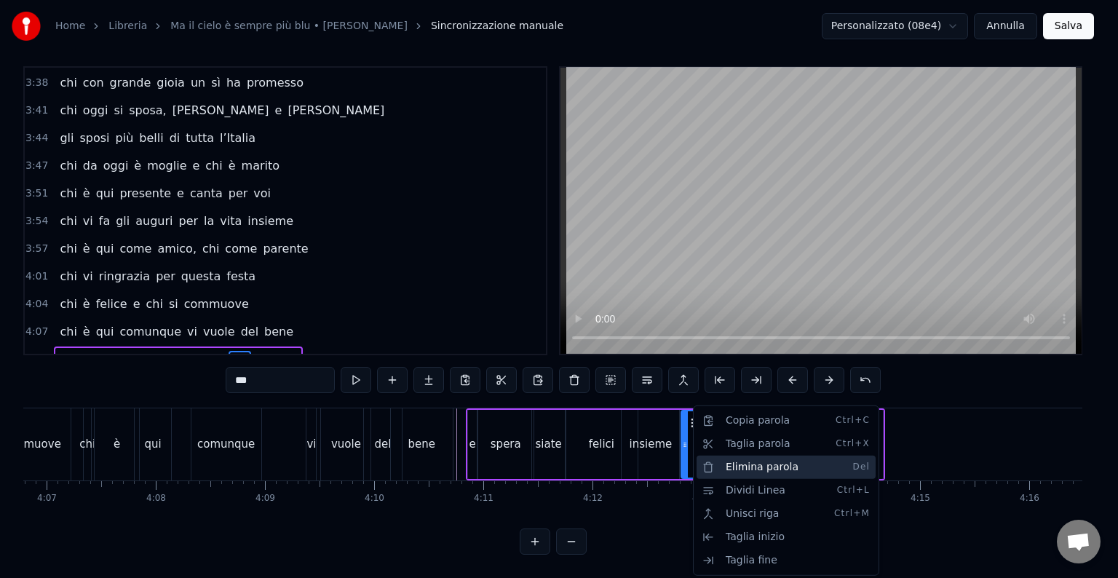
click at [740, 461] on div "Elimina parola Del" at bounding box center [786, 467] width 179 height 23
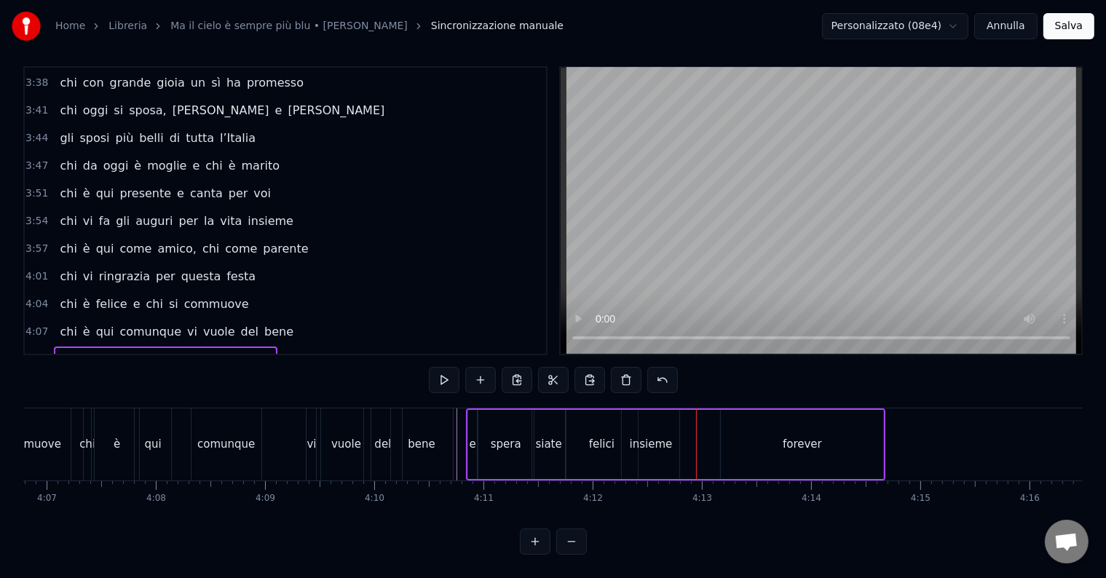
click at [783, 419] on div "forever" at bounding box center [802, 444] width 162 height 69
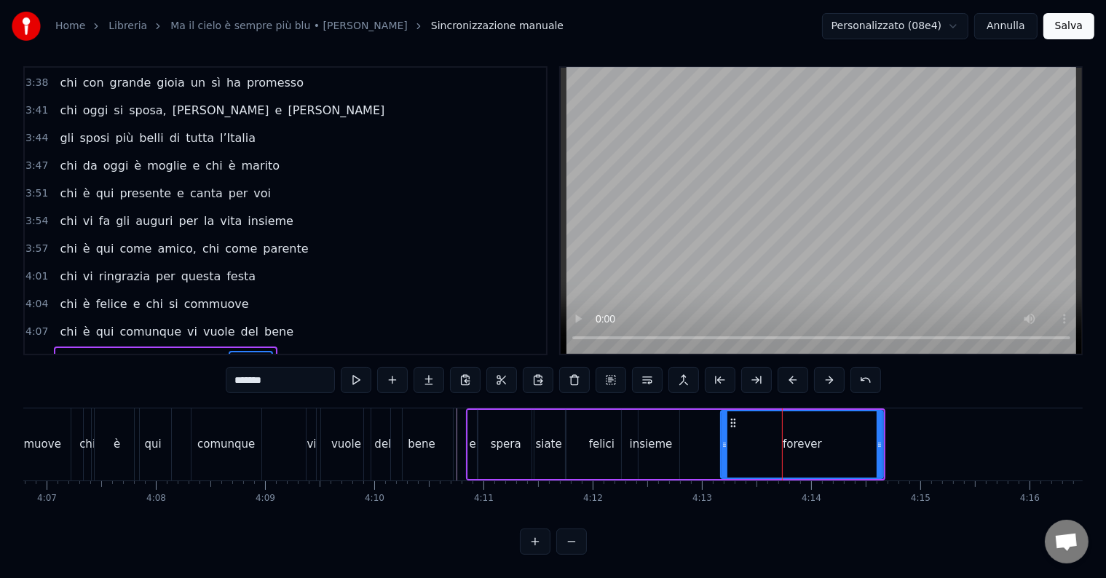
drag, startPoint x: 815, startPoint y: 396, endPoint x: 737, endPoint y: 408, distance: 78.0
click at [737, 408] on div "e spera siate felici insieme forever" at bounding box center [676, 444] width 420 height 72
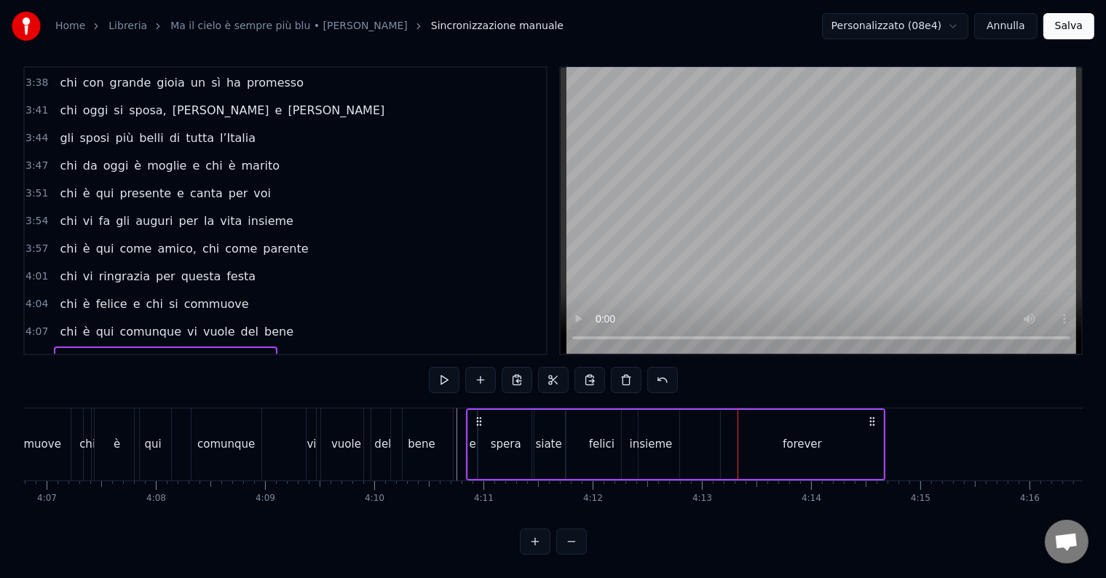
click at [875, 423] on div "forever" at bounding box center [802, 444] width 162 height 69
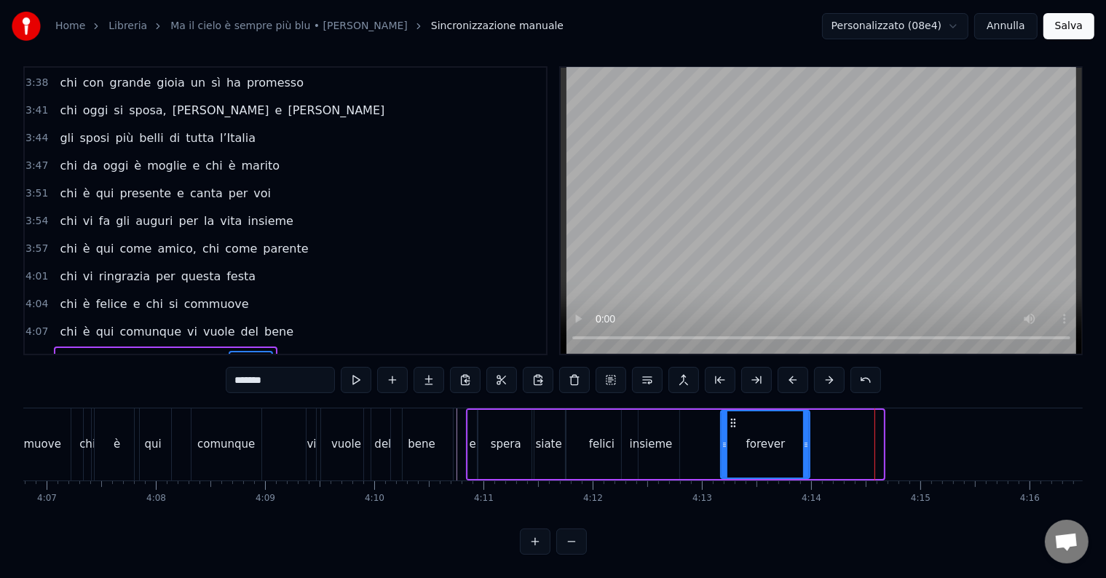
drag, startPoint x: 882, startPoint y: 422, endPoint x: 804, endPoint y: 420, distance: 77.9
click at [807, 438] on div at bounding box center [806, 444] width 6 height 66
click at [775, 392] on div "0:14 Chi vive ad [GEOGRAPHIC_DATA] e sta al primo piano 0:20 chi da San [PERSON…" at bounding box center [552, 310] width 1059 height 488
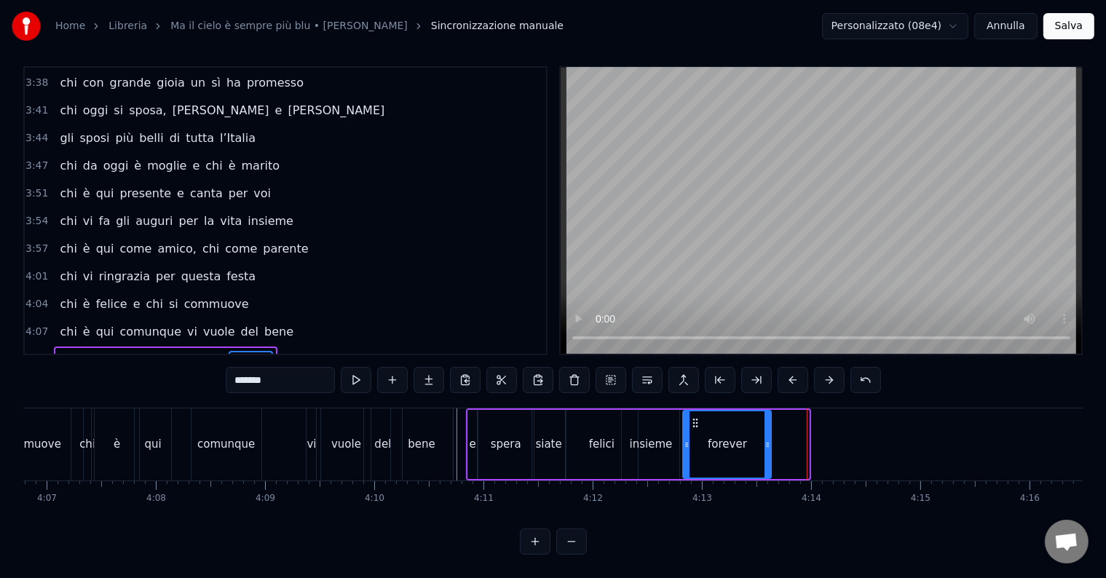
drag, startPoint x: 728, startPoint y: 405, endPoint x: 691, endPoint y: 405, distance: 37.1
click at [691, 417] on icon at bounding box center [695, 423] width 12 height 12
drag, startPoint x: 691, startPoint y: 405, endPoint x: 681, endPoint y: 402, distance: 9.9
click at [681, 411] on div "forever" at bounding box center [715, 444] width 87 height 66
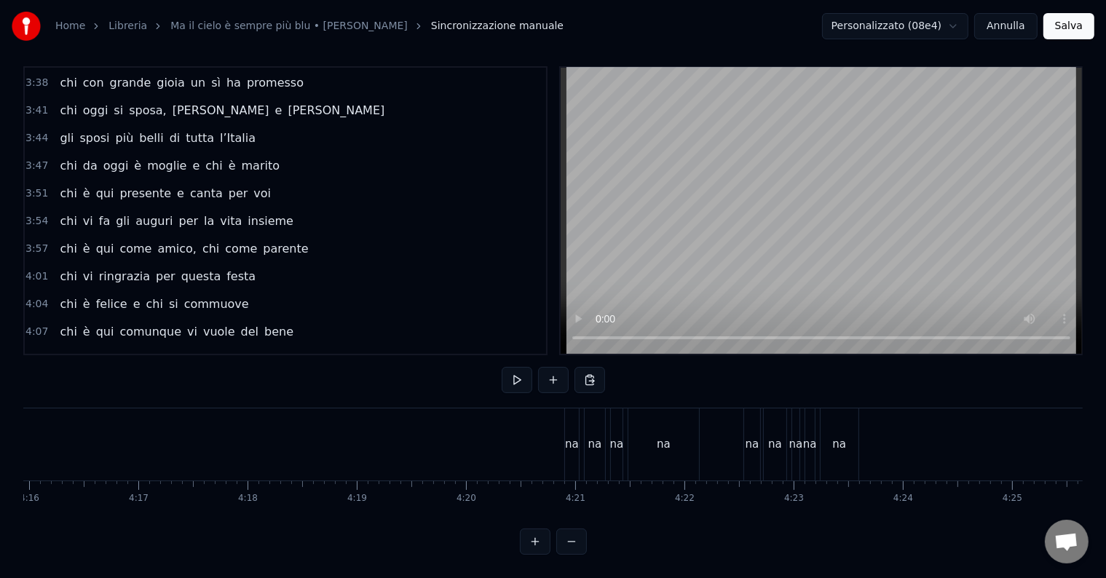
scroll to position [0, 27933]
click at [583, 416] on div "na" at bounding box center [589, 444] width 14 height 72
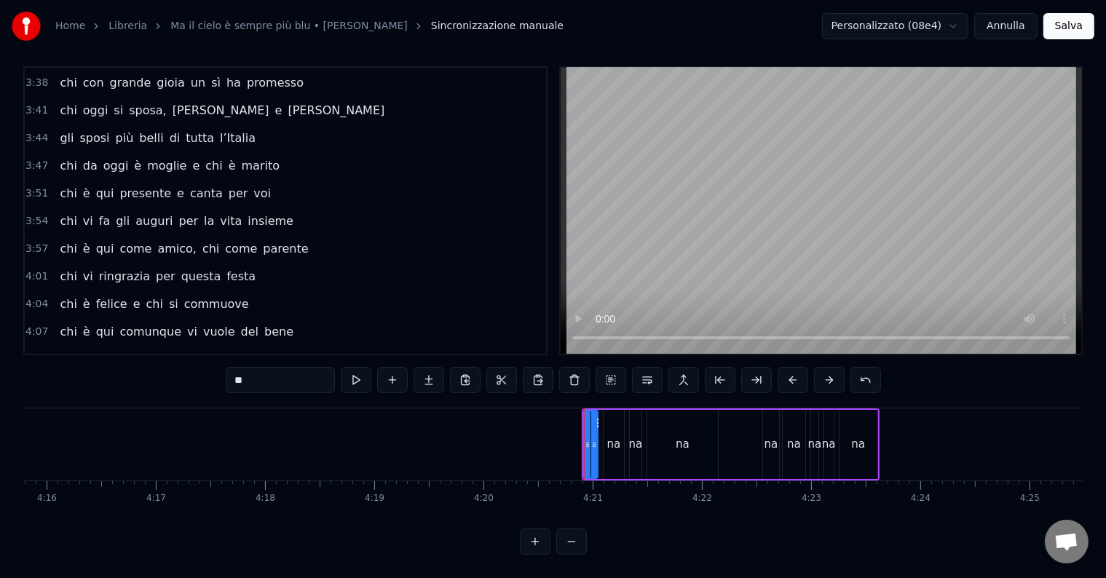
click at [583, 410] on div "na" at bounding box center [590, 444] width 15 height 69
click at [775, 410] on div "na" at bounding box center [771, 444] width 16 height 69
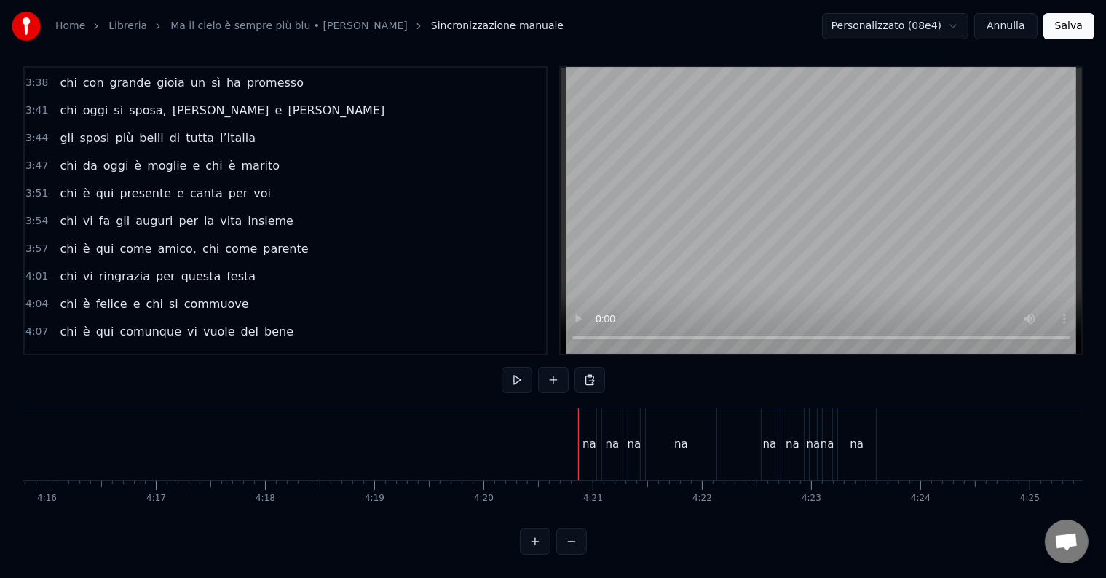
click at [584, 408] on div "na" at bounding box center [589, 444] width 14 height 72
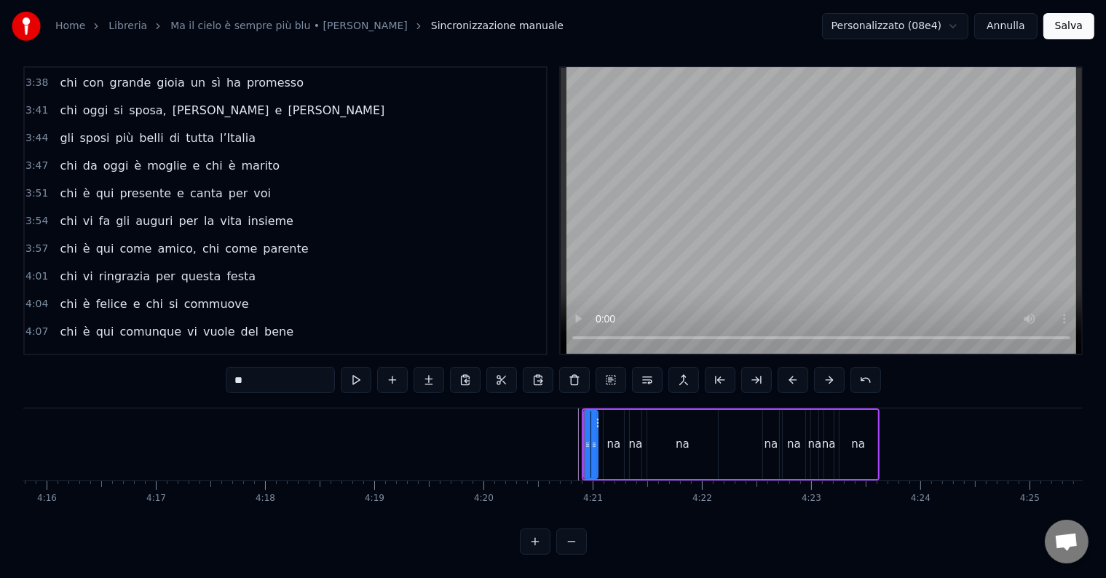
click at [582, 408] on div "na na na na na na na na na" at bounding box center [731, 444] width 298 height 72
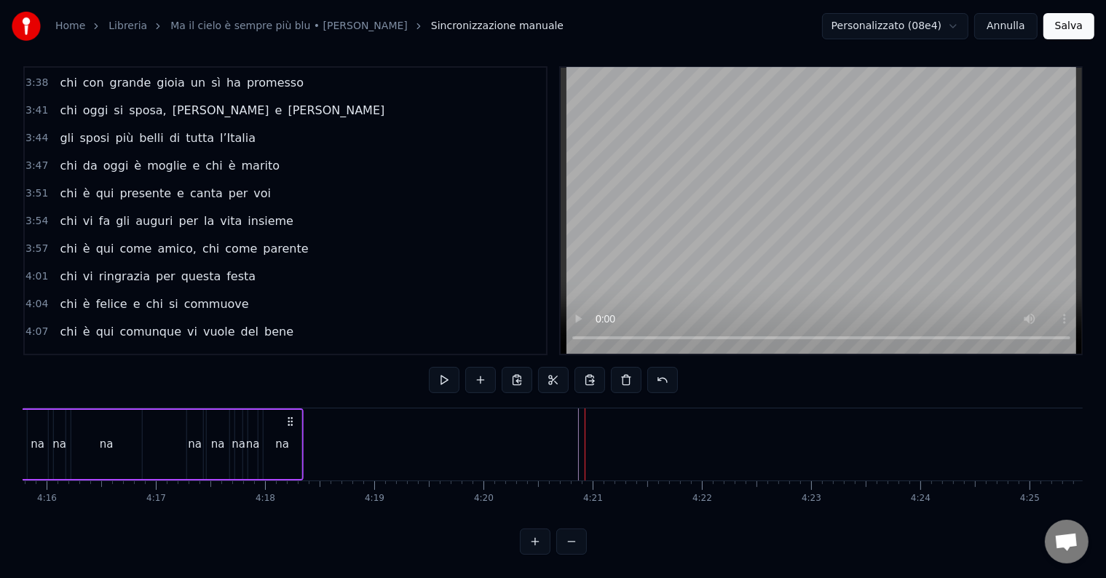
drag, startPoint x: 755, startPoint y: 402, endPoint x: 332, endPoint y: 402, distance: 423.0
click at [292, 381] on div "0:14 Chi vive ad [GEOGRAPHIC_DATA] e sta al primo piano 0:20 chi da San [PERSON…" at bounding box center [552, 310] width 1059 height 488
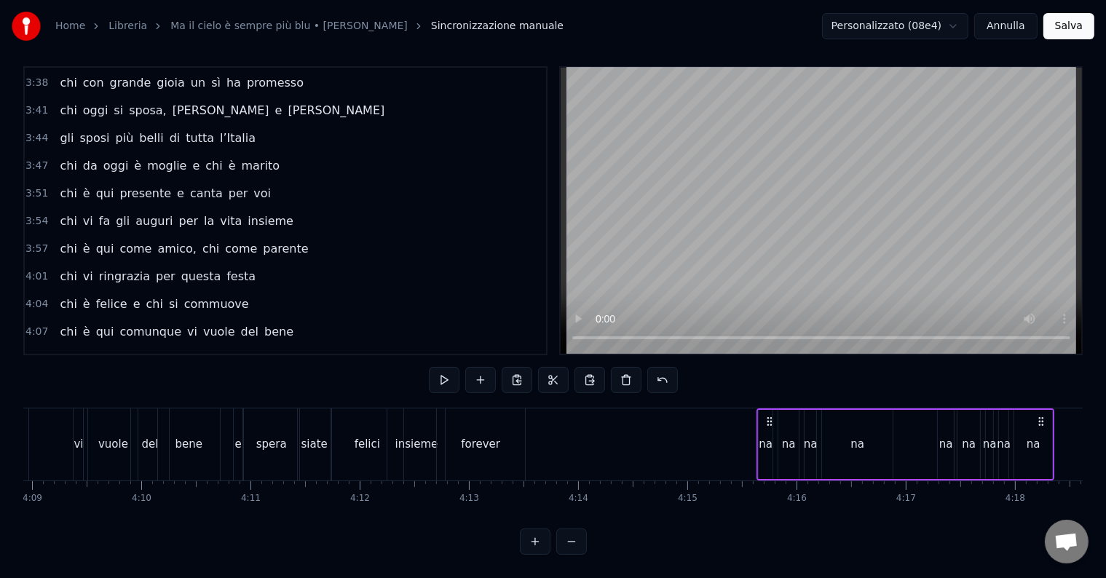
scroll to position [0, 27216]
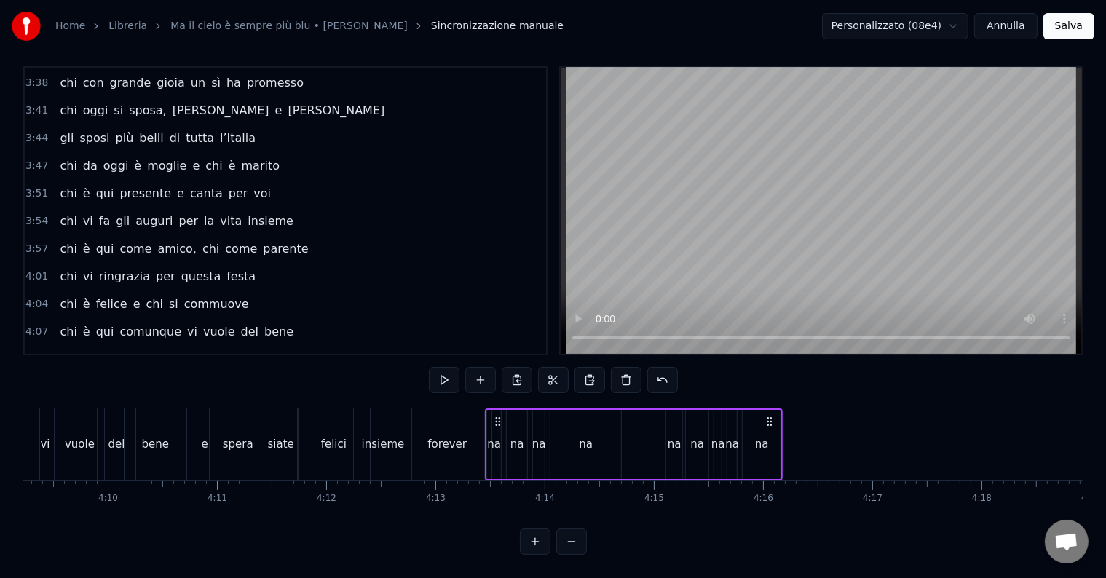
drag, startPoint x: 1008, startPoint y: 411, endPoint x: 770, endPoint y: 428, distance: 238.7
click at [770, 428] on div "na na na na na na na na na" at bounding box center [634, 444] width 298 height 72
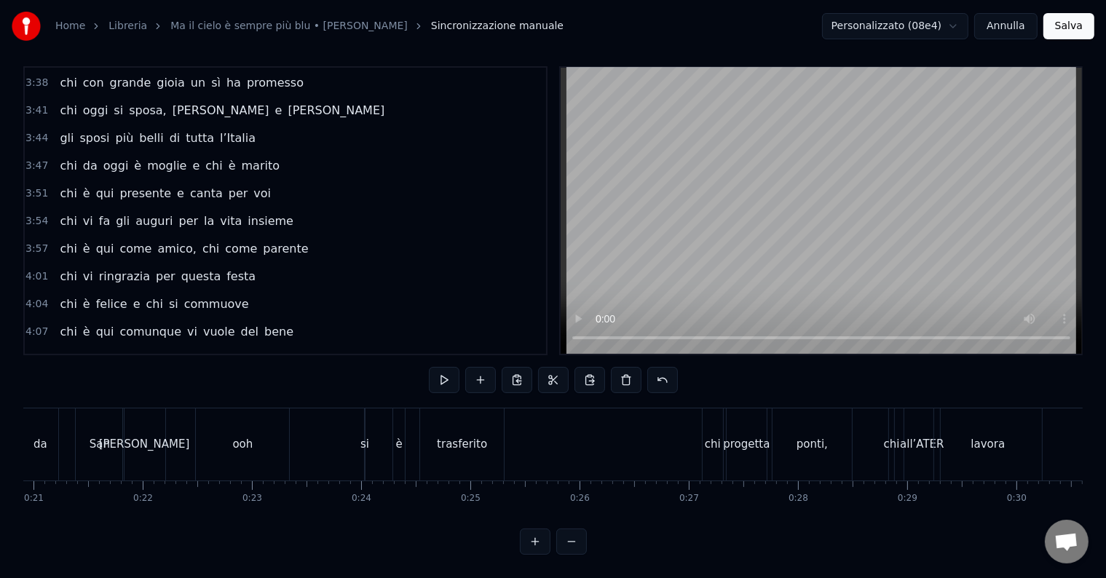
scroll to position [0, 0]
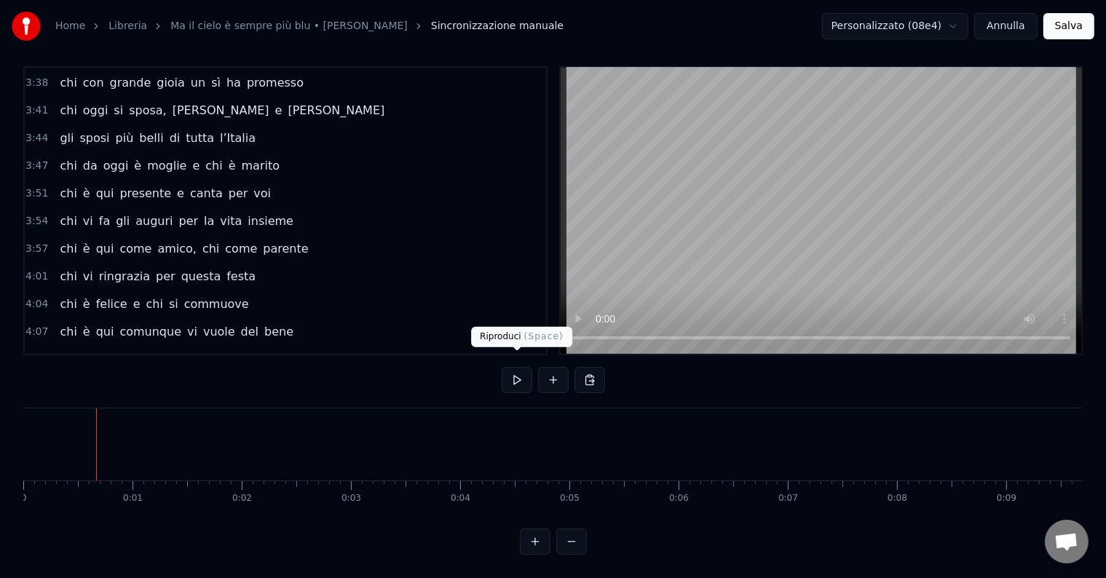
click at [513, 367] on button at bounding box center [517, 380] width 31 height 26
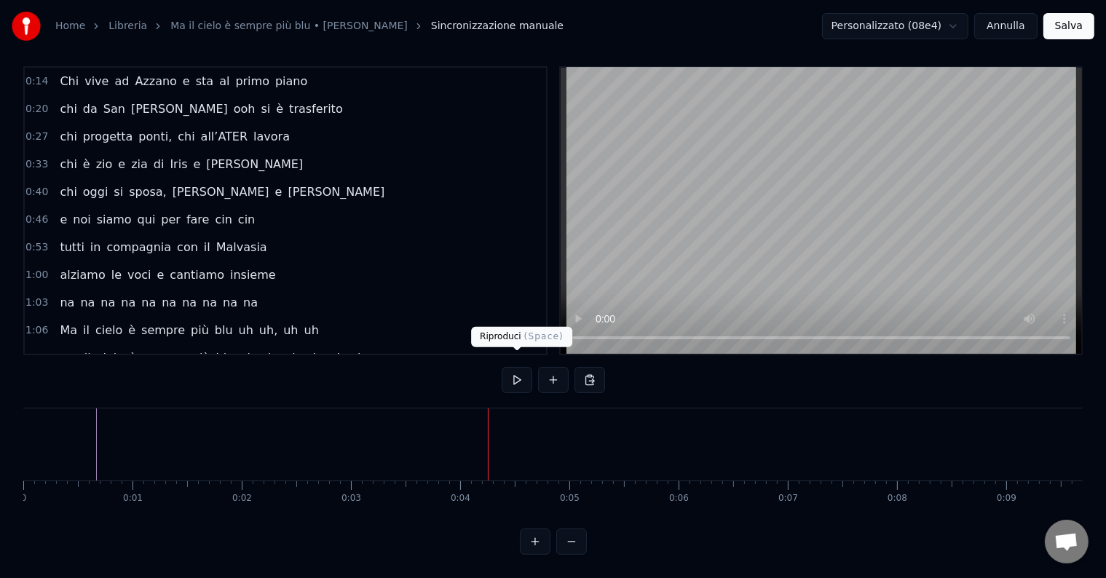
click at [514, 367] on button at bounding box center [517, 380] width 31 height 26
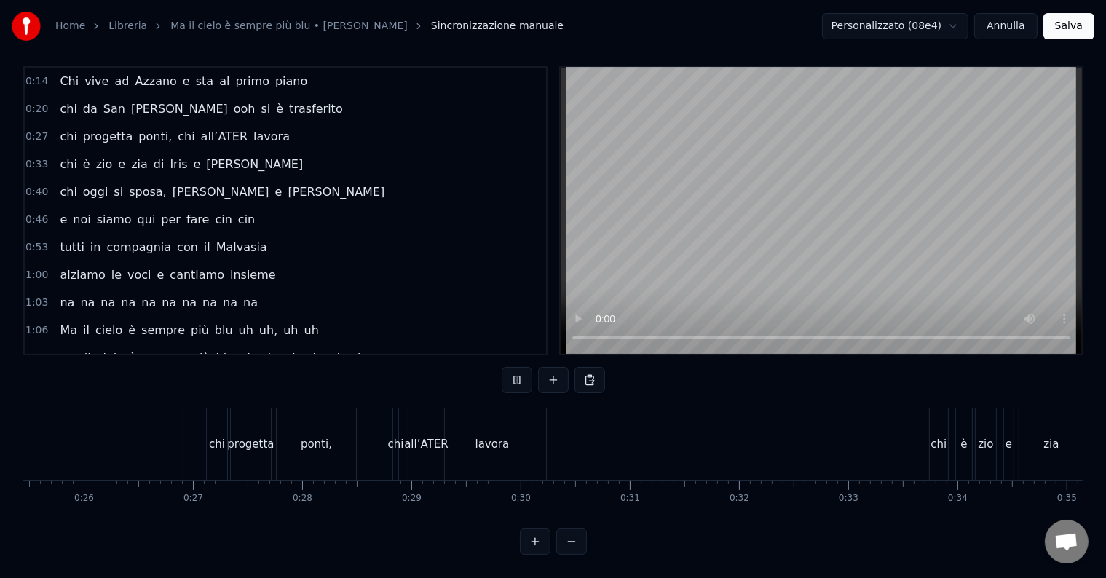
scroll to position [0, 2791]
click at [510, 367] on button at bounding box center [517, 380] width 31 height 26
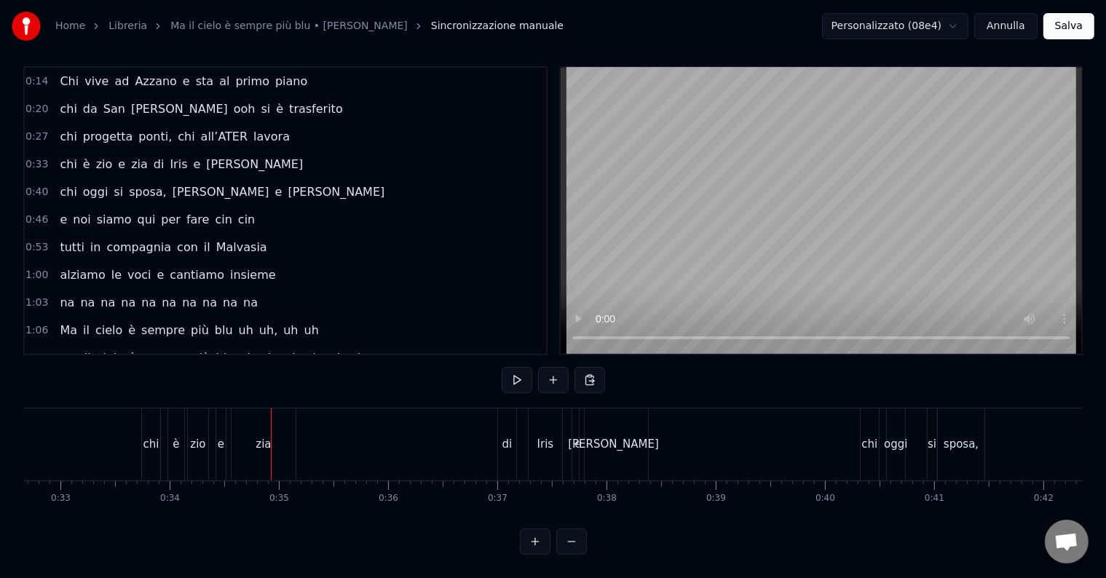
scroll to position [0, 3550]
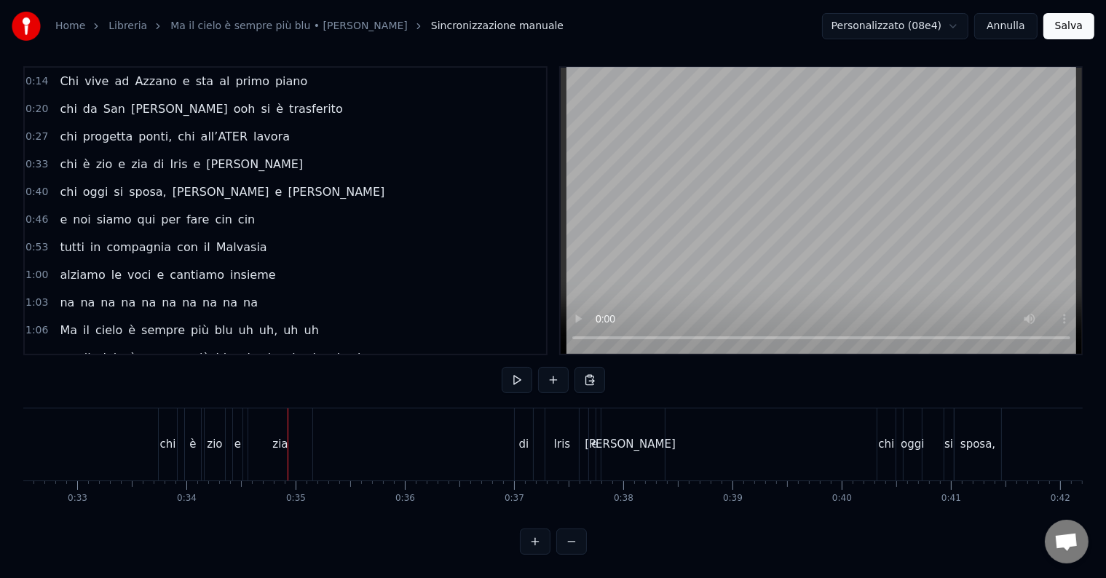
click at [236, 436] on div "e" at bounding box center [237, 444] width 7 height 17
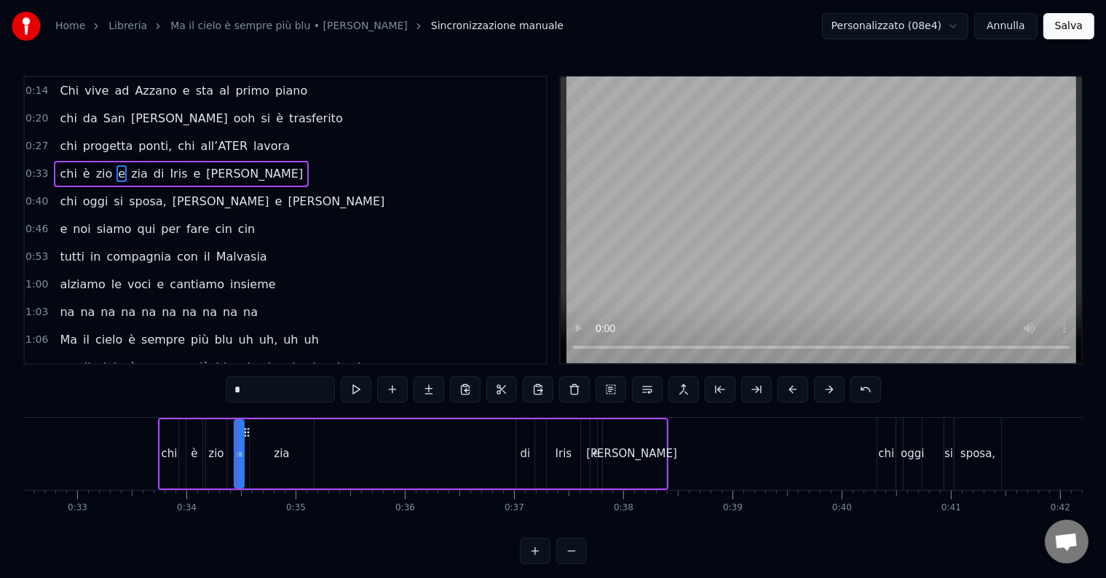
click at [116, 169] on span "e" at bounding box center [121, 173] width 10 height 17
drag, startPoint x: 250, startPoint y: 393, endPoint x: 223, endPoint y: 395, distance: 27.8
click at [223, 395] on div "0:14 Chi vive ad [GEOGRAPHIC_DATA] e sta al primo piano 0:20 chi da San [PERSON…" at bounding box center [552, 320] width 1059 height 488
click at [123, 389] on div "0:14 Chi vive ad [GEOGRAPHIC_DATA] e sta al primo piano 0:20 chi da San [PERSON…" at bounding box center [552, 320] width 1059 height 488
click at [132, 395] on div "0:14 Chi vive ad [GEOGRAPHIC_DATA] e sta al primo piano 0:20 chi da San [PERSON…" at bounding box center [552, 320] width 1059 height 488
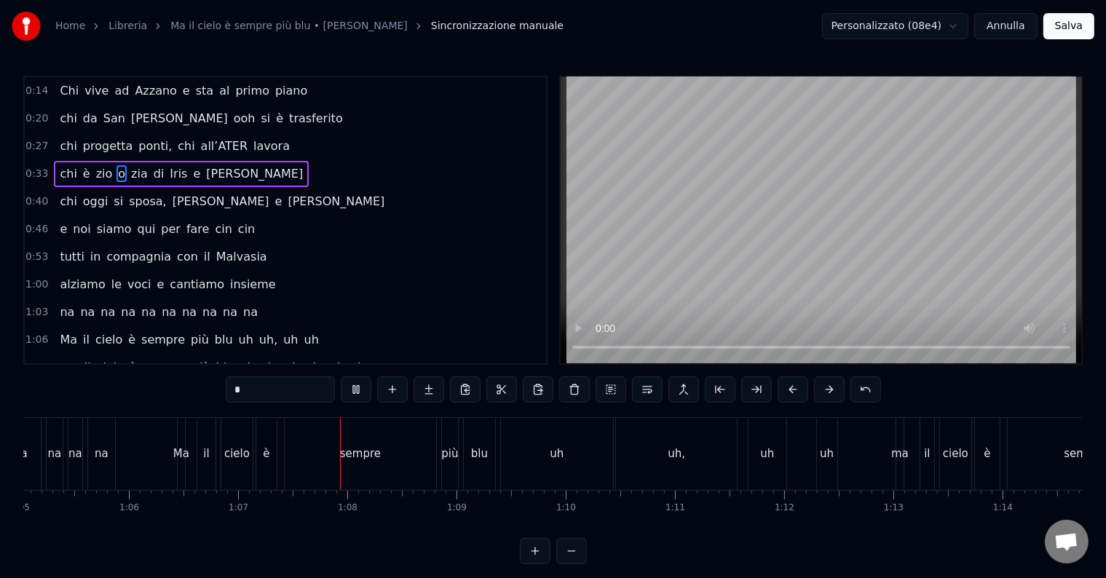
scroll to position [0, 7280]
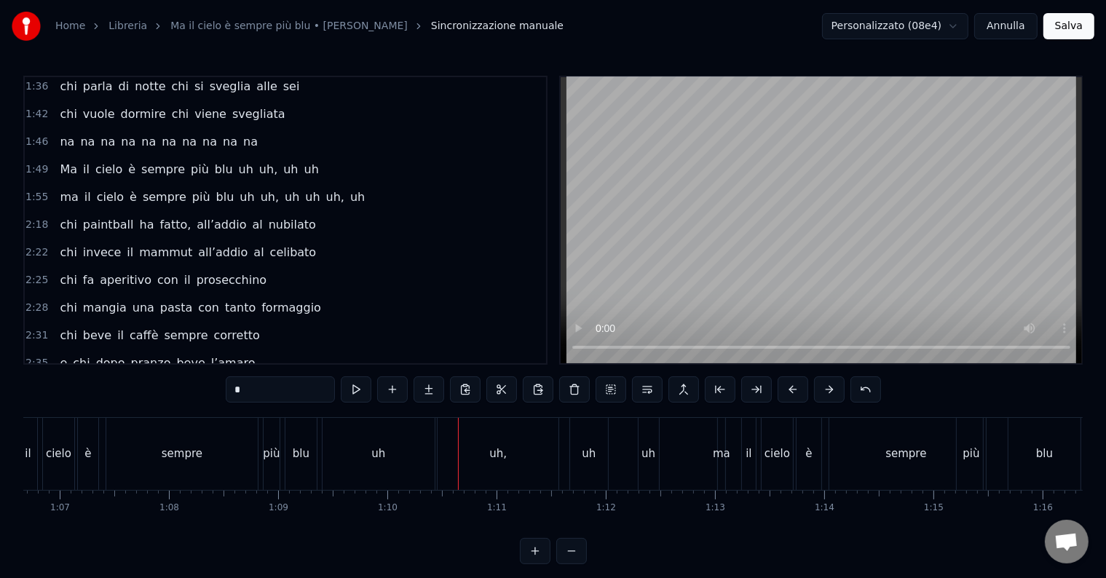
click at [268, 453] on div "più" at bounding box center [271, 454] width 17 height 17
type input "***"
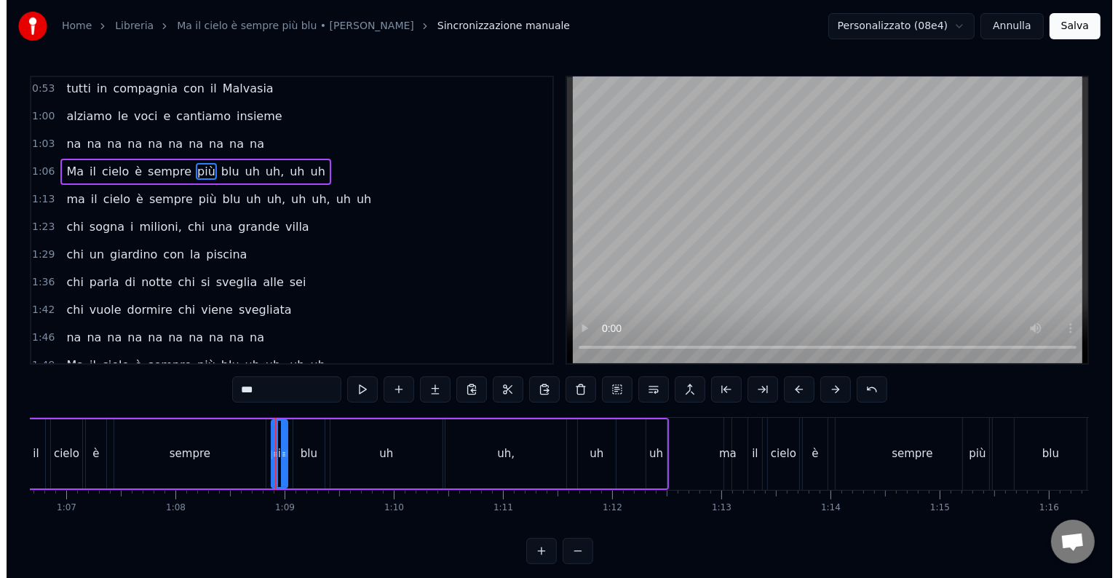
scroll to position [111, 0]
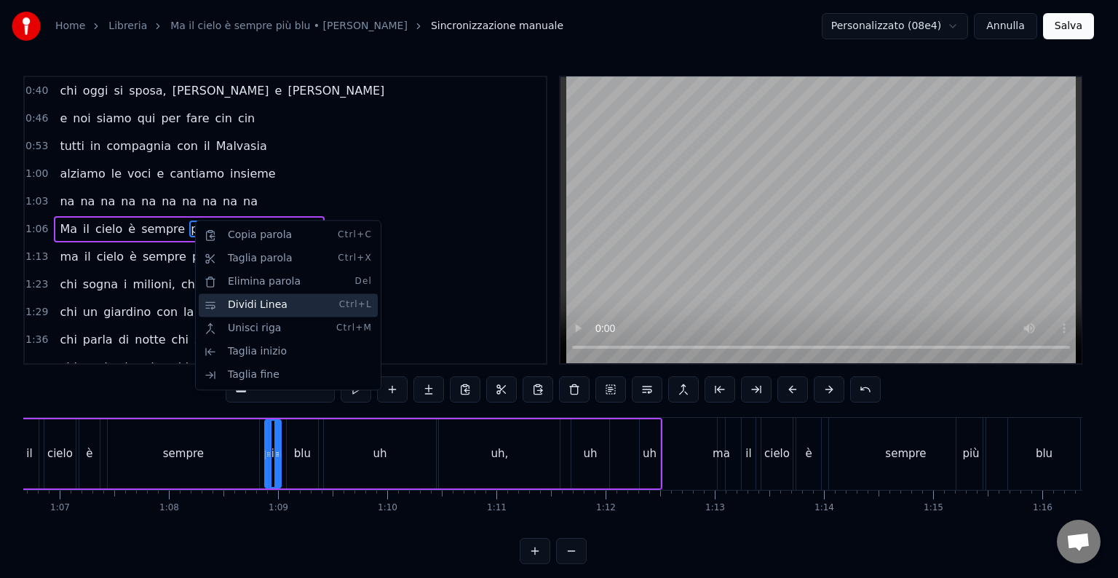
click at [277, 312] on div "Dividi Linea Ctrl+L" at bounding box center [288, 304] width 179 height 23
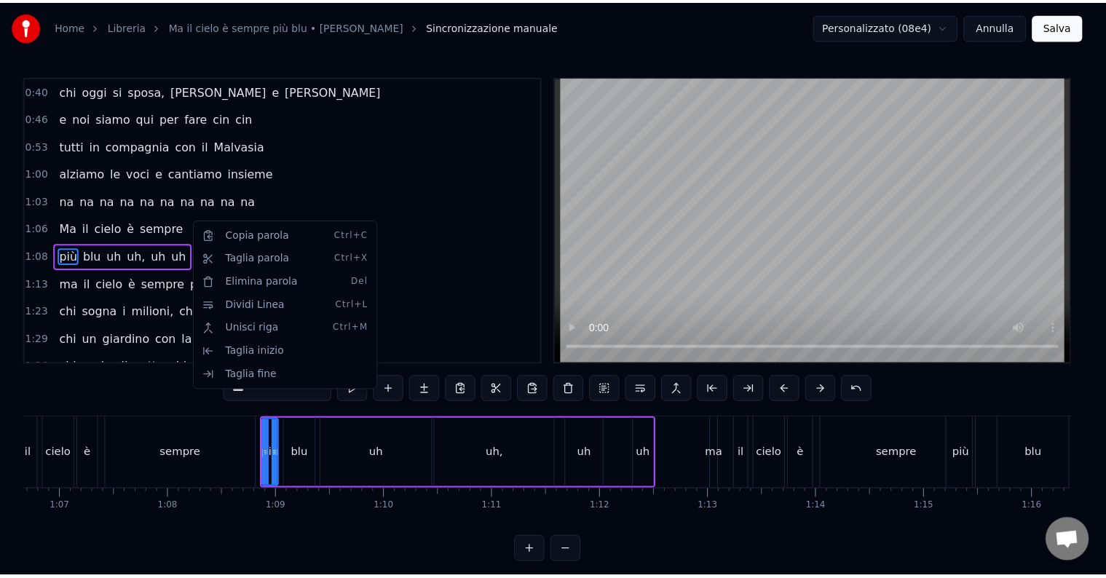
scroll to position [138, 0]
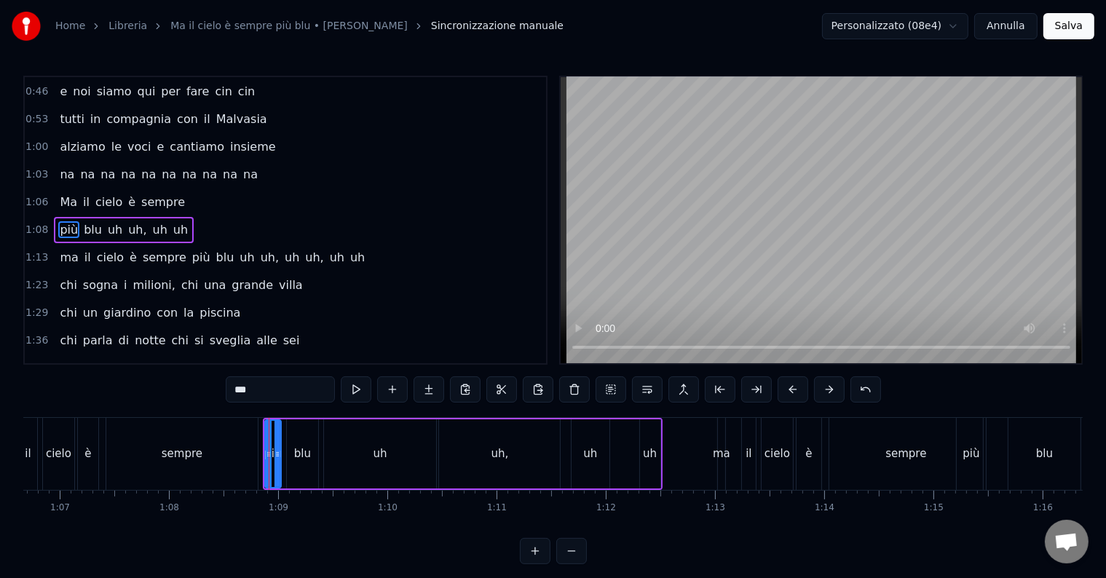
drag, startPoint x: 103, startPoint y: 209, endPoint x: 138, endPoint y: 223, distance: 38.3
click at [150, 221] on div "più blu uh uh, uh uh" at bounding box center [124, 230] width 140 height 26
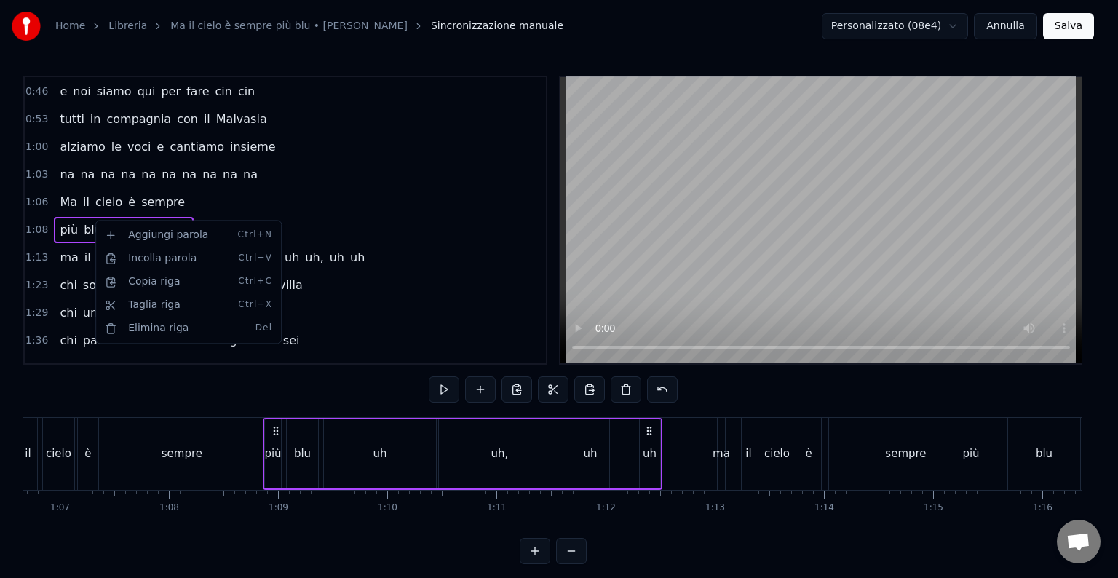
click at [323, 164] on html "Home Libreria Ma il cielo è sempre più blu • [PERSON_NAME] manuale Personalizza…" at bounding box center [559, 294] width 1118 height 588
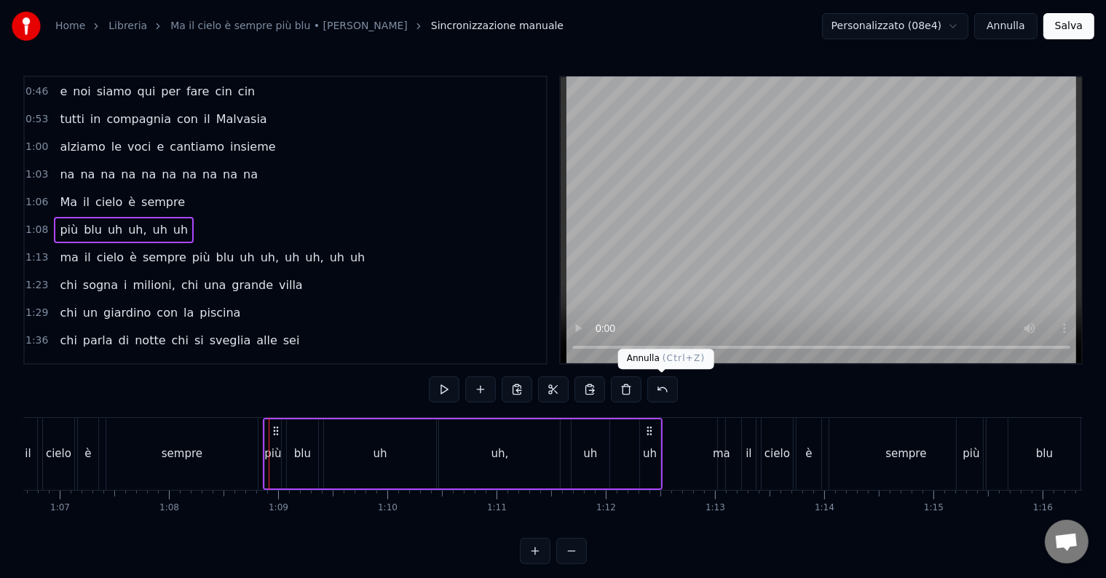
click at [659, 380] on button at bounding box center [662, 389] width 31 height 26
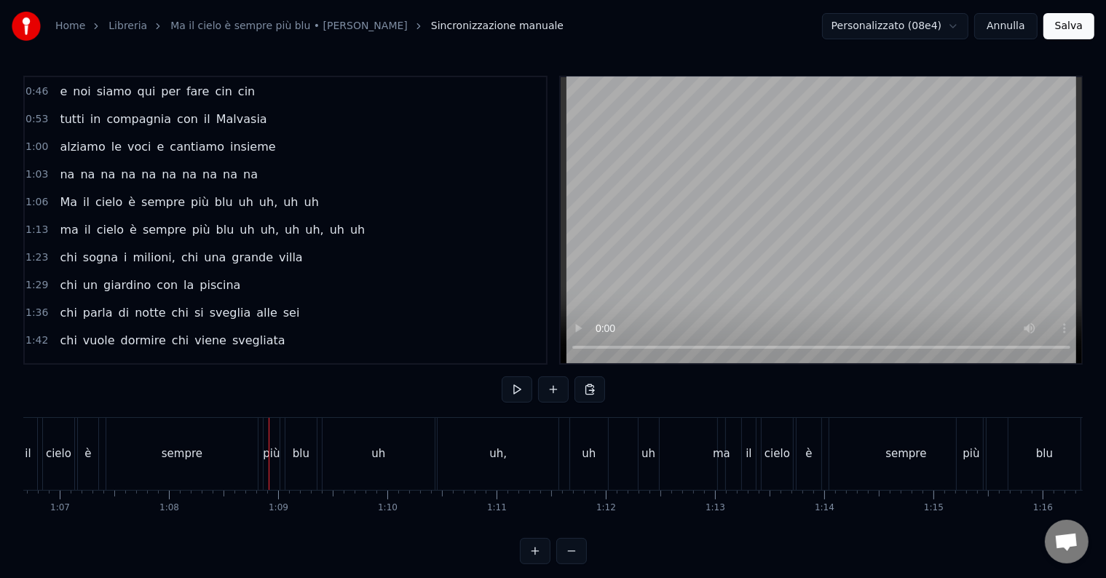
click at [238, 221] on span "uh" at bounding box center [246, 229] width 17 height 17
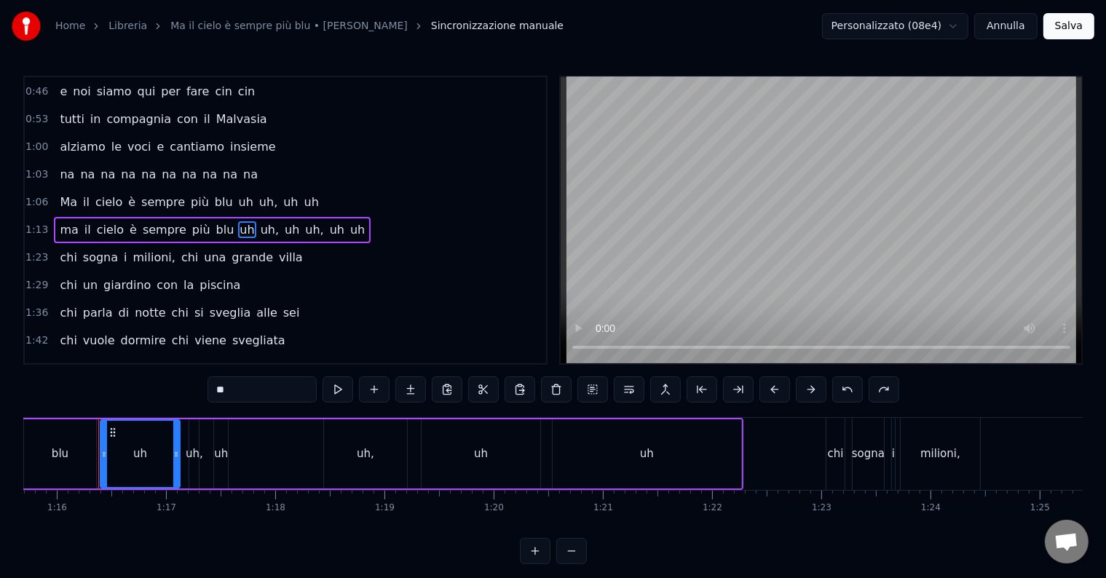
click at [237, 197] on span "uh" at bounding box center [245, 202] width 17 height 17
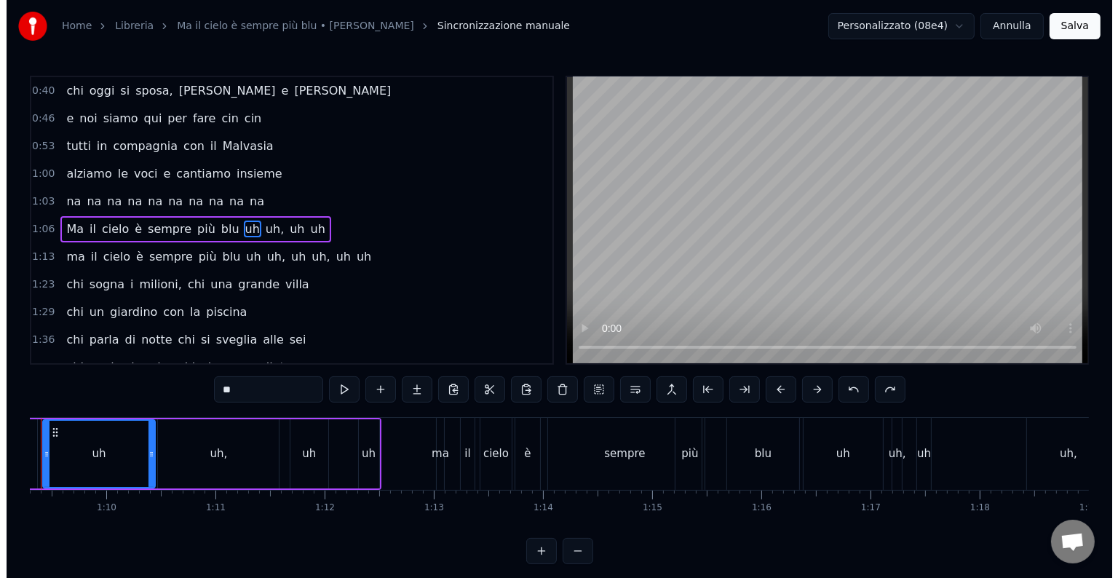
scroll to position [0, 7505]
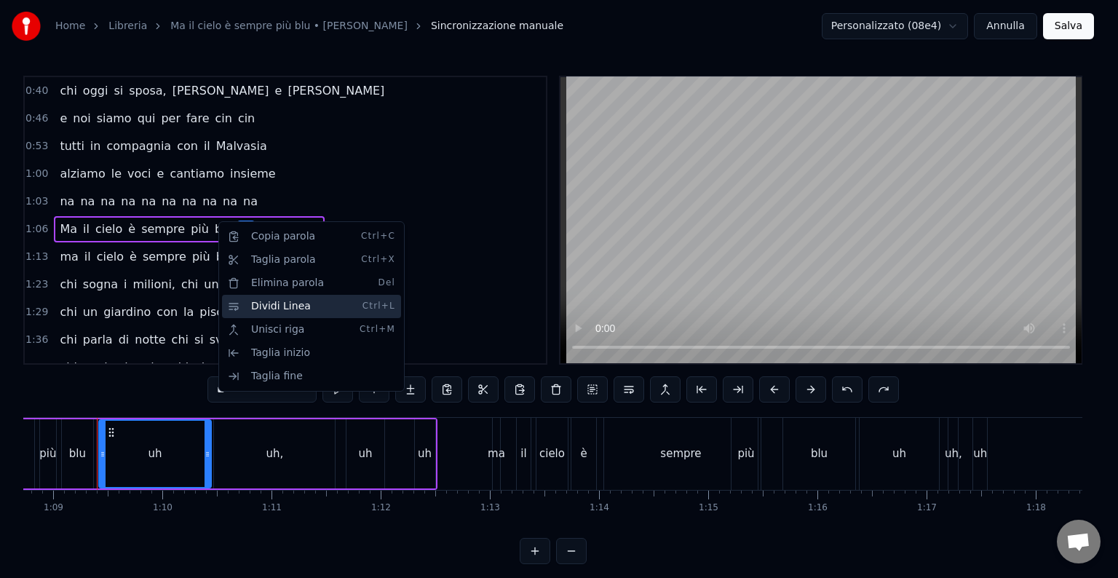
click at [294, 306] on div "Dividi Linea Ctrl+L" at bounding box center [311, 306] width 179 height 23
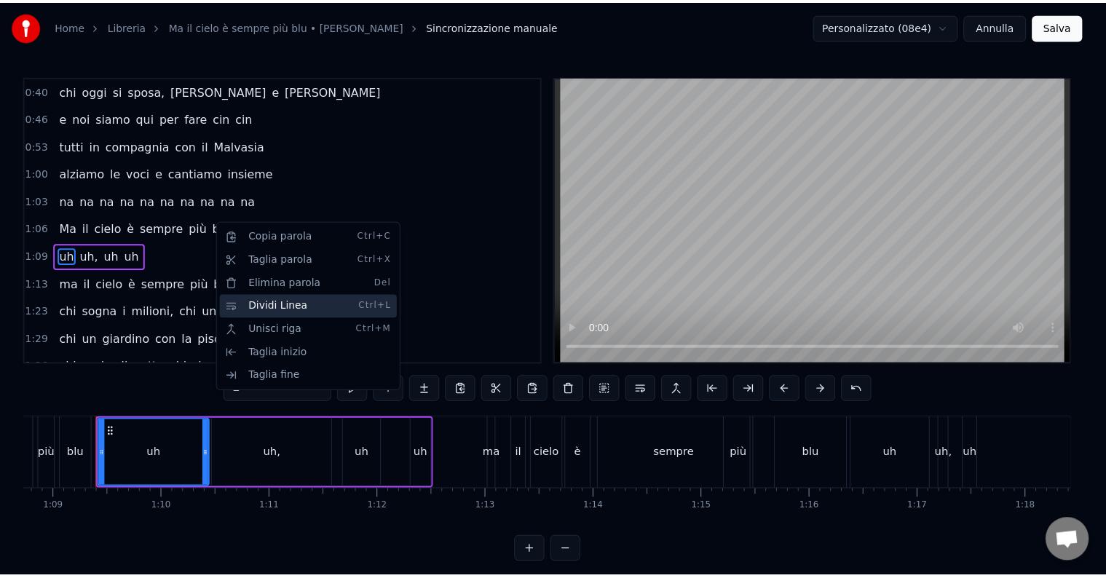
scroll to position [138, 0]
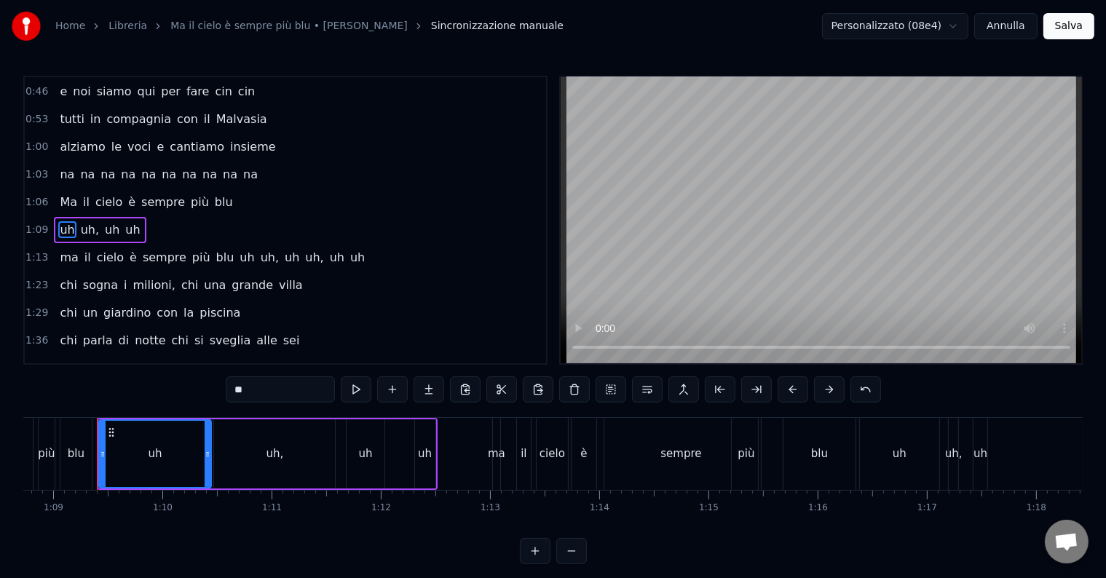
click at [238, 250] on span "uh" at bounding box center [246, 257] width 17 height 17
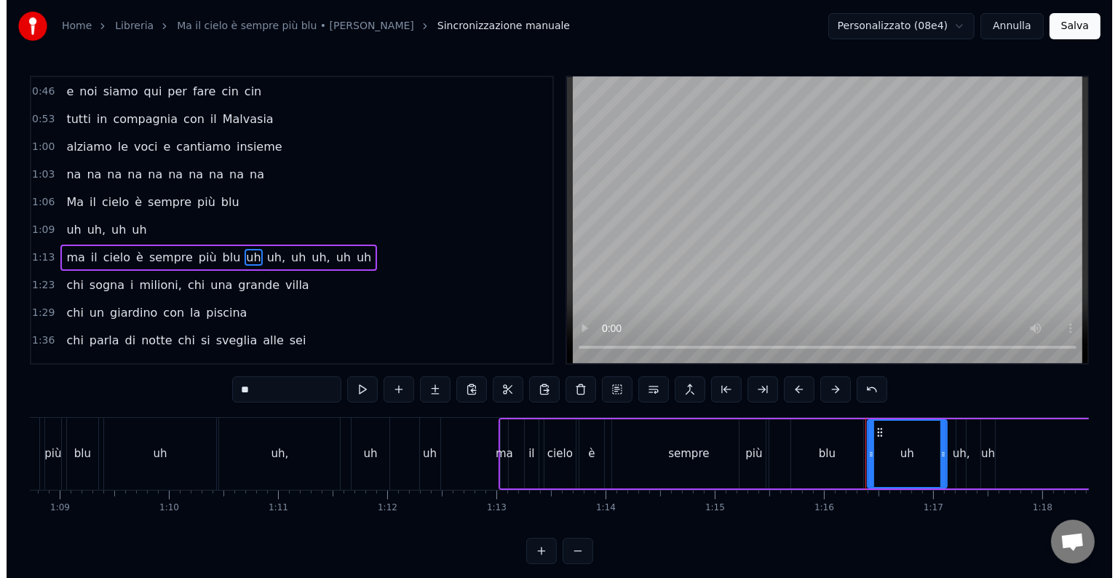
scroll to position [165, 0]
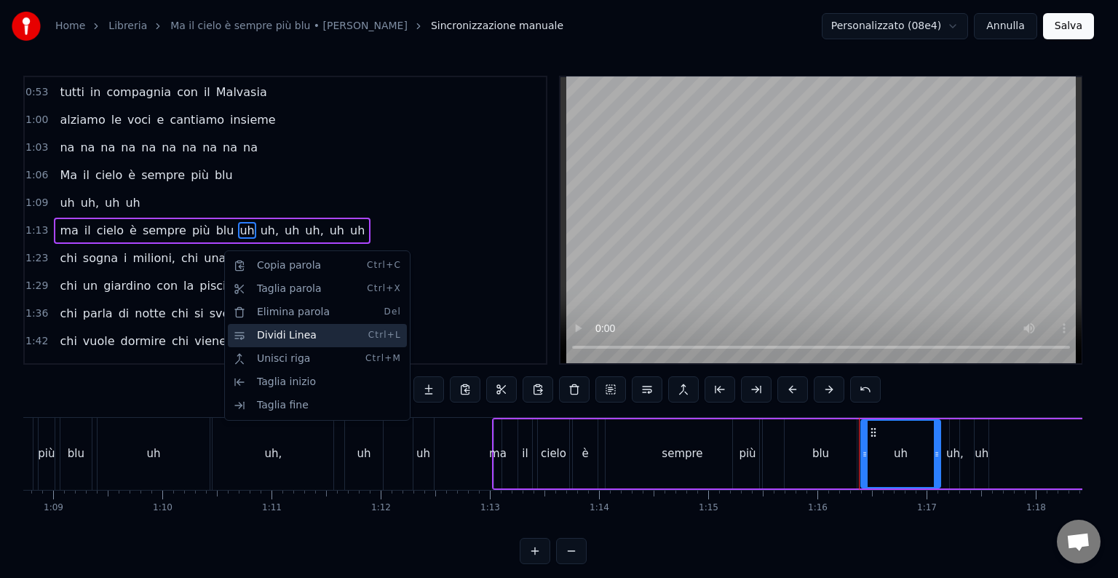
click at [295, 342] on div "Dividi Linea Ctrl+L" at bounding box center [317, 335] width 179 height 23
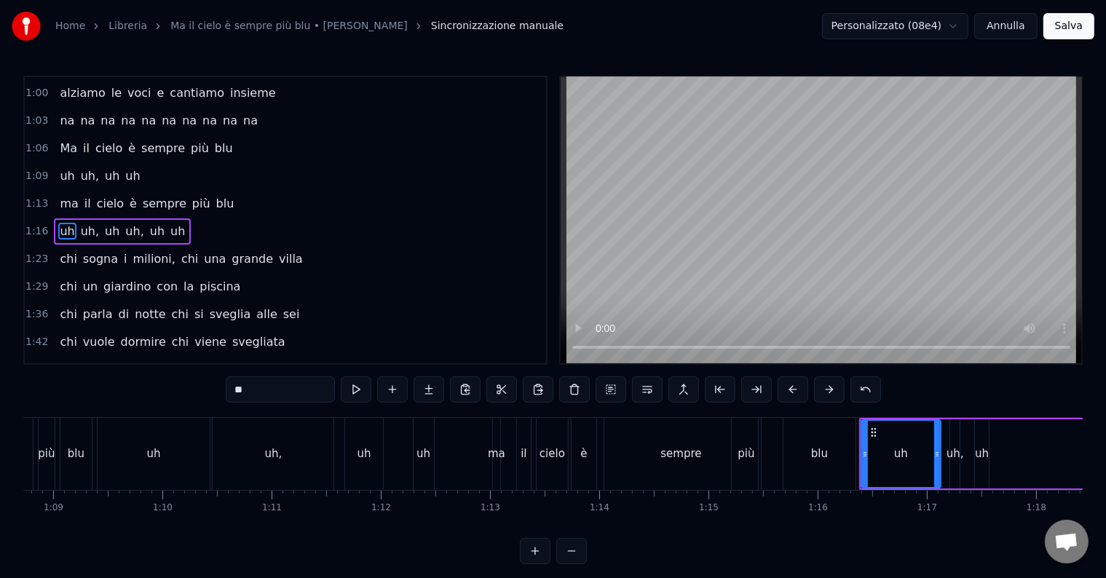
click at [165, 140] on span "sempre" at bounding box center [163, 148] width 47 height 17
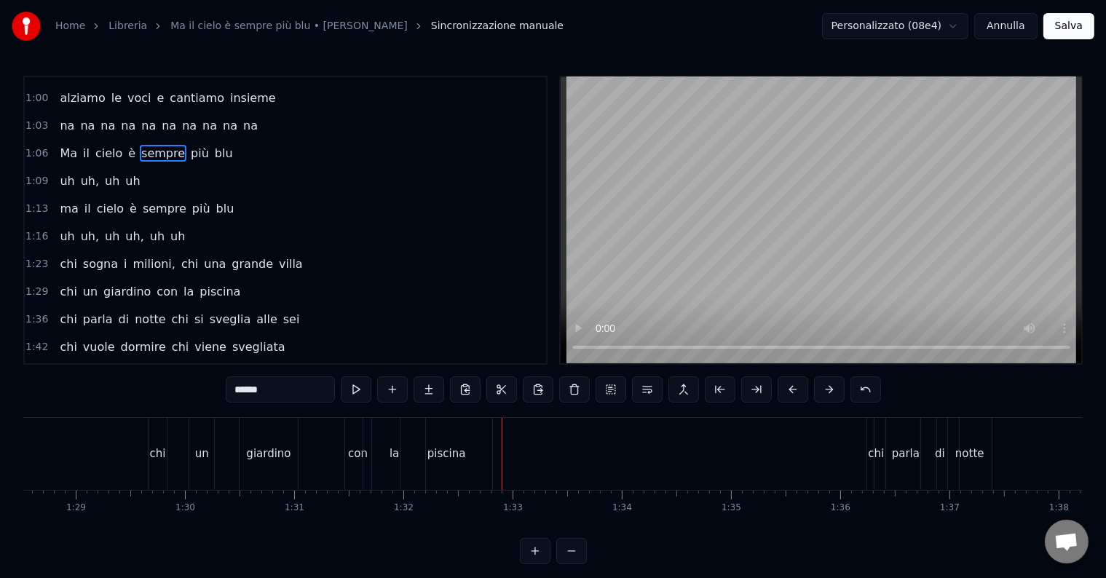
scroll to position [0, 9683]
click at [375, 455] on div "la" at bounding box center [377, 454] width 9 height 17
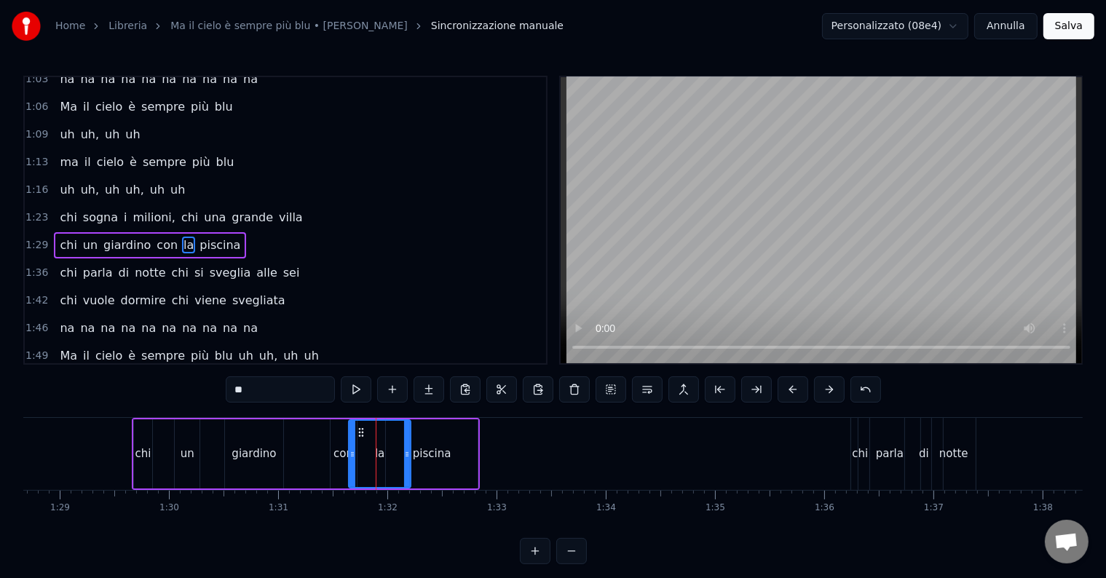
scroll to position [245, 0]
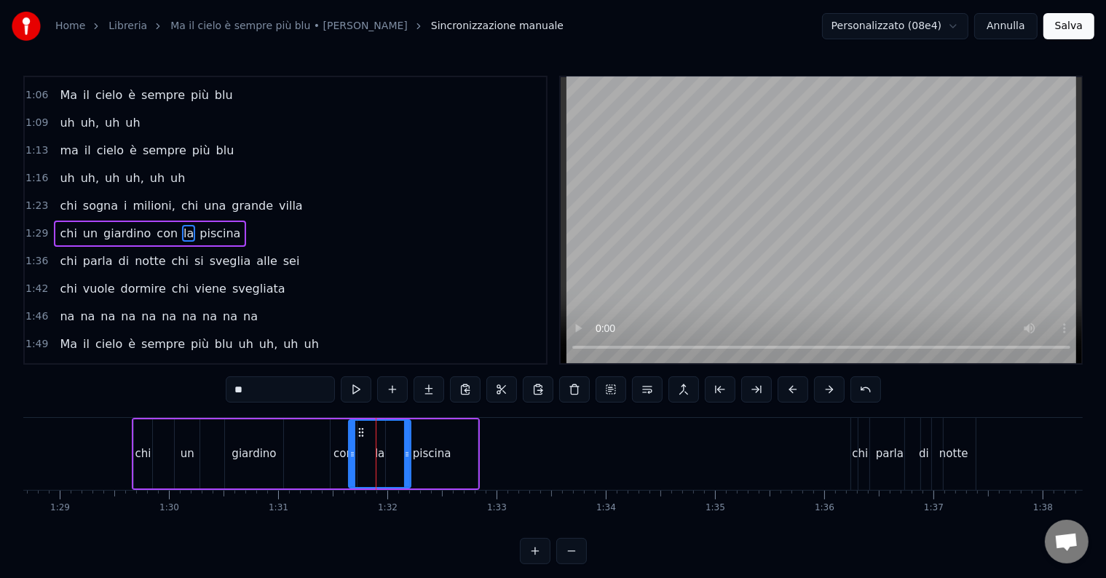
drag, startPoint x: 242, startPoint y: 396, endPoint x: 232, endPoint y: 396, distance: 9.5
click at [232, 396] on input "**" at bounding box center [280, 389] width 109 height 26
click at [427, 459] on div "piscina" at bounding box center [432, 454] width 39 height 17
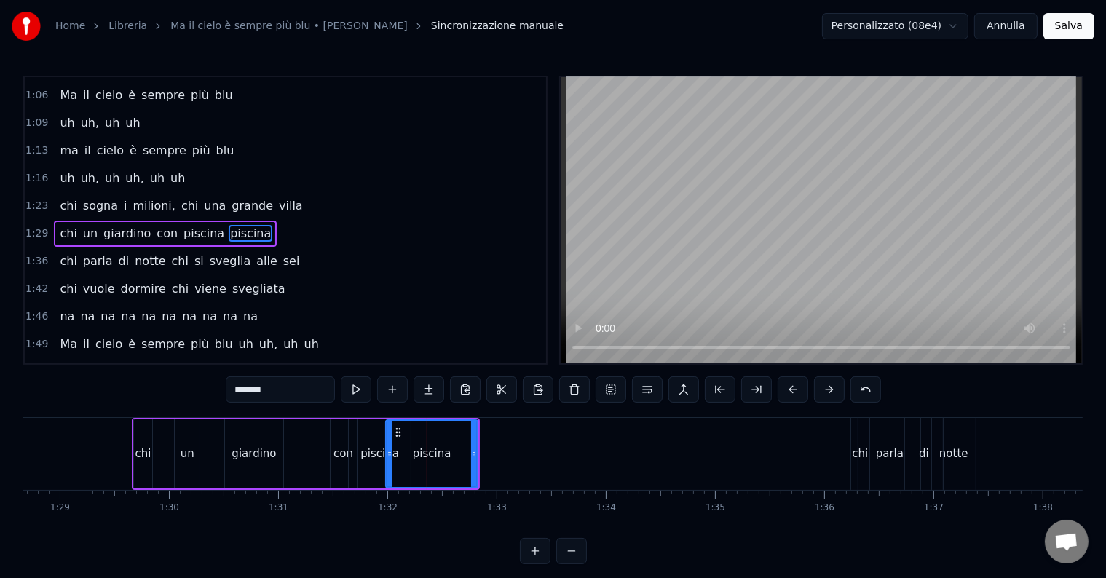
drag, startPoint x: 255, startPoint y: 394, endPoint x: 207, endPoint y: 387, distance: 47.8
click at [207, 387] on div "0:14 Chi vive ad [GEOGRAPHIC_DATA] e sta al primo piano 0:20 chi da San [PERSON…" at bounding box center [552, 320] width 1059 height 488
type input "*********"
click at [293, 430] on div "chi un giardino con piscina interrata" at bounding box center [306, 454] width 348 height 72
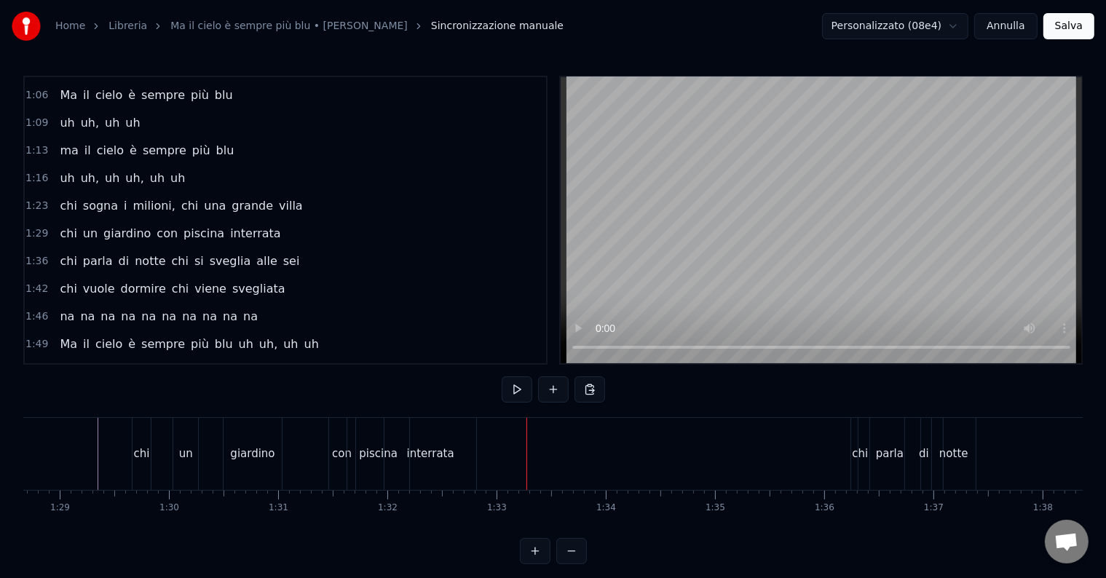
click at [332, 454] on div "con" at bounding box center [342, 454] width 20 height 17
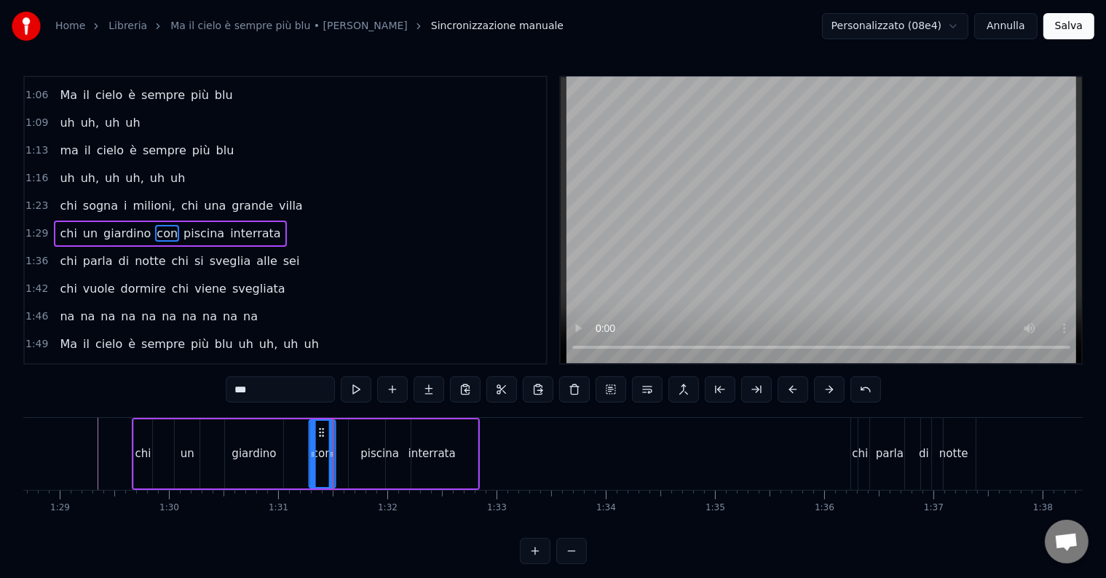
drag, startPoint x: 335, startPoint y: 430, endPoint x: 317, endPoint y: 433, distance: 17.8
click at [317, 433] on icon at bounding box center [321, 433] width 12 height 12
click at [376, 453] on div "piscina" at bounding box center [379, 454] width 39 height 17
type input "*******"
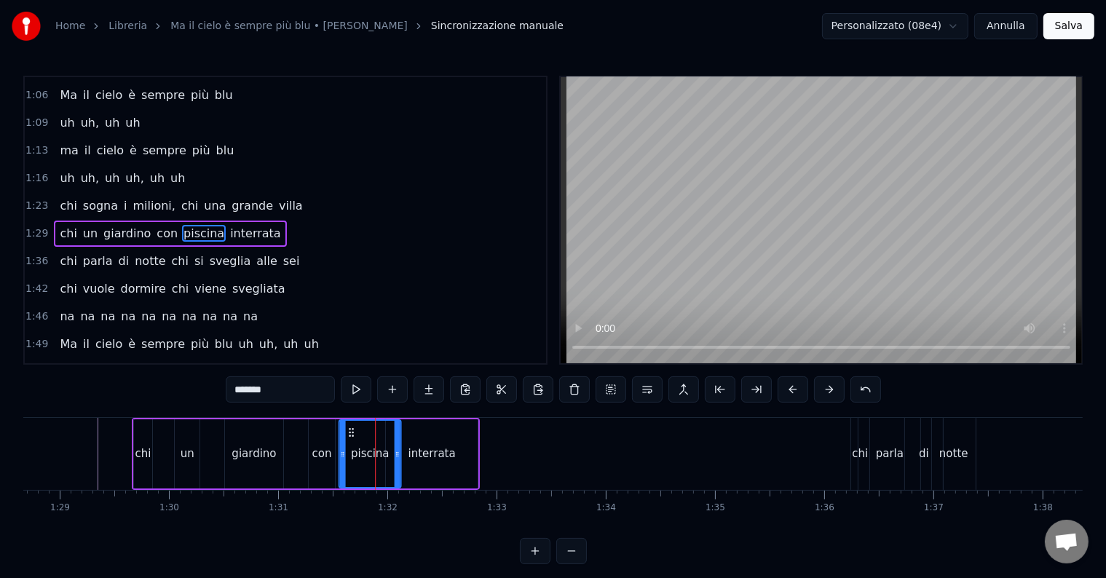
drag, startPoint x: 359, startPoint y: 426, endPoint x: 349, endPoint y: 425, distance: 9.5
click at [349, 427] on icon at bounding box center [352, 433] width 12 height 12
click at [295, 425] on div "chi un giardino con piscina interrata" at bounding box center [306, 454] width 348 height 72
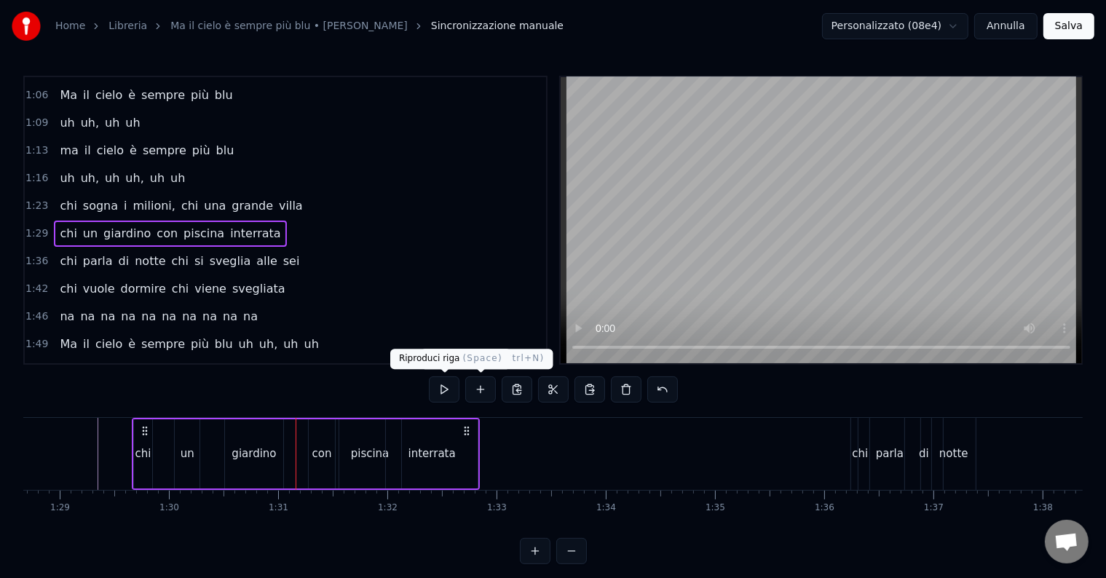
click at [448, 389] on button at bounding box center [444, 389] width 31 height 26
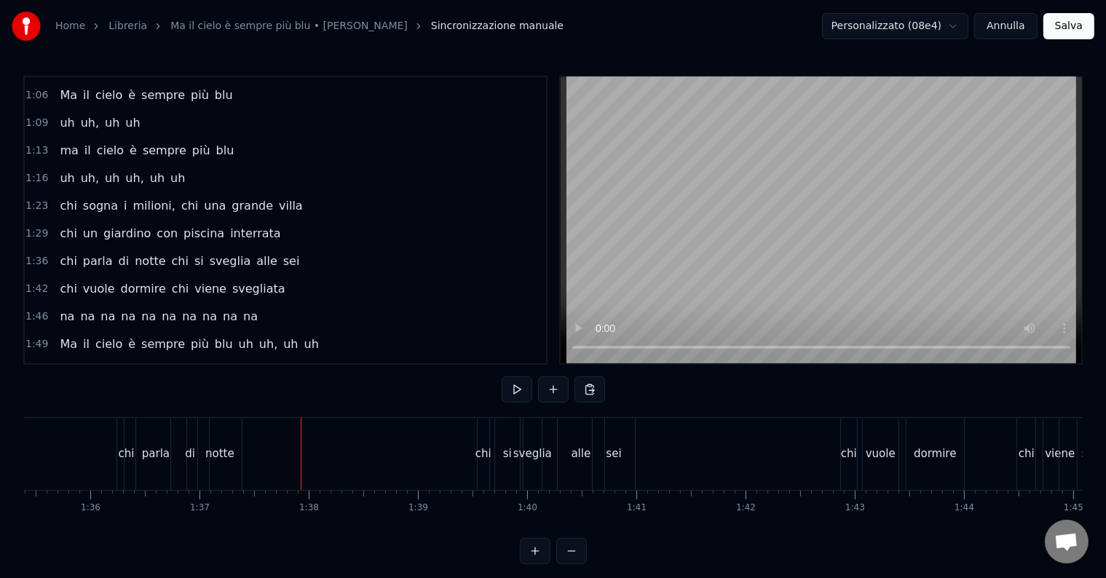
scroll to position [0, 10300]
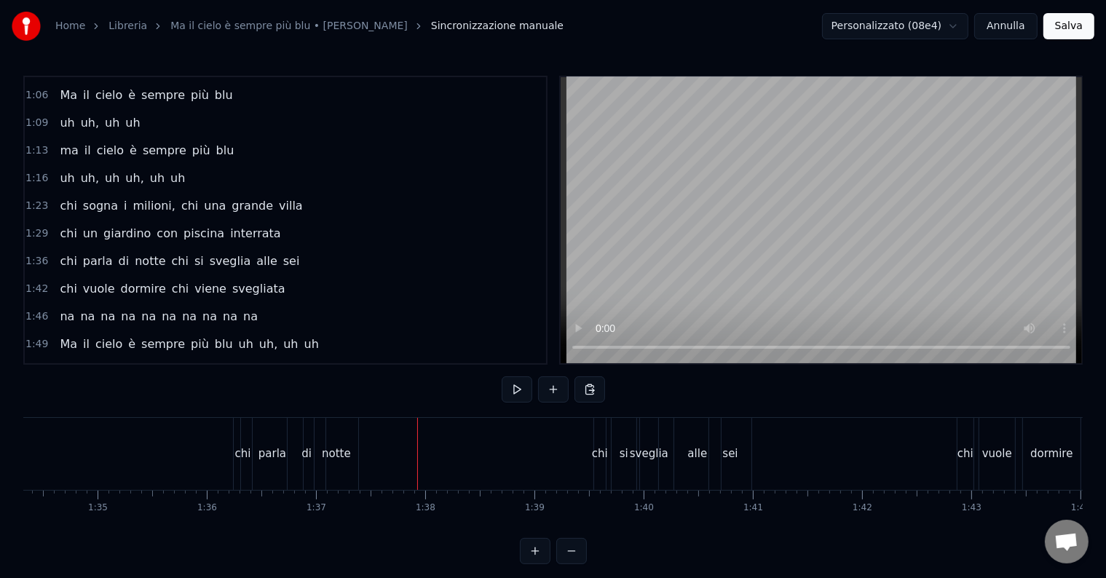
click at [275, 456] on div "parla" at bounding box center [272, 454] width 28 height 17
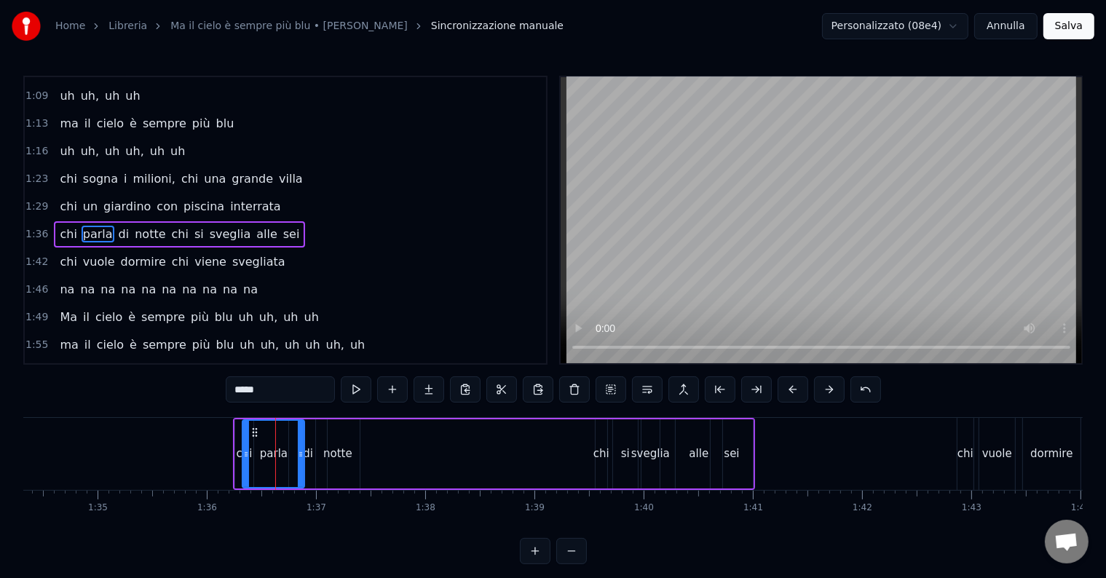
drag, startPoint x: 277, startPoint y: 391, endPoint x: 242, endPoint y: 384, distance: 36.3
click at [242, 384] on input "*****" at bounding box center [280, 389] width 109 height 26
type input "*"
type input "*****"
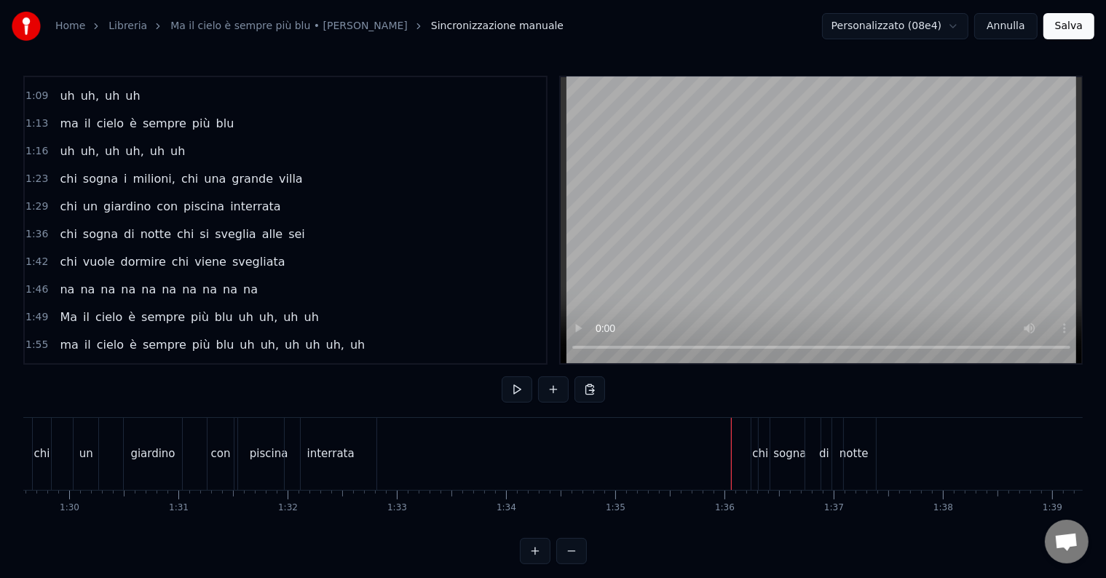
scroll to position [0, 10000]
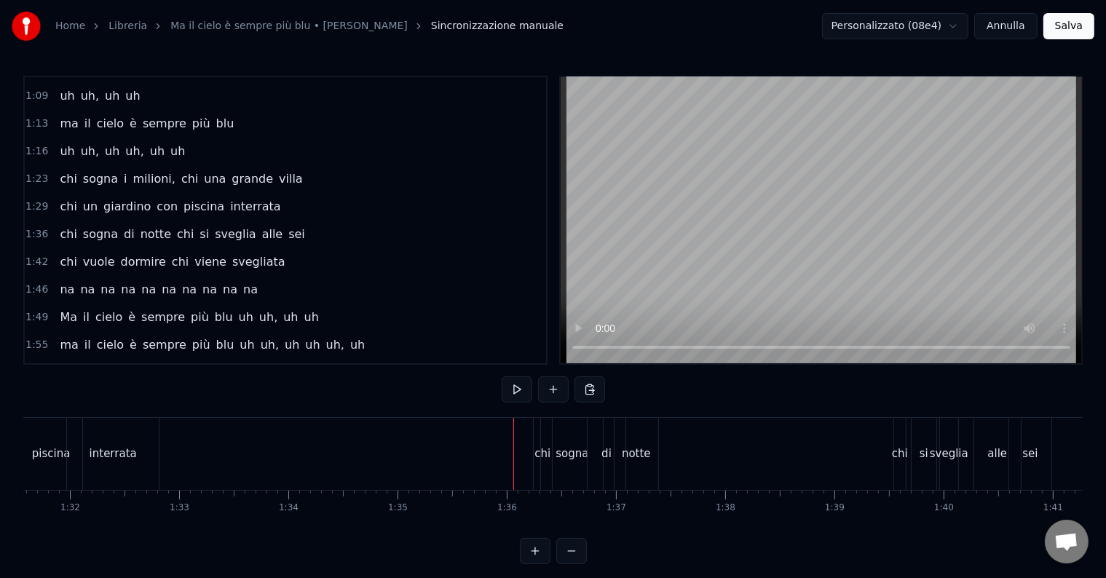
click at [568, 456] on div "sogna" at bounding box center [571, 454] width 33 height 17
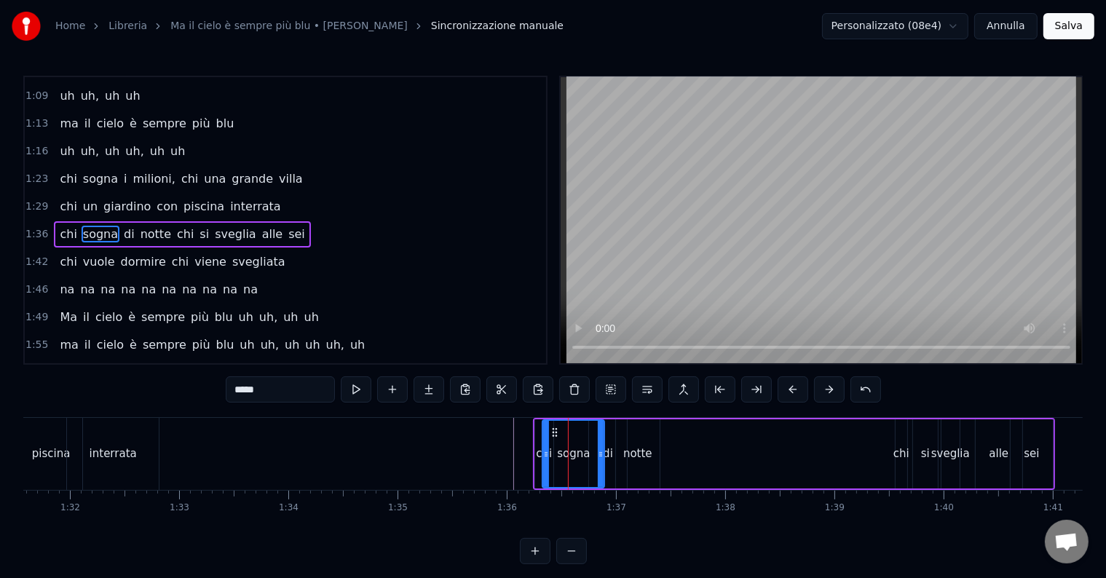
drag, startPoint x: 282, startPoint y: 387, endPoint x: 221, endPoint y: 381, distance: 61.4
click at [221, 381] on div "0:14 Chi vive ad [GEOGRAPHIC_DATA] e sta al primo piano 0:20 chi da San [PERSON…" at bounding box center [552, 320] width 1059 height 488
type input "*****"
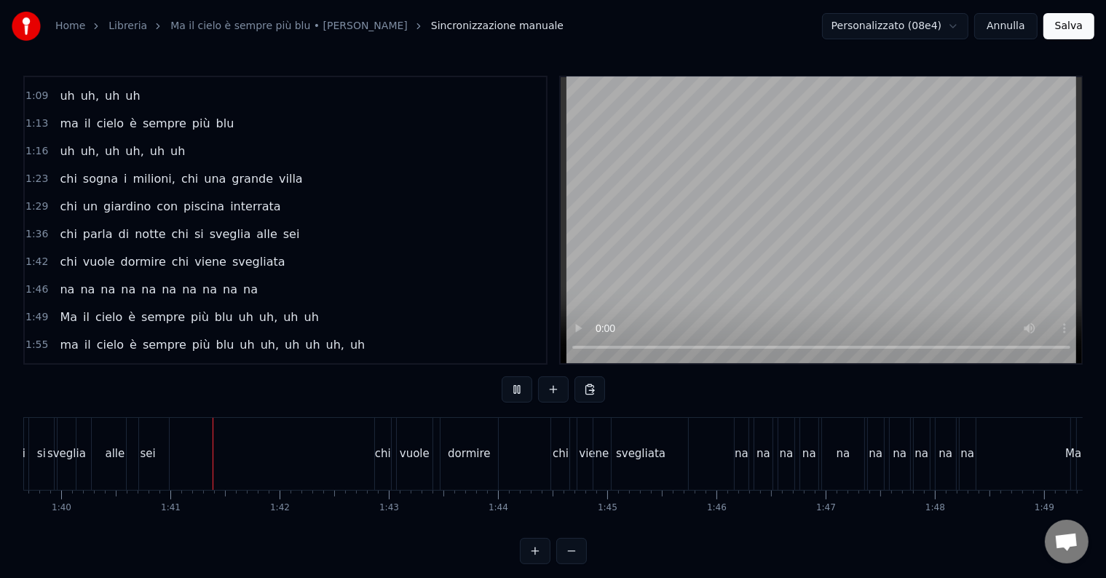
scroll to position [0, 10923]
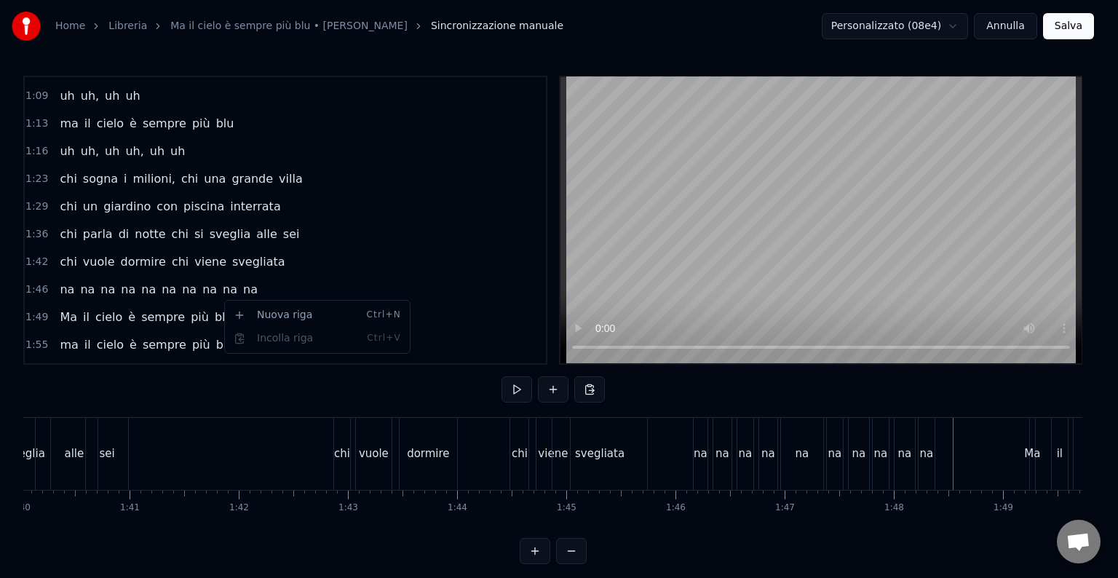
click at [348, 232] on html "Home Libreria Ma il cielo è sempre più blu • [PERSON_NAME] manuale Personalizza…" at bounding box center [559, 294] width 1118 height 588
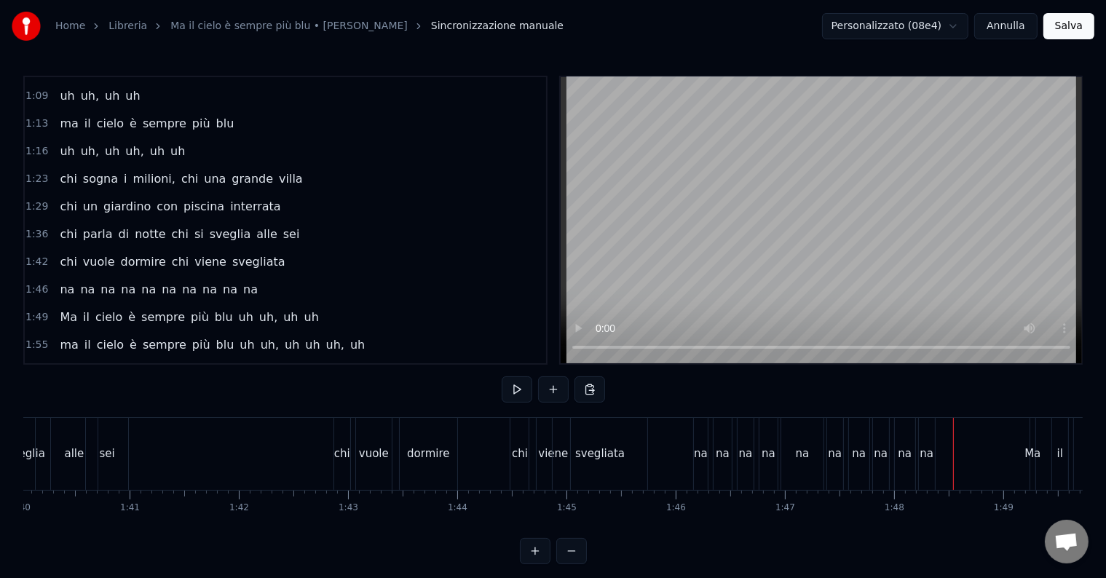
click at [237, 309] on span "uh" at bounding box center [245, 317] width 17 height 17
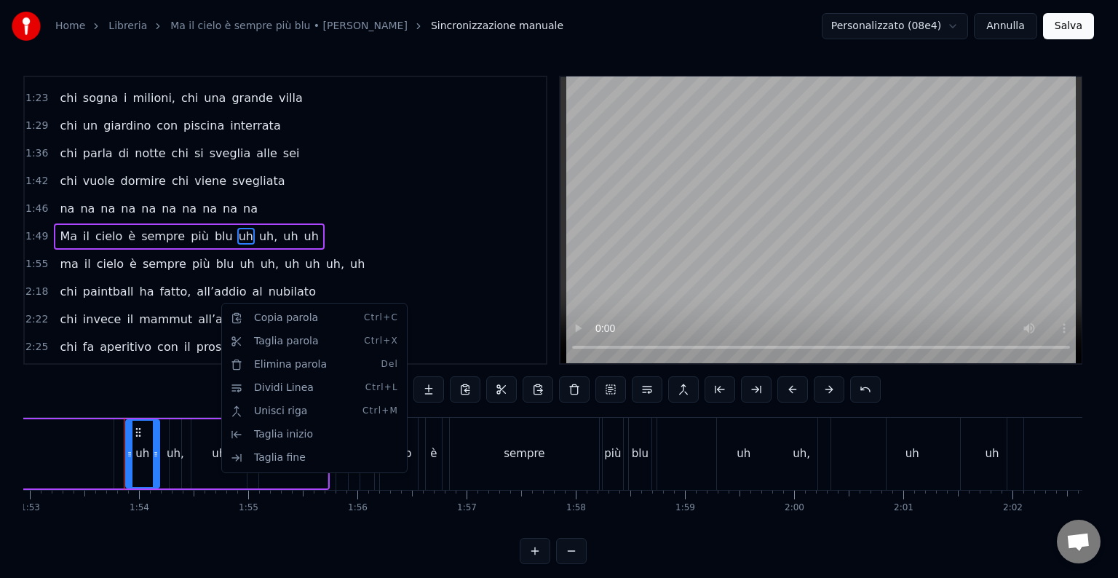
scroll to position [0, 12360]
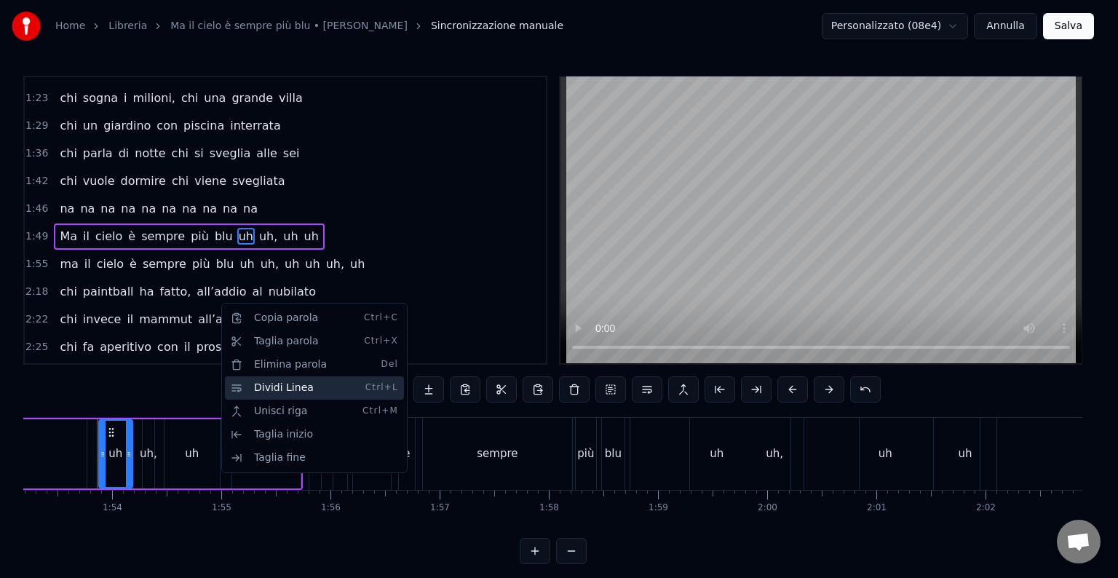
click at [290, 389] on div "Dividi Linea Ctrl+L" at bounding box center [314, 387] width 179 height 23
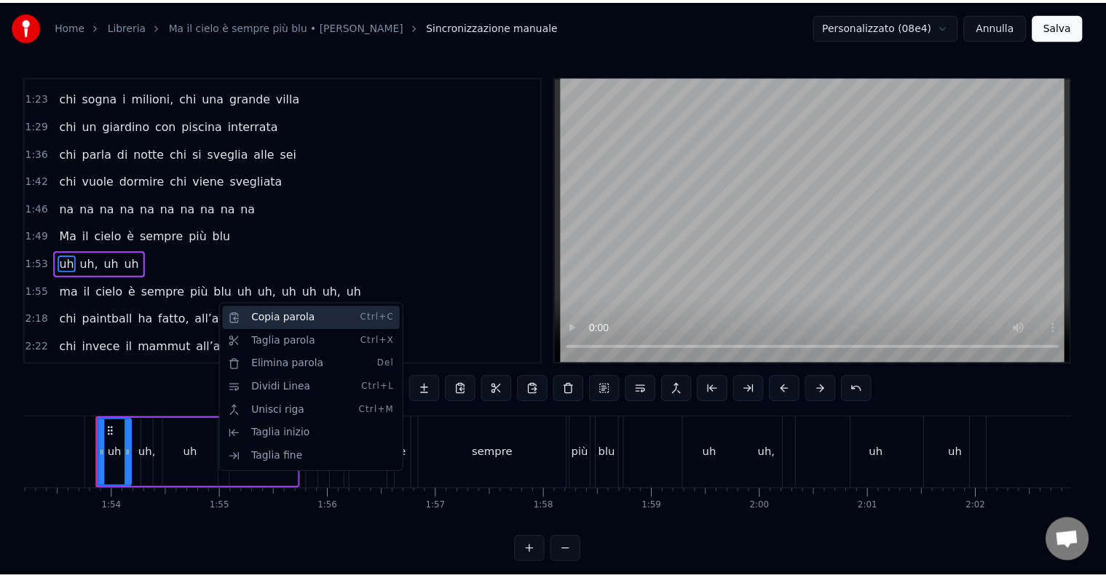
scroll to position [379, 0]
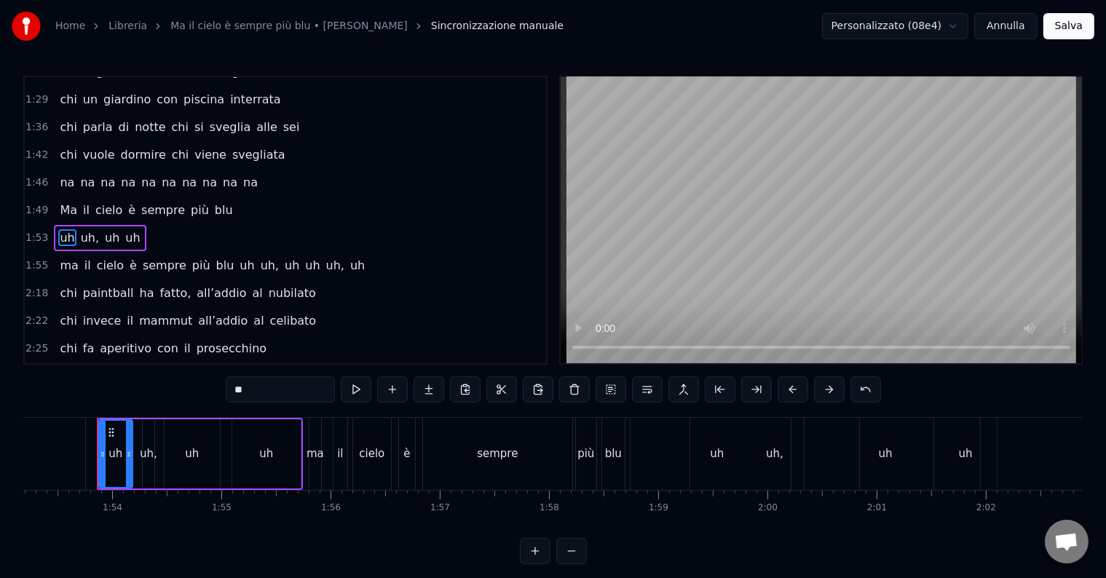
click at [238, 257] on span "uh" at bounding box center [246, 265] width 17 height 17
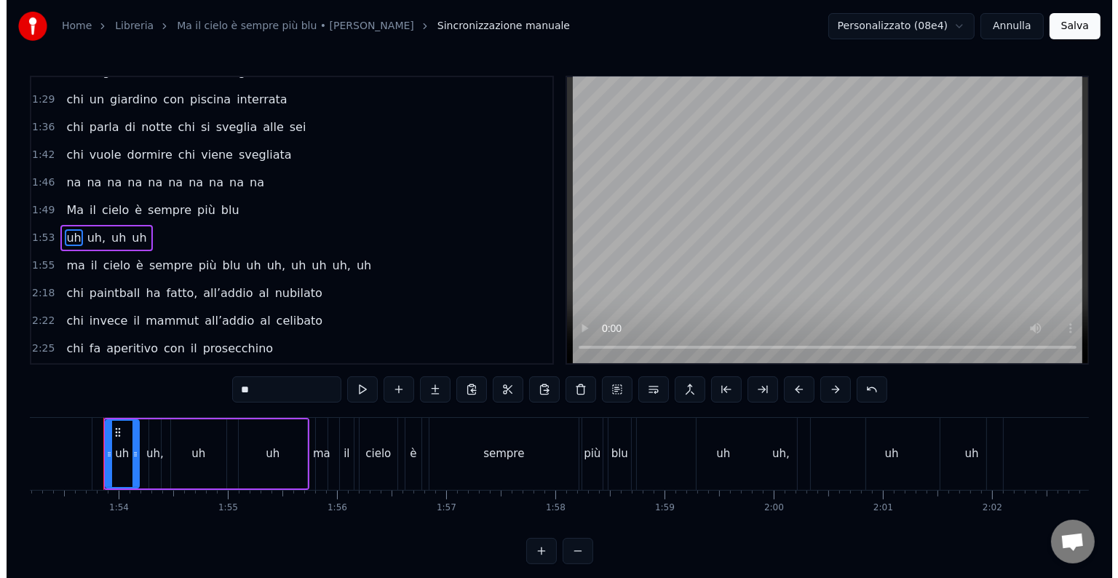
scroll to position [406, 0]
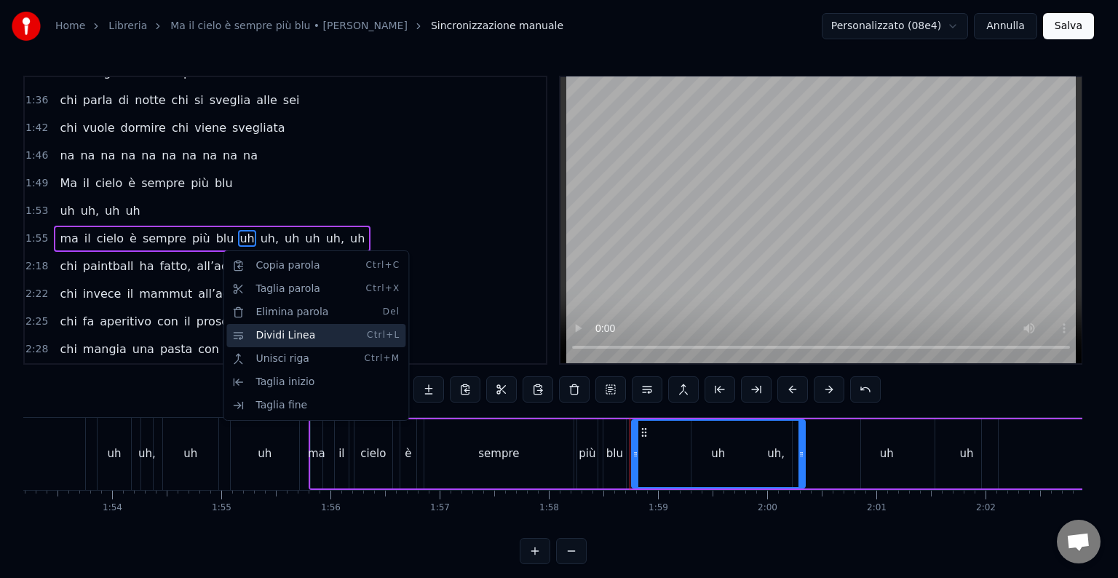
click at [286, 341] on div "Dividi Linea Ctrl+L" at bounding box center [315, 335] width 179 height 23
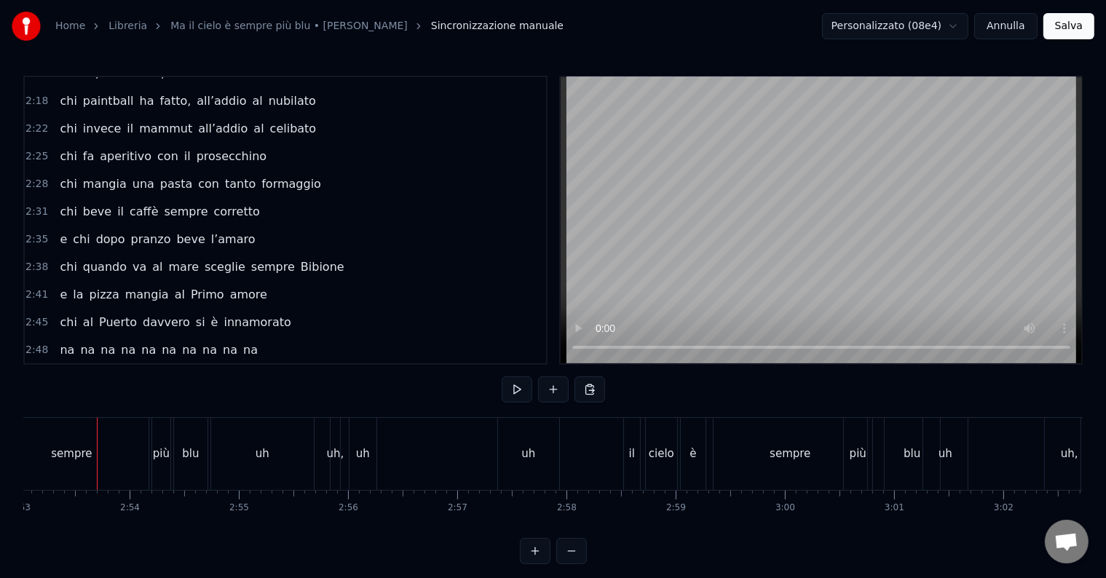
scroll to position [676, 0]
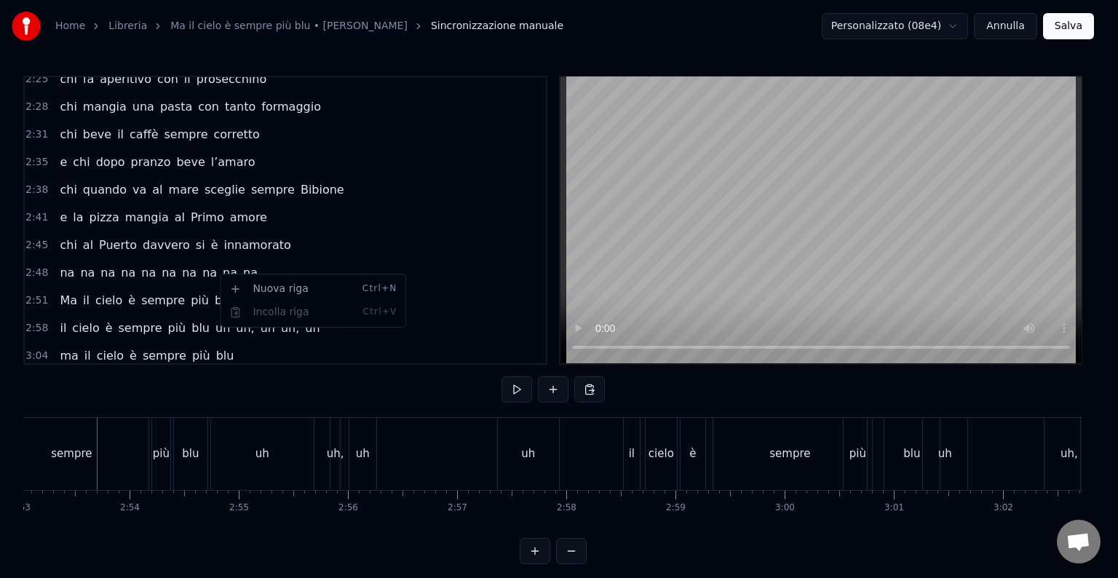
click at [213, 273] on html "Home Libreria Ma il cielo è sempre più blu • [PERSON_NAME] manuale Personalizza…" at bounding box center [559, 294] width 1118 height 588
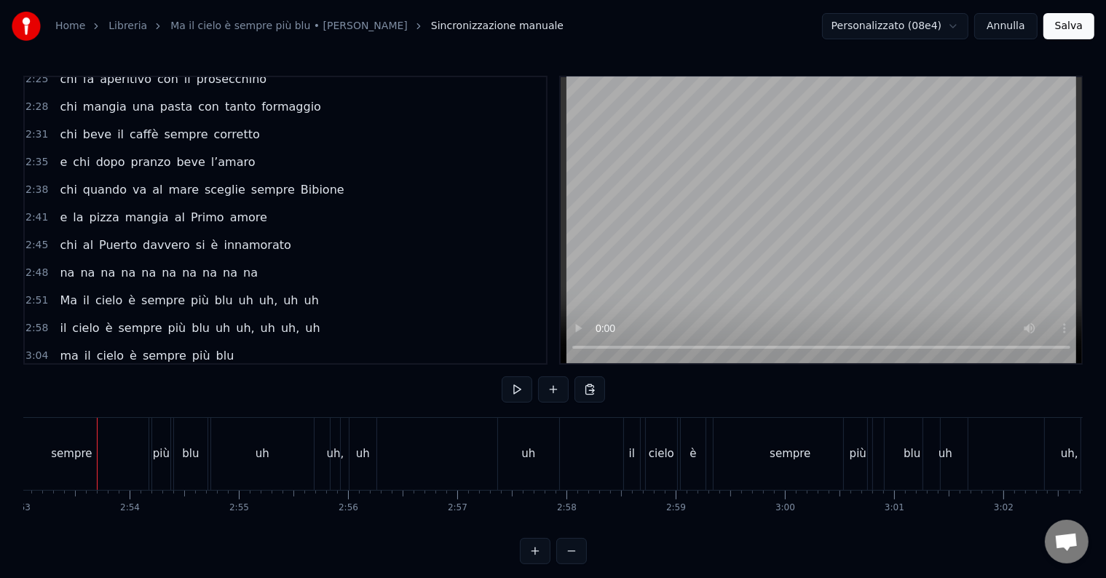
click at [237, 292] on span "uh" at bounding box center [245, 300] width 17 height 17
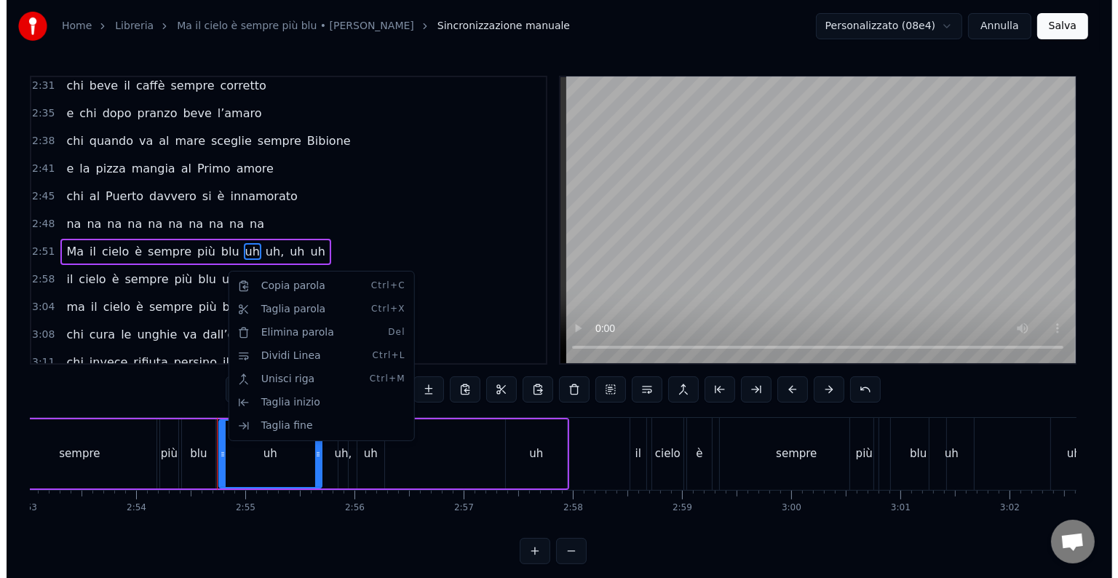
scroll to position [727, 0]
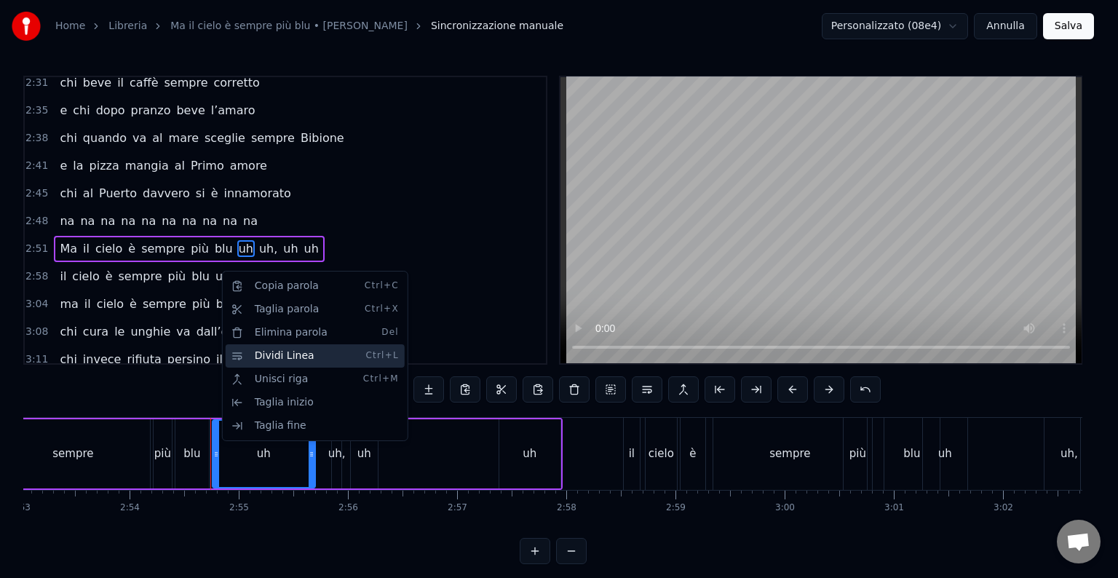
click at [281, 362] on div "Dividi Linea Ctrl+L" at bounding box center [315, 355] width 179 height 23
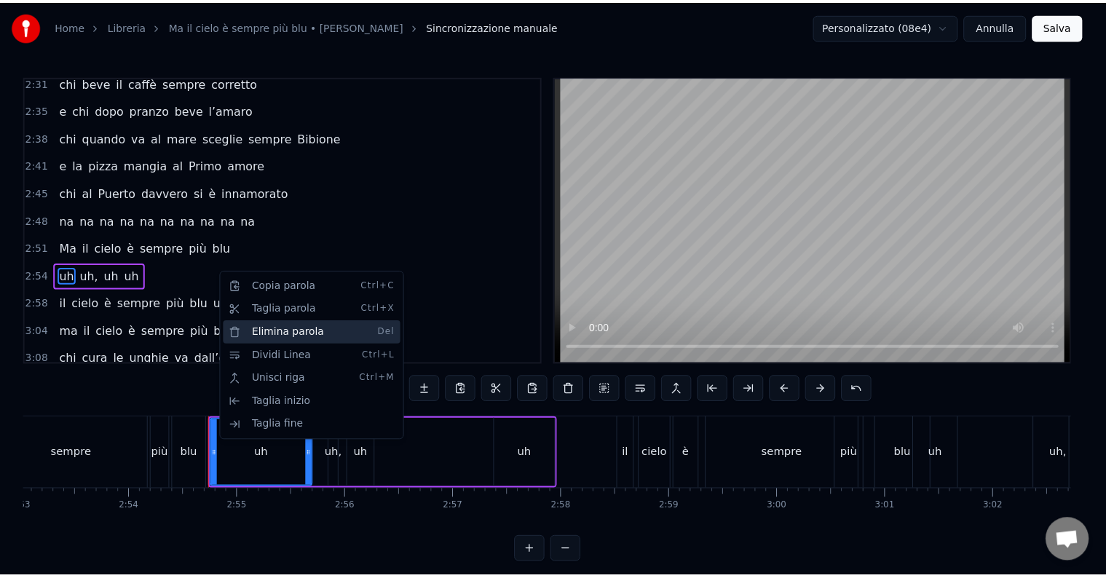
scroll to position [754, 0]
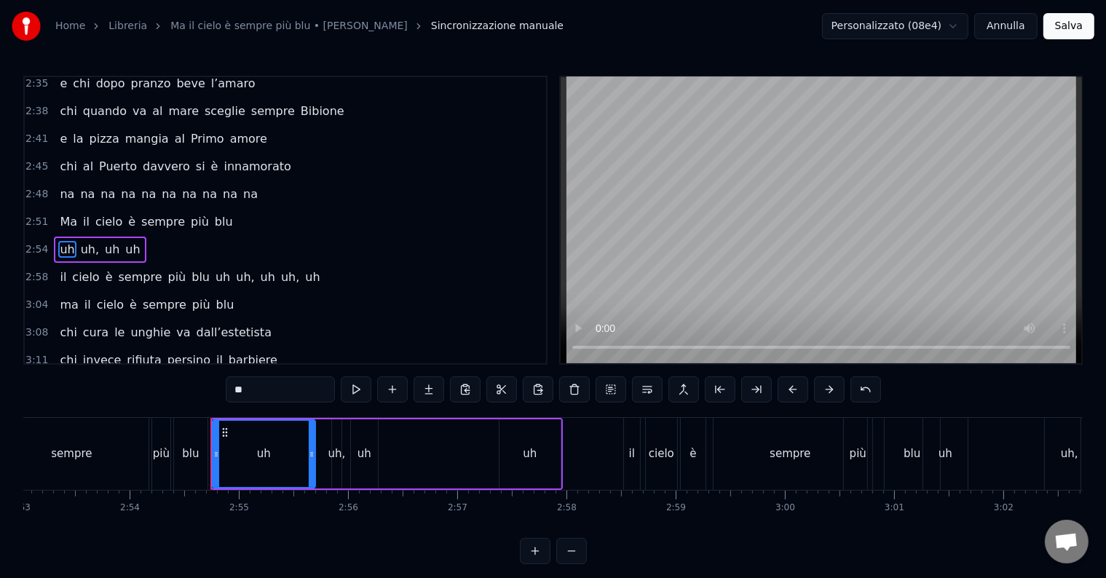
click at [214, 269] on span "uh" at bounding box center [222, 277] width 17 height 17
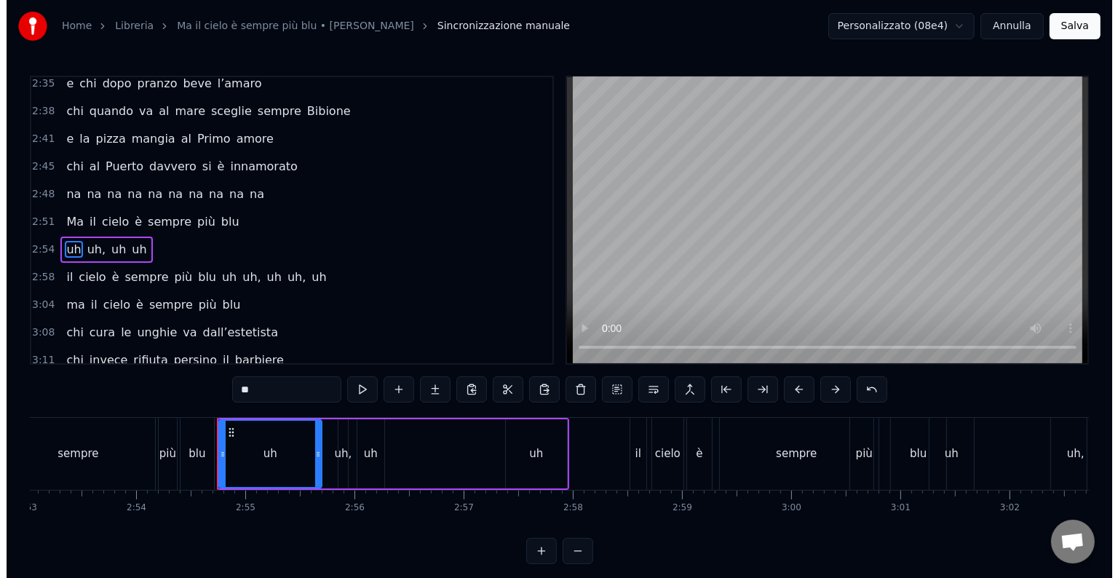
scroll to position [780, 0]
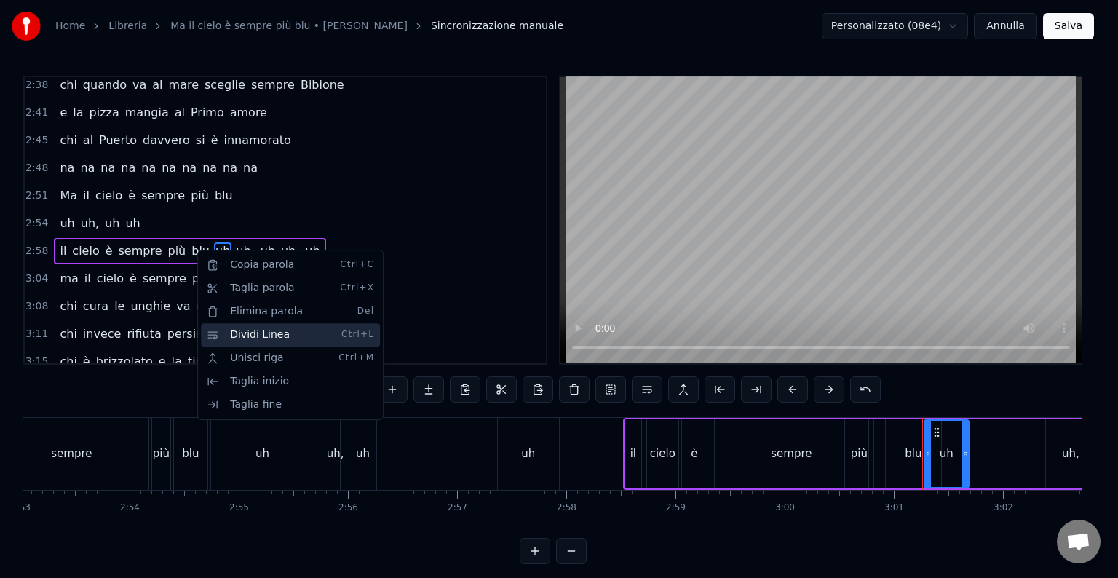
click at [272, 335] on div "Dividi Linea Ctrl+L" at bounding box center [290, 334] width 179 height 23
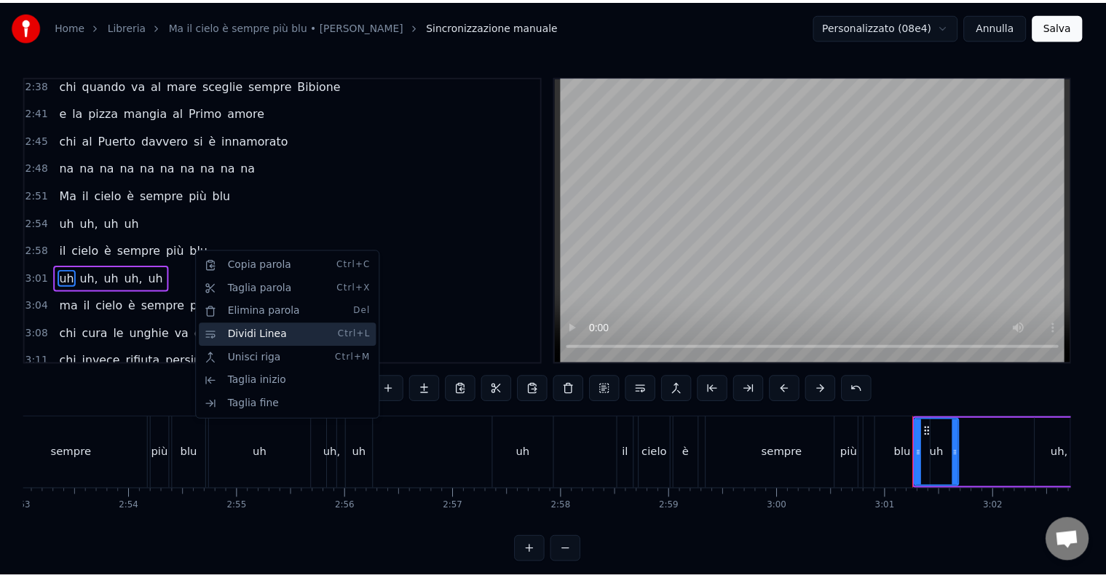
scroll to position [807, 0]
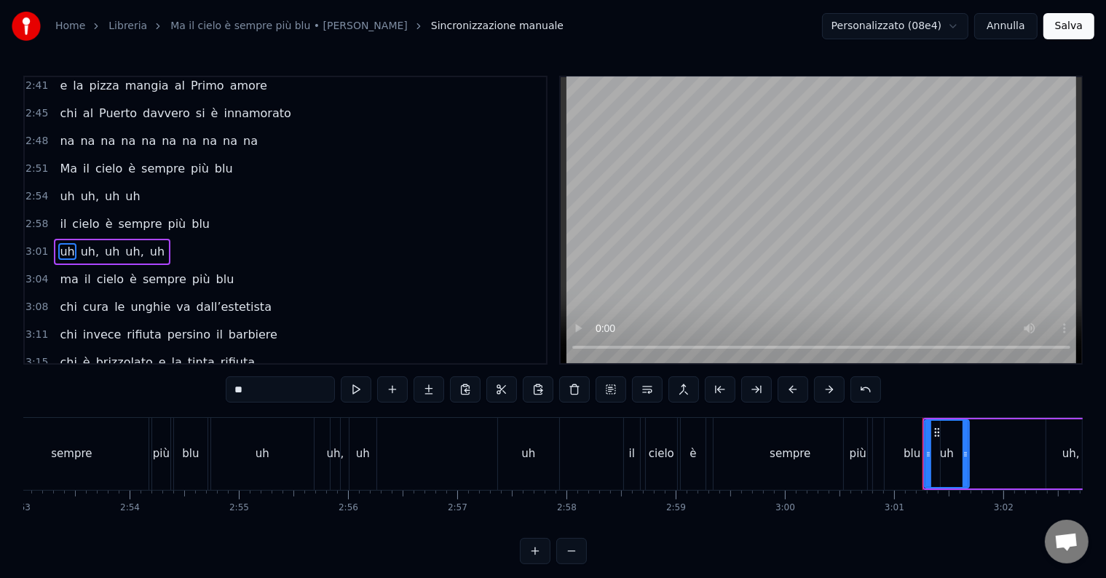
click at [58, 215] on span "il" at bounding box center [62, 223] width 9 height 17
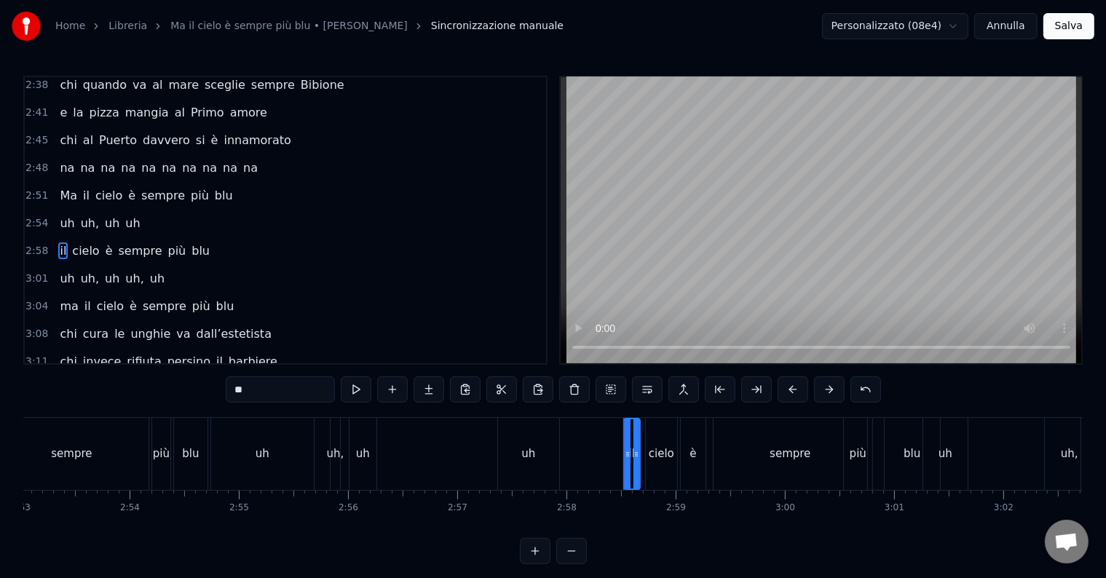
click at [239, 379] on input "**" at bounding box center [280, 389] width 109 height 26
drag, startPoint x: 268, startPoint y: 384, endPoint x: 220, endPoint y: 381, distance: 48.1
click at [220, 381] on div "0:14 Chi vive ad [GEOGRAPHIC_DATA] e sta al primo piano 0:20 chi da San [PERSON…" at bounding box center [552, 320] width 1059 height 488
drag, startPoint x: 623, startPoint y: 454, endPoint x: 594, endPoint y: 449, distance: 29.6
click at [594, 449] on icon at bounding box center [597, 454] width 6 height 12
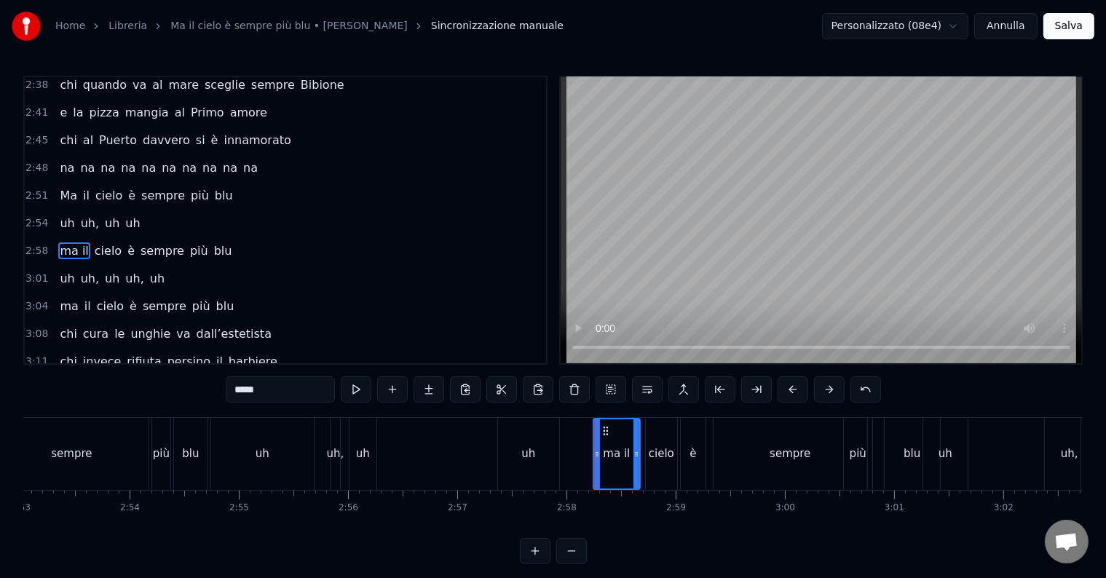
type input "*****"
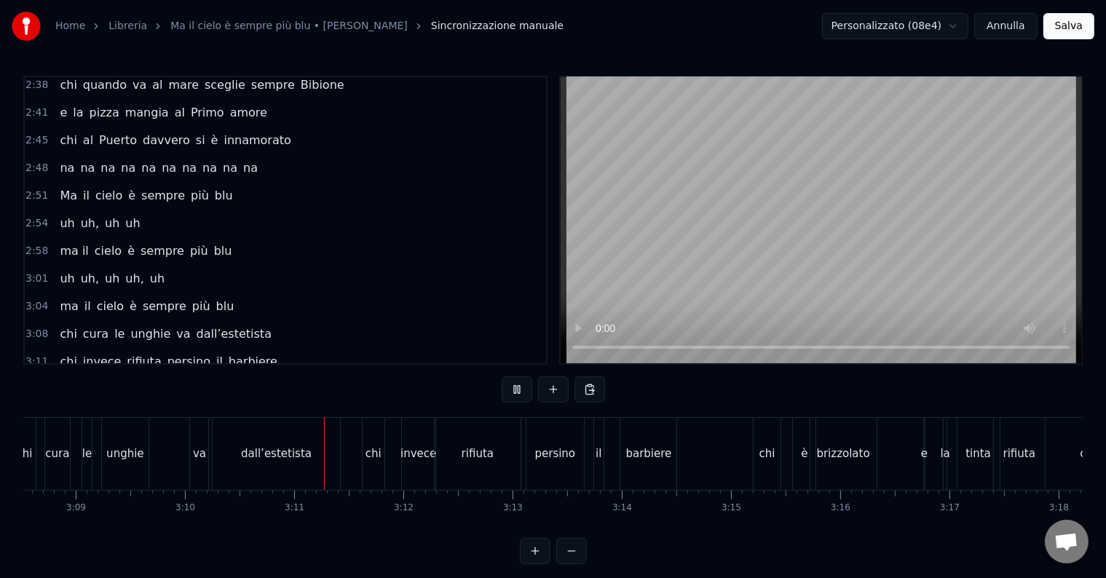
scroll to position [0, 20756]
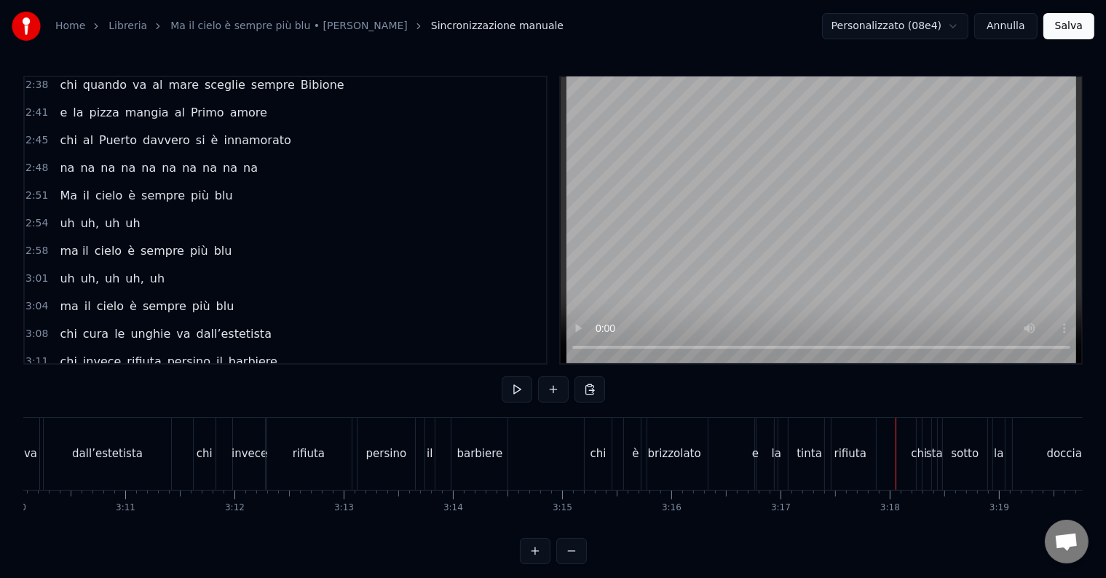
click at [842, 451] on div "rifiuta" at bounding box center [850, 454] width 32 height 17
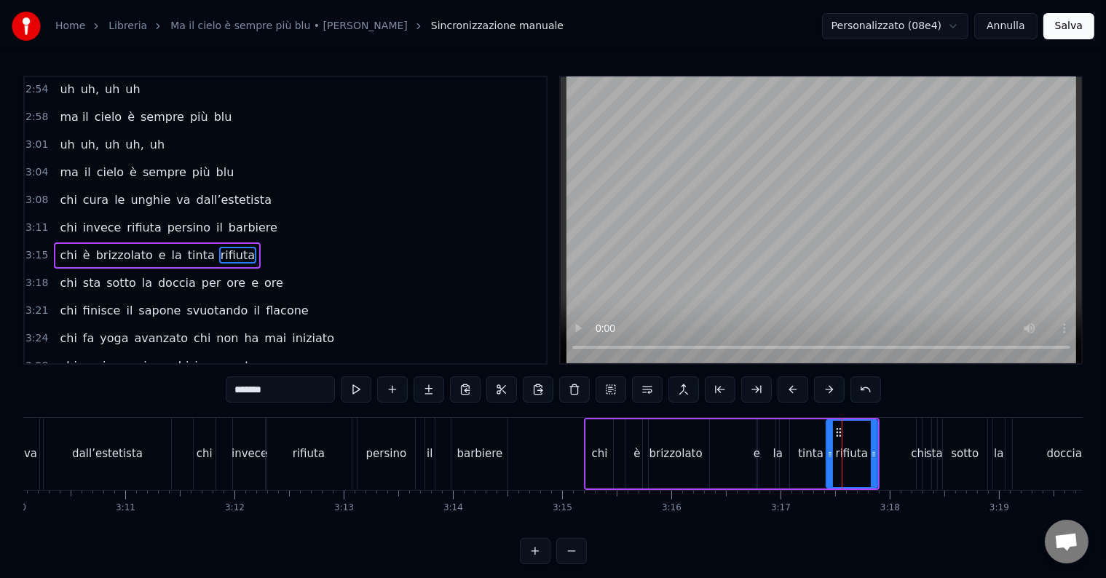
scroll to position [914, 0]
drag, startPoint x: 288, startPoint y: 385, endPoint x: 190, endPoint y: 379, distance: 97.7
click at [186, 381] on div "0:14 Chi vive ad [GEOGRAPHIC_DATA] e sta al primo piano 0:20 chi da San [PERSON…" at bounding box center [552, 320] width 1059 height 488
type input "*********"
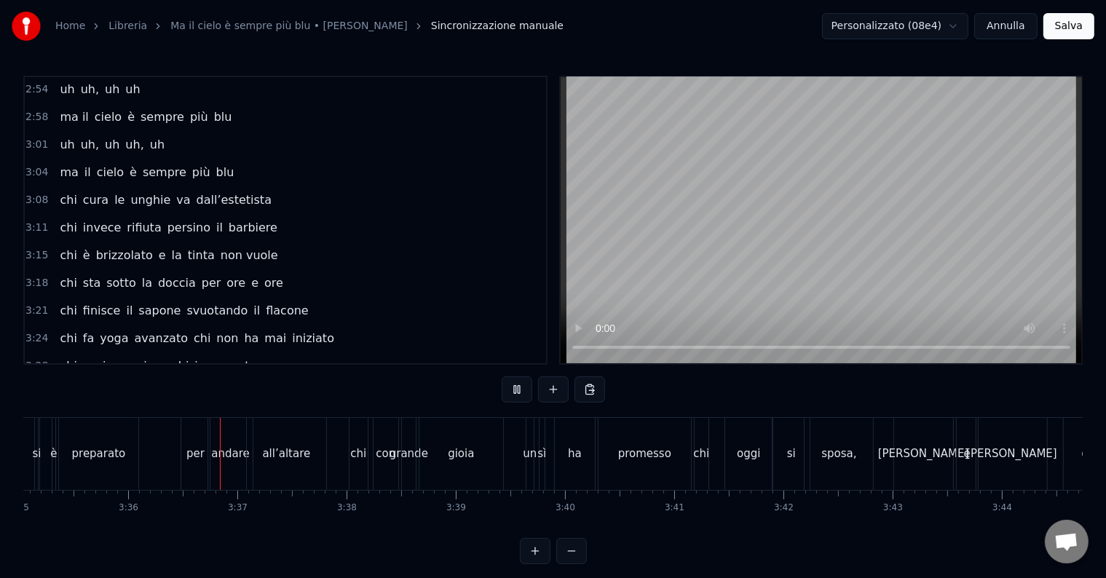
scroll to position [0, 23544]
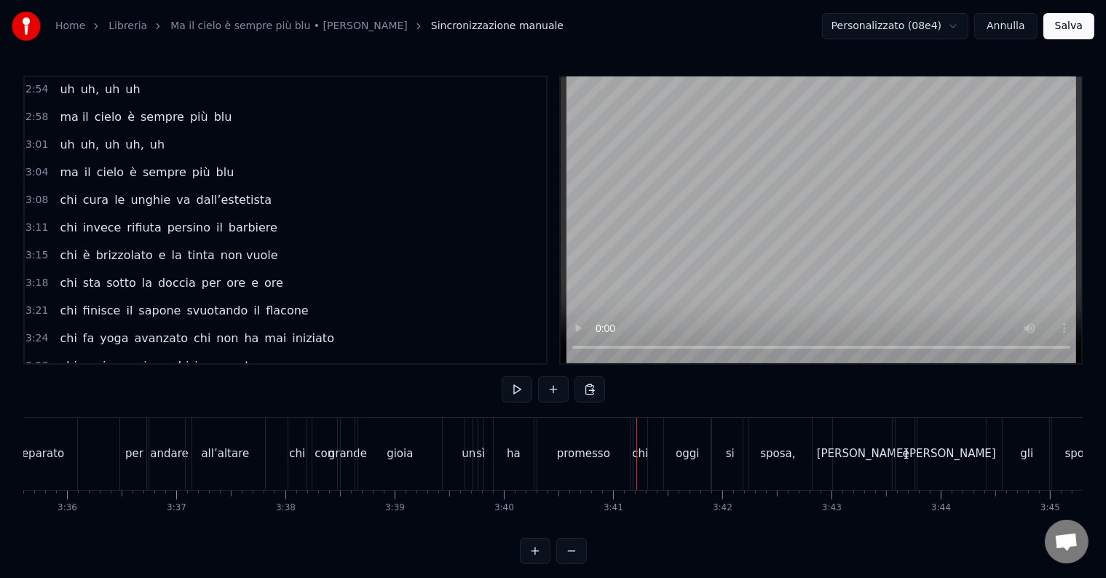
click at [481, 451] on div "sì" at bounding box center [480, 454] width 9 height 17
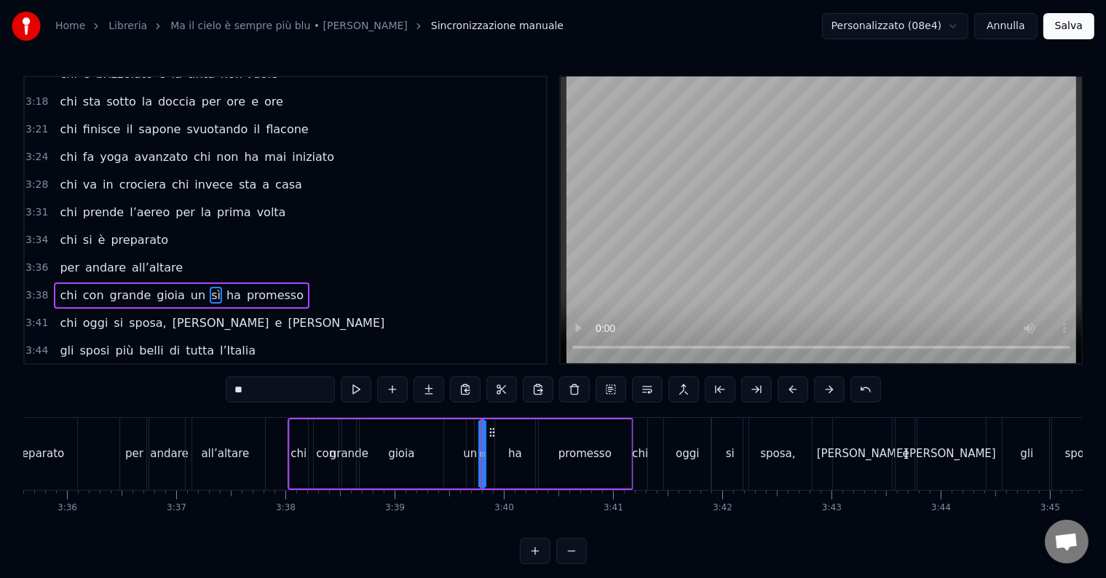
scroll to position [1129, 0]
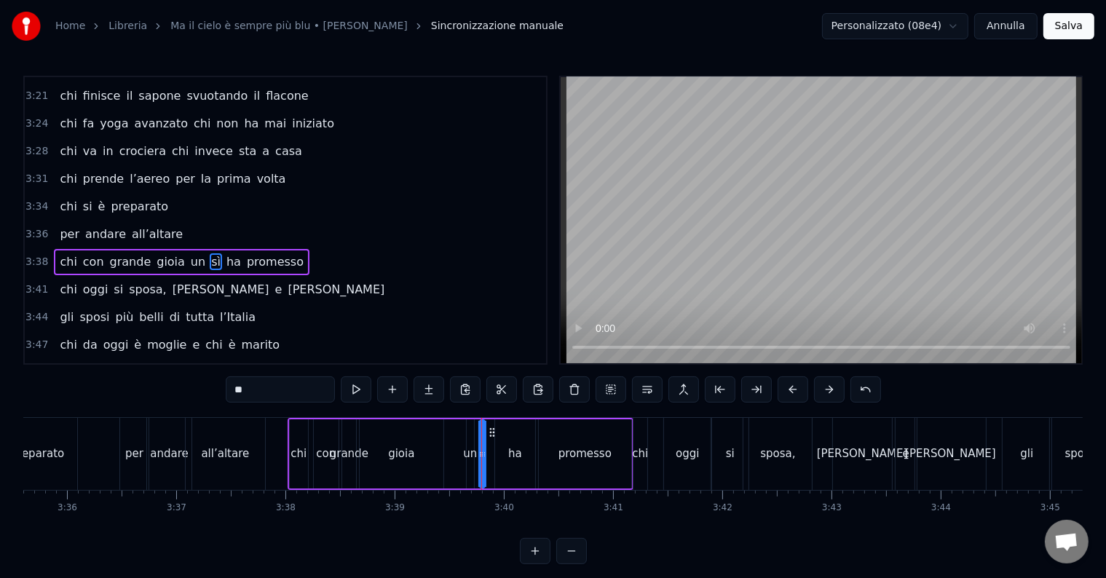
drag, startPoint x: 259, startPoint y: 387, endPoint x: 230, endPoint y: 382, distance: 29.6
click at [232, 387] on input "**" at bounding box center [280, 389] width 109 height 26
click at [262, 395] on input "**" at bounding box center [280, 389] width 109 height 26
click at [236, 392] on input "**" at bounding box center [280, 389] width 109 height 26
click at [265, 387] on input "***" at bounding box center [280, 389] width 109 height 26
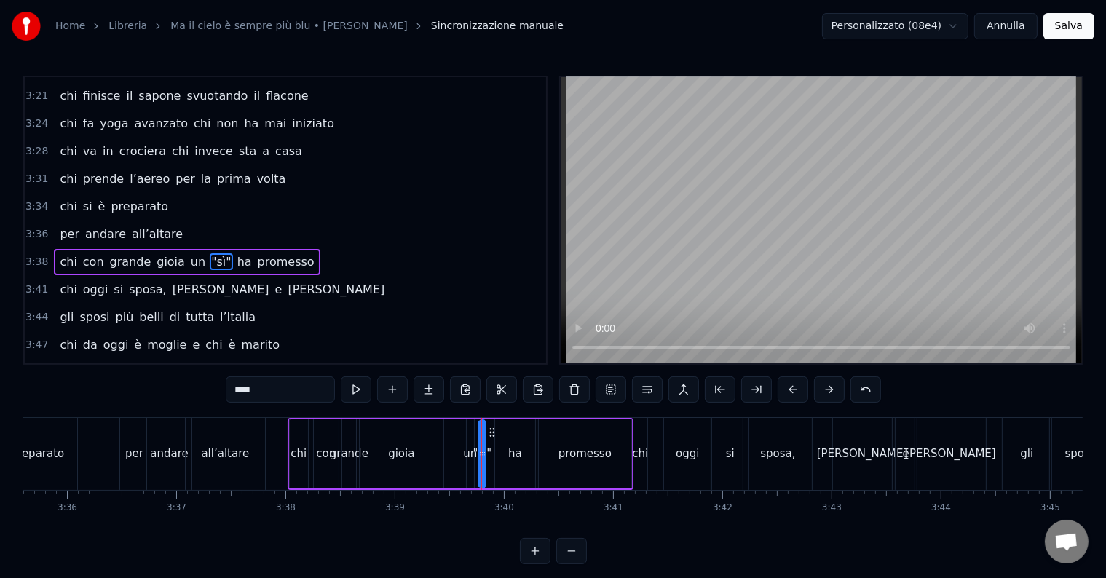
click at [416, 457] on div "gioia" at bounding box center [402, 453] width 84 height 69
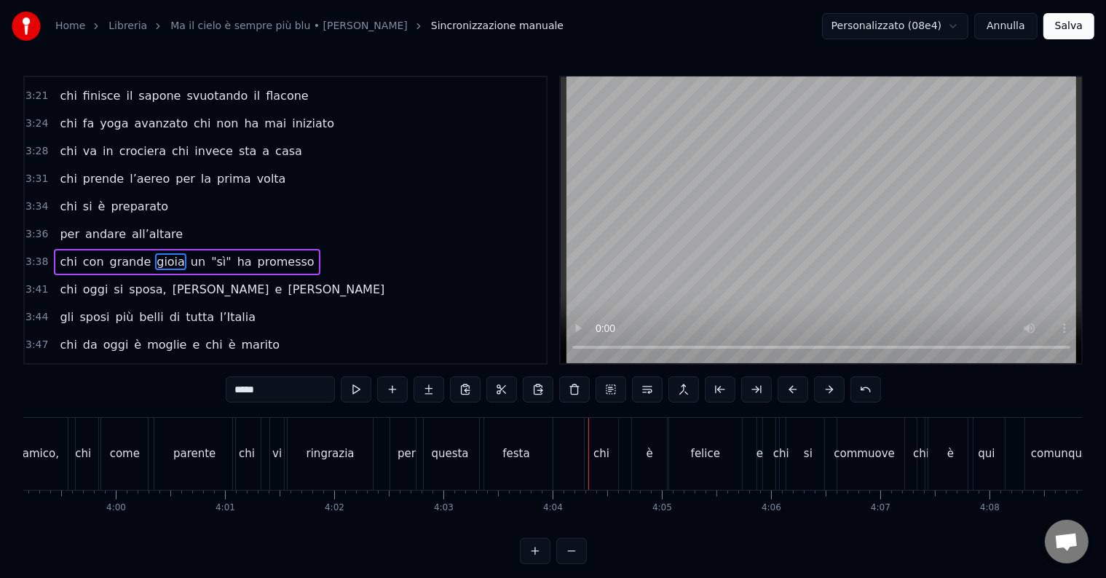
scroll to position [0, 25983]
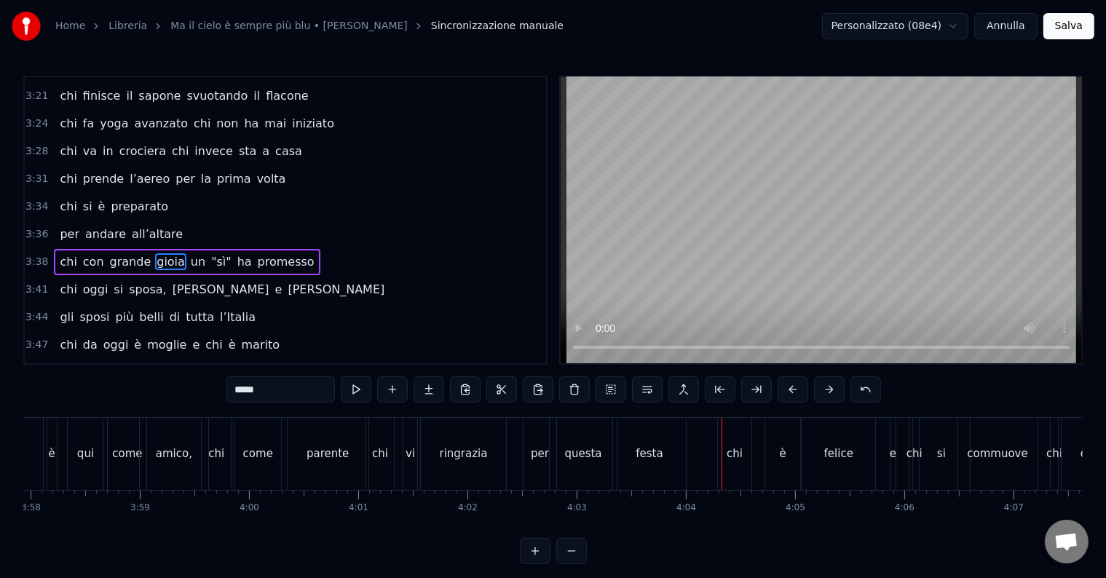
click at [379, 454] on div "chi" at bounding box center [380, 454] width 16 height 17
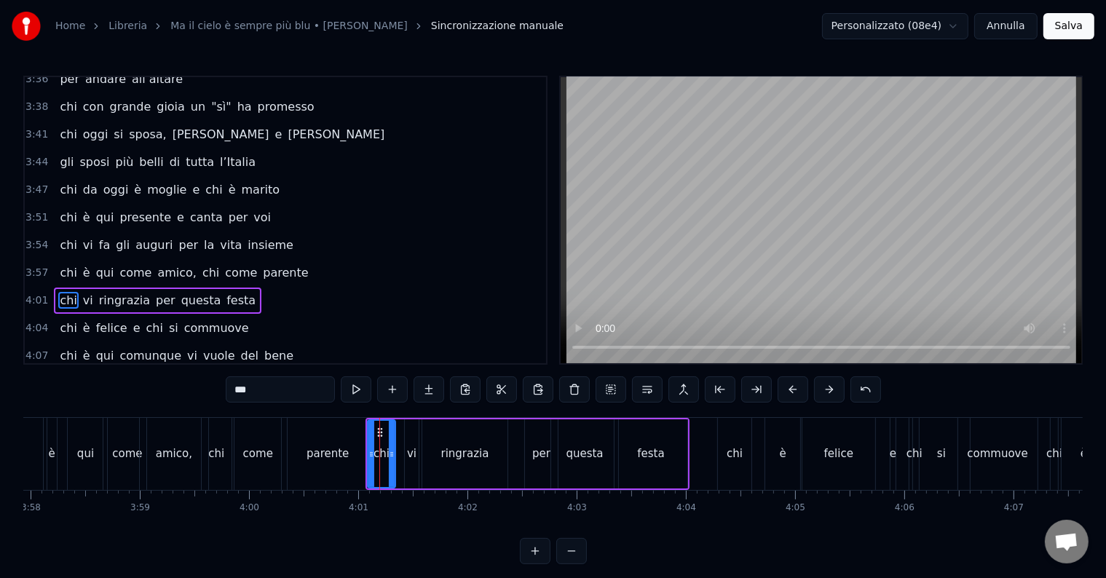
scroll to position [1294, 0]
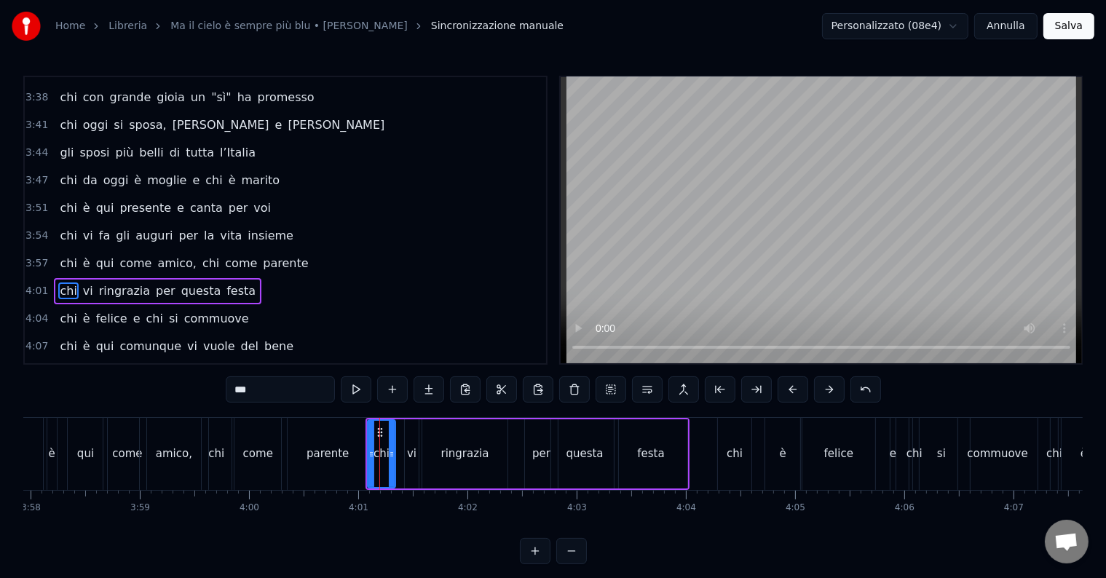
click at [282, 386] on input "***" at bounding box center [280, 389] width 109 height 26
drag, startPoint x: 391, startPoint y: 451, endPoint x: 405, endPoint y: 453, distance: 13.9
click at [405, 453] on icon at bounding box center [406, 454] width 6 height 12
click at [414, 453] on div "vi" at bounding box center [411, 454] width 9 height 17
click at [415, 432] on div at bounding box center [415, 454] width 6 height 66
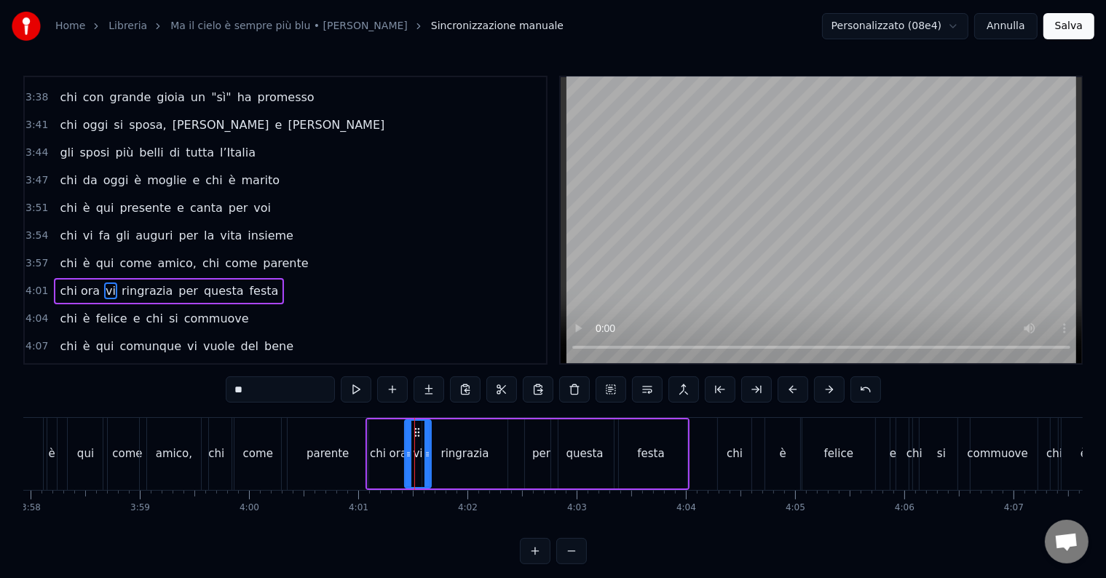
drag, startPoint x: 415, startPoint y: 432, endPoint x: 426, endPoint y: 433, distance: 10.9
click at [426, 433] on div at bounding box center [427, 454] width 6 height 66
click at [420, 432] on icon at bounding box center [425, 433] width 12 height 12
click at [589, 459] on div "questa" at bounding box center [584, 454] width 37 height 17
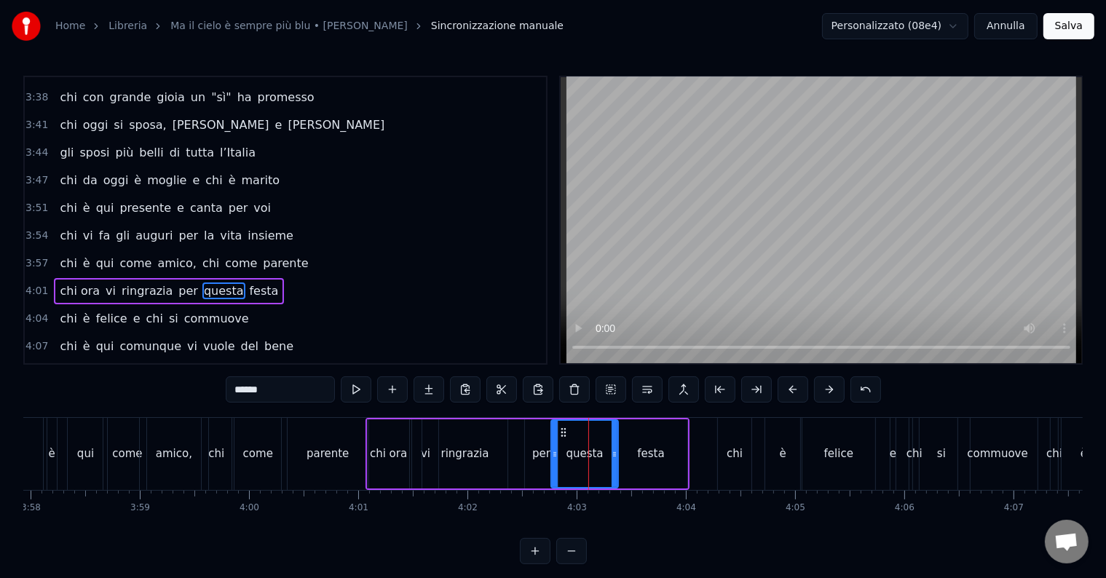
click at [590, 454] on div "questa" at bounding box center [584, 454] width 37 height 17
click at [202, 282] on span "questa" at bounding box center [223, 290] width 43 height 17
drag, startPoint x: 296, startPoint y: 396, endPoint x: 202, endPoint y: 381, distance: 95.0
click at [202, 381] on div "0:14 Chi vive ad [GEOGRAPHIC_DATA] e sta al primo piano 0:20 chi da San [PERSON…" at bounding box center [552, 320] width 1059 height 488
click at [658, 449] on div "festa" at bounding box center [650, 454] width 27 height 17
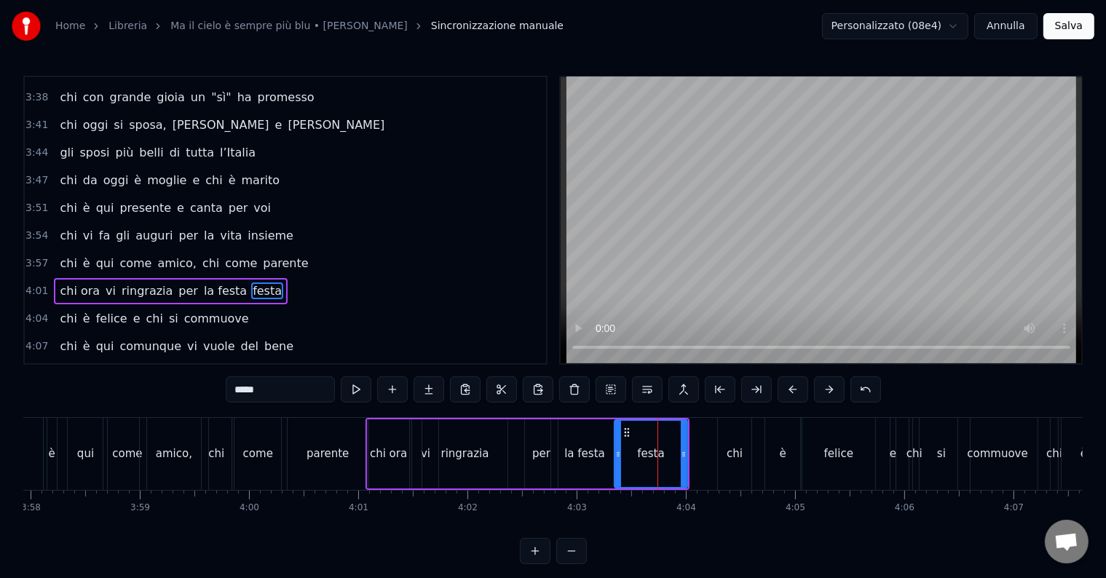
drag, startPoint x: 193, startPoint y: 373, endPoint x: 119, endPoint y: 362, distance: 75.1
click at [119, 363] on div "0:14 Chi vive ad [GEOGRAPHIC_DATA] e sta al primo piano 0:20 chi da San [PERSON…" at bounding box center [552, 320] width 1059 height 488
type input "********"
click at [516, 435] on div "chi ora vi ringrazia per la festa stupenda" at bounding box center [527, 454] width 324 height 72
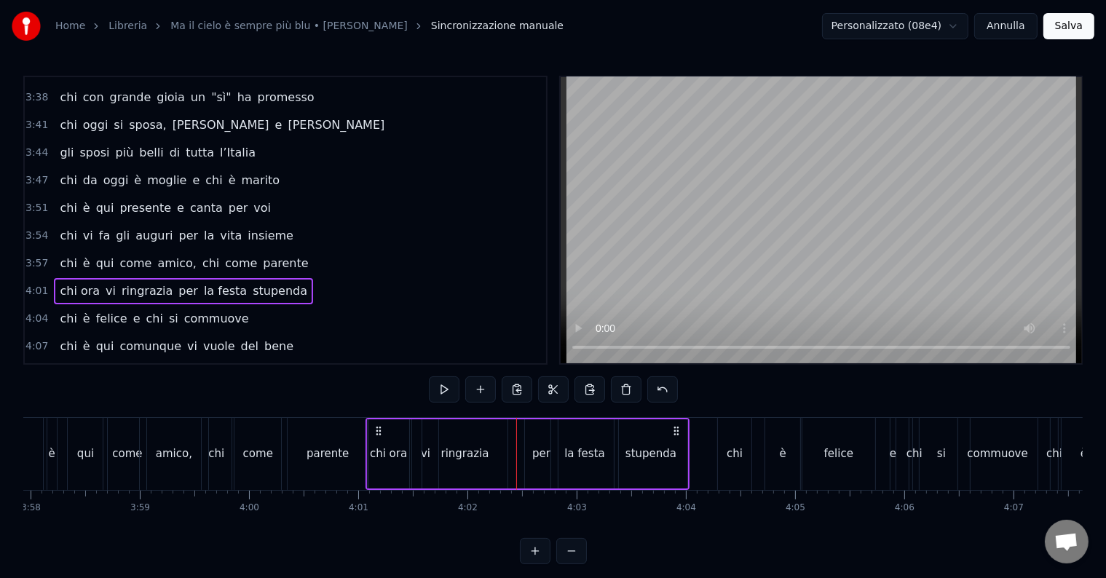
click at [353, 427] on div "parente" at bounding box center [328, 454] width 81 height 72
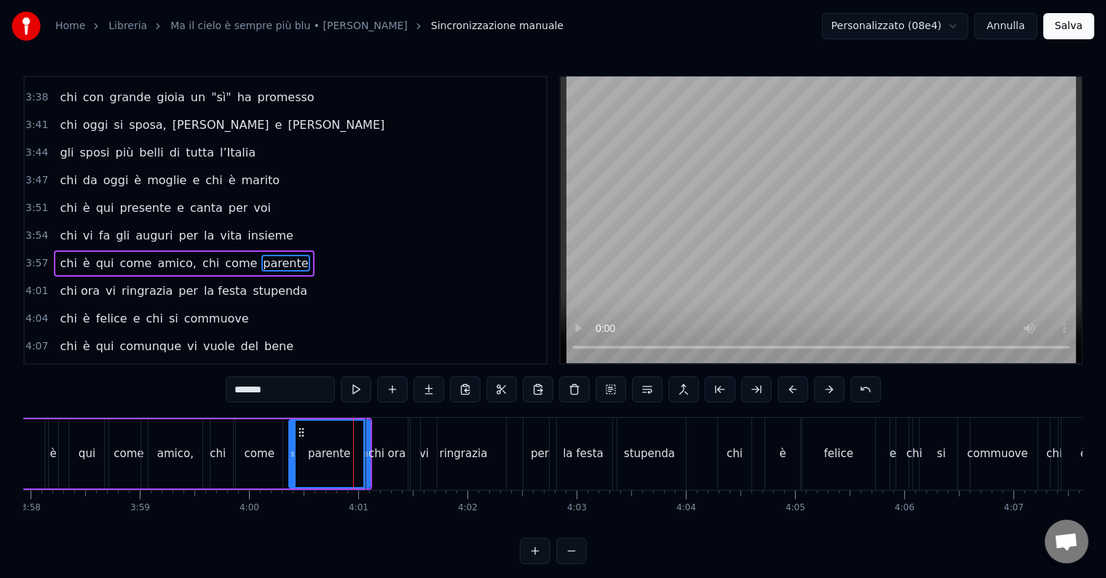
scroll to position [1290, 0]
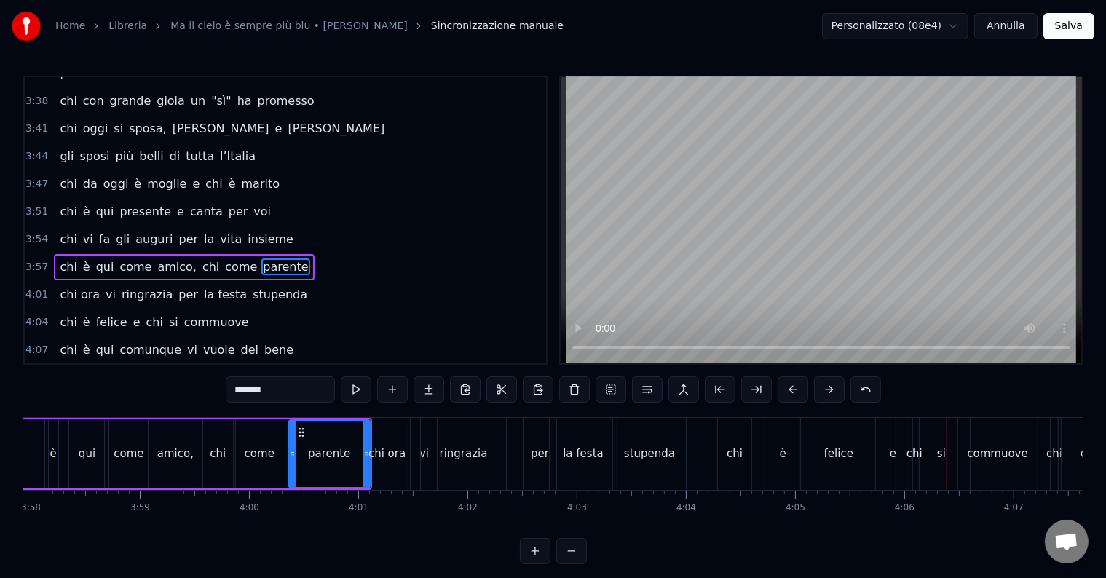
click at [132, 314] on span "e" at bounding box center [137, 322] width 10 height 17
type input "*"
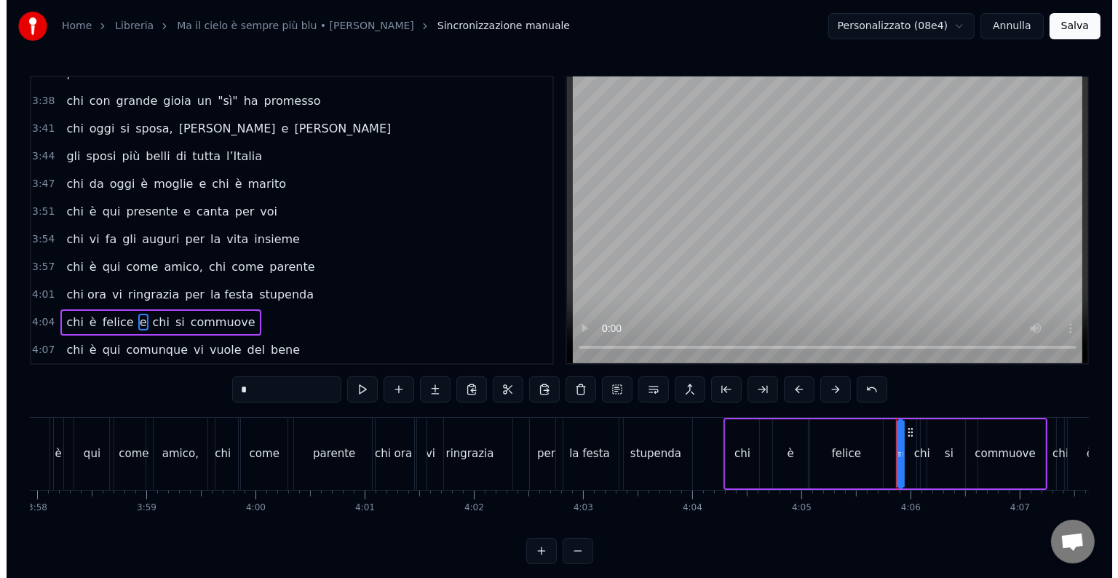
scroll to position [1294, 0]
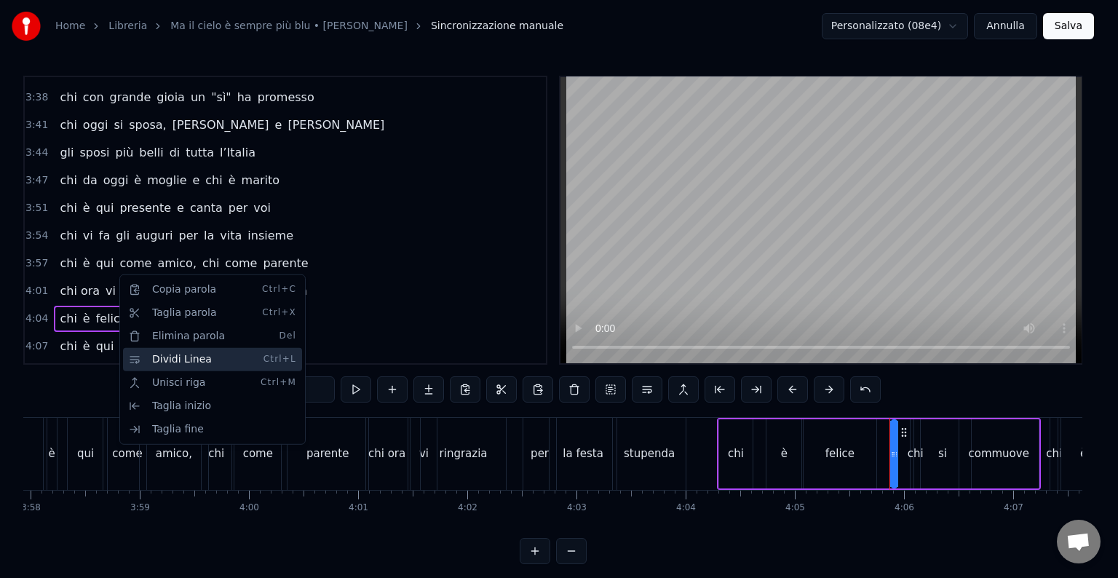
click at [181, 355] on div "Dividi Linea Ctrl+L" at bounding box center [212, 359] width 179 height 23
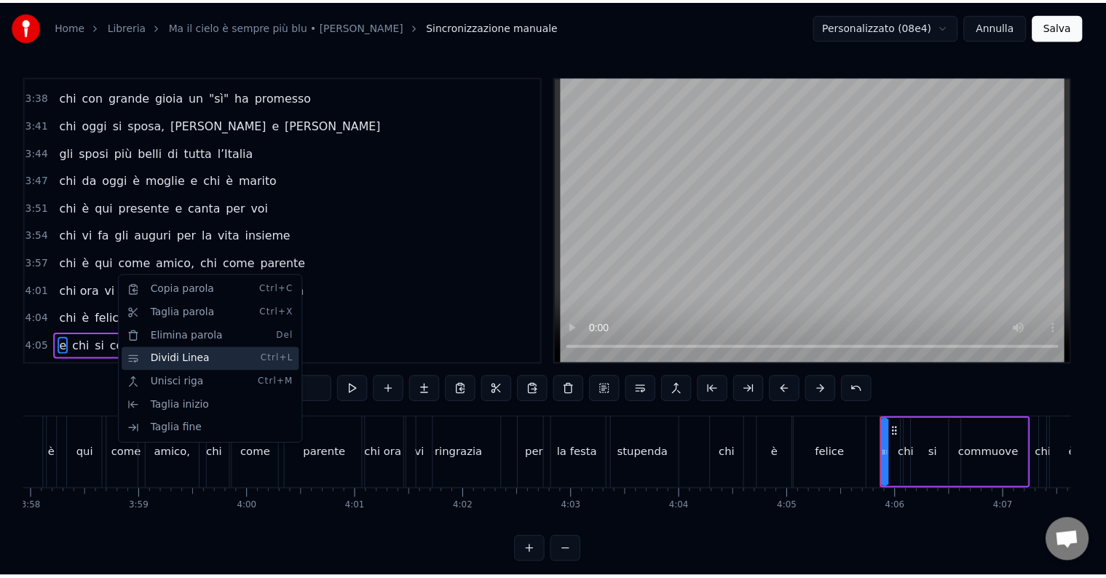
scroll to position [1321, 0]
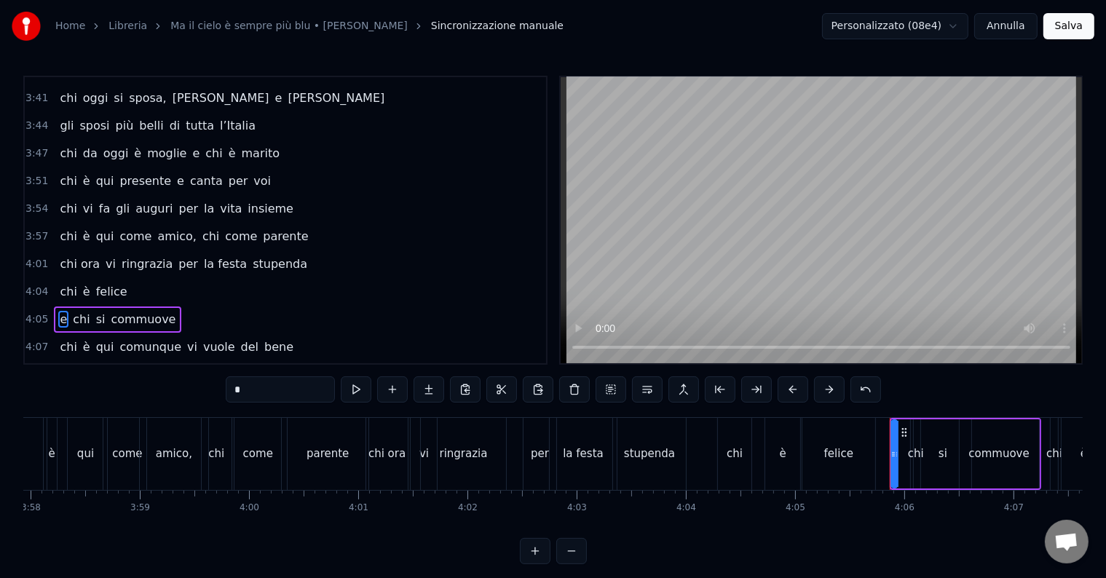
click at [520, 435] on div "chi ora vi ringrazia per la festa stupenda" at bounding box center [527, 454] width 324 height 72
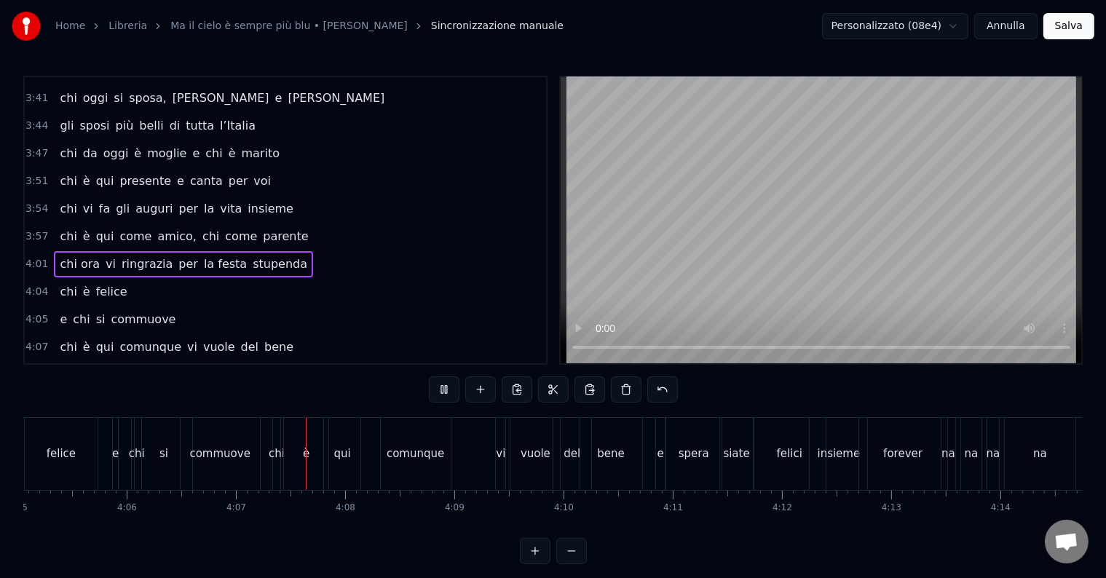
scroll to position [0, 26901]
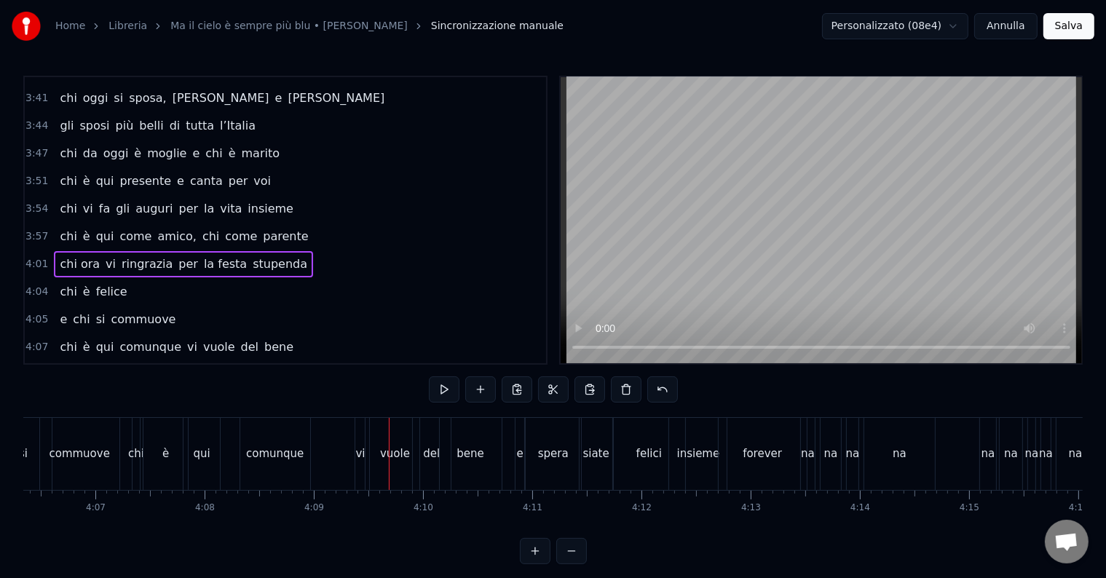
click at [272, 451] on div "comunque" at bounding box center [275, 454] width 58 height 17
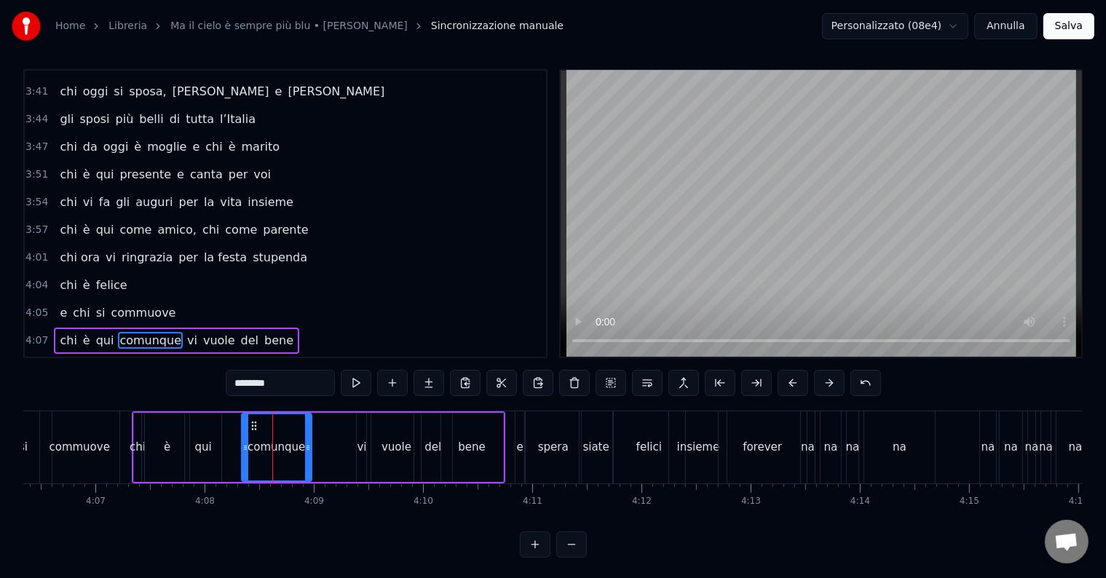
drag, startPoint x: 311, startPoint y: 391, endPoint x: 212, endPoint y: 373, distance: 100.7
click at [210, 375] on div "0:14 Chi vive ad [GEOGRAPHIC_DATA] e sta al primo piano 0:20 chi da San [PERSON…" at bounding box center [552, 313] width 1059 height 488
click at [434, 448] on div "del" at bounding box center [432, 447] width 17 height 17
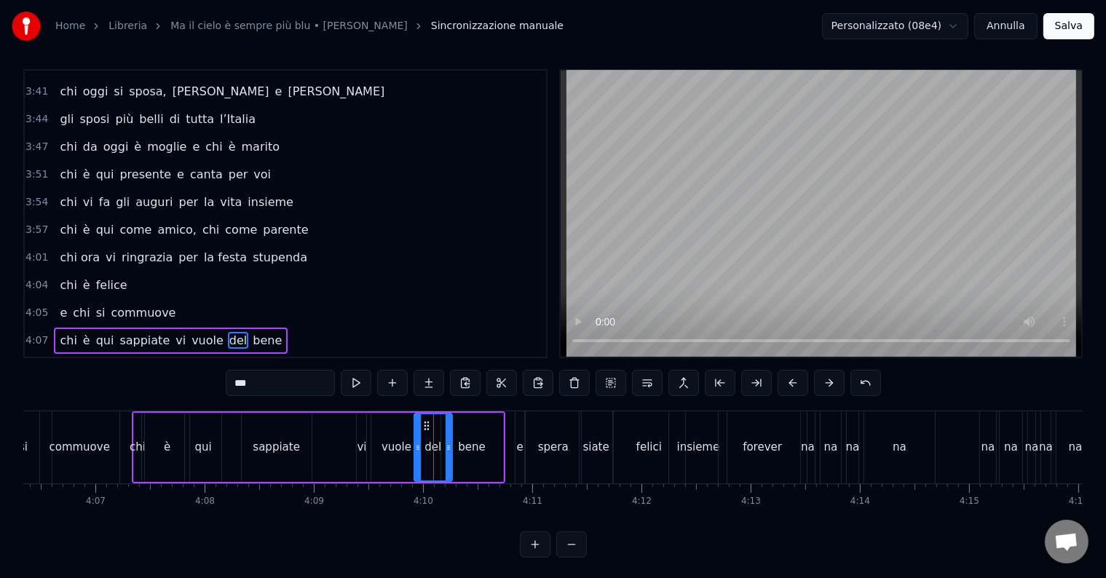
drag, startPoint x: 261, startPoint y: 379, endPoint x: 213, endPoint y: 379, distance: 48.1
click at [213, 379] on div "0:14 Chi vive ad [GEOGRAPHIC_DATA] e sta al primo piano 0:20 chi da San [PERSON…" at bounding box center [552, 313] width 1059 height 488
click at [111, 429] on div "commuove" at bounding box center [79, 447] width 79 height 72
type input "********"
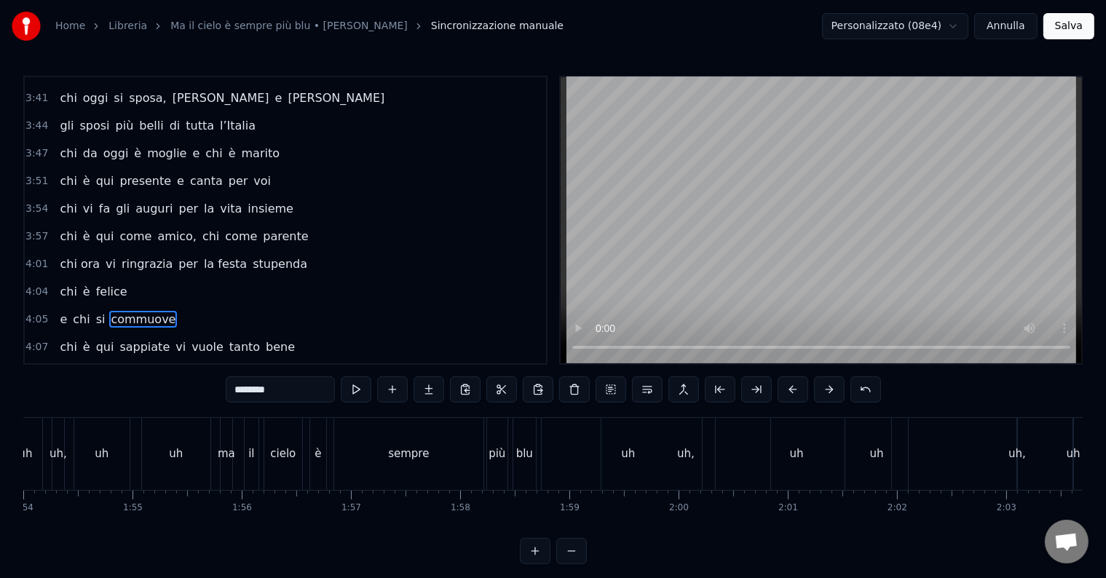
scroll to position [0, 0]
click at [1086, 26] on button "Salva" at bounding box center [1068, 26] width 51 height 26
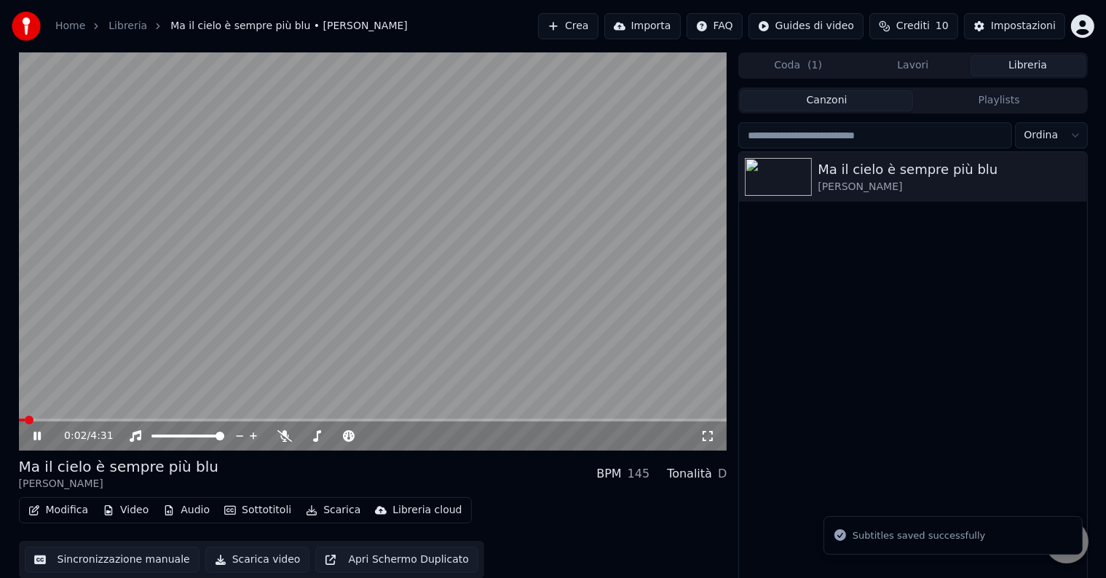
click at [35, 439] on icon at bounding box center [36, 436] width 7 height 9
click at [1078, 178] on icon "button" at bounding box center [1074, 176] width 15 height 12
click at [227, 475] on div "Ma il cielo è sempre più blu [PERSON_NAME] BPM 145 Tonalità D" at bounding box center [373, 473] width 708 height 35
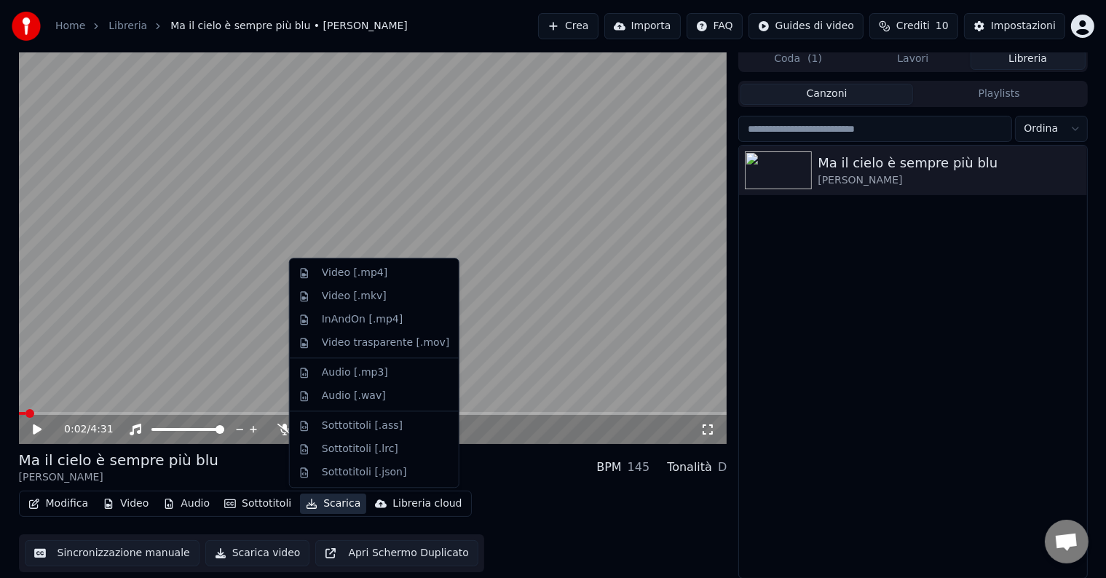
click at [323, 504] on button "Scarica" at bounding box center [333, 504] width 66 height 20
click at [389, 277] on div "Video [.mp4]" at bounding box center [386, 273] width 128 height 15
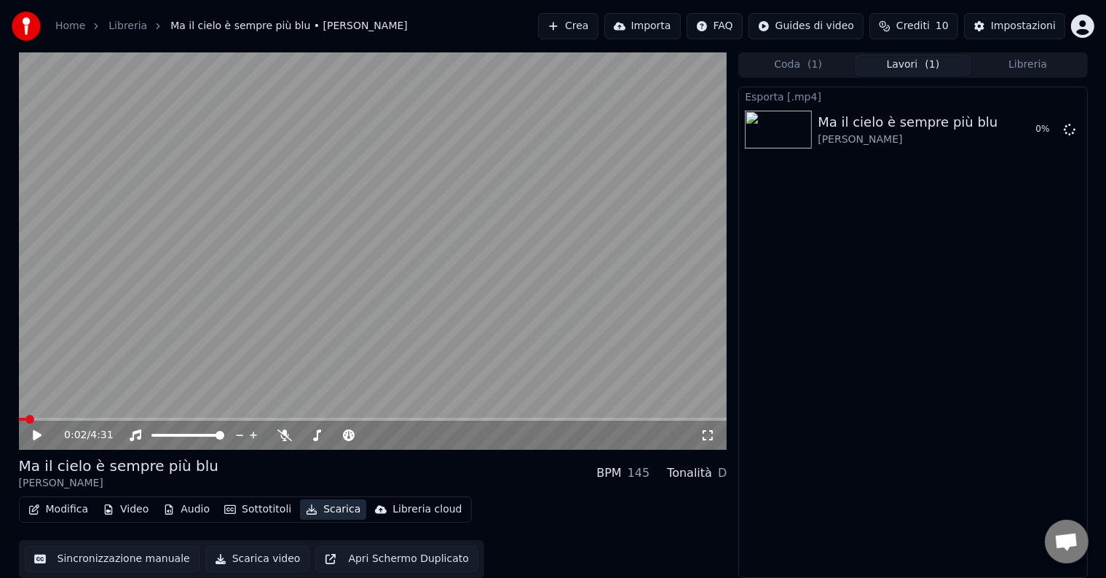
scroll to position [1, 0]
click at [1026, 134] on button "Mostra" at bounding box center [1028, 129] width 60 height 26
click at [113, 559] on button "Sincronizzazione manuale" at bounding box center [112, 559] width 175 height 26
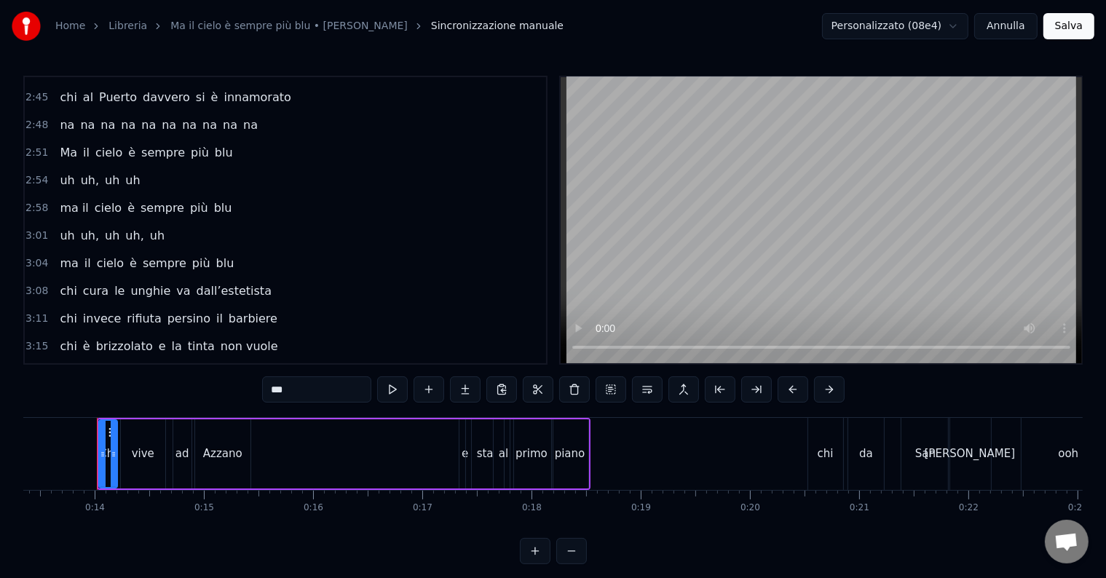
scroll to position [849, 0]
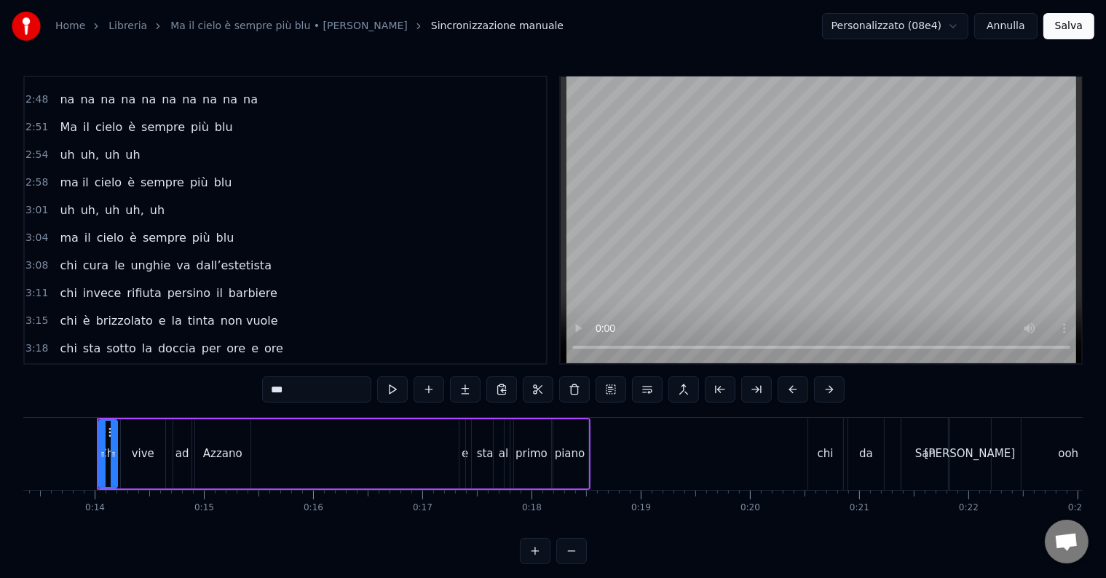
click at [85, 257] on span "cura" at bounding box center [96, 265] width 28 height 17
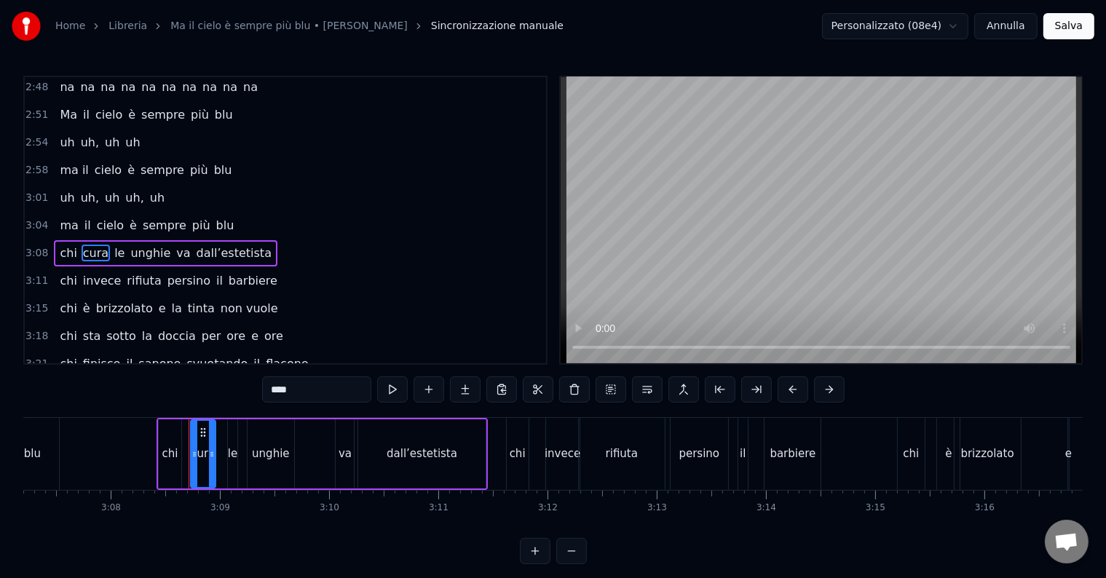
scroll to position [0, 20534]
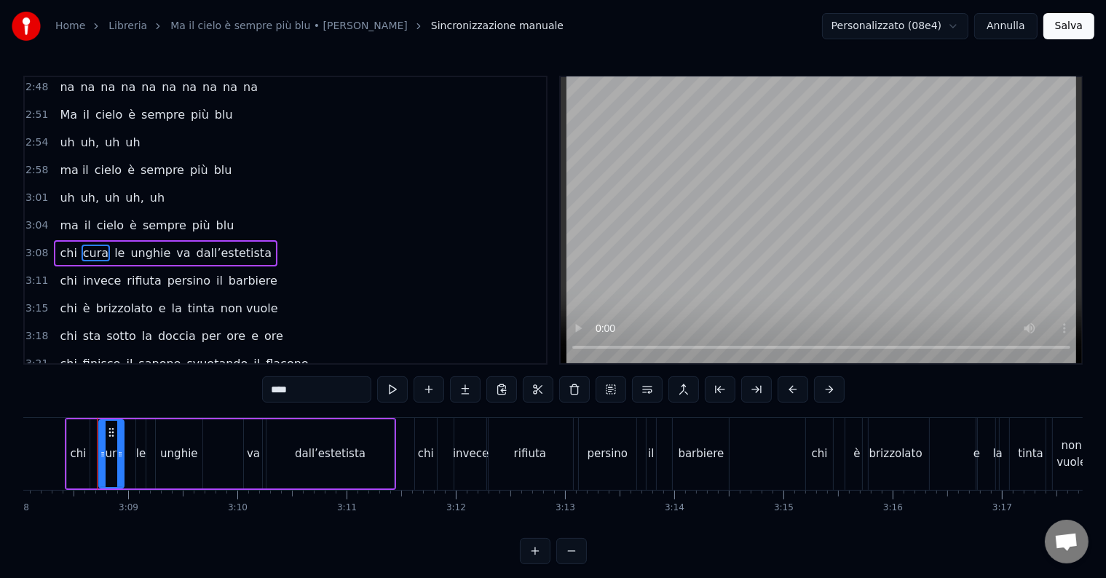
drag, startPoint x: 241, startPoint y: 398, endPoint x: 219, endPoint y: 403, distance: 22.3
click at [219, 403] on div "0:14 Chi vive ad [GEOGRAPHIC_DATA] e sta al primo piano 0:20 chi da San [PERSON…" at bounding box center [552, 320] width 1059 height 488
click at [144, 440] on div "le" at bounding box center [140, 453] width 9 height 69
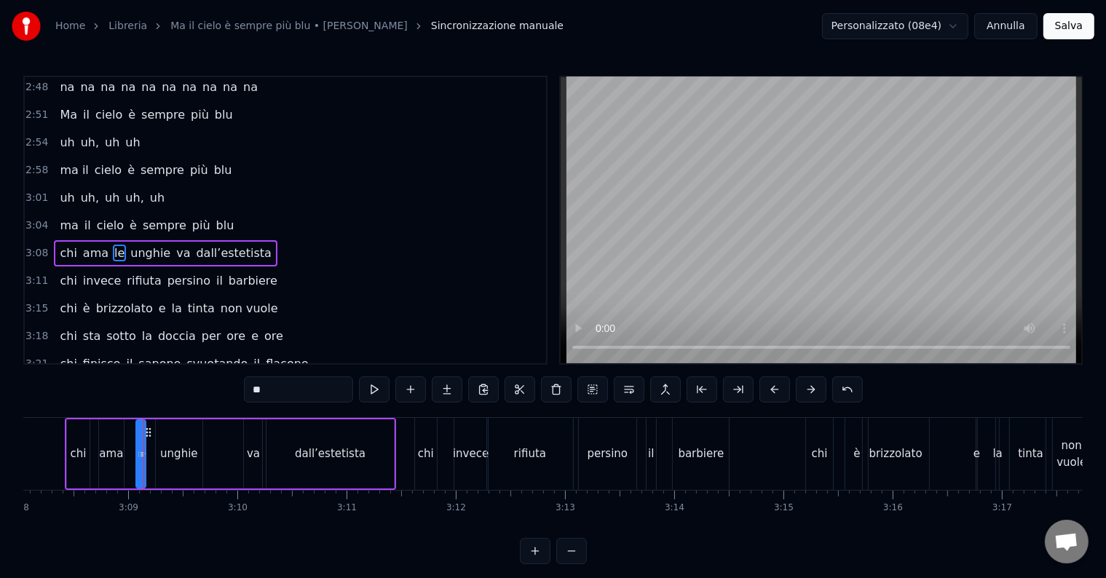
click at [306, 387] on input "**" at bounding box center [298, 389] width 109 height 26
click at [181, 460] on div "unghie" at bounding box center [178, 454] width 37 height 17
click at [313, 379] on input "******" at bounding box center [298, 389] width 109 height 26
drag, startPoint x: 312, startPoint y: 387, endPoint x: 203, endPoint y: 384, distance: 109.2
click at [203, 384] on div "0:14 Chi vive ad [GEOGRAPHIC_DATA] e sta al primo piano 0:20 chi da San [PERSON…" at bounding box center [552, 320] width 1059 height 488
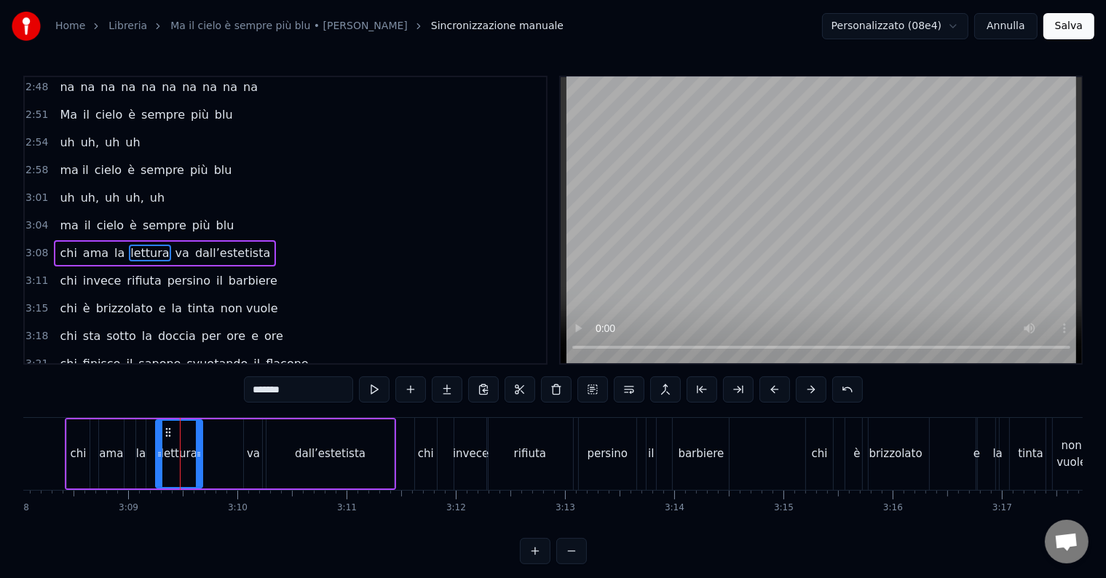
click at [257, 452] on div "va" at bounding box center [253, 454] width 13 height 17
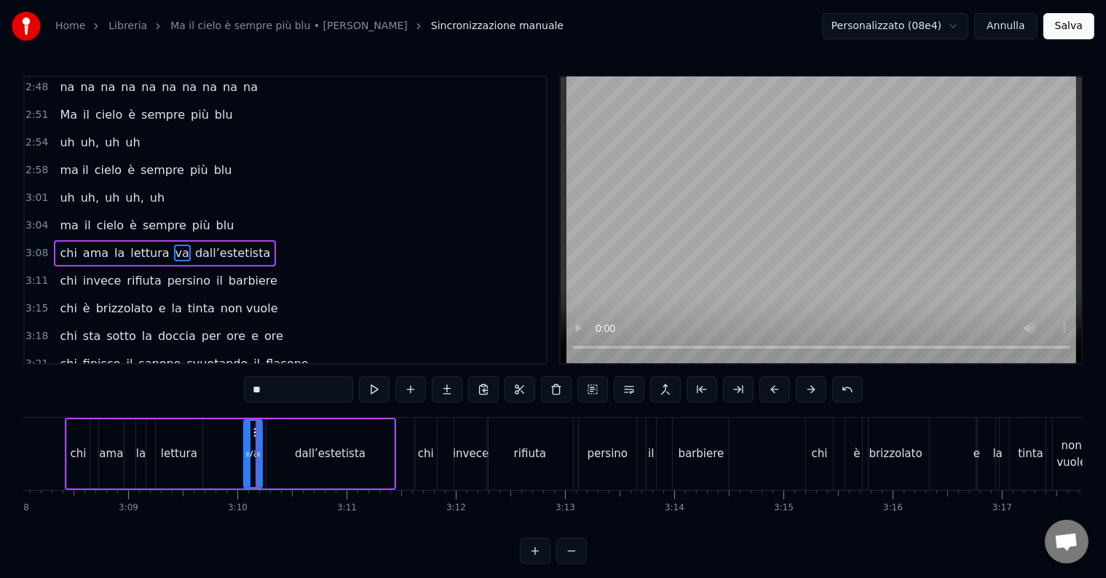
click at [160, 462] on div "lettura" at bounding box center [179, 453] width 47 height 69
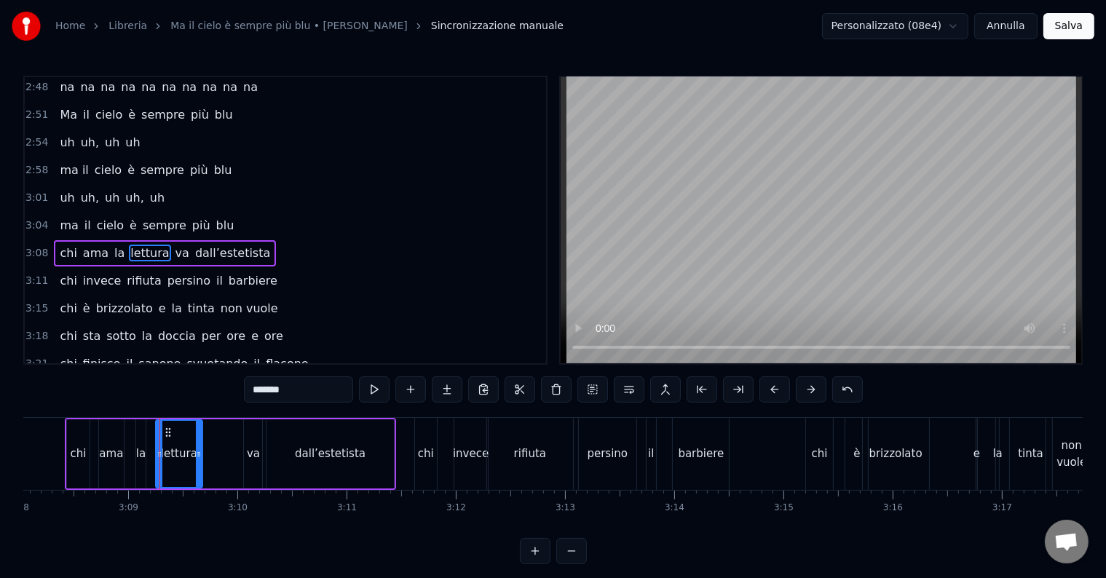
drag, startPoint x: 307, startPoint y: 390, endPoint x: 164, endPoint y: 373, distance: 144.5
click at [162, 376] on div "0:14 Chi vive ad [GEOGRAPHIC_DATA] e sta al primo piano 0:20 chi da San [PERSON…" at bounding box center [552, 320] width 1059 height 488
click at [136, 456] on div "la" at bounding box center [140, 454] width 9 height 17
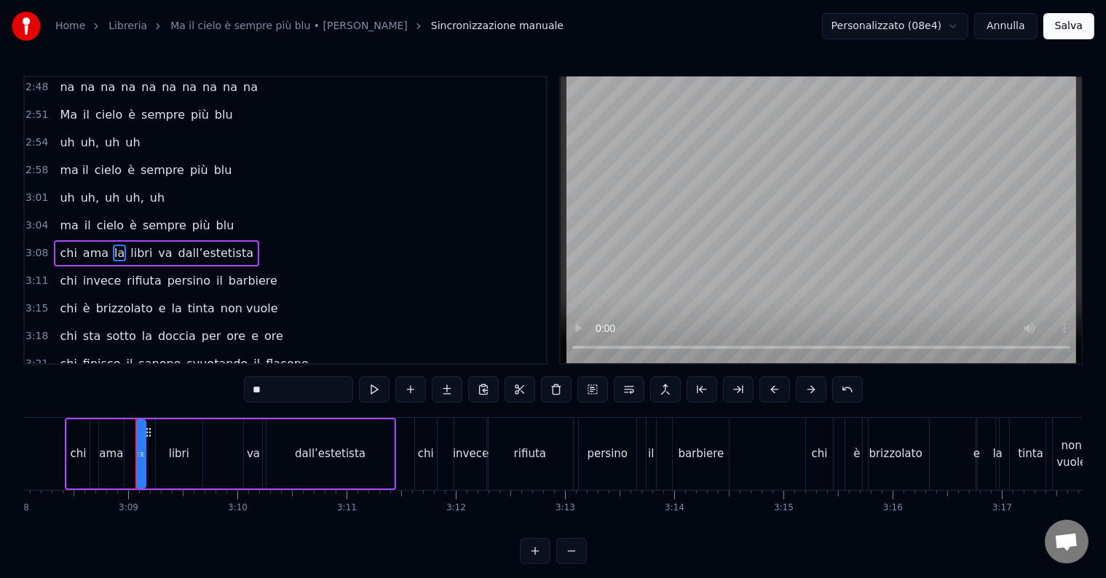
drag, startPoint x: 207, startPoint y: 406, endPoint x: 194, endPoint y: 407, distance: 13.2
click at [194, 407] on div "0:14 Chi vive ad [GEOGRAPHIC_DATA] e sta al primo piano 0:20 chi da San [PERSON…" at bounding box center [552, 320] width 1059 height 488
click at [253, 451] on div "va" at bounding box center [253, 454] width 13 height 17
click at [255, 394] on input "**" at bounding box center [298, 389] width 109 height 26
drag, startPoint x: 258, startPoint y: 450, endPoint x: 282, endPoint y: 457, distance: 25.1
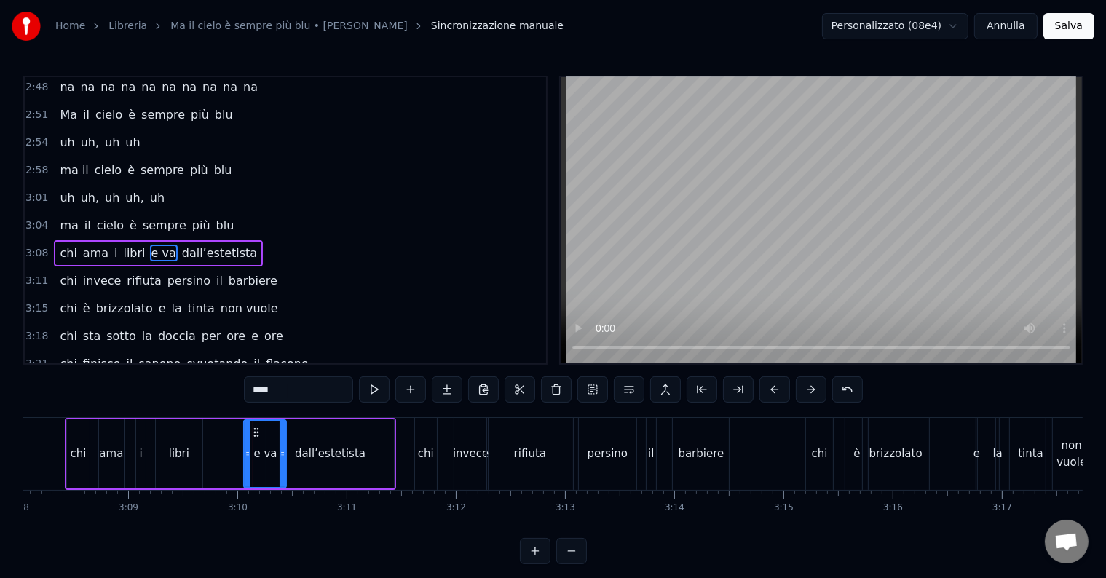
click at [282, 457] on icon at bounding box center [283, 454] width 6 height 12
type input "****"
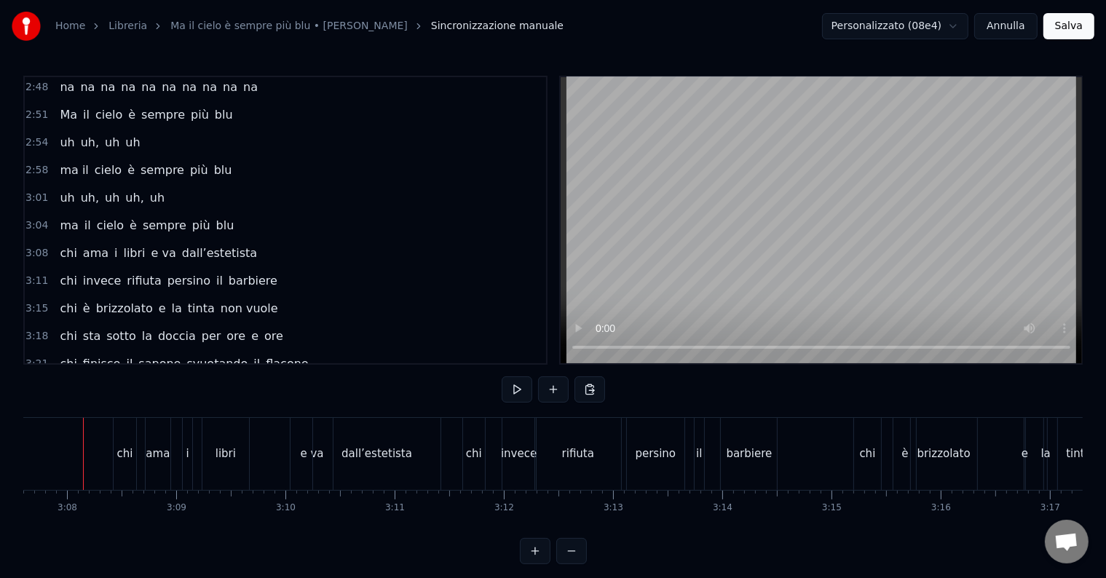
scroll to position [0, 20473]
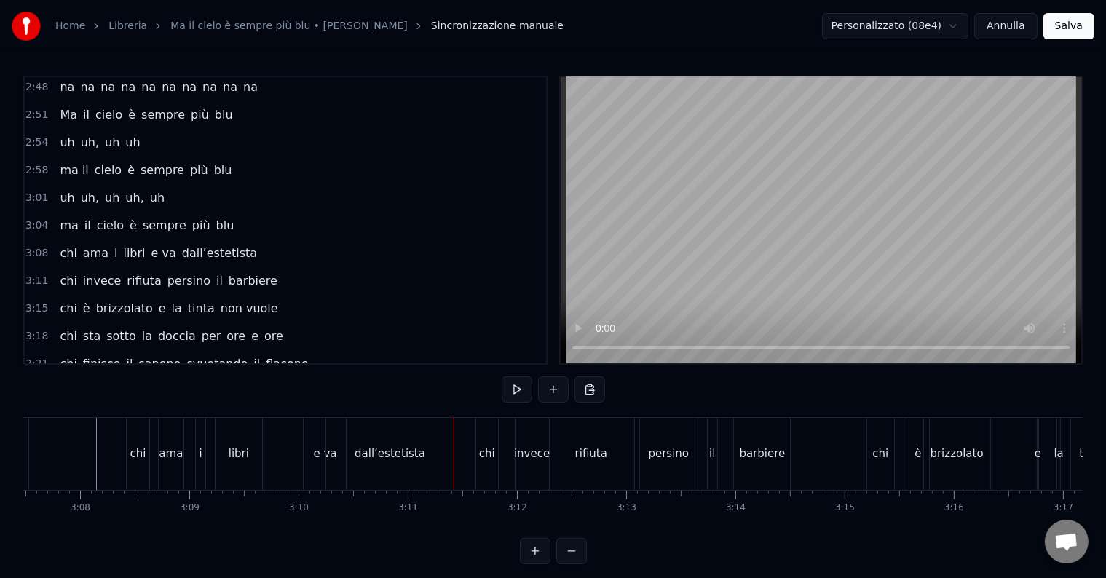
click at [1061, 26] on button "Salva" at bounding box center [1068, 26] width 51 height 26
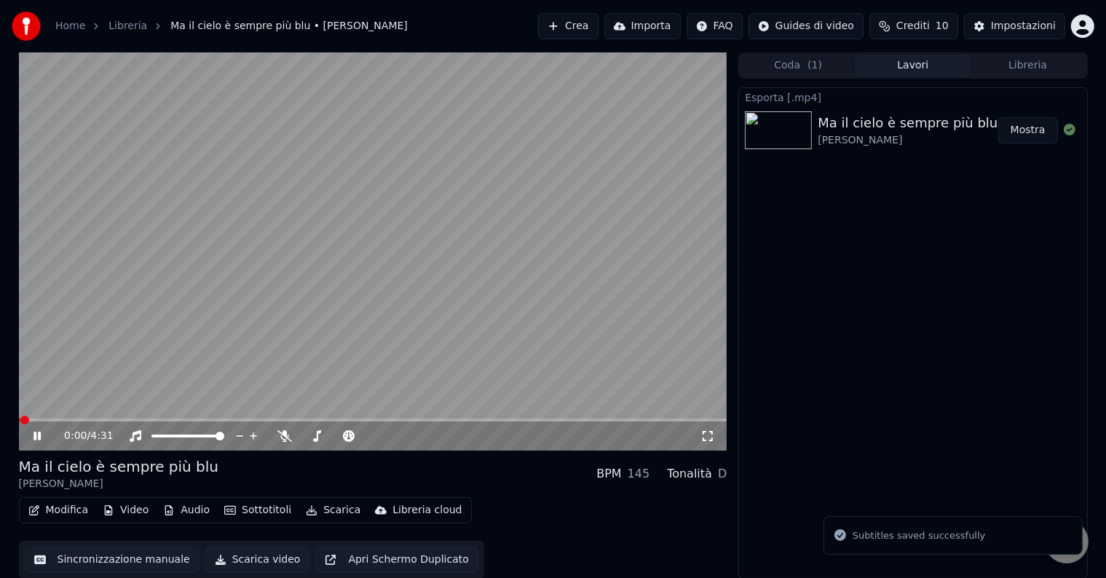
click at [315, 510] on button "Scarica" at bounding box center [333, 510] width 66 height 20
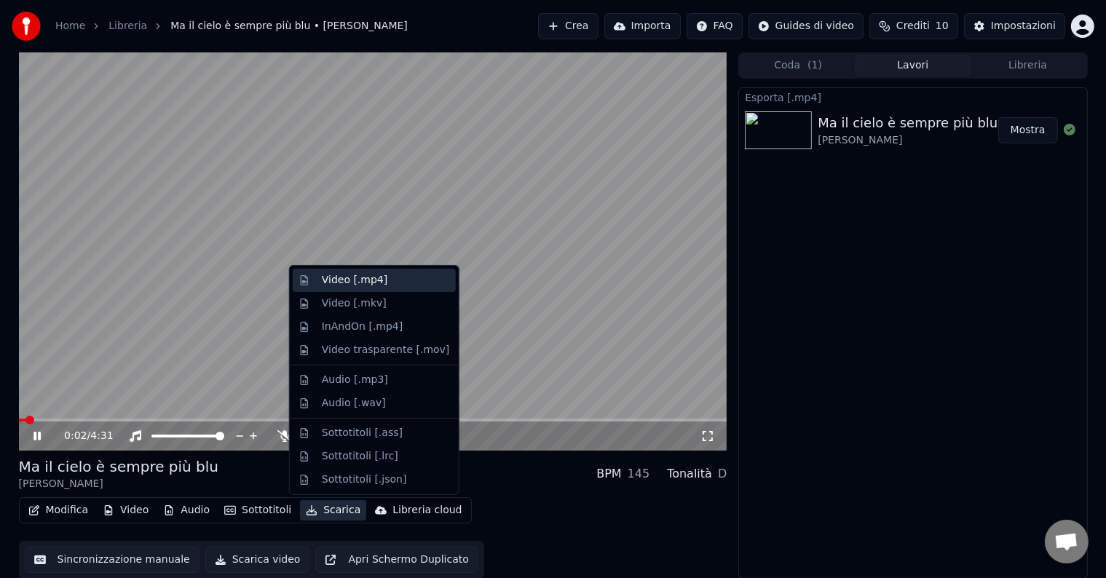
click at [369, 277] on div "Video [.mp4]" at bounding box center [355, 280] width 66 height 15
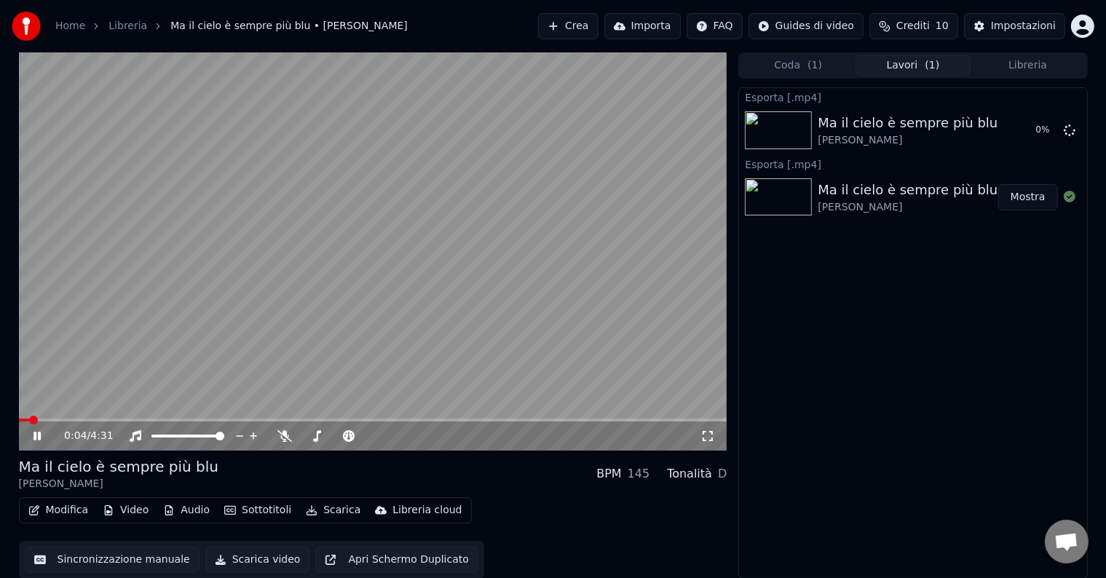
click at [35, 435] on icon at bounding box center [36, 436] width 7 height 9
click at [1042, 132] on button "Mostra" at bounding box center [1028, 130] width 60 height 26
